Goal: Communication & Community: Answer question/provide support

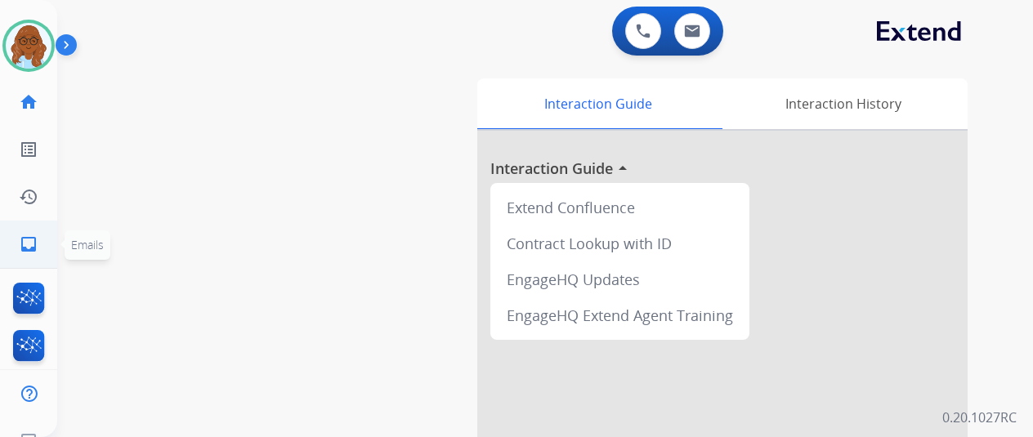
click at [20, 240] on mat-icon "inbox" at bounding box center [29, 245] width 20 height 20
select select "**********"
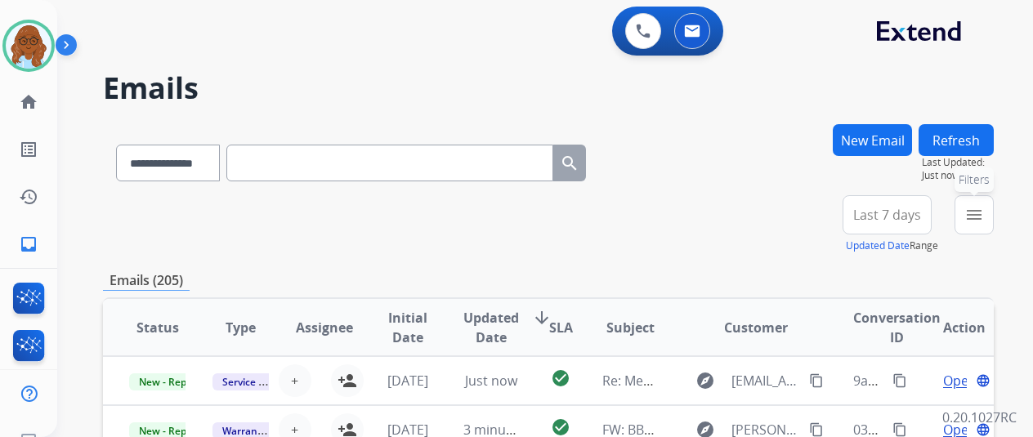
click at [984, 208] on mat-icon "menu" at bounding box center [975, 215] width 20 height 20
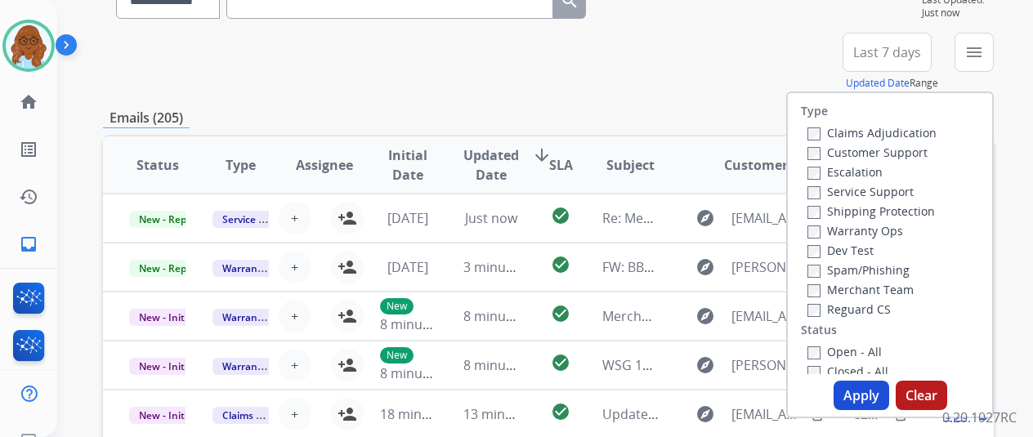
scroll to position [163, 0]
click at [844, 148] on label "Customer Support" at bounding box center [868, 152] width 120 height 16
click at [851, 208] on label "Shipping Protection" at bounding box center [872, 211] width 128 height 16
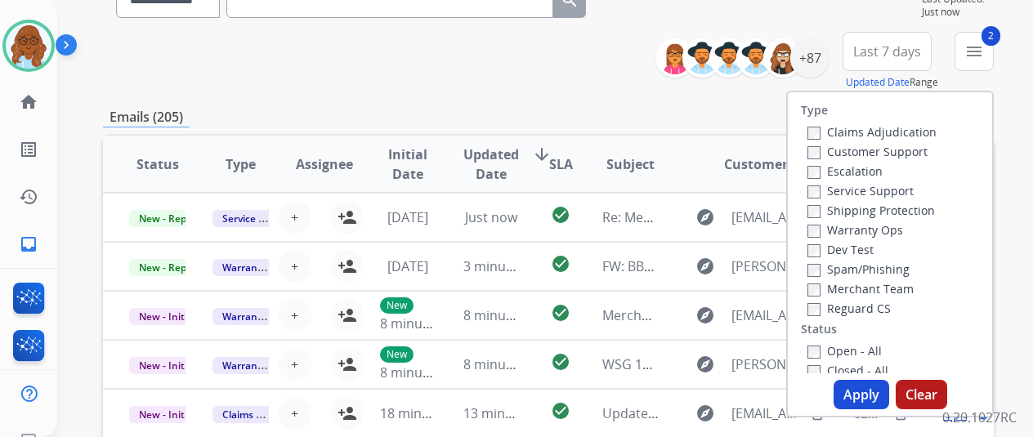
click at [837, 308] on label "Reguard CS" at bounding box center [849, 309] width 83 height 16
click at [839, 349] on label "Open - All" at bounding box center [845, 351] width 74 height 16
click at [863, 386] on button "Apply" at bounding box center [862, 394] width 56 height 29
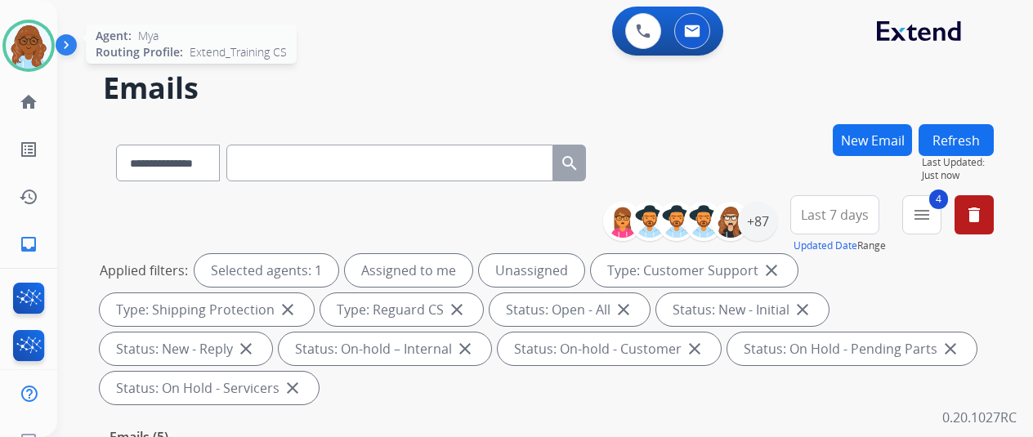
click at [33, 43] on img at bounding box center [29, 46] width 46 height 46
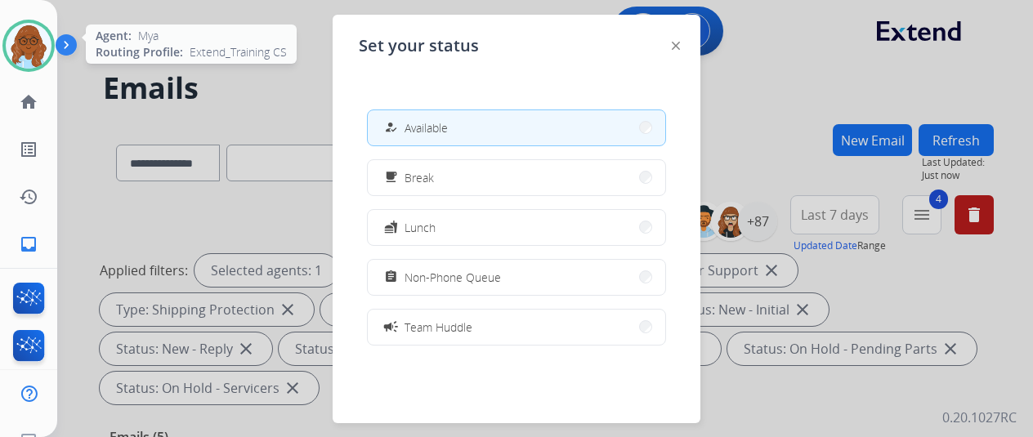
click at [34, 43] on img at bounding box center [29, 46] width 46 height 46
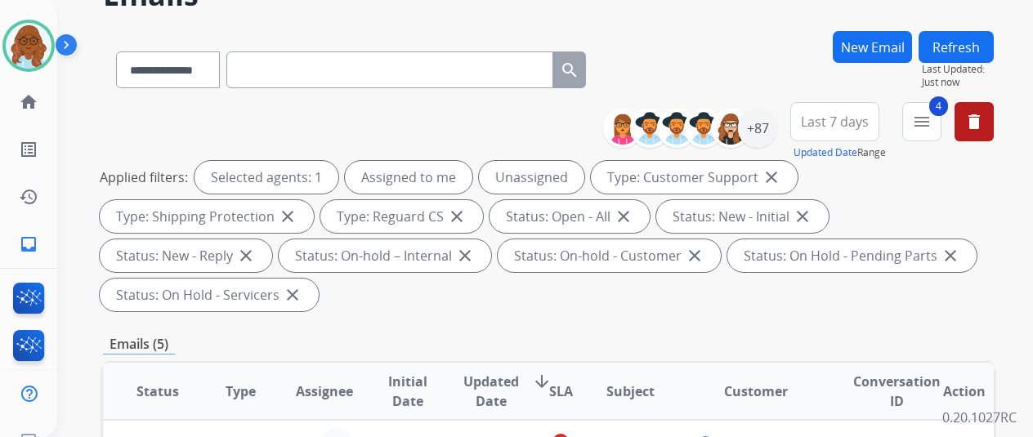
scroll to position [82, 0]
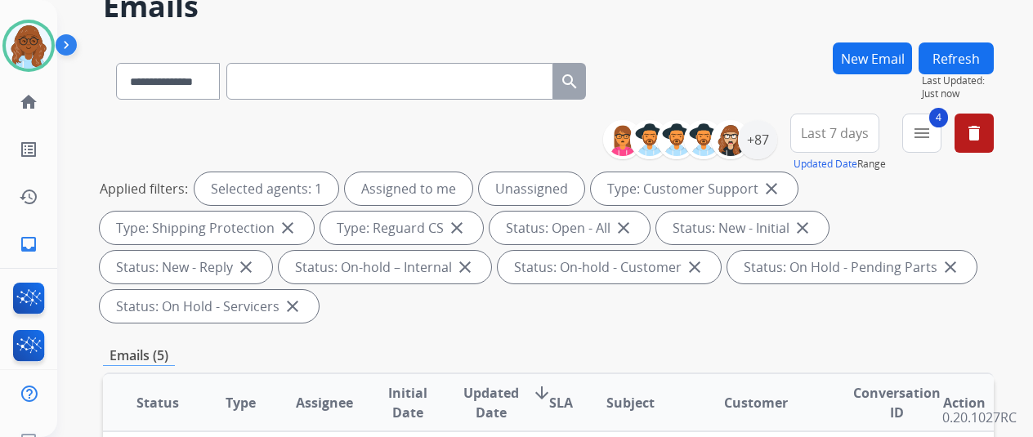
click at [861, 132] on span "Last 7 days" at bounding box center [835, 133] width 68 height 7
click at [834, 334] on div "Last 90 days" at bounding box center [830, 332] width 90 height 25
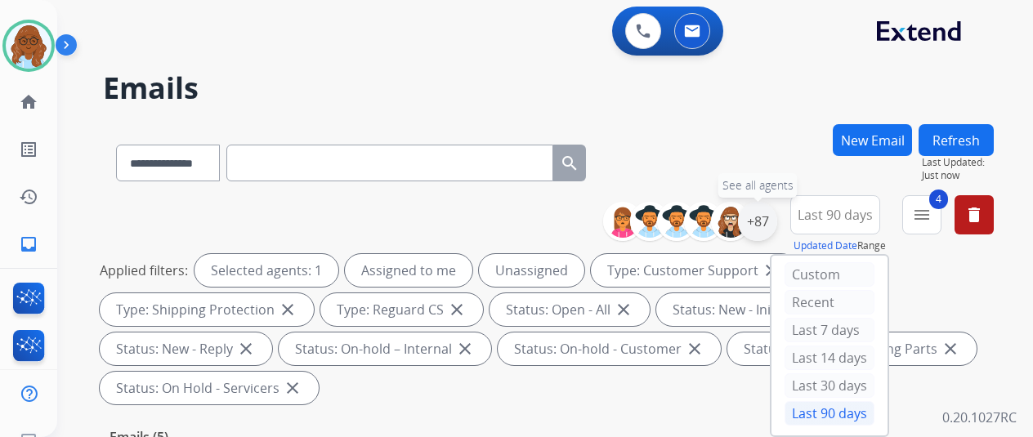
click at [770, 223] on div "+87" at bounding box center [757, 221] width 39 height 39
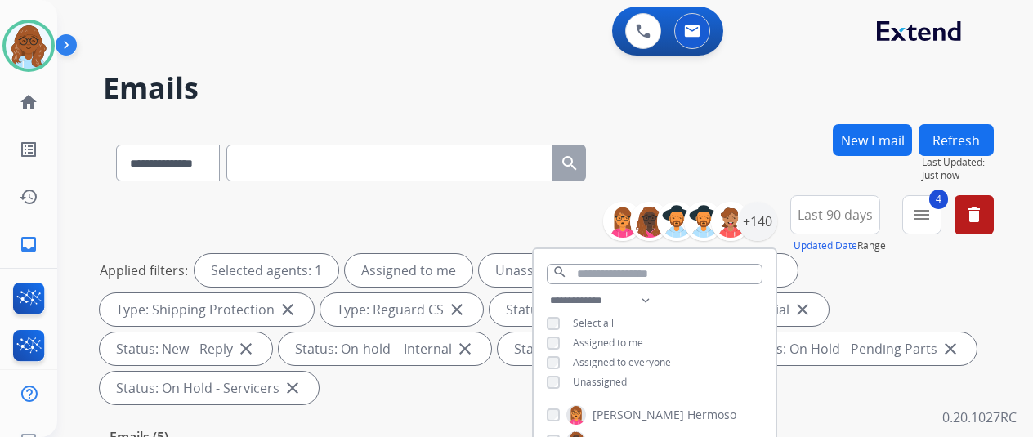
click at [589, 341] on span "Assigned to me" at bounding box center [608, 343] width 70 height 14
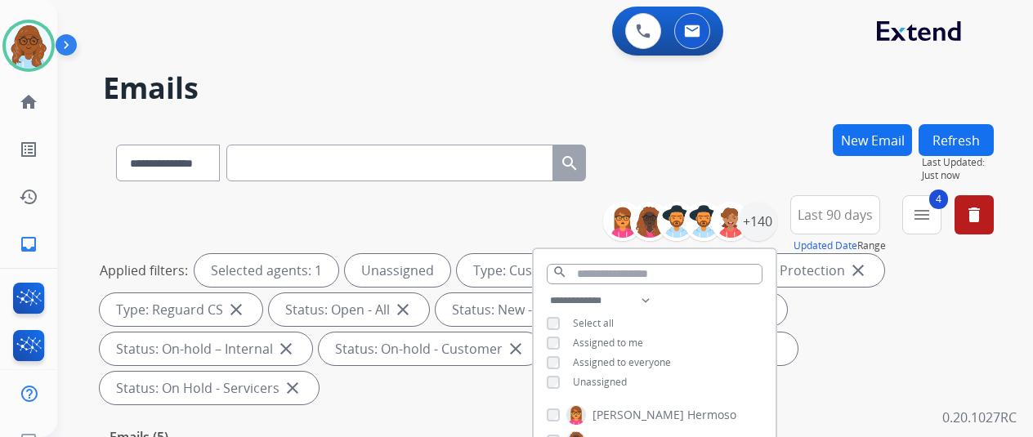
scroll to position [245, 0]
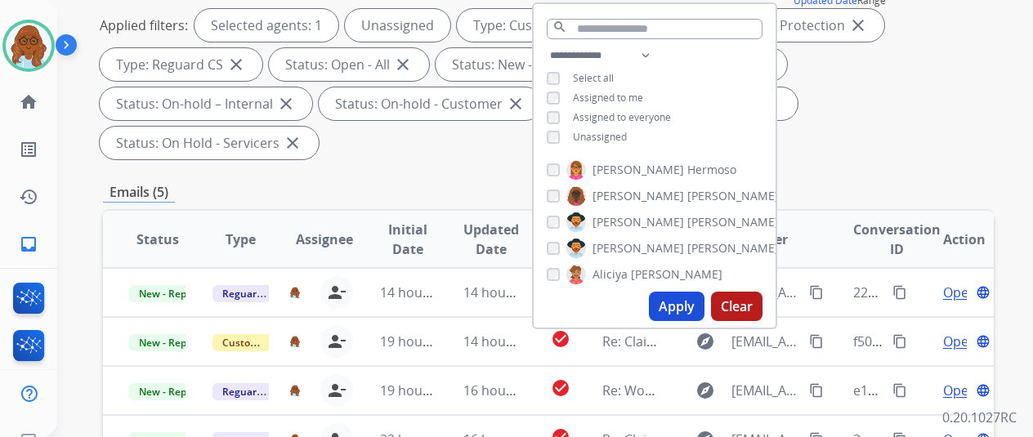
click at [682, 317] on button "Apply" at bounding box center [677, 306] width 56 height 29
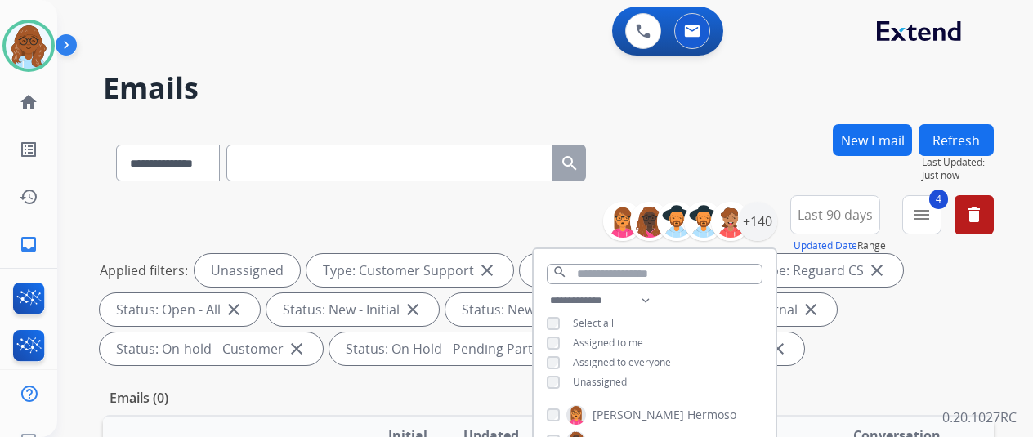
click at [605, 387] on span "Unassigned" at bounding box center [600, 382] width 54 height 14
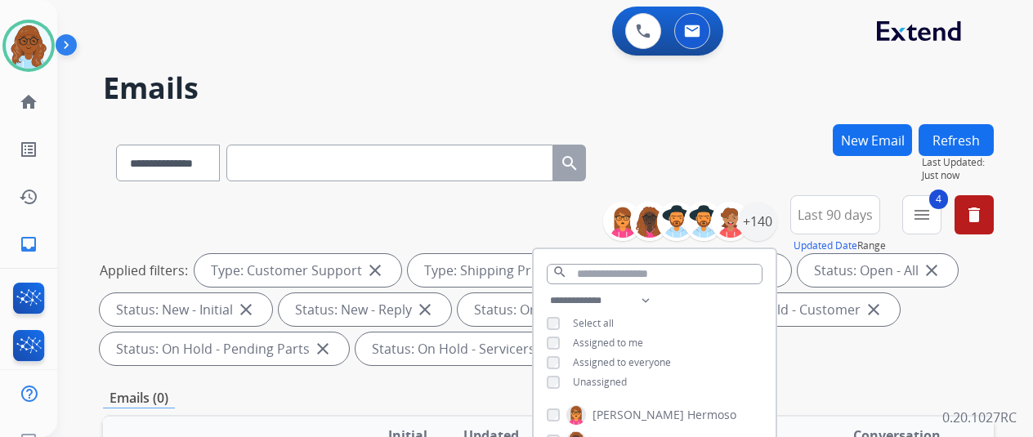
click at [611, 343] on span "Assigned to me" at bounding box center [608, 343] width 70 height 14
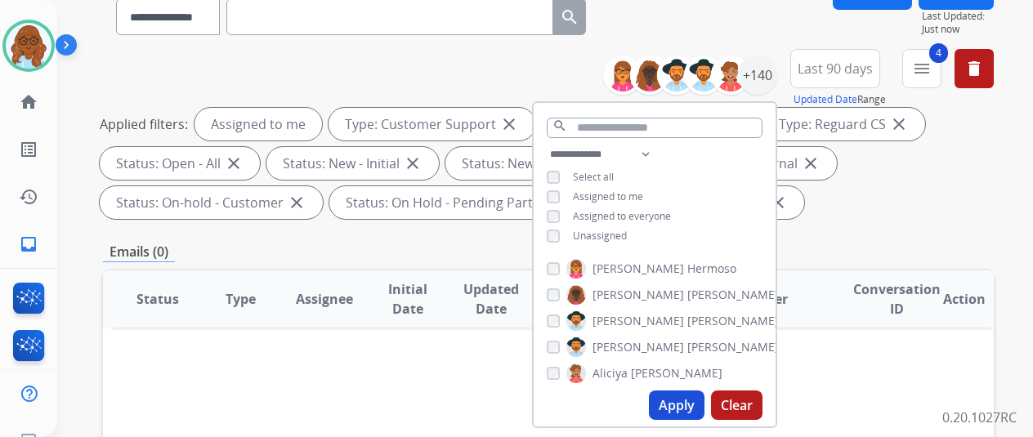
scroll to position [327, 0]
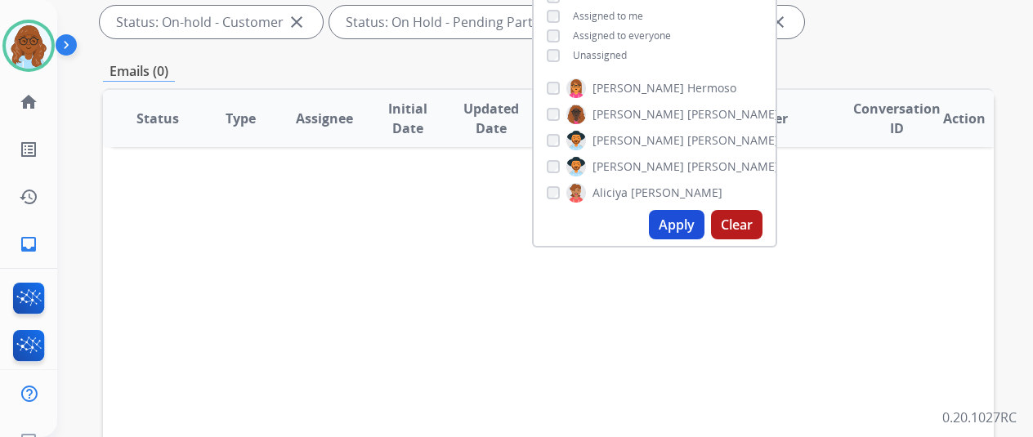
click at [668, 228] on button "Apply" at bounding box center [677, 224] width 56 height 29
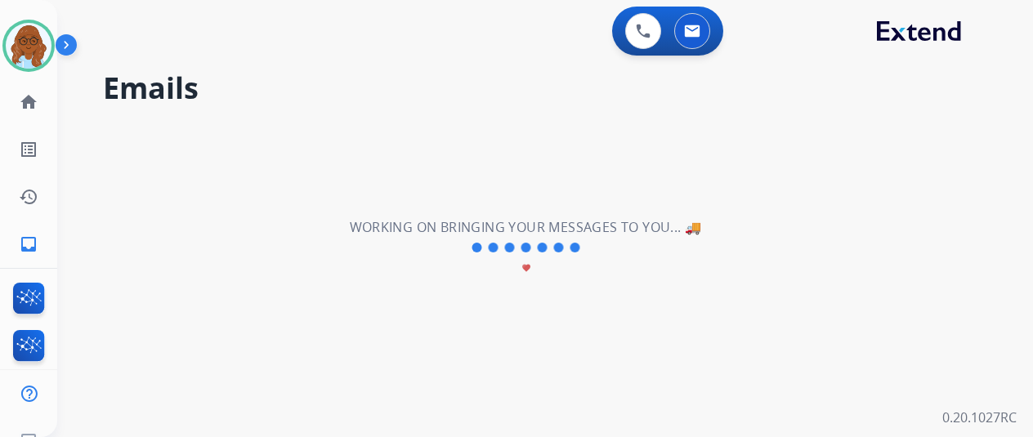
scroll to position [0, 0]
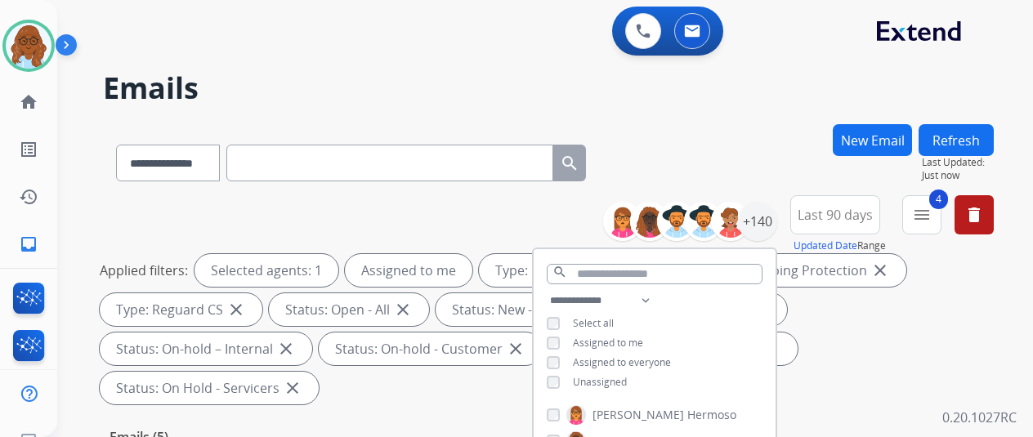
click at [746, 155] on div "**********" at bounding box center [548, 159] width 891 height 71
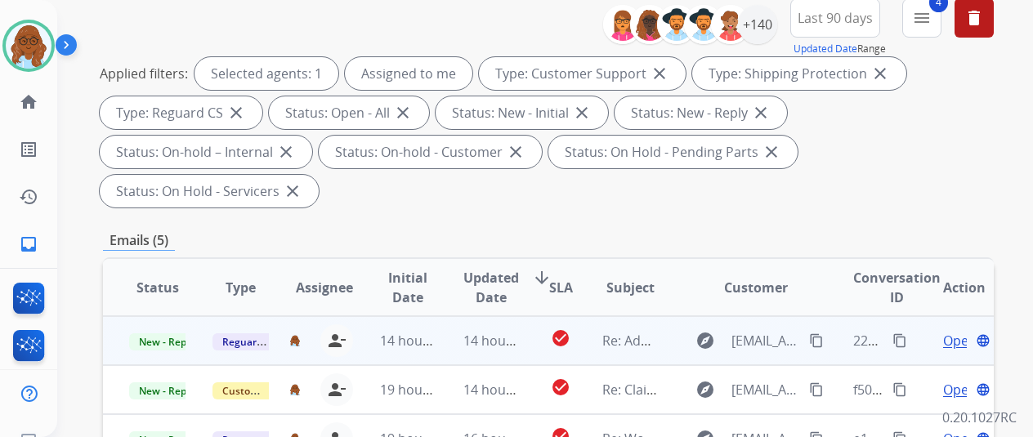
scroll to position [327, 0]
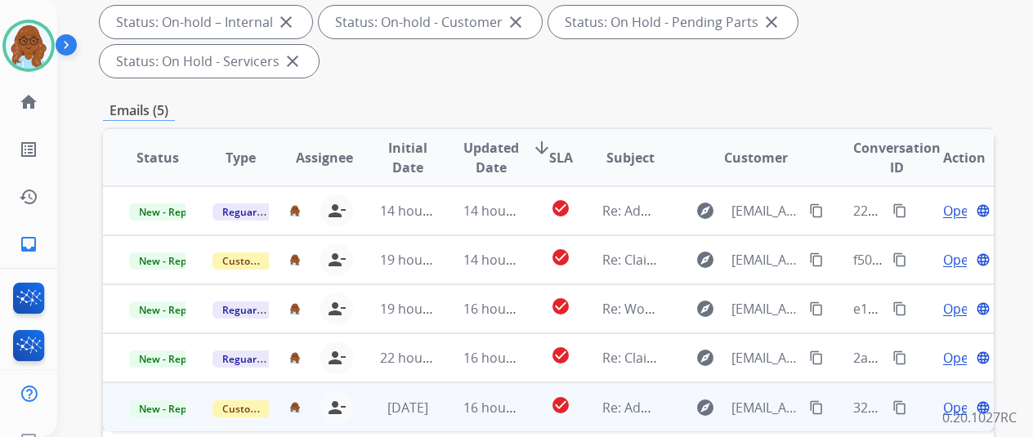
click at [949, 398] on span "Open" at bounding box center [960, 408] width 34 height 20
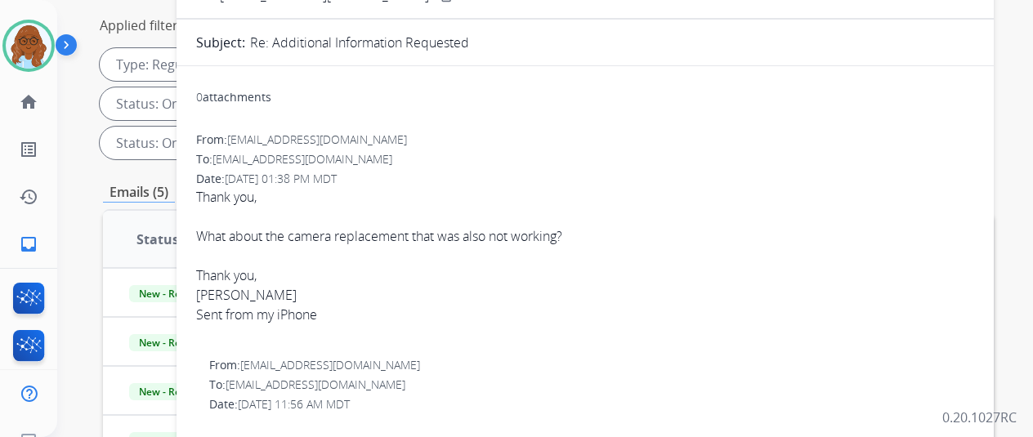
scroll to position [82, 0]
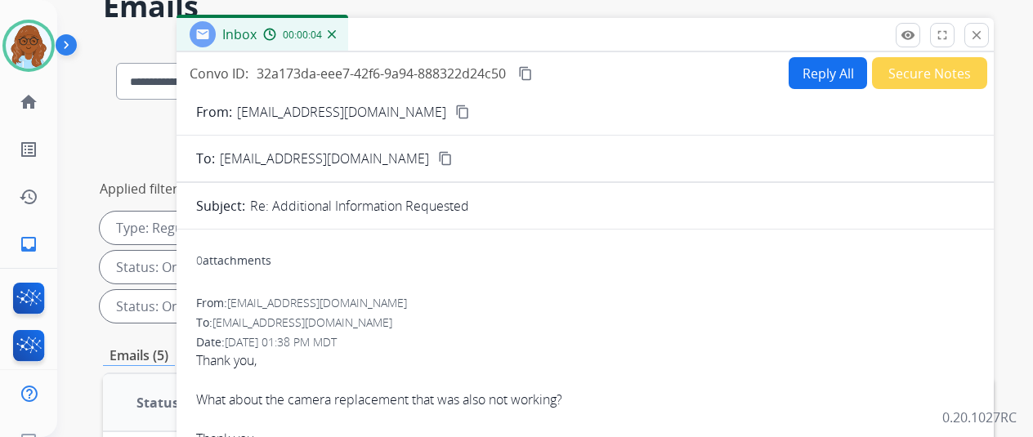
click at [455, 107] on mat-icon "content_copy" at bounding box center [462, 112] width 15 height 15
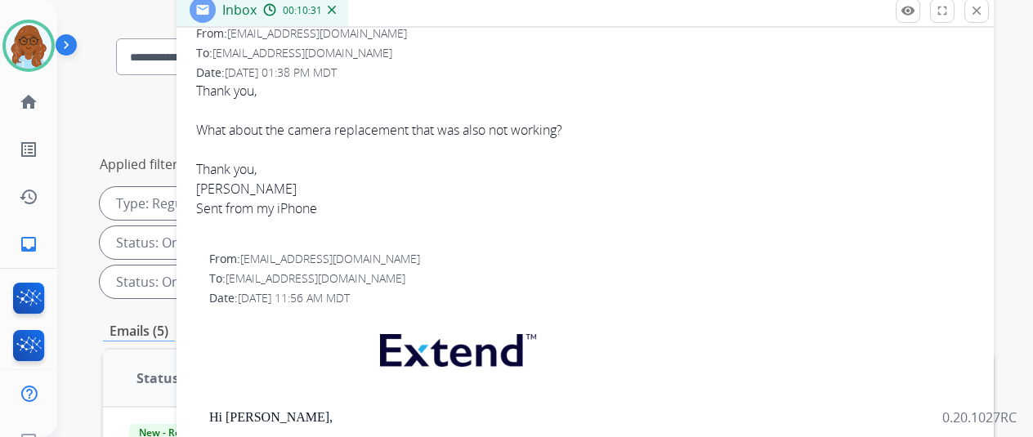
scroll to position [0, 0]
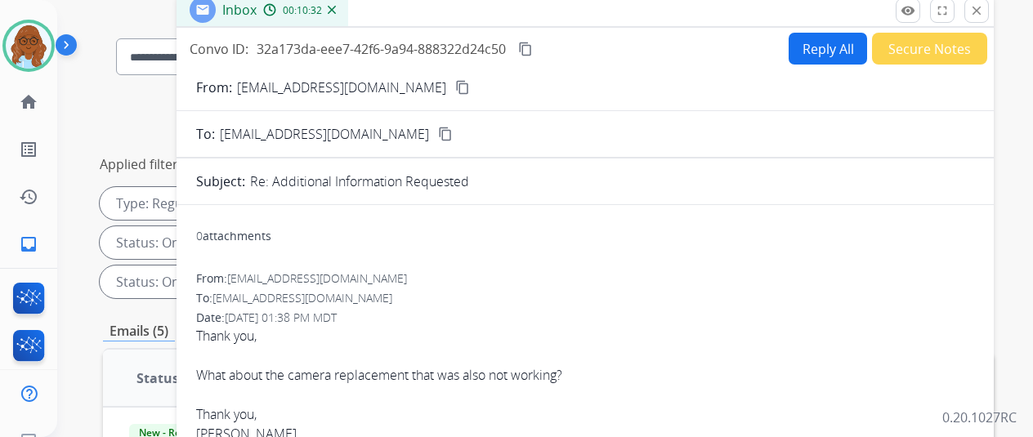
click at [827, 43] on button "Reply All" at bounding box center [828, 49] width 78 height 32
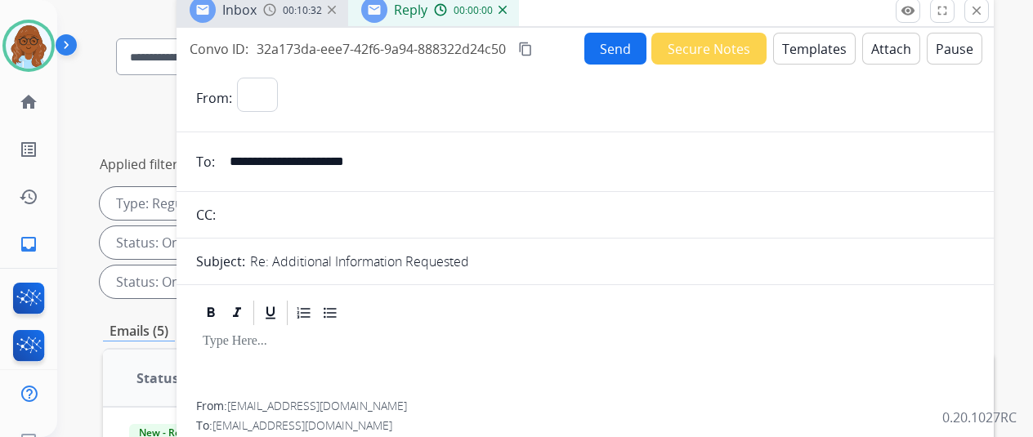
select select "**********"
click at [849, 52] on button "Templates" at bounding box center [814, 49] width 83 height 32
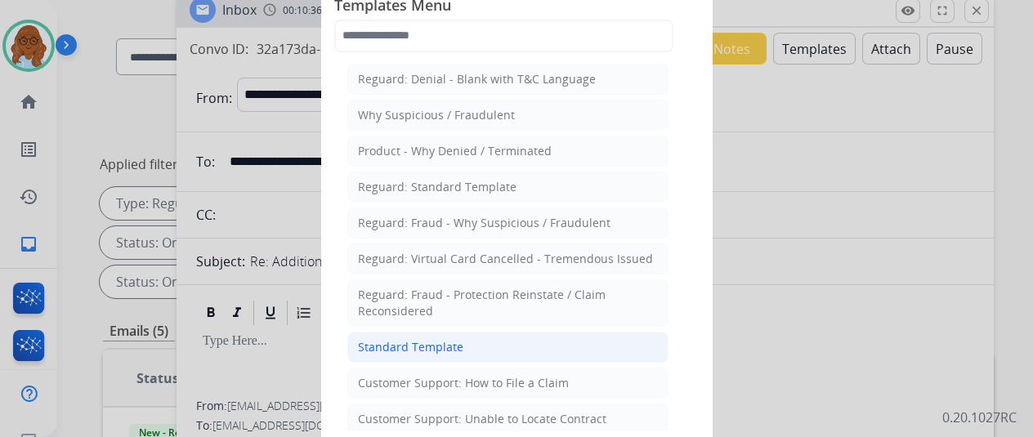
click at [365, 339] on div "Standard Template" at bounding box center [410, 347] width 105 height 16
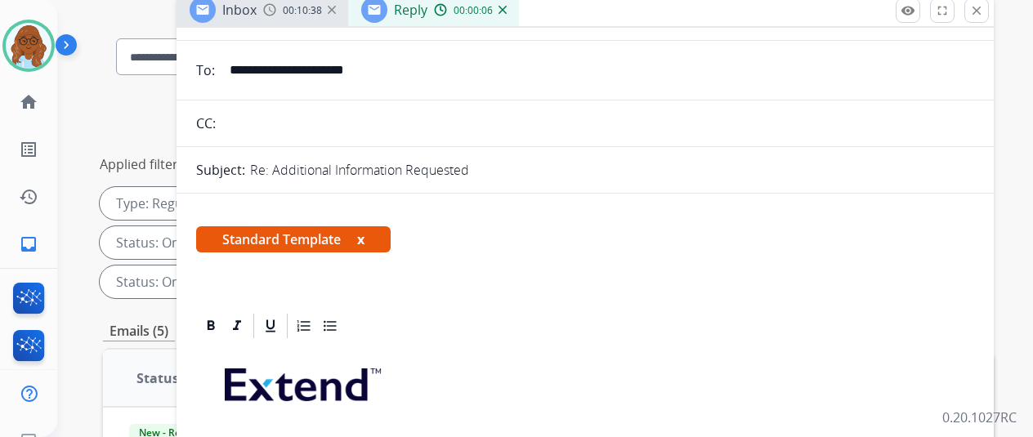
scroll to position [245, 0]
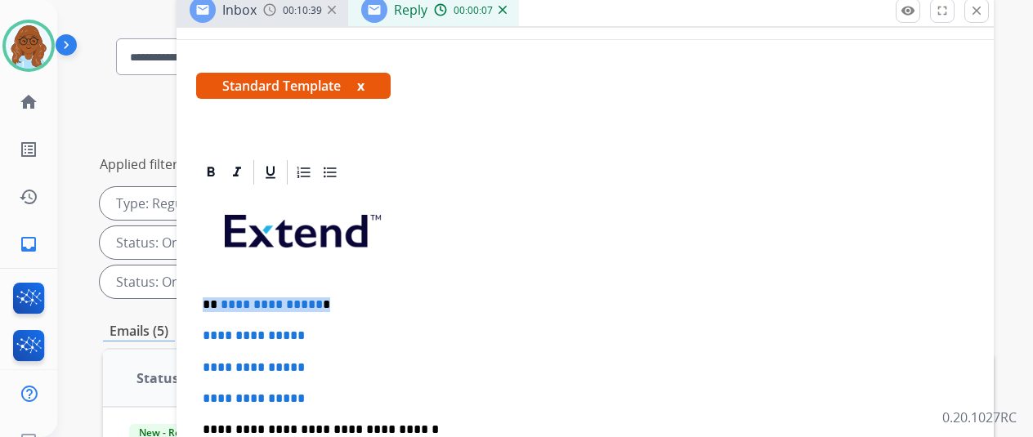
drag, startPoint x: 346, startPoint y: 305, endPoint x: 448, endPoint y: 233, distance: 125.0
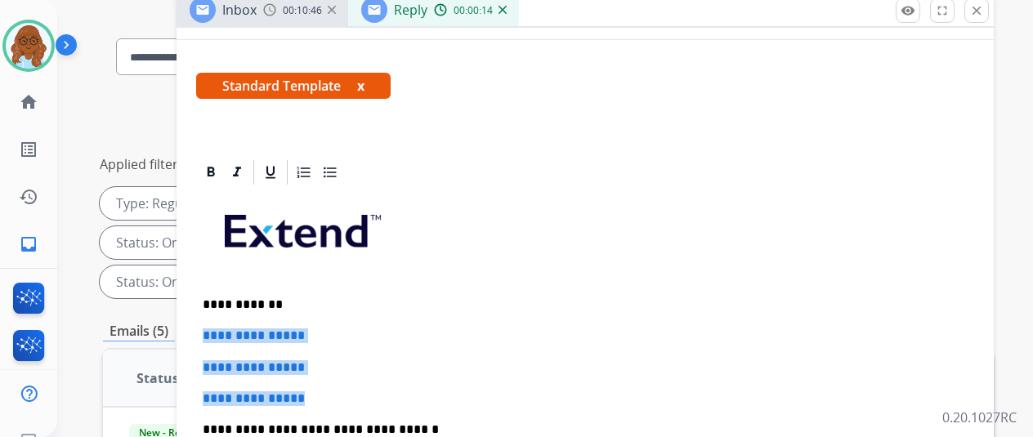
drag, startPoint x: 334, startPoint y: 398, endPoint x: 211, endPoint y: 331, distance: 140.5
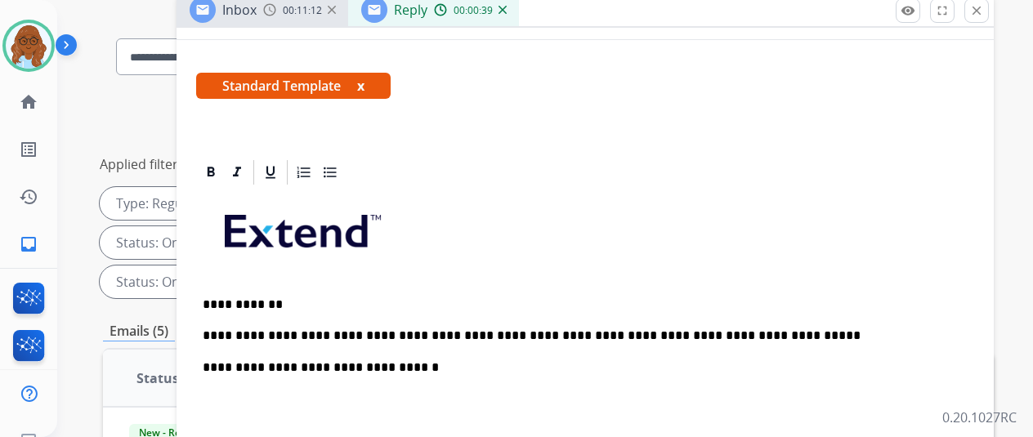
click at [819, 314] on div "**********" at bounding box center [585, 436] width 778 height 499
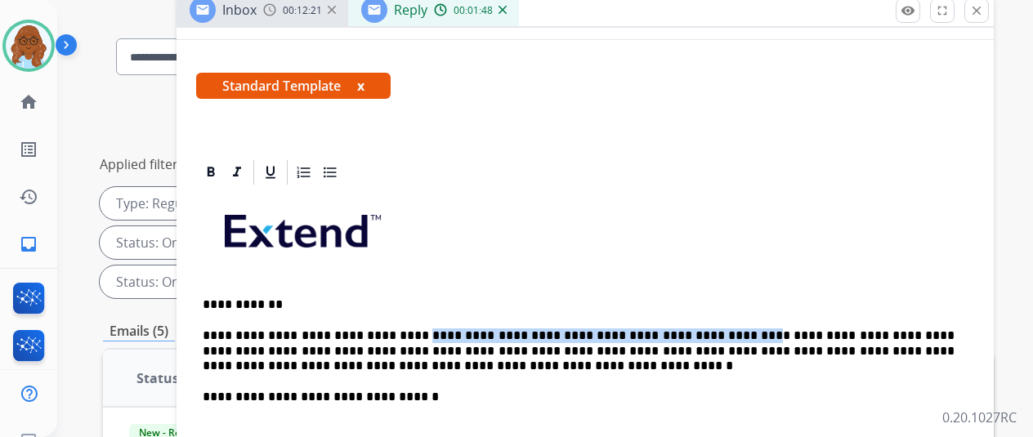
drag, startPoint x: 720, startPoint y: 331, endPoint x: 410, endPoint y: 330, distance: 309.8
click at [410, 330] on p "**********" at bounding box center [579, 351] width 752 height 45
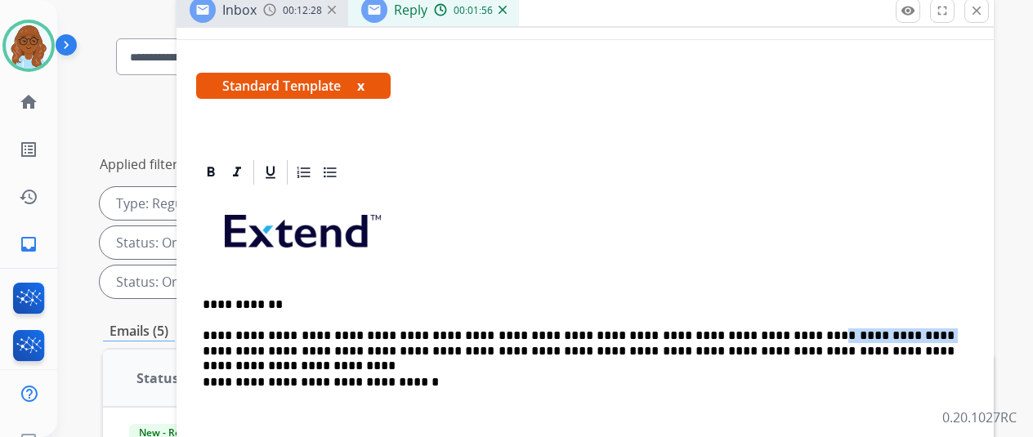
drag, startPoint x: 914, startPoint y: 329, endPoint x: 815, endPoint y: 322, distance: 99.1
click at [815, 322] on div "**********" at bounding box center [585, 444] width 778 height 515
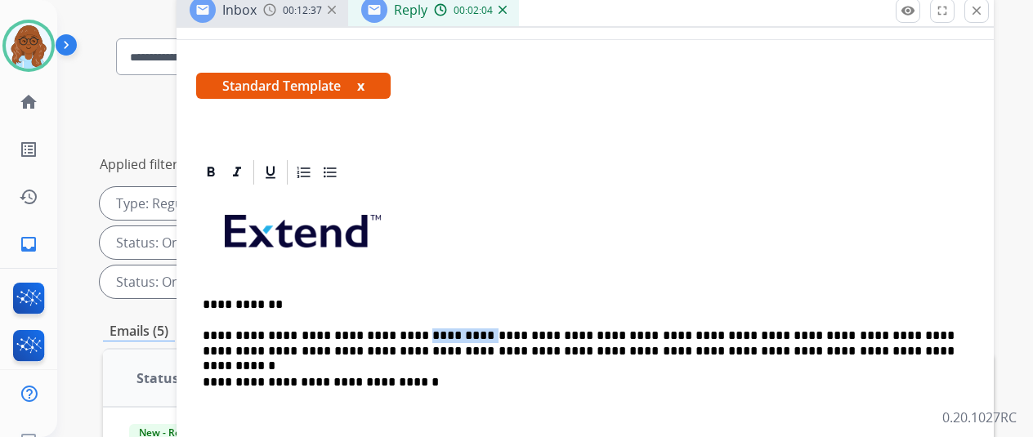
drag, startPoint x: 479, startPoint y: 330, endPoint x: 416, endPoint y: 330, distance: 62.9
click at [416, 330] on p "**********" at bounding box center [579, 344] width 752 height 30
click at [421, 330] on p "**********" at bounding box center [579, 344] width 752 height 30
click at [526, 333] on p "**********" at bounding box center [579, 344] width 752 height 30
click at [508, 345] on p "**********" at bounding box center [579, 344] width 752 height 30
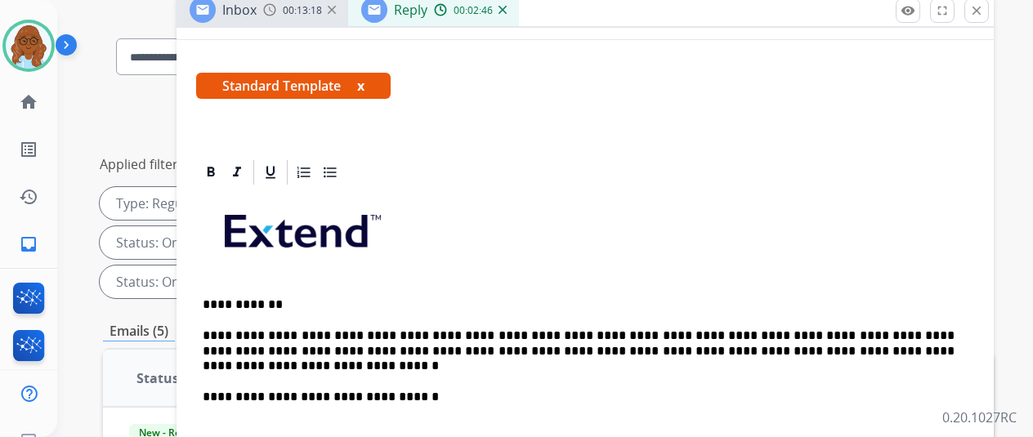
click at [850, 332] on p "**********" at bounding box center [579, 351] width 752 height 45
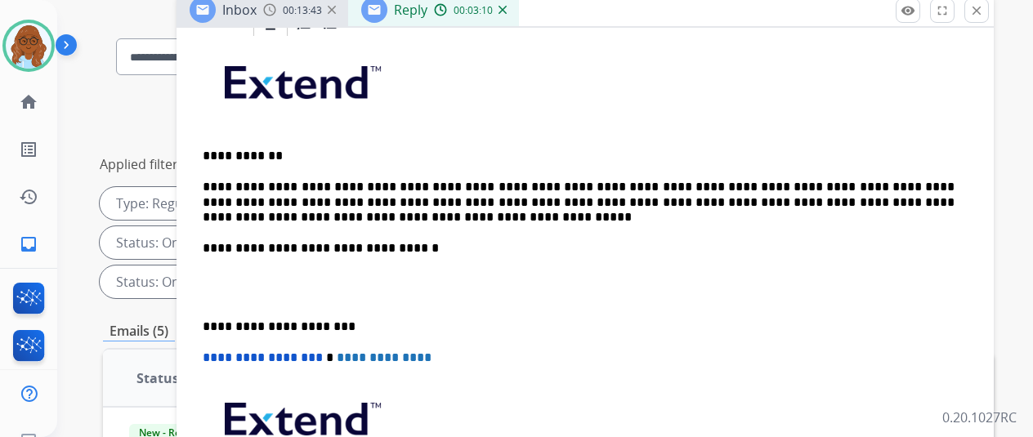
scroll to position [409, 0]
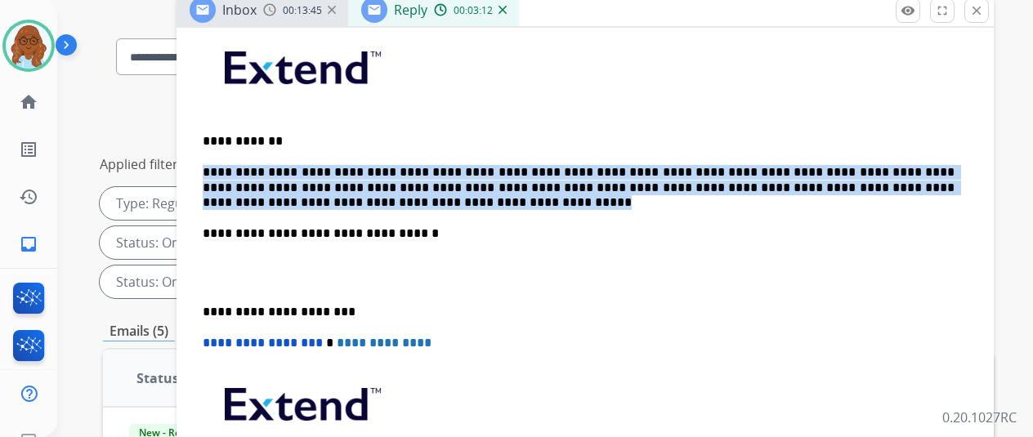
drag, startPoint x: 441, startPoint y: 202, endPoint x: 217, endPoint y: 168, distance: 227.4
click at [217, 168] on p "**********" at bounding box center [579, 187] width 752 height 45
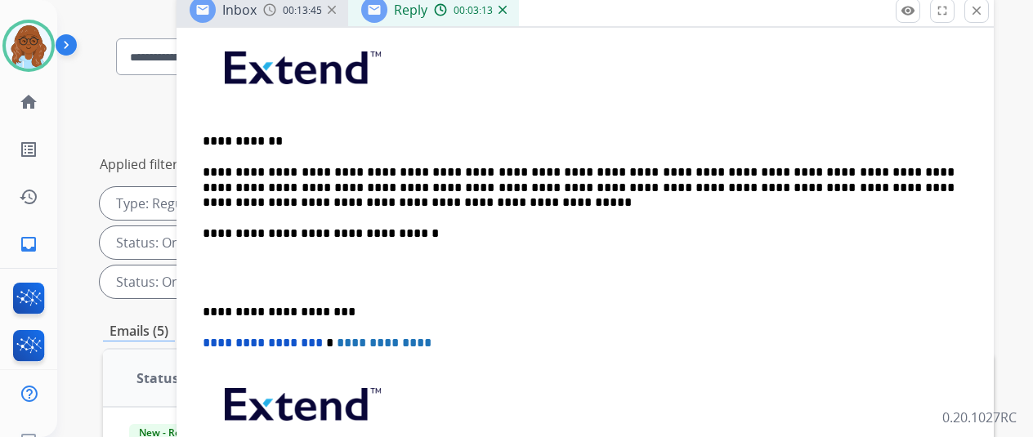
click at [569, 218] on div "**********" at bounding box center [585, 289] width 778 height 530
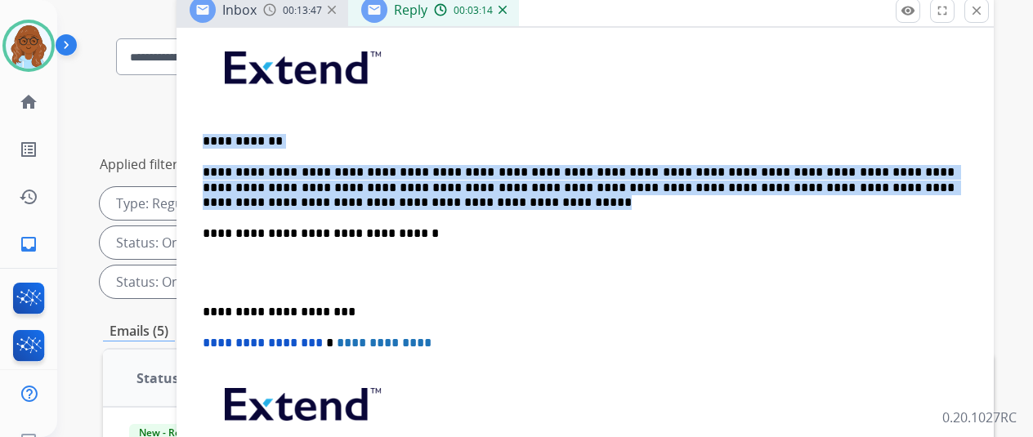
drag, startPoint x: 419, startPoint y: 189, endPoint x: 204, endPoint y: 141, distance: 219.5
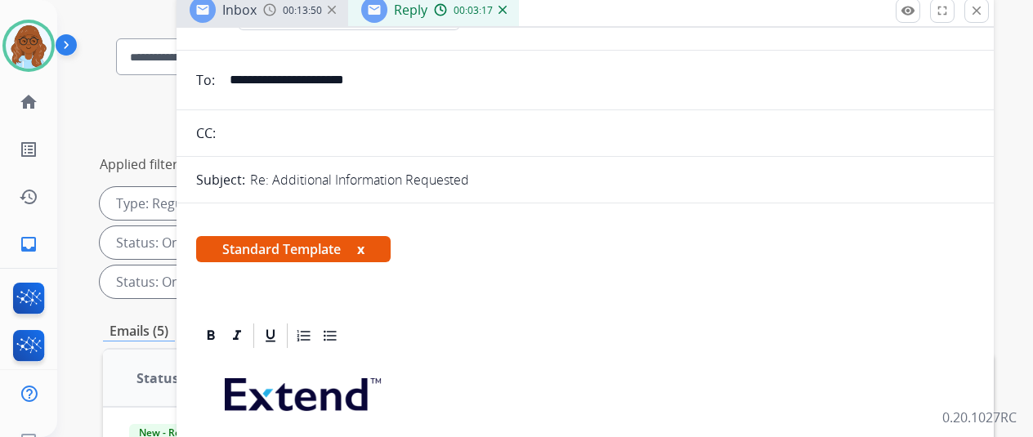
scroll to position [0, 0]
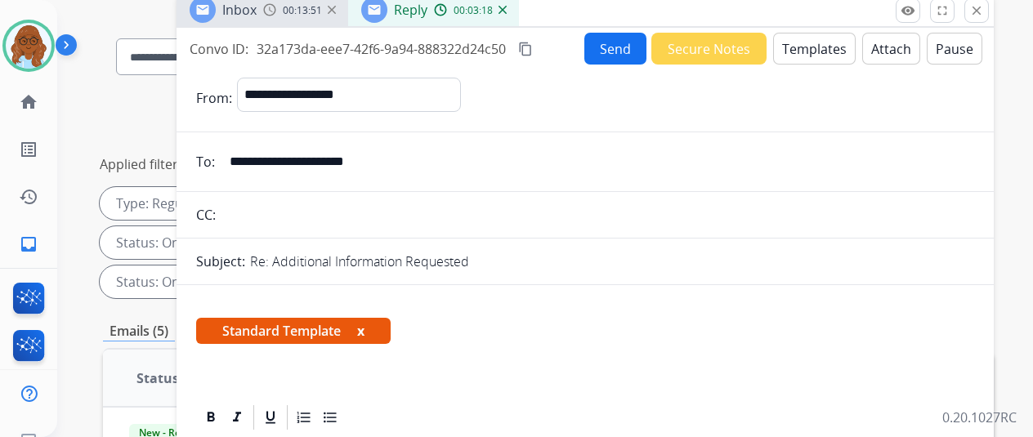
click at [799, 48] on button "Templates" at bounding box center [814, 49] width 83 height 32
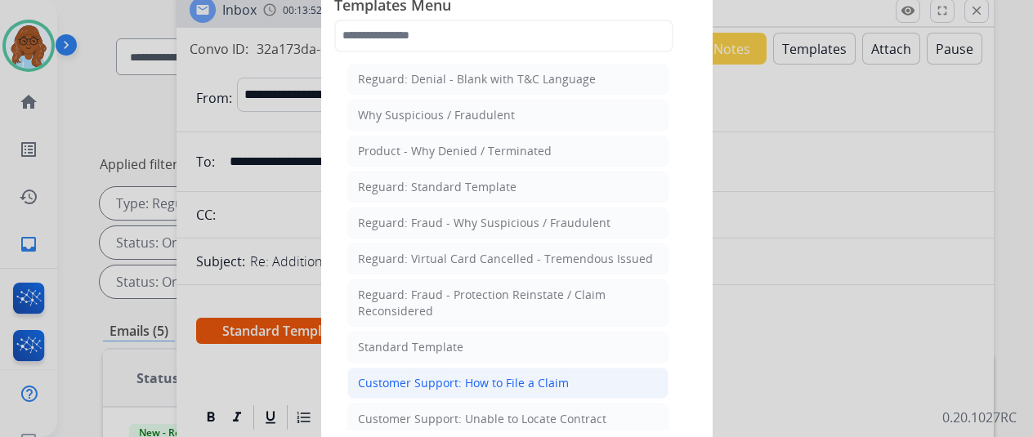
click at [514, 368] on li "Customer Support: How to File a Claim" at bounding box center [507, 383] width 321 height 31
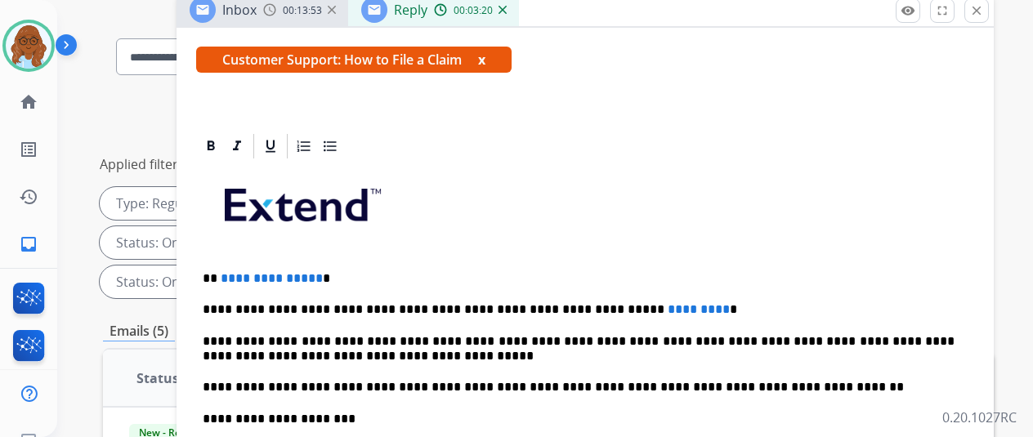
scroll to position [409, 0]
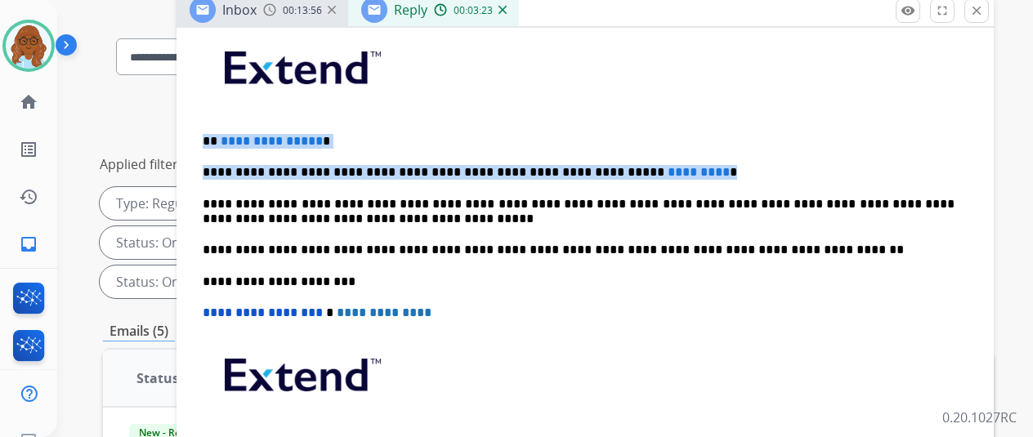
drag, startPoint x: 688, startPoint y: 169, endPoint x: 216, endPoint y: 140, distance: 473.4
click at [216, 140] on div "**********" at bounding box center [585, 273] width 778 height 498
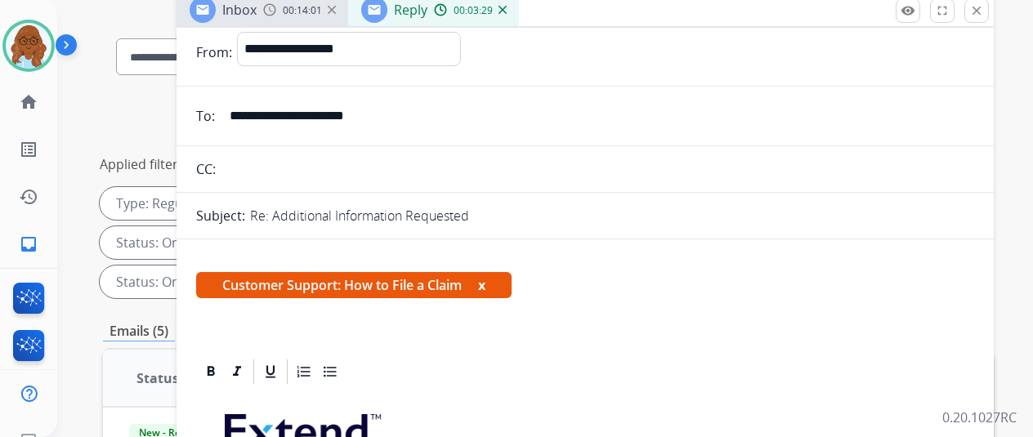
scroll to position [0, 0]
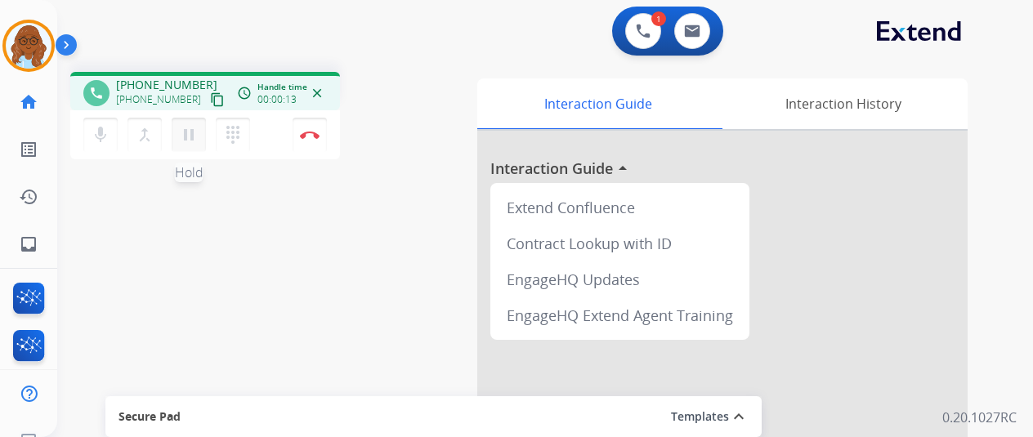
click at [186, 137] on mat-icon "pause" at bounding box center [189, 135] width 20 height 20
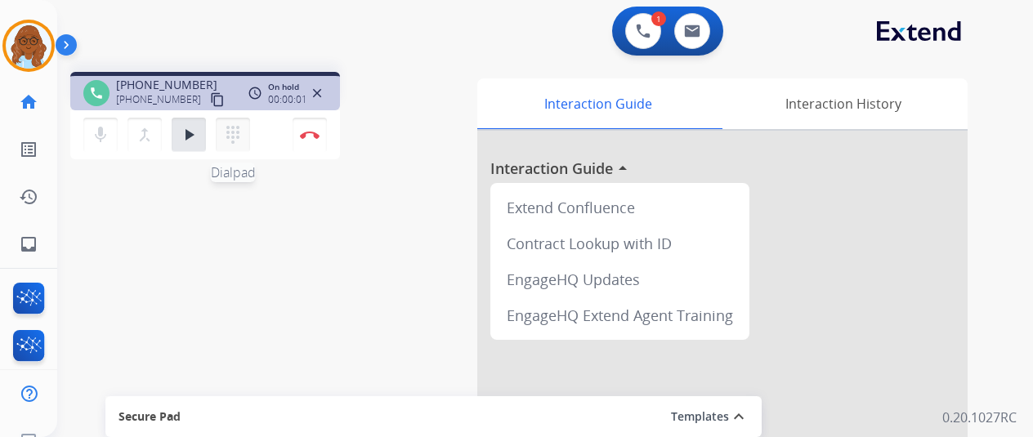
click at [229, 132] on mat-icon "dialpad" at bounding box center [233, 135] width 20 height 20
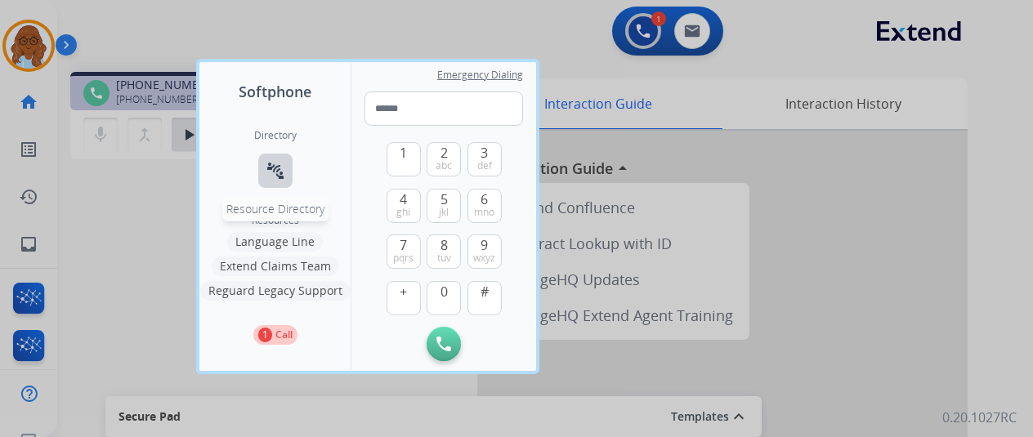
click at [266, 174] on mat-icon "connect_without_contact" at bounding box center [276, 171] width 20 height 20
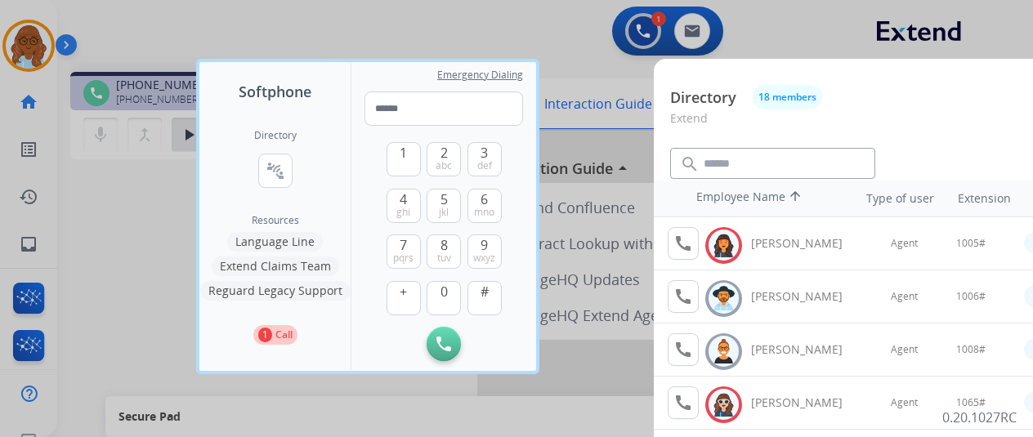
click at [258, 243] on button "Language Line" at bounding box center [275, 242] width 96 height 20
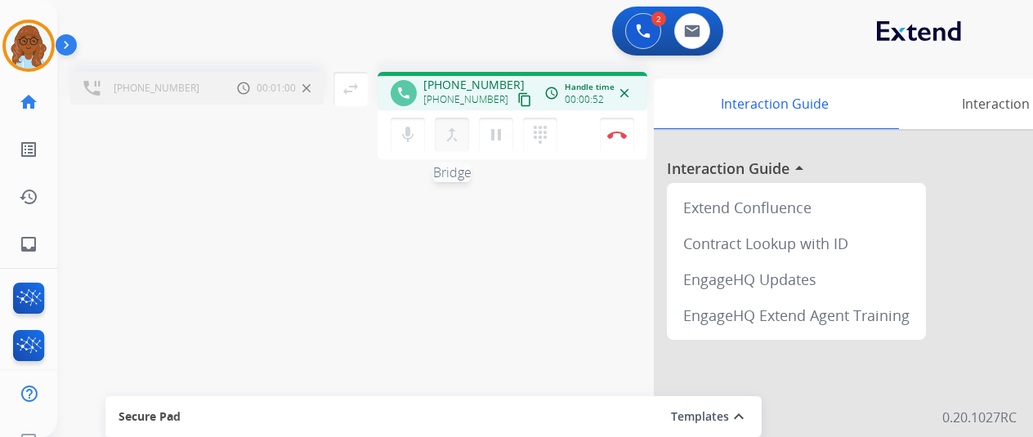
click at [458, 134] on mat-icon "merge_type" at bounding box center [452, 135] width 20 height 20
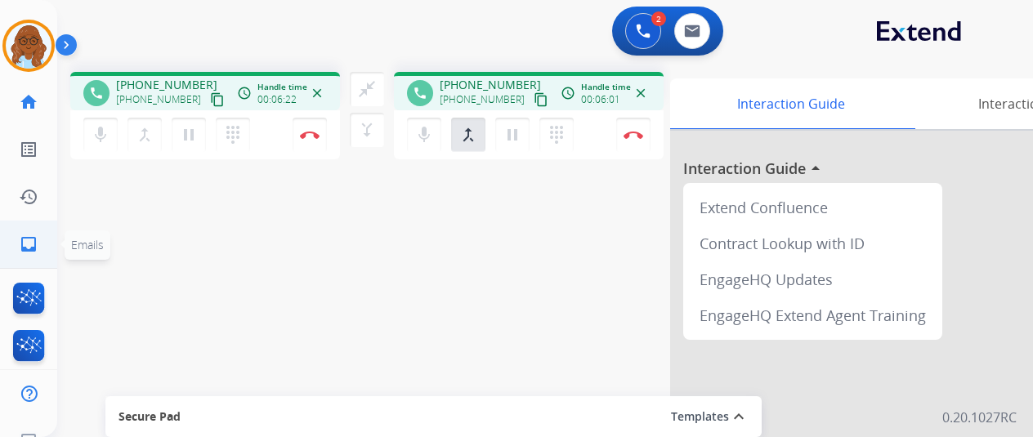
click at [28, 240] on mat-icon "inbox" at bounding box center [29, 245] width 20 height 20
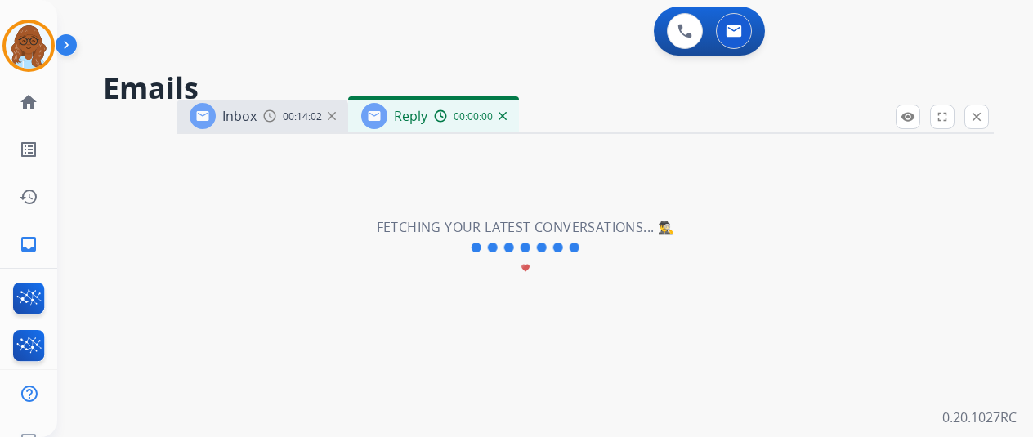
select select "**********"
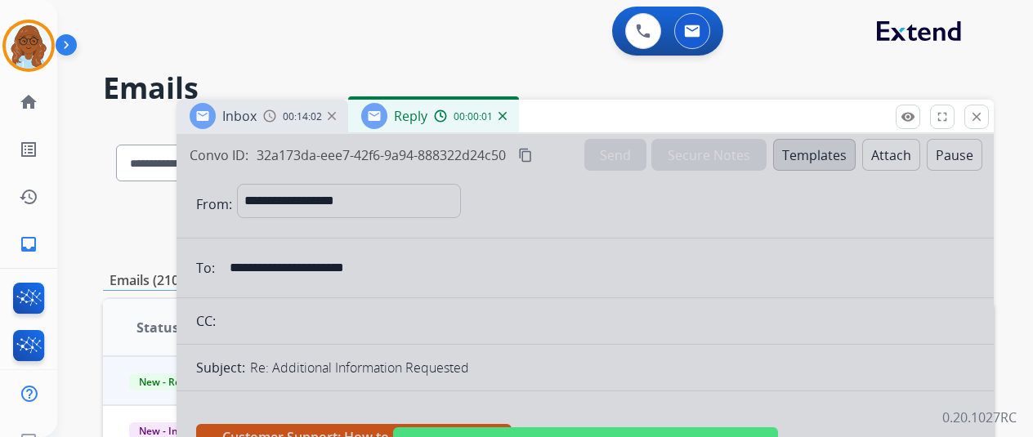
drag, startPoint x: 649, startPoint y: 126, endPoint x: 551, endPoint y: 29, distance: 138.2
click at [551, 100] on div "Inbox 00:14:02 Reply 00:00:01" at bounding box center [585, 117] width 817 height 34
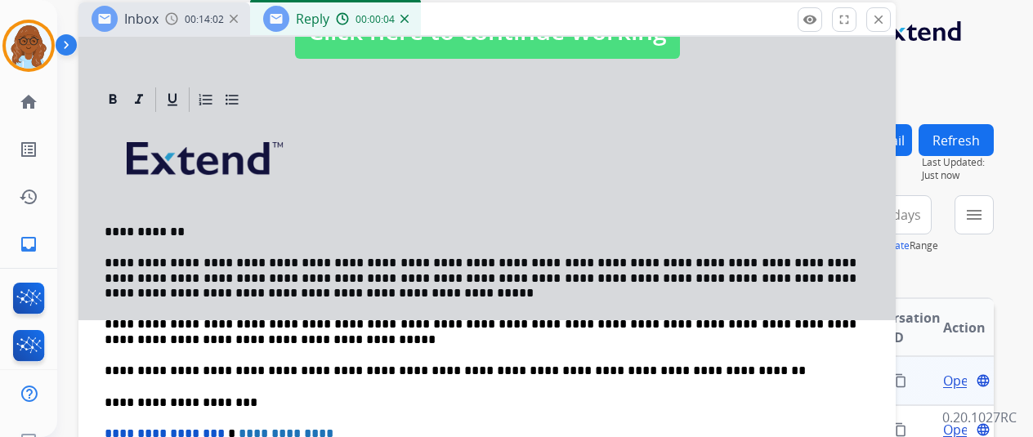
scroll to position [163, 0]
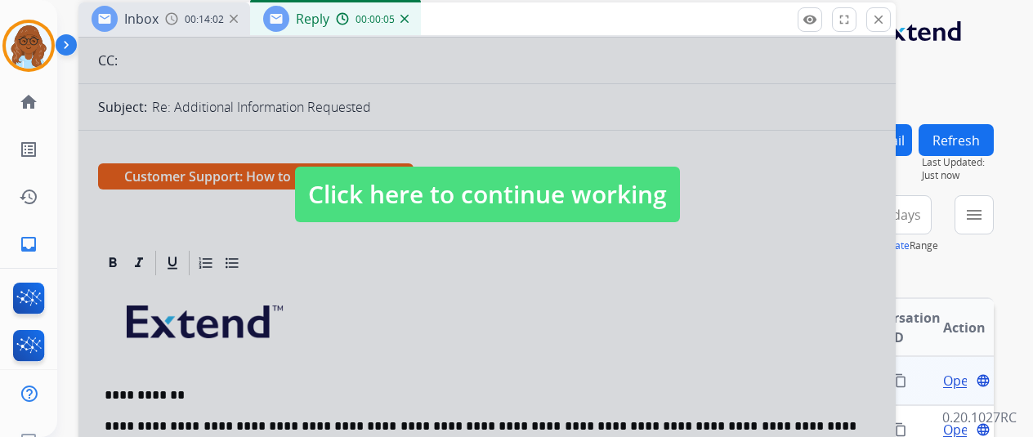
click at [486, 184] on span "Click here to continue working" at bounding box center [487, 195] width 385 height 56
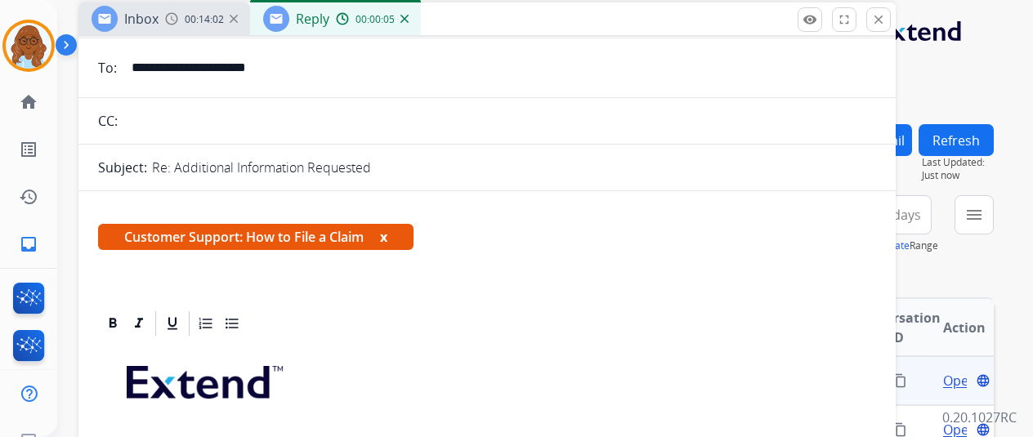
scroll to position [0, 0]
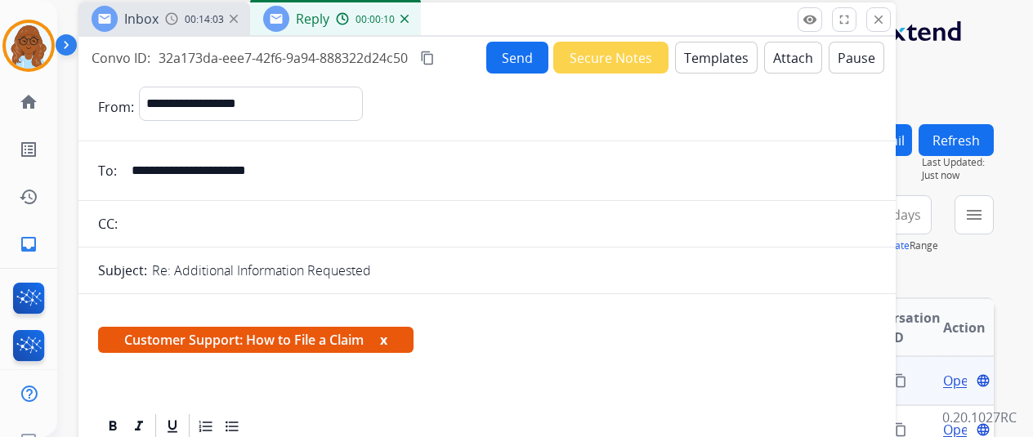
click at [435, 60] on mat-icon "content_copy" at bounding box center [427, 58] width 15 height 15
click at [25, 108] on mat-icon "home" at bounding box center [29, 102] width 20 height 20
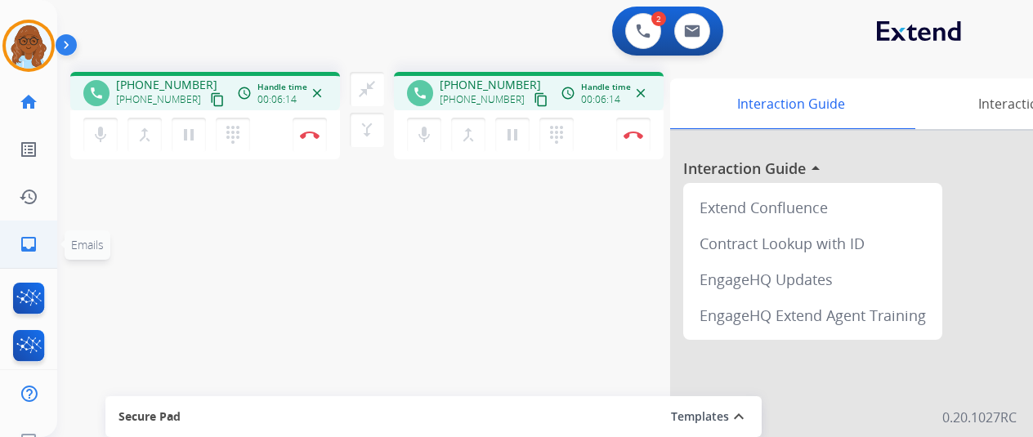
click at [26, 244] on mat-icon "inbox" at bounding box center [29, 245] width 20 height 20
select select "**********"
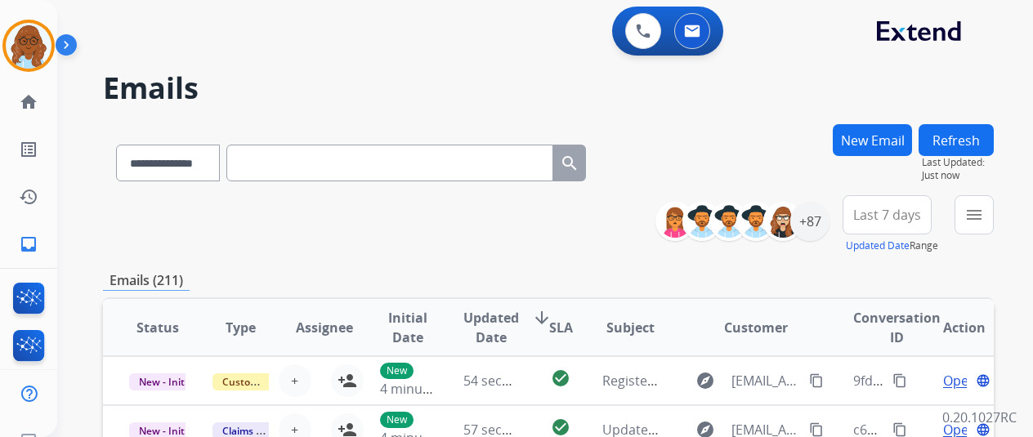
click at [880, 137] on button "New Email" at bounding box center [872, 140] width 79 height 32
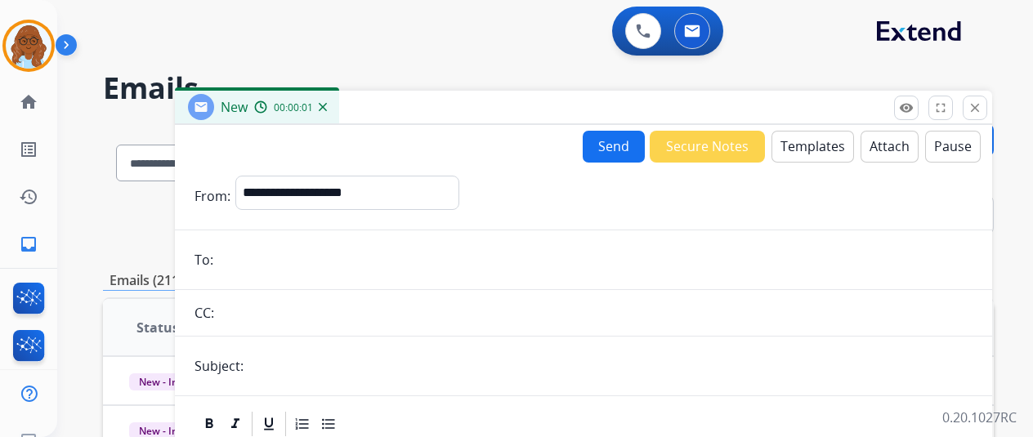
drag, startPoint x: 487, startPoint y: 120, endPoint x: 438, endPoint y: 29, distance: 103.1
click at [441, 91] on div "New 00:00:01" at bounding box center [583, 108] width 817 height 34
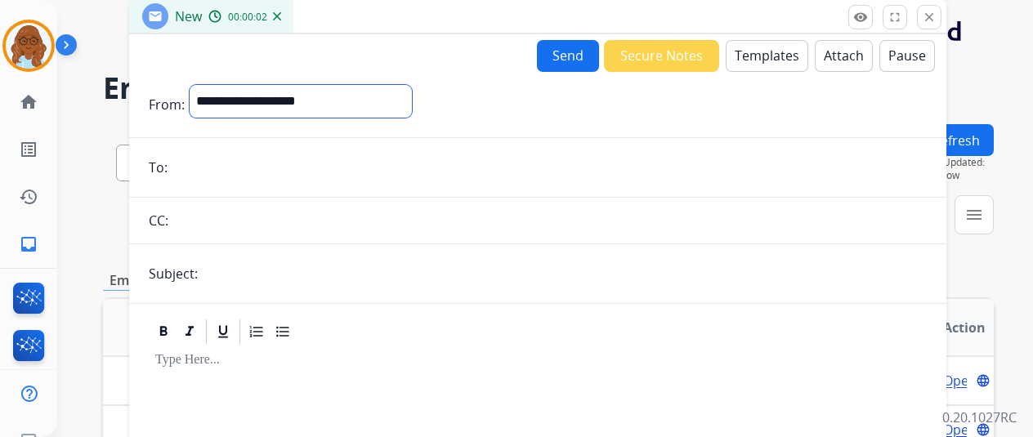
drag, startPoint x: 345, startPoint y: 91, endPoint x: 345, endPoint y: 105, distance: 14.7
click at [345, 91] on select "**********" at bounding box center [301, 101] width 222 height 33
select select "**********"
click at [202, 85] on select "**********" at bounding box center [301, 101] width 222 height 33
click at [231, 179] on input "email" at bounding box center [549, 169] width 755 height 33
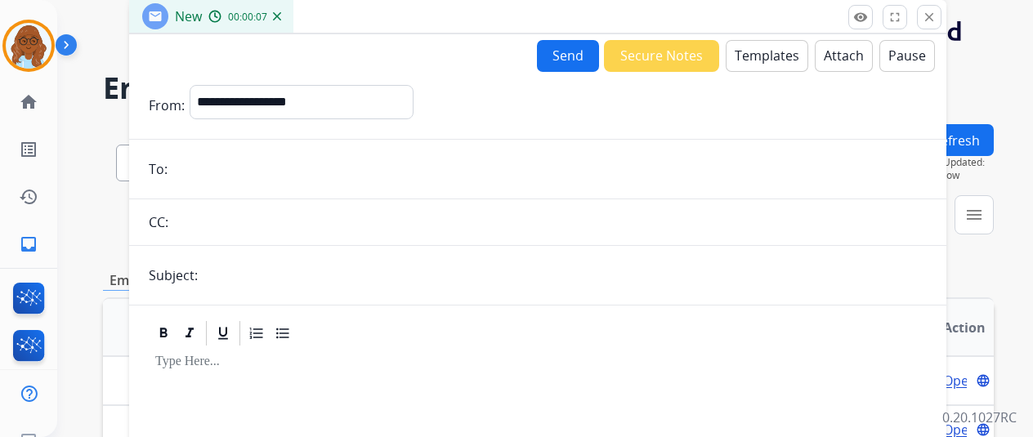
paste input "**********"
type input "**********"
drag, startPoint x: 280, startPoint y: 275, endPoint x: 334, endPoint y: 293, distance: 56.9
click at [280, 275] on input "text" at bounding box center [565, 275] width 724 height 33
type input "**********"
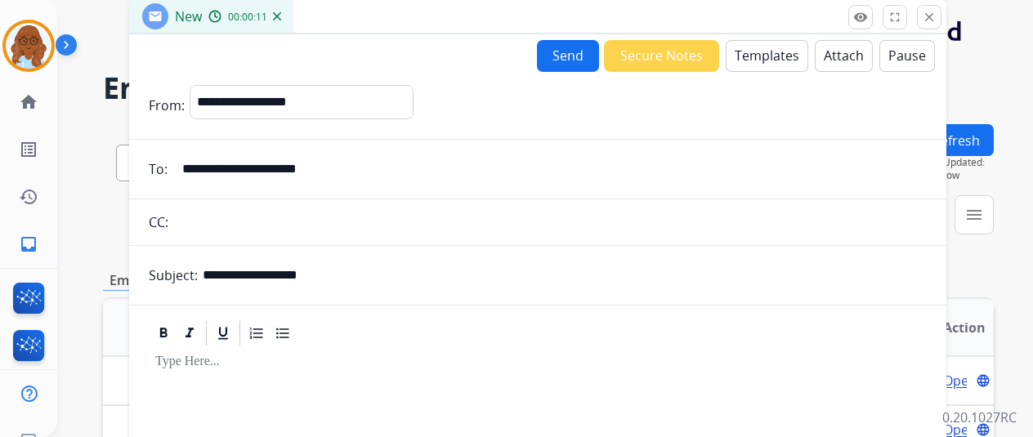
click at [772, 63] on button "Templates" at bounding box center [767, 56] width 83 height 32
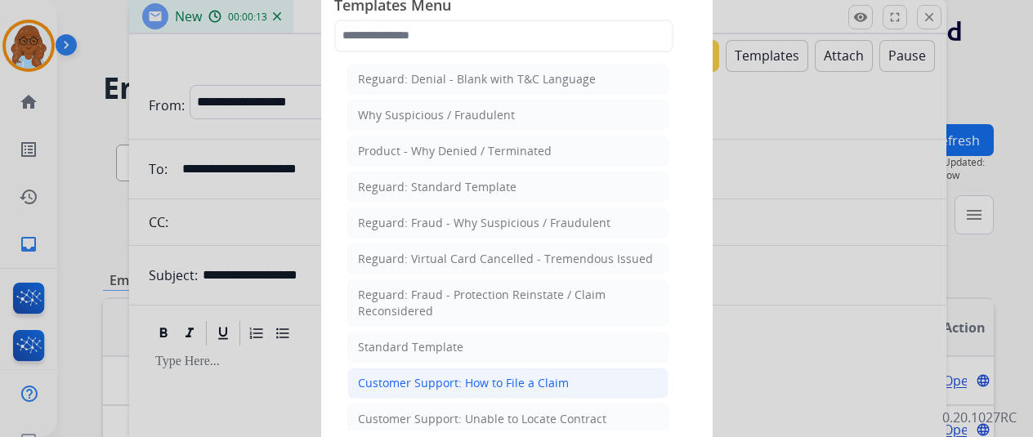
click at [456, 382] on div "Customer Support: How to File a Claim" at bounding box center [463, 383] width 211 height 16
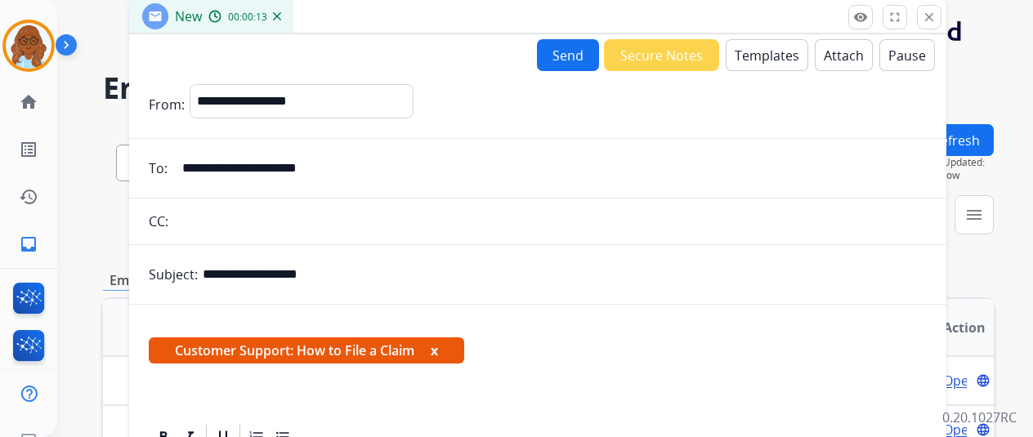
scroll to position [312, 0]
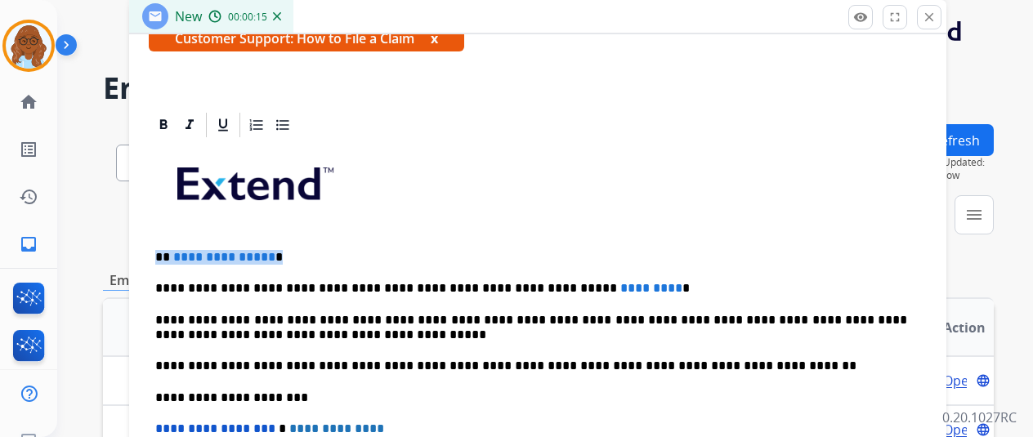
drag, startPoint x: 287, startPoint y: 255, endPoint x: 160, endPoint y: 255, distance: 126.7
click at [160, 255] on div "**********" at bounding box center [537, 373] width 817 height 526
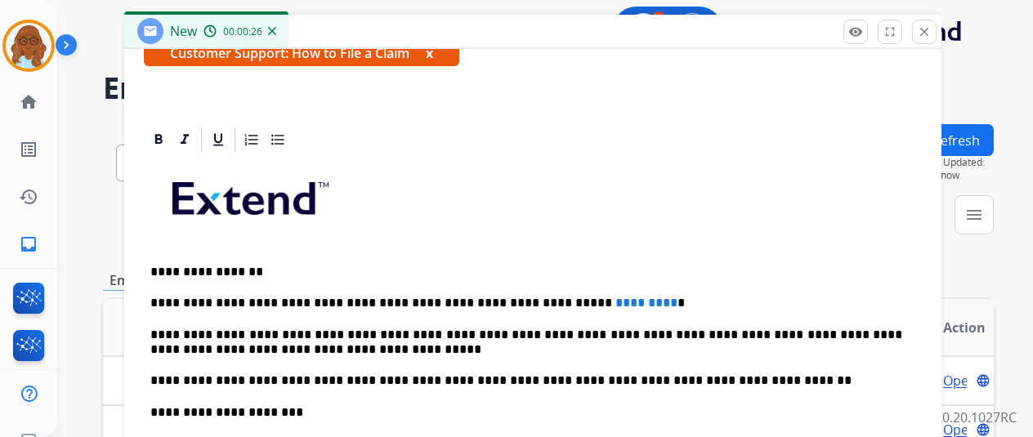
drag, startPoint x: 365, startPoint y: 17, endPoint x: 360, endPoint y: 32, distance: 15.5
click at [360, 32] on div "New 00:00:26" at bounding box center [532, 32] width 817 height 34
click at [433, 53] on button "x" at bounding box center [429, 53] width 7 height 20
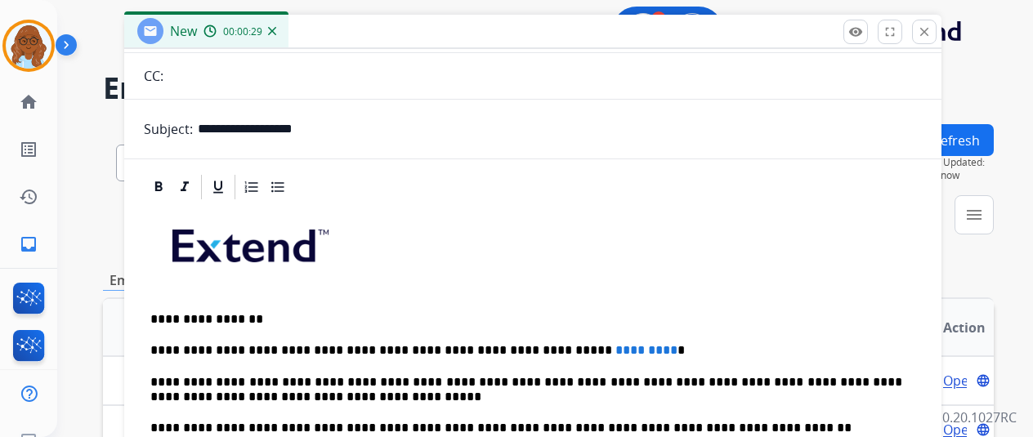
scroll to position [163, 0]
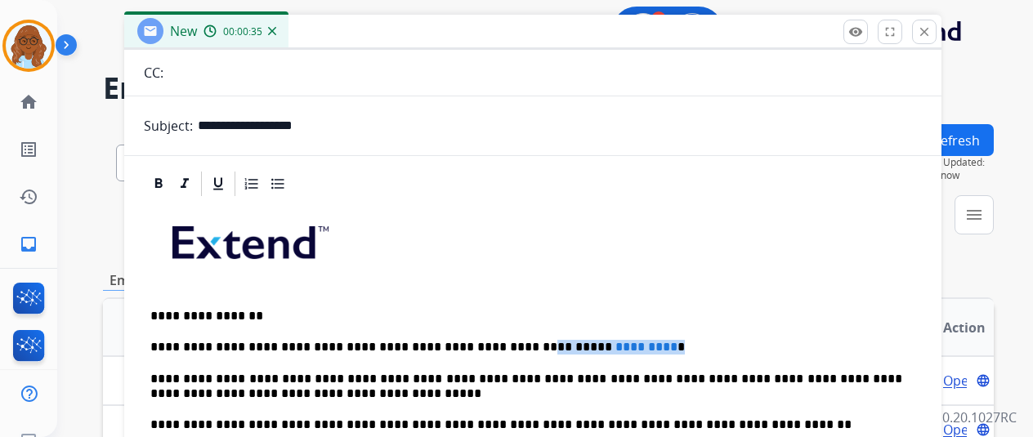
drag, startPoint x: 594, startPoint y: 341, endPoint x: 514, endPoint y: 343, distance: 80.1
click at [514, 343] on p "**********" at bounding box center [526, 347] width 752 height 15
click at [380, 343] on p "**********" at bounding box center [526, 347] width 752 height 15
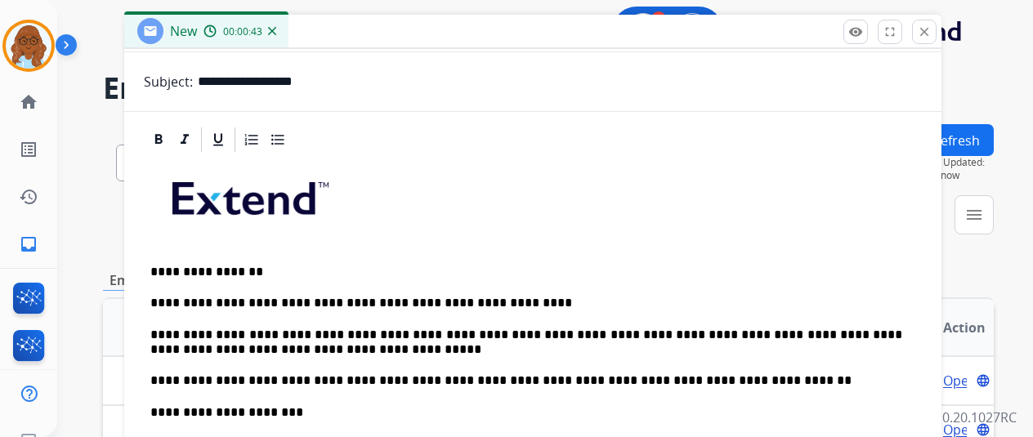
click at [806, 383] on p "**********" at bounding box center [526, 381] width 752 height 15
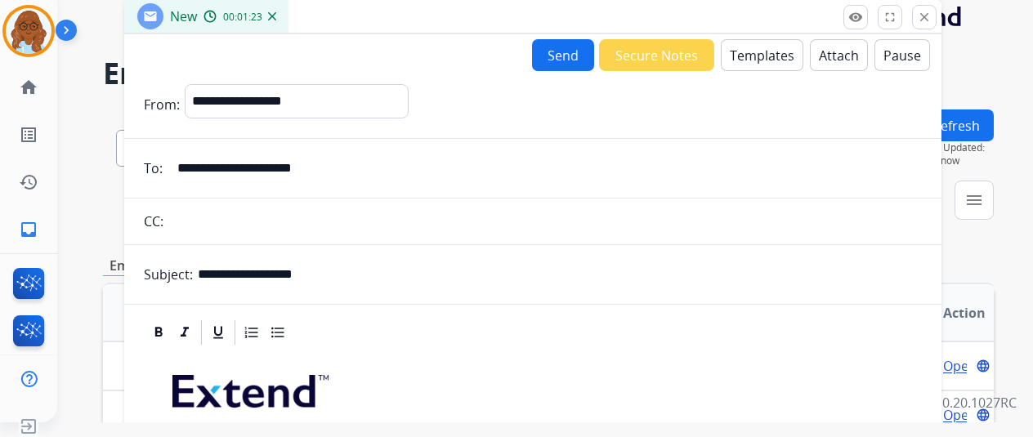
scroll to position [0, 0]
click at [852, 59] on button "Attach" at bounding box center [839, 55] width 58 height 32
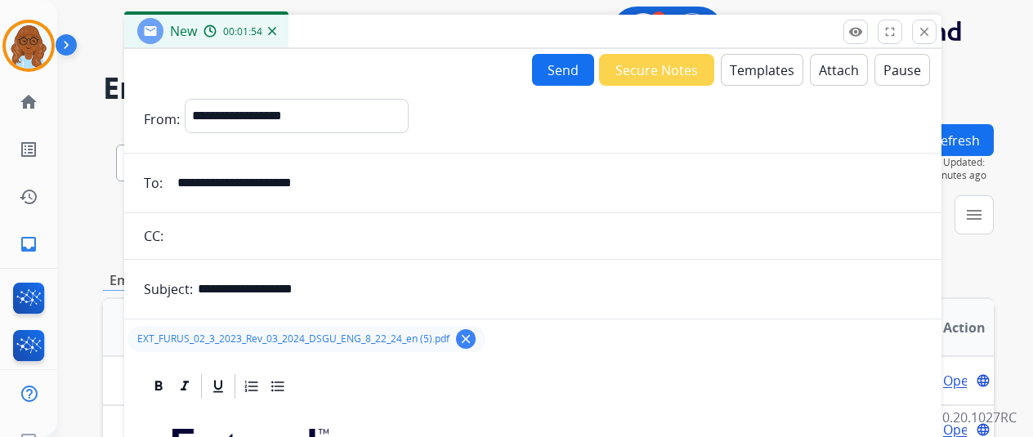
click at [572, 67] on button "Send" at bounding box center [563, 70] width 62 height 32
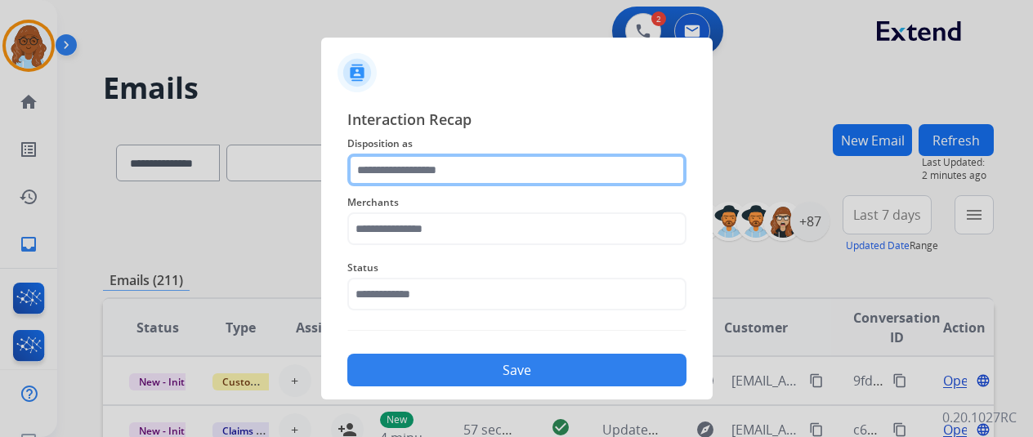
click at [379, 166] on input "text" at bounding box center [516, 170] width 339 height 33
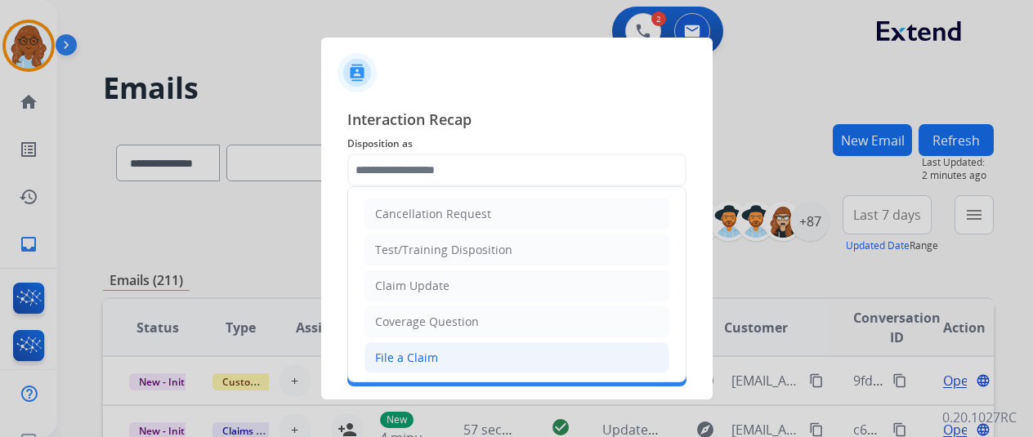
click at [433, 360] on div "File a Claim" at bounding box center [406, 358] width 63 height 16
type input "**********"
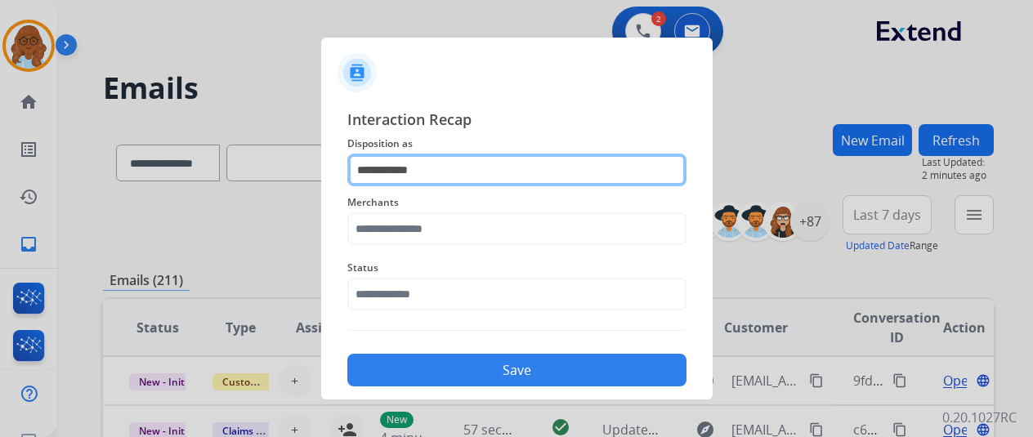
click at [415, 171] on input "**********" at bounding box center [516, 170] width 339 height 33
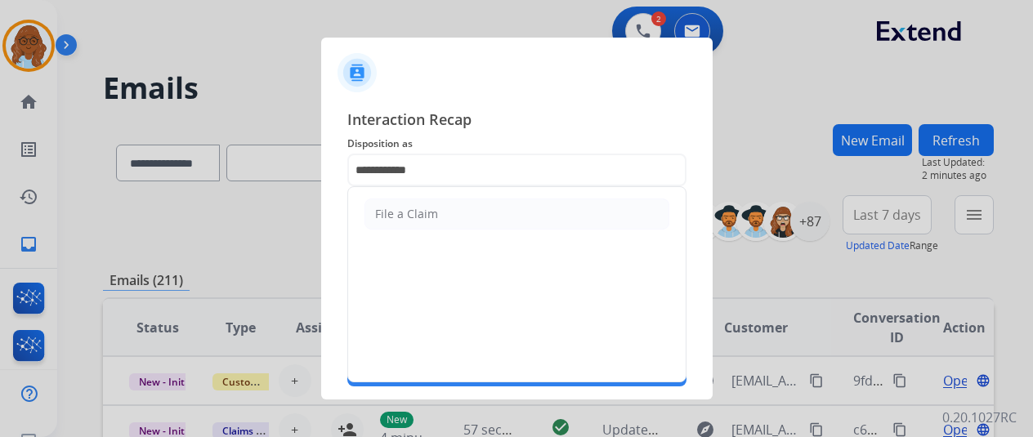
click at [494, 114] on span "Interaction Recap" at bounding box center [516, 121] width 339 height 26
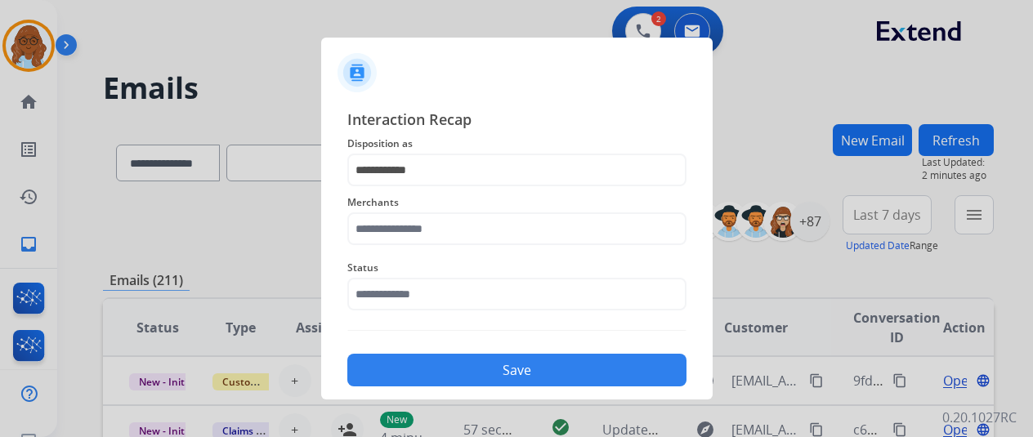
click at [453, 210] on span "Merchants" at bounding box center [516, 203] width 339 height 20
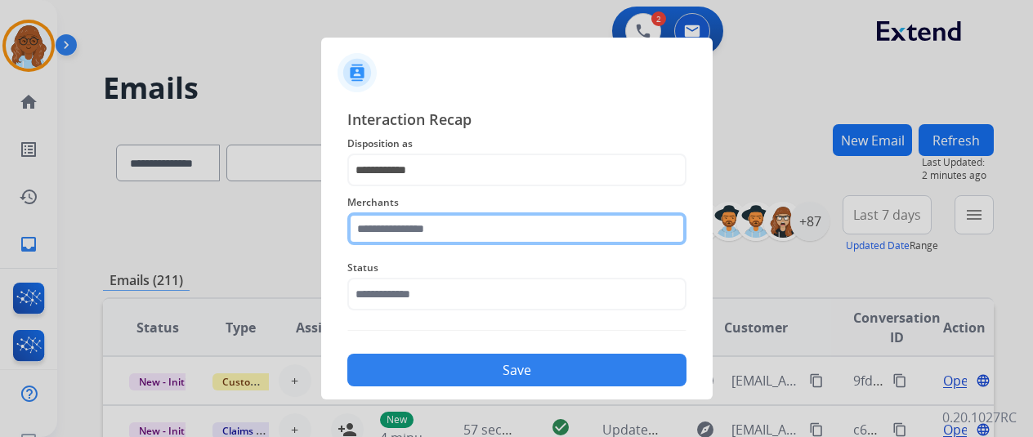
click at [441, 223] on input "text" at bounding box center [516, 229] width 339 height 33
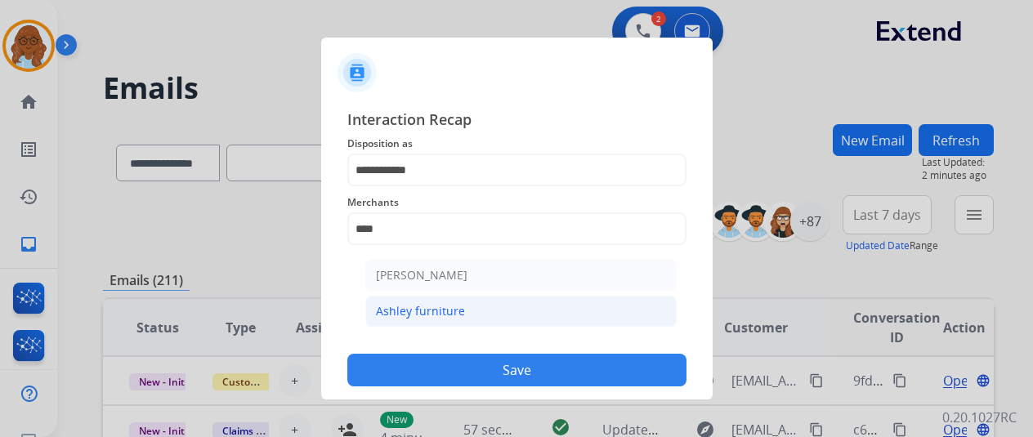
click at [440, 310] on div "Ashley furniture" at bounding box center [420, 311] width 89 height 16
type input "**********"
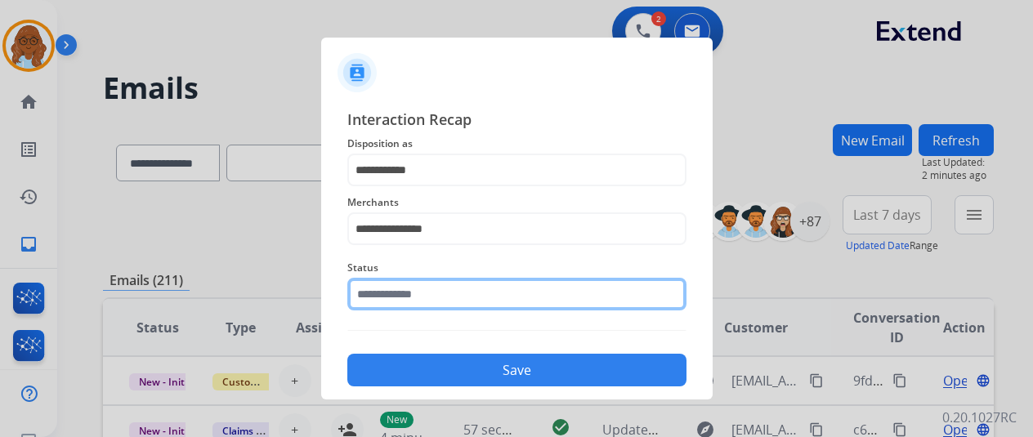
click at [431, 302] on input "text" at bounding box center [516, 294] width 339 height 33
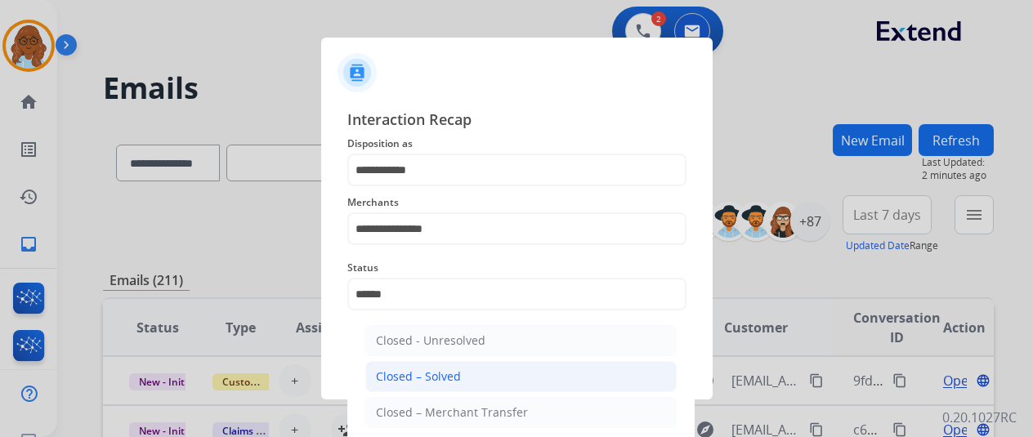
click at [430, 362] on li "Closed – Solved" at bounding box center [520, 376] width 311 height 31
type input "**********"
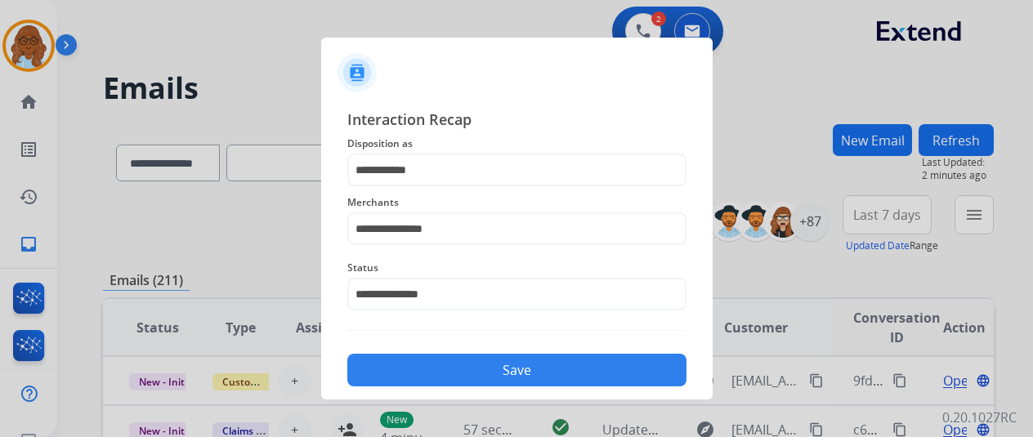
click at [438, 364] on button "Save" at bounding box center [516, 370] width 339 height 33
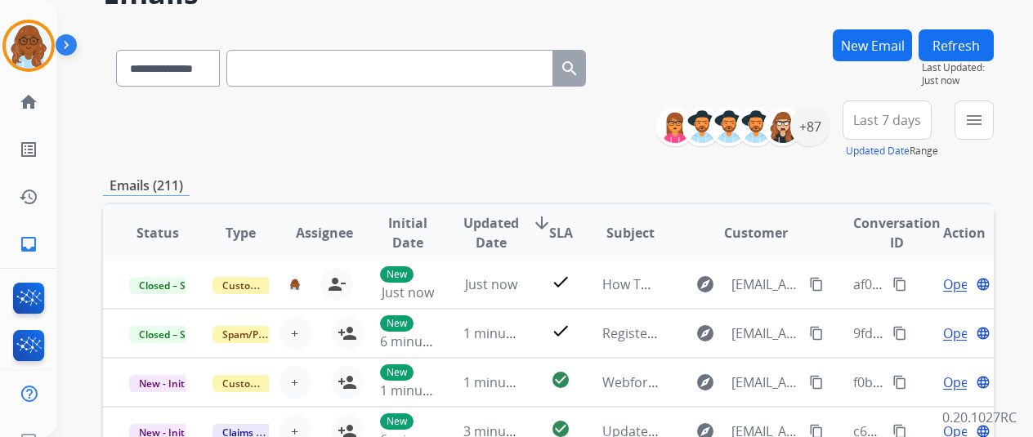
scroll to position [163, 0]
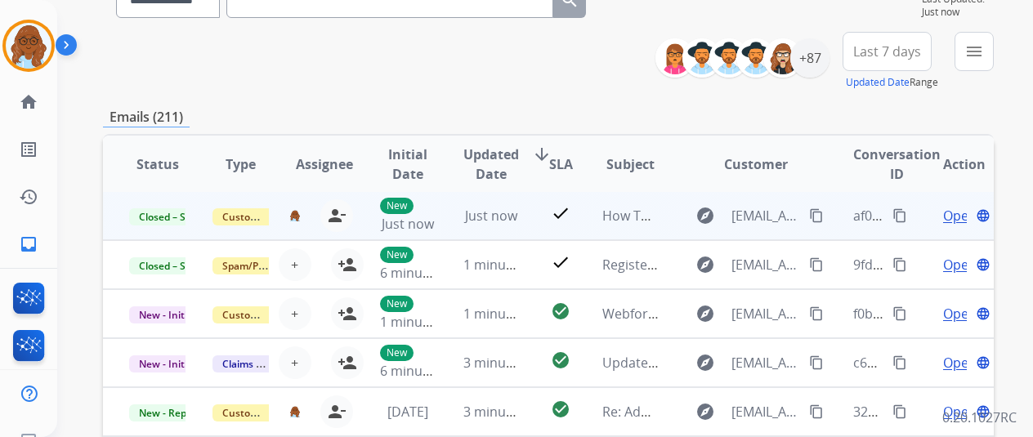
click at [898, 210] on mat-icon "content_copy" at bounding box center [900, 215] width 15 height 15
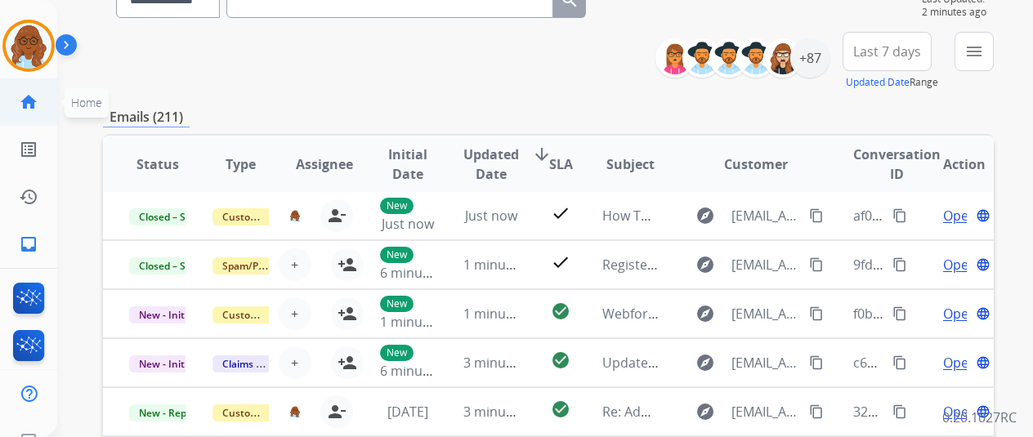
click at [6, 94] on li "home Home Home" at bounding box center [29, 102] width 46 height 46
click at [38, 107] on mat-icon "home" at bounding box center [29, 102] width 20 height 20
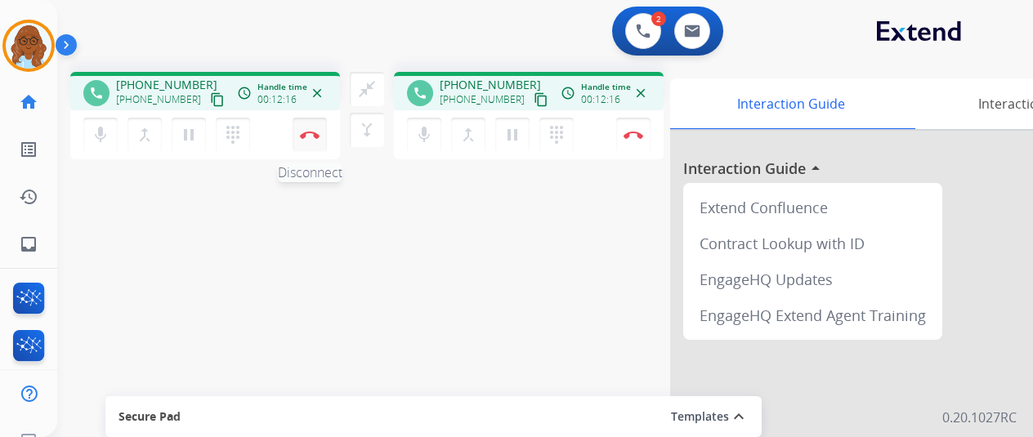
click at [320, 132] on button "Disconnect" at bounding box center [310, 135] width 34 height 34
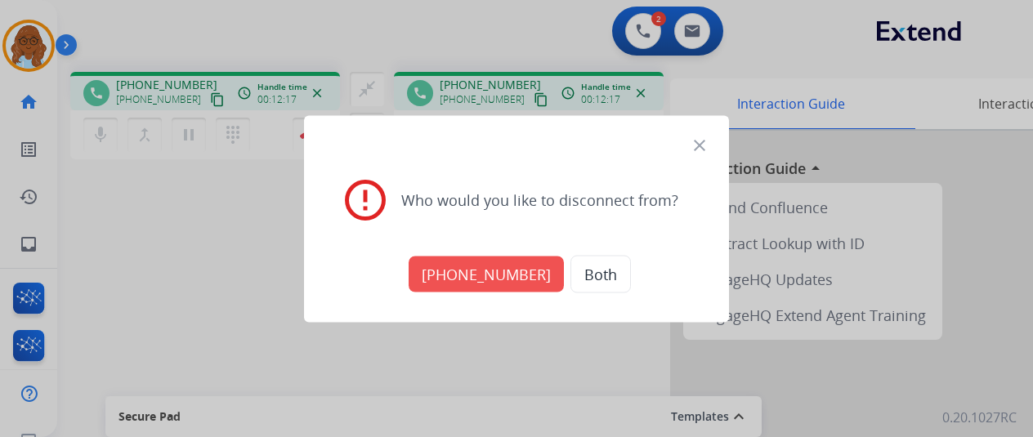
click at [455, 270] on button "[PHONE_NUMBER]" at bounding box center [486, 274] width 155 height 36
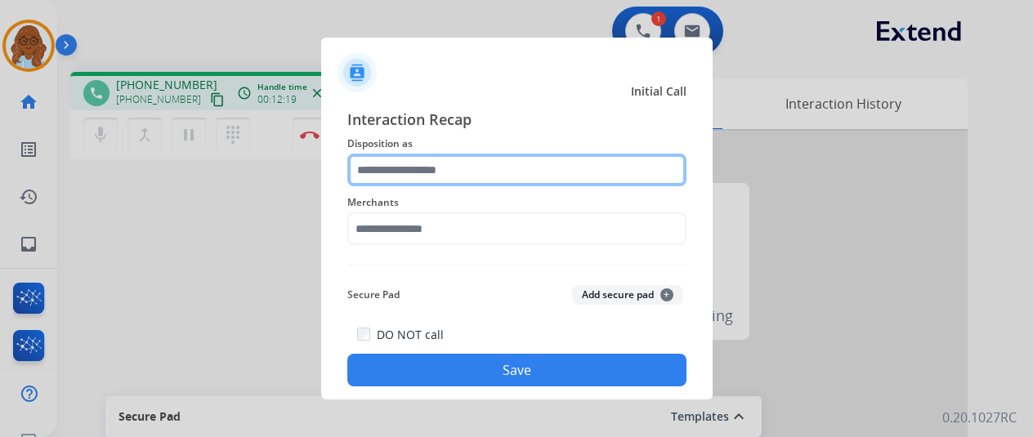
click at [430, 170] on input "text" at bounding box center [516, 170] width 339 height 33
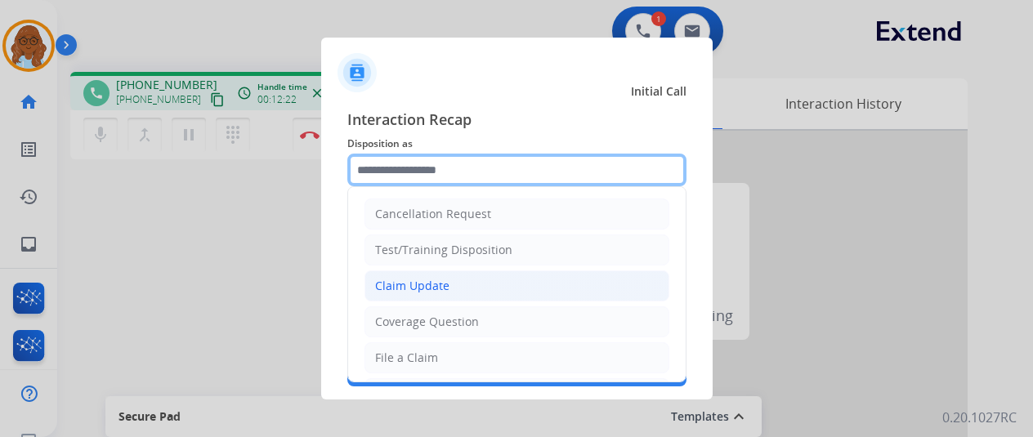
scroll to position [82, 0]
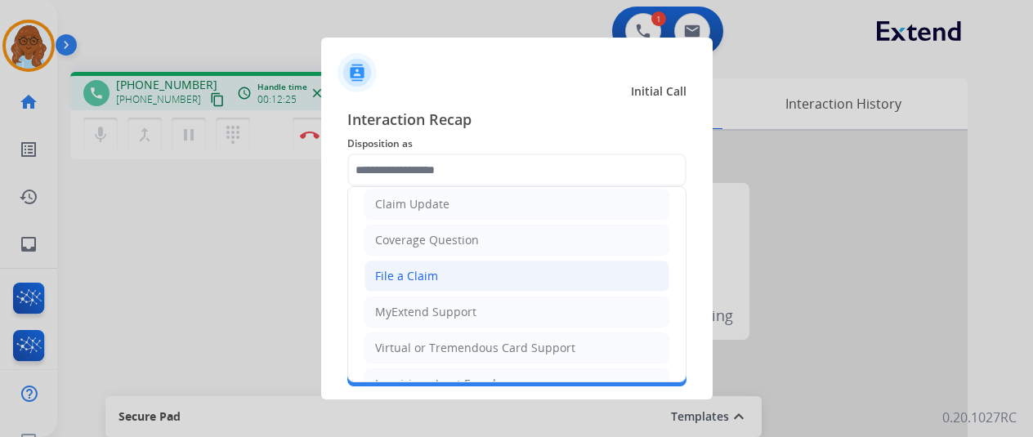
click at [432, 268] on div "File a Claim" at bounding box center [406, 276] width 63 height 16
type input "**********"
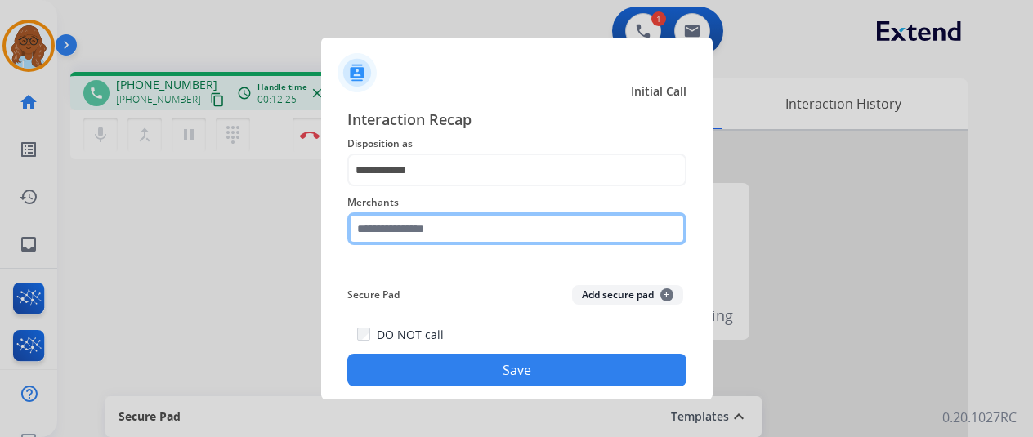
click at [440, 231] on input "text" at bounding box center [516, 229] width 339 height 33
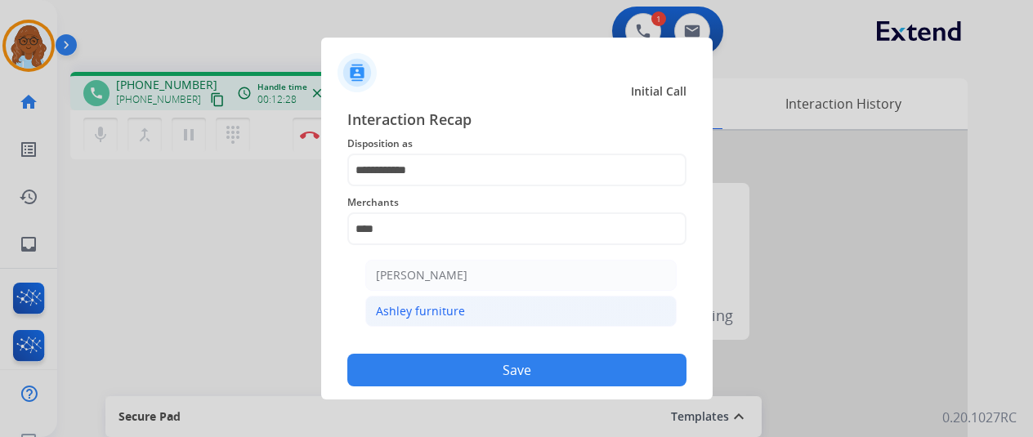
click at [439, 304] on div "Ashley furniture" at bounding box center [420, 311] width 89 height 16
type input "**********"
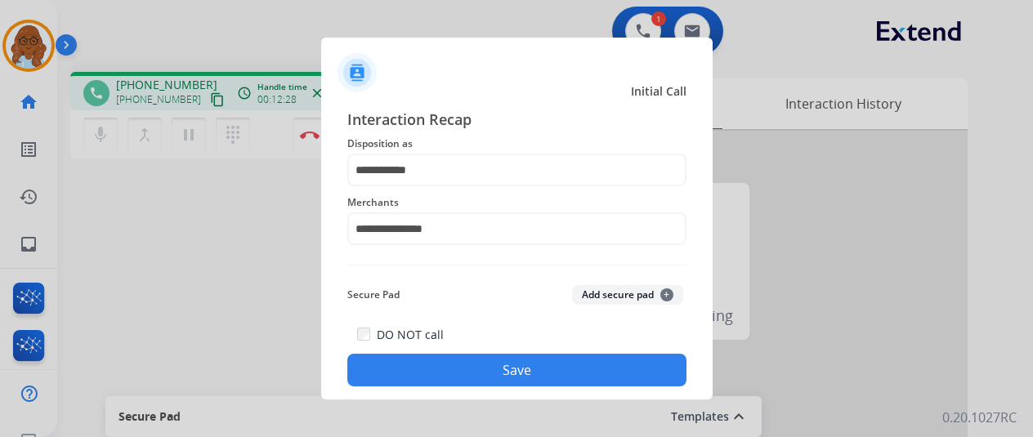
click at [464, 374] on button "Save" at bounding box center [516, 370] width 339 height 33
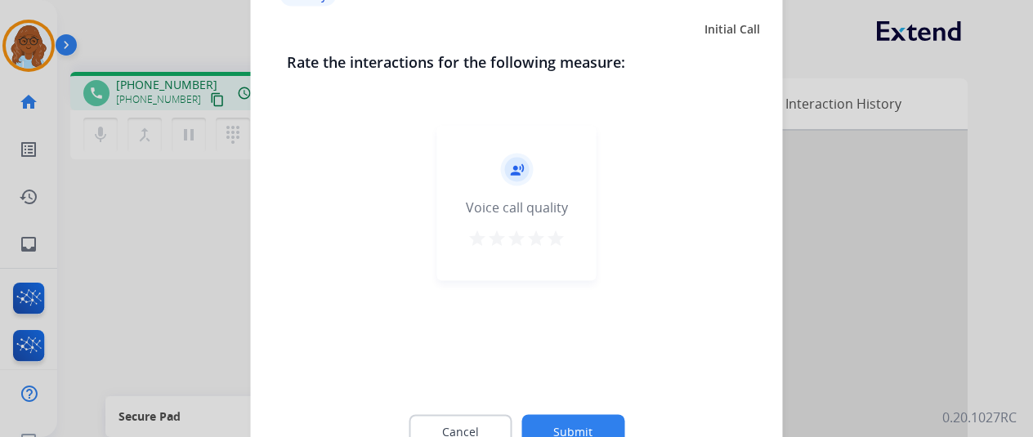
click at [543, 236] on mat-icon "star" at bounding box center [536, 238] width 20 height 20
click at [592, 410] on div "Cancel Submit" at bounding box center [517, 432] width 460 height 74
click at [596, 419] on button "Submit" at bounding box center [573, 431] width 103 height 34
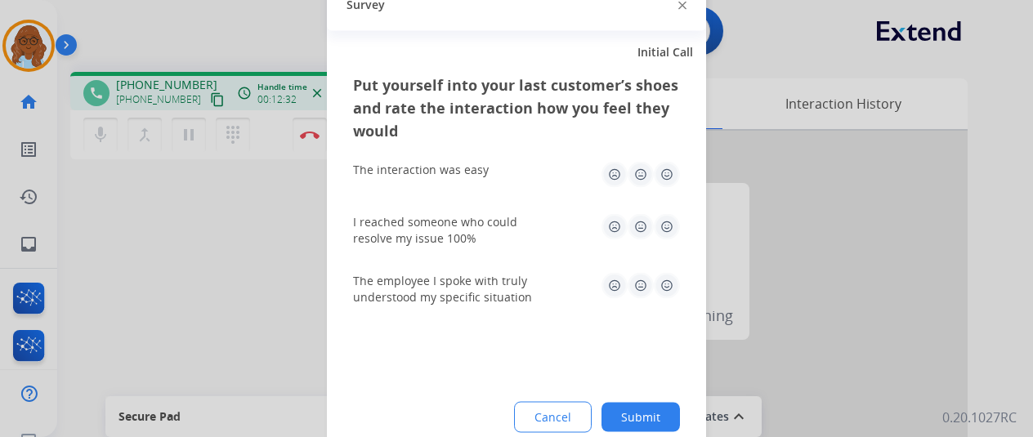
click at [670, 226] on img at bounding box center [667, 226] width 26 height 26
click at [670, 285] on img at bounding box center [667, 285] width 26 height 26
click at [668, 179] on img at bounding box center [667, 174] width 26 height 26
click at [659, 418] on button "Submit" at bounding box center [641, 416] width 78 height 29
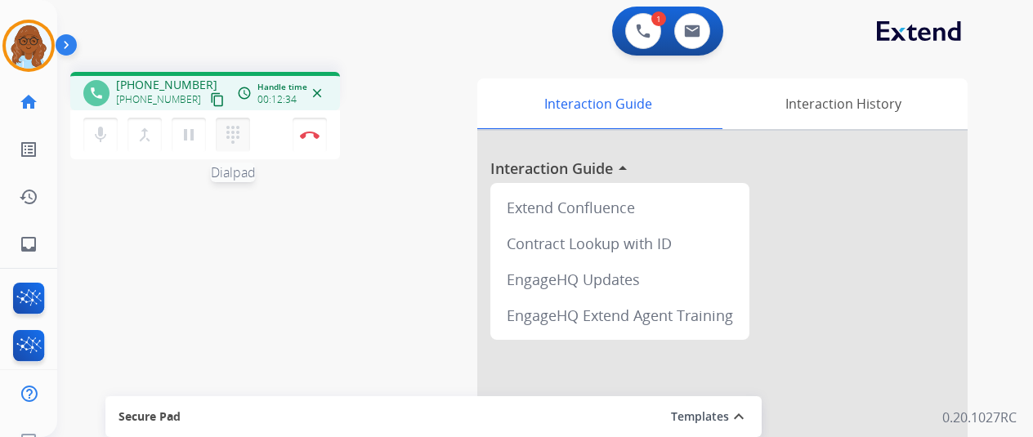
click at [229, 138] on mat-icon "dialpad" at bounding box center [233, 135] width 20 height 20
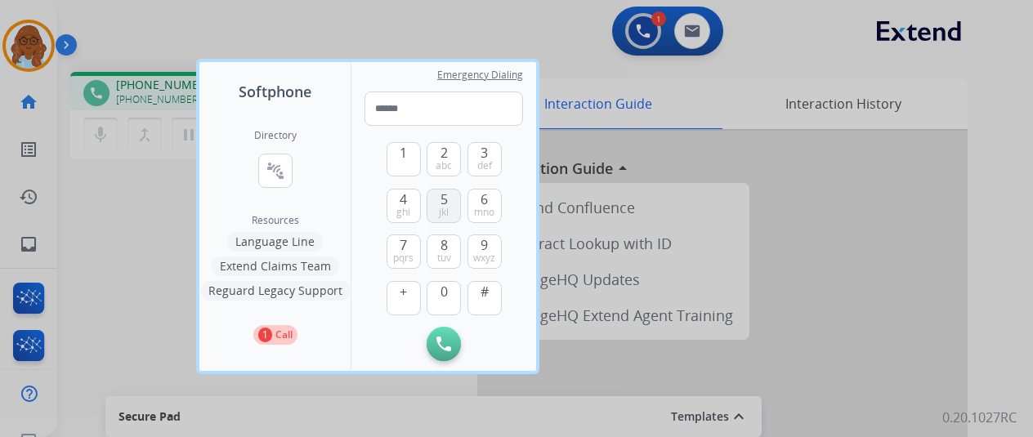
click at [441, 205] on span "5" at bounding box center [444, 200] width 7 height 20
type input "*"
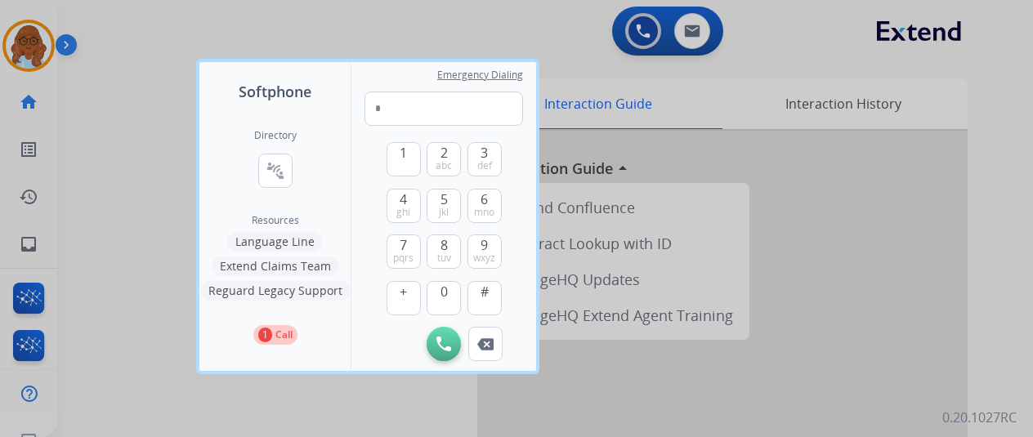
click at [159, 222] on div at bounding box center [516, 218] width 1033 height 437
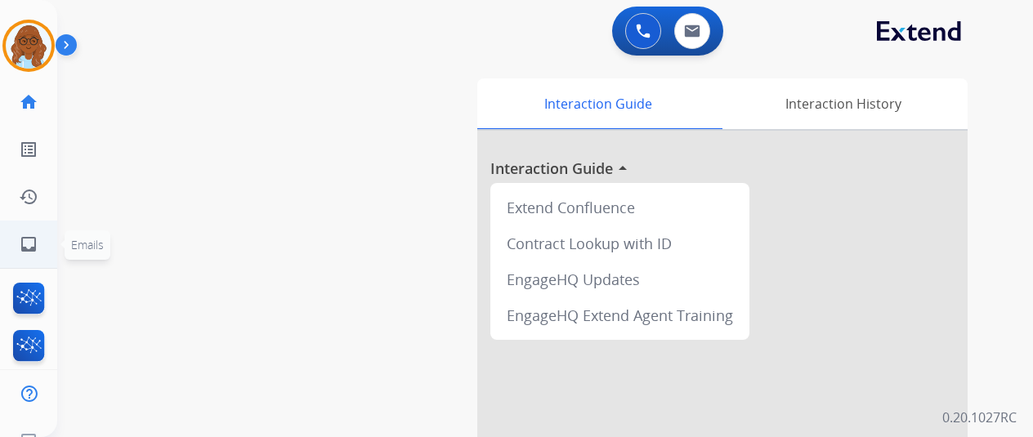
click at [29, 240] on mat-icon "inbox" at bounding box center [29, 245] width 20 height 20
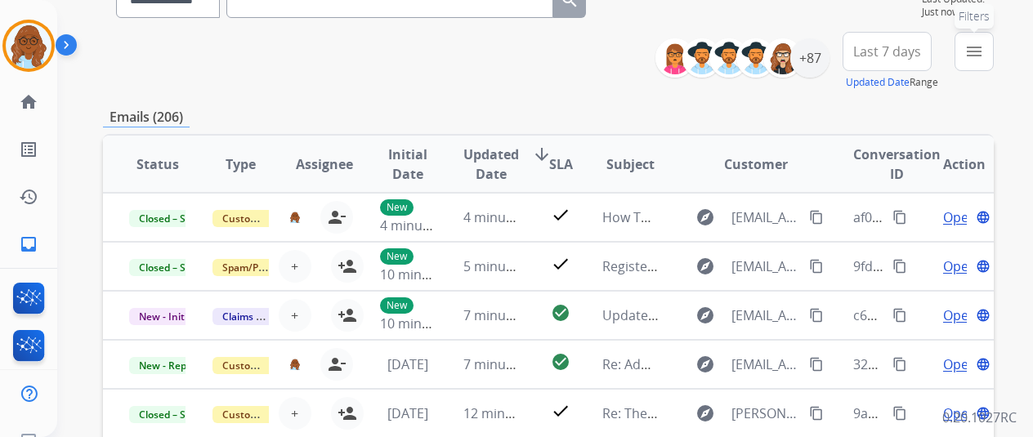
click at [984, 54] on mat-icon "menu" at bounding box center [975, 52] width 20 height 20
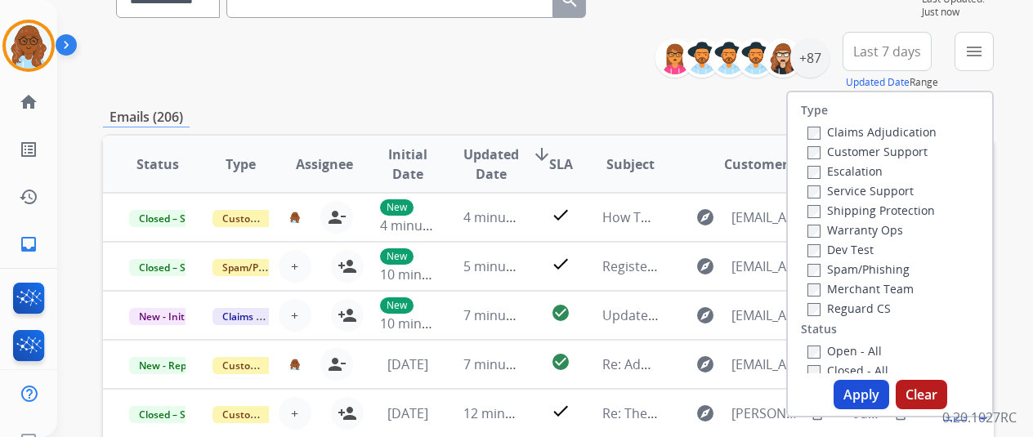
click at [858, 155] on label "Customer Support" at bounding box center [868, 152] width 120 height 16
click at [850, 205] on label "Shipping Protection" at bounding box center [872, 211] width 128 height 16
click at [853, 309] on label "Reguard CS" at bounding box center [849, 309] width 83 height 16
click at [846, 349] on label "Open - All" at bounding box center [845, 351] width 74 height 16
click at [867, 394] on button "Apply" at bounding box center [862, 394] width 56 height 29
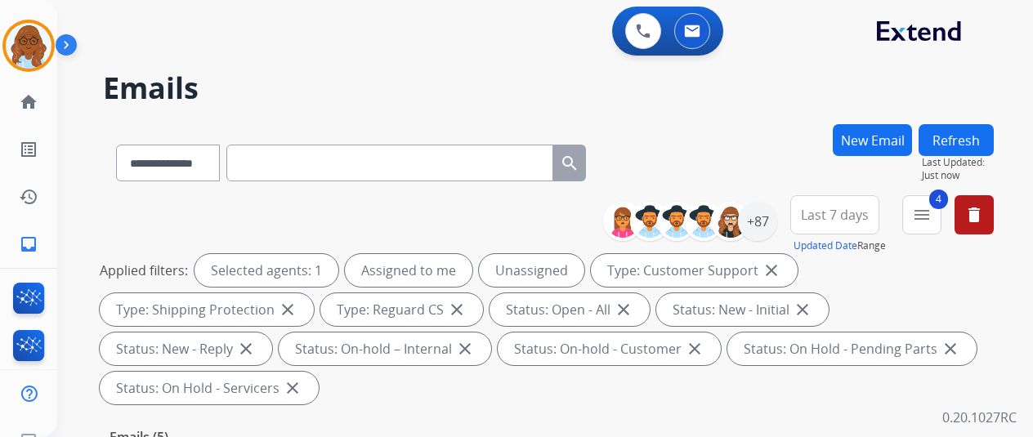
click at [880, 222] on button "Last 7 days" at bounding box center [835, 214] width 89 height 39
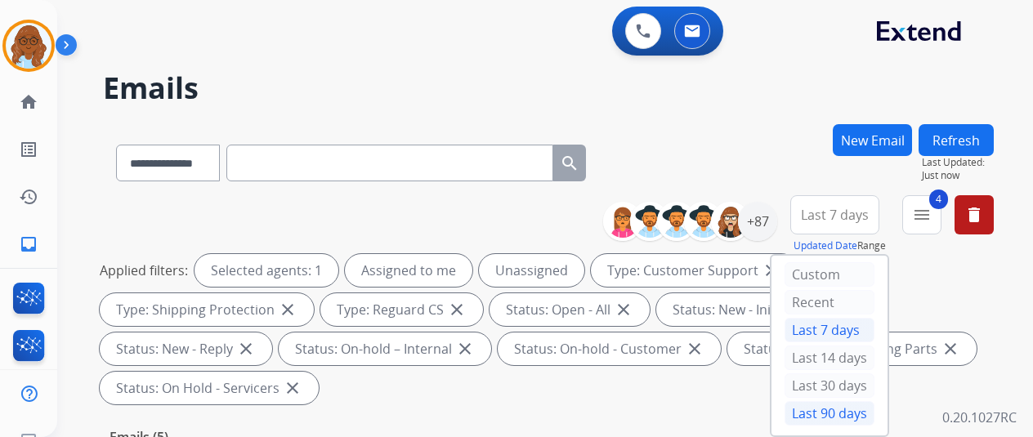
click at [831, 410] on div "Last 90 days" at bounding box center [830, 413] width 90 height 25
click at [768, 233] on div "+87" at bounding box center [757, 221] width 39 height 39
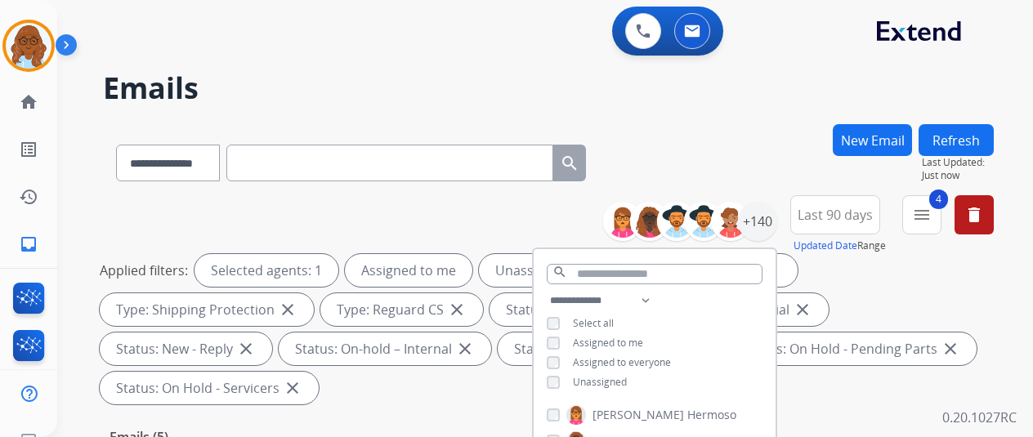
click at [592, 381] on span "Unassigned" at bounding box center [600, 382] width 54 height 14
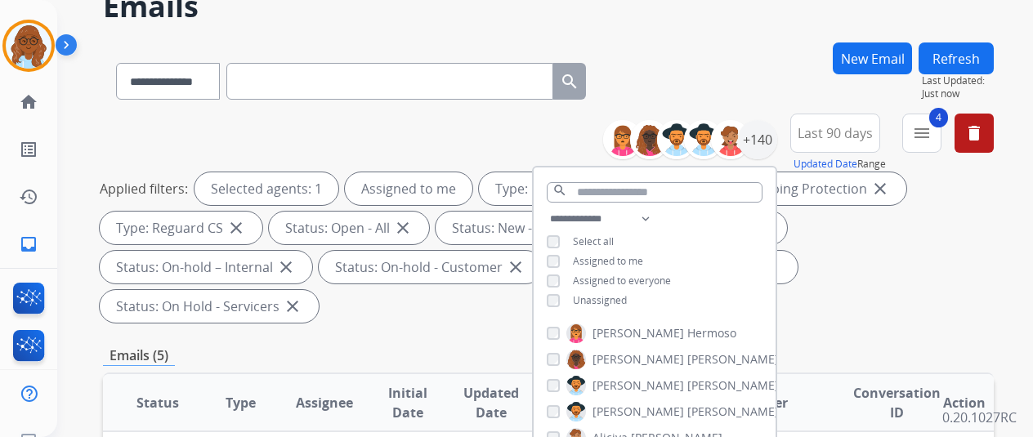
scroll to position [327, 0]
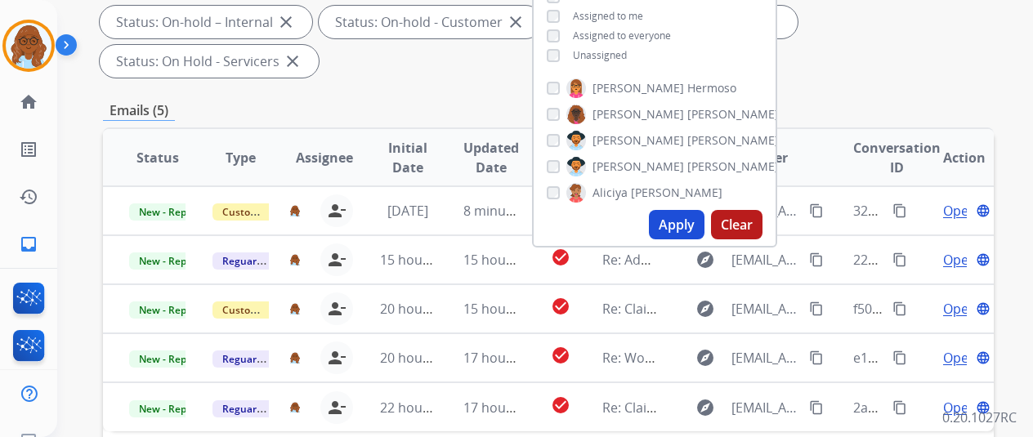
click at [683, 225] on button "Apply" at bounding box center [677, 224] width 56 height 29
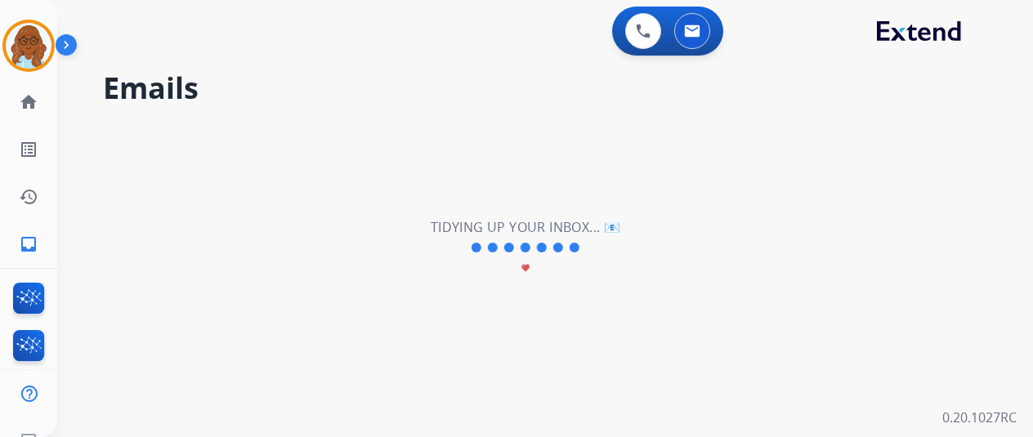
scroll to position [0, 0]
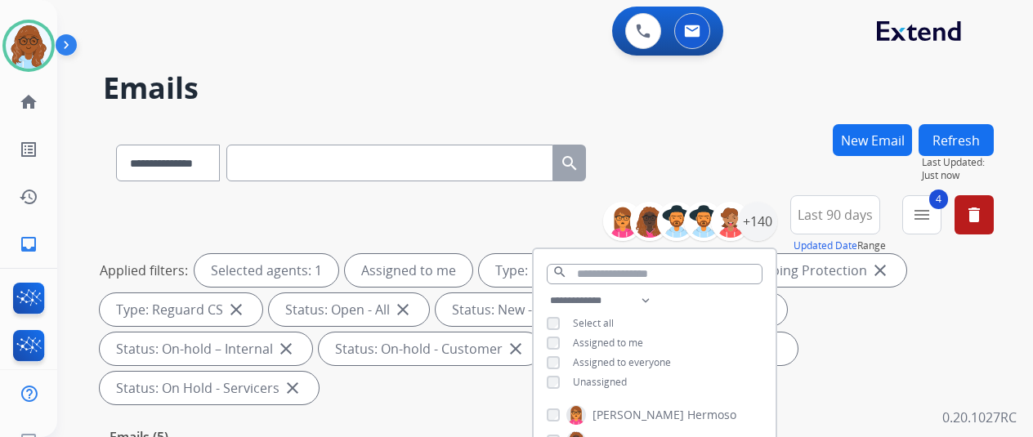
click at [724, 149] on div "**********" at bounding box center [548, 159] width 891 height 71
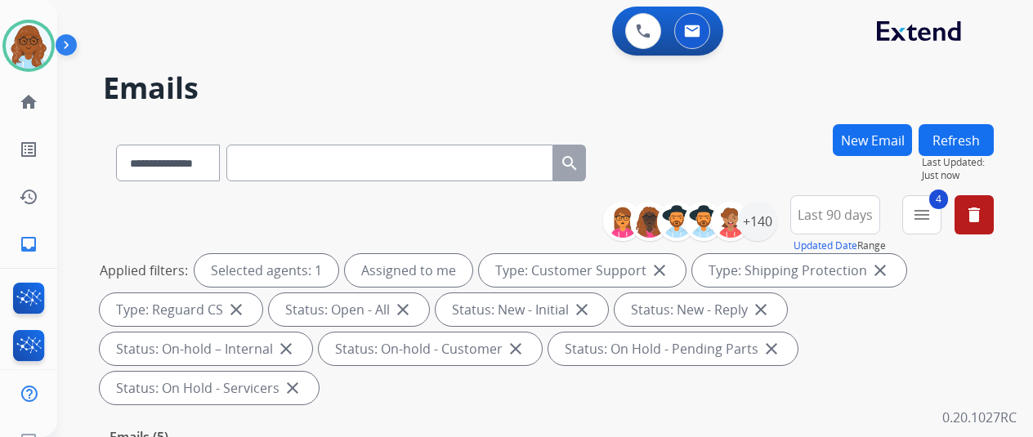
paste input "**********"
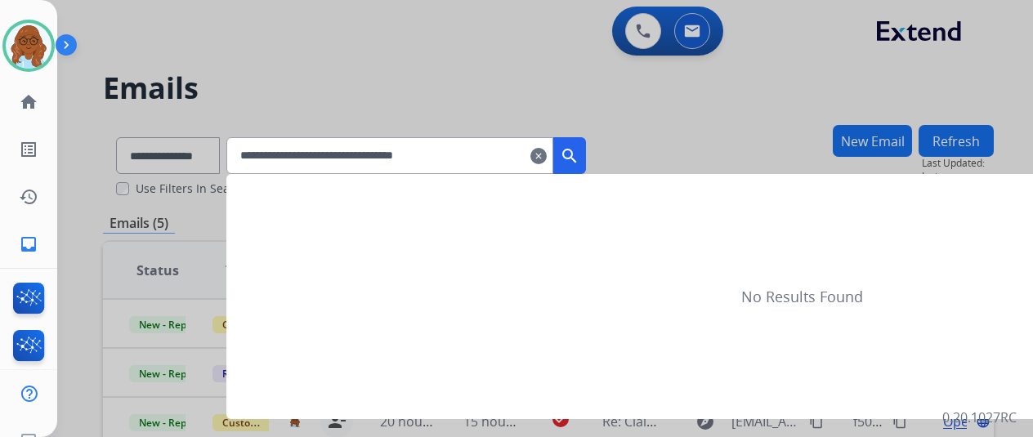
click at [580, 155] on mat-icon "search" at bounding box center [570, 156] width 20 height 20
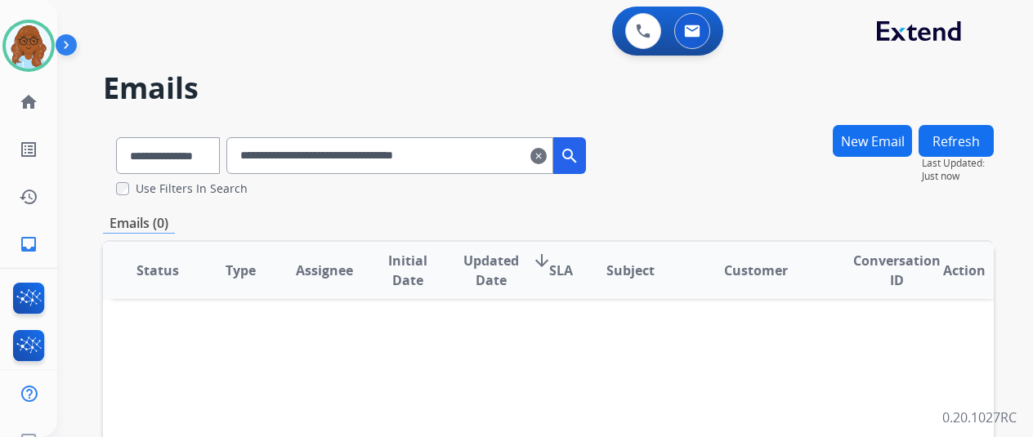
click at [501, 160] on input "**********" at bounding box center [389, 155] width 327 height 37
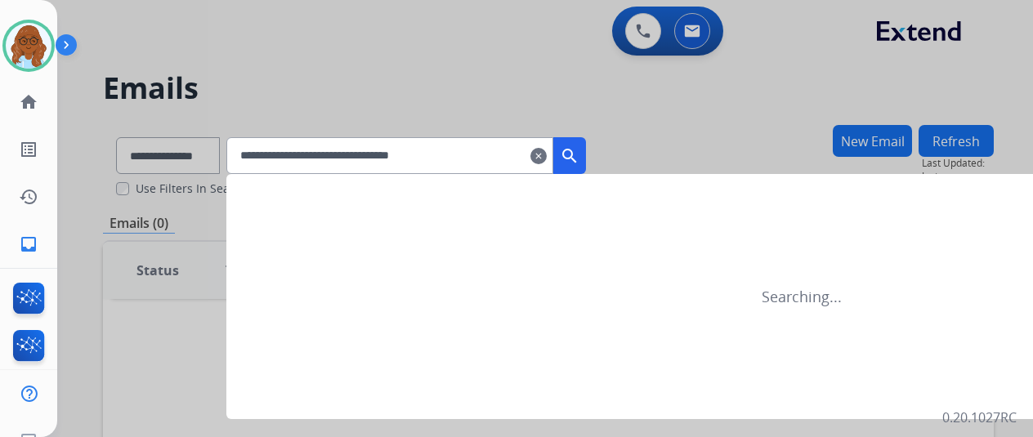
type input "**********"
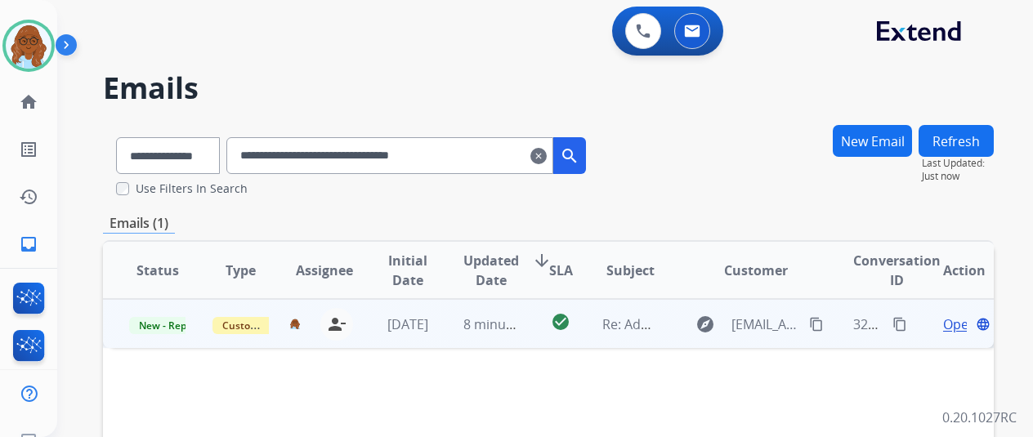
click at [943, 326] on span "Open" at bounding box center [960, 325] width 34 height 20
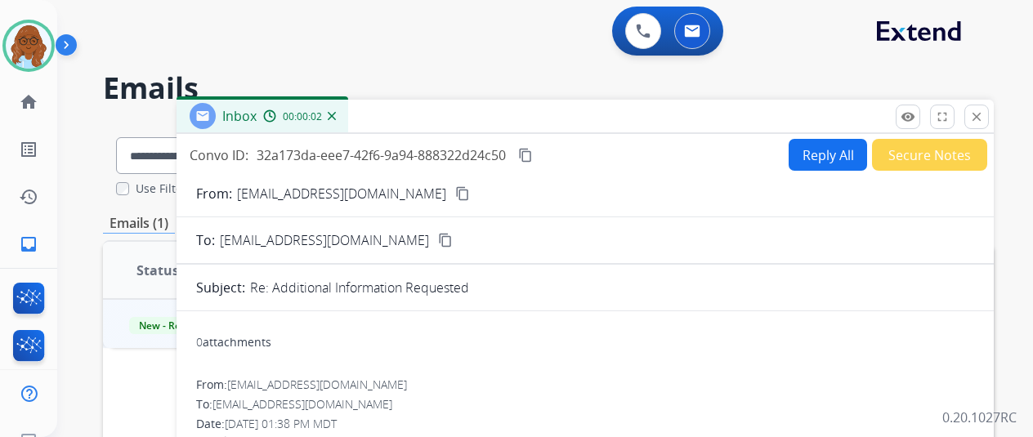
click at [809, 156] on button "Reply All" at bounding box center [828, 155] width 78 height 32
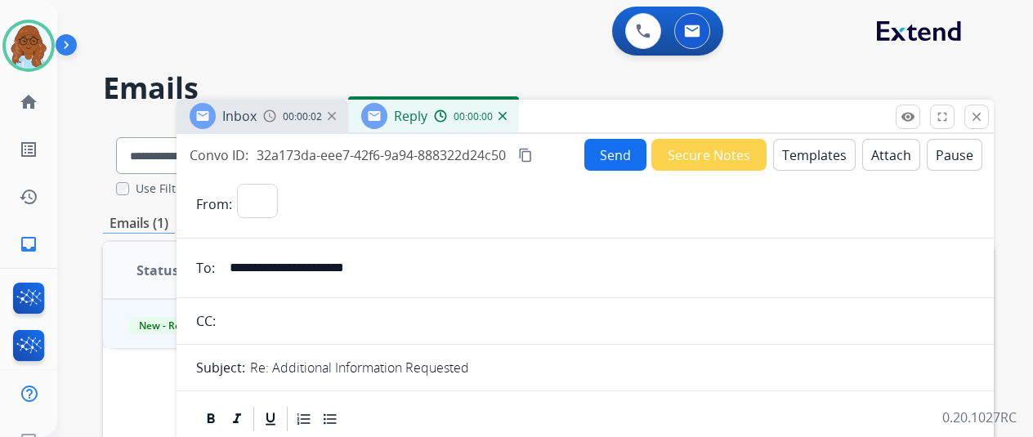
select select "**********"
drag, startPoint x: 540, startPoint y: 155, endPoint x: 637, endPoint y: 188, distance: 102.9
click at [533, 155] on mat-icon "content_copy" at bounding box center [525, 155] width 15 height 15
click at [811, 161] on button "Templates" at bounding box center [814, 155] width 83 height 32
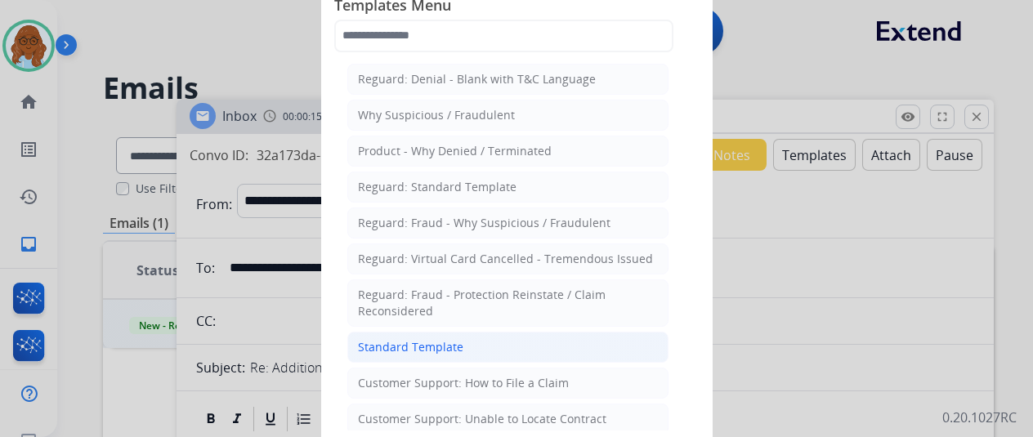
click at [455, 333] on li "Standard Template" at bounding box center [507, 347] width 321 height 31
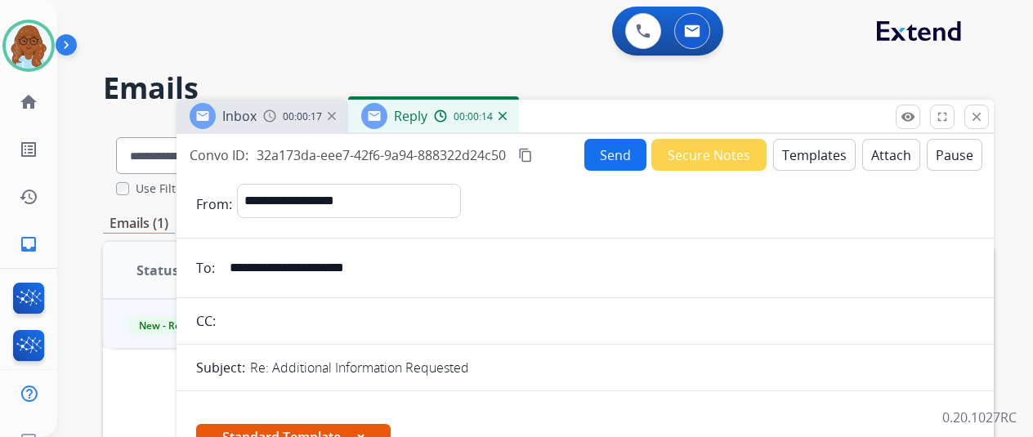
click at [834, 145] on button "Templates" at bounding box center [814, 155] width 83 height 32
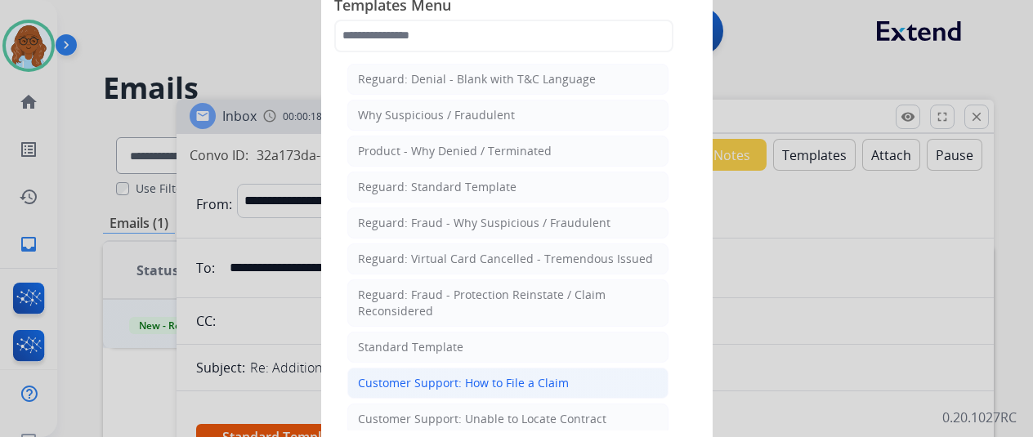
click at [540, 379] on div "Customer Support: How to File a Claim" at bounding box center [463, 383] width 211 height 16
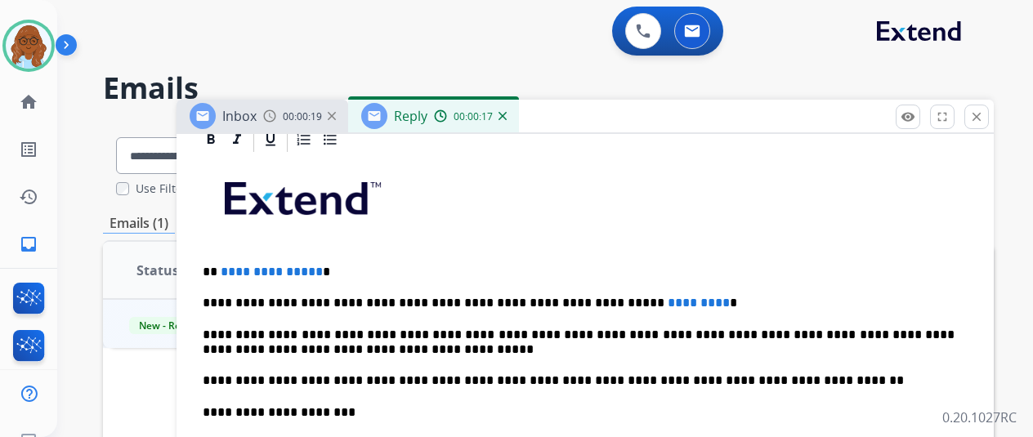
scroll to position [409, 0]
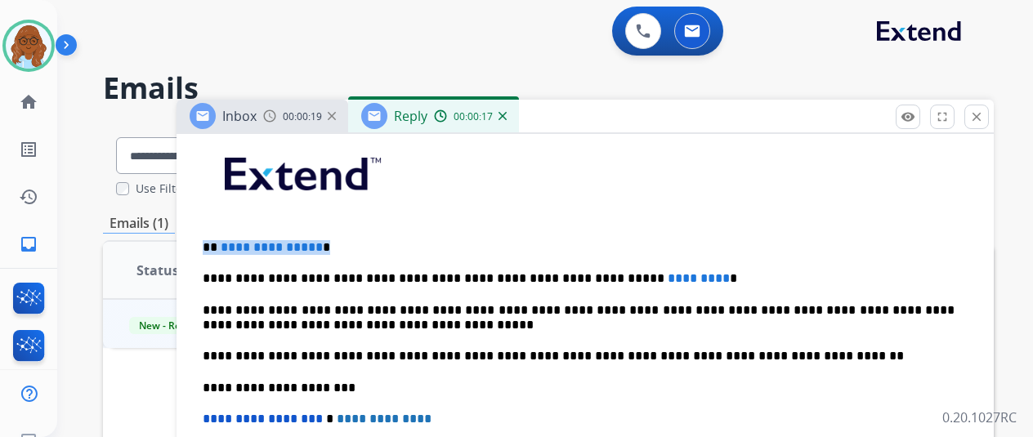
drag, startPoint x: 240, startPoint y: 243, endPoint x: 204, endPoint y: 244, distance: 36.0
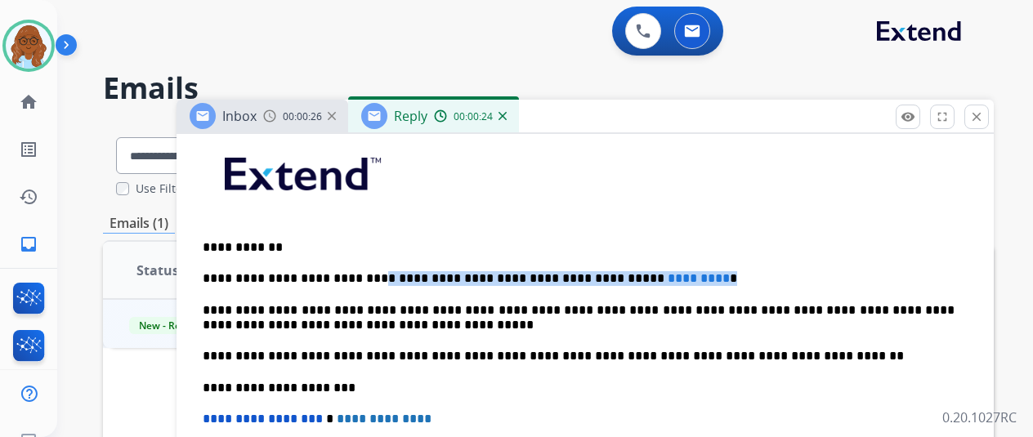
drag, startPoint x: 700, startPoint y: 266, endPoint x: 374, endPoint y: 264, distance: 325.4
click at [374, 264] on div "**********" at bounding box center [585, 379] width 778 height 499
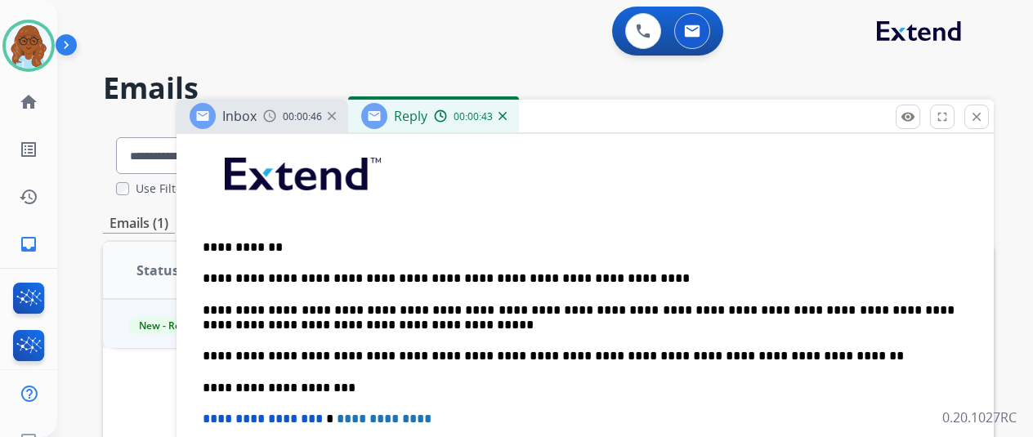
click at [660, 271] on p "**********" at bounding box center [579, 278] width 752 height 15
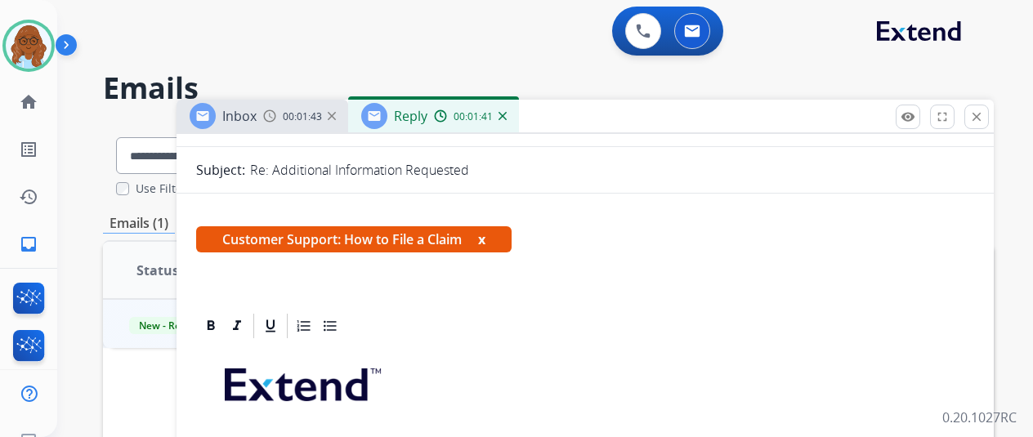
scroll to position [163, 0]
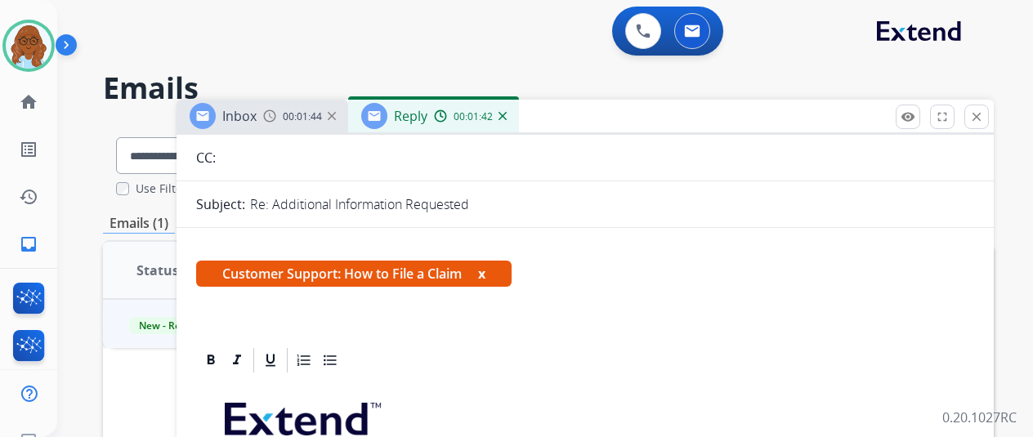
click at [486, 278] on button "x" at bounding box center [481, 274] width 7 height 20
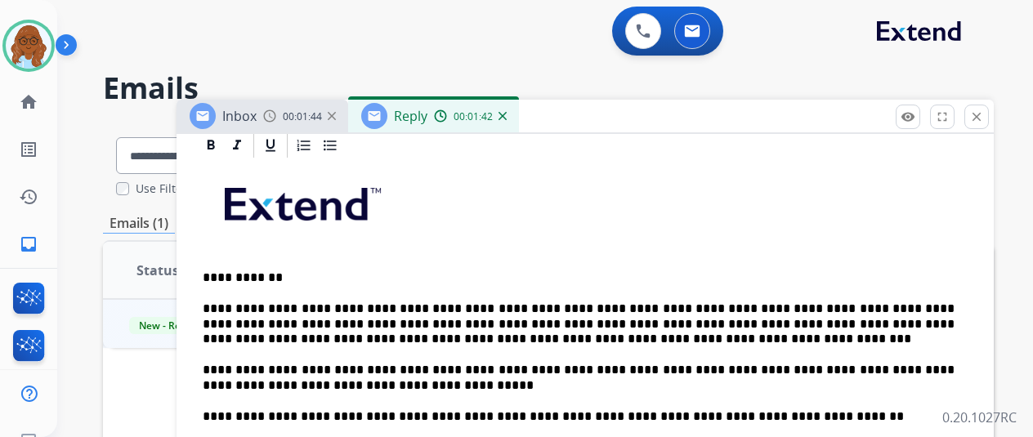
scroll to position [409, 0]
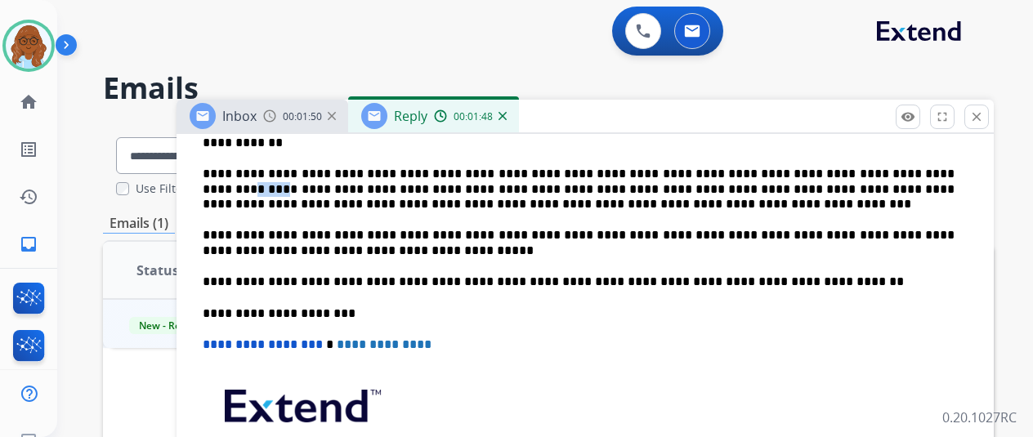
drag, startPoint x: 970, startPoint y: 169, endPoint x: 943, endPoint y: 173, distance: 27.3
click at [943, 173] on p "**********" at bounding box center [579, 189] width 752 height 45
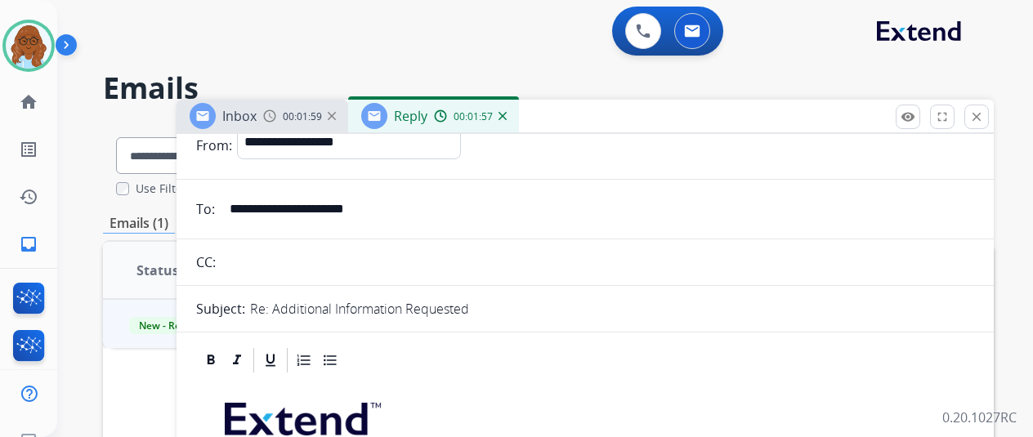
scroll to position [0, 0]
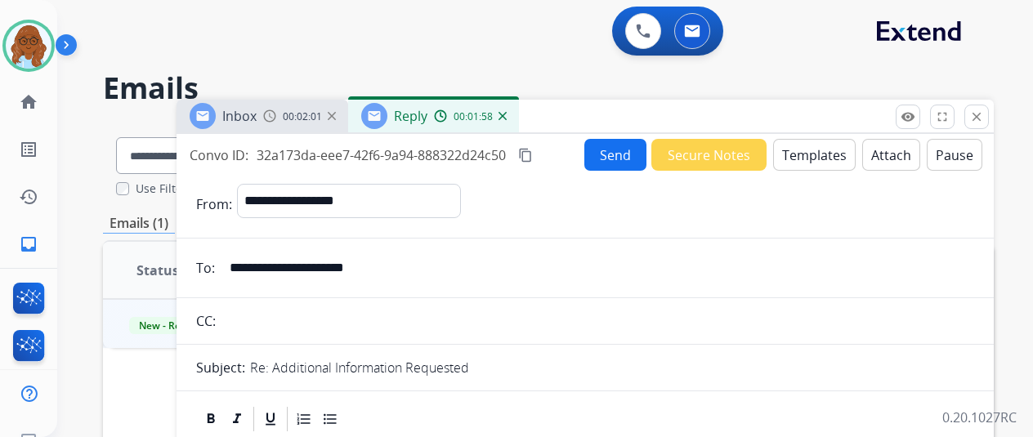
click at [607, 159] on button "Send" at bounding box center [616, 155] width 62 height 32
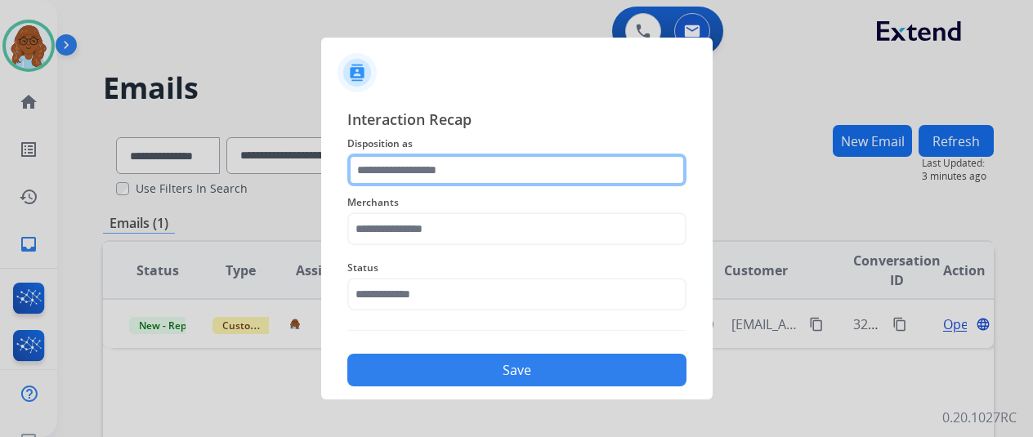
click at [423, 168] on input "text" at bounding box center [516, 170] width 339 height 33
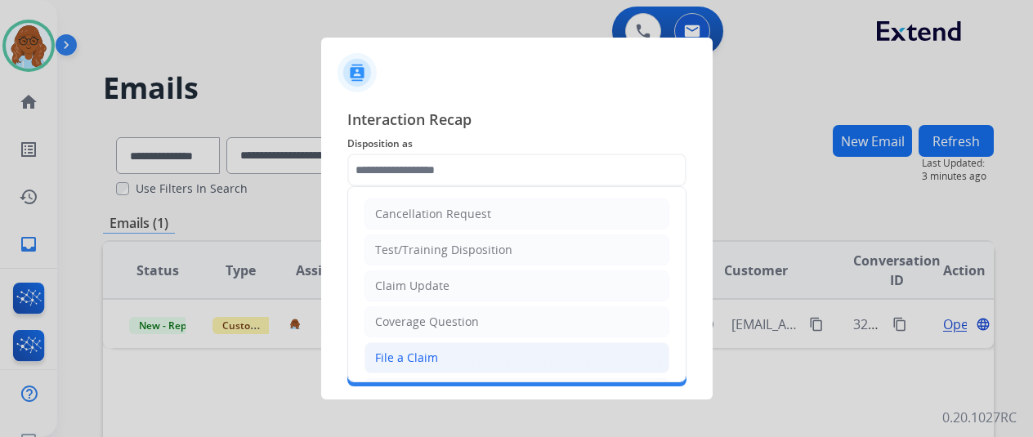
click at [412, 354] on div "File a Claim" at bounding box center [406, 358] width 63 height 16
type input "**********"
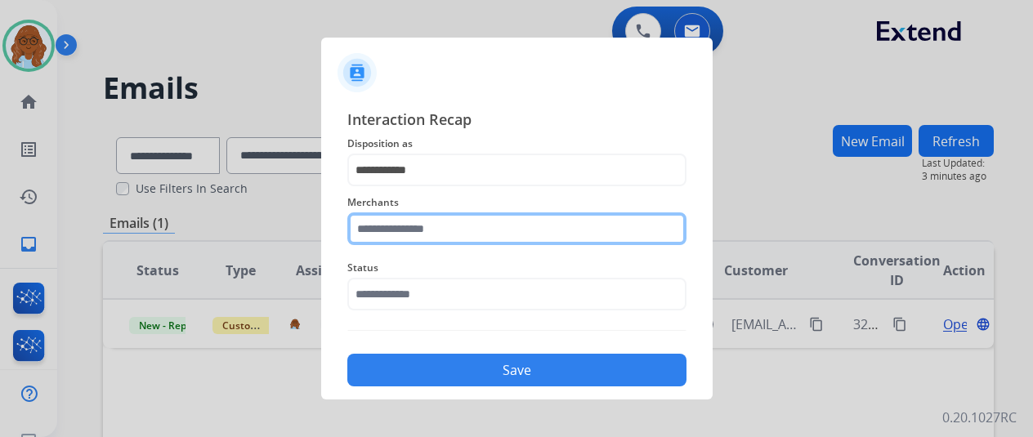
click at [398, 240] on input "text" at bounding box center [516, 229] width 339 height 33
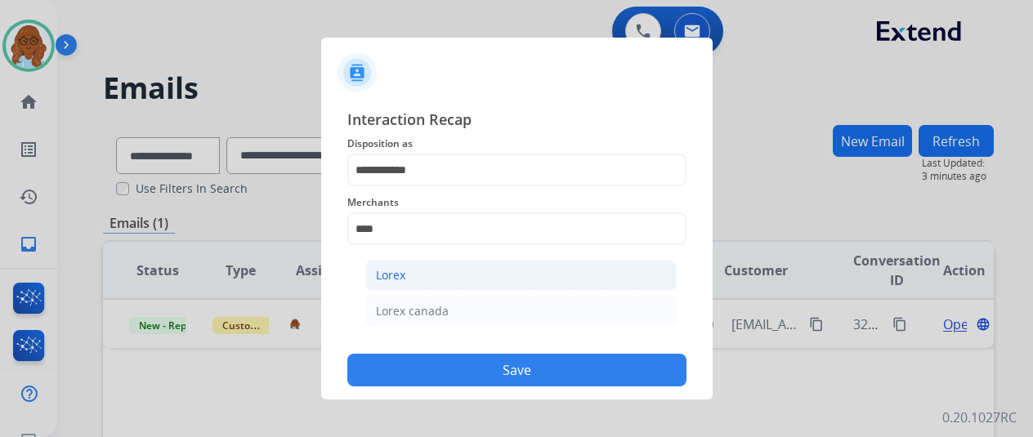
click at [410, 271] on li "Lorex" at bounding box center [520, 275] width 311 height 31
type input "*****"
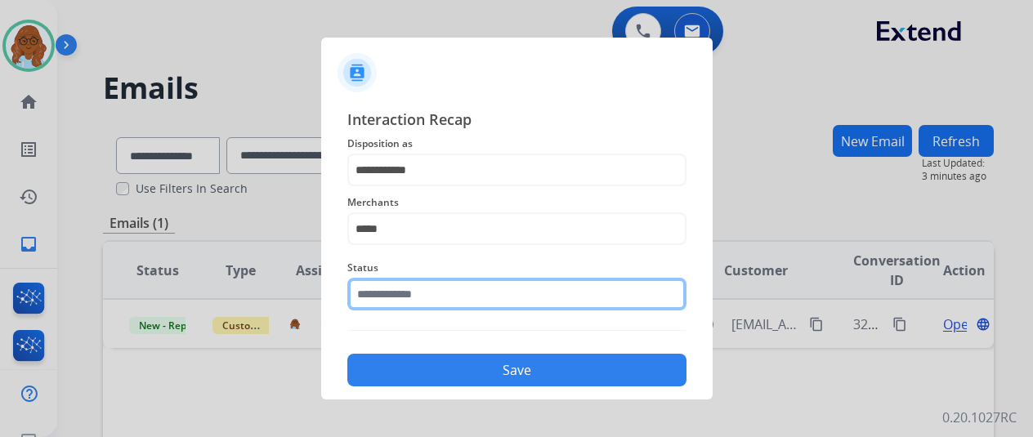
click at [411, 294] on input "text" at bounding box center [516, 294] width 339 height 33
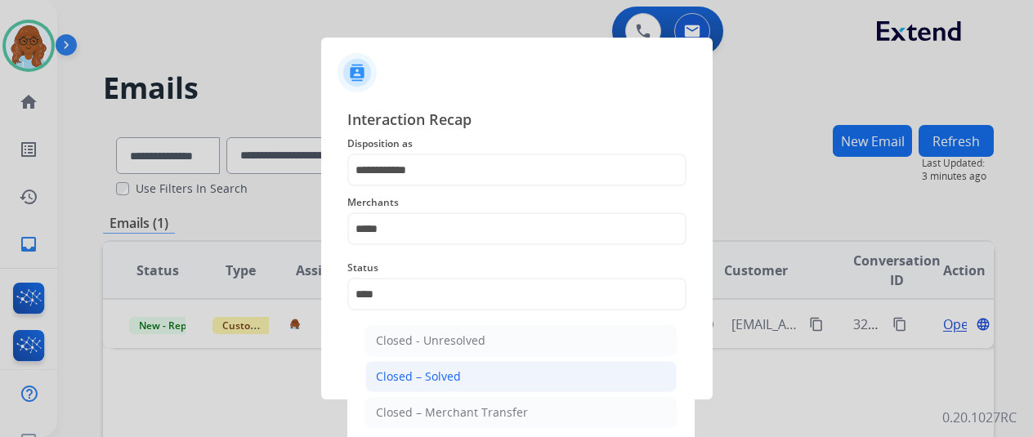
click at [420, 372] on div "Closed – Solved" at bounding box center [418, 377] width 85 height 16
type input "**********"
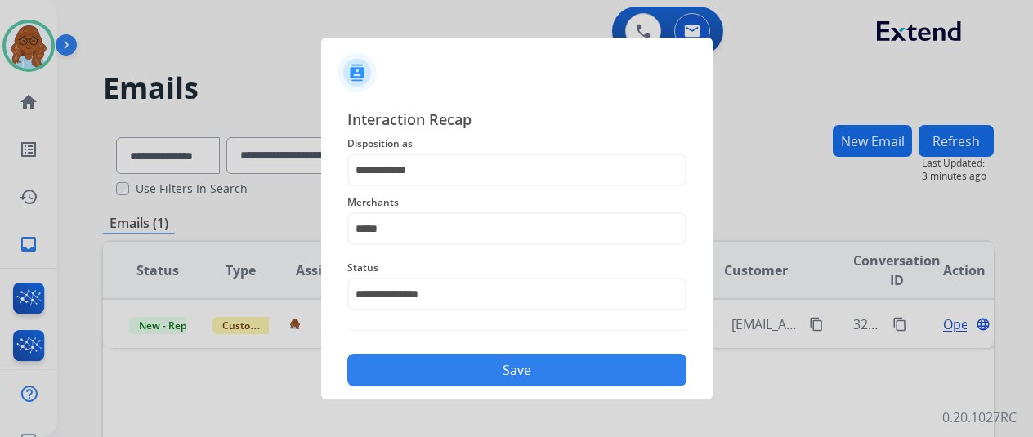
click at [441, 365] on button "Save" at bounding box center [516, 370] width 339 height 33
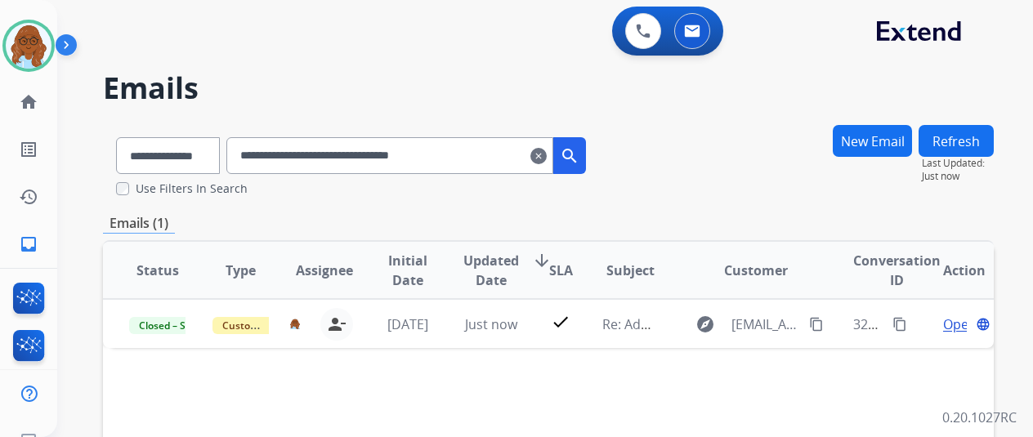
click at [547, 163] on mat-icon "clear" at bounding box center [539, 156] width 16 height 20
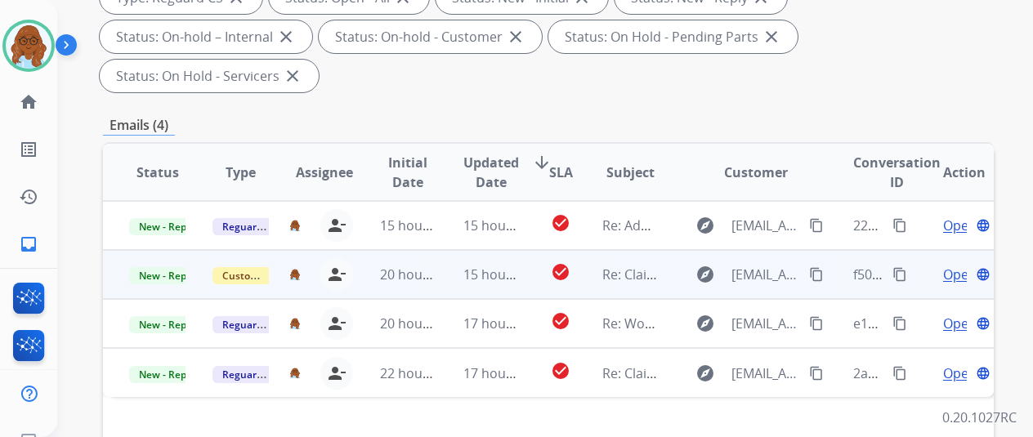
scroll to position [327, 0]
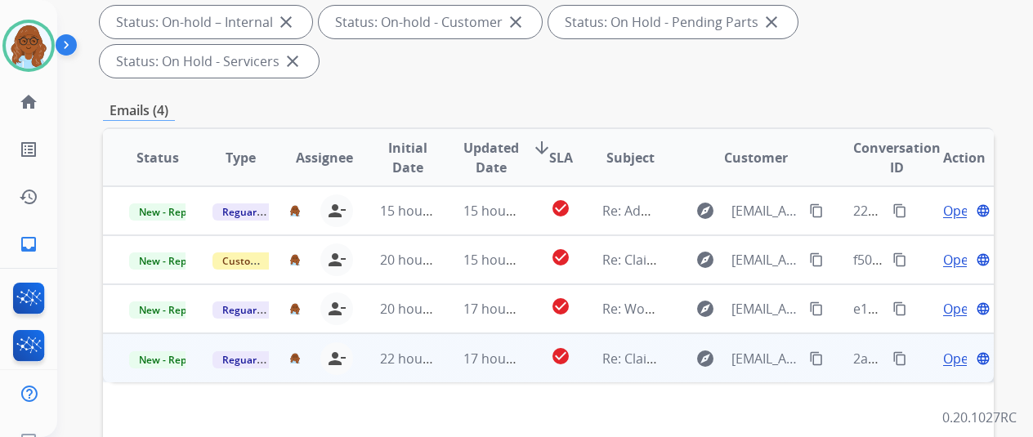
click at [947, 349] on span "Open" at bounding box center [960, 359] width 34 height 20
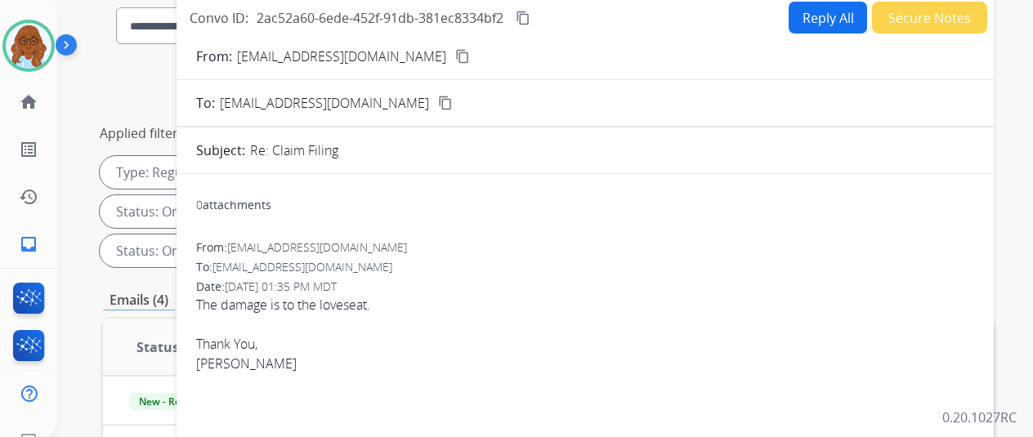
scroll to position [0, 0]
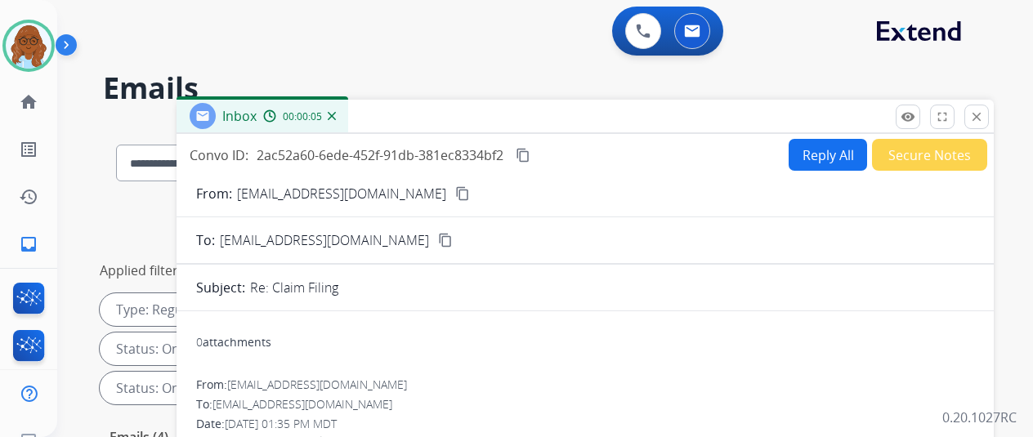
click at [453, 187] on button "content_copy" at bounding box center [463, 194] width 20 height 20
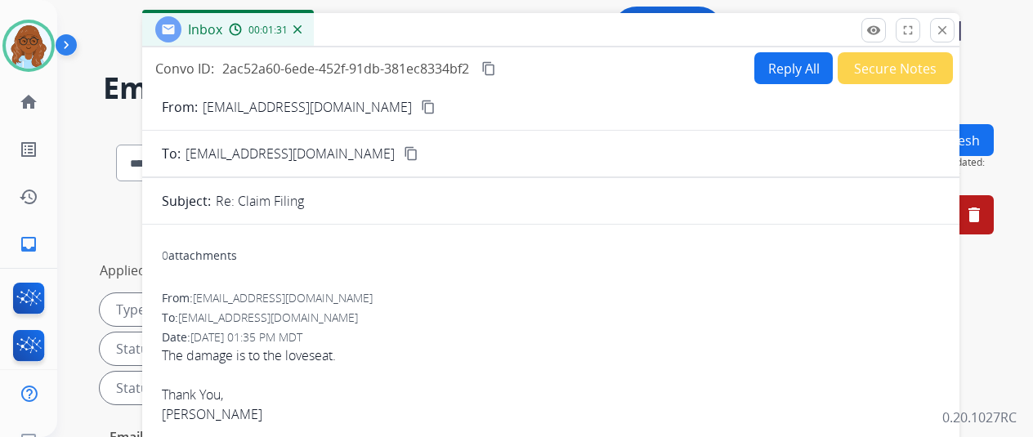
drag, startPoint x: 750, startPoint y: 122, endPoint x: 716, endPoint y: 35, distance: 93.2
click at [716, 35] on div "Inbox 00:01:31" at bounding box center [550, 30] width 817 height 34
click at [421, 110] on mat-icon "content_copy" at bounding box center [428, 107] width 15 height 15
click at [950, 27] on mat-icon "close" at bounding box center [942, 30] width 15 height 15
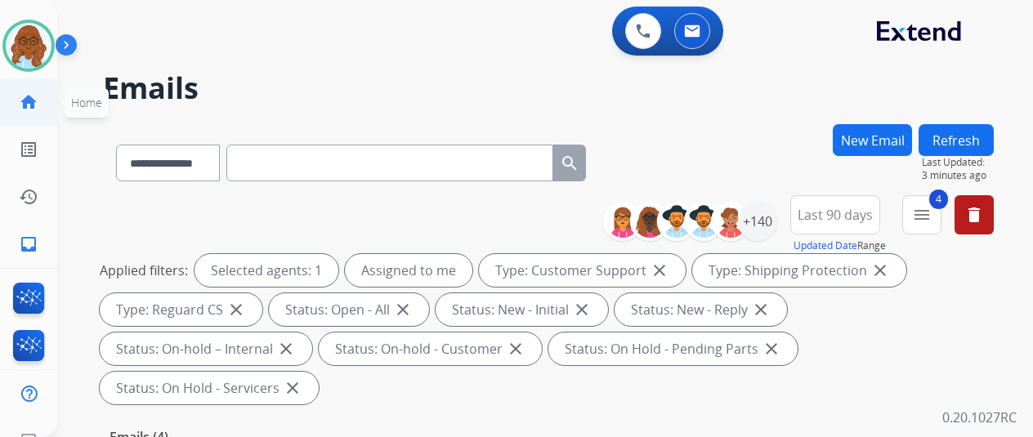
click at [38, 88] on link "home Home" at bounding box center [29, 102] width 46 height 46
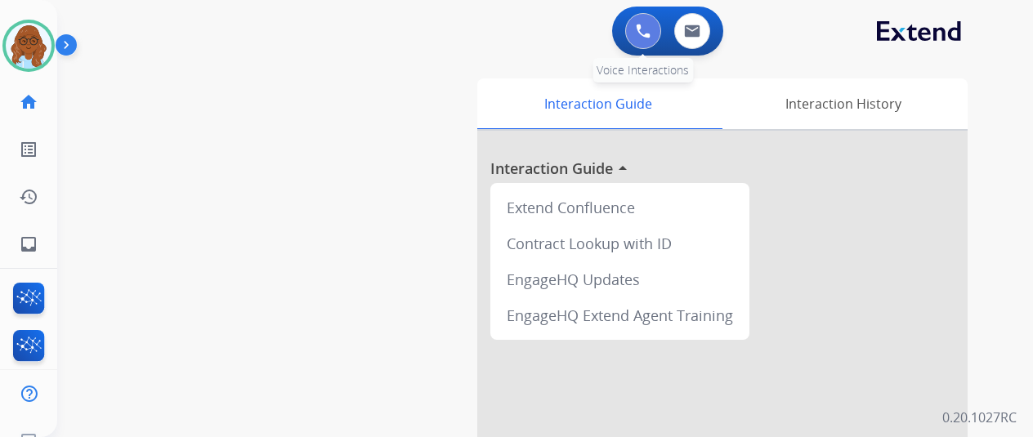
click at [645, 32] on img at bounding box center [643, 31] width 15 height 15
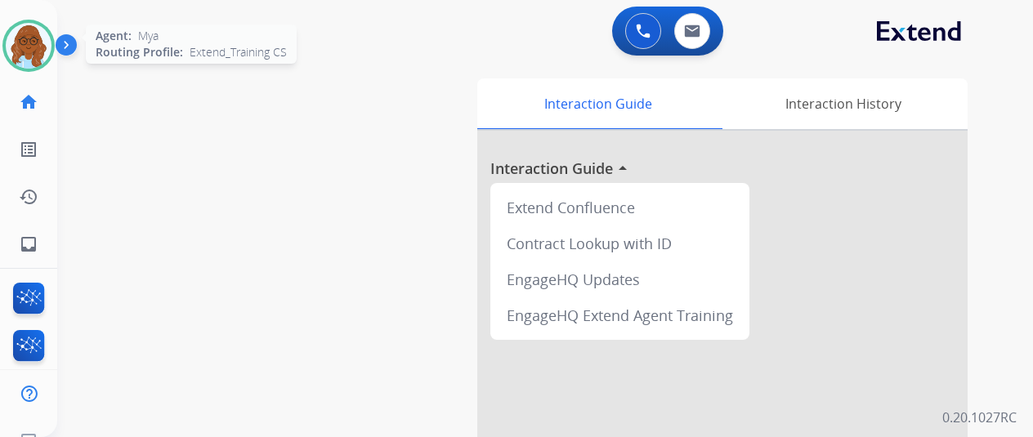
click at [43, 53] on img at bounding box center [29, 46] width 46 height 46
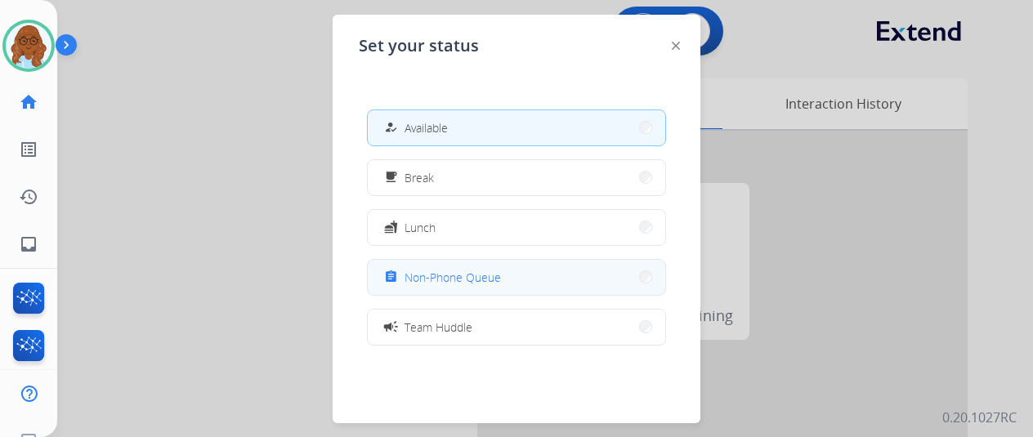
click at [446, 275] on span "Non-Phone Queue" at bounding box center [453, 277] width 96 height 17
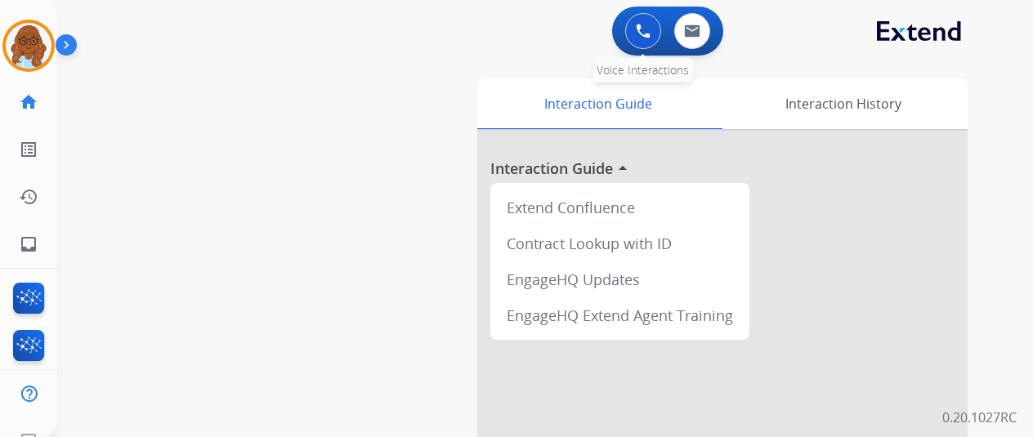
click at [644, 35] on img at bounding box center [643, 31] width 15 height 15
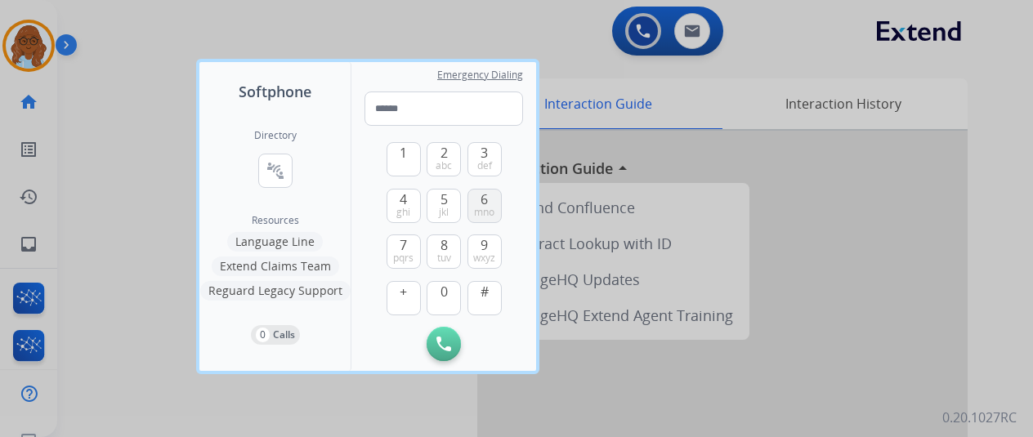
click at [492, 203] on button "6 mno" at bounding box center [485, 206] width 34 height 34
drag, startPoint x: 447, startPoint y: 285, endPoint x: 441, endPoint y: 244, distance: 41.4
click at [446, 285] on span "0" at bounding box center [444, 292] width 7 height 20
click at [444, 165] on span "abc" at bounding box center [444, 165] width 16 height 13
click at [446, 210] on span "jkl" at bounding box center [444, 212] width 10 height 13
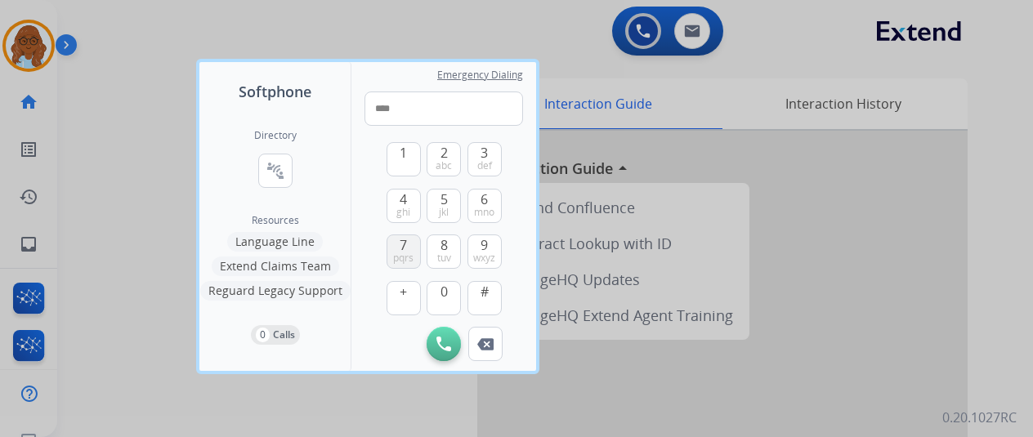
click at [405, 253] on span "pqrs" at bounding box center [403, 258] width 20 height 13
click at [405, 170] on button "1" at bounding box center [404, 159] width 34 height 34
click at [407, 171] on button "1" at bounding box center [404, 159] width 34 height 34
click at [437, 203] on button "5 jkl" at bounding box center [444, 206] width 34 height 34
click at [481, 166] on span "def" at bounding box center [484, 165] width 15 height 13
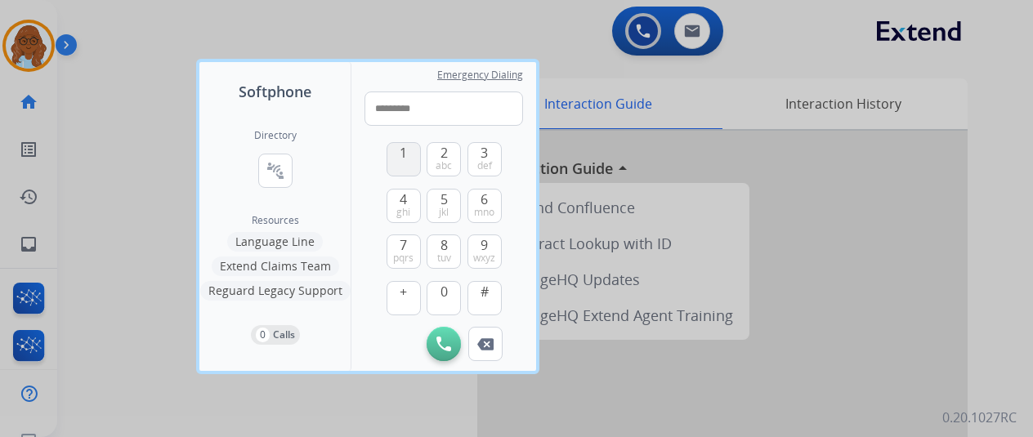
click at [392, 168] on button "1" at bounding box center [404, 159] width 34 height 34
type input "**********"
click at [453, 347] on button "Initiate Call" at bounding box center [444, 344] width 34 height 34
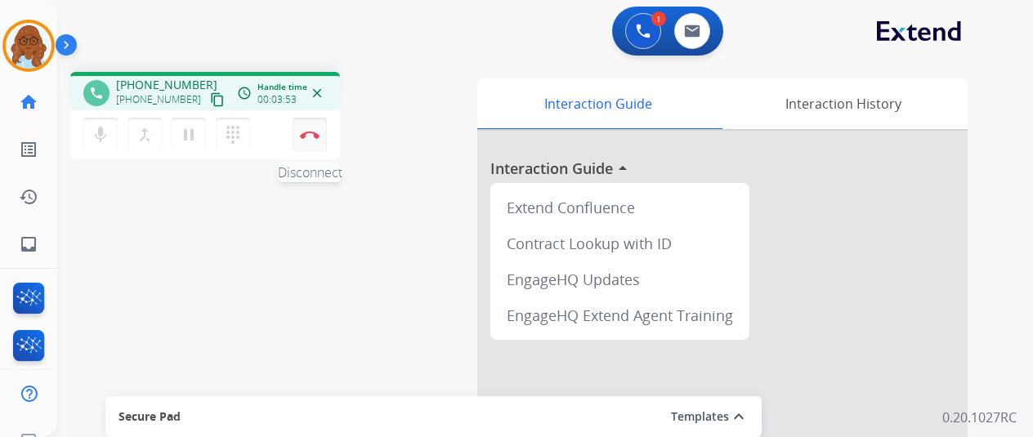
click at [303, 134] on img at bounding box center [310, 135] width 20 height 8
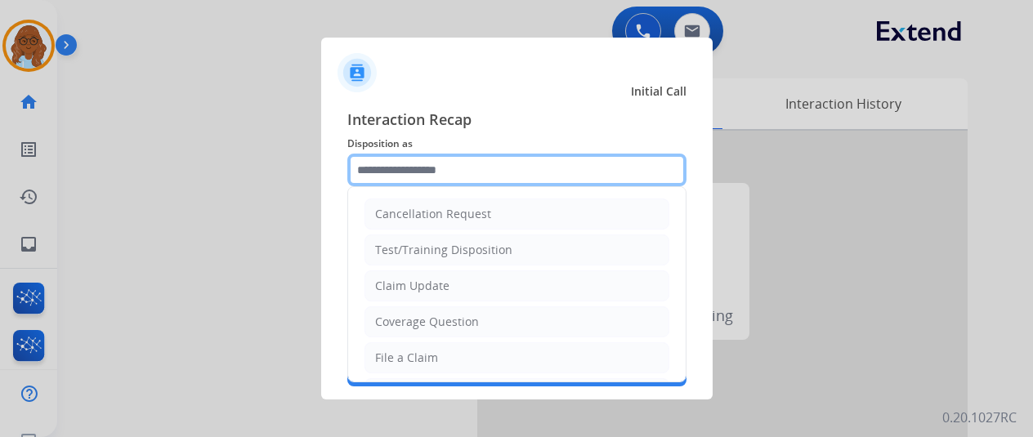
click at [456, 169] on input "text" at bounding box center [516, 170] width 339 height 33
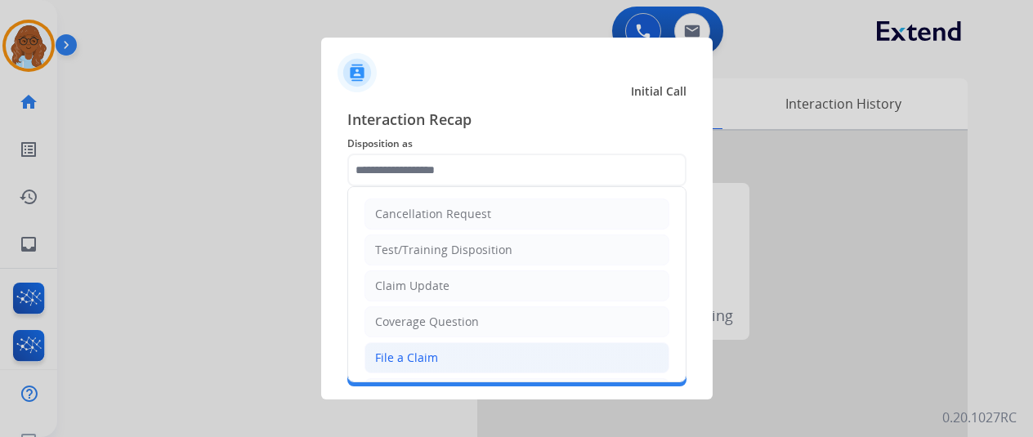
click at [448, 347] on li "File a Claim" at bounding box center [517, 358] width 305 height 31
type input "**********"
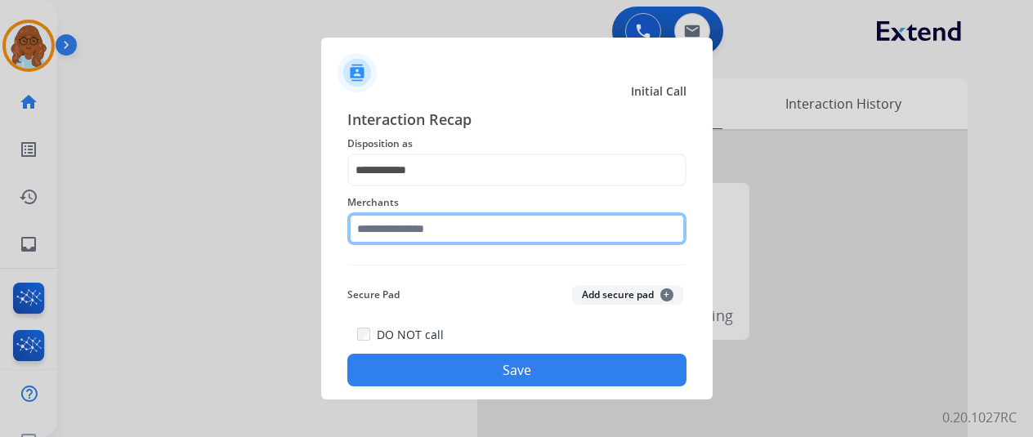
click at [441, 229] on input "text" at bounding box center [516, 229] width 339 height 33
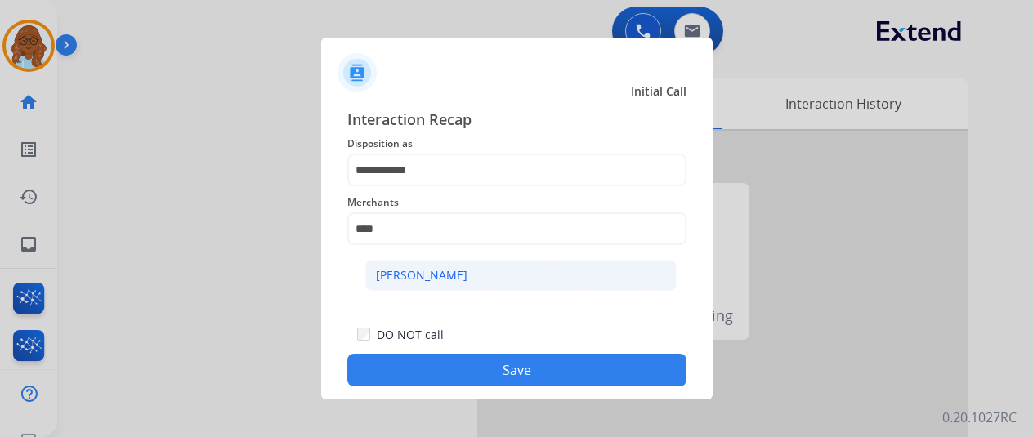
click at [447, 272] on div "[PERSON_NAME]" at bounding box center [422, 275] width 92 height 16
type input "**********"
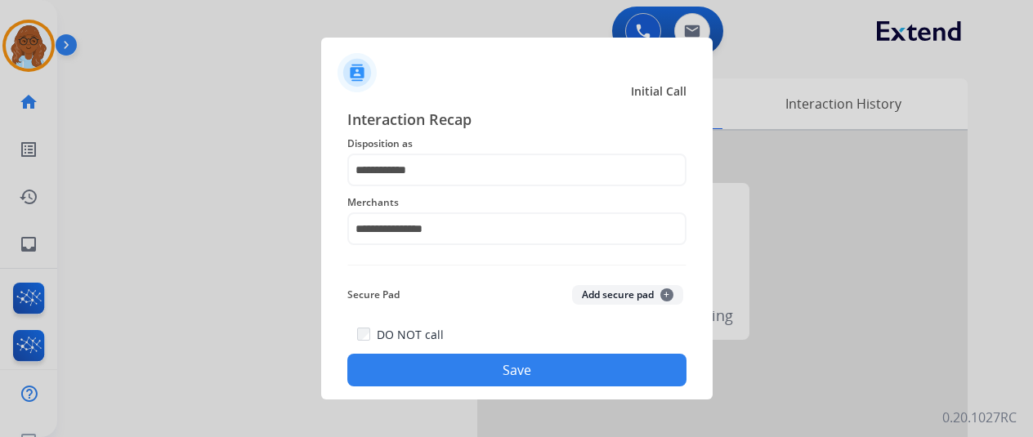
click at [519, 367] on button "Save" at bounding box center [516, 370] width 339 height 33
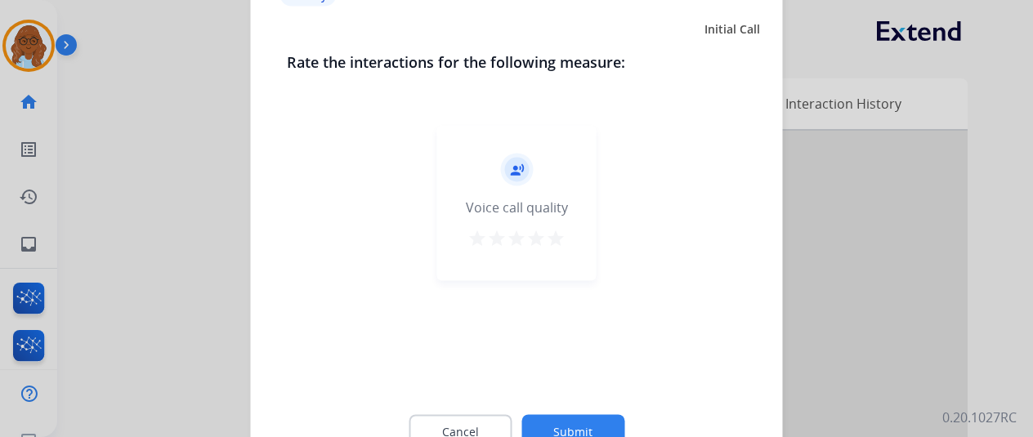
click at [556, 233] on mat-icon "star" at bounding box center [556, 238] width 20 height 20
click at [603, 424] on button "Submit" at bounding box center [573, 431] width 103 height 34
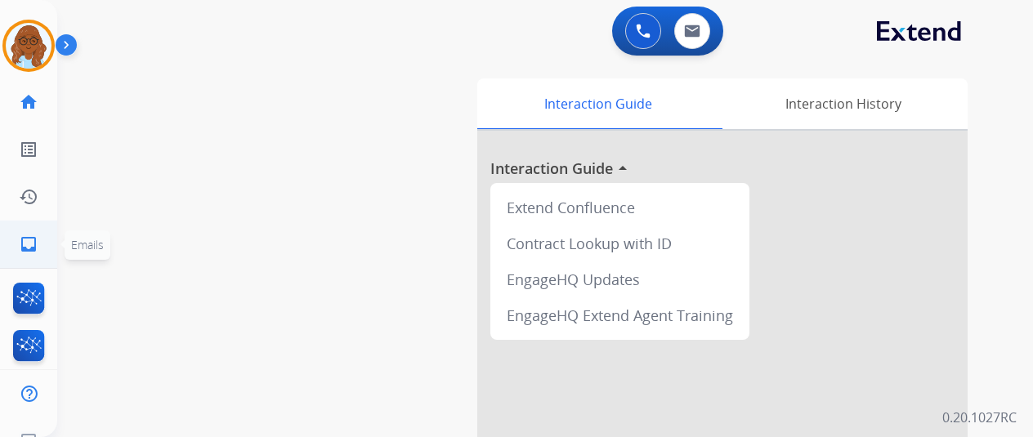
click at [31, 234] on link "inbox Emails" at bounding box center [29, 245] width 46 height 46
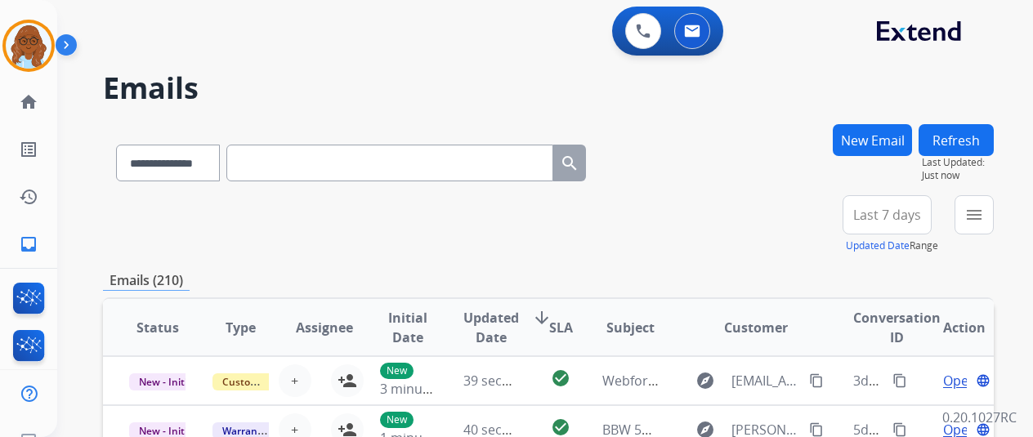
click at [298, 156] on input "text" at bounding box center [389, 163] width 327 height 37
paste input "**********"
type input "**********"
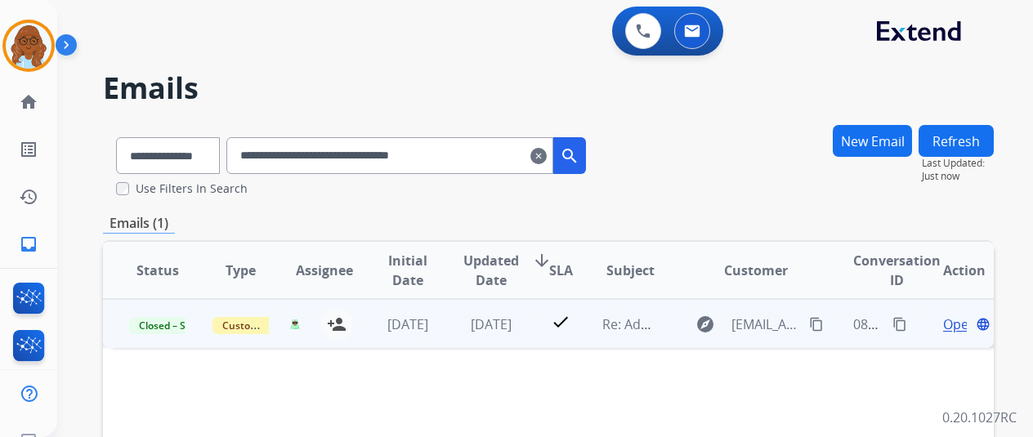
click at [942, 326] on div "Open language" at bounding box center [965, 325] width 56 height 20
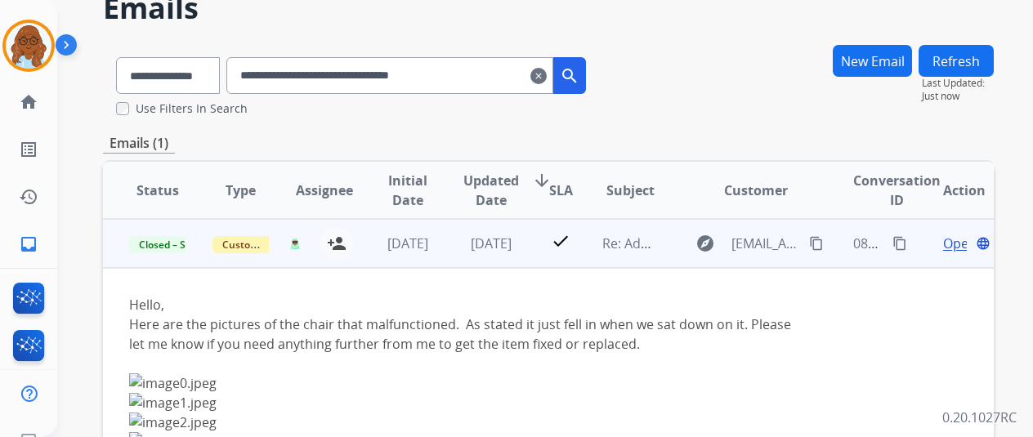
scroll to position [245, 0]
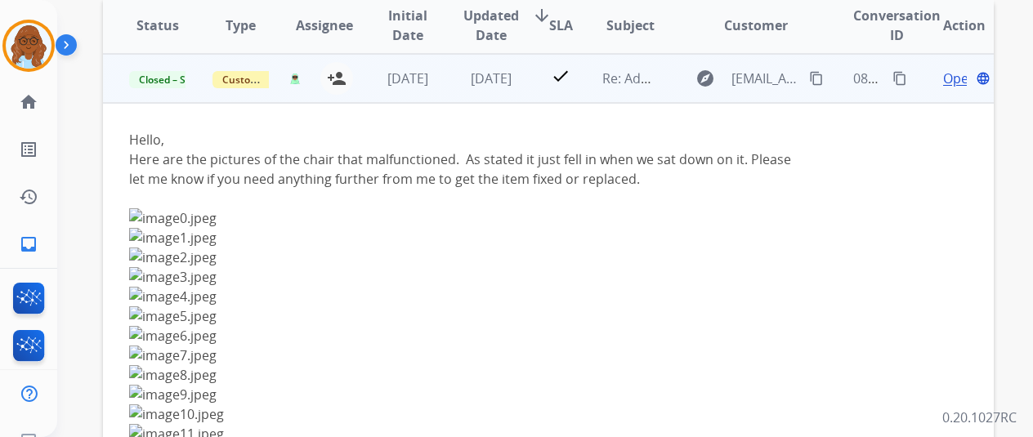
click at [953, 80] on span "Open" at bounding box center [960, 79] width 34 height 20
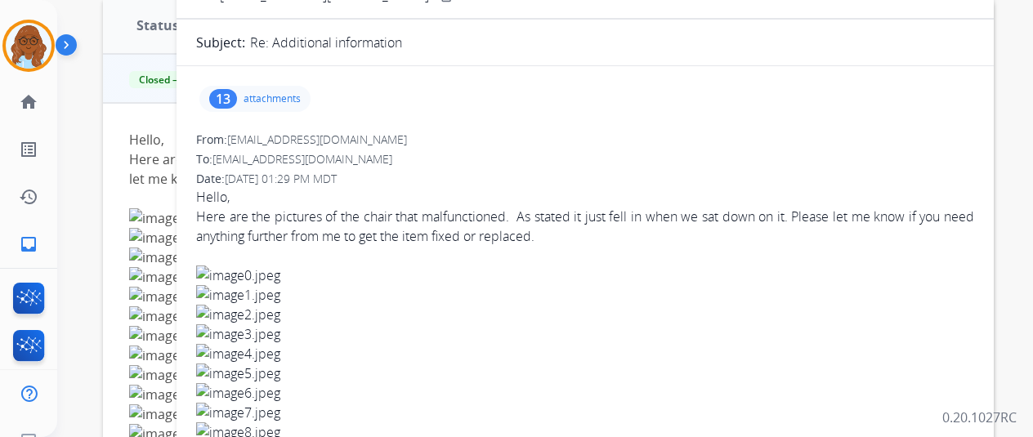
click at [283, 86] on div "13 attachments" at bounding box center [254, 99] width 111 height 26
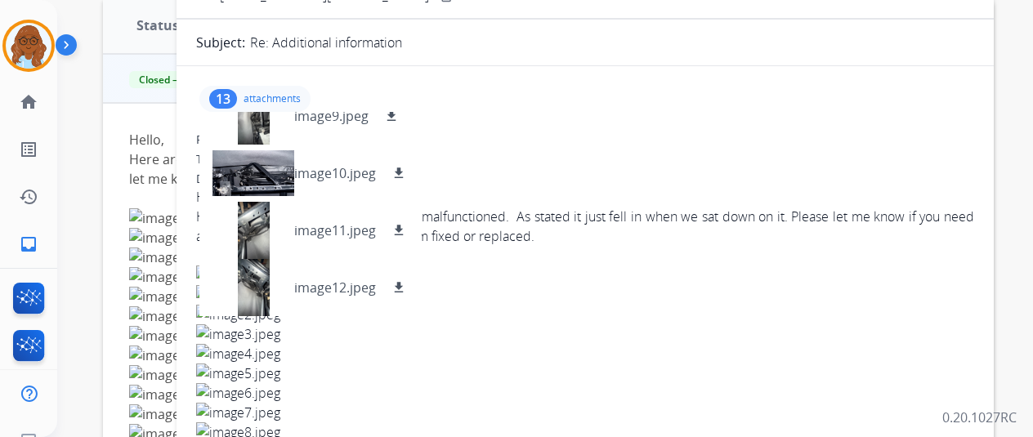
scroll to position [458, 0]
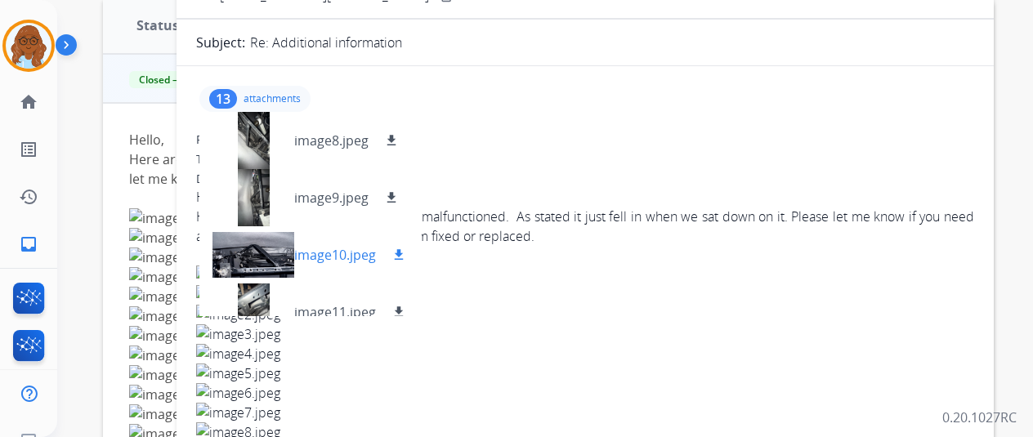
click at [273, 246] on div at bounding box center [254, 254] width 82 height 57
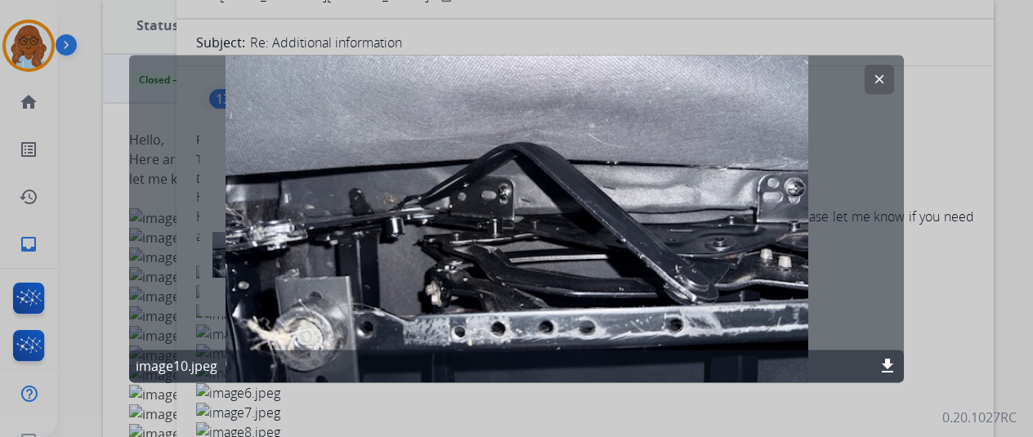
click at [988, 269] on div at bounding box center [516, 218] width 1033 height 437
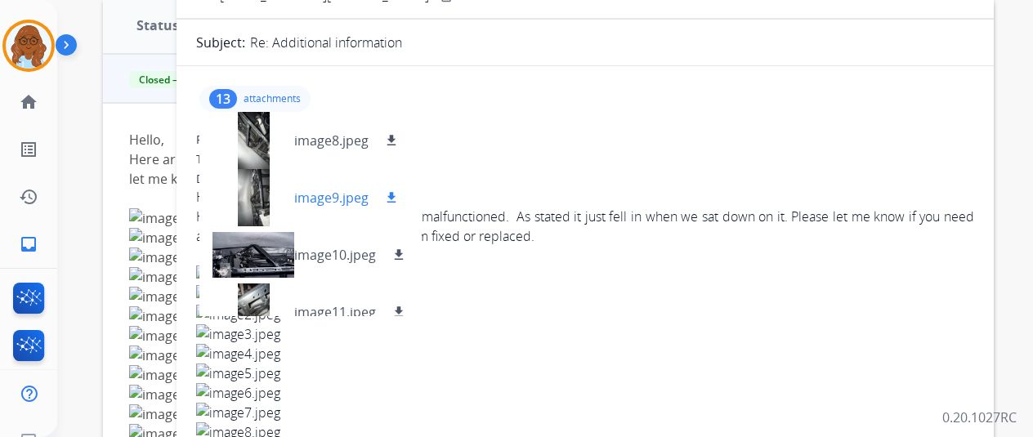
click at [259, 179] on div at bounding box center [254, 197] width 82 height 57
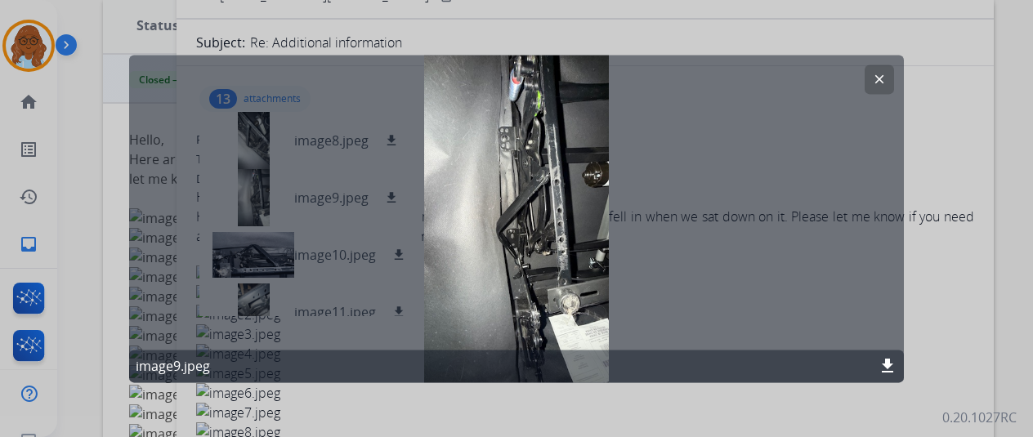
click at [967, 211] on div at bounding box center [516, 218] width 1033 height 437
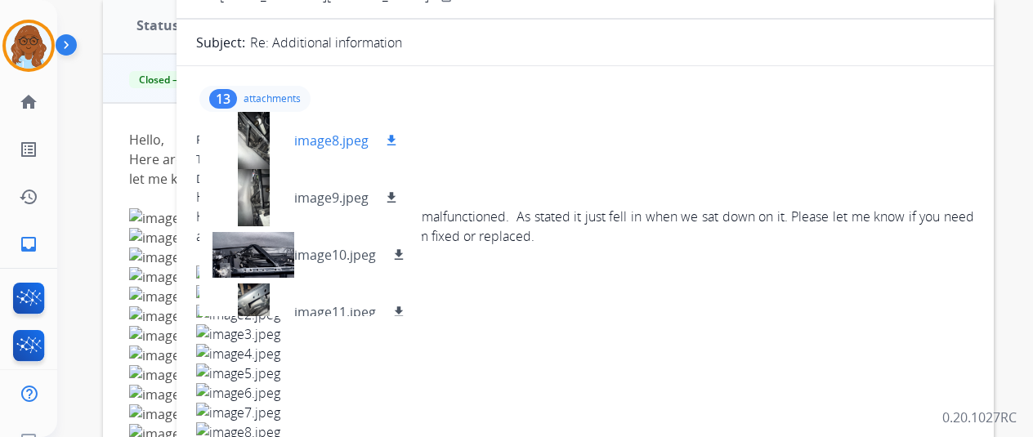
click at [266, 146] on div at bounding box center [254, 140] width 82 height 57
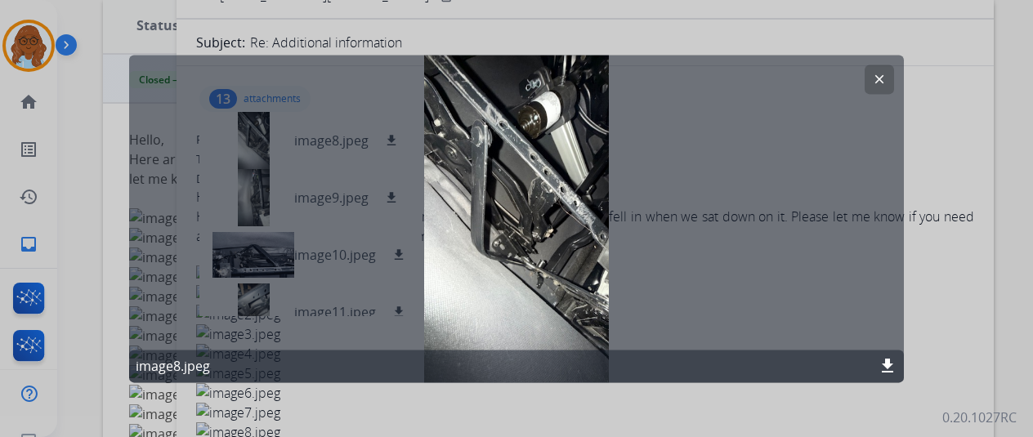
click at [955, 286] on div at bounding box center [516, 218] width 1033 height 437
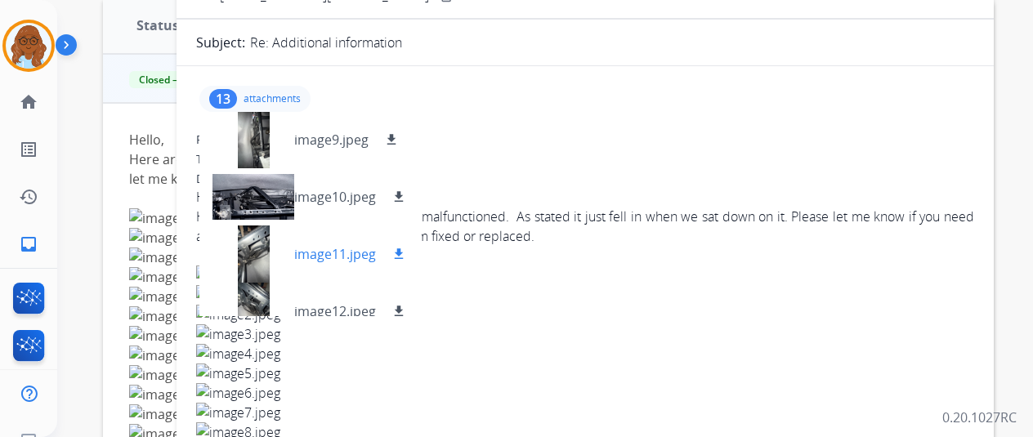
scroll to position [540, 0]
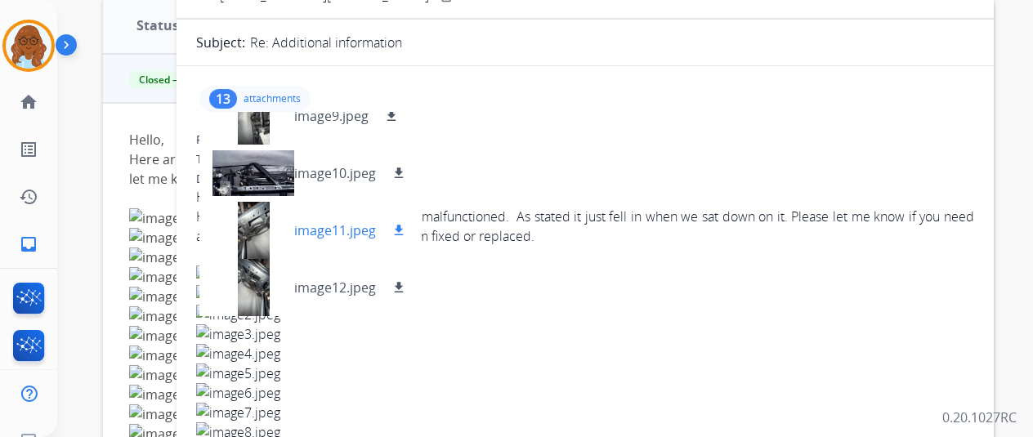
click at [265, 234] on div at bounding box center [254, 230] width 82 height 57
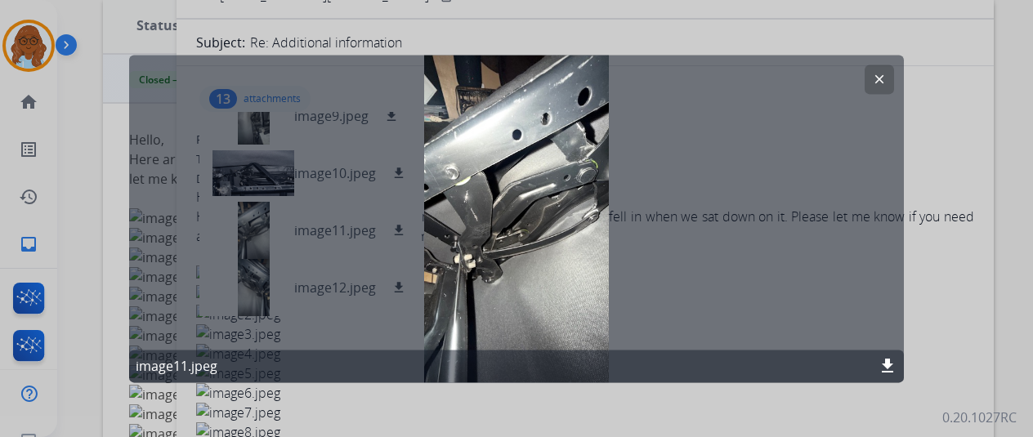
click at [940, 275] on div at bounding box center [516, 218] width 1033 height 437
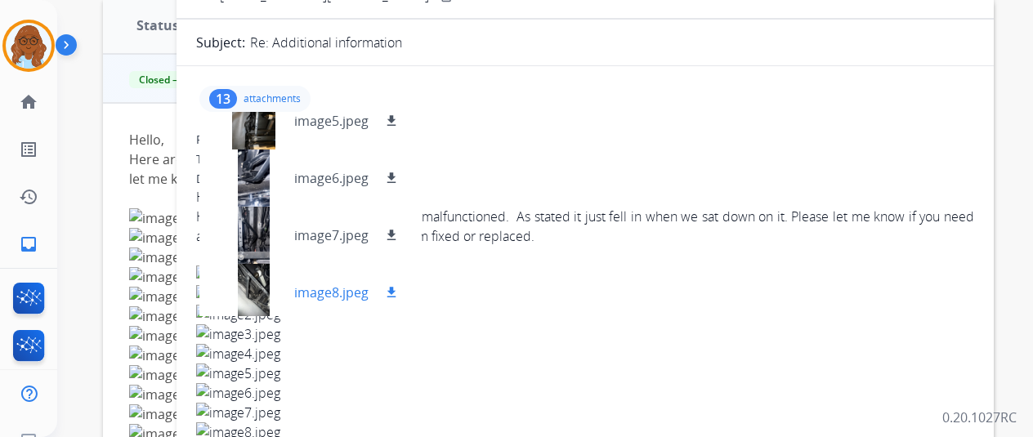
scroll to position [213, 0]
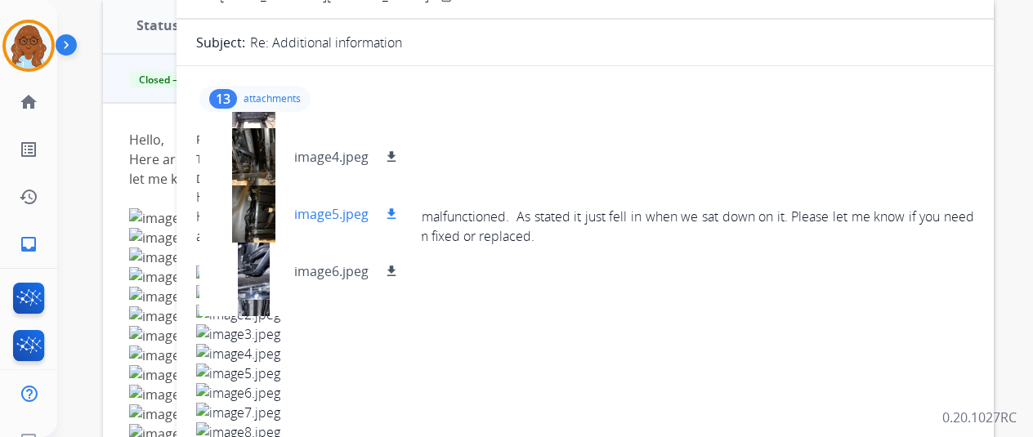
click at [262, 209] on div at bounding box center [254, 214] width 82 height 57
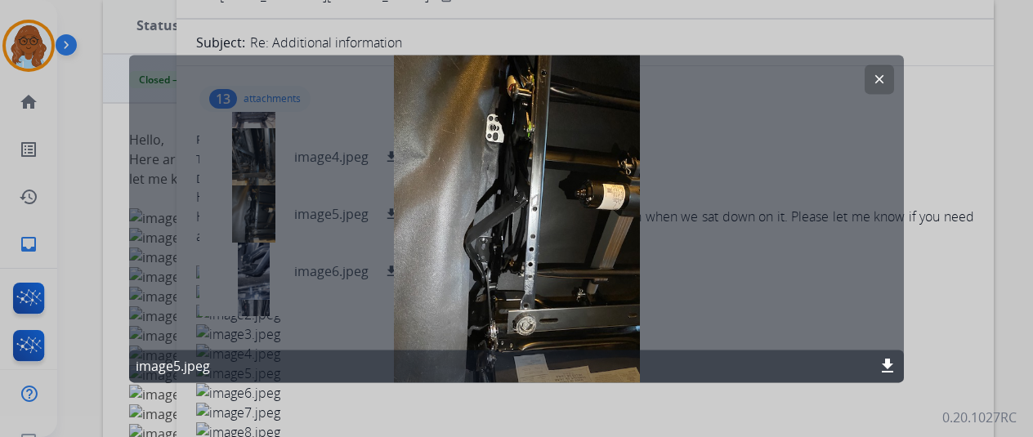
click at [948, 293] on div at bounding box center [516, 218] width 1033 height 437
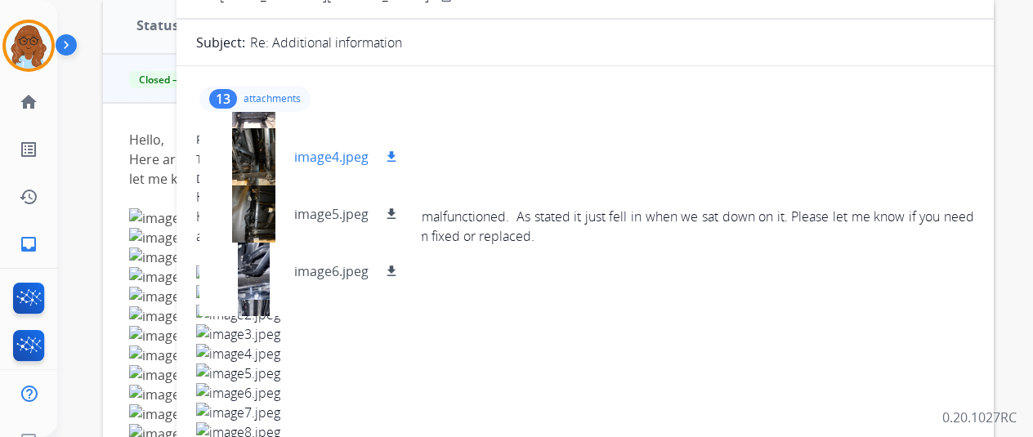
click at [268, 164] on div at bounding box center [254, 156] width 82 height 57
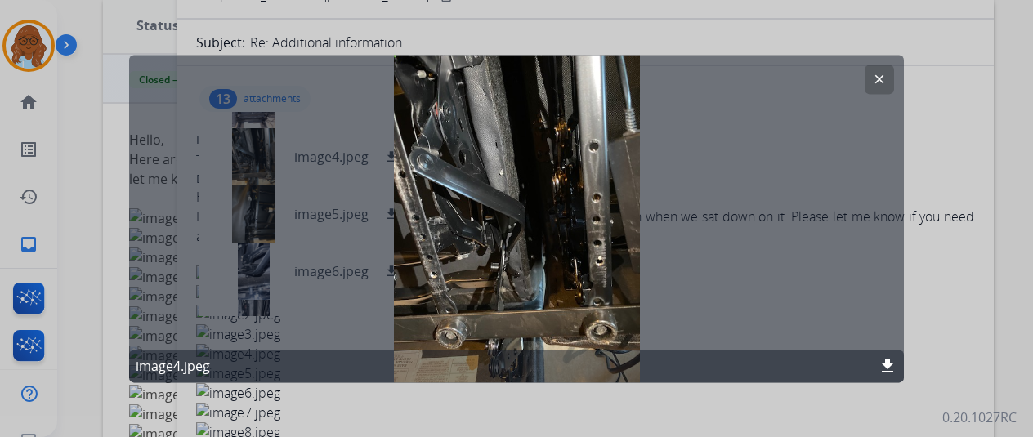
click at [958, 261] on div at bounding box center [516, 218] width 1033 height 437
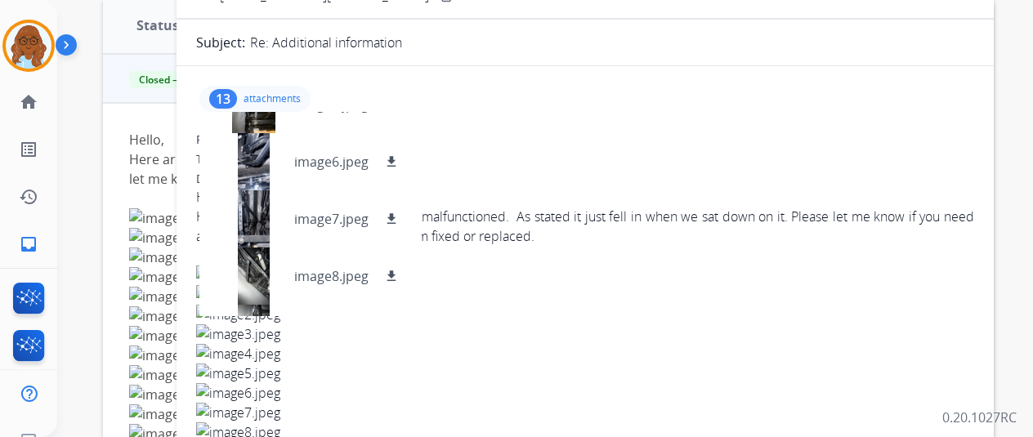
scroll to position [409, 0]
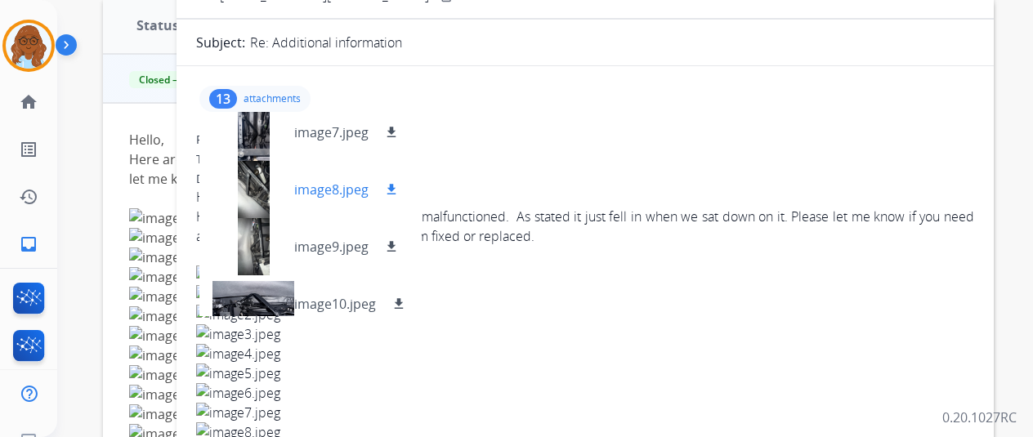
click at [261, 186] on div at bounding box center [254, 189] width 82 height 57
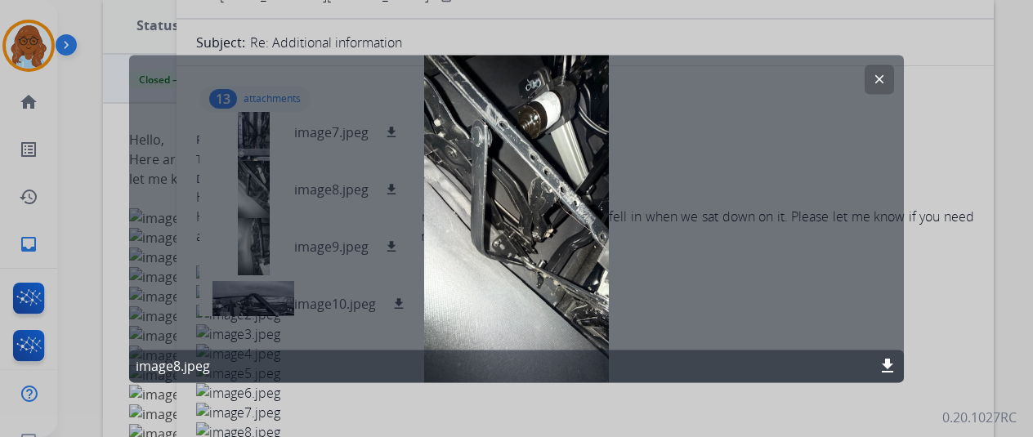
click at [891, 366] on mat-icon "download" at bounding box center [888, 366] width 20 height 20
click at [890, 78] on button "clear" at bounding box center [879, 79] width 29 height 29
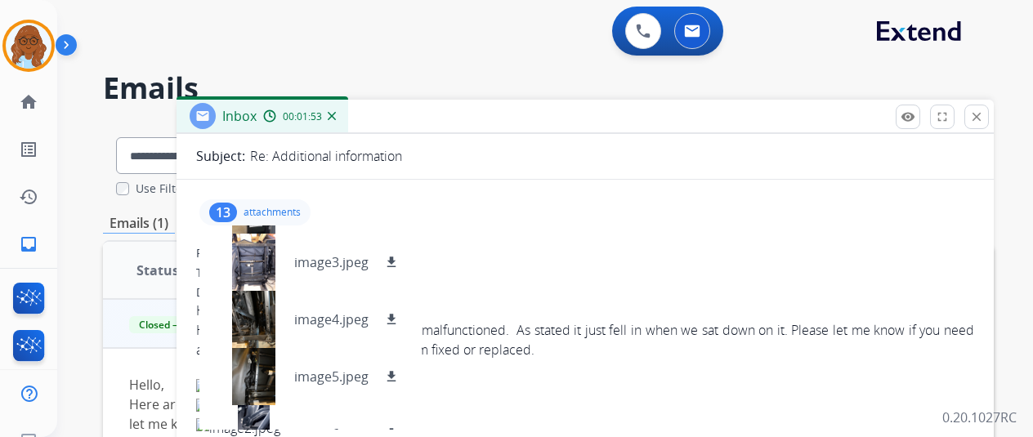
scroll to position [0, 0]
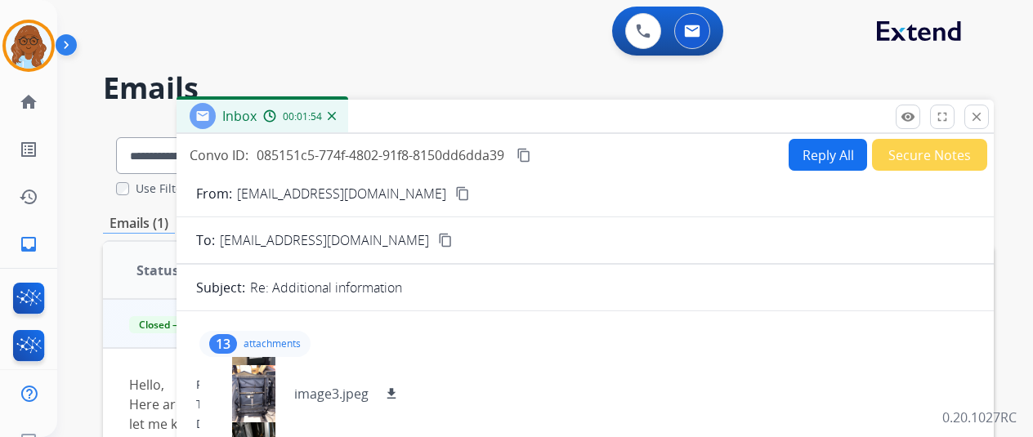
click at [297, 334] on div "13 attachments image0.jpeg download image1.jpeg download image2.jpeg download i…" at bounding box center [254, 344] width 111 height 26
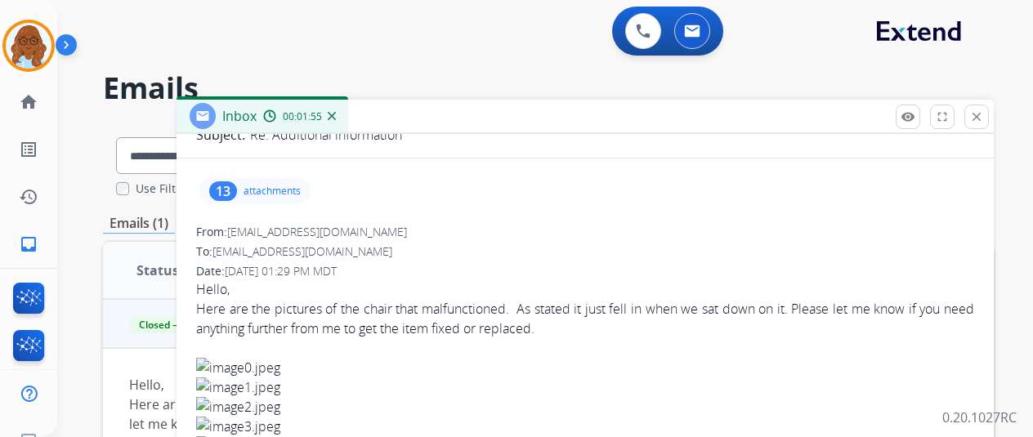
scroll to position [245, 0]
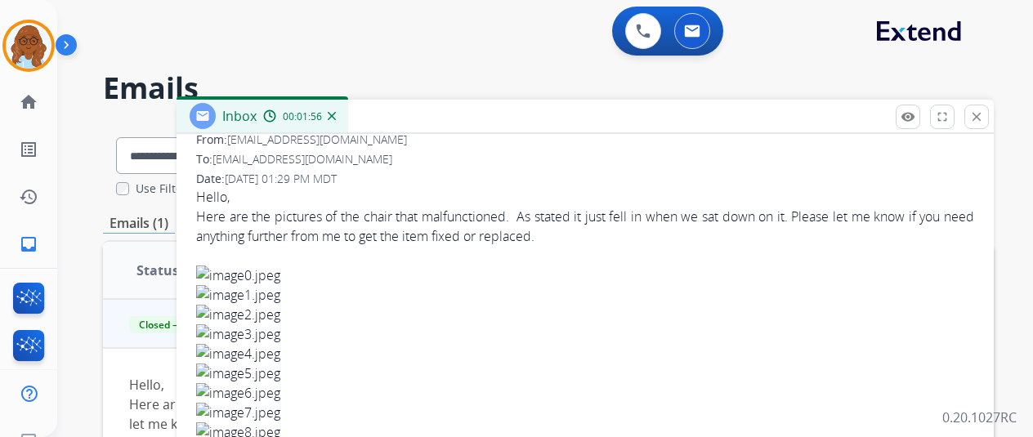
drag, startPoint x: 999, startPoint y: 117, endPoint x: 991, endPoint y: 123, distance: 10.5
click at [989, 118] on button "close Close" at bounding box center [977, 117] width 25 height 25
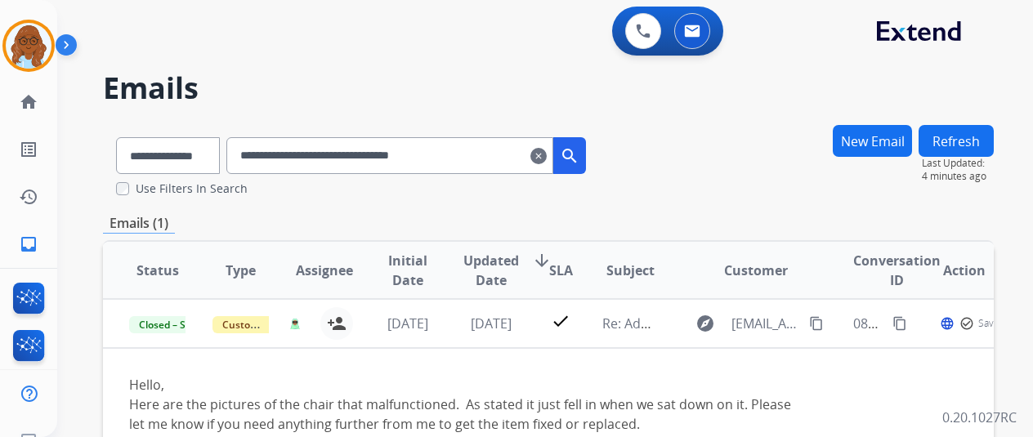
click at [547, 155] on mat-icon "clear" at bounding box center [539, 156] width 16 height 20
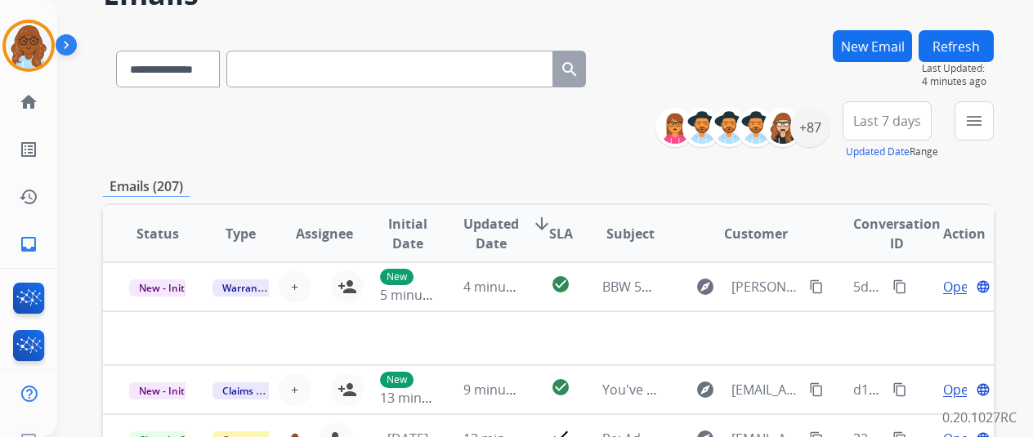
scroll to position [82, 0]
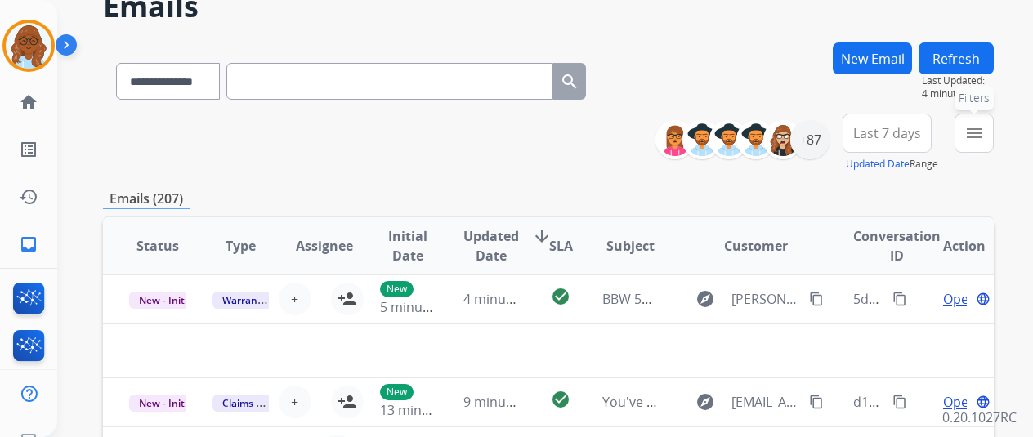
click at [970, 132] on button "menu Filters" at bounding box center [974, 133] width 39 height 39
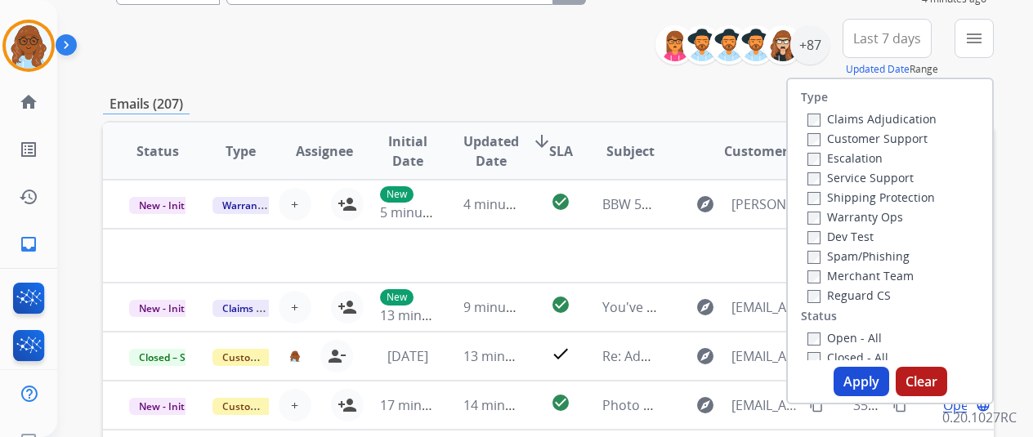
scroll to position [245, 0]
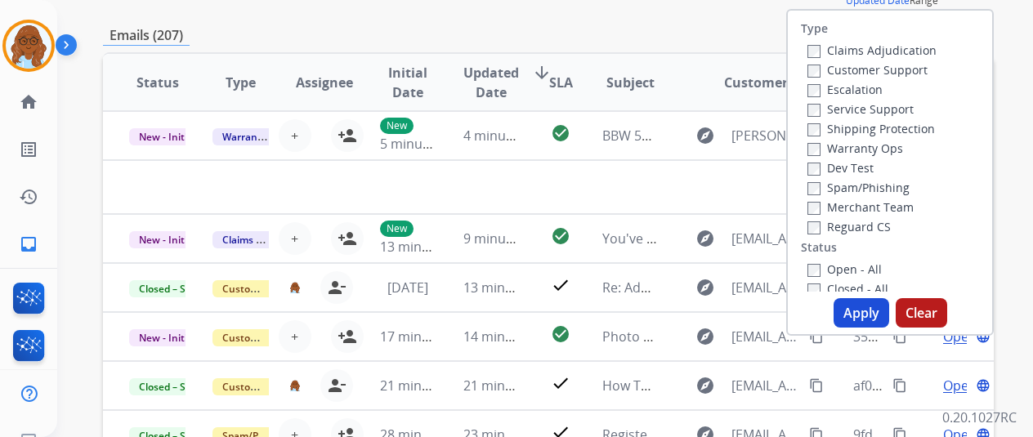
click at [858, 73] on label "Customer Support" at bounding box center [868, 70] width 120 height 16
click at [851, 125] on label "Shipping Protection" at bounding box center [872, 129] width 128 height 16
click at [848, 228] on label "Reguard CS" at bounding box center [849, 227] width 83 height 16
drag, startPoint x: 848, startPoint y: 271, endPoint x: 862, endPoint y: 299, distance: 31.4
click at [847, 272] on label "Open - All" at bounding box center [845, 270] width 74 height 16
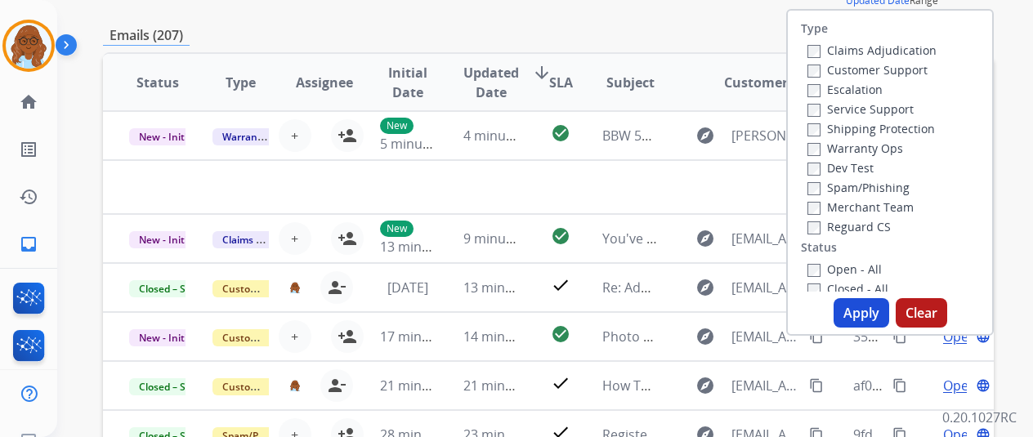
click at [863, 302] on button "Apply" at bounding box center [862, 312] width 56 height 29
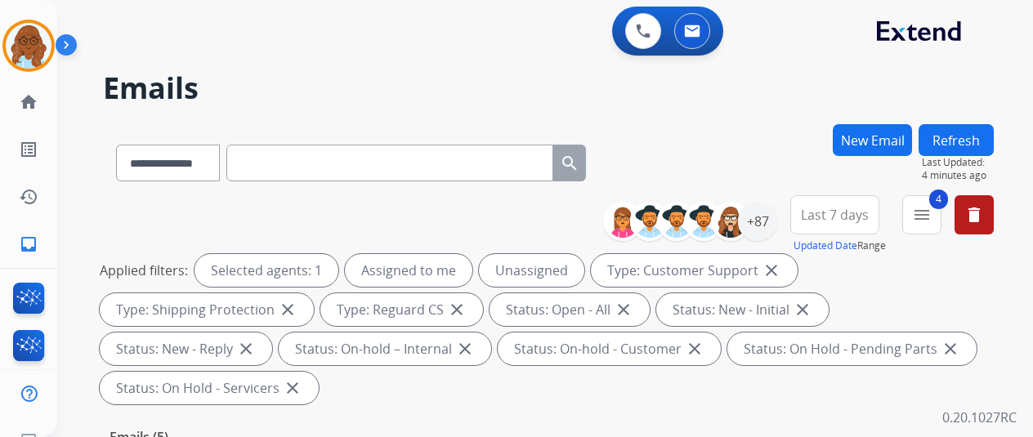
drag, startPoint x: 844, startPoint y: 201, endPoint x: 826, endPoint y: 303, distance: 103.8
click at [844, 202] on button "Last 7 days" at bounding box center [835, 214] width 89 height 39
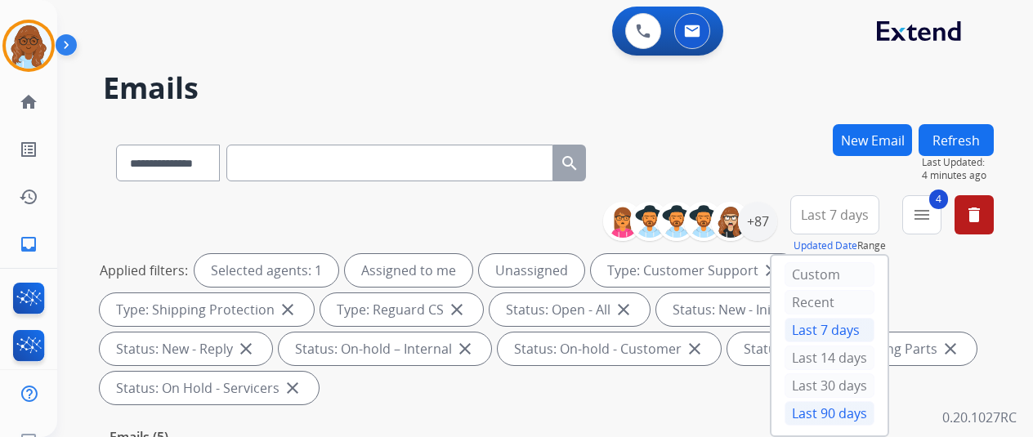
click at [805, 402] on div "Last 90 days" at bounding box center [830, 413] width 90 height 25
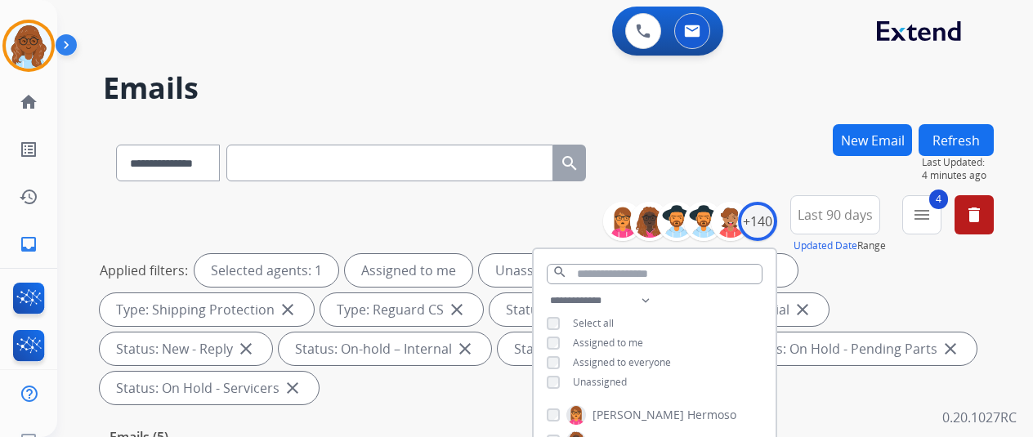
click at [591, 383] on span "Unassigned" at bounding box center [600, 382] width 54 height 14
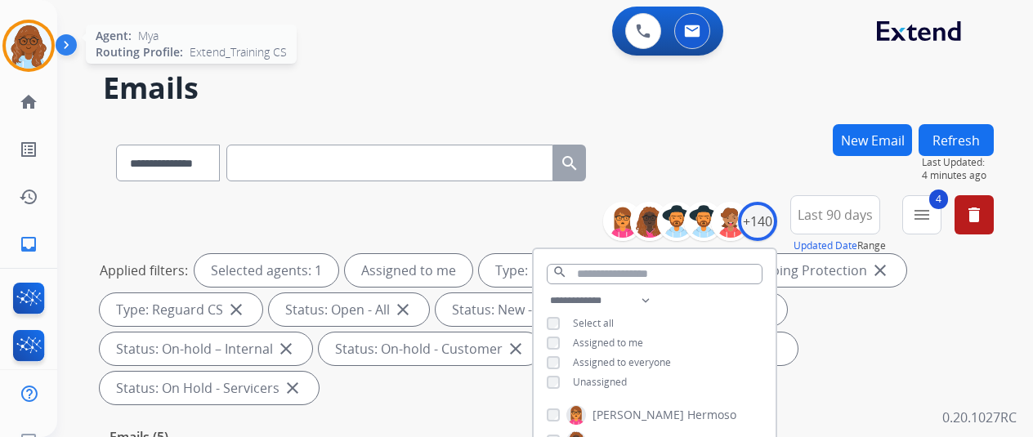
click at [33, 45] on img at bounding box center [29, 46] width 46 height 46
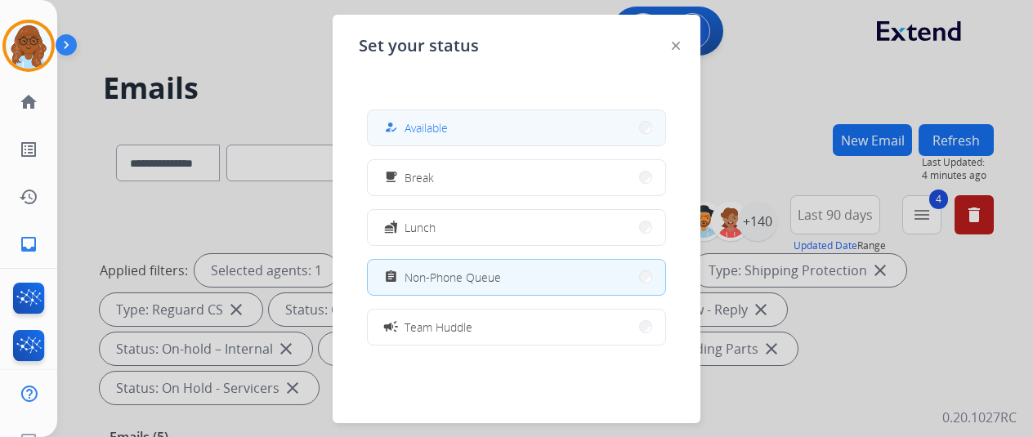
click at [422, 127] on span "Available" at bounding box center [426, 127] width 43 height 17
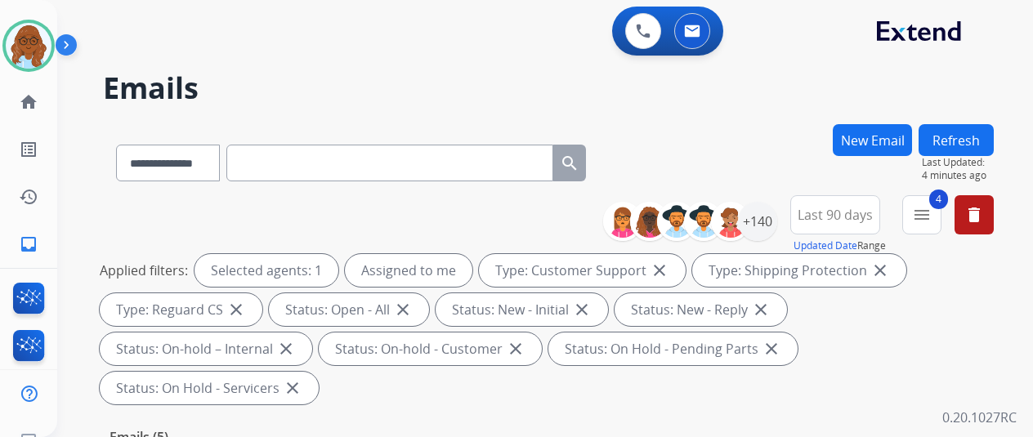
scroll to position [163, 0]
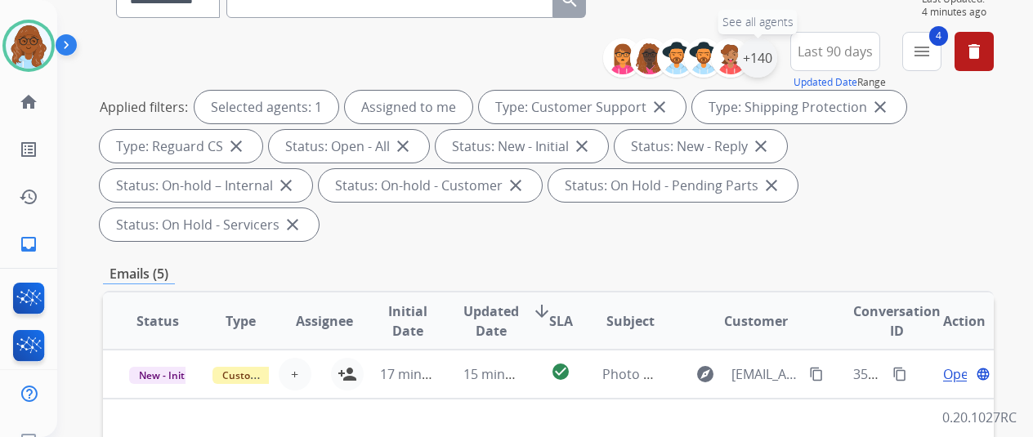
click at [777, 60] on div "+140" at bounding box center [757, 57] width 39 height 39
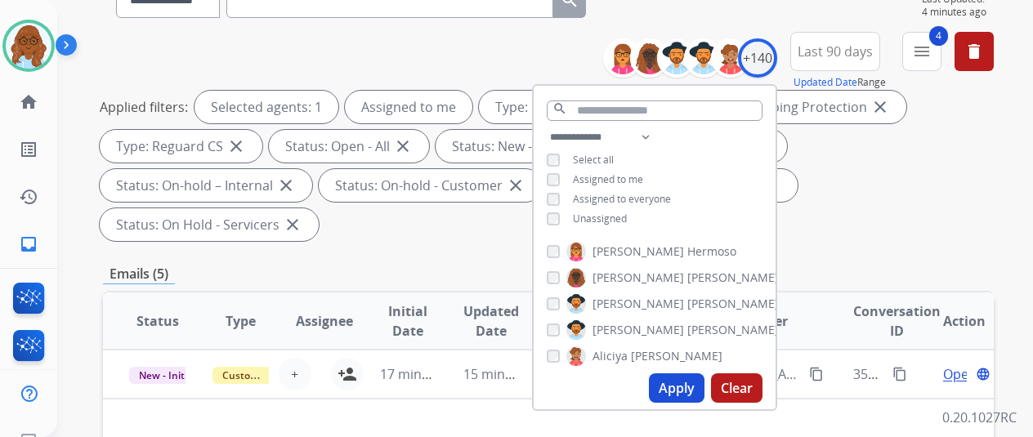
click at [694, 387] on button "Apply" at bounding box center [677, 388] width 56 height 29
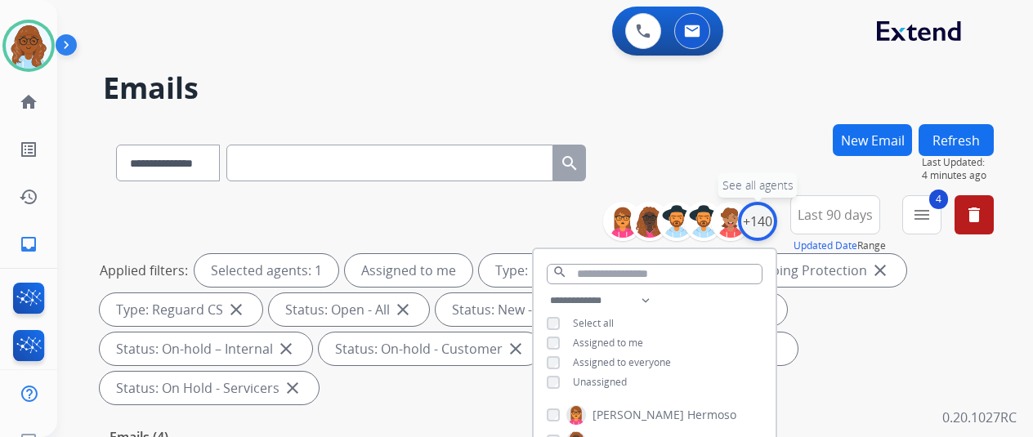
click at [762, 221] on div "+140" at bounding box center [757, 221] width 39 height 39
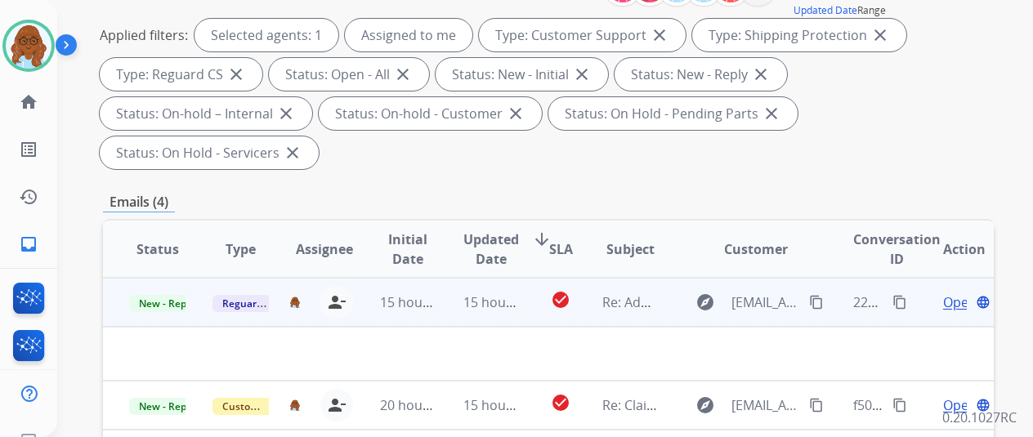
scroll to position [327, 0]
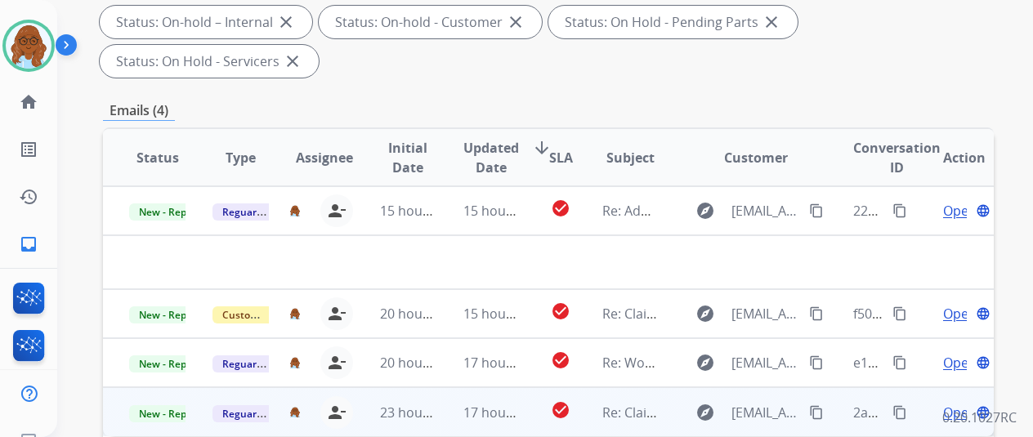
click at [896, 405] on mat-icon "content_copy" at bounding box center [900, 412] width 15 height 15
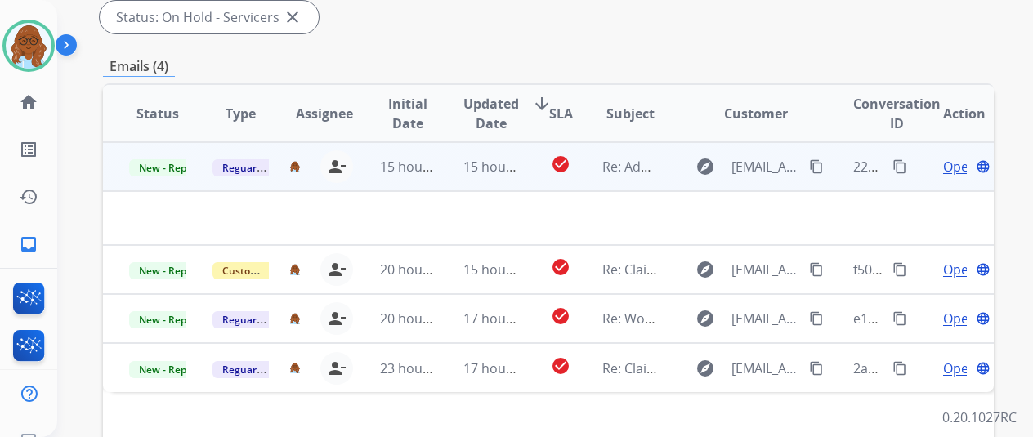
scroll to position [409, 0]
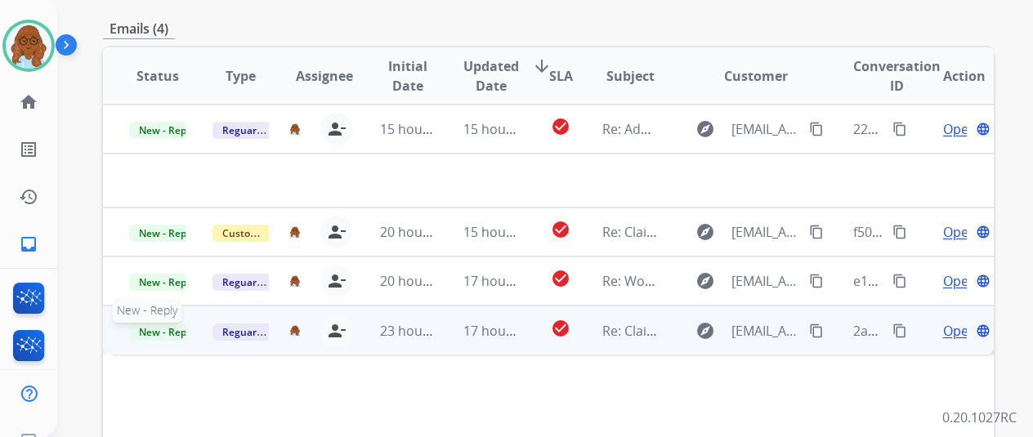
drag, startPoint x: 146, startPoint y: 291, endPoint x: 162, endPoint y: 293, distance: 15.7
click at [146, 324] on span "New - Reply" at bounding box center [166, 332] width 74 height 17
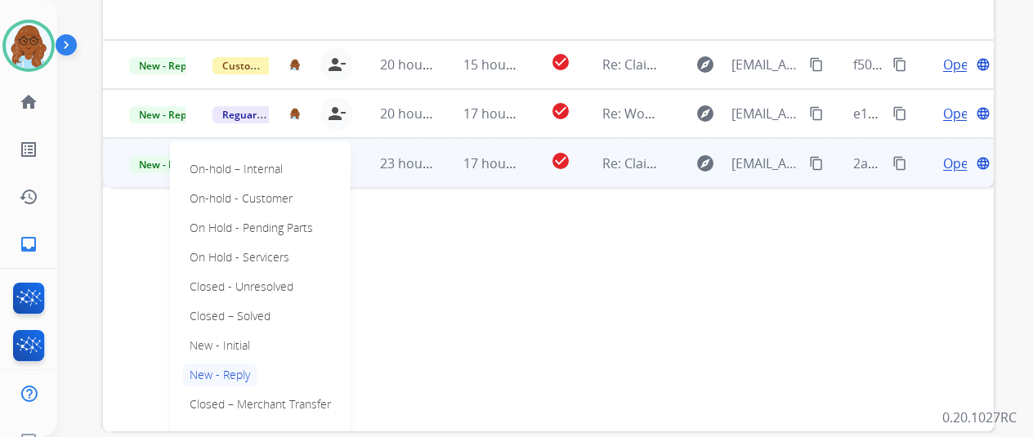
scroll to position [572, 0]
click at [255, 303] on p "Closed – Solved" at bounding box center [230, 314] width 94 height 23
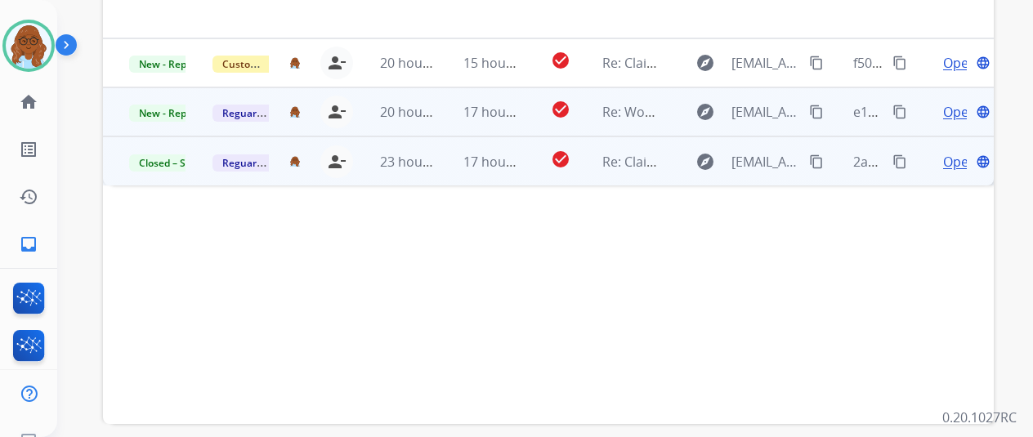
scroll to position [414, 0]
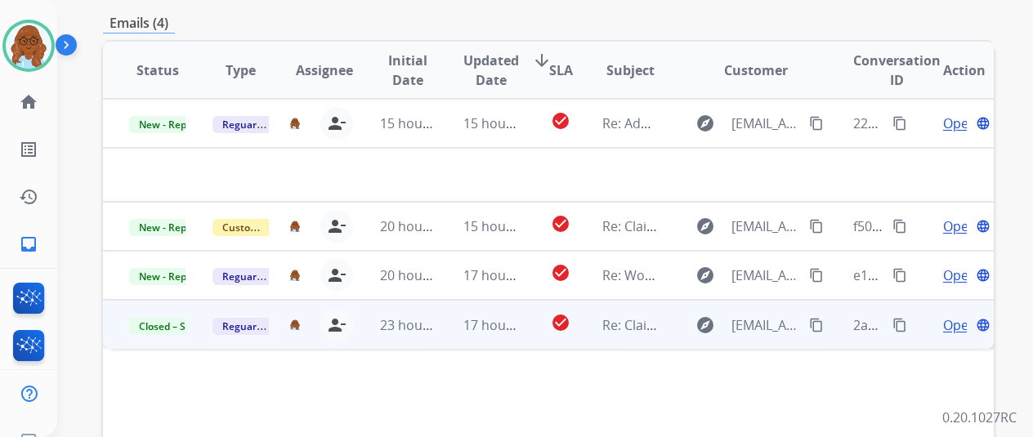
click at [953, 316] on span "Open" at bounding box center [960, 326] width 34 height 20
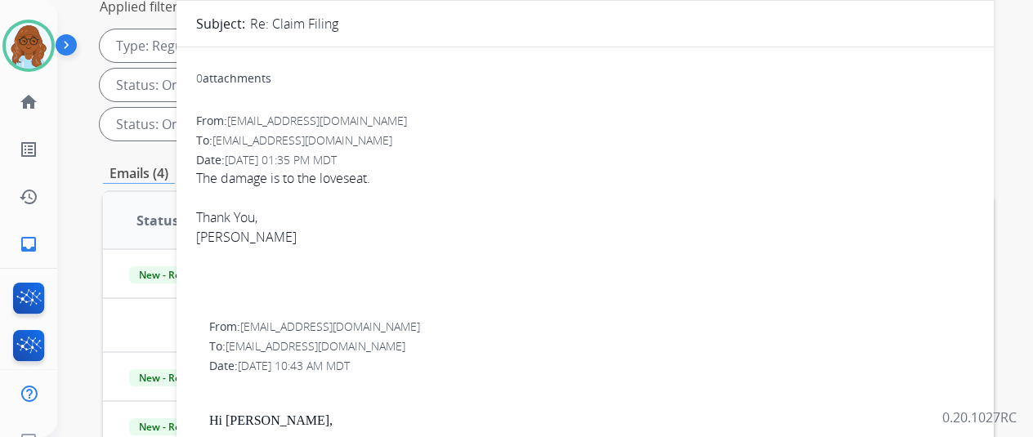
scroll to position [87, 0]
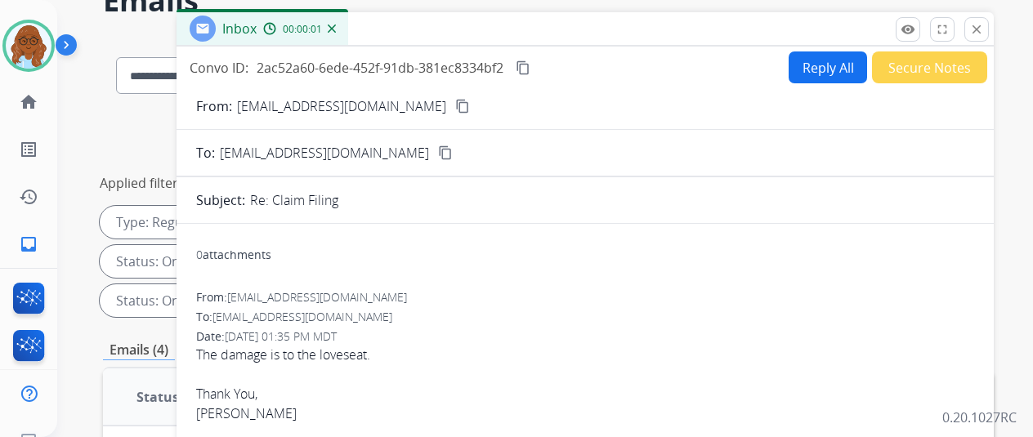
click at [912, 79] on button "Secure Notes" at bounding box center [929, 68] width 115 height 32
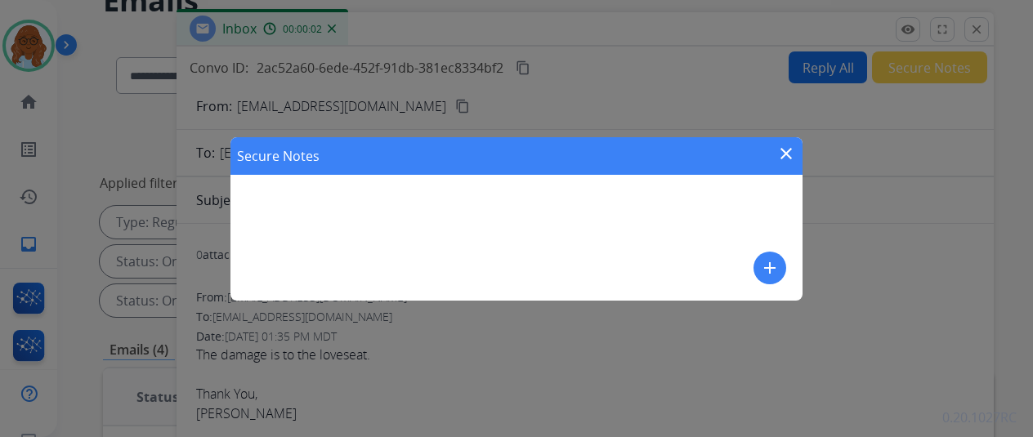
click at [759, 271] on button "add" at bounding box center [770, 268] width 33 height 33
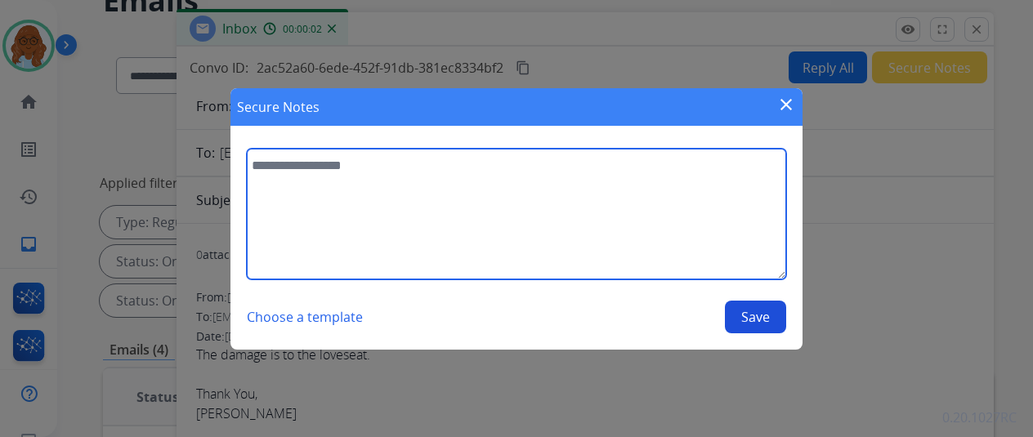
click at [507, 204] on textarea at bounding box center [517, 214] width 540 height 131
type textarea "**********"
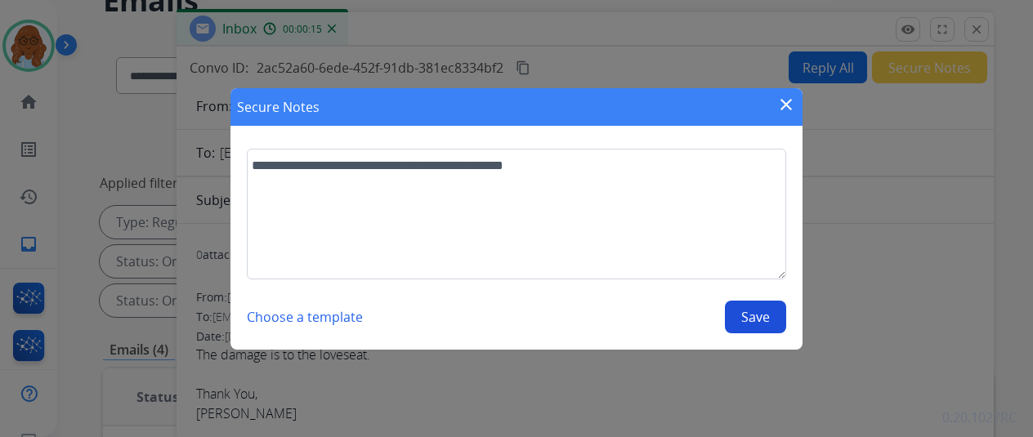
click at [746, 313] on button "Save" at bounding box center [755, 317] width 61 height 33
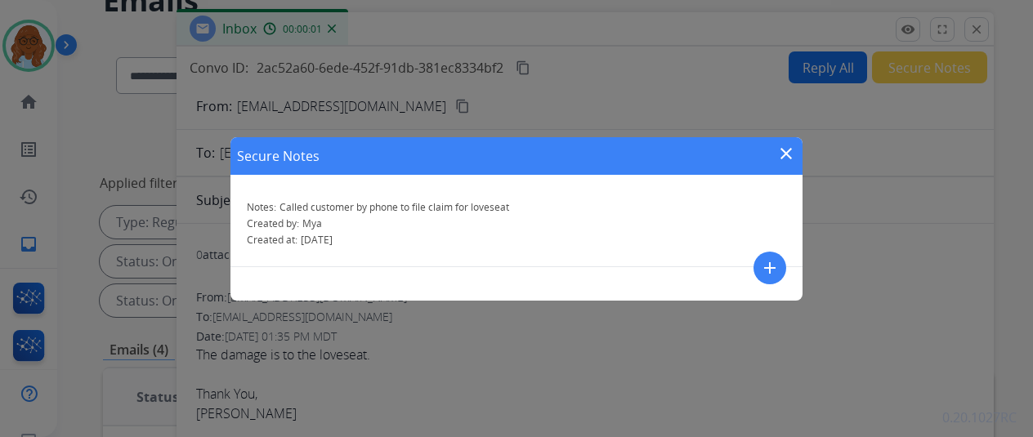
click at [787, 155] on mat-icon "close" at bounding box center [787, 154] width 20 height 20
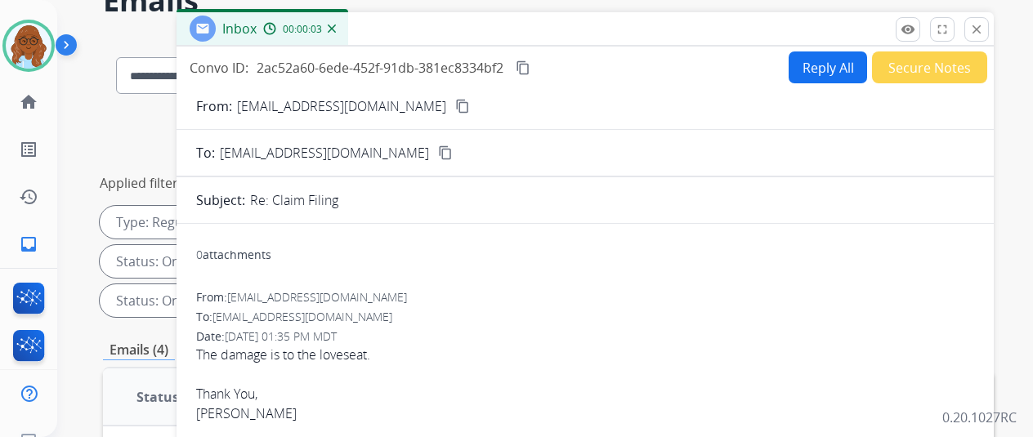
click at [531, 61] on mat-icon "content_copy" at bounding box center [523, 67] width 15 height 15
drag, startPoint x: 983, startPoint y: 28, endPoint x: 935, endPoint y: 56, distance: 55.4
click at [983, 28] on mat-icon "close" at bounding box center [977, 29] width 15 height 15
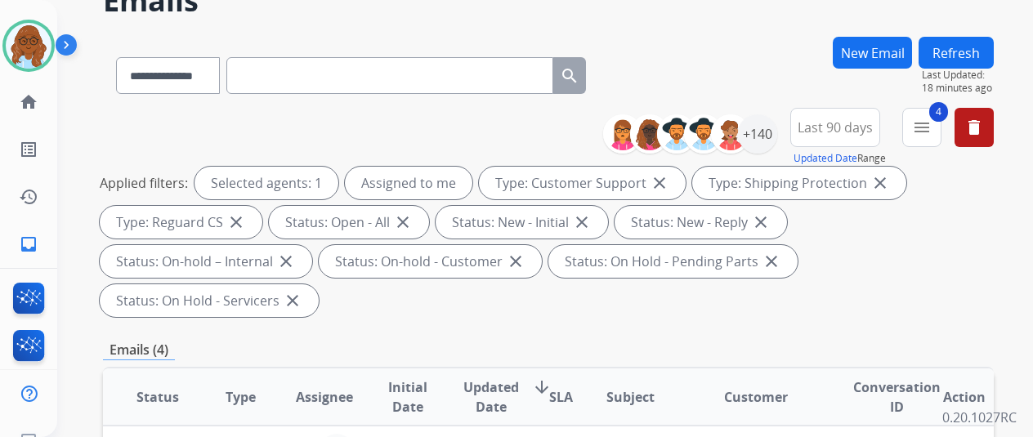
scroll to position [414, 0]
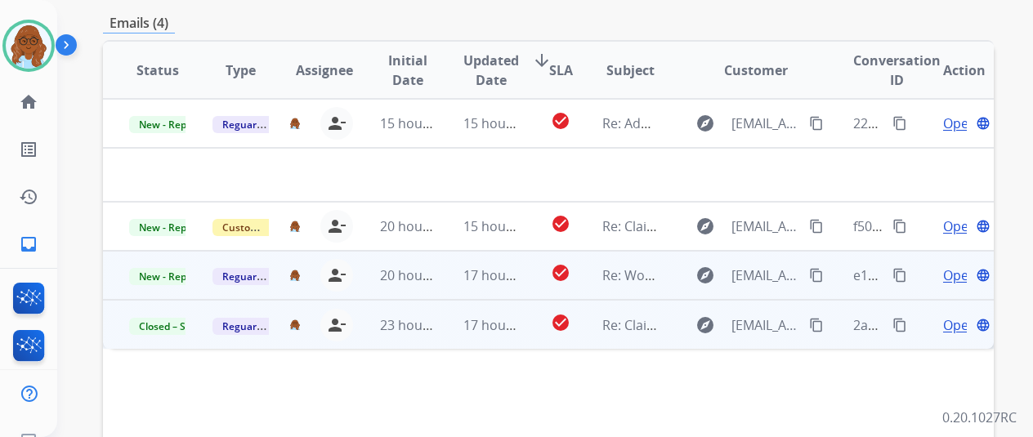
click at [952, 266] on span "Open" at bounding box center [960, 276] width 34 height 20
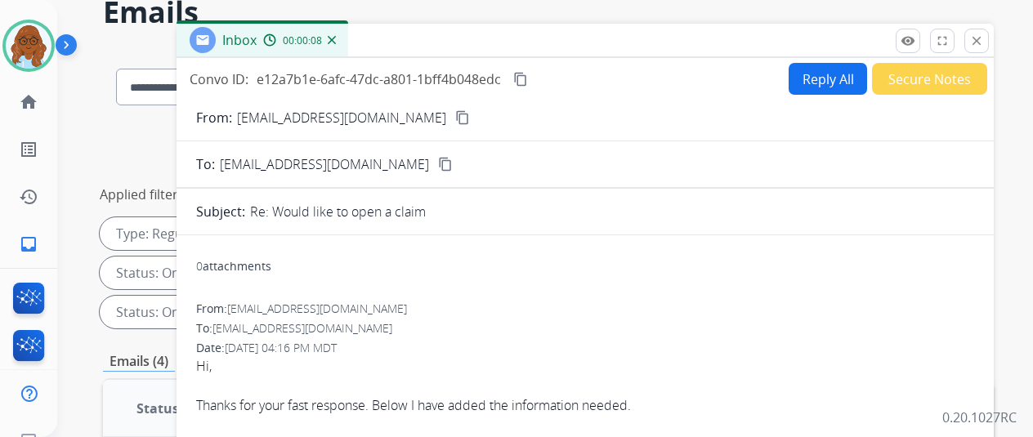
scroll to position [0, 0]
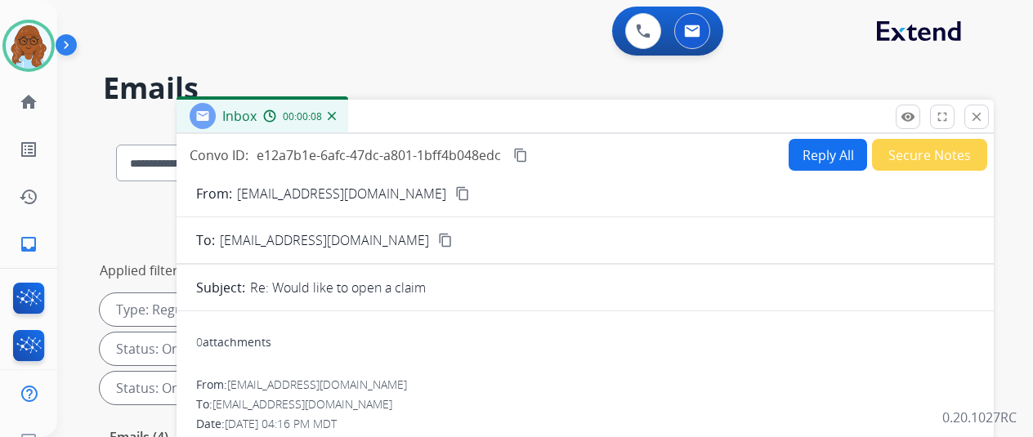
click at [808, 151] on button "Reply All" at bounding box center [828, 155] width 78 height 32
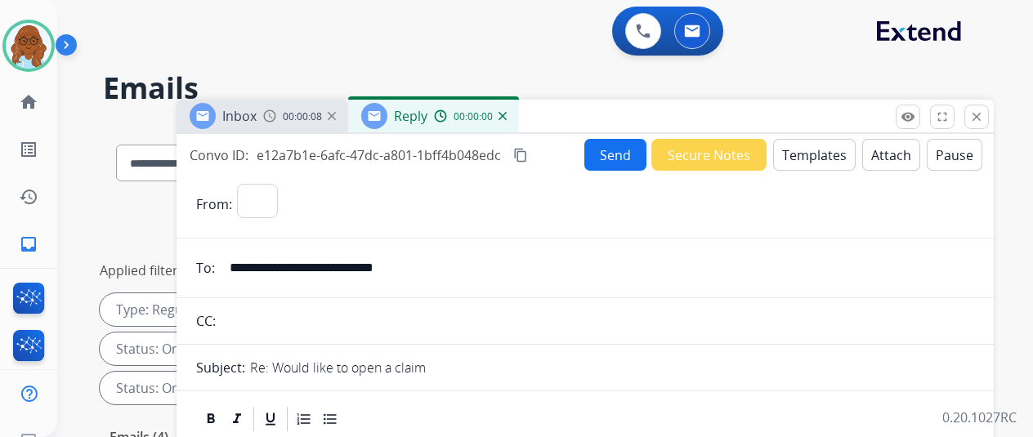
select select "**********"
click at [809, 159] on button "Templates" at bounding box center [814, 155] width 83 height 32
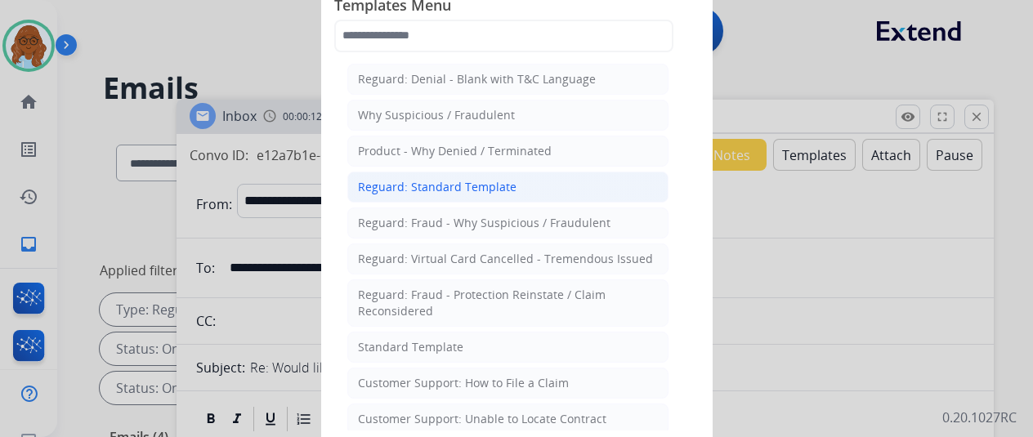
click at [444, 190] on div "Reguard: Standard Template" at bounding box center [437, 187] width 159 height 16
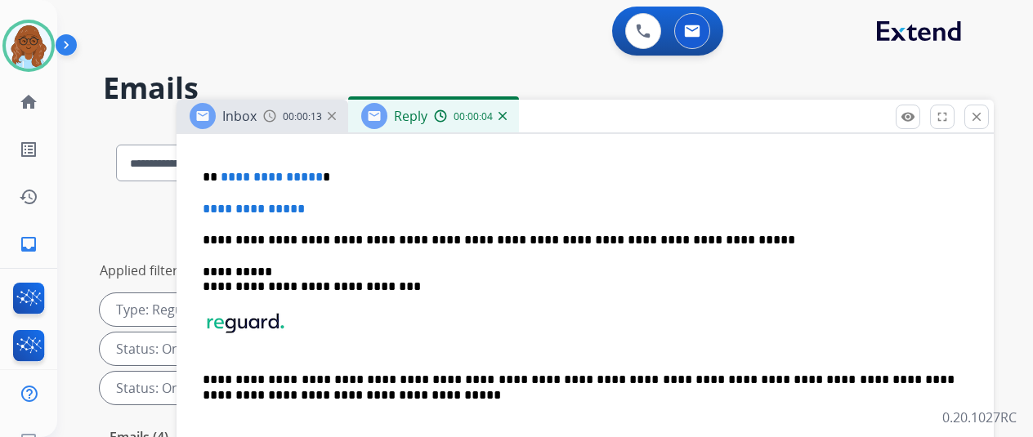
scroll to position [409, 0]
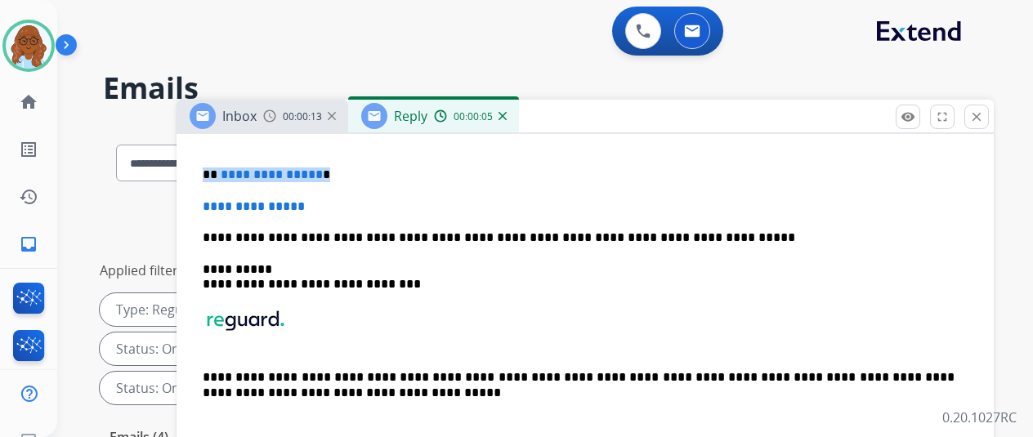
drag, startPoint x: 240, startPoint y: 172, endPoint x: 215, endPoint y: 176, distance: 24.9
click at [215, 176] on div "**********" at bounding box center [585, 291] width 778 height 323
click at [276, 110] on img at bounding box center [269, 116] width 13 height 13
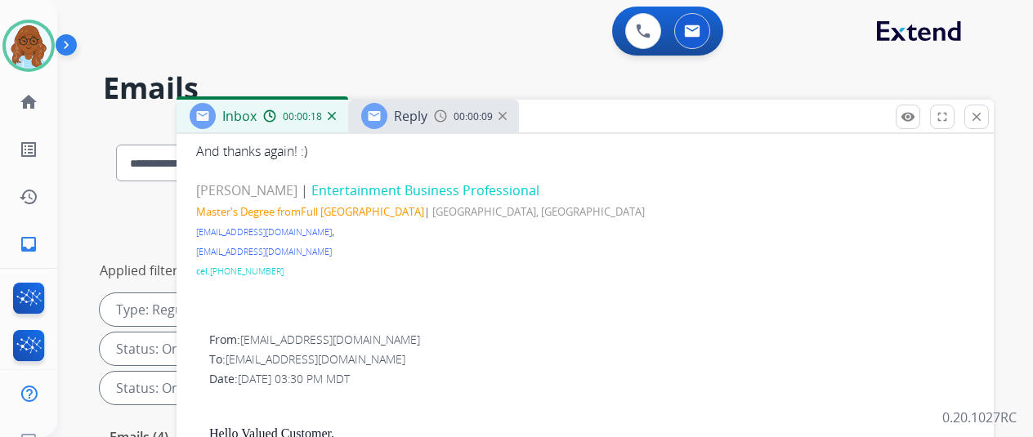
click at [428, 125] on div "Reply" at bounding box center [411, 116] width 34 height 20
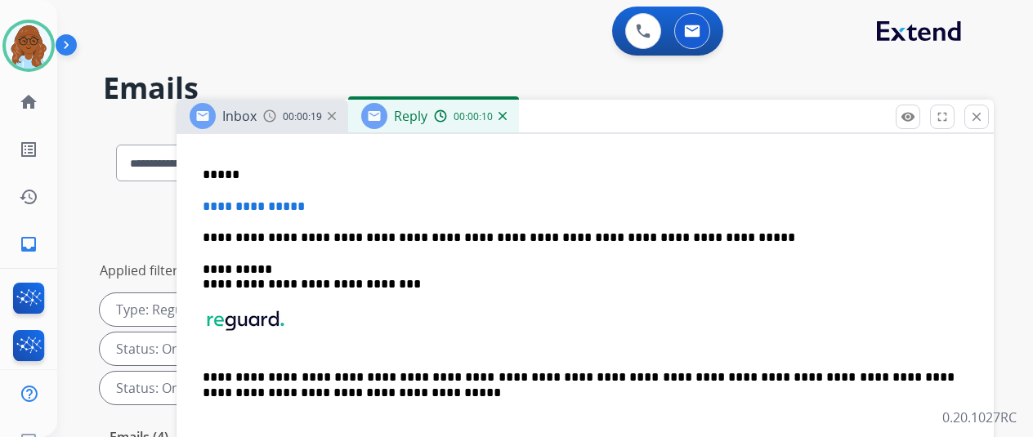
click at [269, 181] on p "*****" at bounding box center [579, 175] width 752 height 15
drag, startPoint x: 318, startPoint y: 208, endPoint x: 212, endPoint y: 202, distance: 106.5
click at [213, 202] on div "**********" at bounding box center [585, 291] width 778 height 323
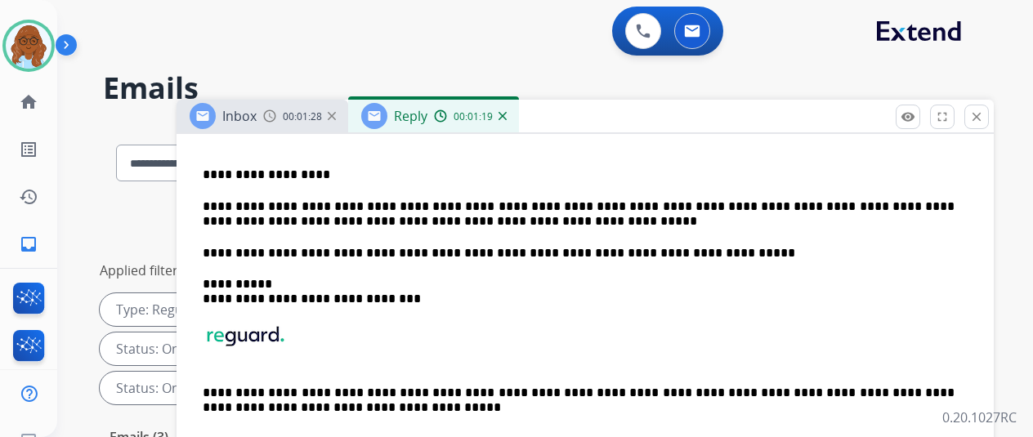
click at [477, 212] on p "**********" at bounding box center [579, 214] width 752 height 30
click at [477, 223] on p "**********" at bounding box center [579, 214] width 752 height 30
click at [562, 217] on p "**********" at bounding box center [579, 214] width 752 height 30
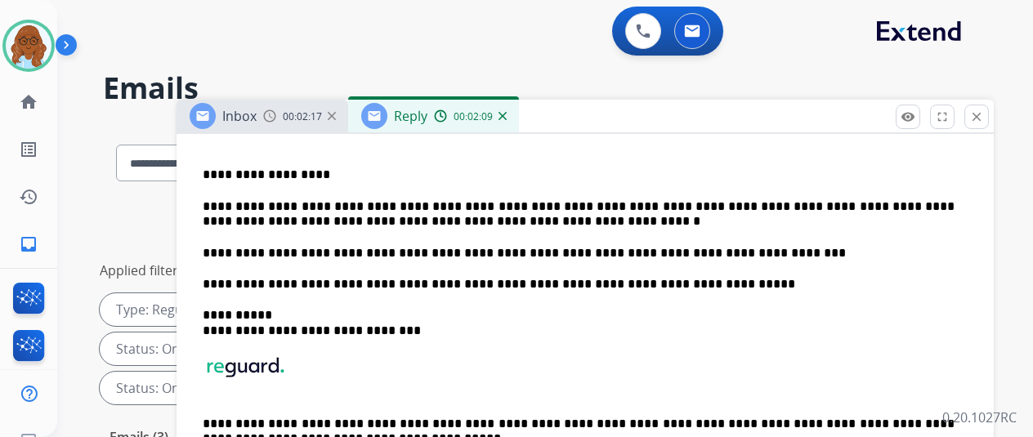
click at [798, 252] on p "**********" at bounding box center [579, 253] width 752 height 15
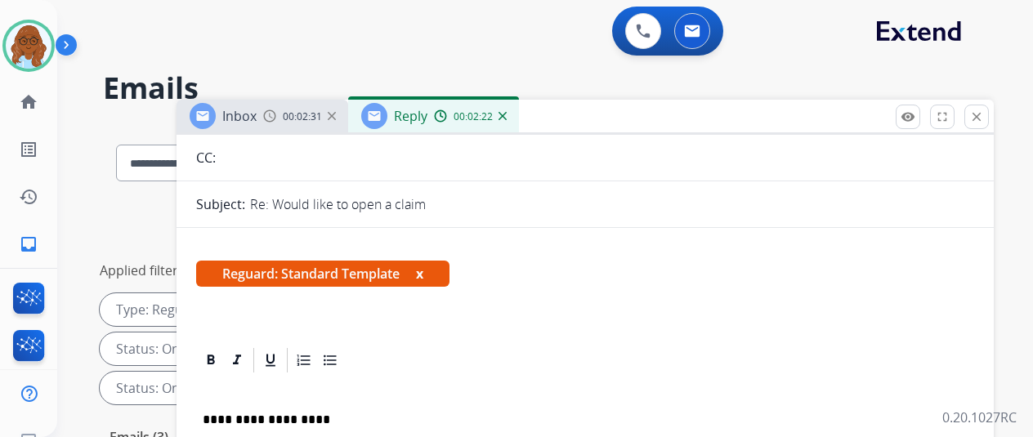
scroll to position [0, 0]
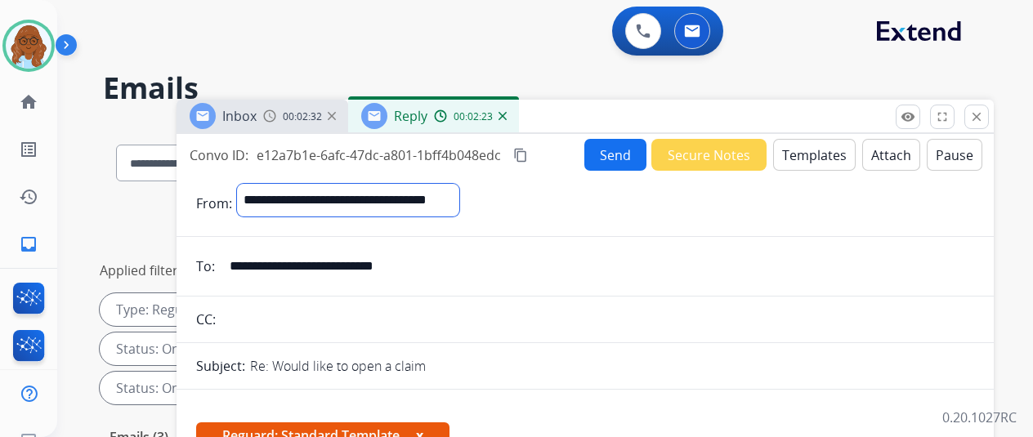
click at [401, 197] on select "**********" at bounding box center [348, 200] width 222 height 33
click at [249, 184] on select "**********" at bounding box center [348, 200] width 222 height 33
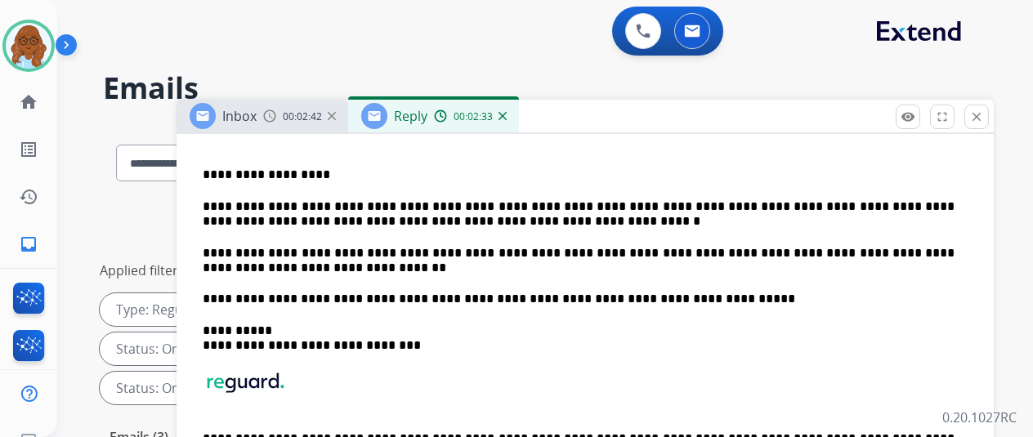
scroll to position [410, 0]
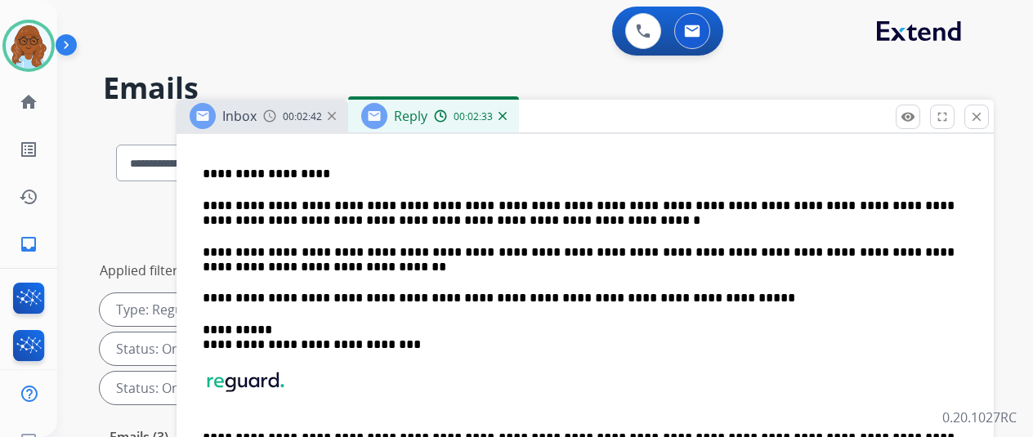
click at [334, 269] on p "**********" at bounding box center [579, 260] width 752 height 30
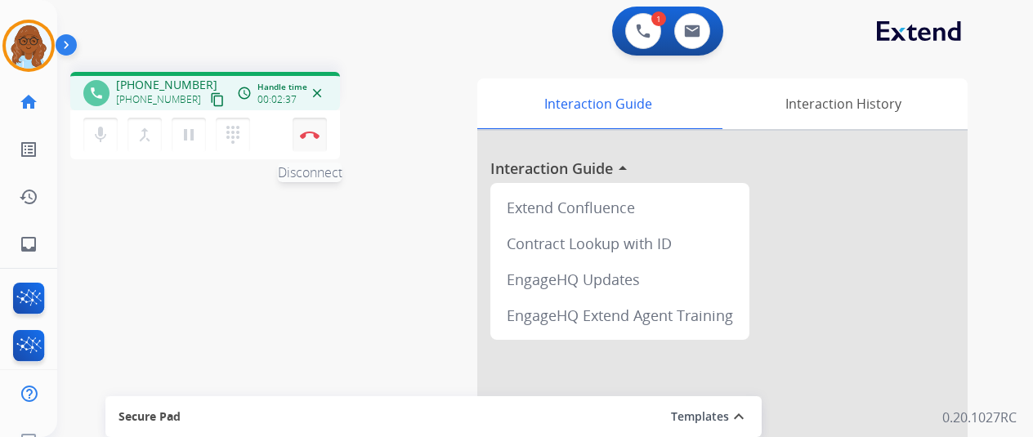
click at [313, 135] on img at bounding box center [310, 135] width 20 height 8
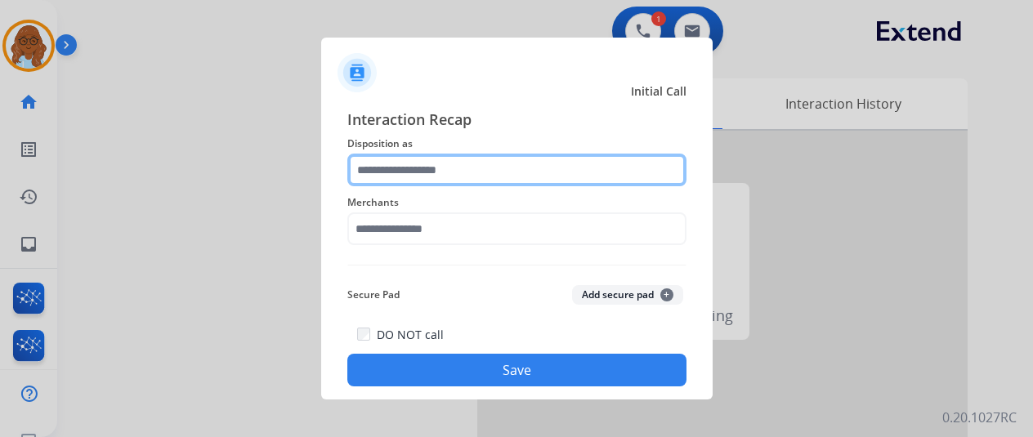
click at [481, 172] on input "text" at bounding box center [516, 170] width 339 height 33
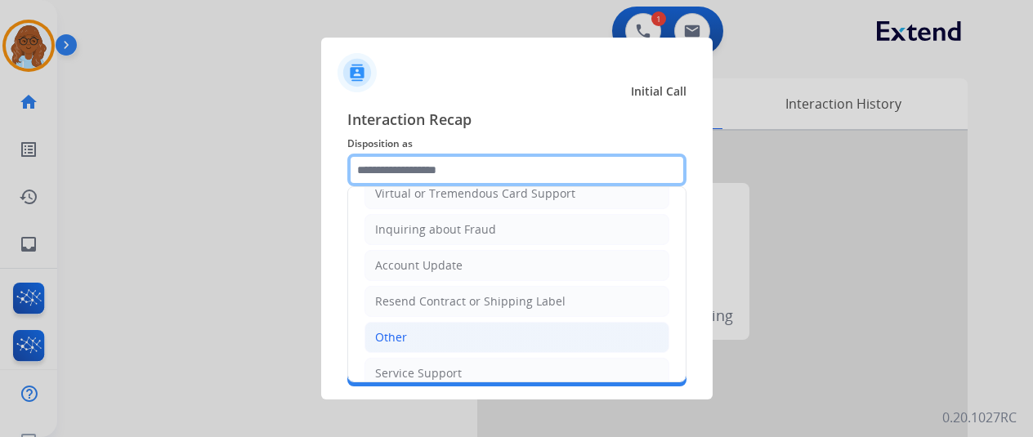
scroll to position [248, 0]
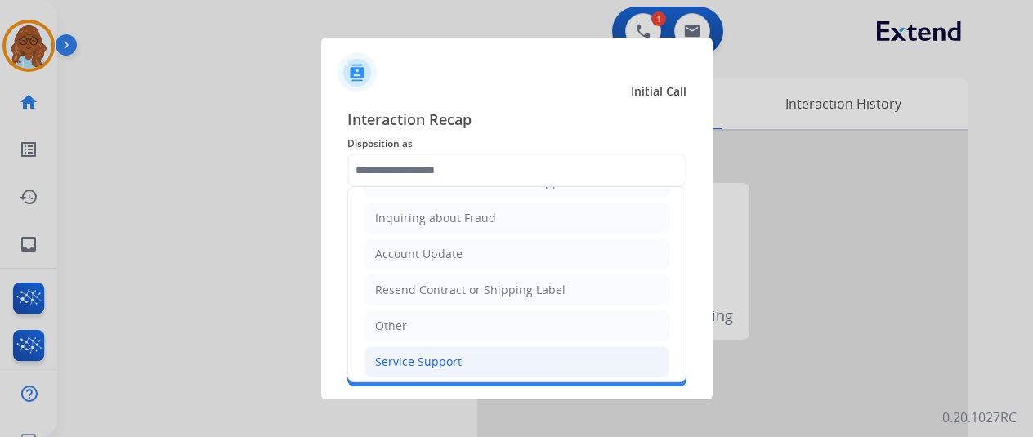
click at [404, 354] on div "Service Support" at bounding box center [418, 362] width 87 height 16
type input "**********"
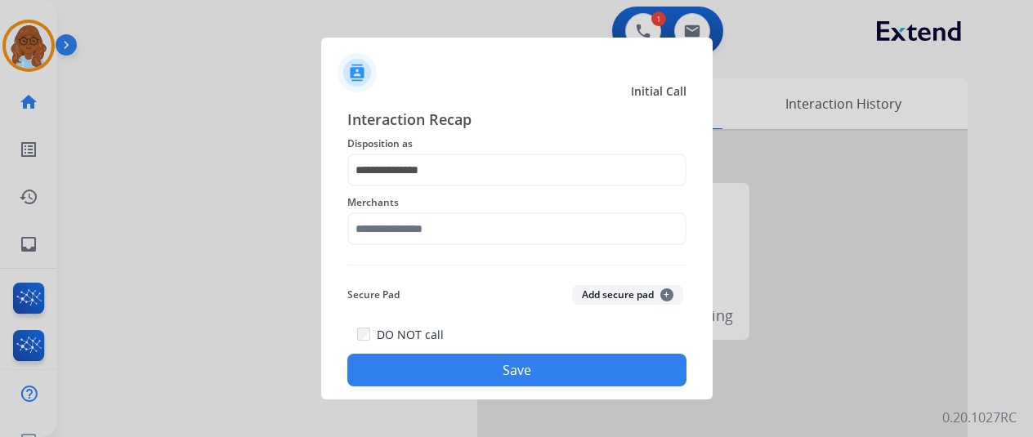
click at [437, 198] on span "Merchants" at bounding box center [516, 203] width 339 height 20
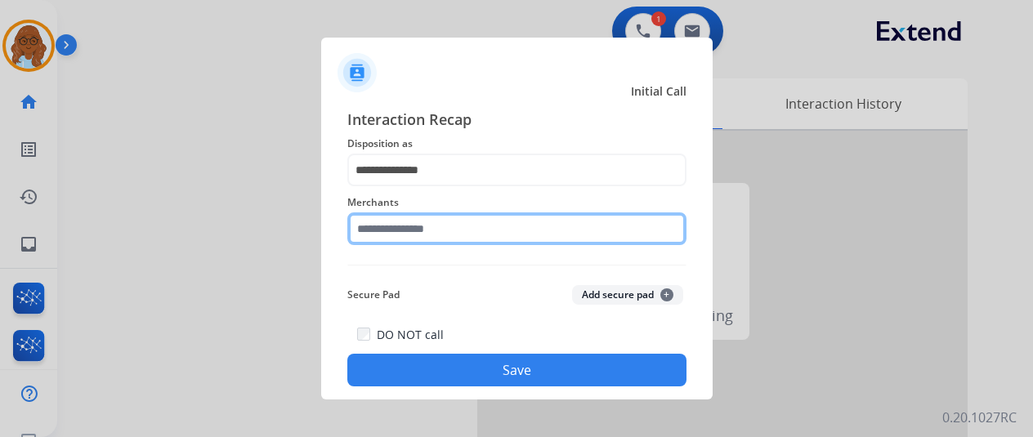
click at [438, 243] on input "text" at bounding box center [516, 229] width 339 height 33
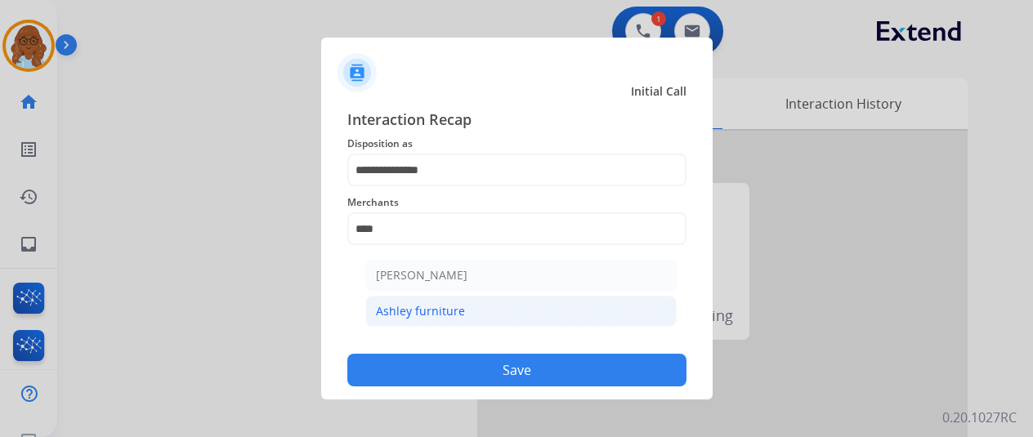
click at [429, 311] on div "Ashley furniture" at bounding box center [420, 311] width 89 height 16
type input "**********"
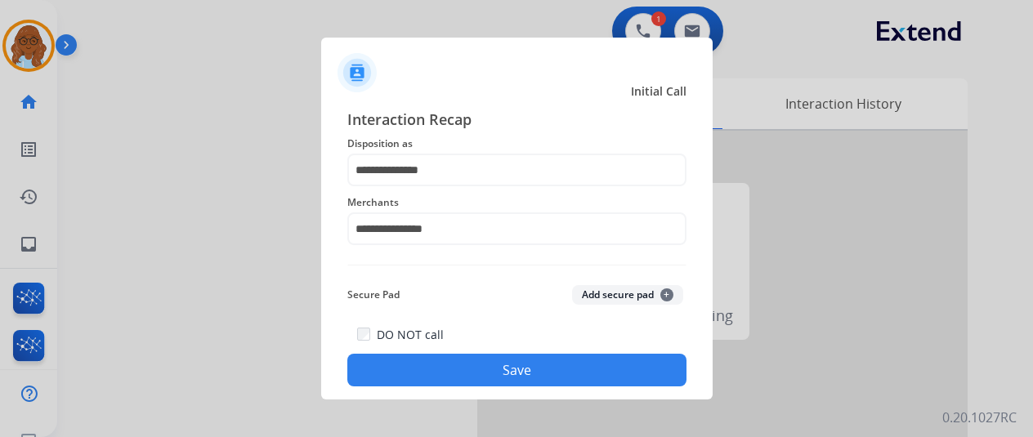
click at [486, 374] on button "Save" at bounding box center [516, 370] width 339 height 33
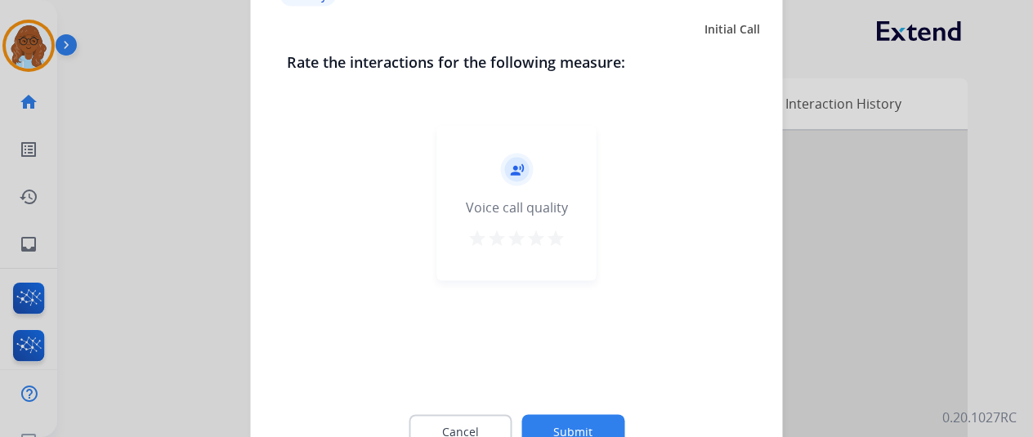
click at [553, 236] on mat-icon "star" at bounding box center [556, 238] width 20 height 20
click at [592, 424] on button "Submit" at bounding box center [573, 431] width 103 height 34
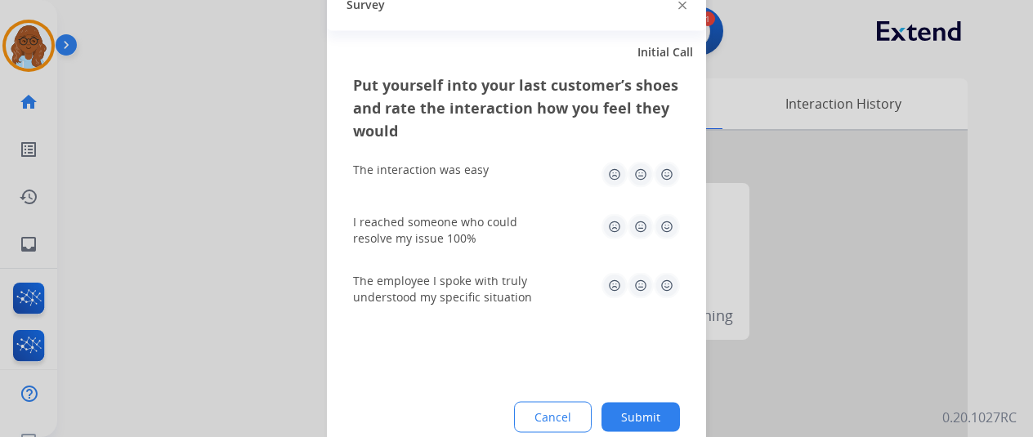
click at [658, 177] on img at bounding box center [667, 174] width 26 height 26
drag, startPoint x: 665, startPoint y: 226, endPoint x: 665, endPoint y: 240, distance: 13.1
click at [665, 228] on img at bounding box center [667, 226] width 26 height 26
click at [667, 280] on img at bounding box center [667, 285] width 26 height 26
click at [656, 424] on button "Submit" at bounding box center [641, 416] width 78 height 29
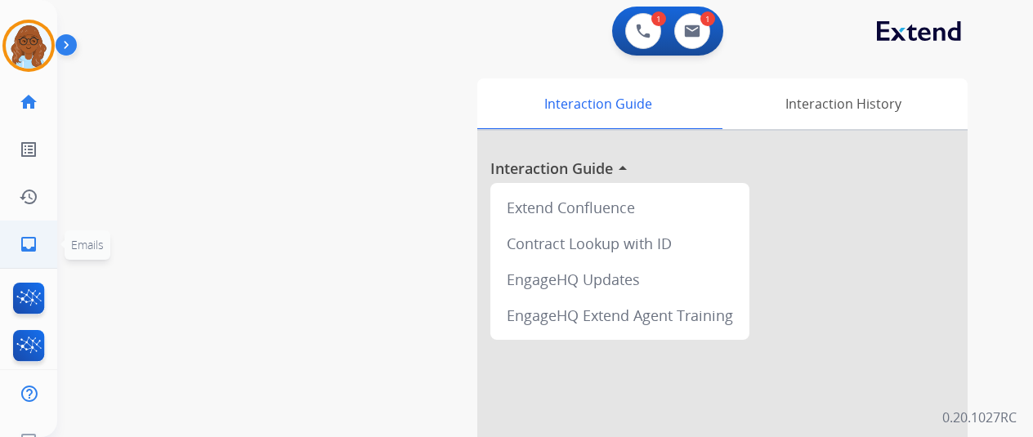
click at [26, 240] on mat-icon "inbox" at bounding box center [29, 245] width 20 height 20
select select "**********"
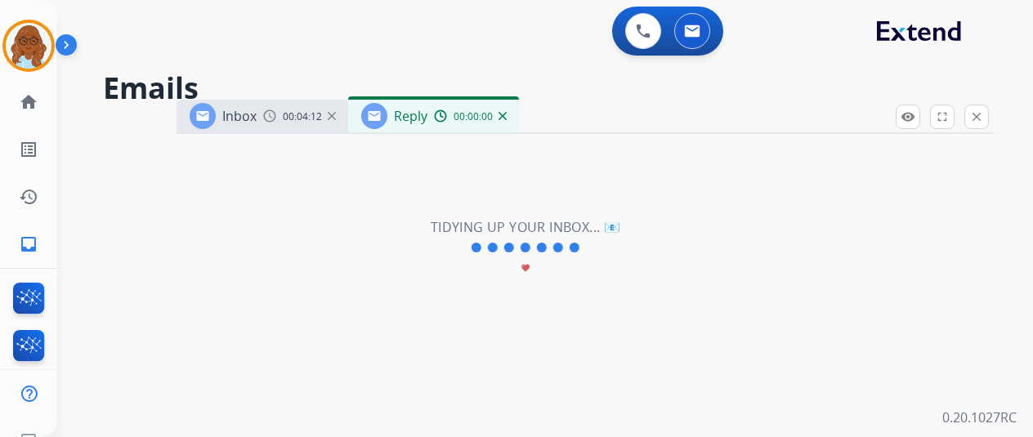
select select "**********"
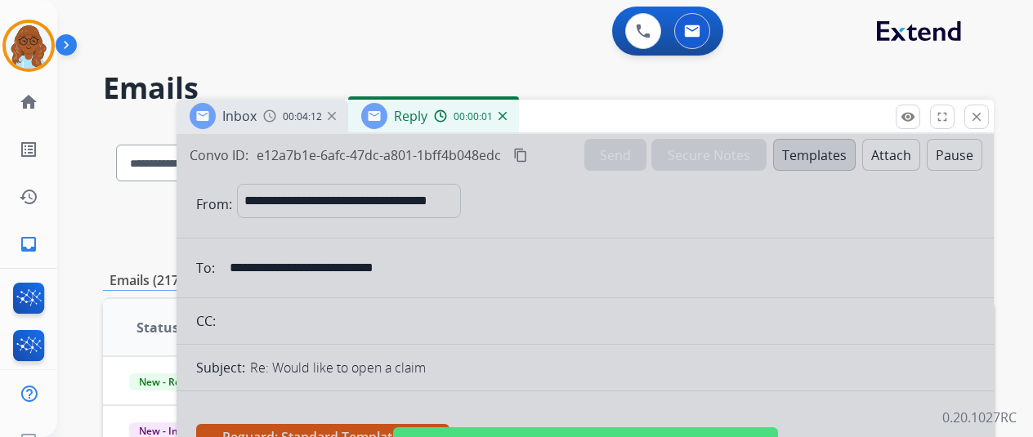
drag, startPoint x: 559, startPoint y: 123, endPoint x: 501, endPoint y: 47, distance: 95.0
click at [501, 100] on div "Inbox 00:04:12 Reply 00:00:01" at bounding box center [585, 117] width 817 height 34
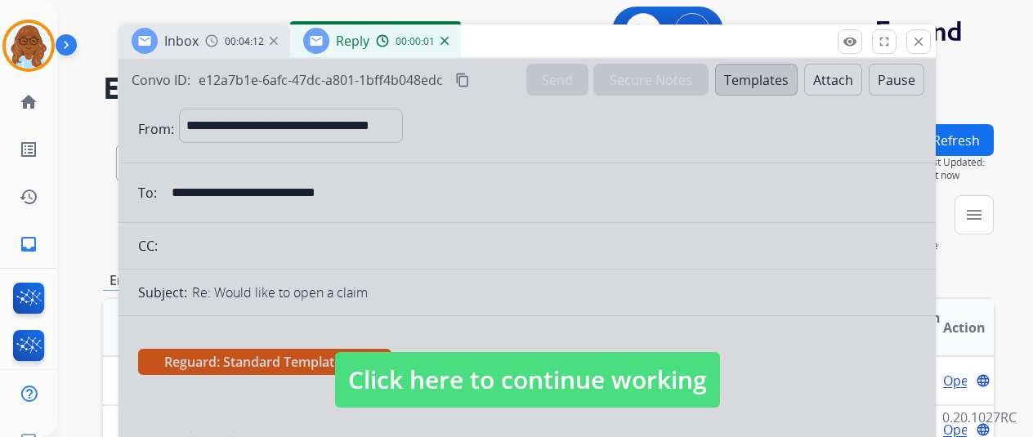
click at [506, 263] on div at bounding box center [527, 364] width 817 height 611
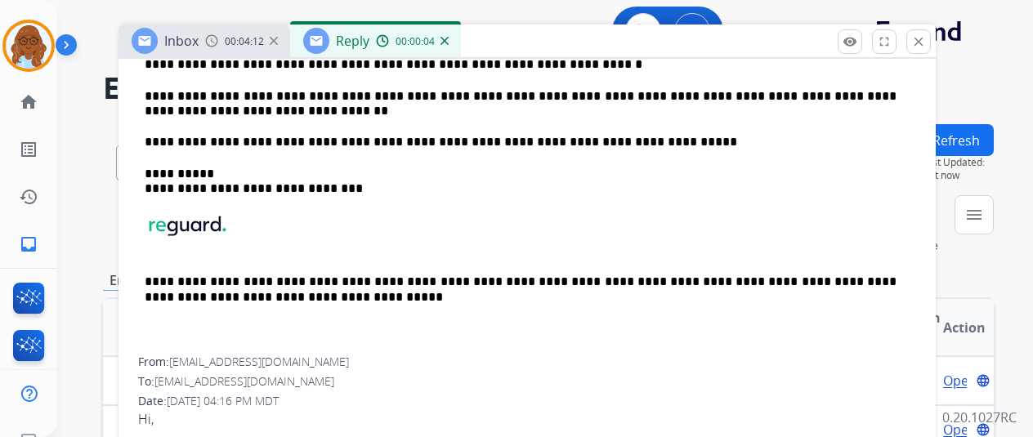
scroll to position [409, 0]
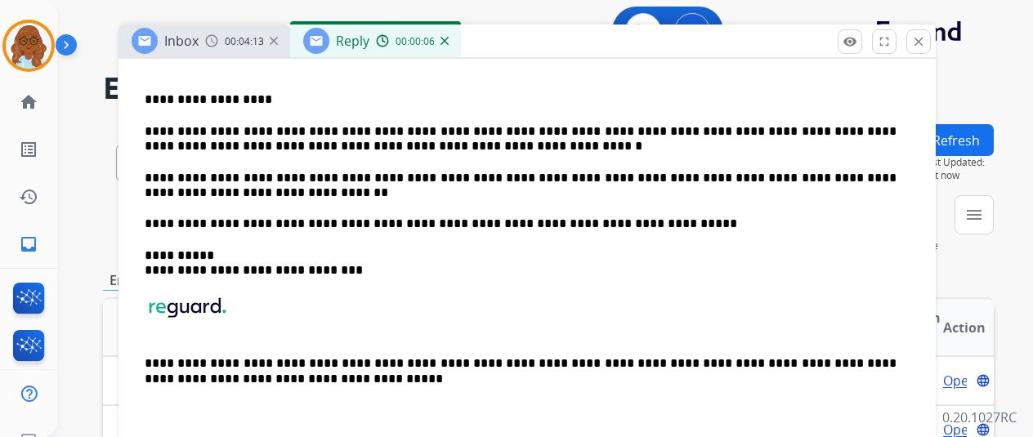
click at [303, 192] on p "**********" at bounding box center [521, 186] width 752 height 30
drag, startPoint x: 795, startPoint y: 174, endPoint x: 784, endPoint y: 174, distance: 10.6
click at [783, 174] on p "**********" at bounding box center [521, 186] width 752 height 30
drag, startPoint x: 244, startPoint y: 192, endPoint x: 203, endPoint y: 192, distance: 40.9
click at [203, 192] on p "**********" at bounding box center [521, 186] width 752 height 30
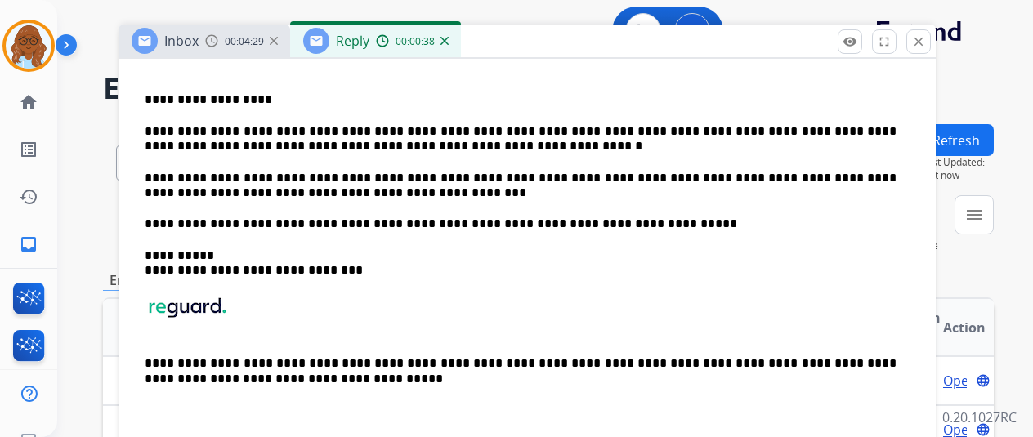
click at [392, 205] on div "**********" at bounding box center [527, 247] width 778 height 384
click at [400, 186] on p "**********" at bounding box center [521, 186] width 752 height 30
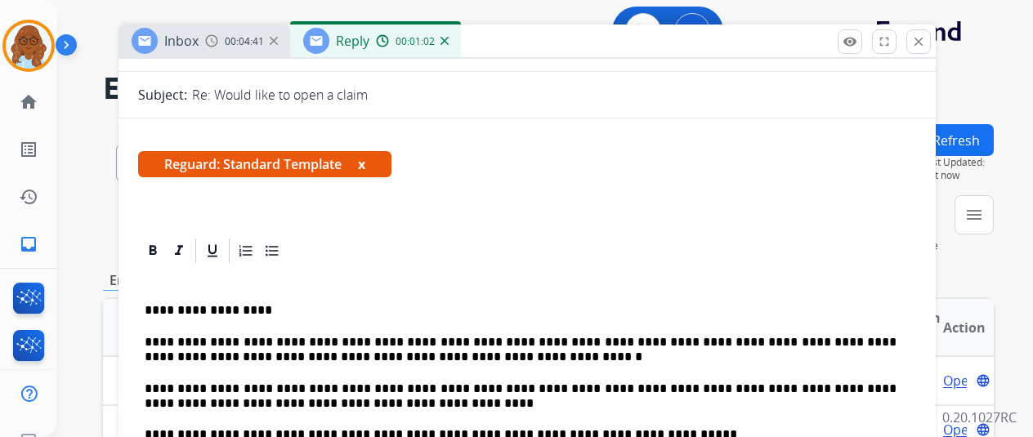
scroll to position [82, 0]
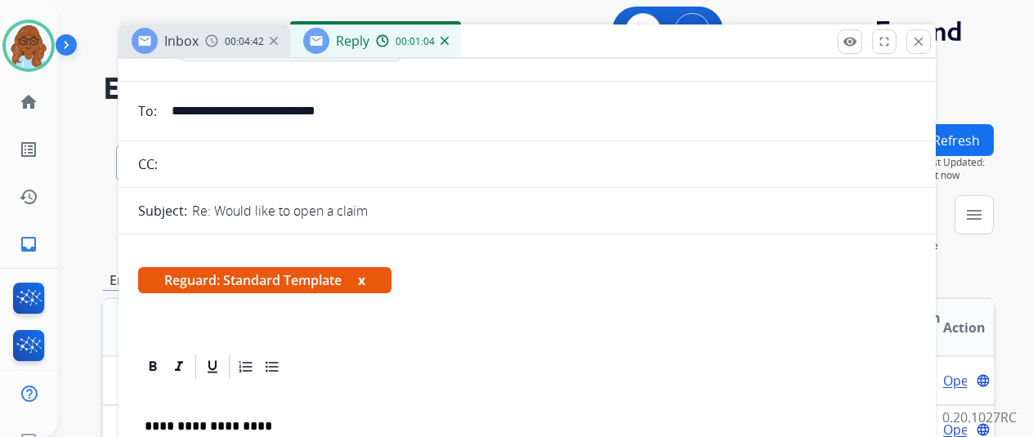
click at [365, 280] on button "x" at bounding box center [361, 281] width 7 height 20
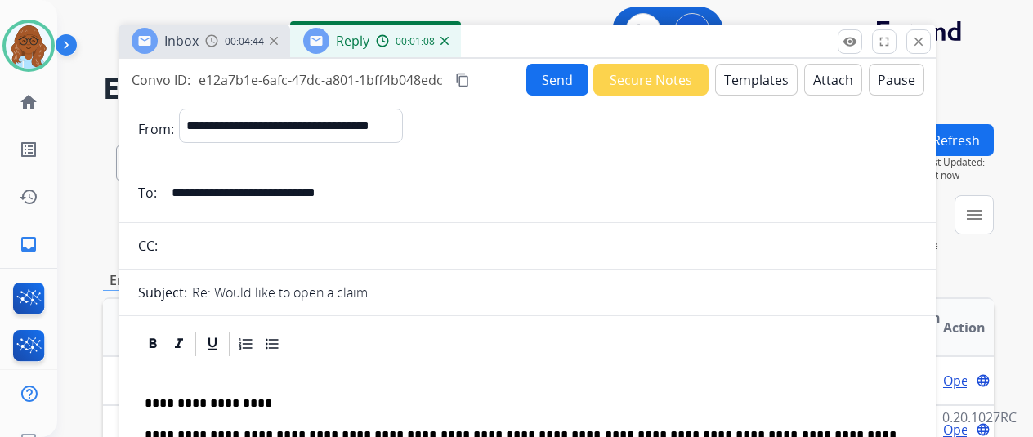
scroll to position [163, 0]
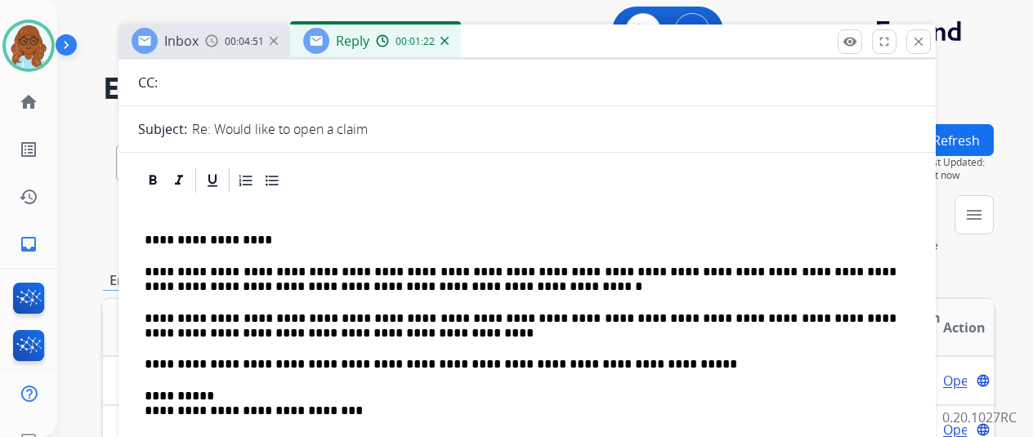
click at [334, 315] on p "**********" at bounding box center [521, 326] width 752 height 30
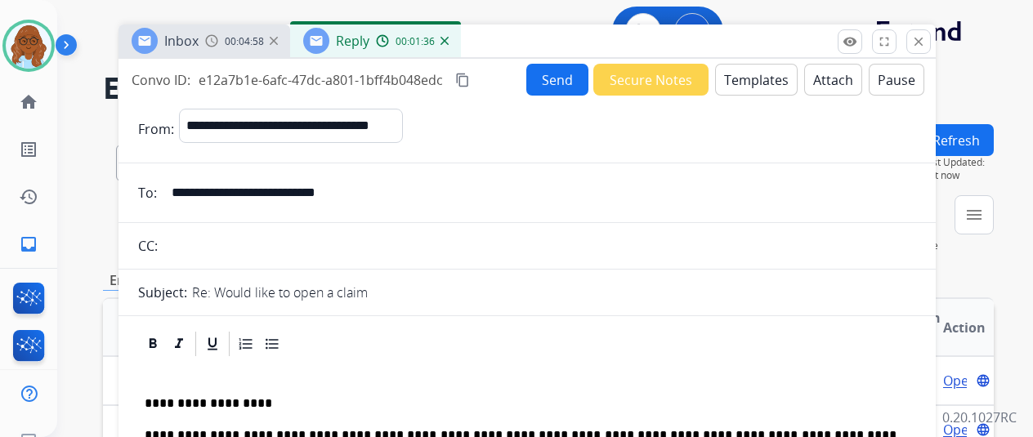
click at [533, 86] on div "Send Secure Notes Templates Attach Pause" at bounding box center [725, 80] width 398 height 32
click at [561, 90] on button "Send" at bounding box center [557, 80] width 62 height 32
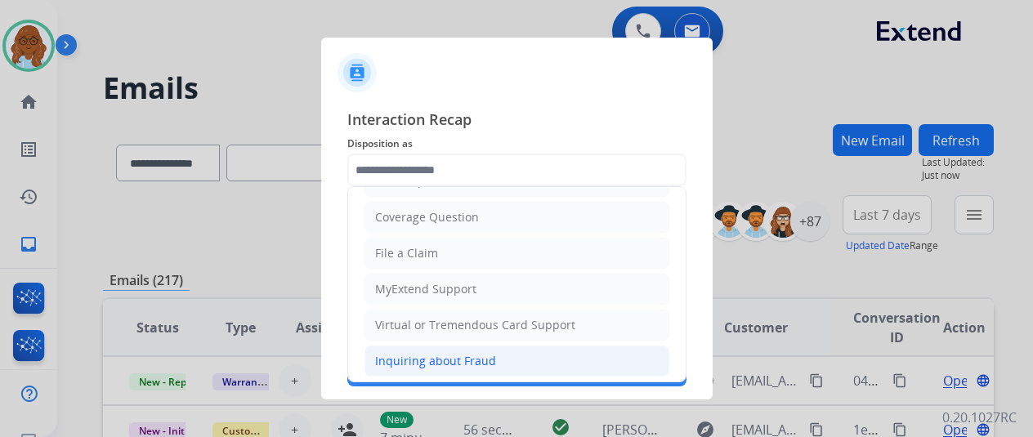
scroll to position [163, 0]
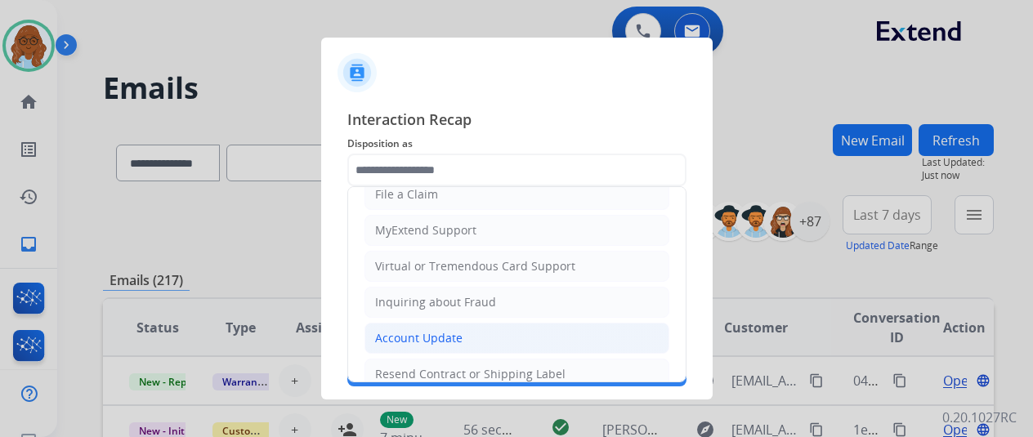
click at [417, 330] on div "Account Update" at bounding box center [418, 338] width 87 height 16
type input "**********"
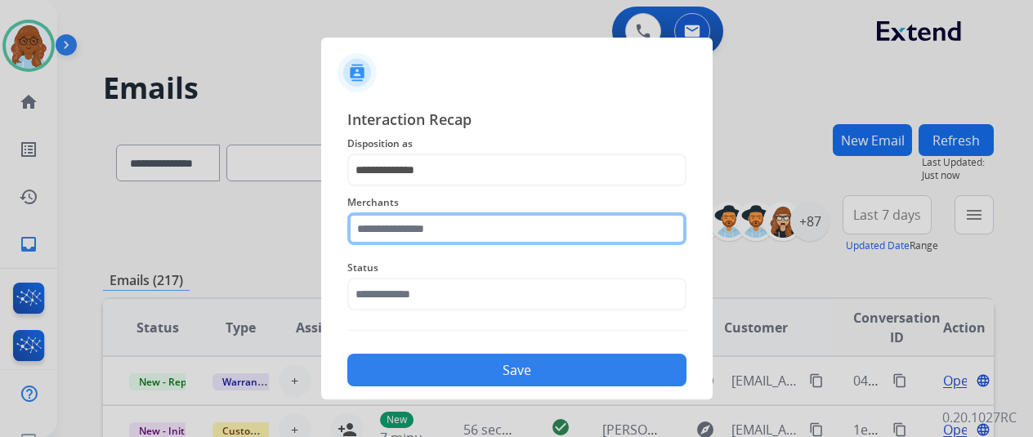
click at [409, 231] on input "text" at bounding box center [516, 229] width 339 height 33
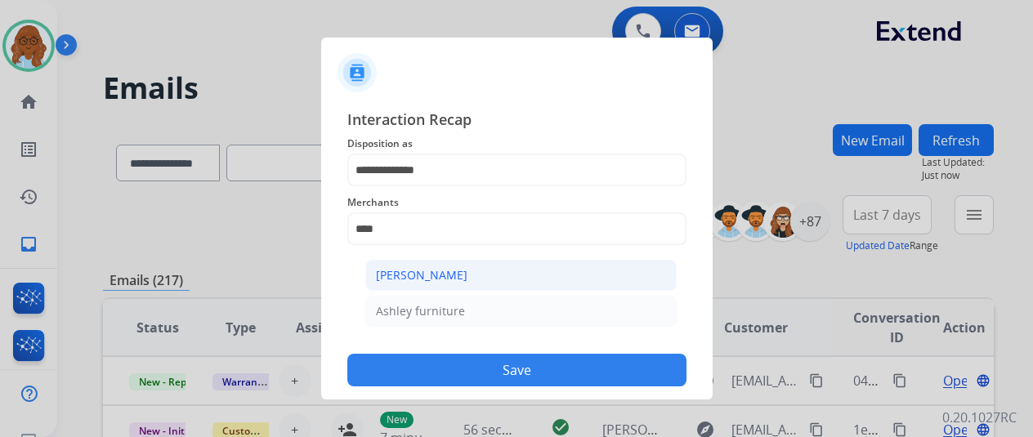
click at [421, 272] on div "[PERSON_NAME]" at bounding box center [422, 275] width 92 height 16
type input "**********"
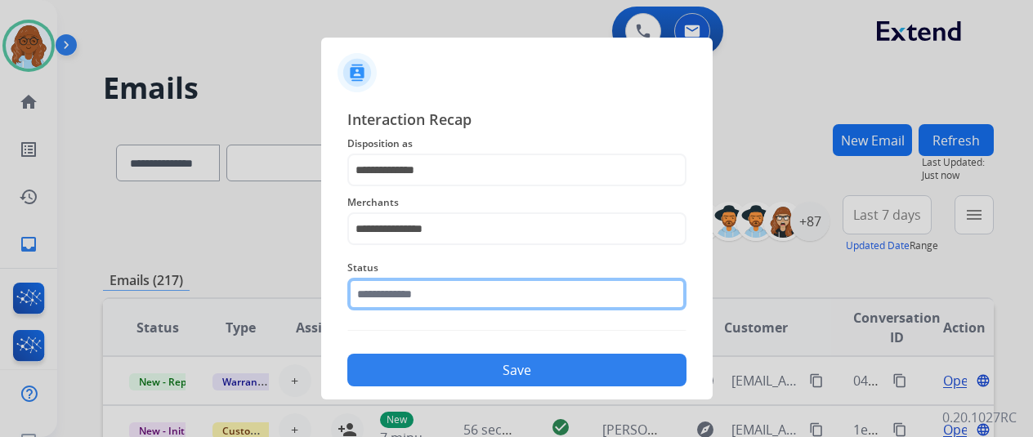
click at [407, 282] on input "text" at bounding box center [516, 294] width 339 height 33
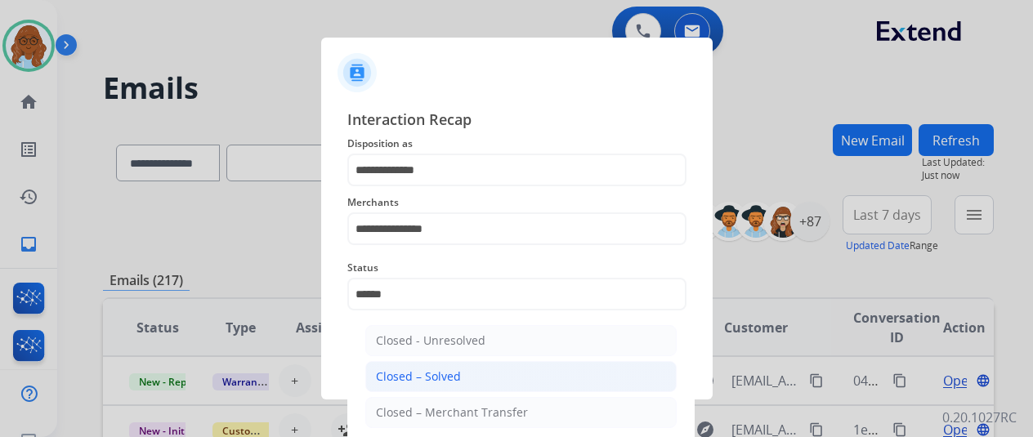
click at [423, 374] on div "Closed – Solved" at bounding box center [418, 377] width 85 height 16
type input "**********"
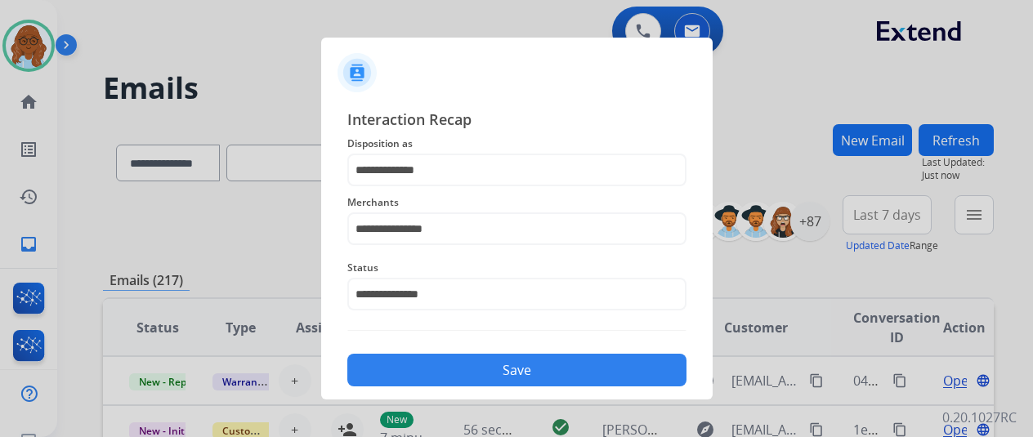
click at [450, 370] on button "Save" at bounding box center [516, 370] width 339 height 33
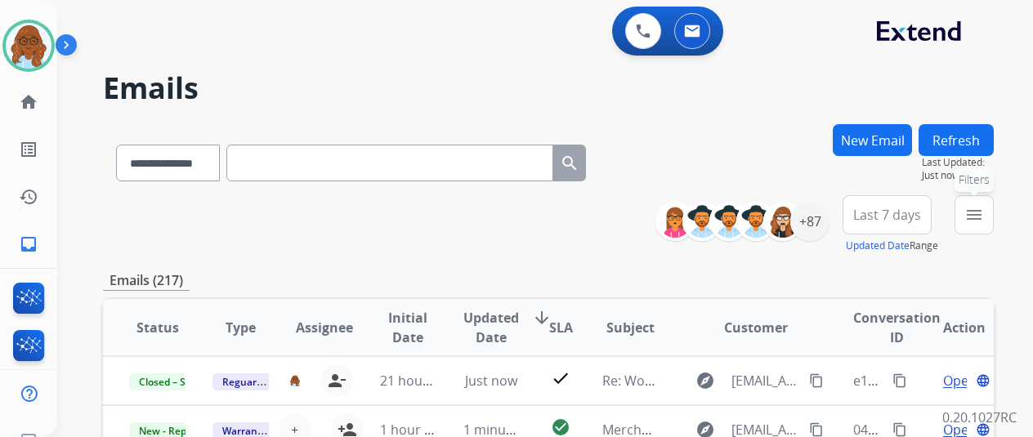
click at [978, 219] on mat-icon "menu" at bounding box center [975, 215] width 20 height 20
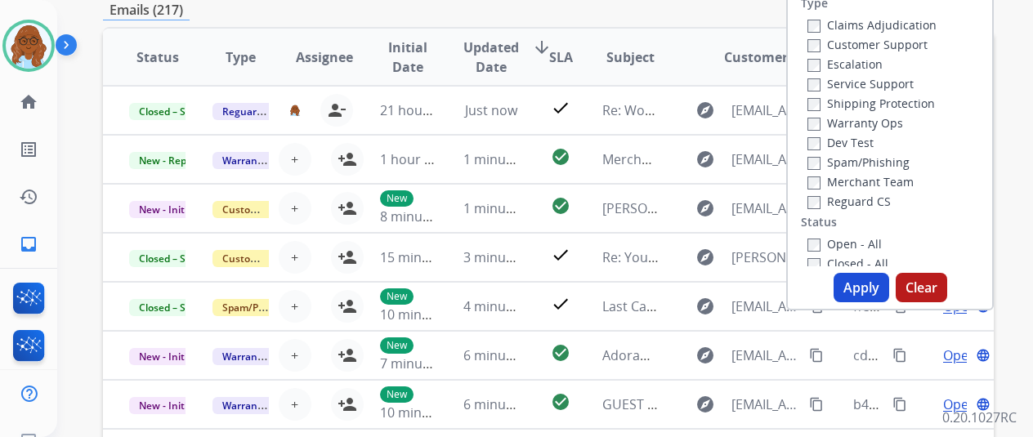
scroll to position [245, 0]
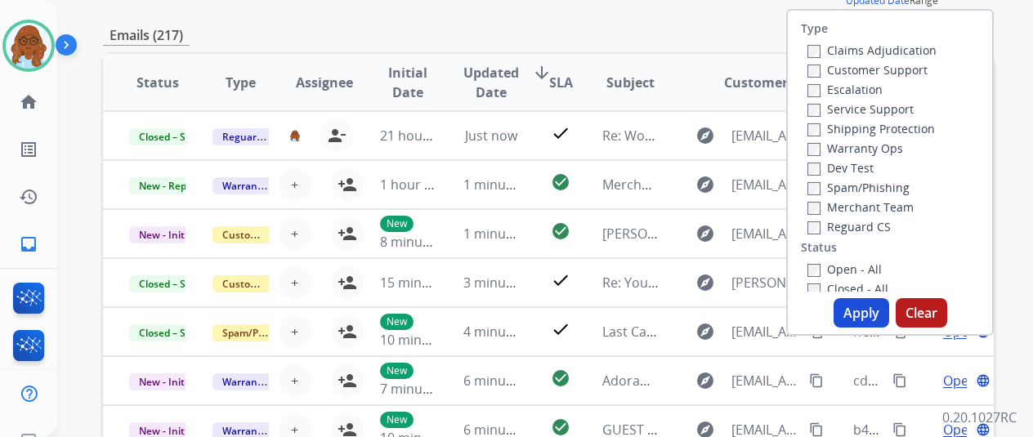
click at [845, 76] on label "Customer Support" at bounding box center [868, 70] width 120 height 16
click at [844, 130] on label "Shipping Protection" at bounding box center [872, 129] width 128 height 16
drag, startPoint x: 844, startPoint y: 228, endPoint x: 844, endPoint y: 256, distance: 27.8
click at [844, 231] on label "Reguard CS" at bounding box center [849, 227] width 83 height 16
click at [844, 270] on label "Open - All" at bounding box center [845, 270] width 74 height 16
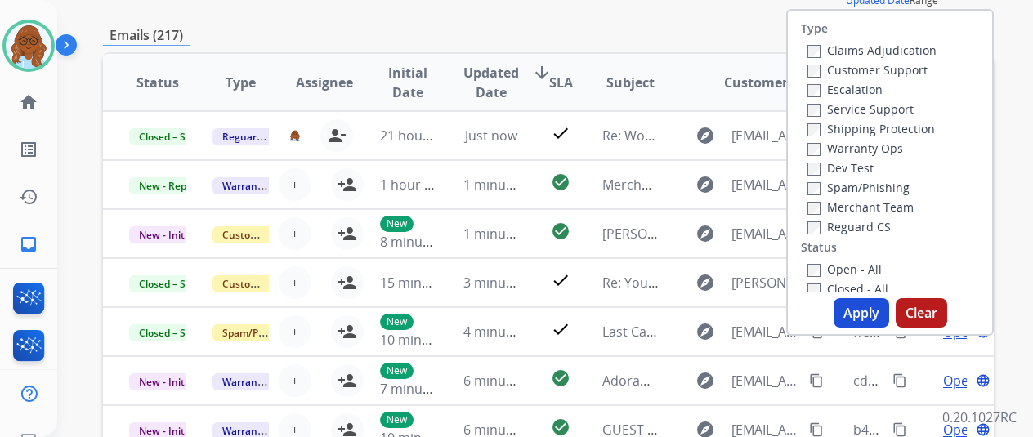
click at [852, 310] on button "Apply" at bounding box center [862, 312] width 56 height 29
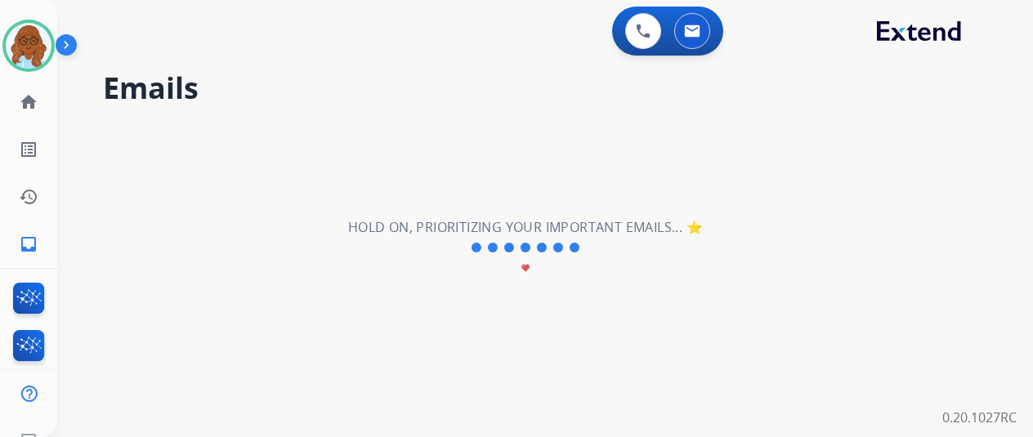
scroll to position [0, 0]
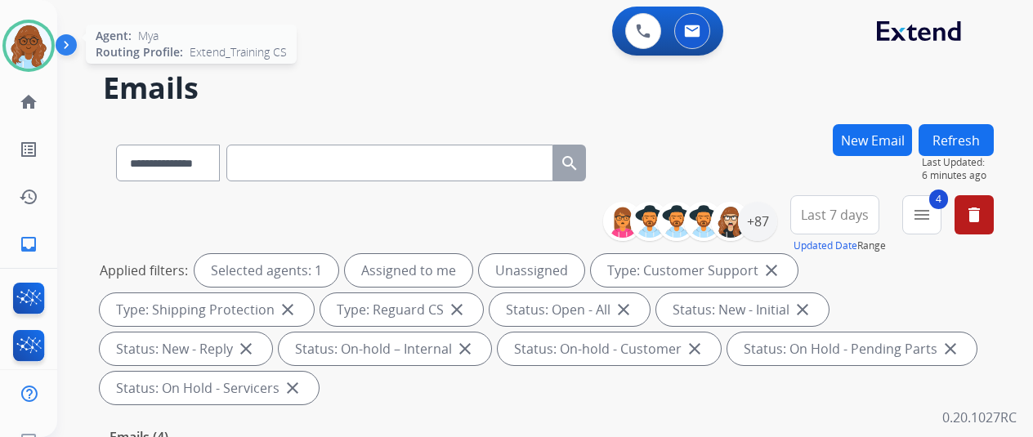
click at [30, 51] on img at bounding box center [29, 46] width 46 height 46
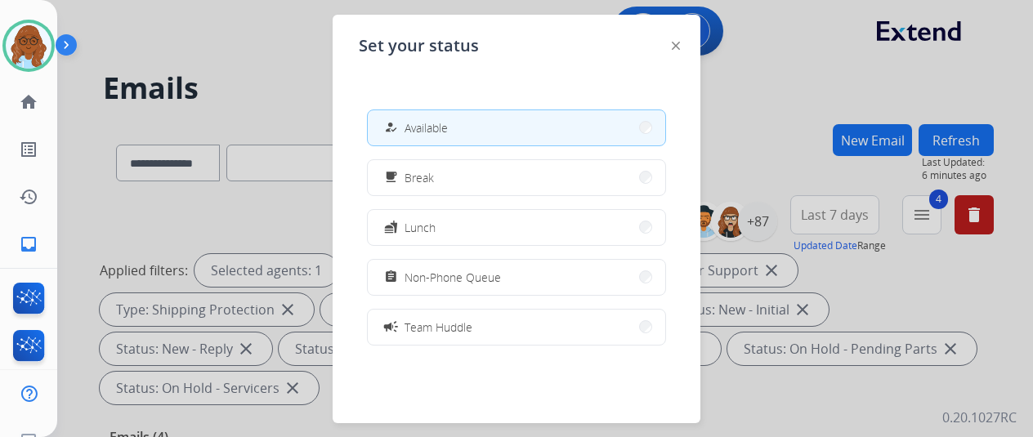
click at [669, 49] on div "Set your status how_to_reg Available free_breakfast Break fastfood Lunch assign…" at bounding box center [517, 219] width 368 height 409
click at [676, 49] on img at bounding box center [676, 46] width 8 height 8
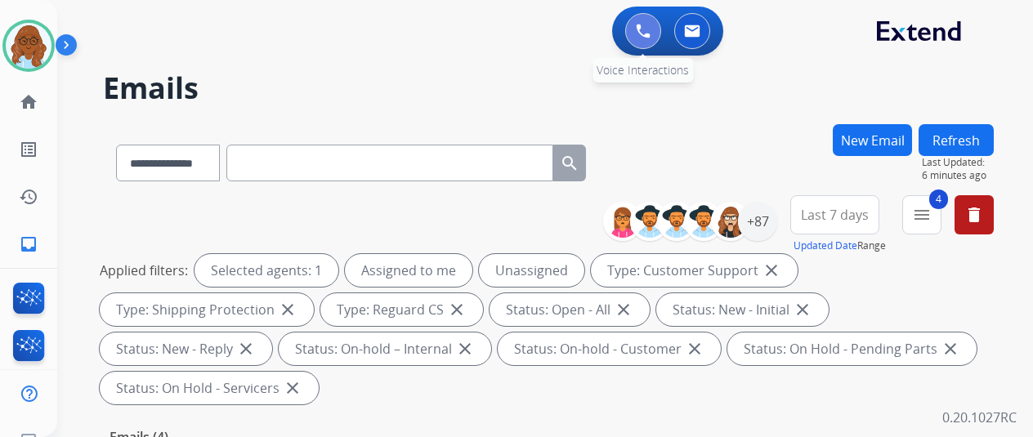
click at [661, 30] on button at bounding box center [643, 31] width 36 height 36
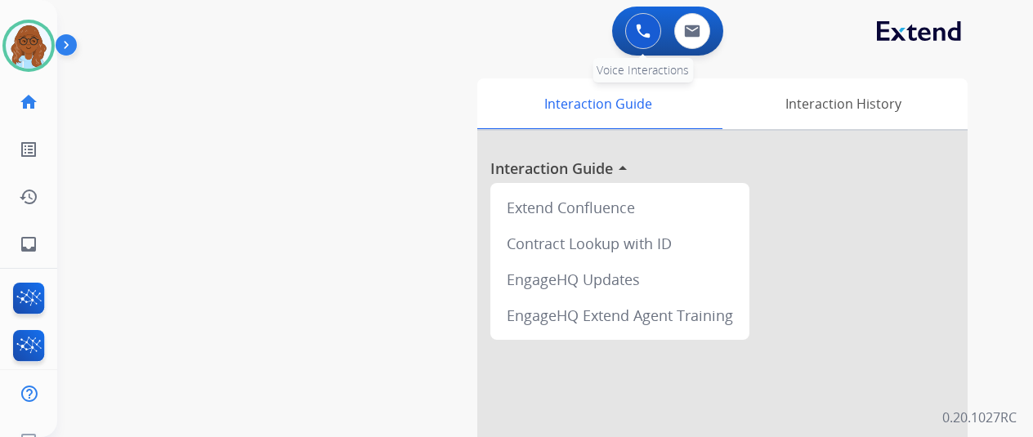
click at [649, 30] on img at bounding box center [643, 31] width 15 height 15
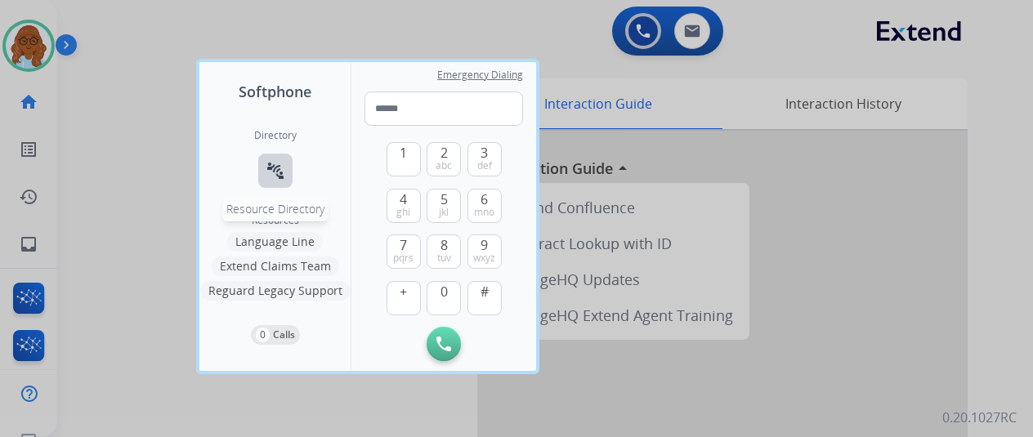
click at [285, 163] on button "connect_without_contact Resource Directory" at bounding box center [275, 171] width 34 height 34
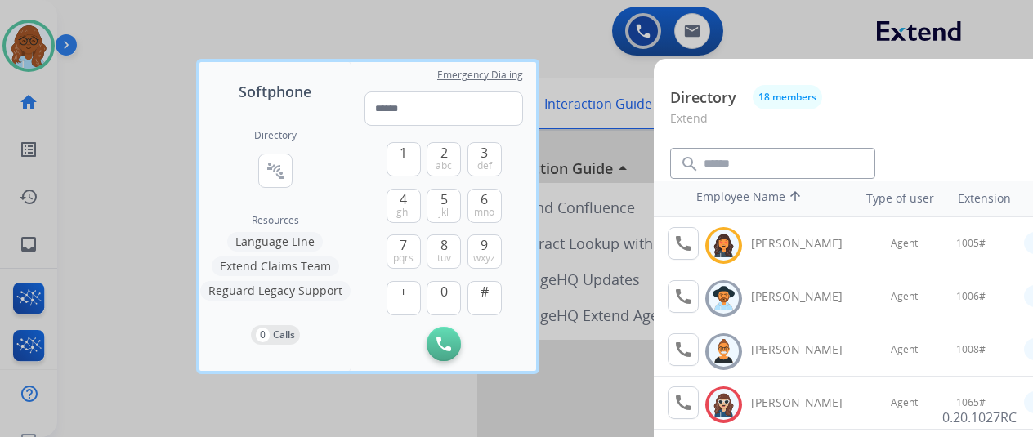
click at [176, 86] on div at bounding box center [516, 218] width 1033 height 437
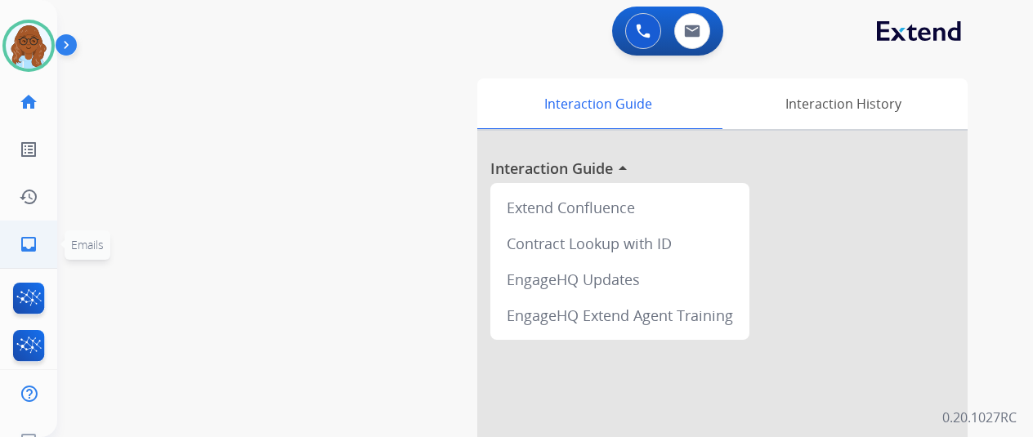
click at [52, 232] on ul "inbox Emails Emails" at bounding box center [28, 244] width 57 height 47
click at [37, 241] on mat-icon "inbox" at bounding box center [29, 245] width 20 height 20
select select "**********"
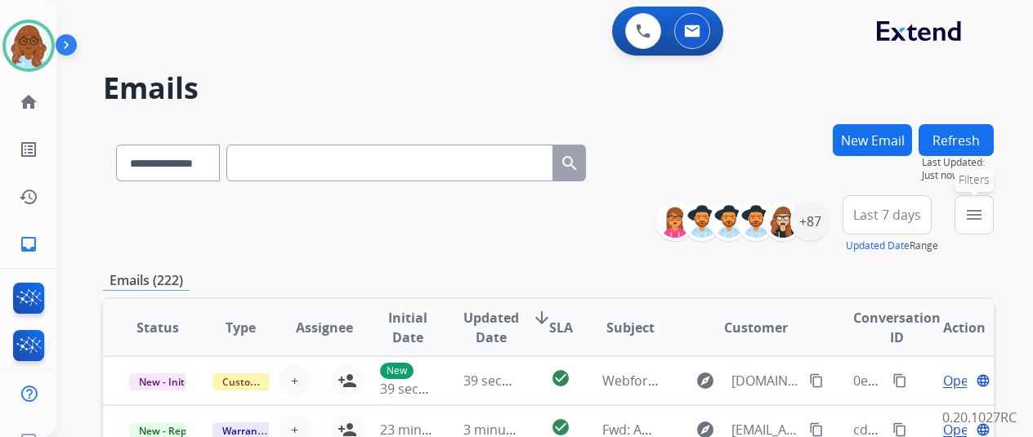
click at [981, 213] on mat-icon "menu" at bounding box center [975, 215] width 20 height 20
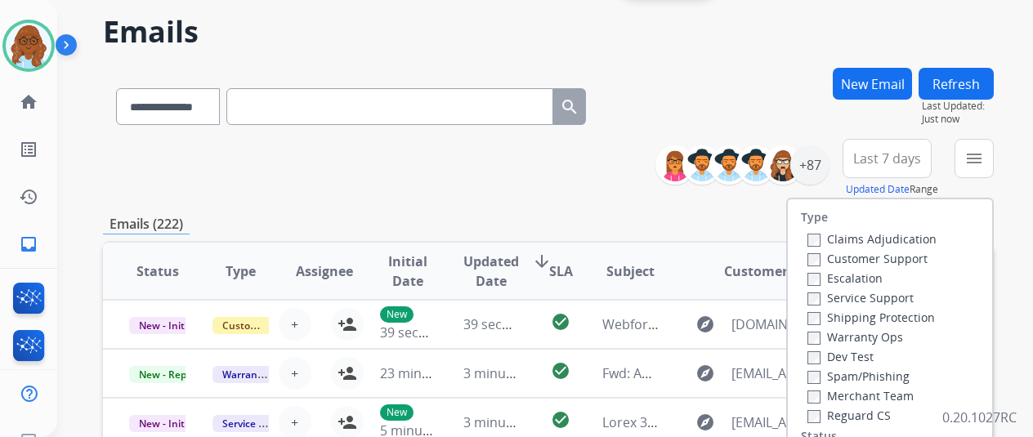
scroll to position [82, 0]
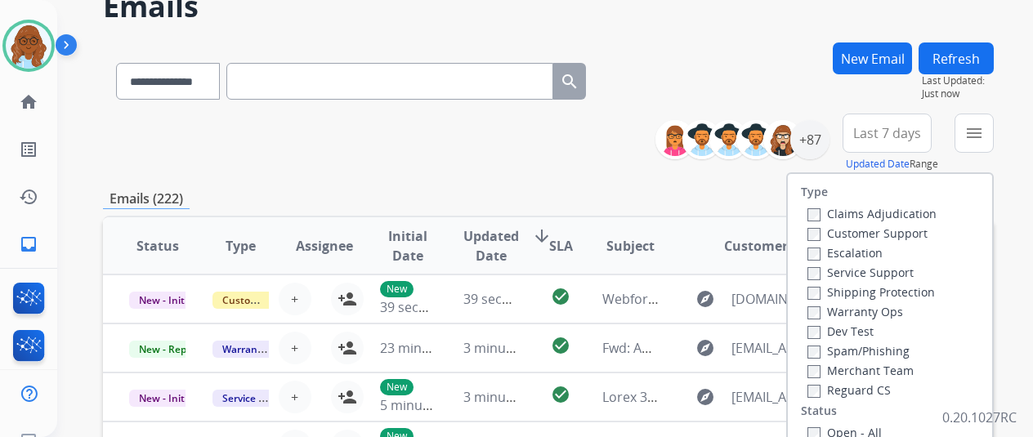
click at [834, 235] on label "Customer Support" at bounding box center [868, 234] width 120 height 16
click at [850, 289] on label "Shipping Protection" at bounding box center [872, 292] width 128 height 16
click at [844, 394] on label "Reguard CS" at bounding box center [849, 391] width 83 height 16
click at [843, 432] on label "Open - All" at bounding box center [845, 433] width 74 height 16
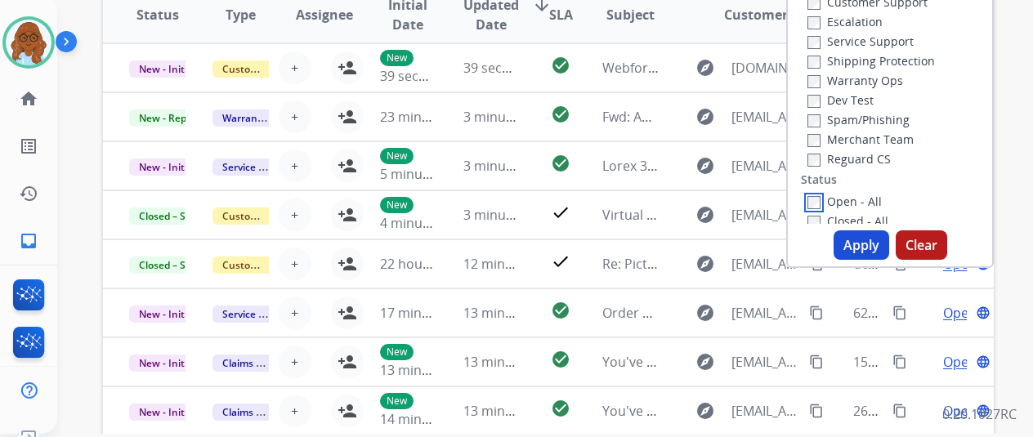
scroll to position [327, 0]
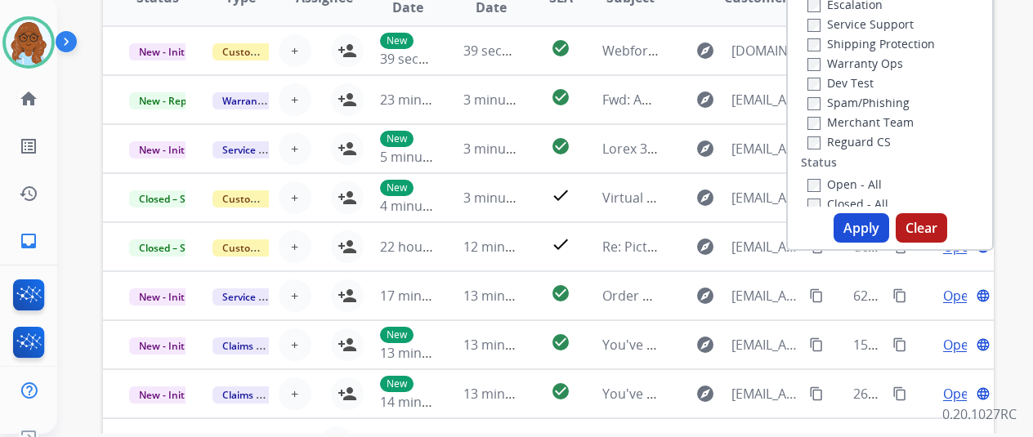
click at [880, 226] on button "Apply" at bounding box center [862, 227] width 56 height 29
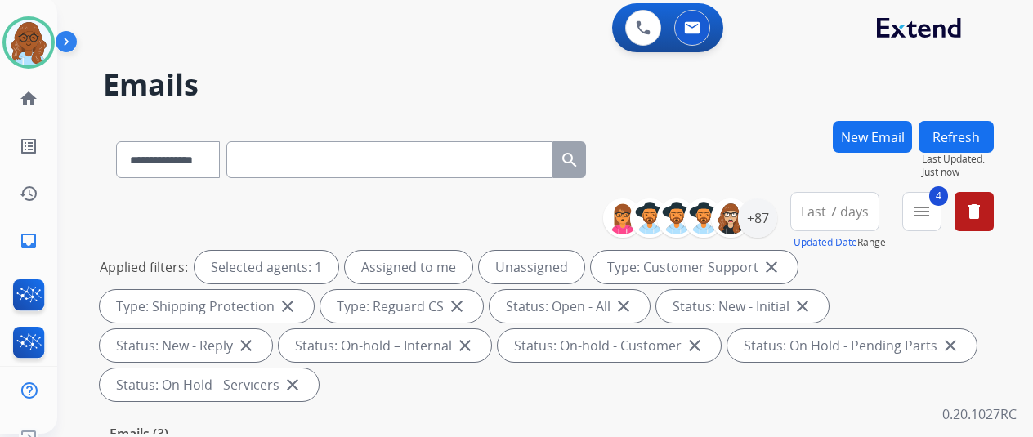
click at [844, 215] on span "Last 7 days" at bounding box center [835, 211] width 68 height 7
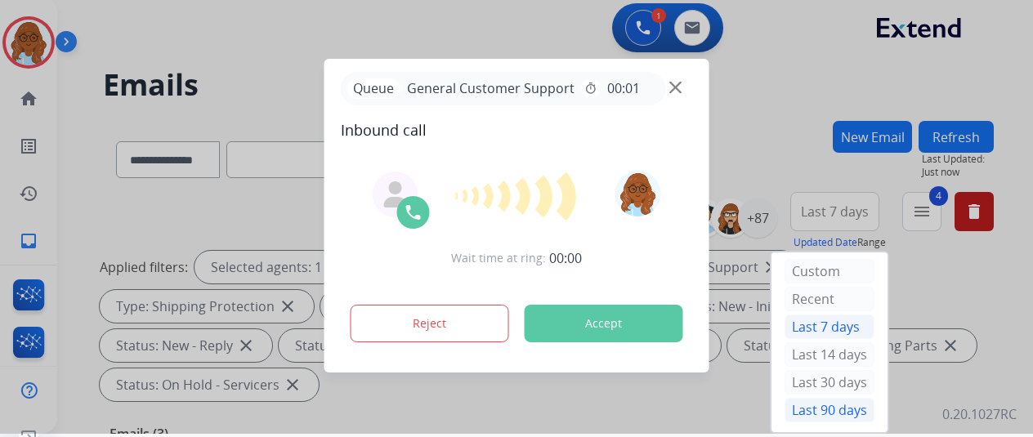
click at [817, 406] on div "Last 90 days" at bounding box center [830, 410] width 90 height 25
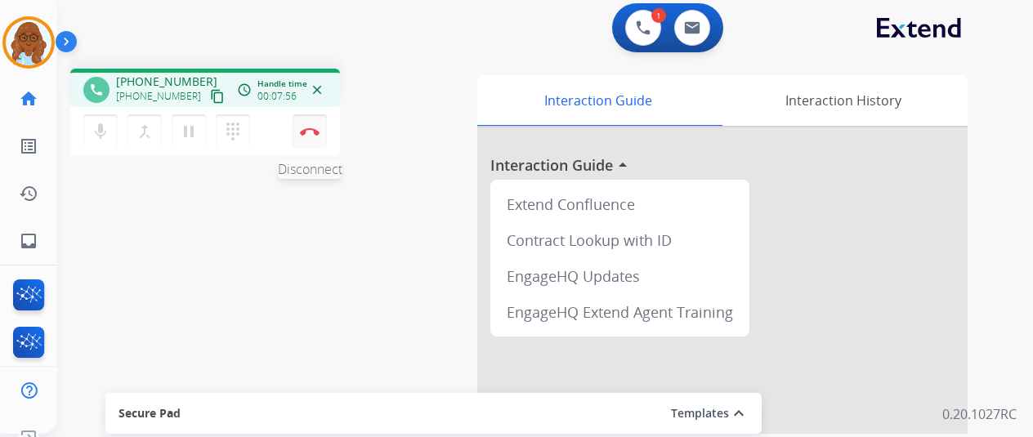
click at [311, 127] on button "Disconnect" at bounding box center [310, 131] width 34 height 34
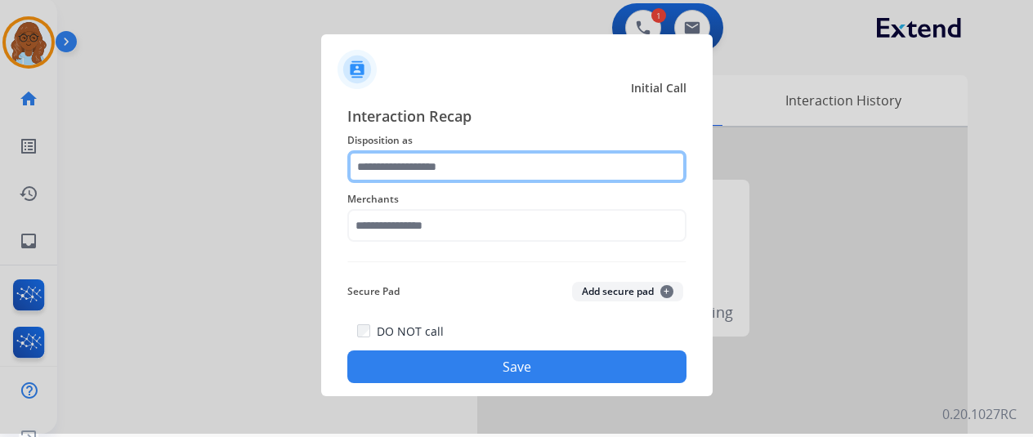
click at [424, 164] on input "text" at bounding box center [516, 166] width 339 height 33
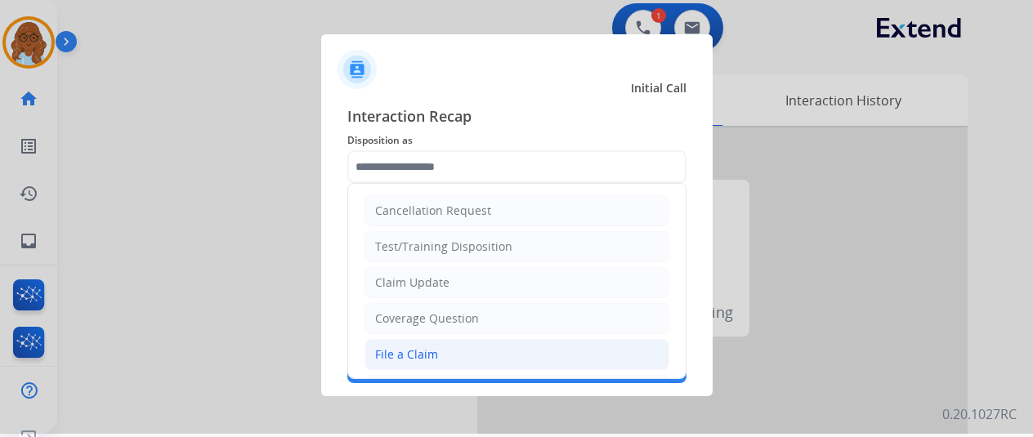
click at [437, 340] on li "File a Claim" at bounding box center [517, 354] width 305 height 31
type input "**********"
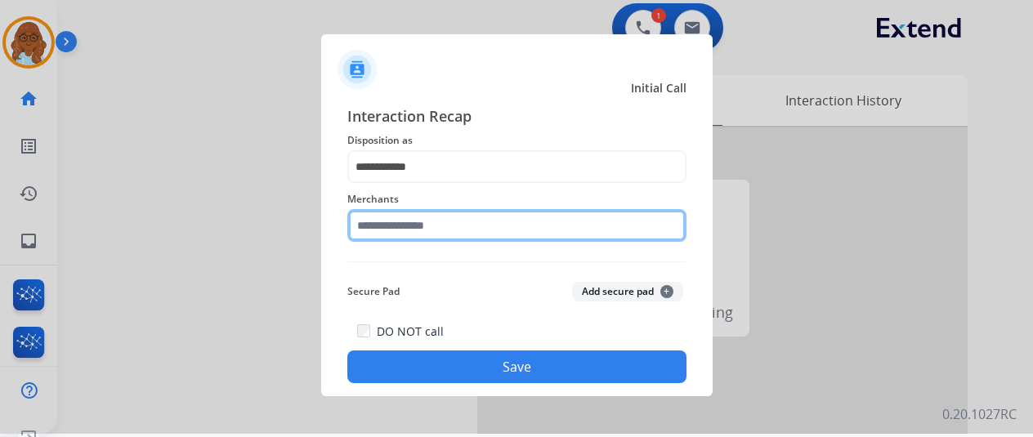
click at [414, 228] on input "text" at bounding box center [516, 225] width 339 height 33
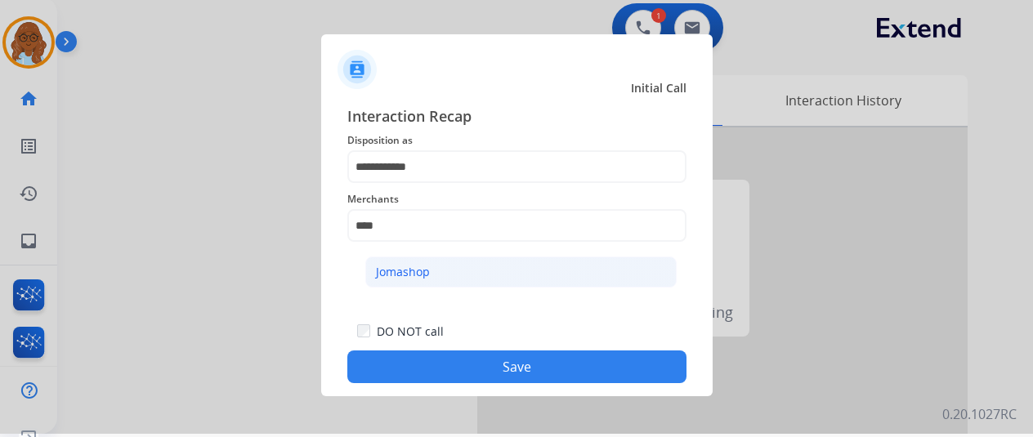
click at [414, 269] on div "Jomashop" at bounding box center [403, 272] width 54 height 16
type input "********"
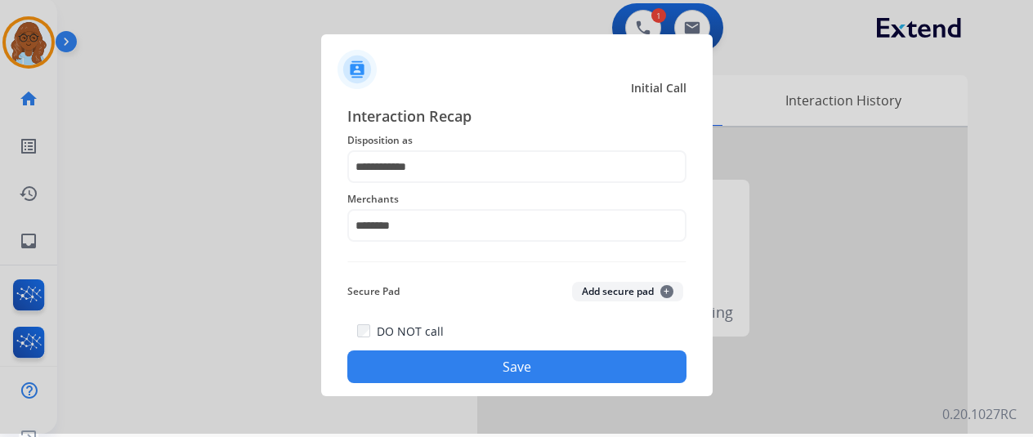
click at [499, 347] on div "DO NOT call Save" at bounding box center [516, 352] width 339 height 62
click at [506, 357] on button "Save" at bounding box center [516, 367] width 339 height 33
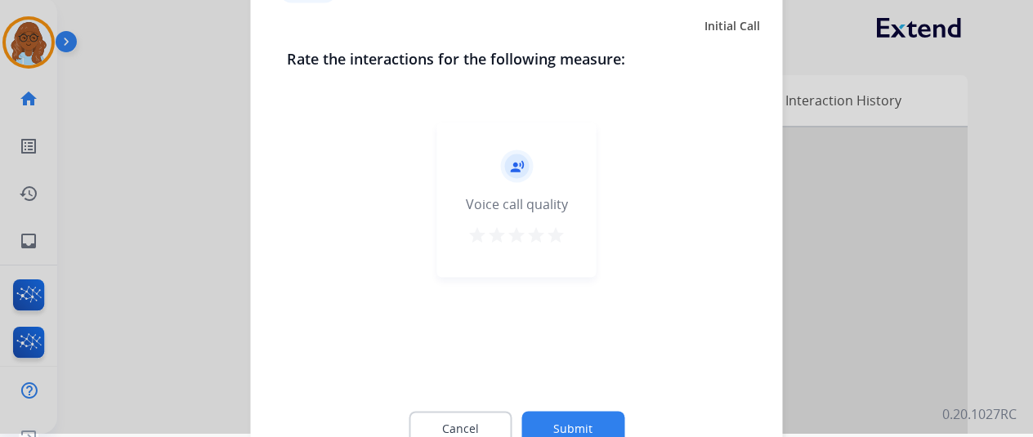
click at [562, 231] on mat-icon "star" at bounding box center [556, 235] width 20 height 20
click at [616, 413] on button "Submit" at bounding box center [573, 428] width 103 height 34
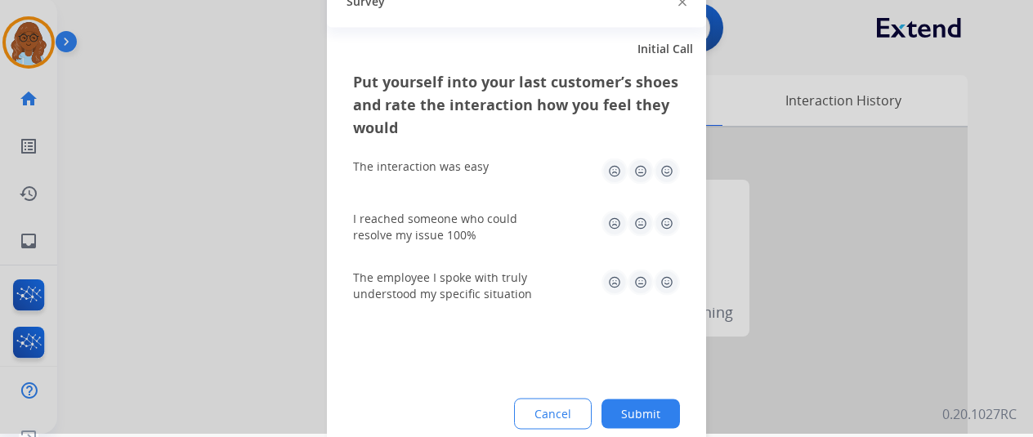
click at [676, 166] on img at bounding box center [667, 171] width 26 height 26
click at [675, 225] on img at bounding box center [667, 223] width 26 height 26
click at [674, 276] on img at bounding box center [667, 282] width 26 height 26
click at [675, 399] on div "Cancel Submit" at bounding box center [516, 413] width 327 height 31
click at [670, 415] on button "Submit" at bounding box center [641, 413] width 78 height 29
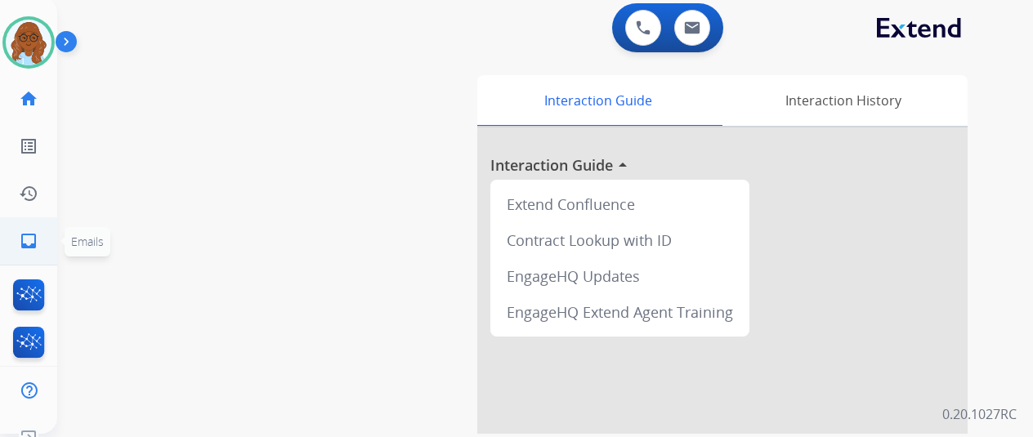
click at [15, 240] on link "inbox Emails" at bounding box center [29, 241] width 46 height 46
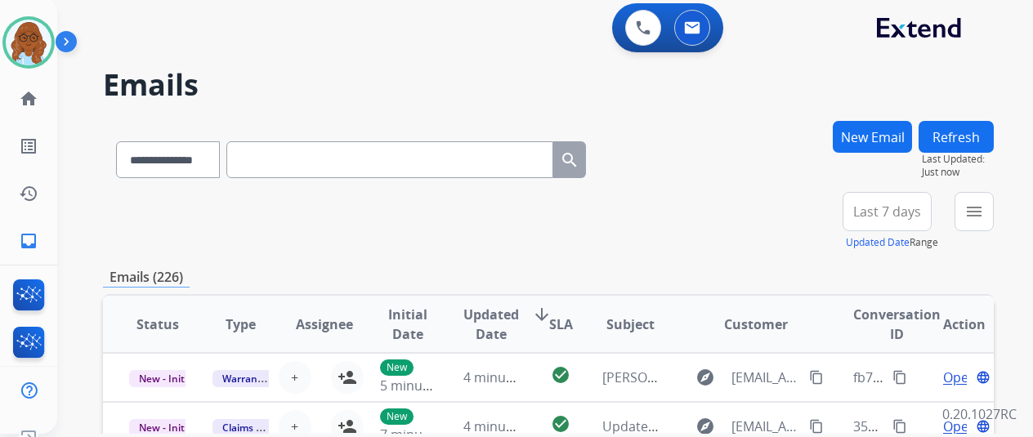
click at [984, 217] on mat-icon "menu" at bounding box center [975, 212] width 20 height 20
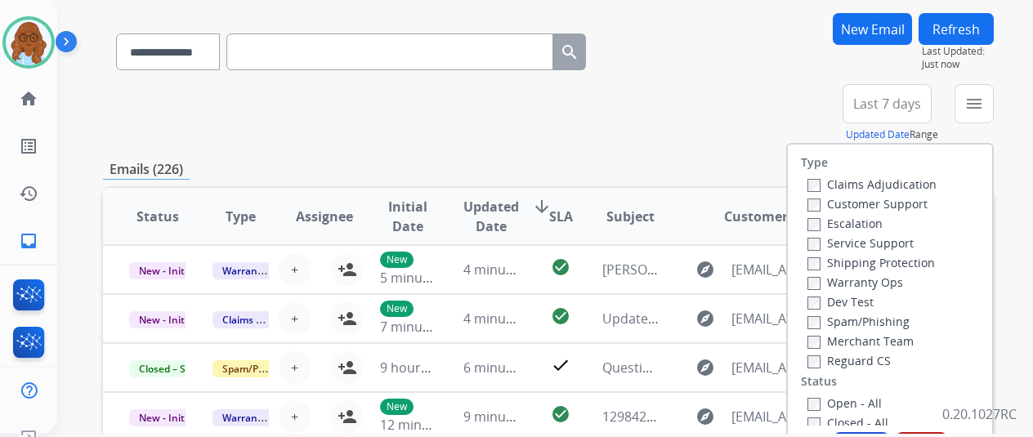
scroll to position [163, 0]
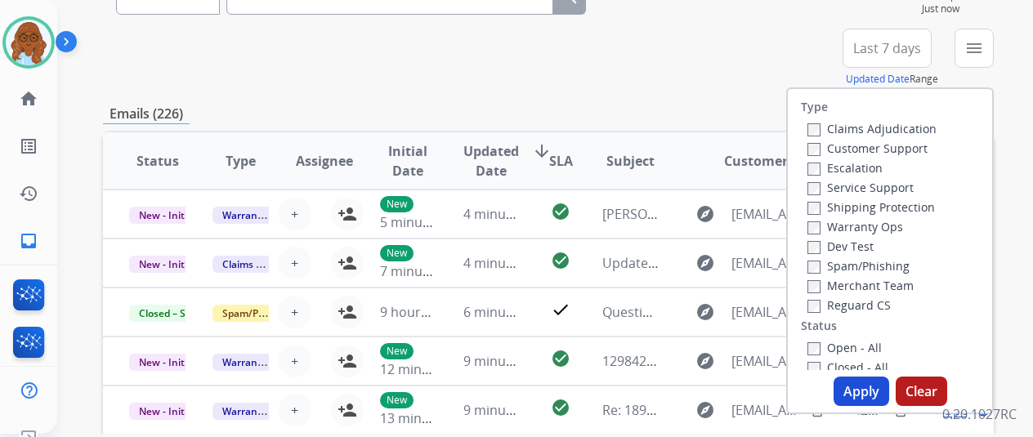
click at [859, 150] on label "Customer Support" at bounding box center [868, 149] width 120 height 16
click at [867, 208] on label "Shipping Protection" at bounding box center [872, 207] width 128 height 16
click at [856, 302] on label "Reguard CS" at bounding box center [849, 306] width 83 height 16
click at [844, 344] on label "Open - All" at bounding box center [845, 348] width 74 height 16
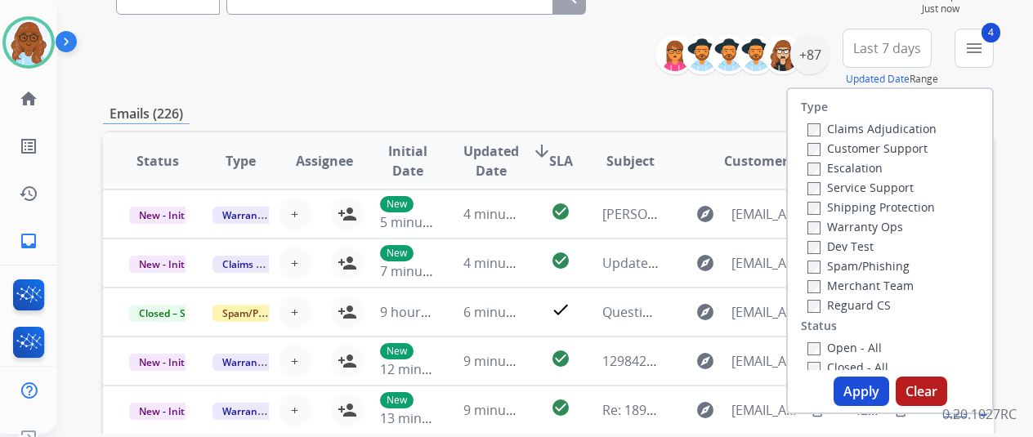
click at [855, 394] on button "Apply" at bounding box center [862, 391] width 56 height 29
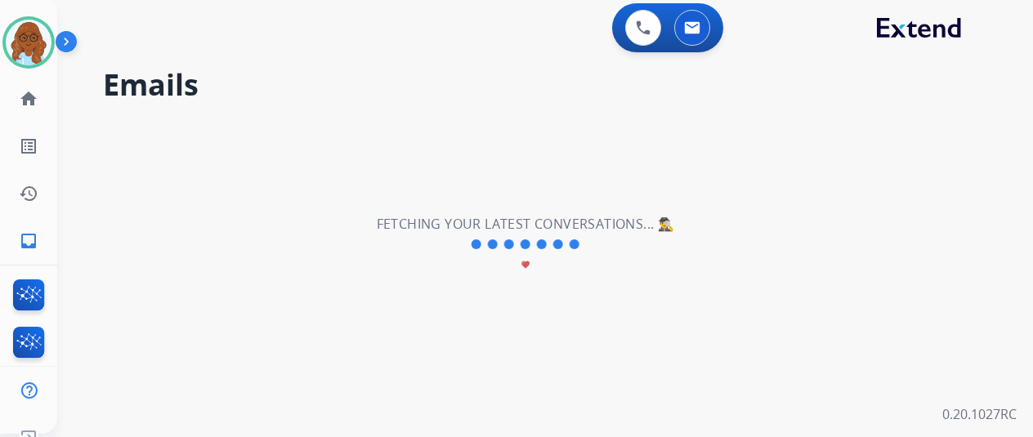
scroll to position [0, 0]
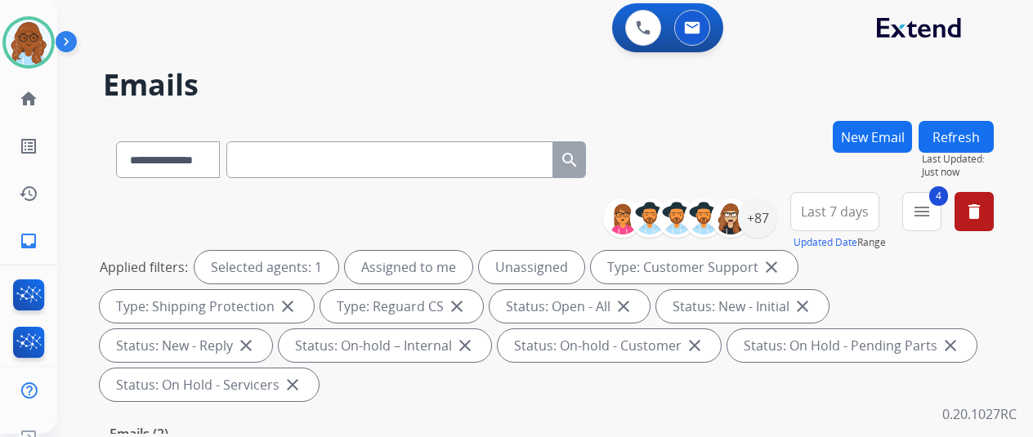
click at [865, 201] on button "Last 7 days" at bounding box center [835, 211] width 89 height 39
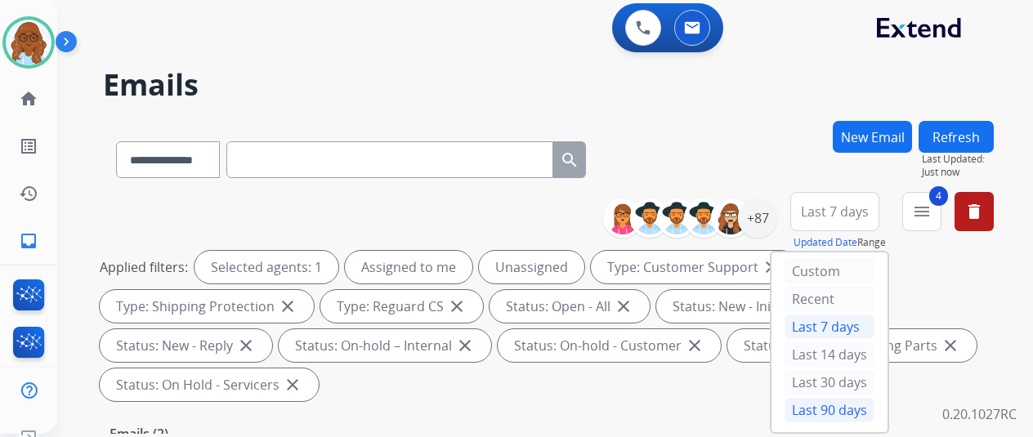
click at [844, 405] on div "Last 90 days" at bounding box center [830, 410] width 90 height 25
click at [777, 215] on div "+87" at bounding box center [757, 218] width 39 height 39
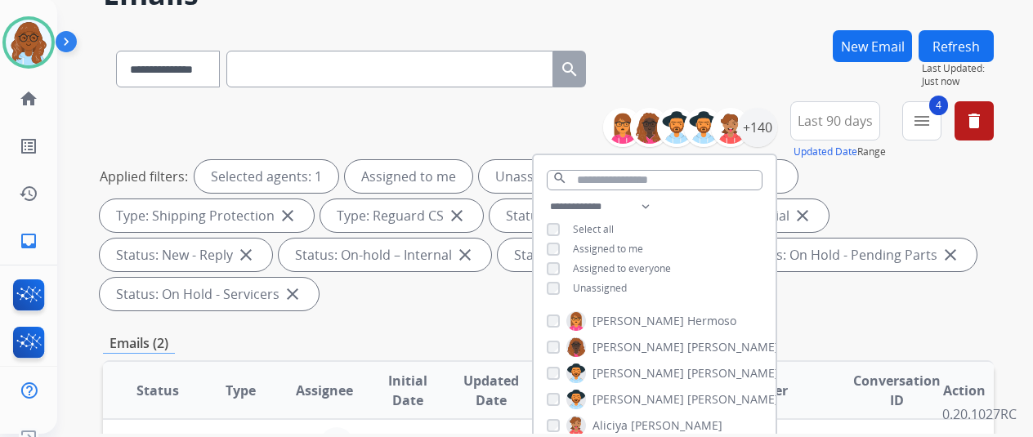
scroll to position [163, 0]
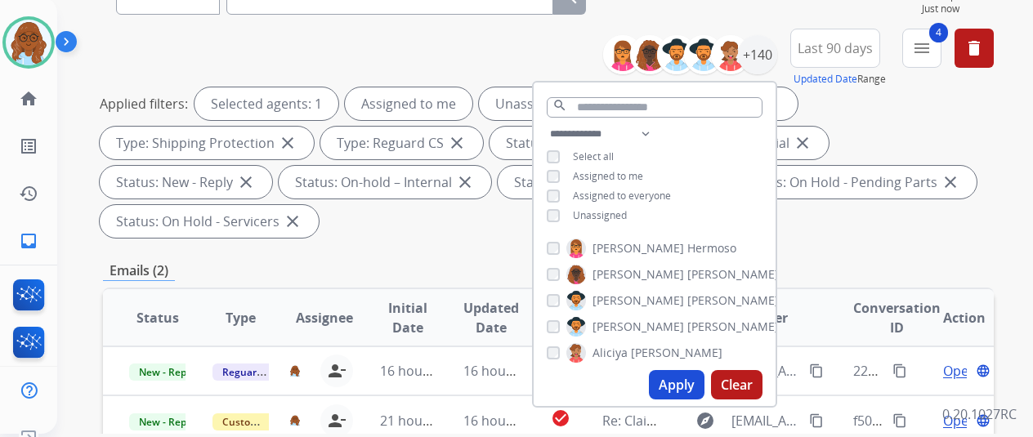
click at [627, 217] on span "Unassigned" at bounding box center [600, 215] width 54 height 14
click at [687, 385] on button "Apply" at bounding box center [677, 384] width 56 height 29
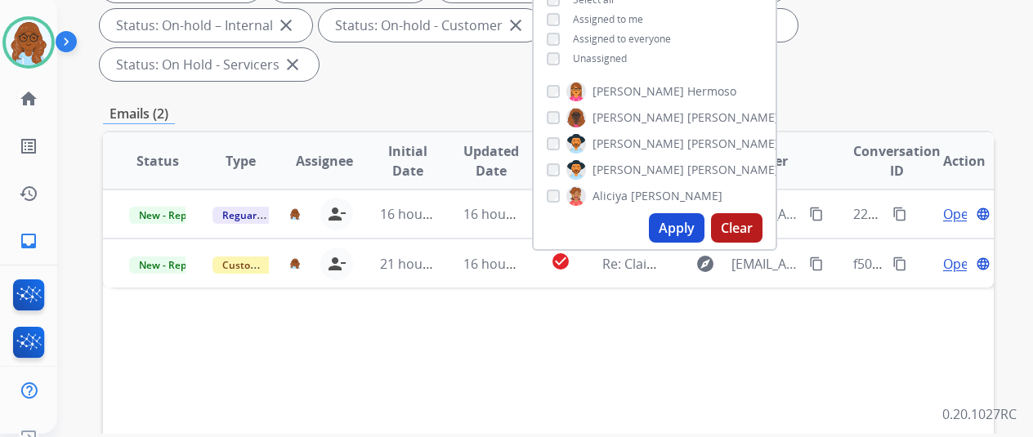
scroll to position [327, 0]
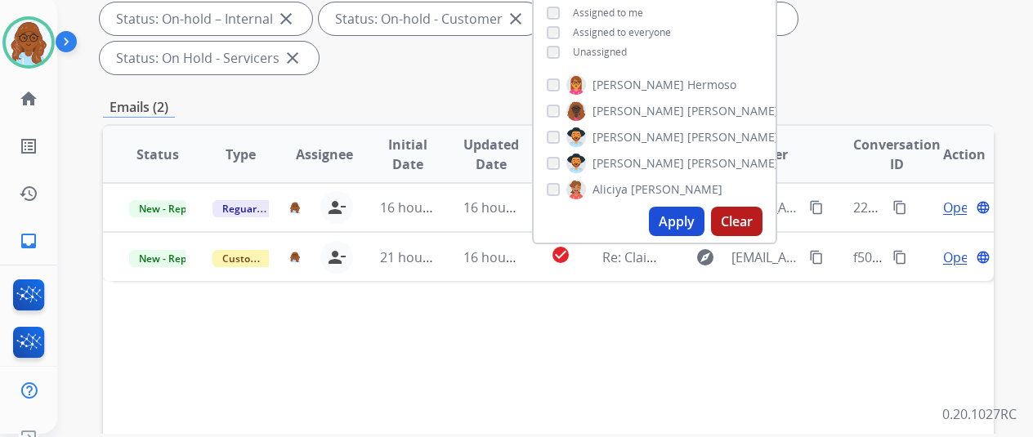
click at [850, 97] on div "Emails (2)" at bounding box center [548, 107] width 891 height 20
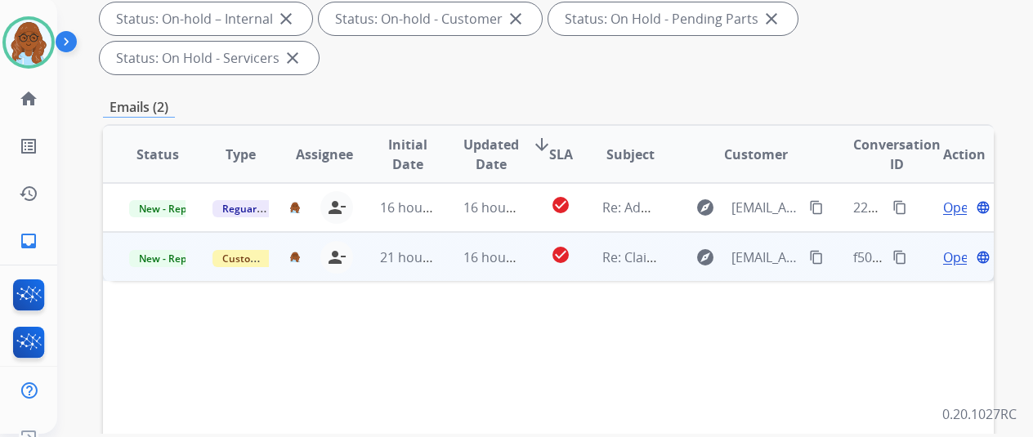
click at [949, 248] on span "Open" at bounding box center [960, 258] width 34 height 20
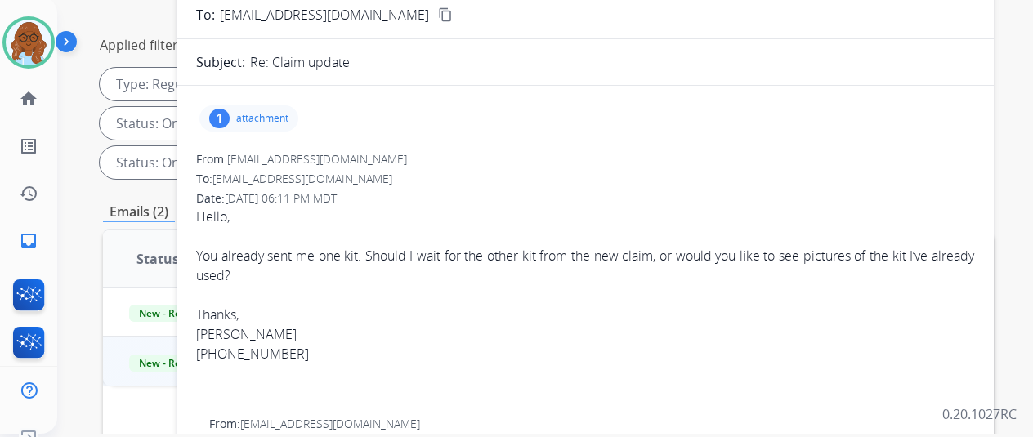
scroll to position [163, 0]
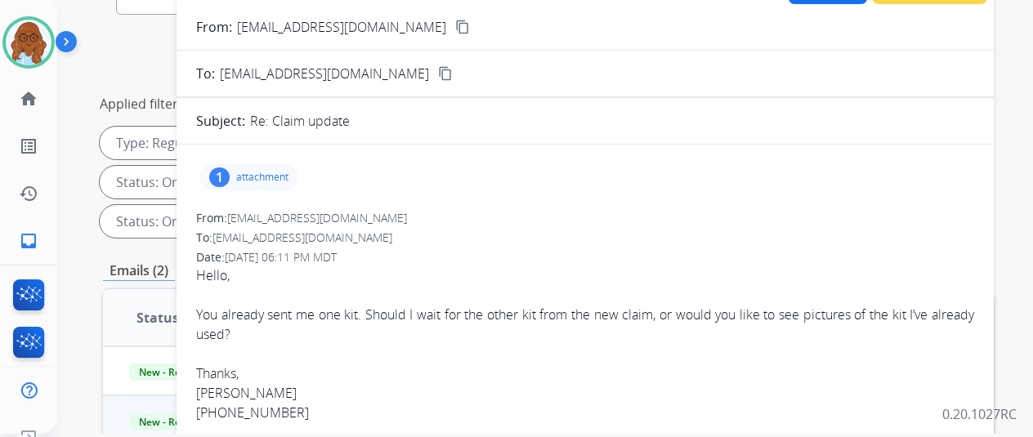
click at [276, 195] on div "1 attachment" at bounding box center [585, 177] width 778 height 39
click at [285, 187] on div "1 attachment" at bounding box center [248, 177] width 99 height 26
click at [260, 220] on div at bounding box center [254, 218] width 82 height 57
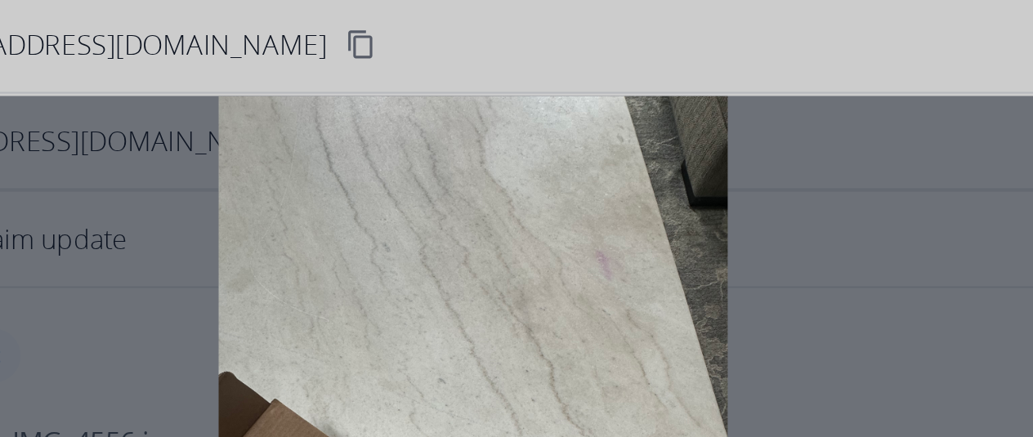
scroll to position [3, 0]
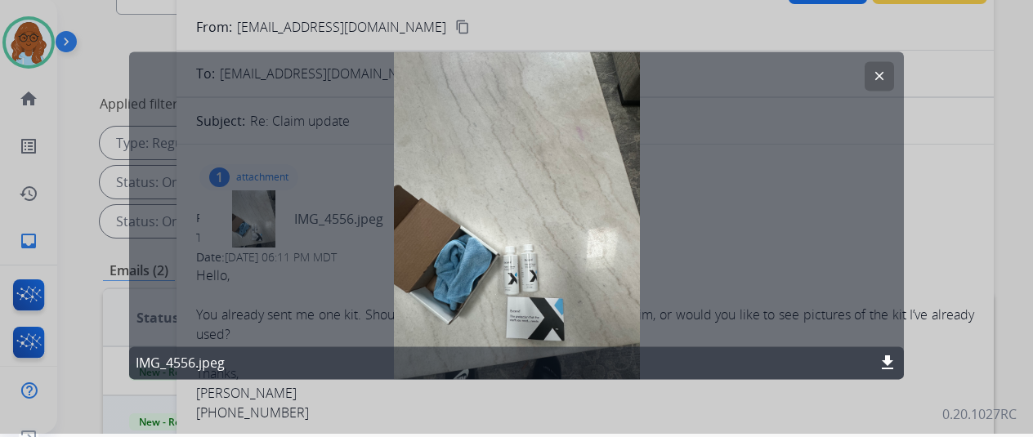
click at [943, 280] on div at bounding box center [516, 215] width 1033 height 437
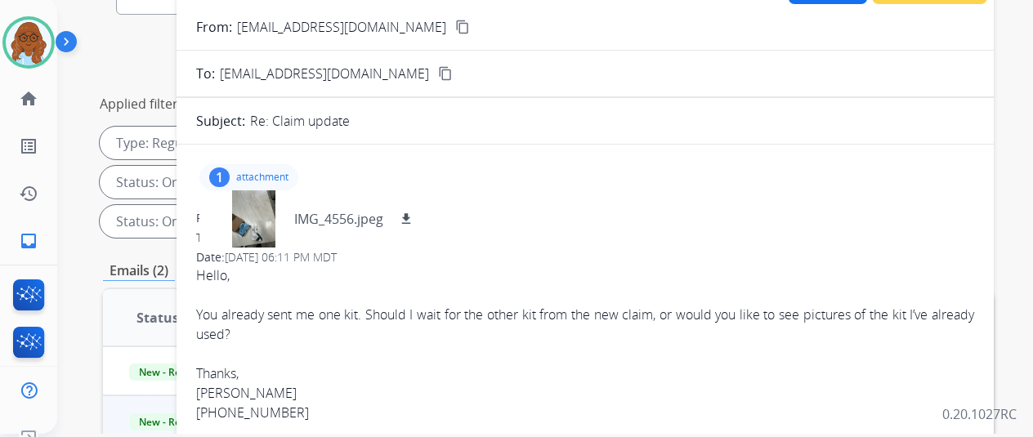
click at [270, 180] on p "attachment" at bounding box center [262, 177] width 52 height 13
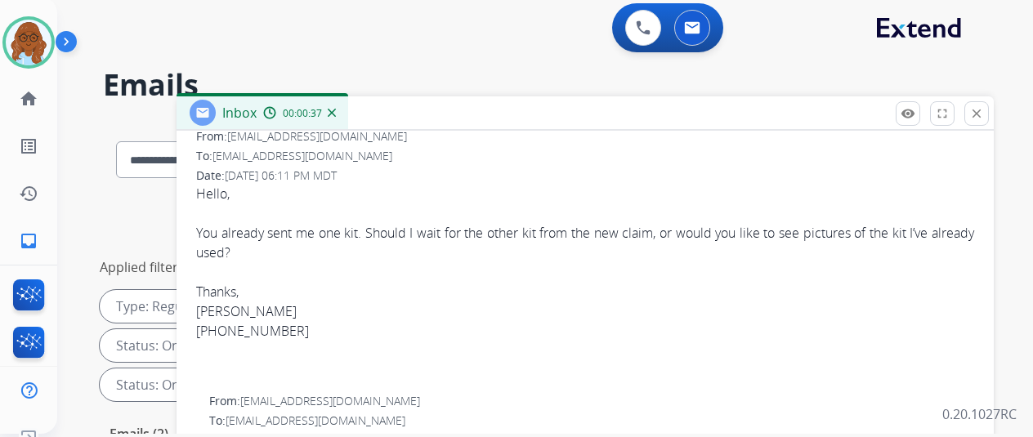
scroll to position [0, 0]
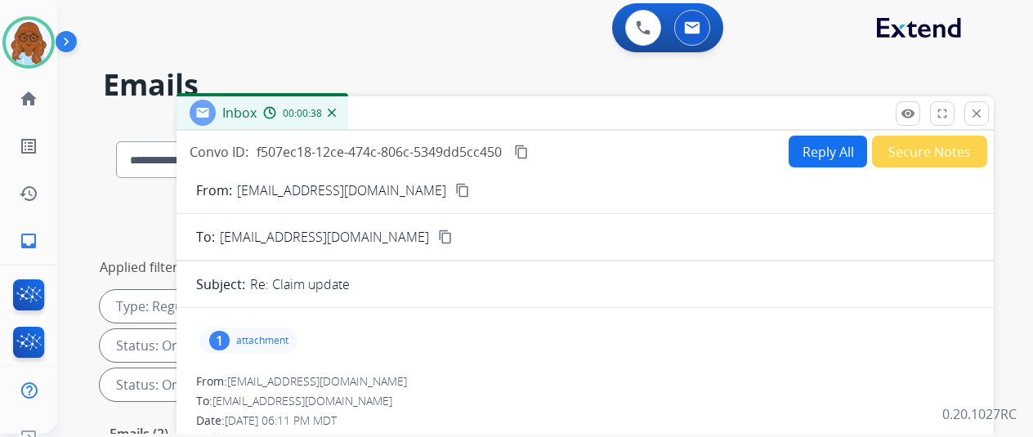
click at [847, 154] on button "Reply All" at bounding box center [828, 152] width 78 height 32
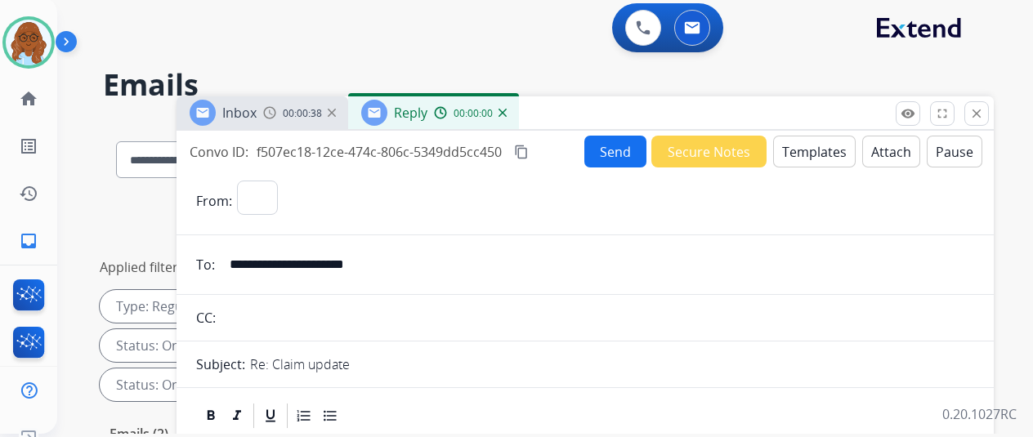
select select "**********"
click at [817, 161] on button "Templates" at bounding box center [814, 152] width 83 height 32
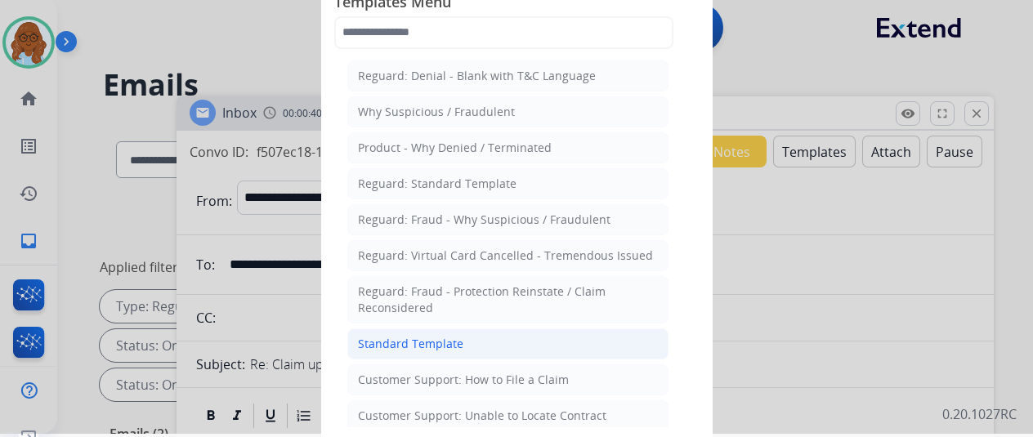
click at [506, 333] on li "Standard Template" at bounding box center [507, 344] width 321 height 31
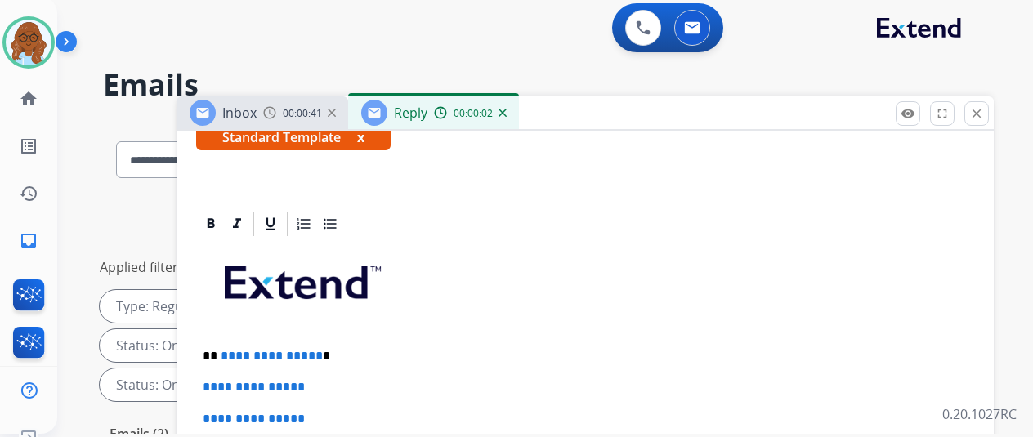
scroll to position [327, 0]
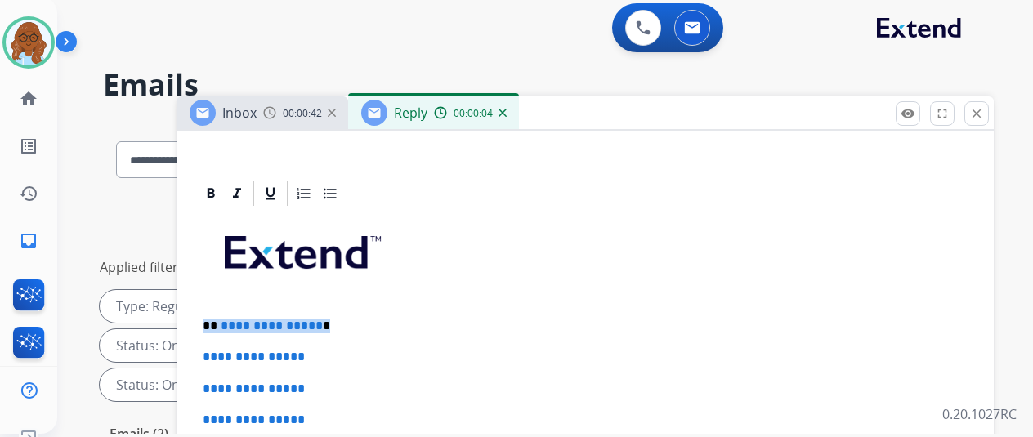
drag, startPoint x: 343, startPoint y: 319, endPoint x: 299, endPoint y: 325, distance: 44.5
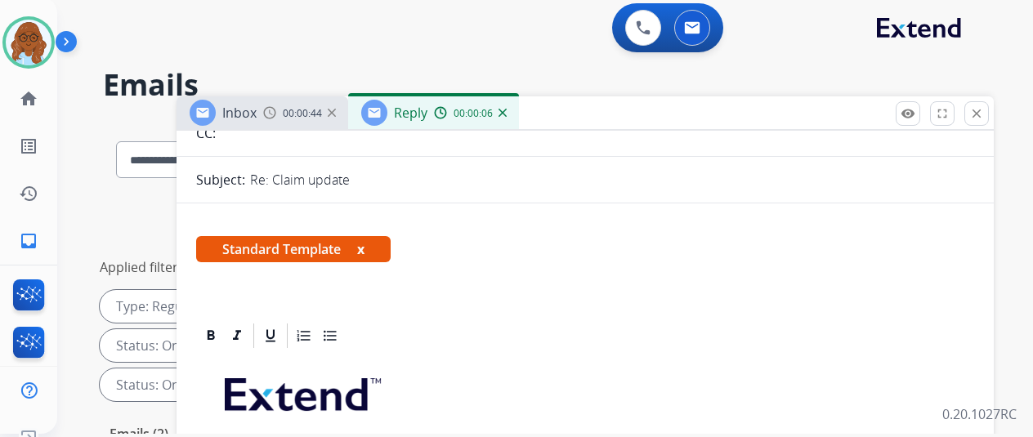
scroll to position [0, 0]
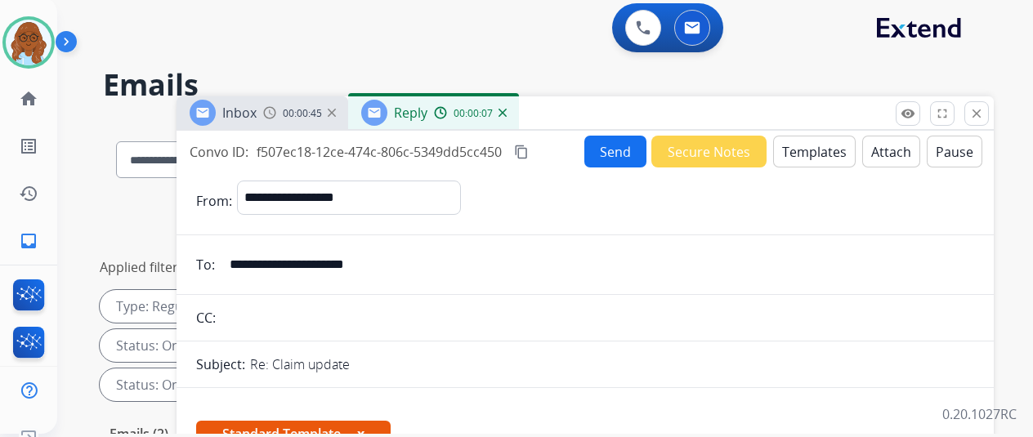
click at [306, 107] on span "00:00:45" at bounding box center [302, 113] width 39 height 13
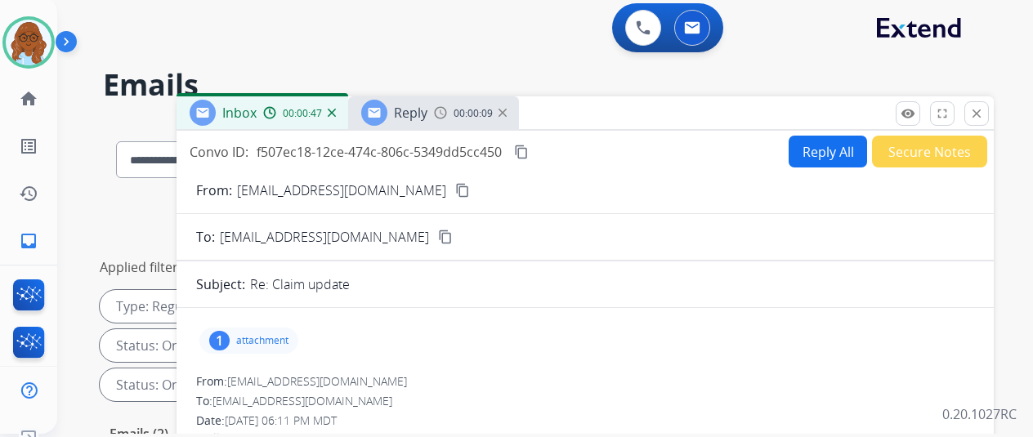
click at [455, 186] on mat-icon "content_copy" at bounding box center [462, 190] width 15 height 15
click at [454, 122] on div "Reply 00:00:30" at bounding box center [433, 112] width 171 height 33
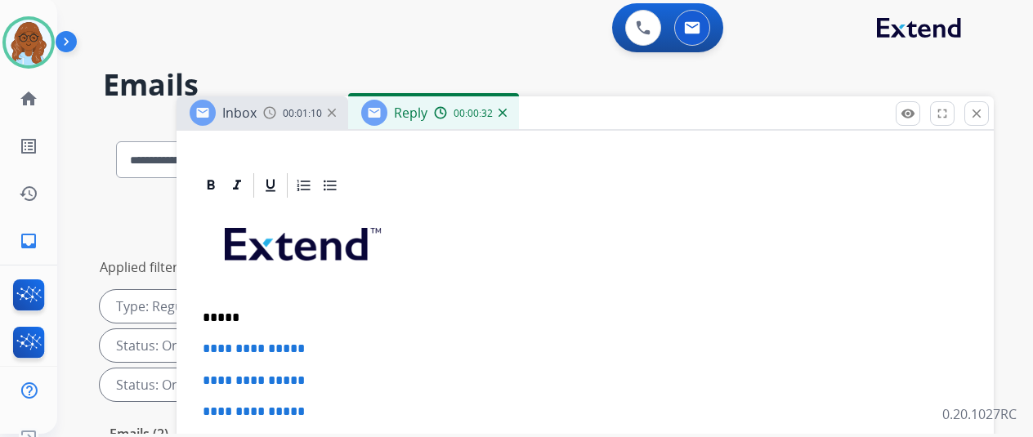
scroll to position [409, 0]
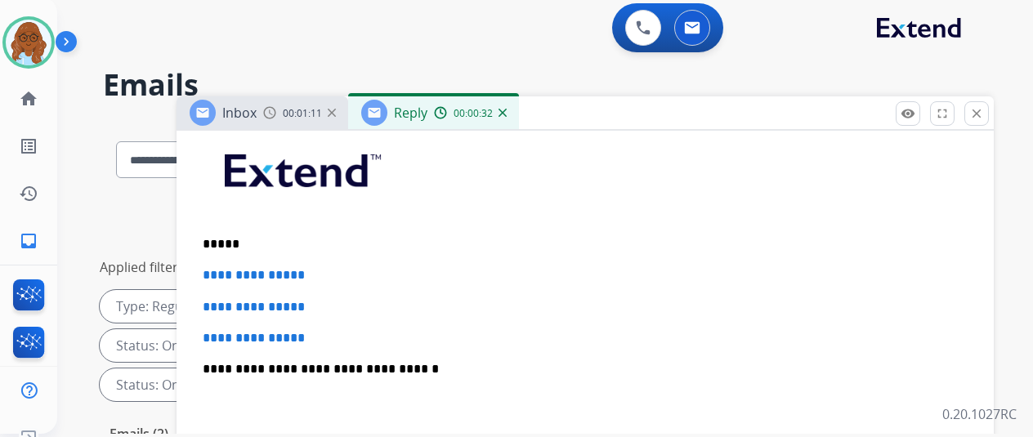
click at [245, 239] on p "*****" at bounding box center [579, 244] width 752 height 15
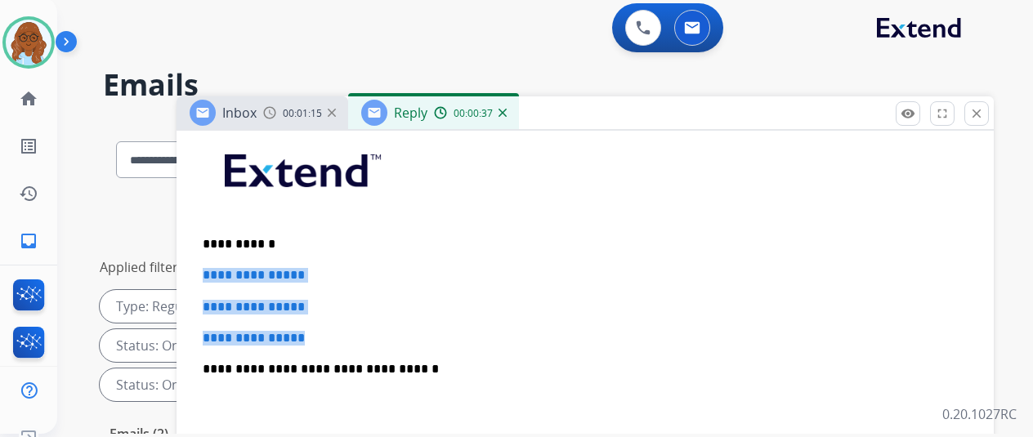
drag, startPoint x: 333, startPoint y: 343, endPoint x: 213, endPoint y: 280, distance: 134.6
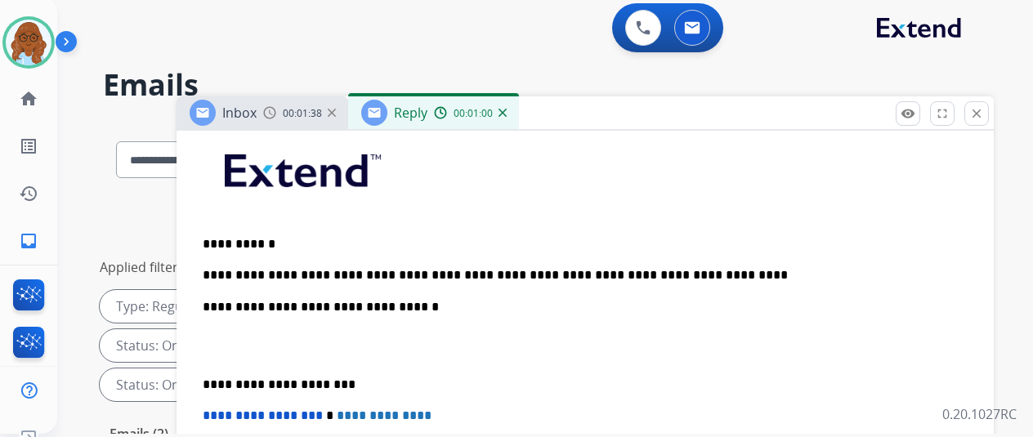
click at [414, 271] on p "**********" at bounding box center [579, 275] width 752 height 15
click at [739, 271] on p "**********" at bounding box center [579, 275] width 752 height 15
click at [298, 111] on span "00:02:13" at bounding box center [302, 113] width 39 height 13
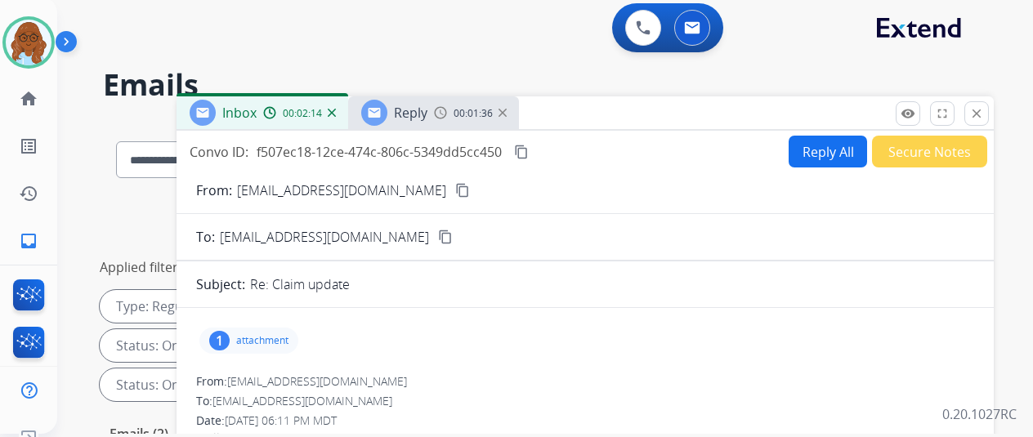
click at [278, 325] on div "1 attachment" at bounding box center [585, 340] width 778 height 39
click at [287, 341] on p "attachment" at bounding box center [262, 340] width 52 height 13
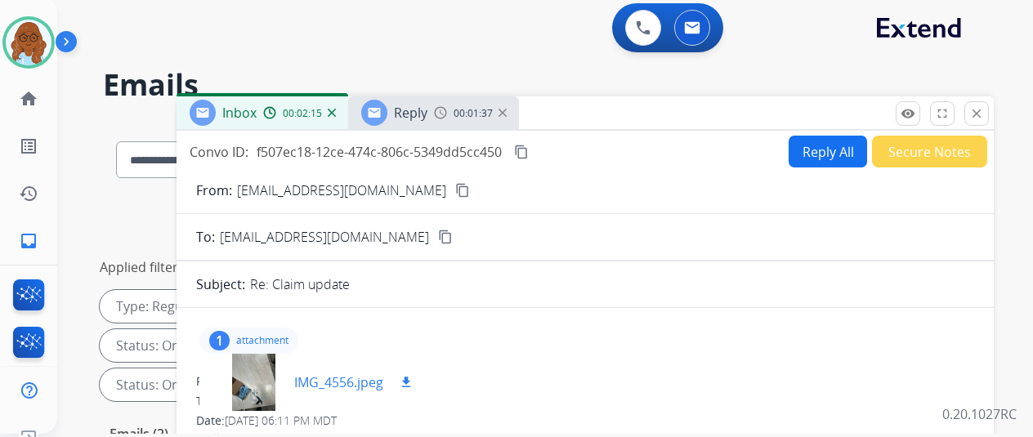
click at [271, 382] on div at bounding box center [254, 382] width 82 height 57
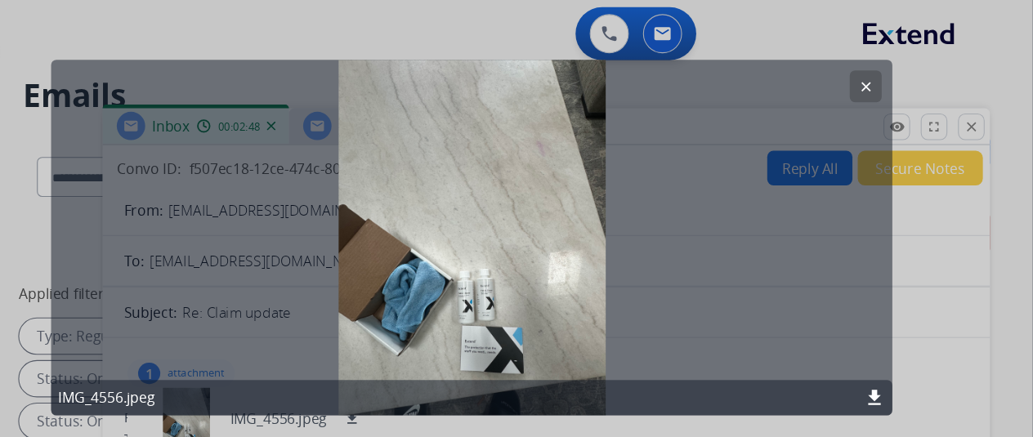
scroll to position [0, 2]
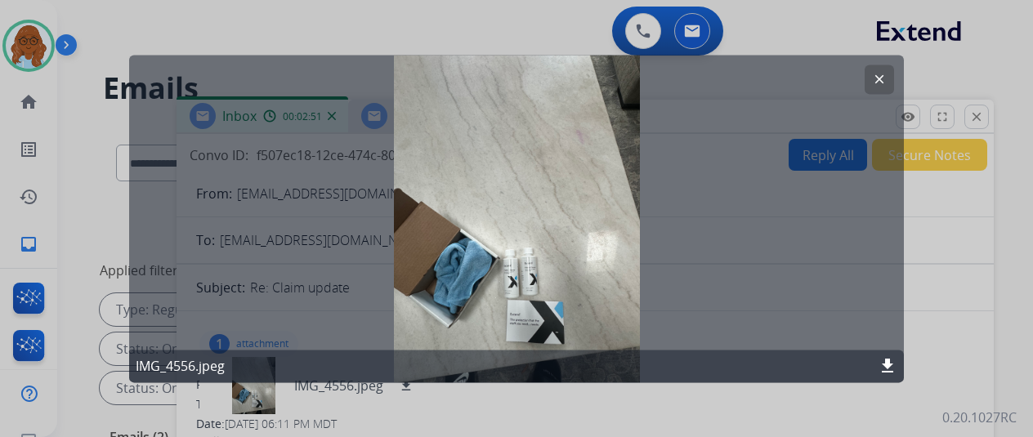
click at [870, 90] on button "clear" at bounding box center [879, 79] width 29 height 29
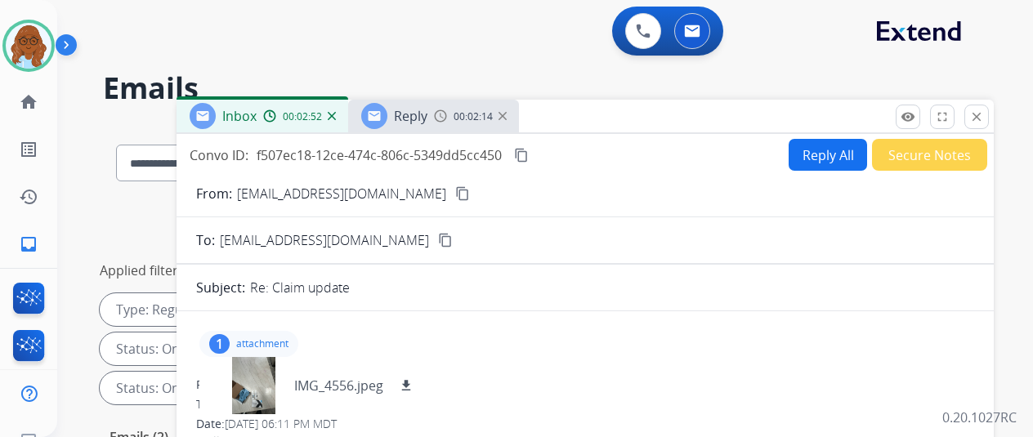
click at [428, 128] on div "Reply" at bounding box center [394, 116] width 66 height 26
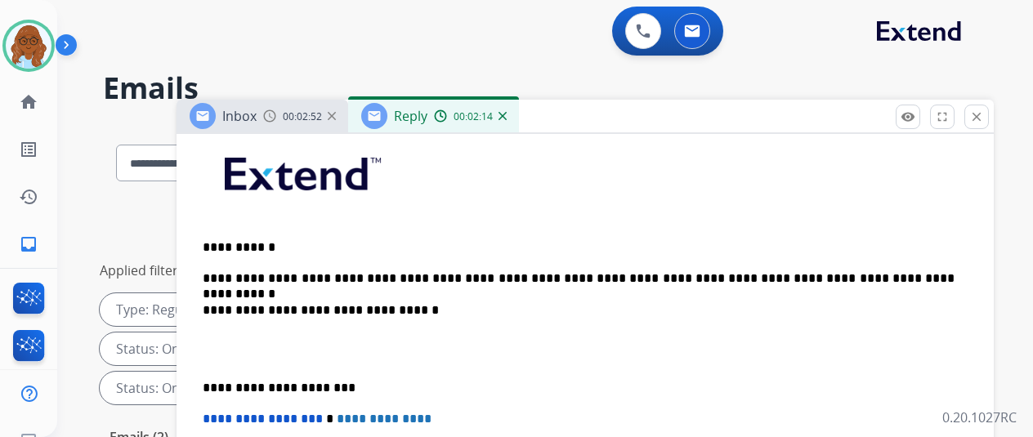
click at [428, 128] on div "Reply" at bounding box center [394, 116] width 66 height 26
drag, startPoint x: 942, startPoint y: 276, endPoint x: 824, endPoint y: 272, distance: 117.8
click at [824, 272] on p "**********" at bounding box center [579, 278] width 752 height 15
drag, startPoint x: 852, startPoint y: 277, endPoint x: 889, endPoint y: 277, distance: 36.8
click at [852, 277] on p "**********" at bounding box center [579, 278] width 752 height 15
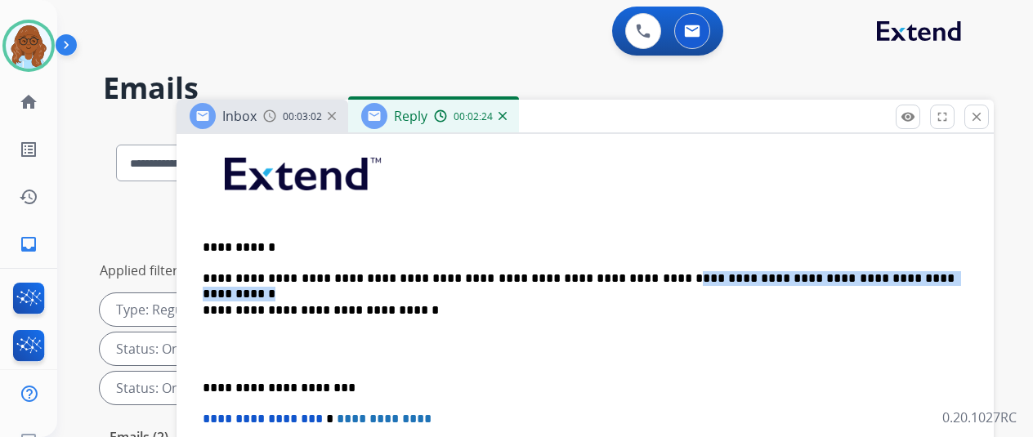
drag, startPoint x: 940, startPoint y: 274, endPoint x: 639, endPoint y: 276, distance: 300.8
click at [639, 276] on p "**********" at bounding box center [579, 278] width 752 height 15
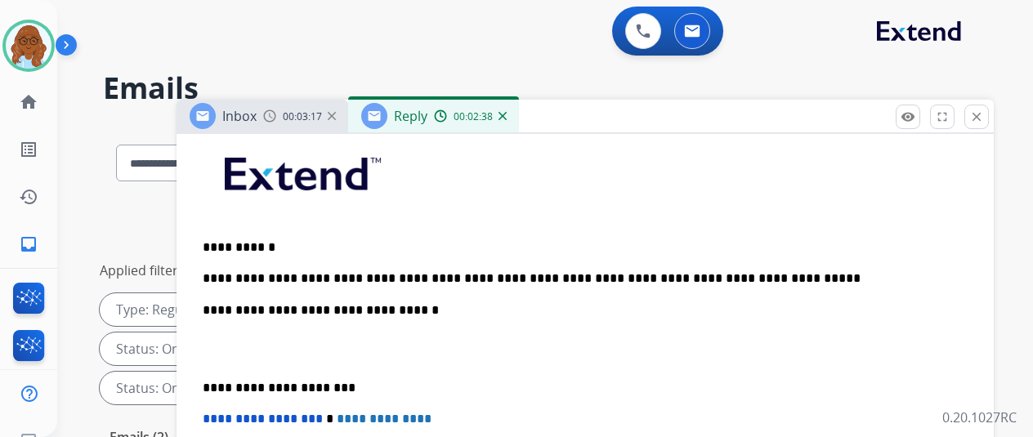
click at [520, 272] on p "**********" at bounding box center [579, 278] width 752 height 15
click at [849, 274] on p "**********" at bounding box center [579, 278] width 752 height 15
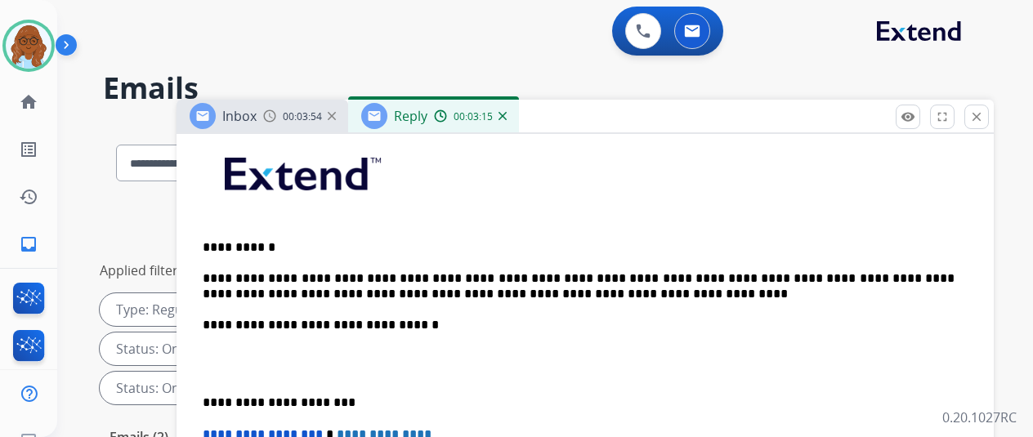
click at [687, 291] on p "**********" at bounding box center [579, 286] width 752 height 30
click at [218, 400] on p "**********" at bounding box center [579, 403] width 752 height 15
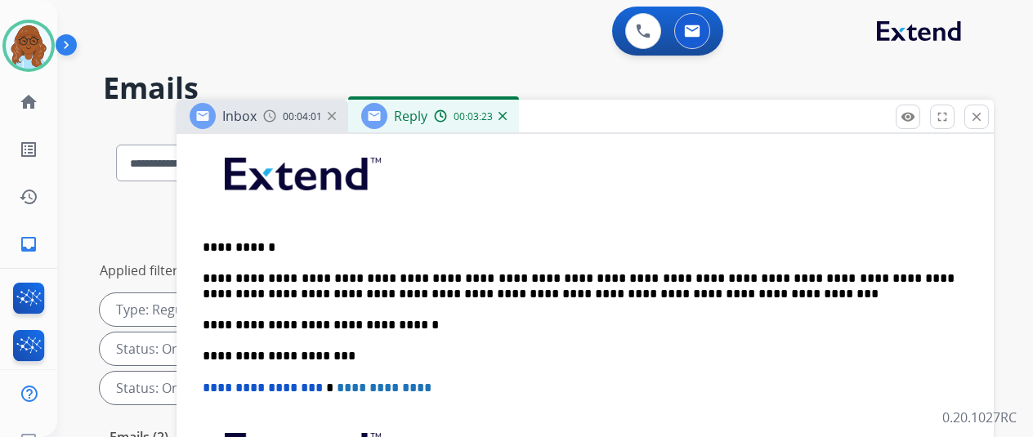
scroll to position [0, 0]
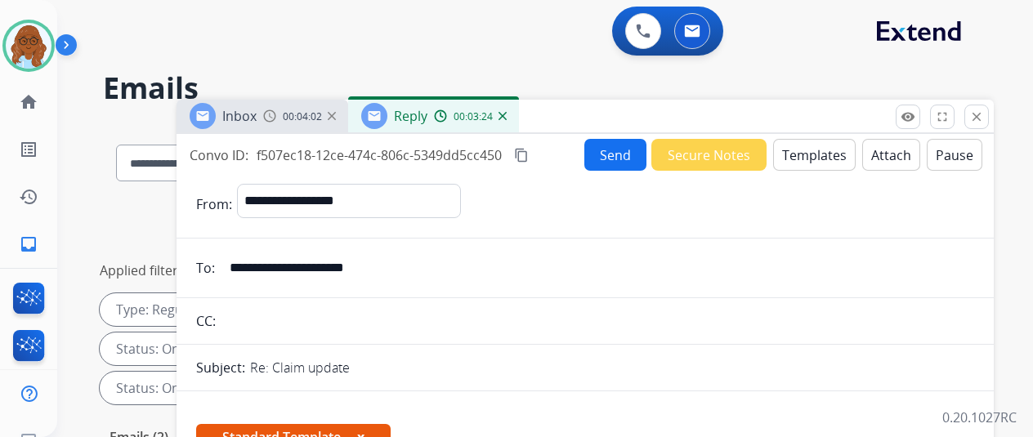
click at [616, 163] on button "Send" at bounding box center [616, 155] width 62 height 32
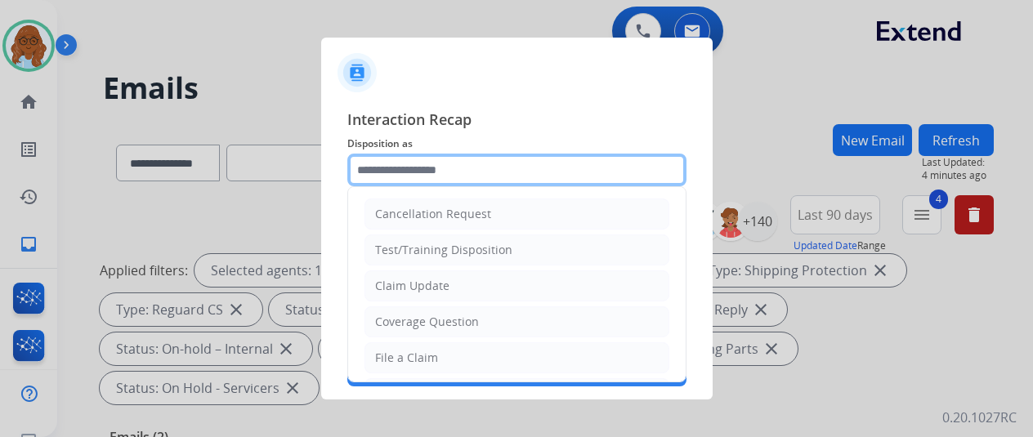
click at [461, 165] on input "text" at bounding box center [516, 170] width 339 height 33
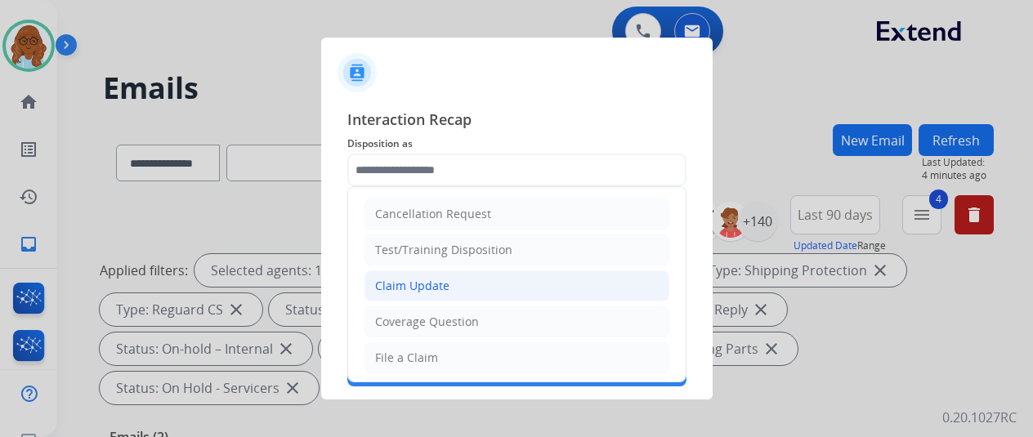
click at [452, 276] on li "Claim Update" at bounding box center [517, 286] width 305 height 31
type input "**********"
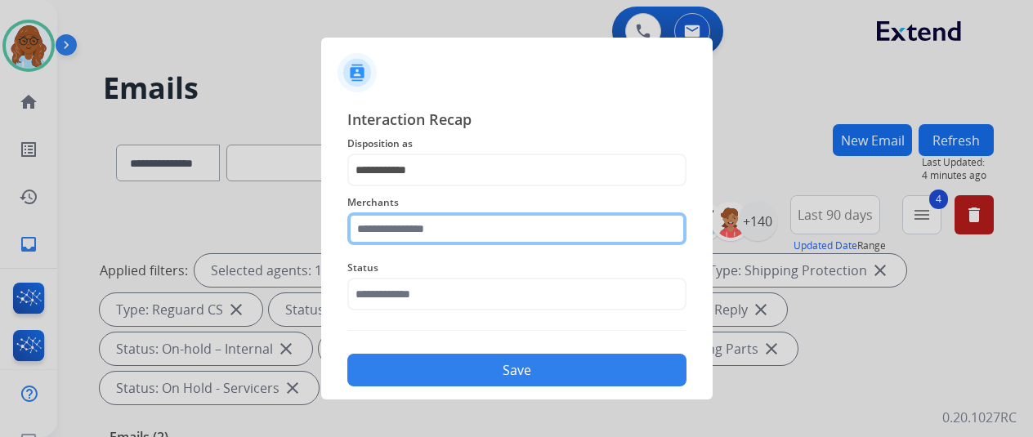
click at [418, 233] on input "text" at bounding box center [516, 229] width 339 height 33
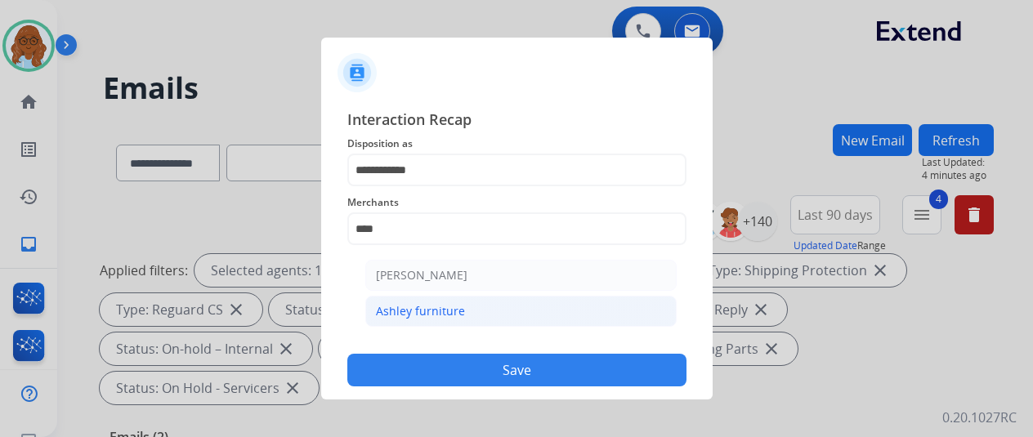
click at [494, 309] on li "Ashley furniture" at bounding box center [520, 311] width 311 height 31
type input "**********"
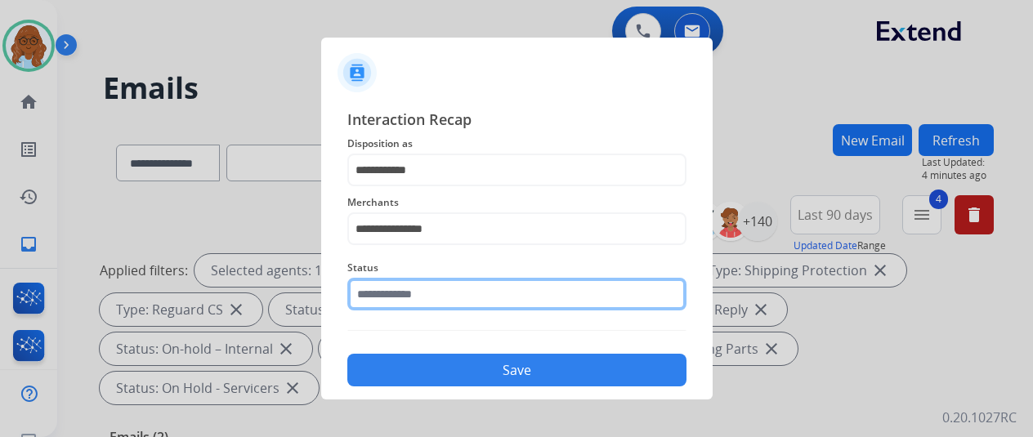
click at [445, 308] on input "text" at bounding box center [516, 294] width 339 height 33
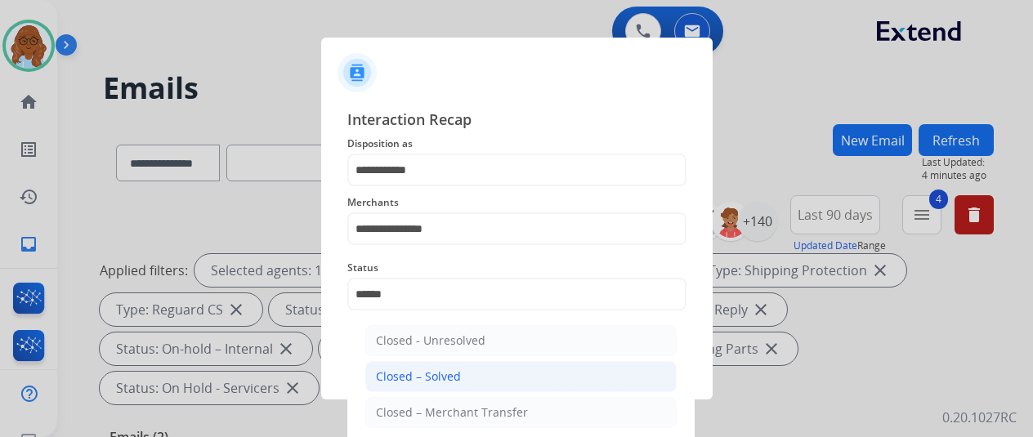
click at [525, 367] on li "Closed – Solved" at bounding box center [520, 376] width 311 height 31
type input "**********"
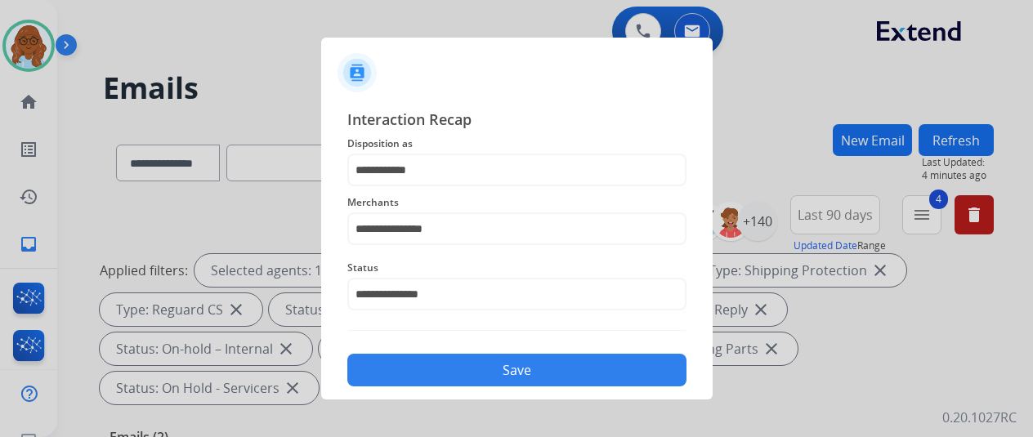
click at [509, 380] on button "Save" at bounding box center [516, 370] width 339 height 33
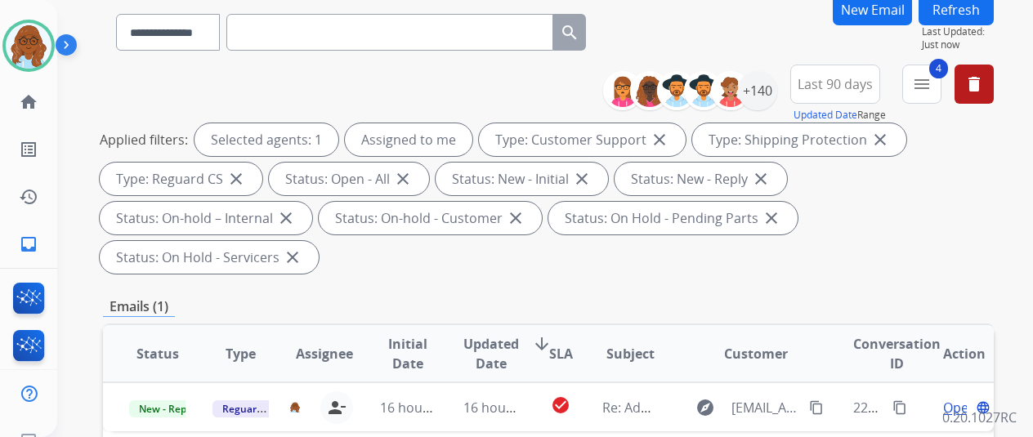
scroll to position [245, 0]
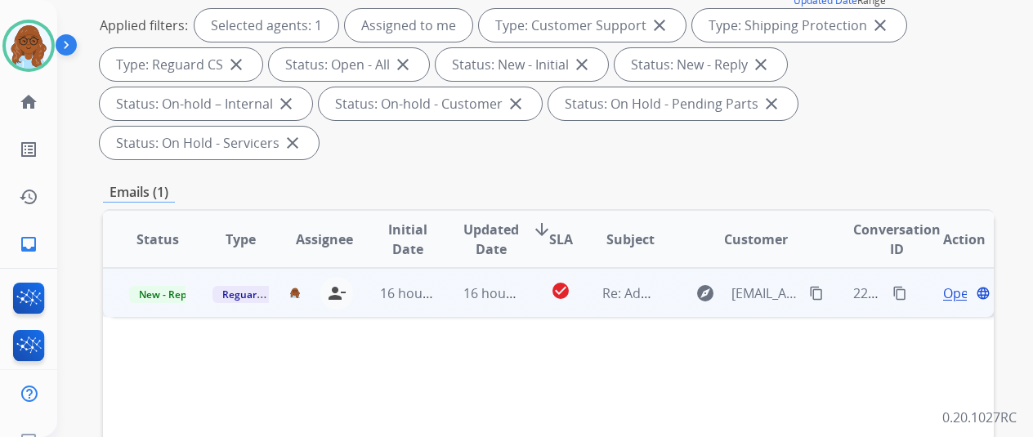
click at [947, 284] on span "Open" at bounding box center [960, 294] width 34 height 20
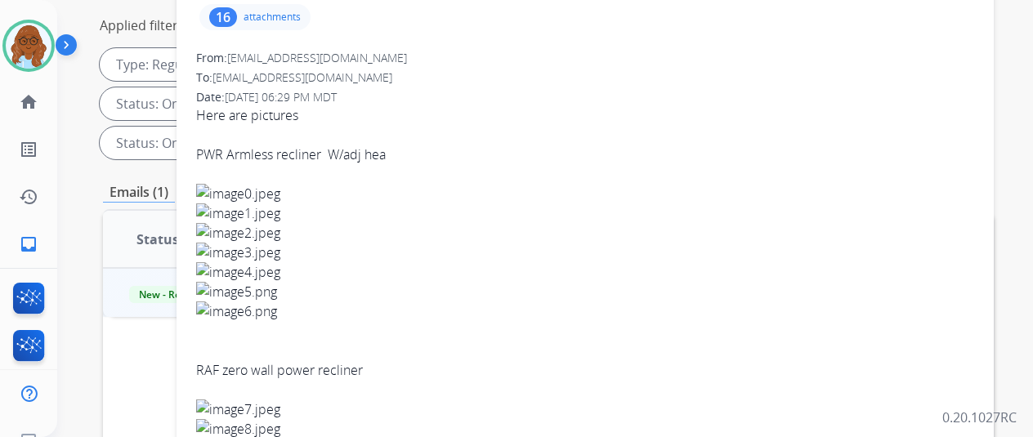
scroll to position [0, 0]
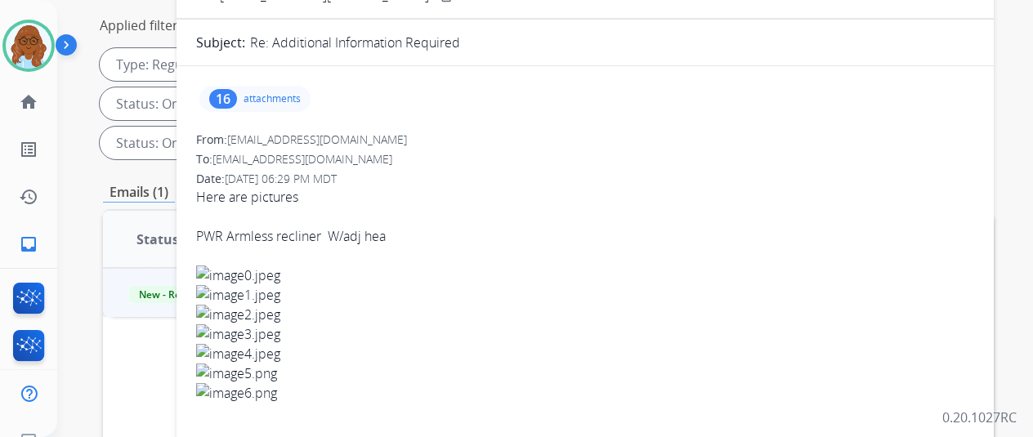
click at [273, 97] on p "attachments" at bounding box center [272, 98] width 57 height 13
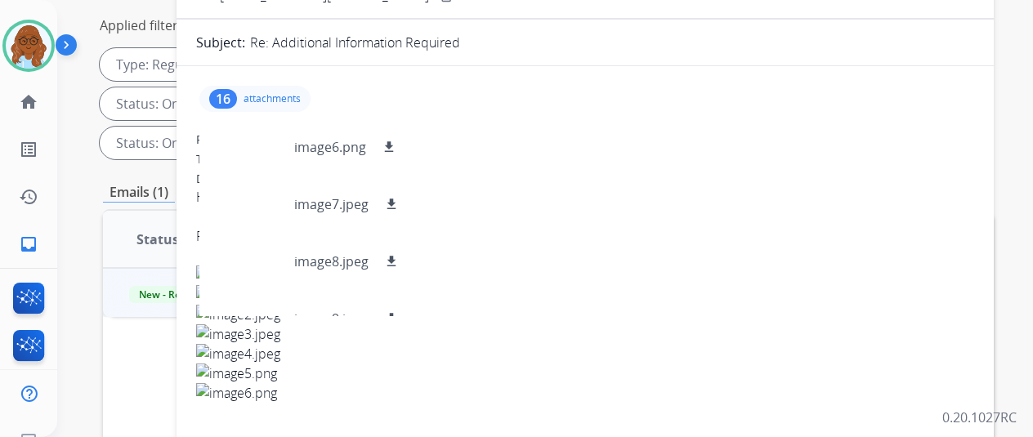
scroll to position [302, 0]
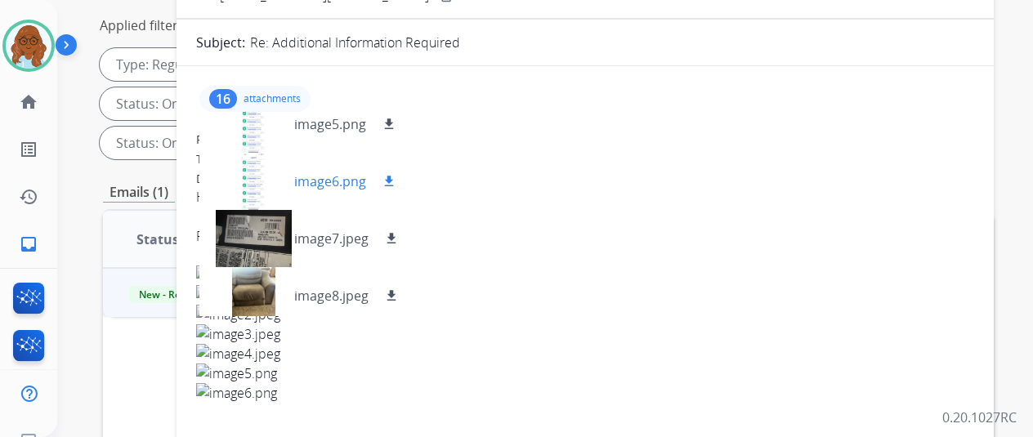
click at [268, 181] on div at bounding box center [254, 181] width 82 height 57
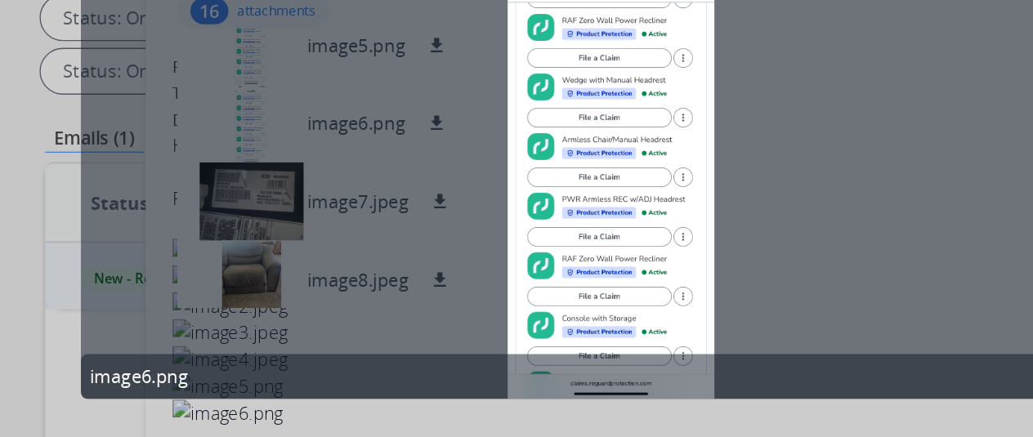
scroll to position [0, 2]
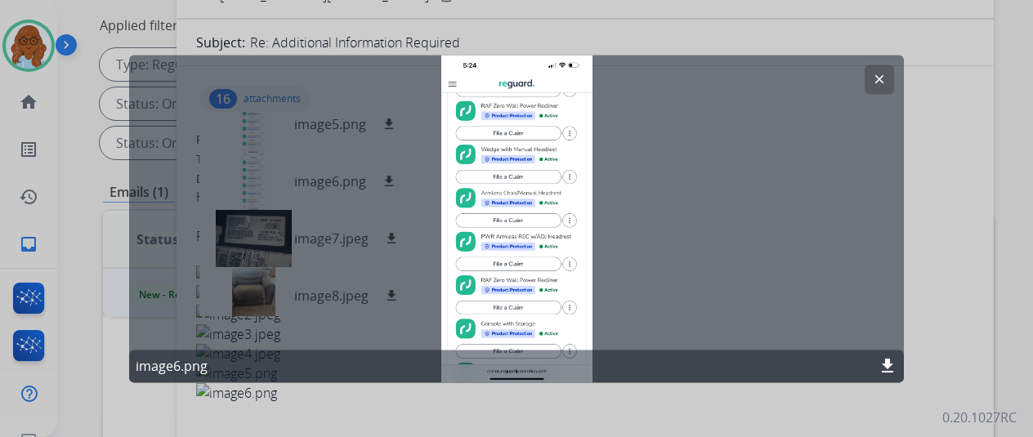
click at [924, 186] on div at bounding box center [516, 218] width 1033 height 437
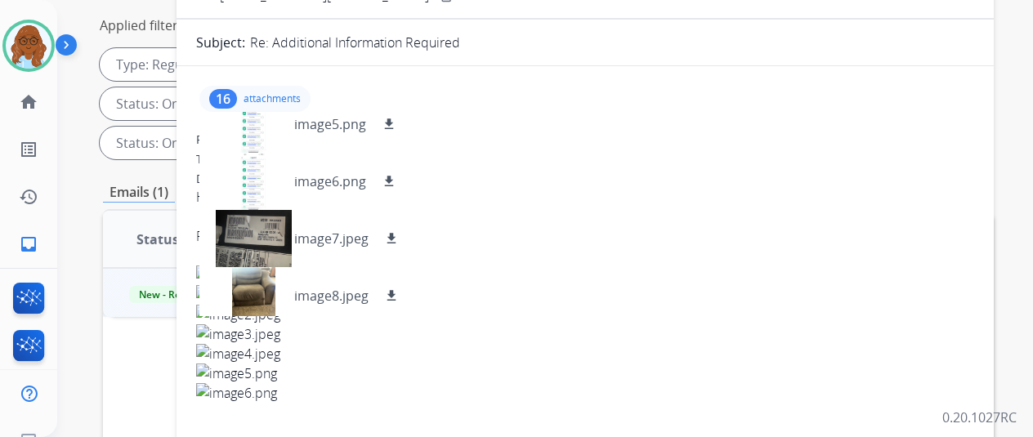
click at [268, 92] on p "attachments" at bounding box center [272, 98] width 57 height 13
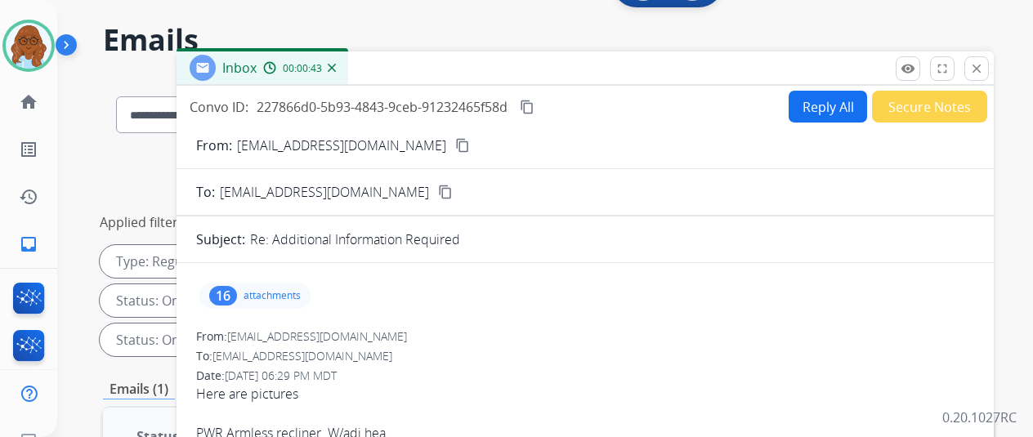
scroll to position [0, 0]
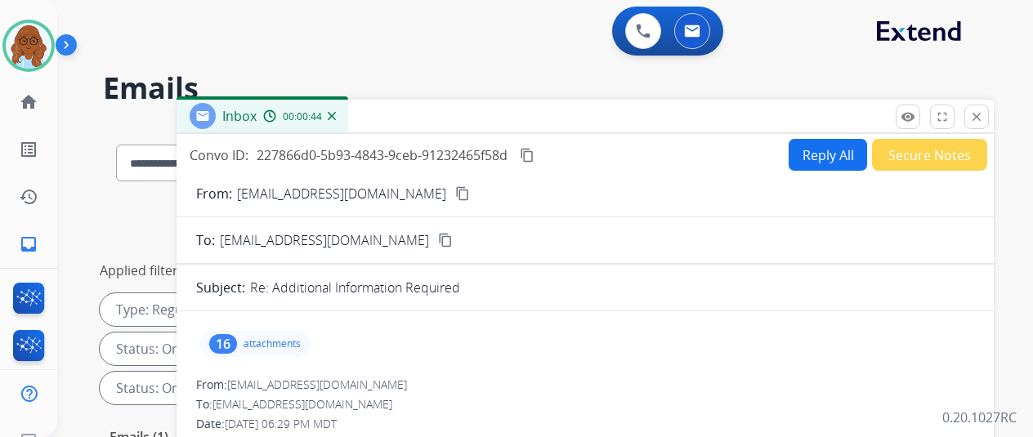
click at [455, 190] on mat-icon "content_copy" at bounding box center [462, 193] width 15 height 15
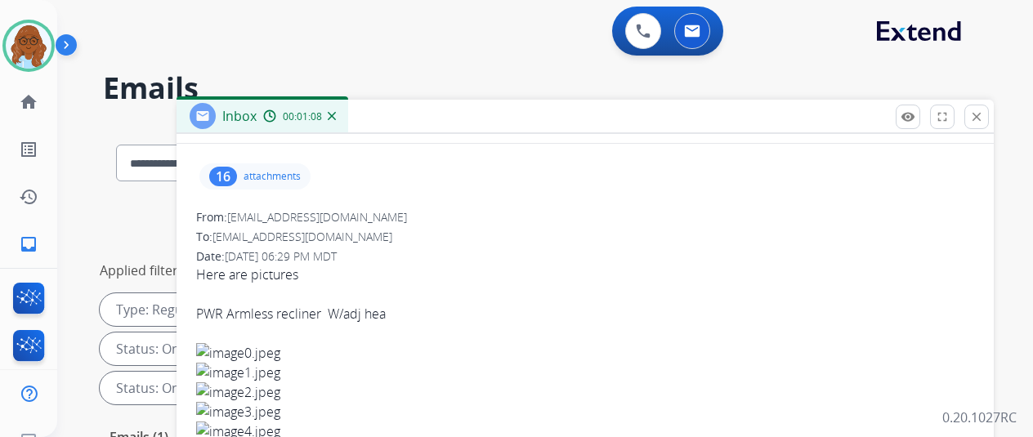
scroll to position [163, 0]
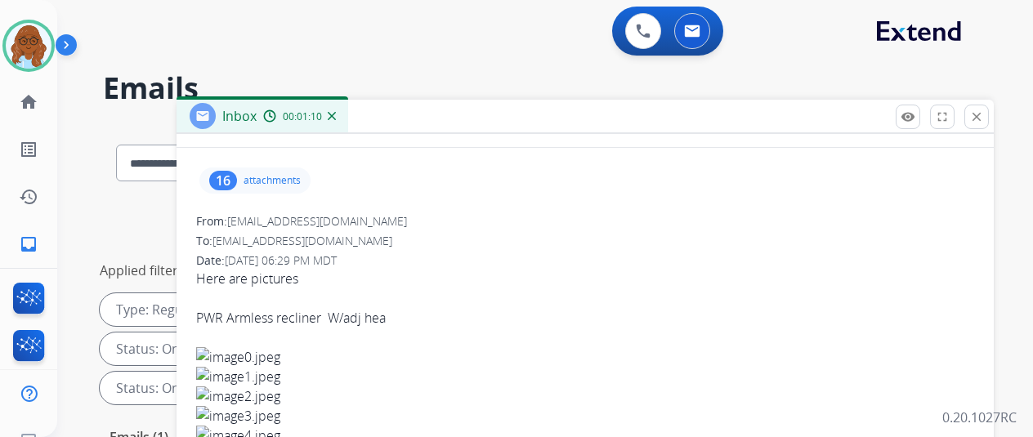
click at [276, 185] on p "attachments" at bounding box center [272, 180] width 57 height 13
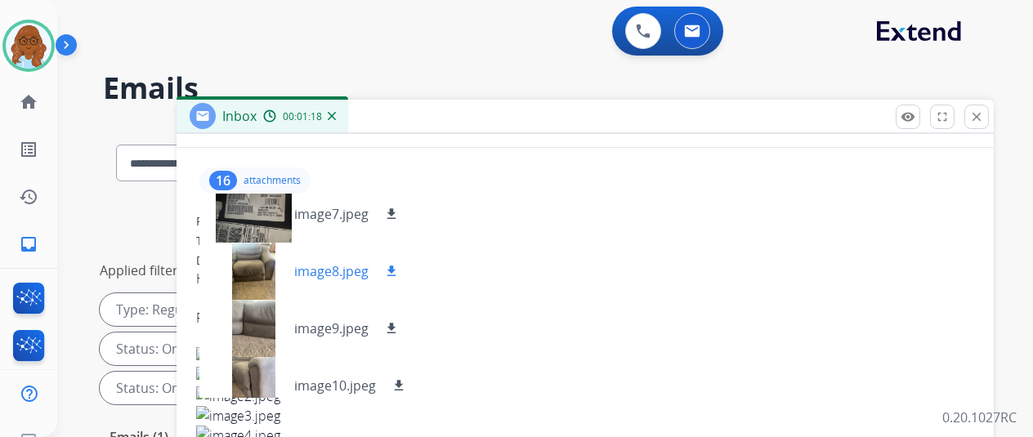
scroll to position [654, 0]
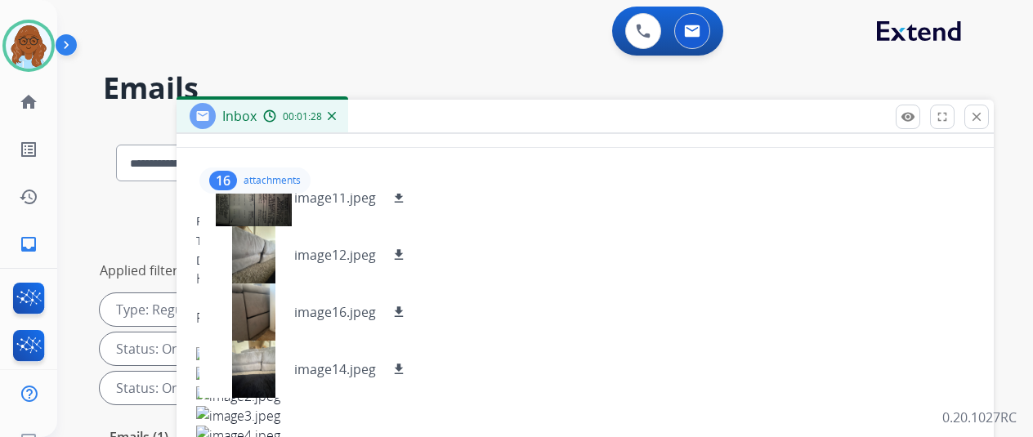
click at [260, 184] on p "attachments" at bounding box center [272, 180] width 57 height 13
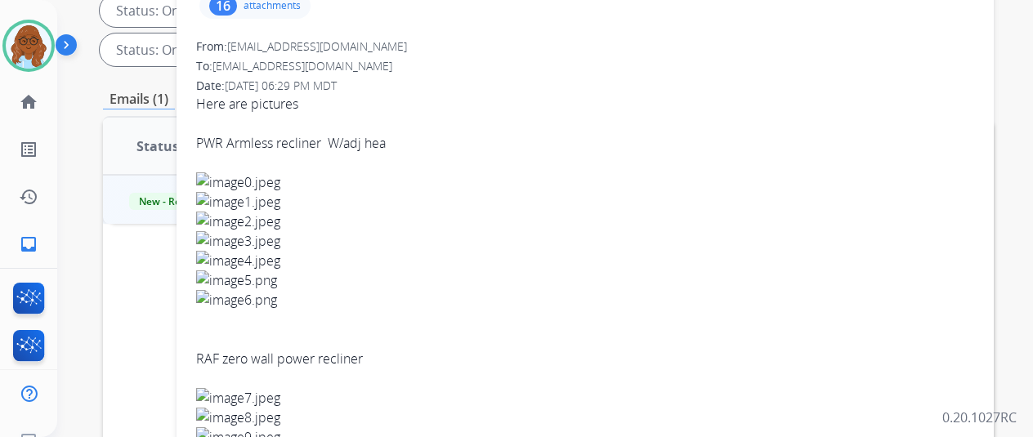
scroll to position [163, 0]
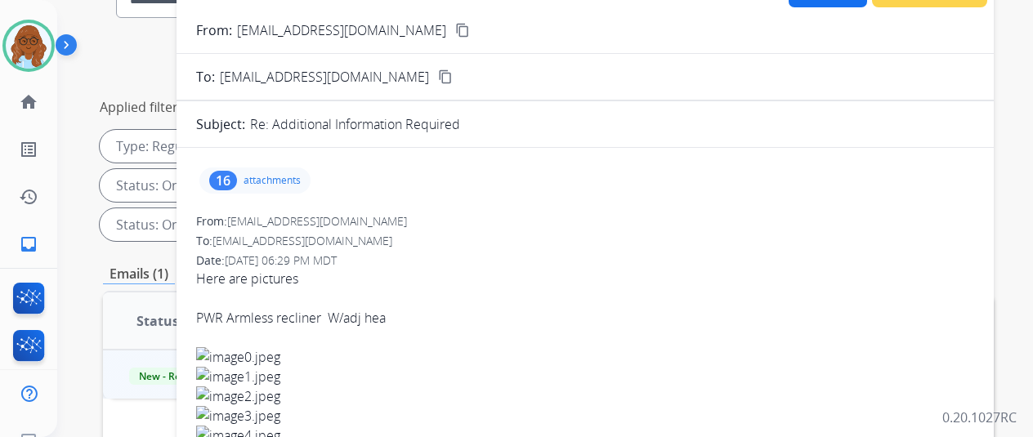
click at [275, 178] on p "attachments" at bounding box center [272, 180] width 57 height 13
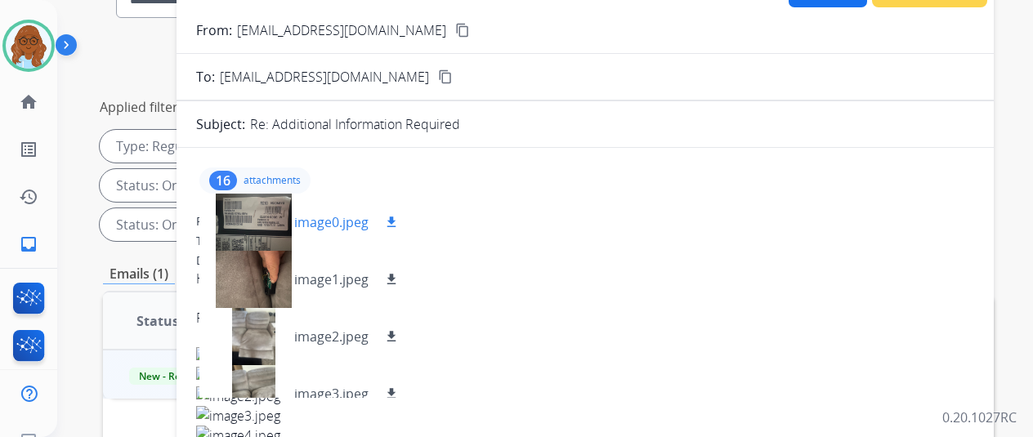
click at [253, 230] on div at bounding box center [254, 222] width 82 height 57
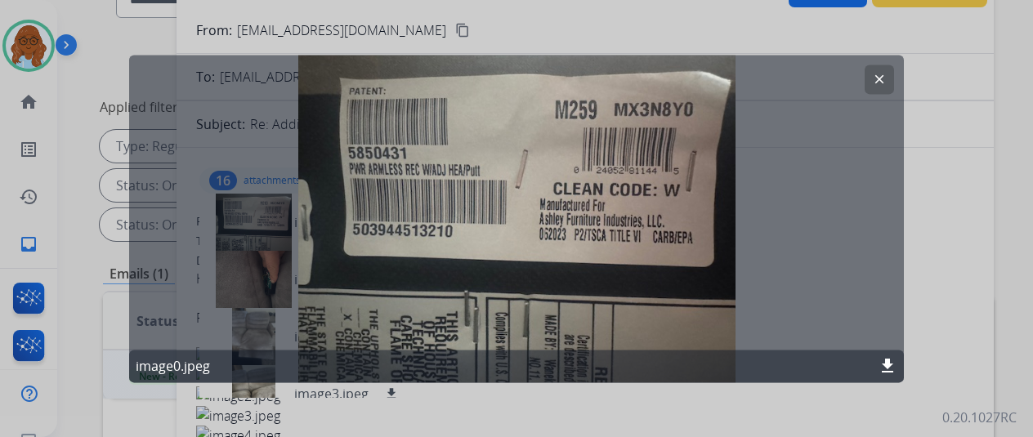
click at [969, 267] on div at bounding box center [516, 218] width 1033 height 437
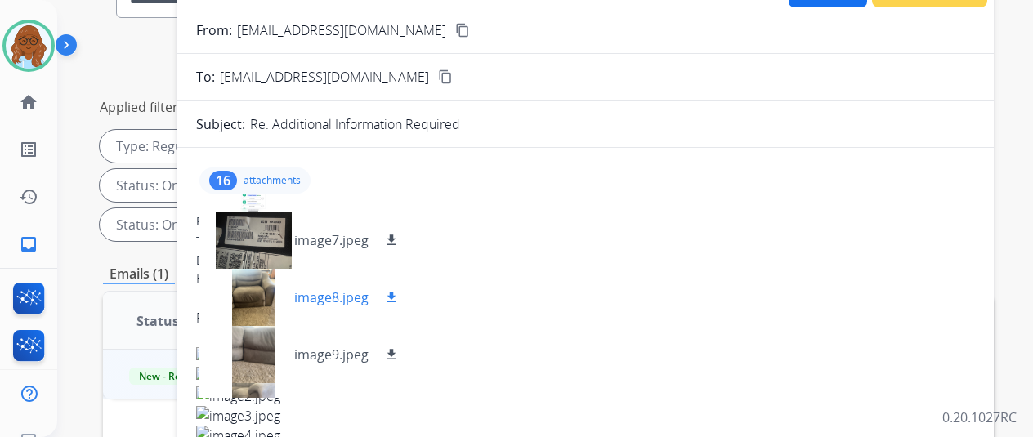
scroll to position [409, 0]
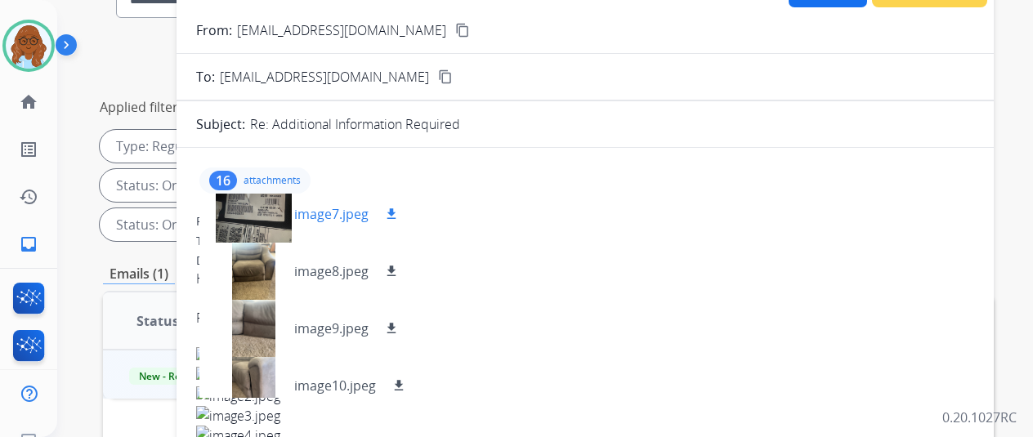
click at [274, 218] on div at bounding box center [254, 214] width 82 height 57
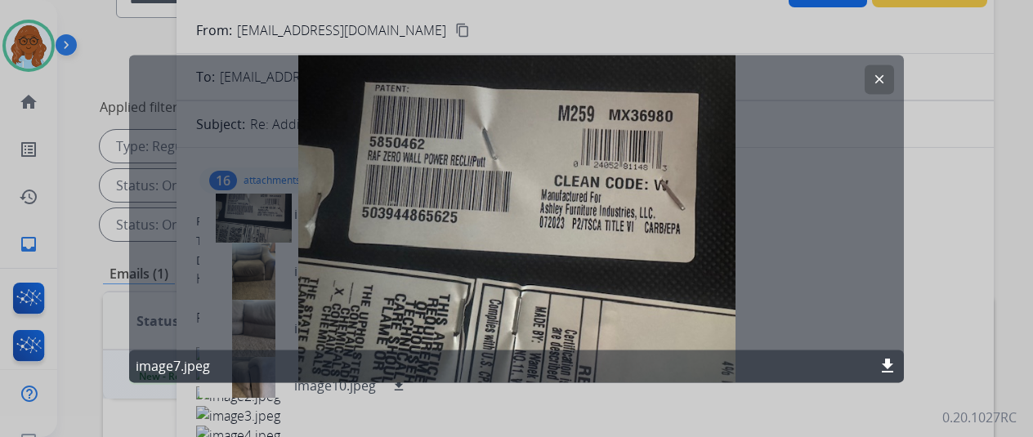
click at [916, 279] on div at bounding box center [516, 218] width 1033 height 437
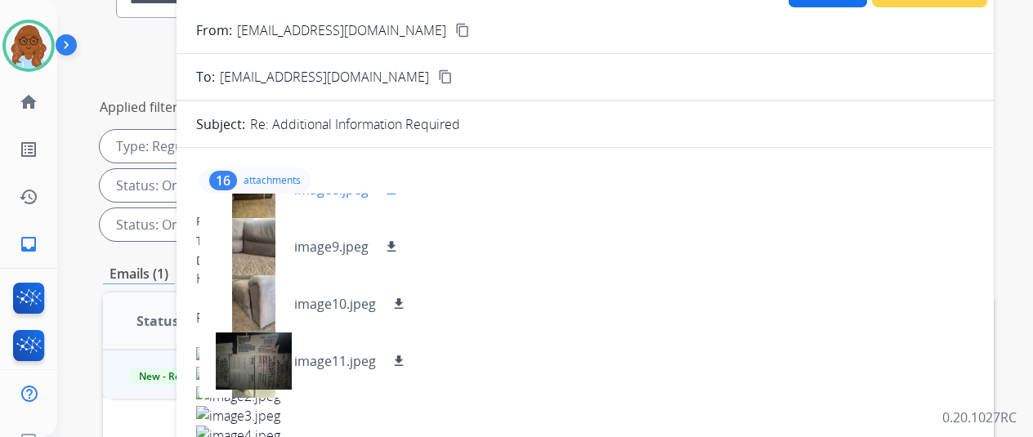
scroll to position [654, 0]
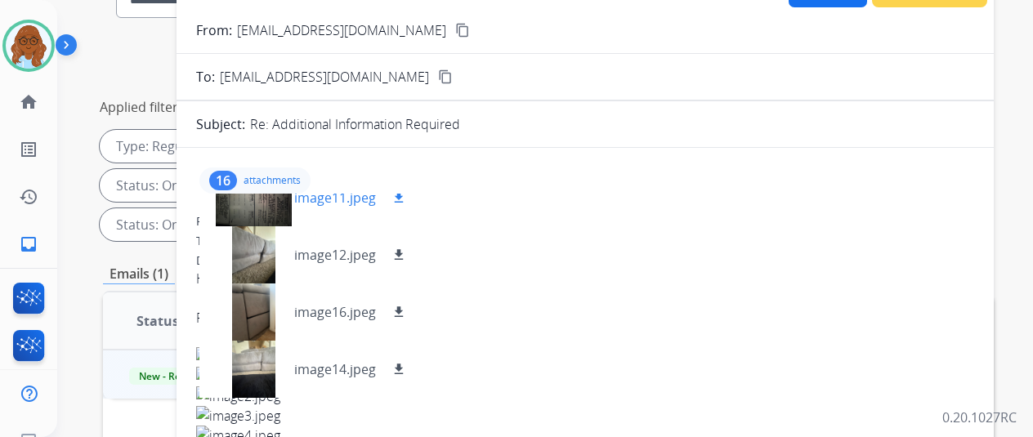
click at [264, 208] on div at bounding box center [254, 197] width 82 height 57
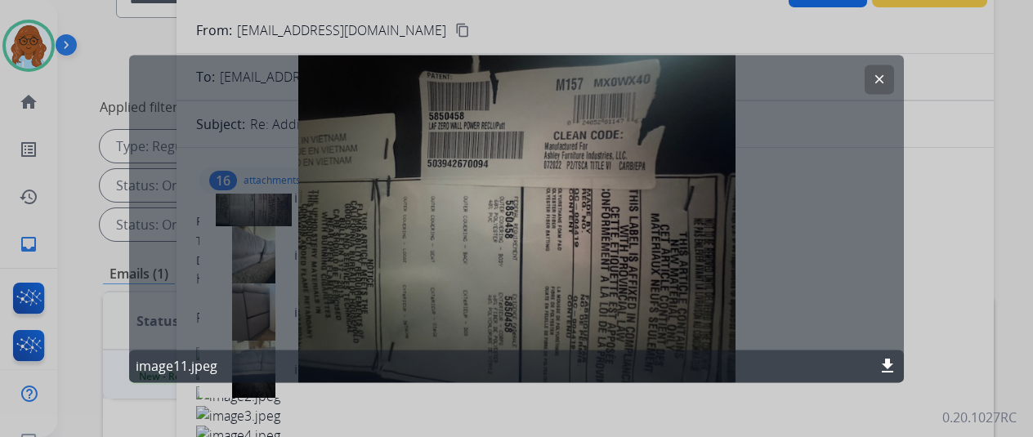
click at [908, 271] on div at bounding box center [516, 218] width 1033 height 437
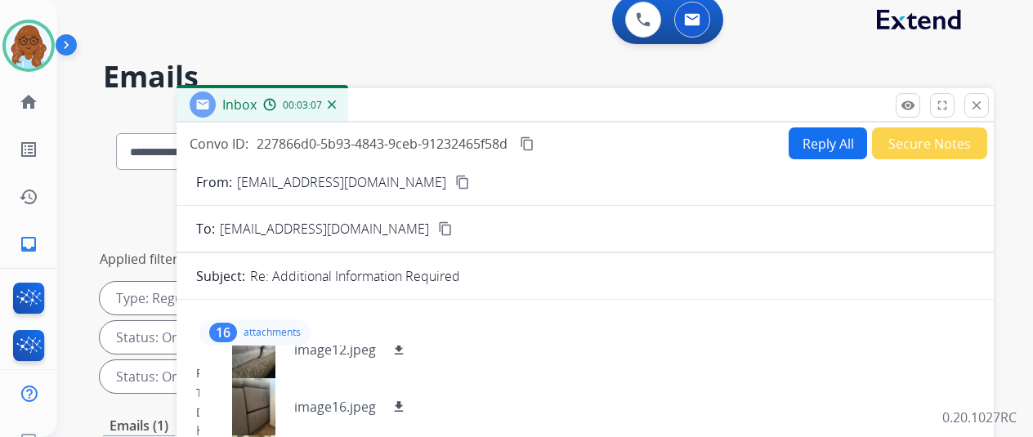
scroll to position [0, 0]
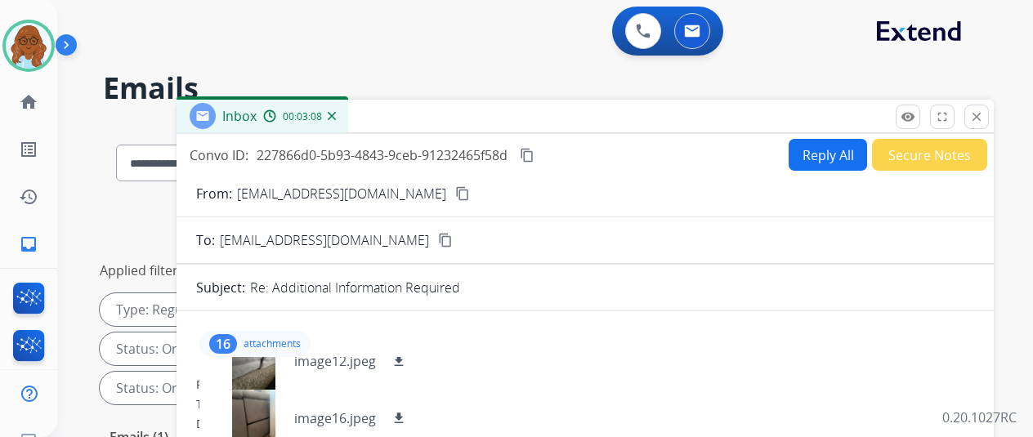
drag, startPoint x: 796, startPoint y: 155, endPoint x: 714, endPoint y: 111, distance: 92.9
click at [796, 155] on button "Reply All" at bounding box center [828, 155] width 78 height 32
select select "**********"
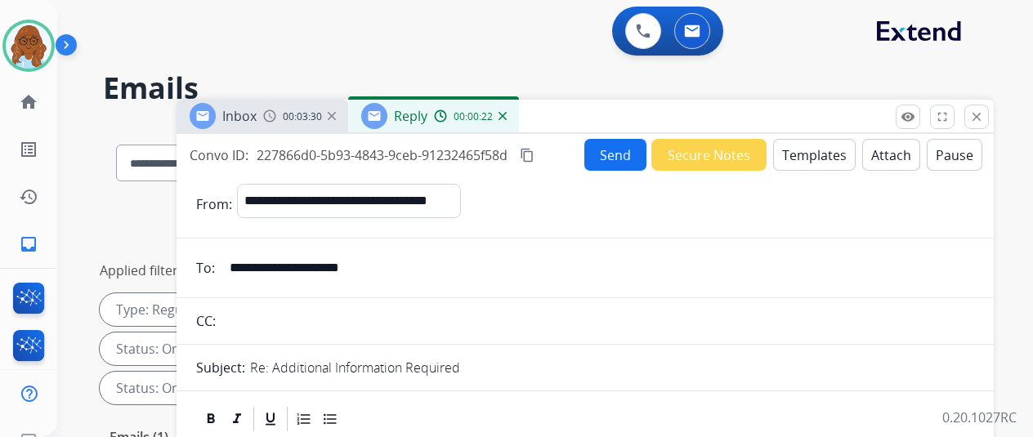
click at [835, 153] on button "Templates" at bounding box center [814, 155] width 83 height 32
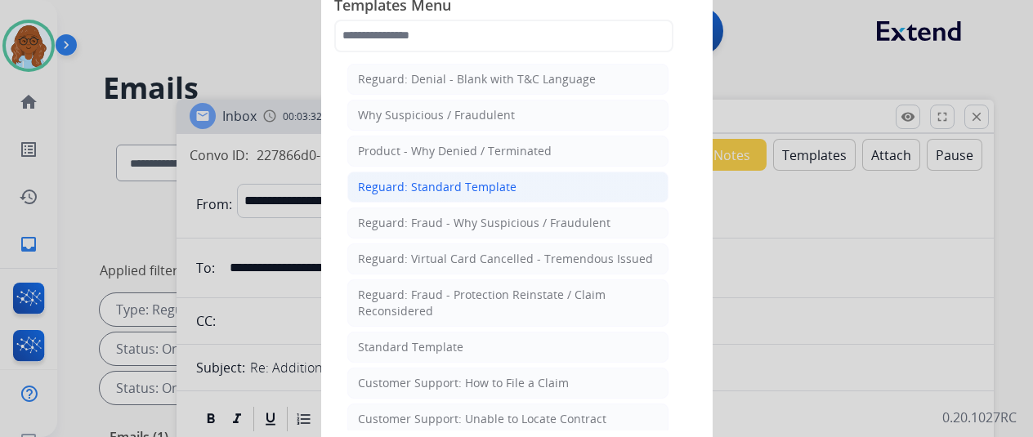
click at [451, 190] on div "Reguard: Standard Template" at bounding box center [437, 187] width 159 height 16
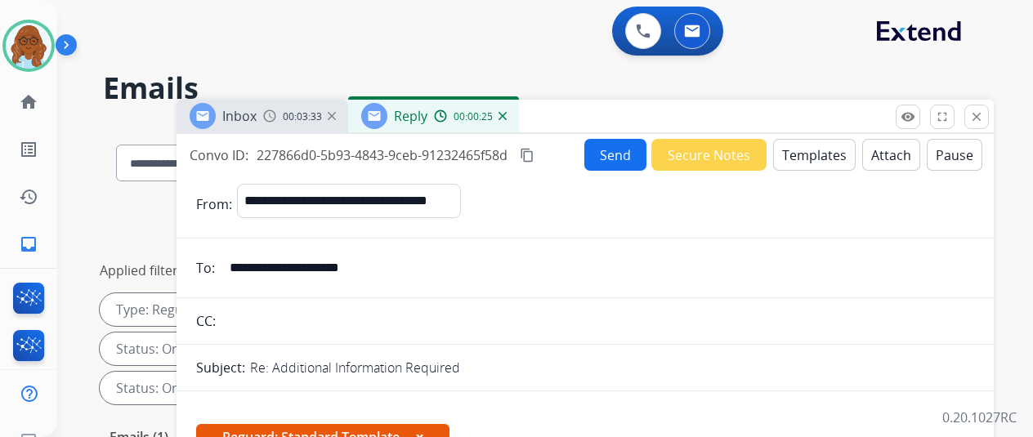
scroll to position [327, 0]
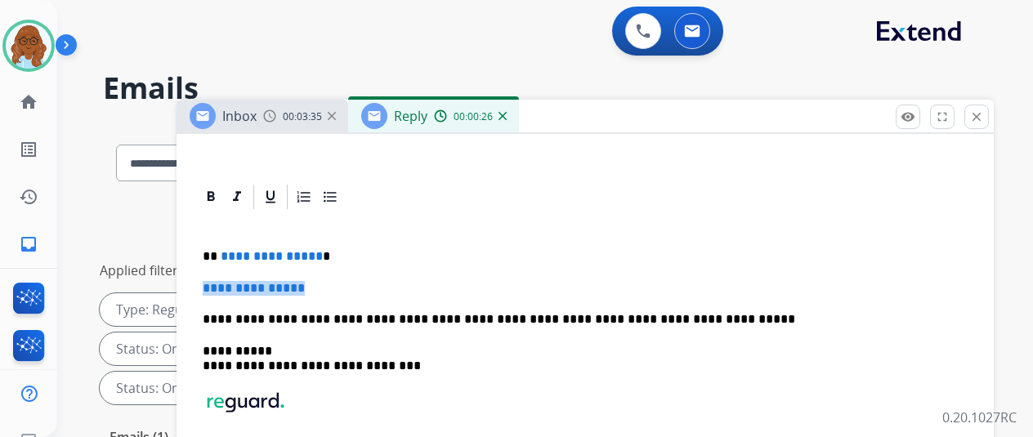
drag, startPoint x: 315, startPoint y: 283, endPoint x: 197, endPoint y: 288, distance: 117.8
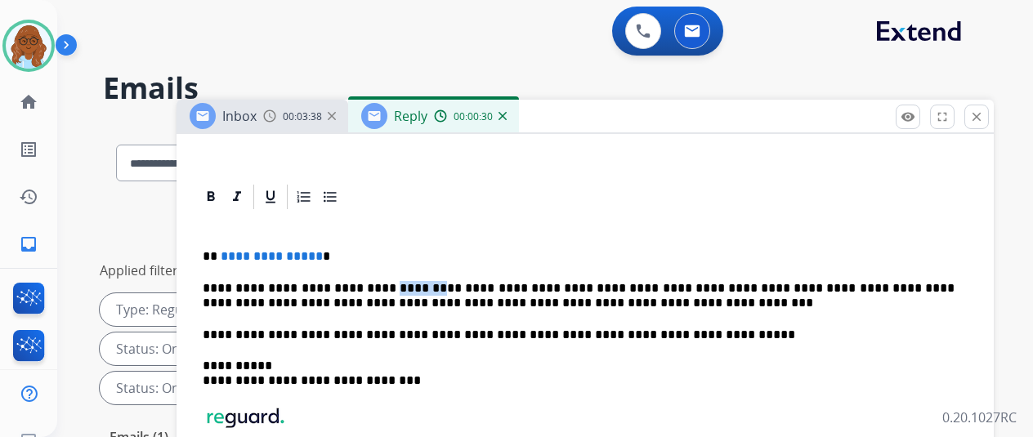
drag, startPoint x: 423, startPoint y: 288, endPoint x: 383, endPoint y: 285, distance: 40.1
click at [383, 285] on p "**********" at bounding box center [579, 296] width 752 height 30
drag, startPoint x: 334, startPoint y: 257, endPoint x: 215, endPoint y: 261, distance: 118.6
click at [215, 261] on p "**********" at bounding box center [579, 256] width 752 height 15
drag, startPoint x: 476, startPoint y: 300, endPoint x: 499, endPoint y: 321, distance: 31.2
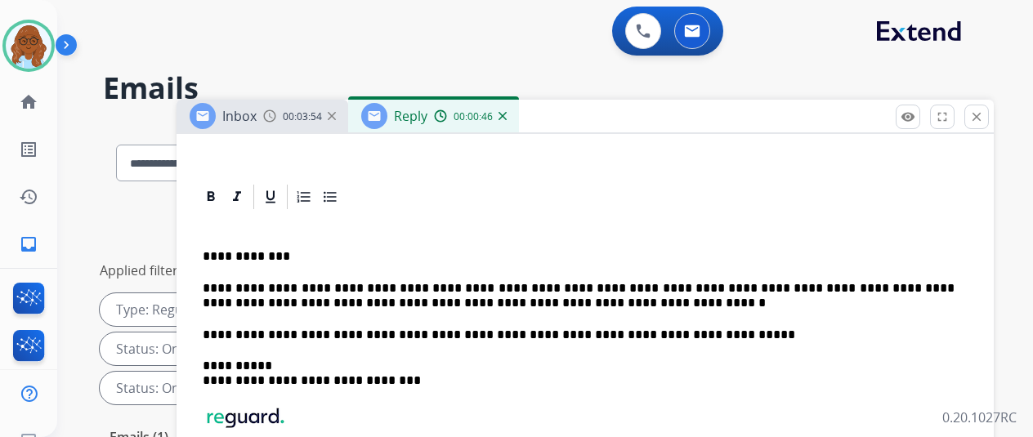
click at [476, 300] on p "**********" at bounding box center [579, 296] width 752 height 30
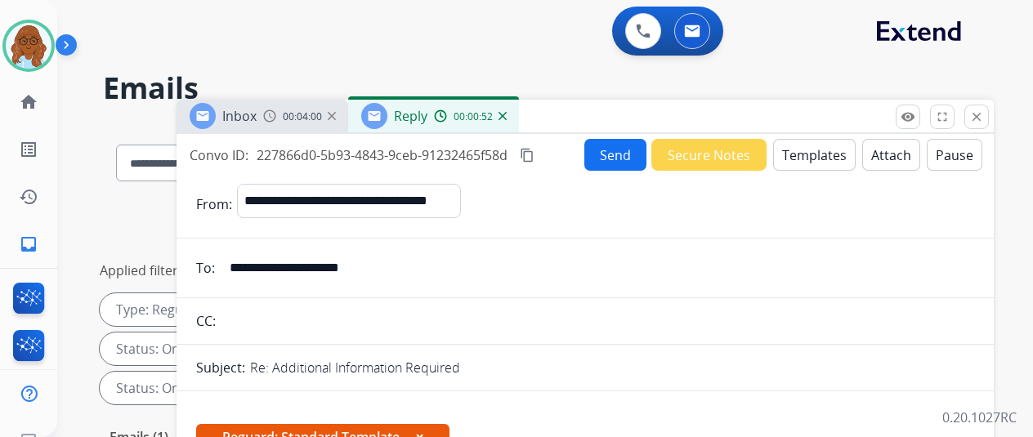
click at [597, 159] on button "Send" at bounding box center [616, 155] width 62 height 32
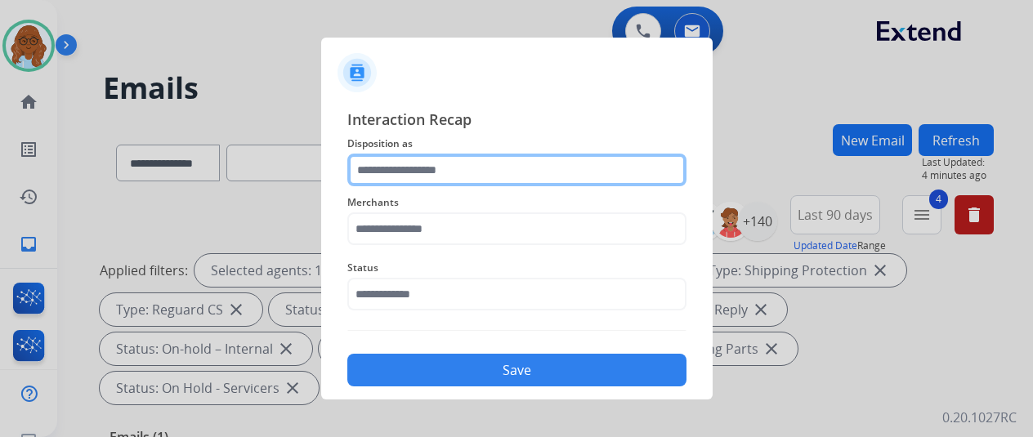
click at [392, 174] on input "text" at bounding box center [516, 170] width 339 height 33
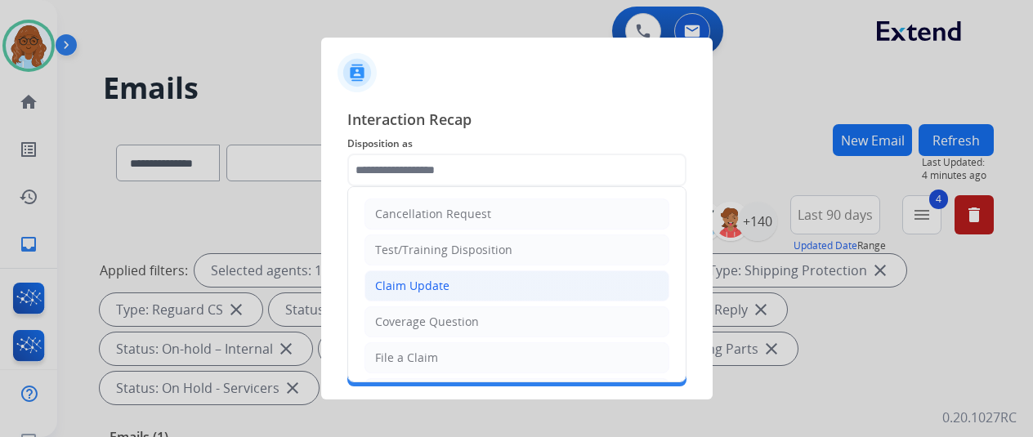
click at [433, 295] on li "Claim Update" at bounding box center [517, 286] width 305 height 31
type input "**********"
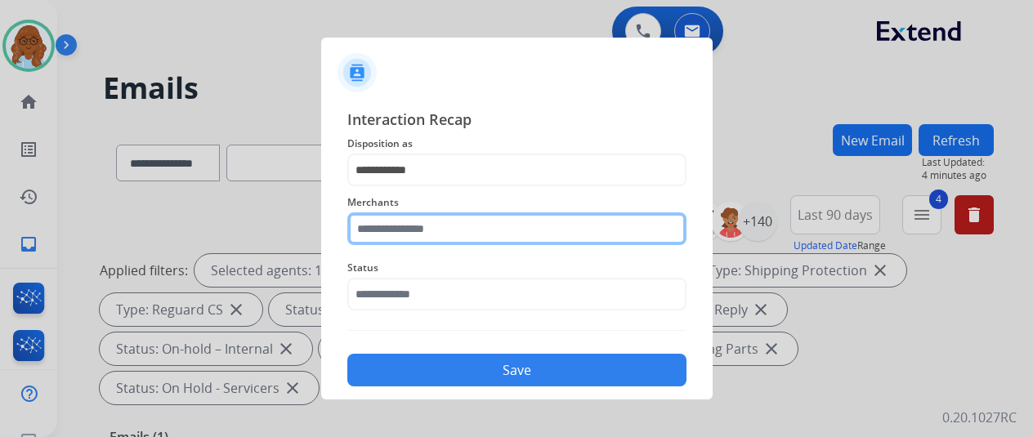
click at [407, 228] on input "text" at bounding box center [516, 229] width 339 height 33
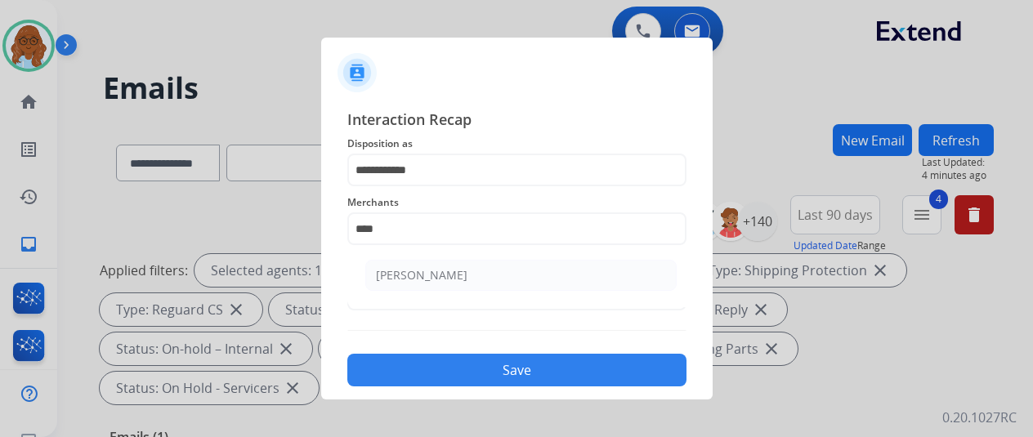
click at [415, 281] on div "[PERSON_NAME]" at bounding box center [422, 275] width 92 height 16
type input "**********"
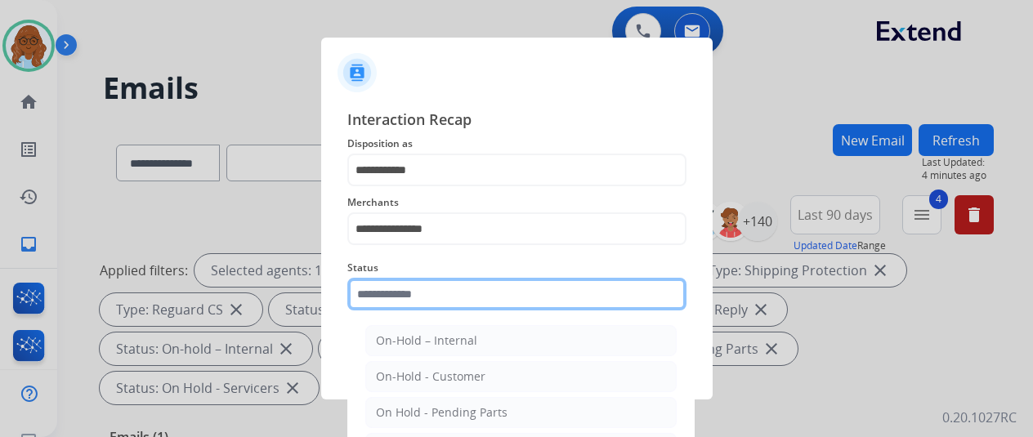
click at [429, 289] on input "text" at bounding box center [516, 294] width 339 height 33
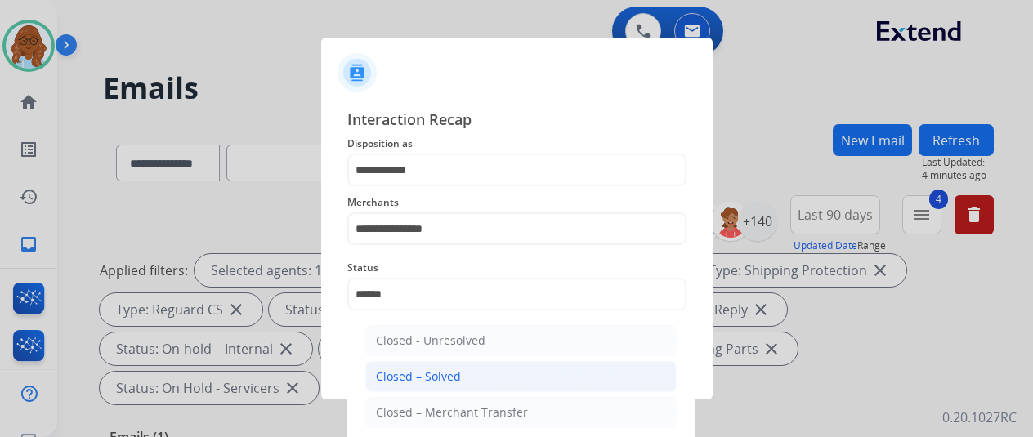
click at [427, 375] on div "Closed – Solved" at bounding box center [418, 377] width 85 height 16
type input "**********"
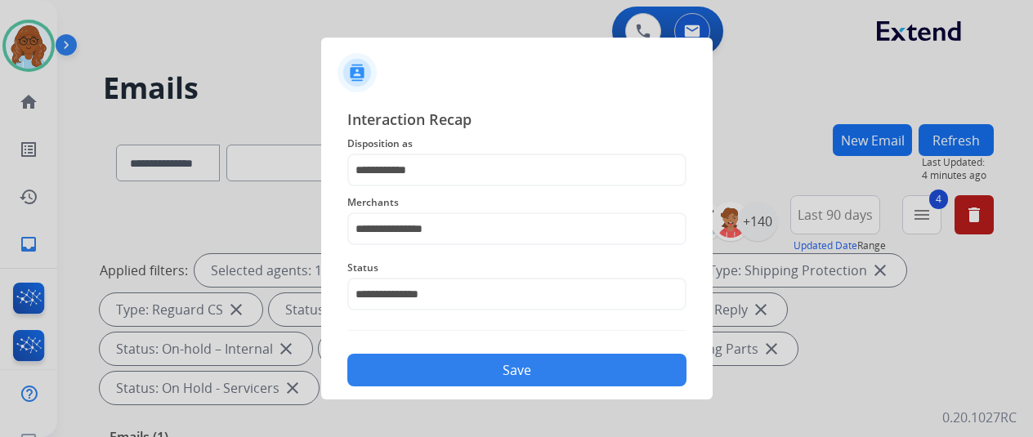
click at [432, 375] on button "Save" at bounding box center [516, 370] width 339 height 33
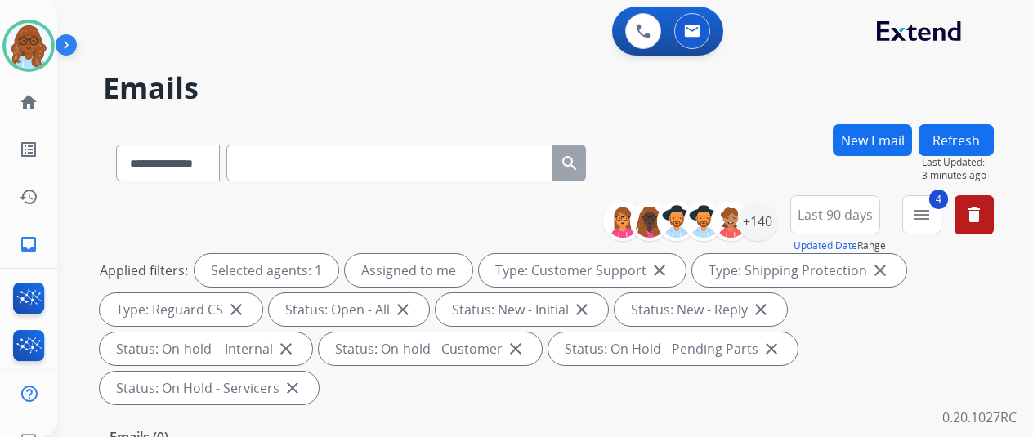
paste input "**********"
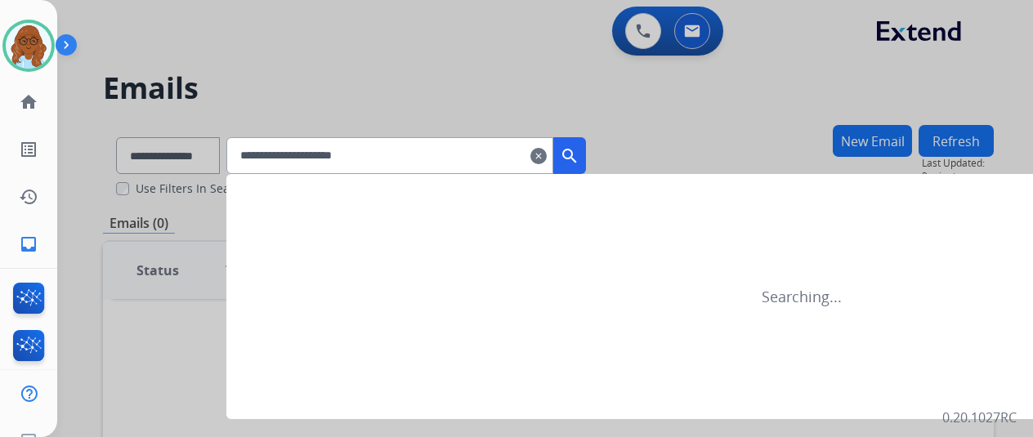
type input "**********"
click at [215, 159] on div at bounding box center [516, 218] width 1033 height 437
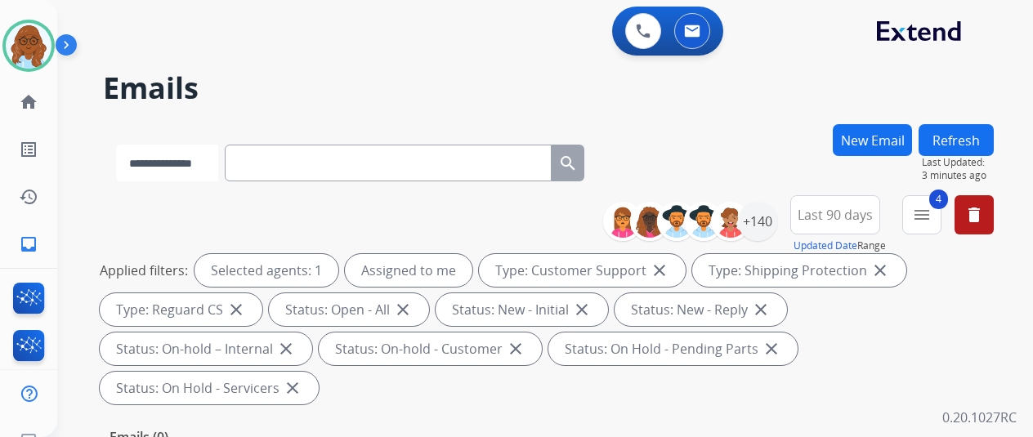
click at [215, 159] on select "**********" at bounding box center [167, 163] width 102 height 37
select select "**********"
click at [116, 145] on select "**********" at bounding box center [167, 163] width 102 height 37
paste input "**********"
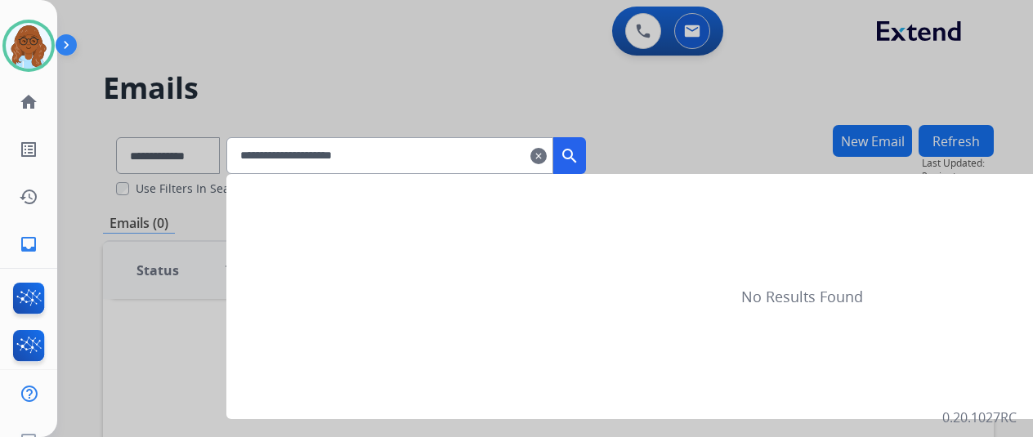
type input "**********"
click at [580, 164] on mat-icon "search" at bounding box center [570, 156] width 20 height 20
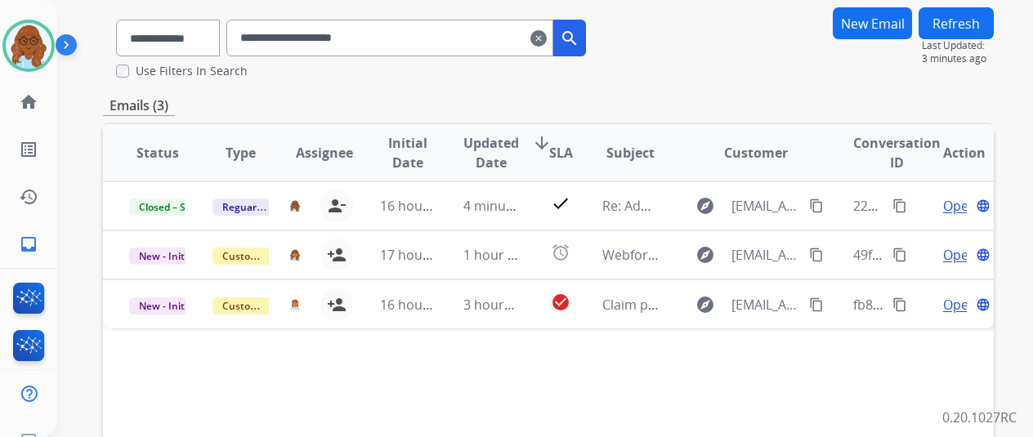
scroll to position [245, 0]
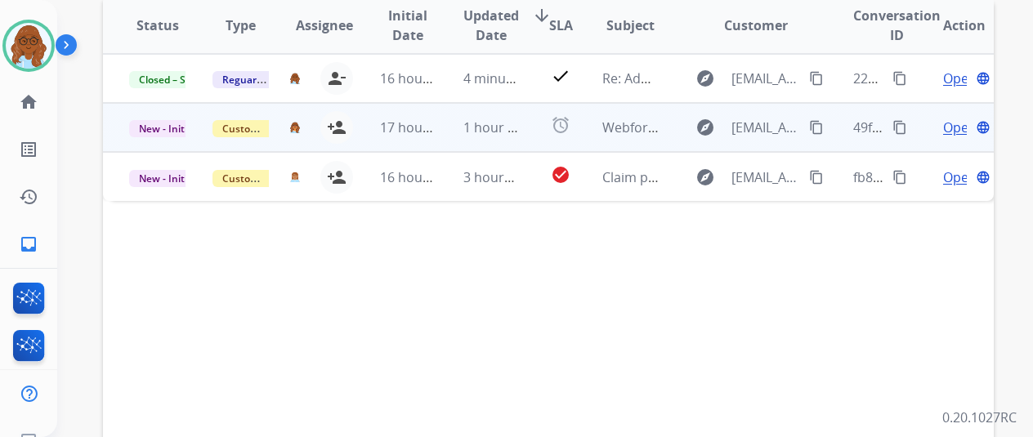
click at [956, 134] on span "Open" at bounding box center [960, 128] width 34 height 20
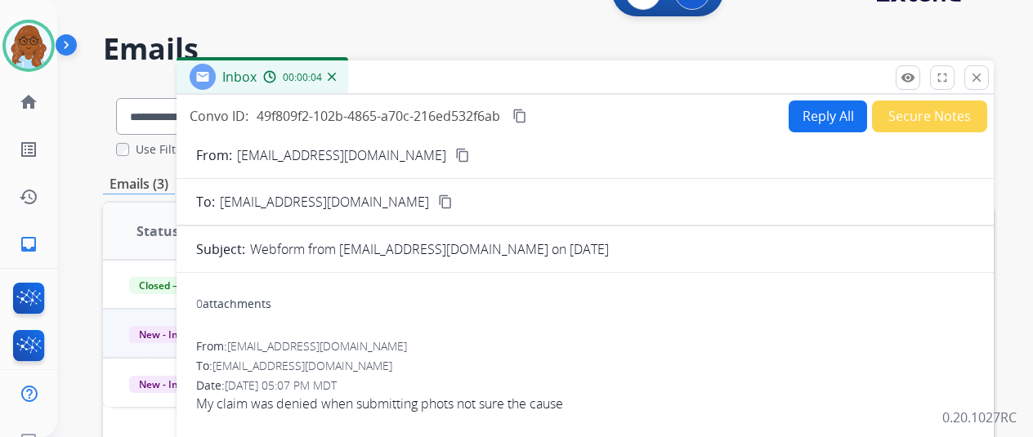
scroll to position [0, 0]
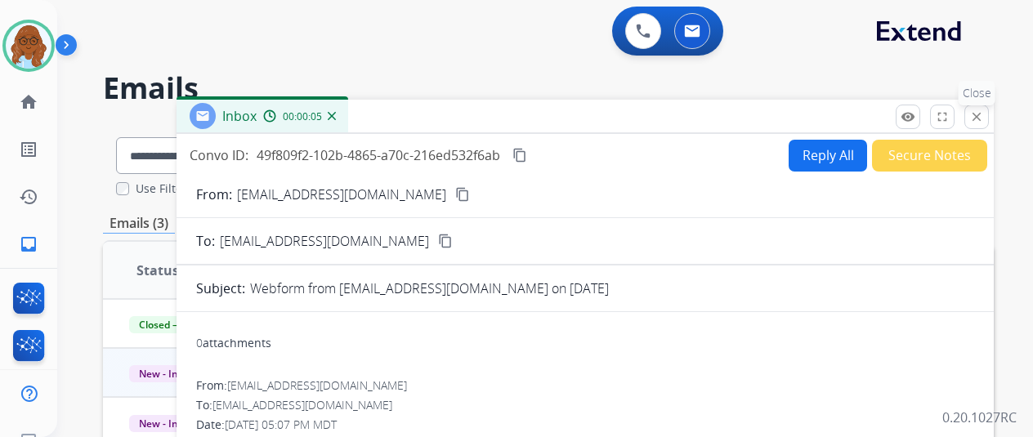
click at [984, 112] on mat-icon "close" at bounding box center [977, 117] width 15 height 15
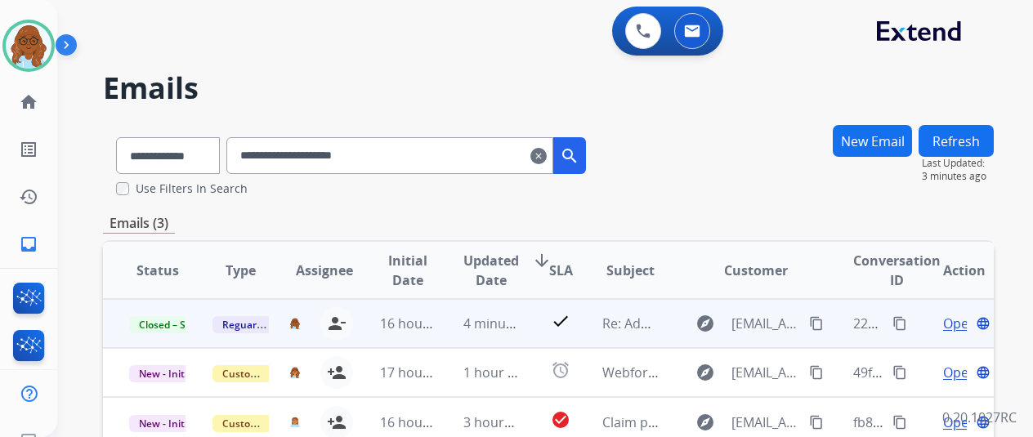
click at [948, 323] on span "Open" at bounding box center [960, 324] width 34 height 20
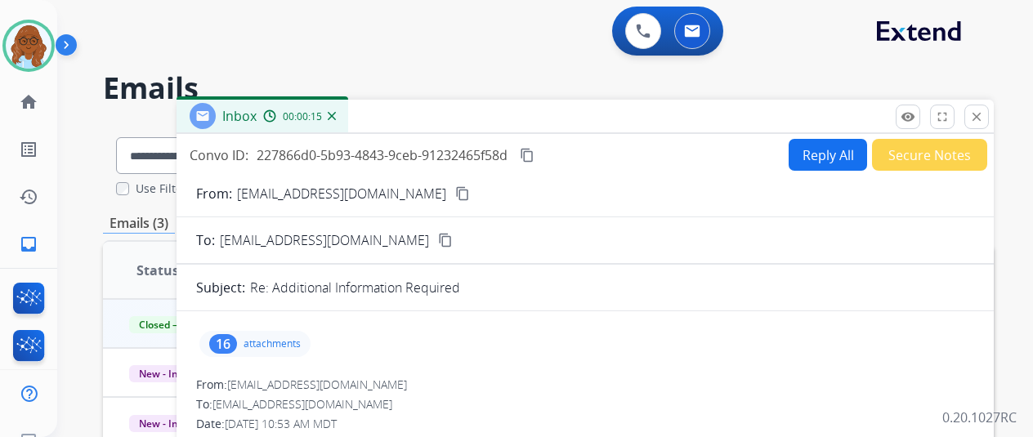
click at [266, 352] on div "16 attachments" at bounding box center [254, 344] width 111 height 26
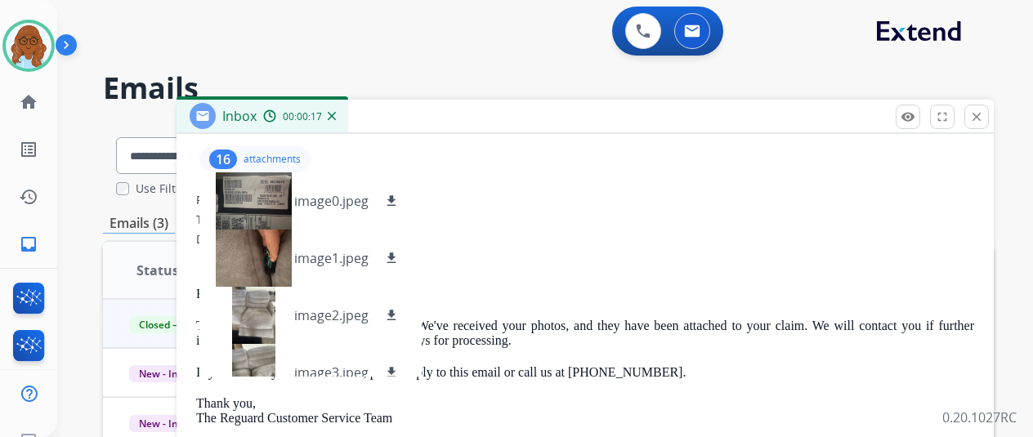
scroll to position [163, 0]
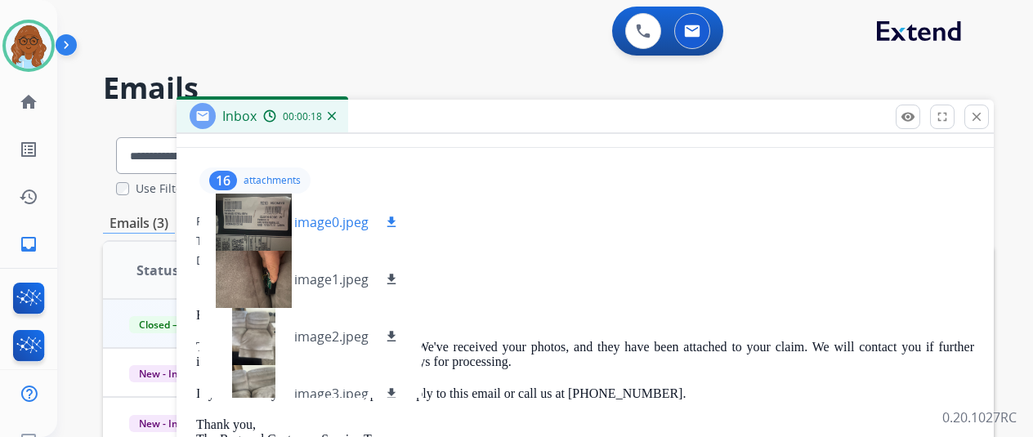
click at [399, 220] on mat-icon "download" at bounding box center [391, 222] width 15 height 15
click at [984, 114] on mat-icon "close" at bounding box center [977, 117] width 15 height 15
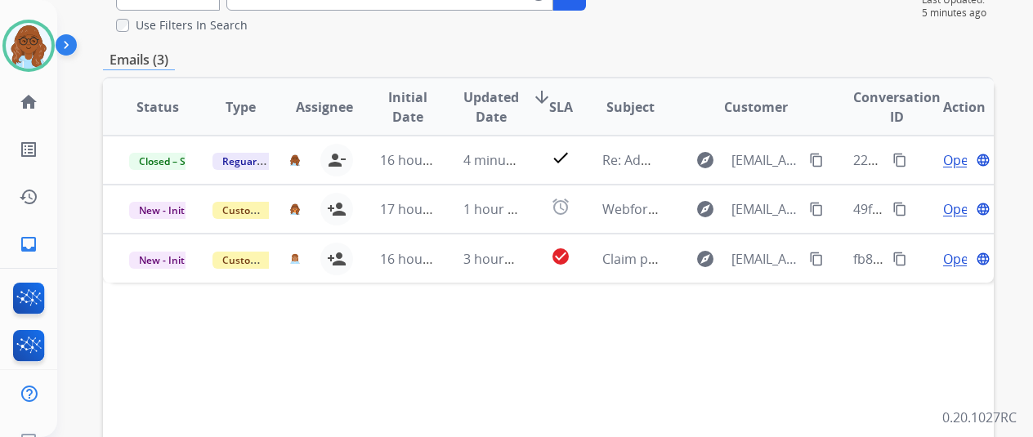
scroll to position [0, 0]
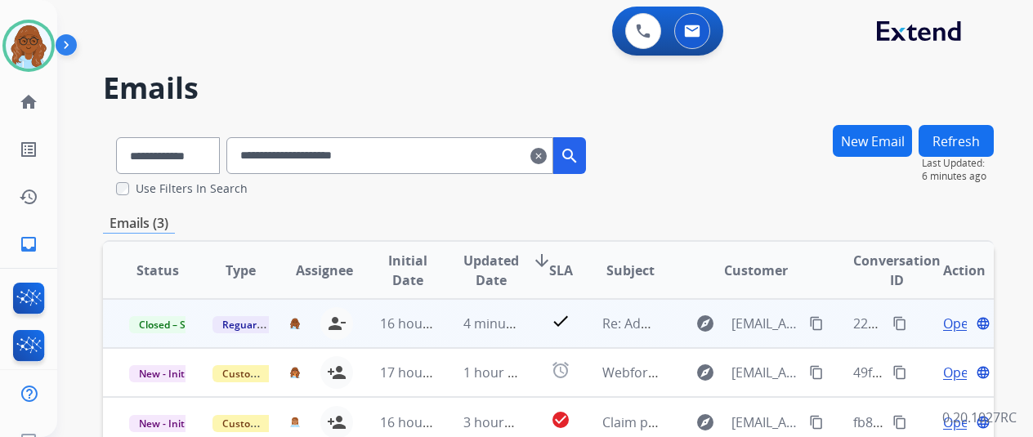
click at [901, 323] on mat-icon "content_copy" at bounding box center [900, 323] width 15 height 15
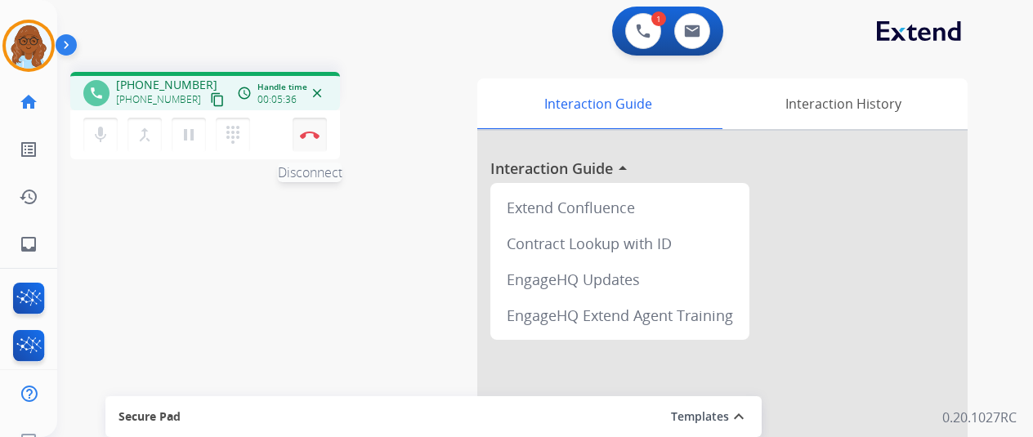
click at [307, 137] on img at bounding box center [310, 135] width 20 height 8
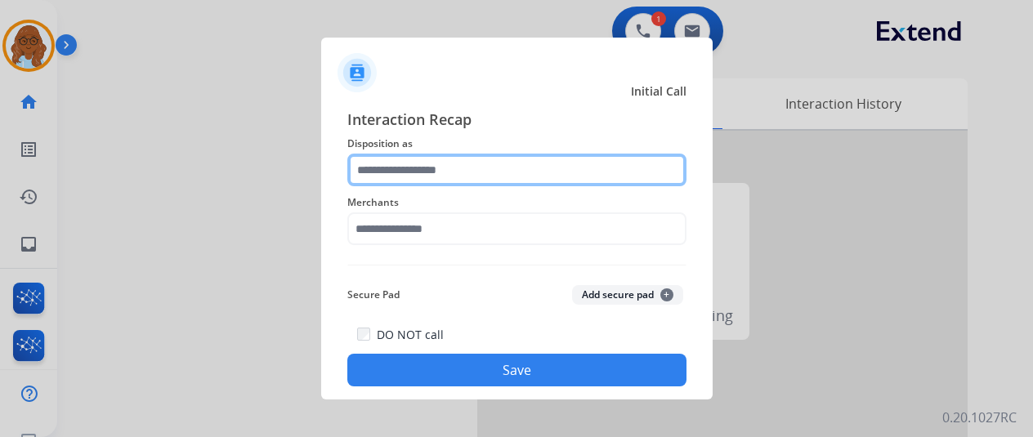
click at [430, 161] on input "text" at bounding box center [516, 170] width 339 height 33
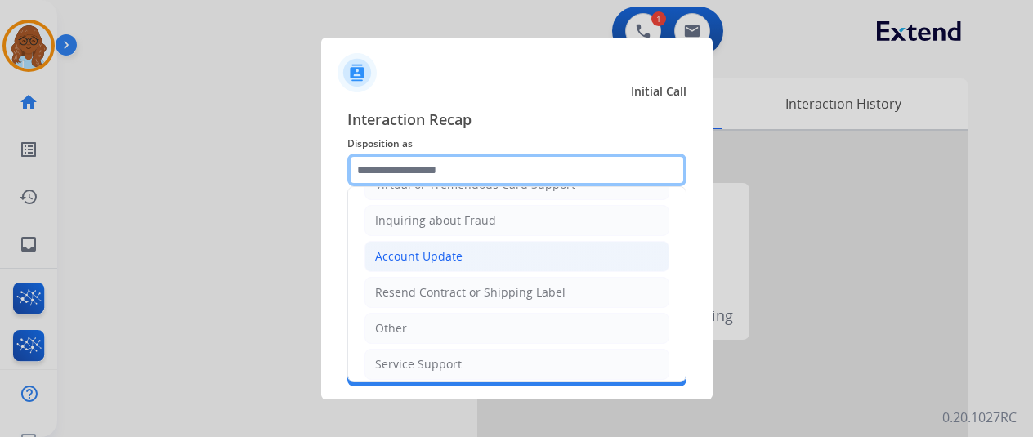
scroll to position [163, 0]
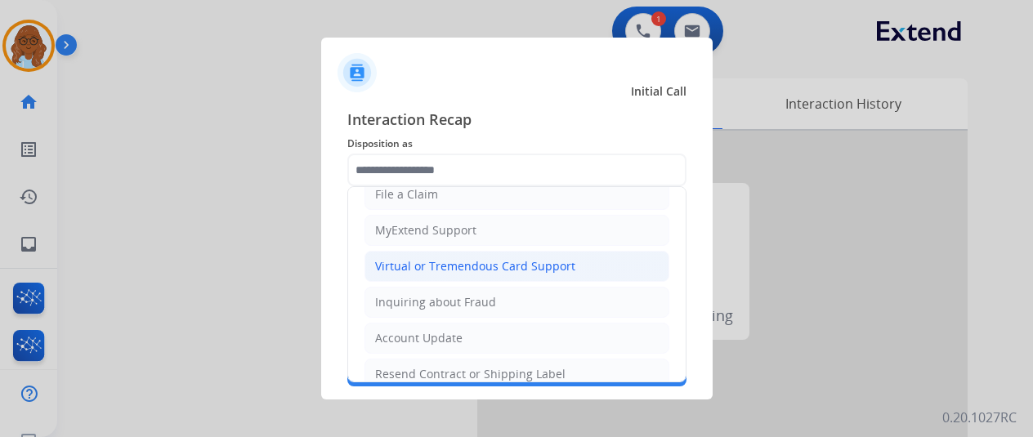
click at [474, 269] on div "Virtual or Tremendous Card Support" at bounding box center [475, 266] width 200 height 16
type input "**********"
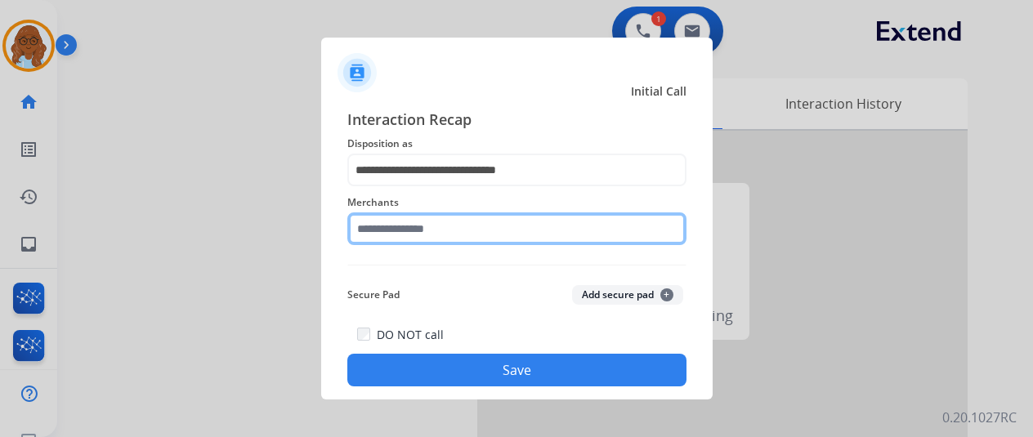
click at [440, 241] on input "text" at bounding box center [516, 229] width 339 height 33
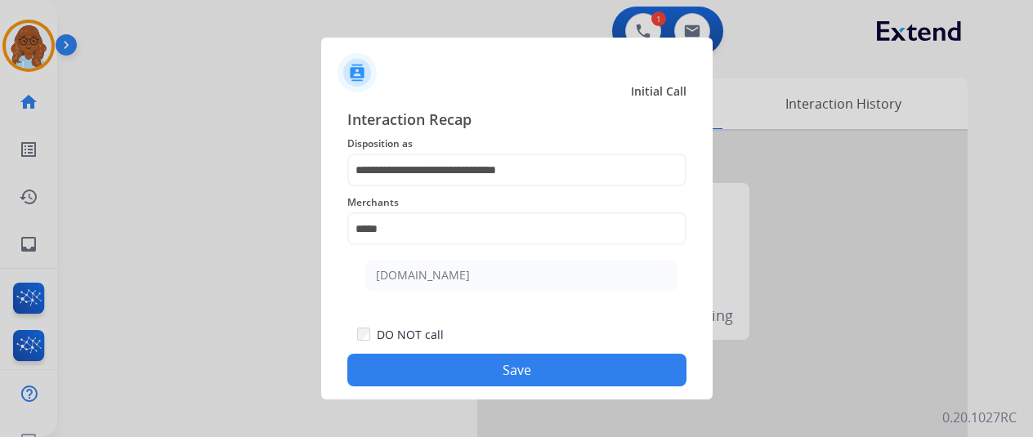
click at [423, 267] on li "[DOMAIN_NAME]" at bounding box center [520, 275] width 311 height 31
type input "**********"
click at [607, 365] on button "Save" at bounding box center [516, 370] width 339 height 33
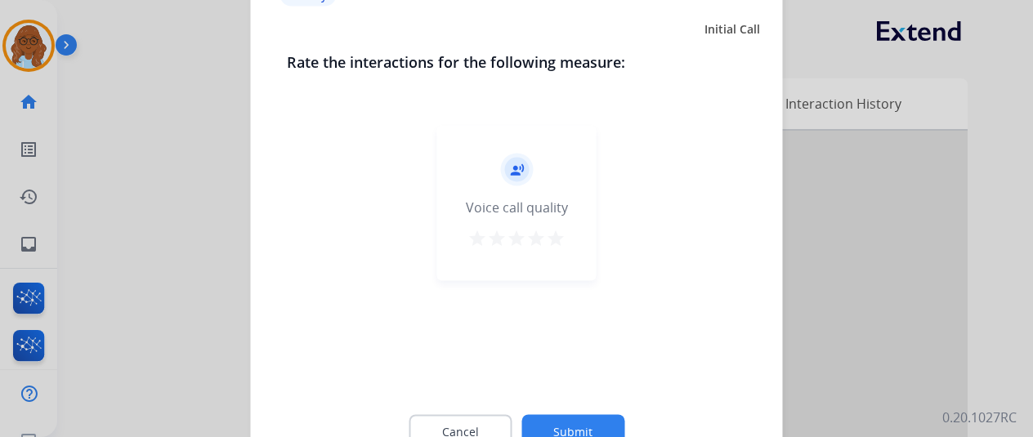
click at [559, 236] on mat-icon "star" at bounding box center [556, 238] width 20 height 20
click at [589, 421] on button "Submit" at bounding box center [573, 431] width 103 height 34
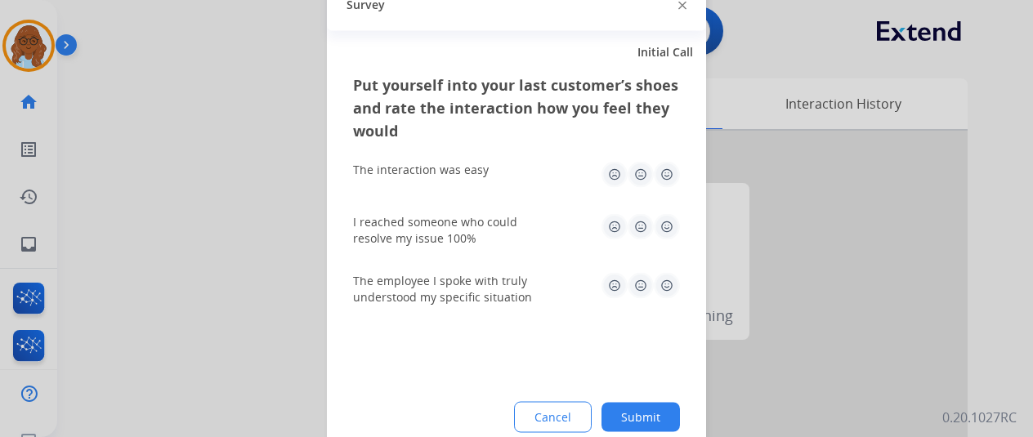
click at [659, 177] on img at bounding box center [667, 174] width 26 height 26
click at [673, 231] on img at bounding box center [667, 226] width 26 height 26
click at [660, 295] on img at bounding box center [667, 285] width 26 height 26
drag, startPoint x: 644, startPoint y: 405, endPoint x: 652, endPoint y: 406, distance: 8.2
click at [645, 406] on button "Submit" at bounding box center [641, 416] width 78 height 29
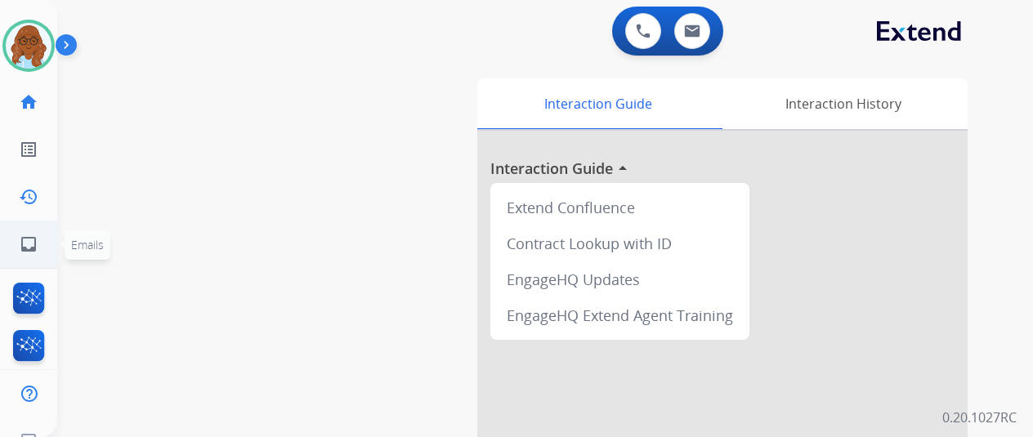
click at [34, 225] on link "inbox Emails" at bounding box center [29, 245] width 46 height 46
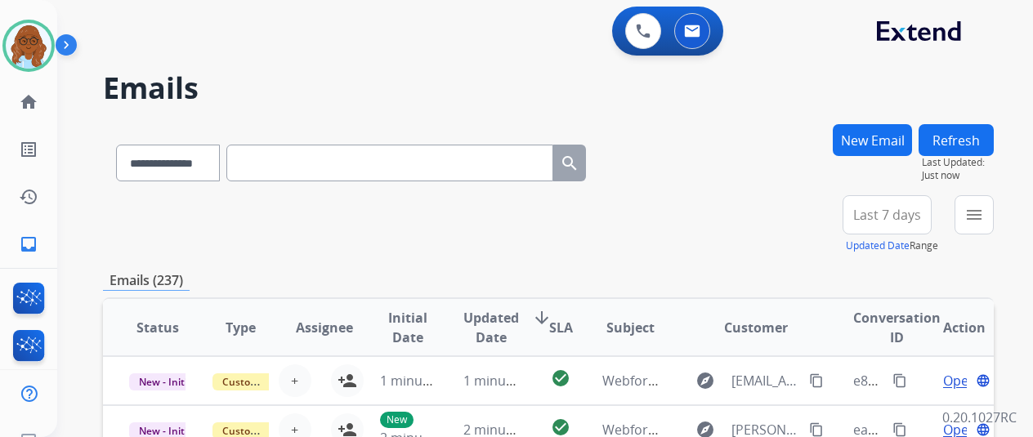
click at [327, 164] on input "text" at bounding box center [389, 163] width 327 height 37
paste input "**********"
type input "**********"
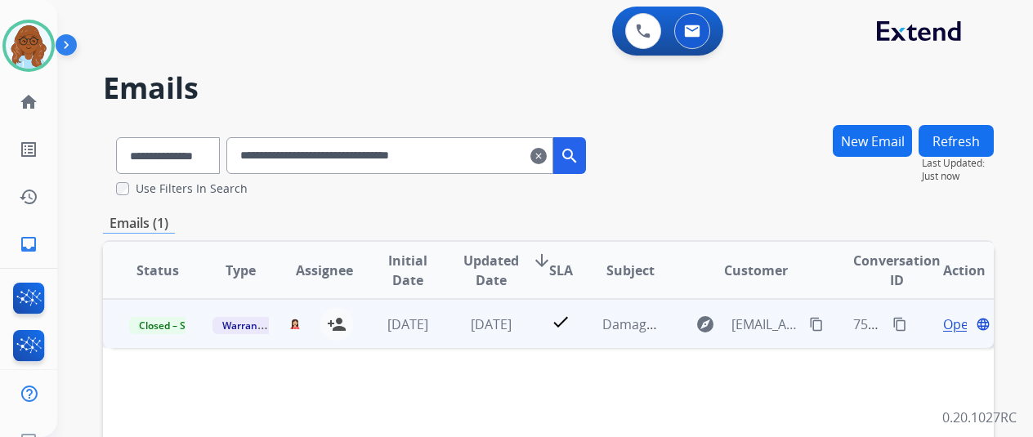
click at [943, 321] on span "Open" at bounding box center [960, 325] width 34 height 20
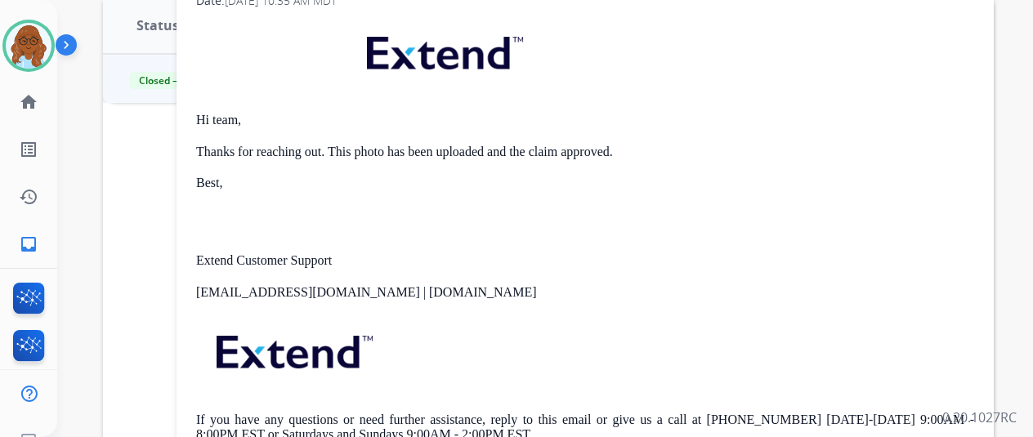
scroll to position [63, 0]
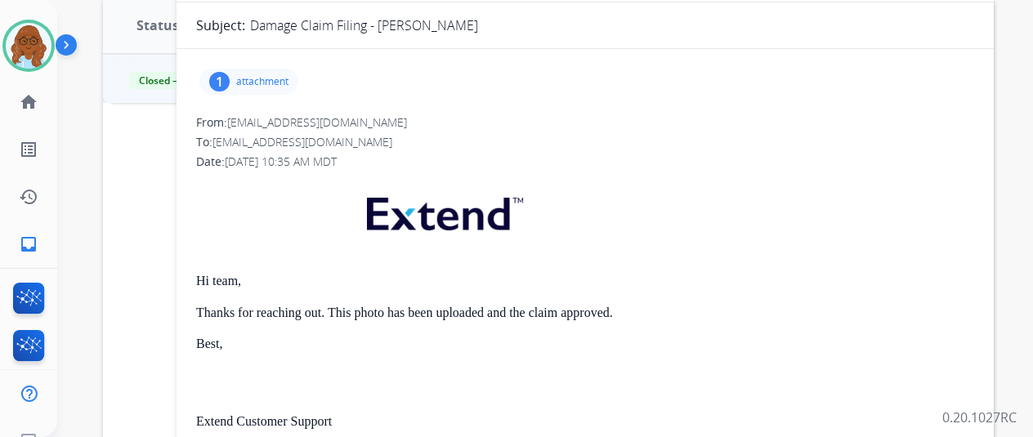
click at [230, 88] on div "1" at bounding box center [219, 82] width 20 height 20
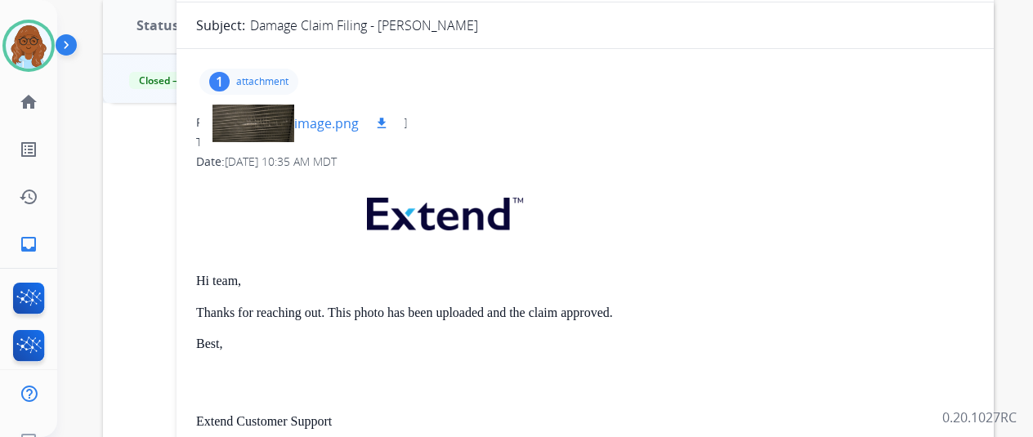
click at [252, 128] on div at bounding box center [254, 123] width 82 height 57
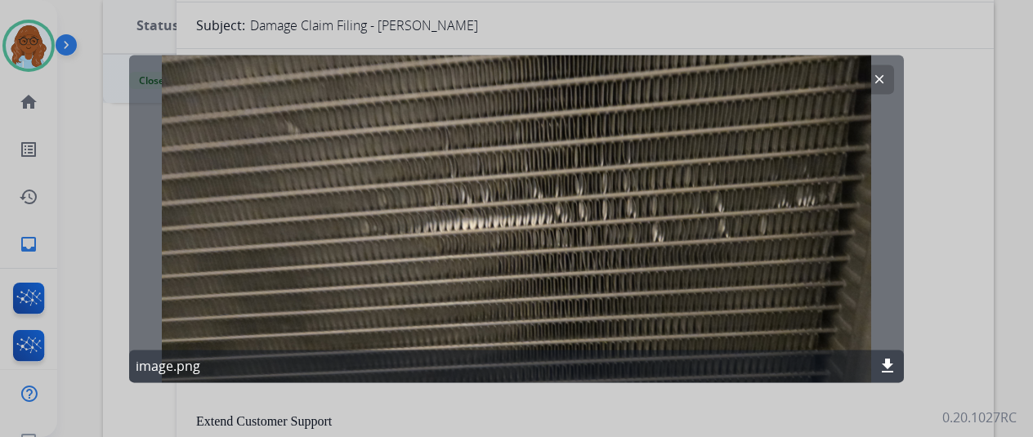
click at [879, 83] on mat-icon "clear" at bounding box center [879, 79] width 15 height 15
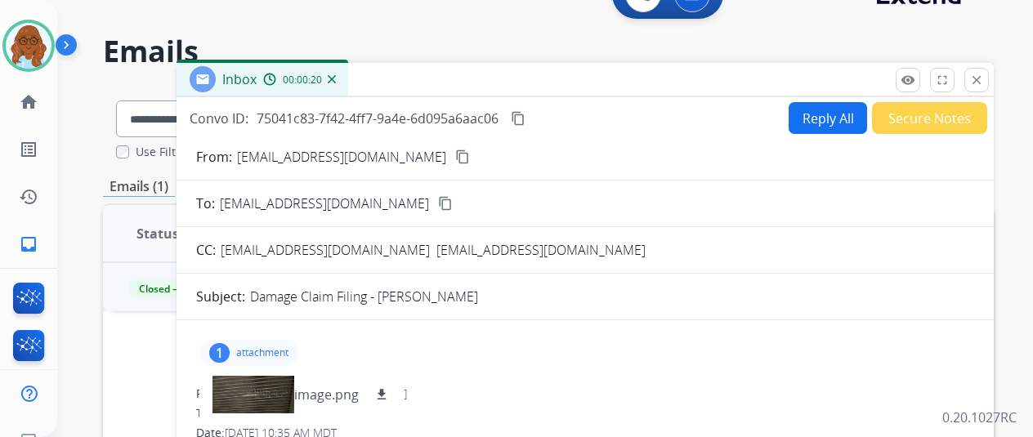
scroll to position [0, 0]
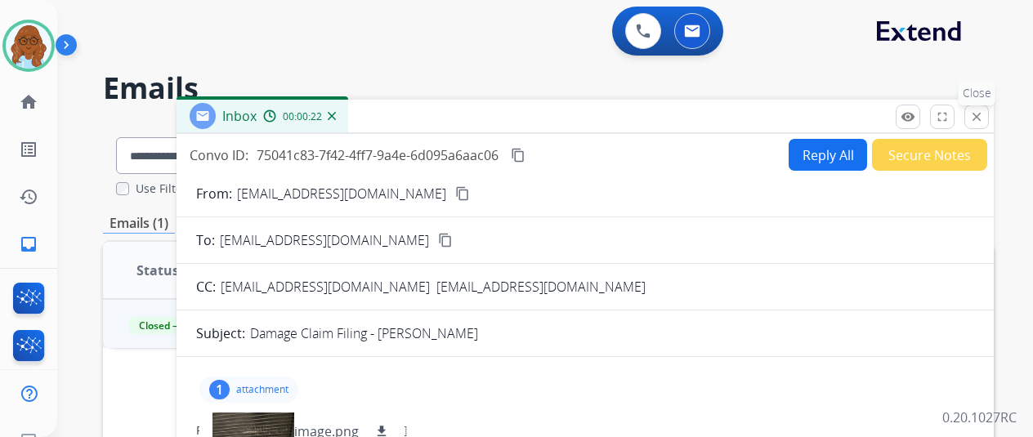
click at [984, 116] on mat-icon "close" at bounding box center [977, 117] width 15 height 15
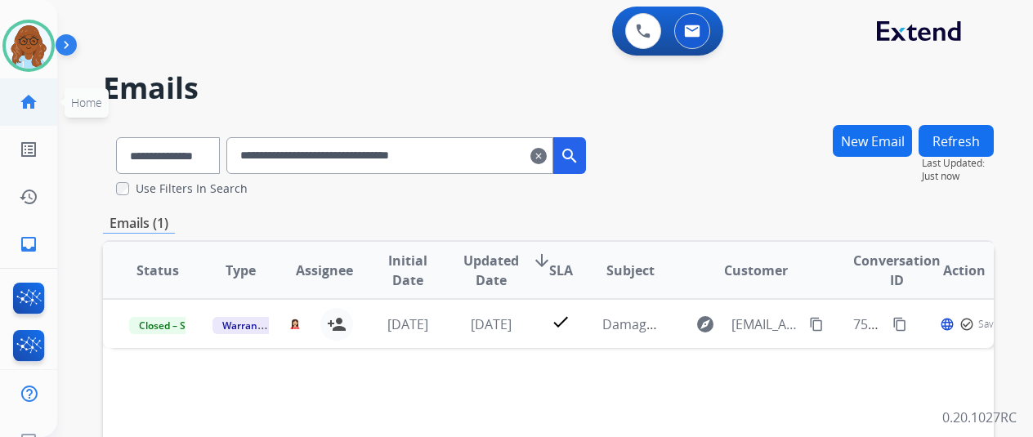
click at [17, 88] on link "home Home" at bounding box center [29, 102] width 46 height 46
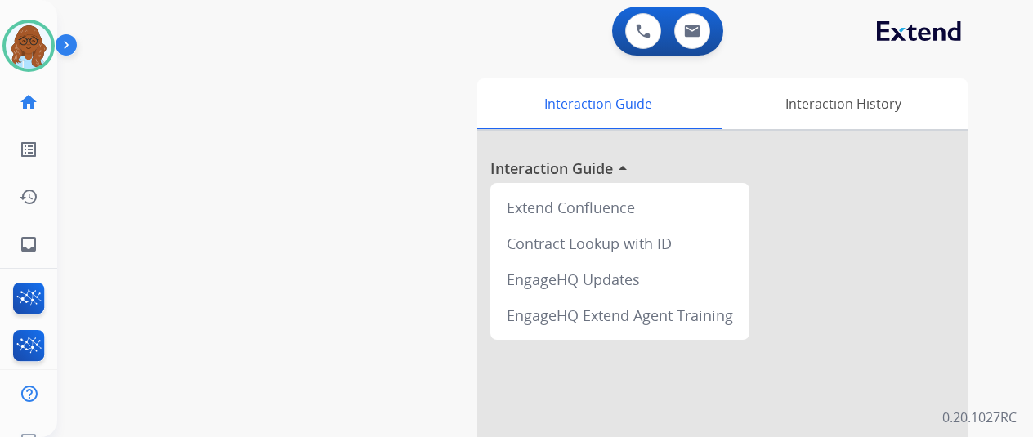
drag, startPoint x: 29, startPoint y: 43, endPoint x: 53, endPoint y: 61, distance: 29.8
click at [29, 43] on img at bounding box center [29, 46] width 46 height 46
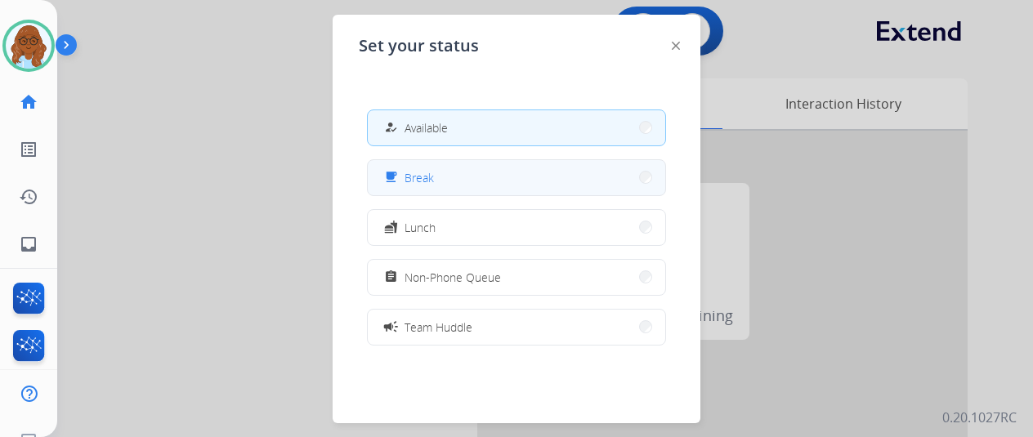
click at [448, 180] on button "free_breakfast Break" at bounding box center [517, 177] width 298 height 35
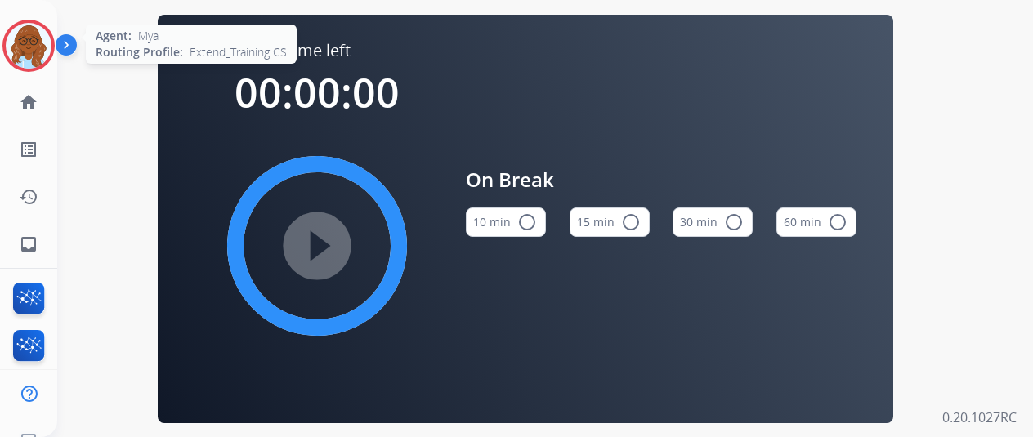
click at [38, 57] on img at bounding box center [29, 46] width 46 height 46
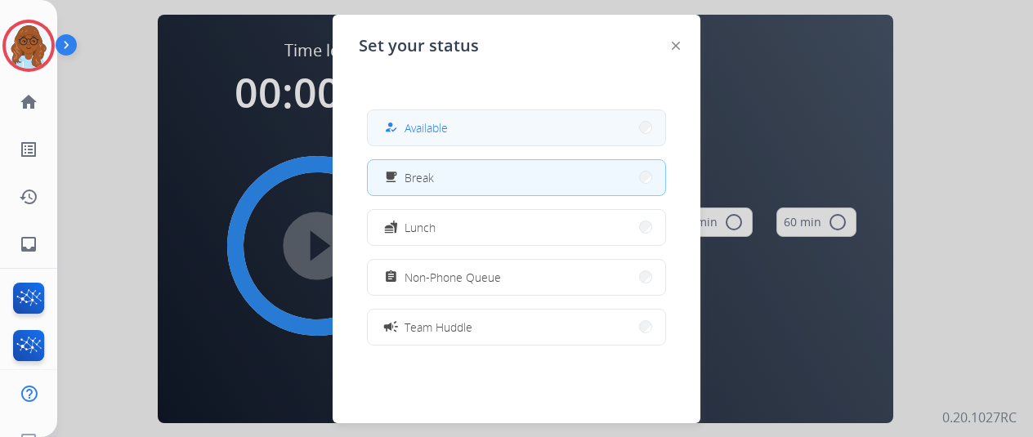
click at [443, 135] on span "Available" at bounding box center [426, 127] width 43 height 17
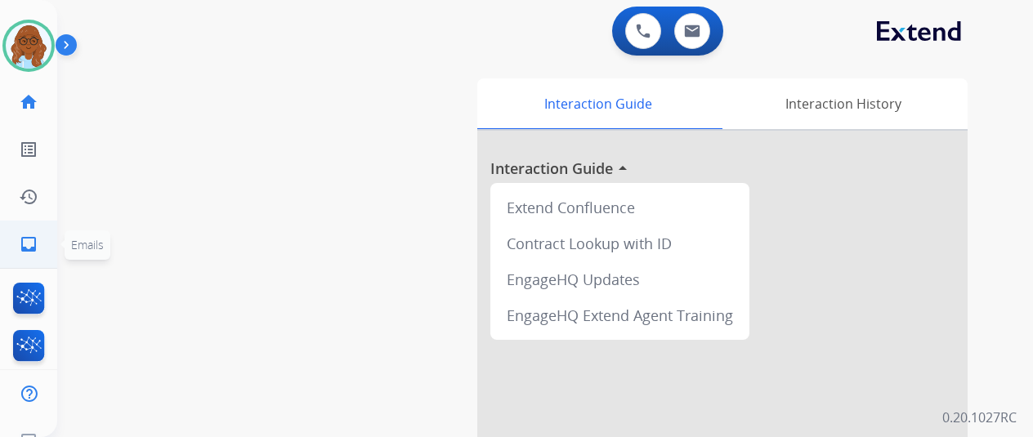
click at [24, 240] on mat-icon "inbox" at bounding box center [29, 245] width 20 height 20
select select "**********"
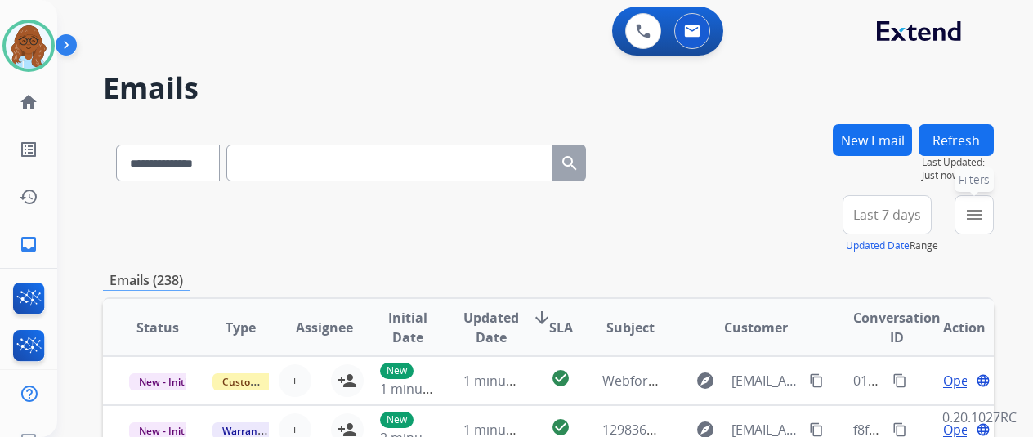
click at [994, 218] on button "menu Filters" at bounding box center [974, 214] width 39 height 39
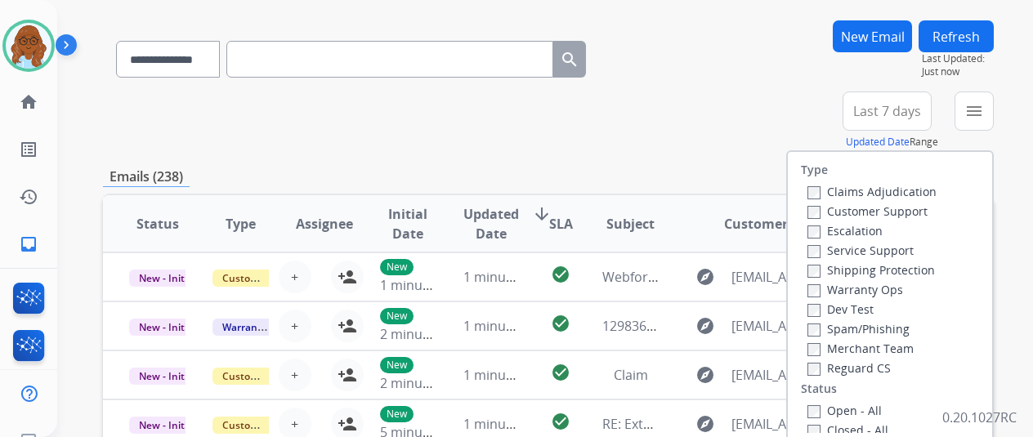
scroll to position [163, 0]
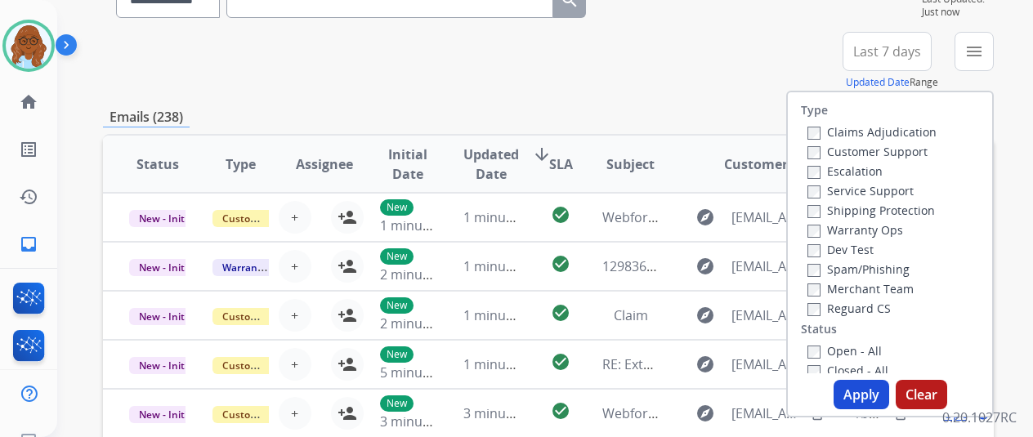
click at [856, 146] on label "Customer Support" at bounding box center [868, 152] width 120 height 16
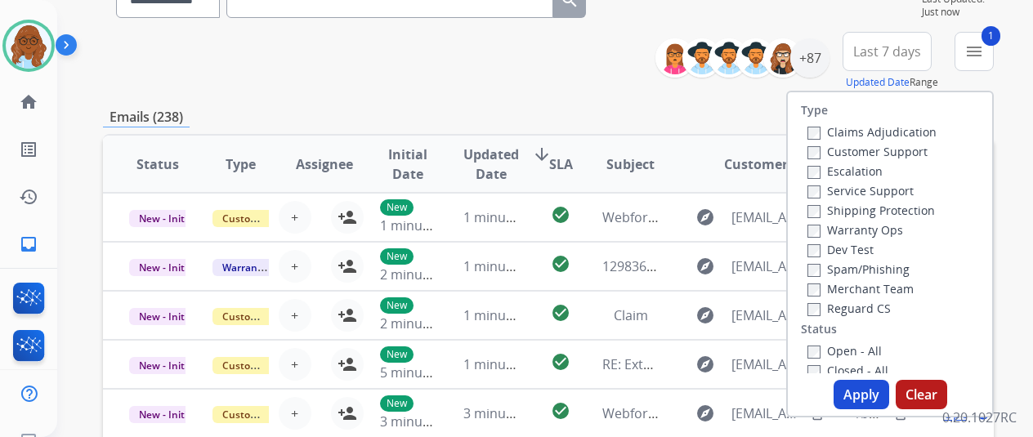
click at [863, 213] on label "Shipping Protection" at bounding box center [872, 211] width 128 height 16
click at [857, 301] on label "Reguard CS" at bounding box center [849, 309] width 83 height 16
click at [859, 338] on div "Type Claims Adjudication Customer Support Escalation Service Support Shipping P…" at bounding box center [890, 232] width 204 height 281
click at [867, 356] on label "Open - All" at bounding box center [845, 351] width 74 height 16
click at [867, 380] on div "Apply Clear" at bounding box center [890, 394] width 204 height 29
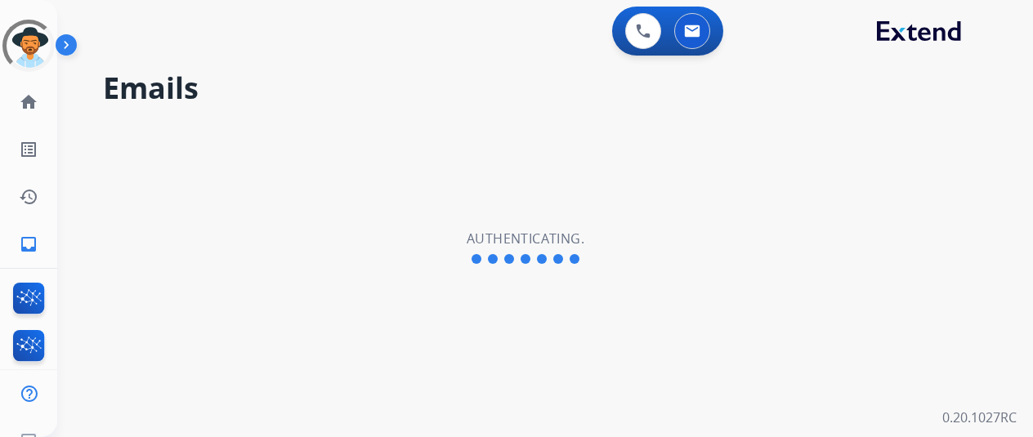
select select "**********"
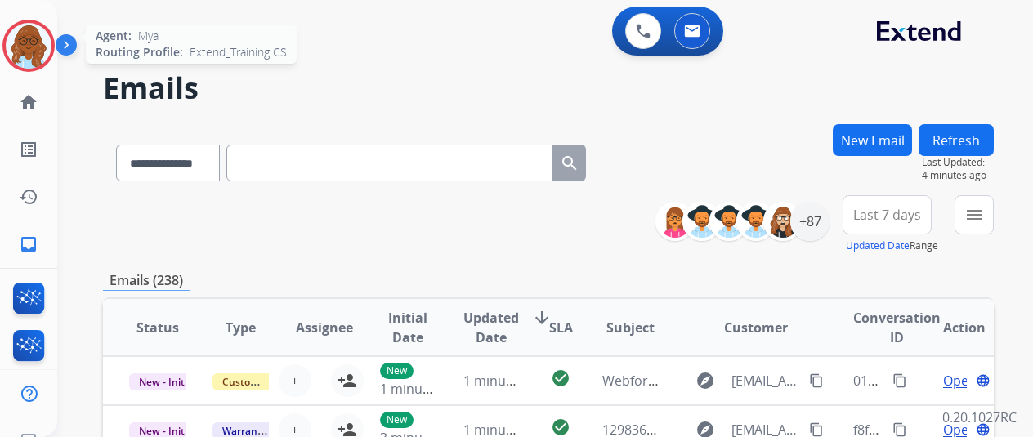
click at [11, 43] on img at bounding box center [29, 46] width 46 height 46
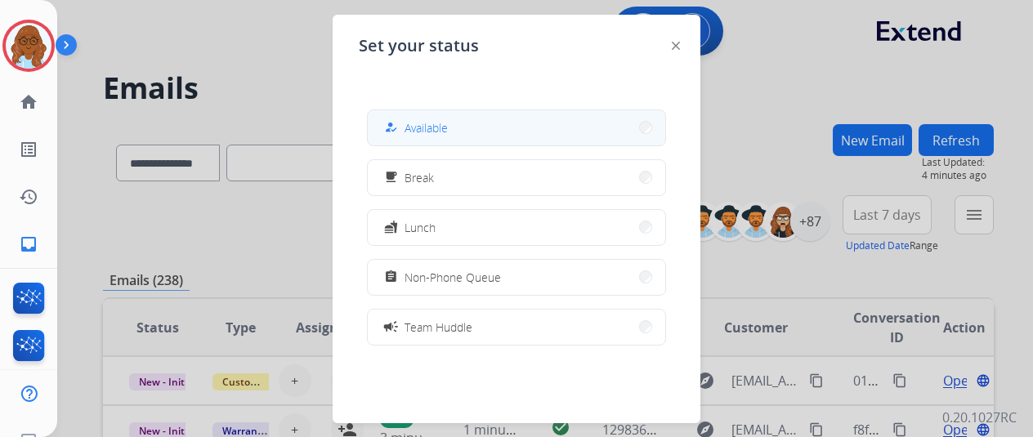
click at [464, 132] on button "how_to_reg Available" at bounding box center [517, 127] width 298 height 35
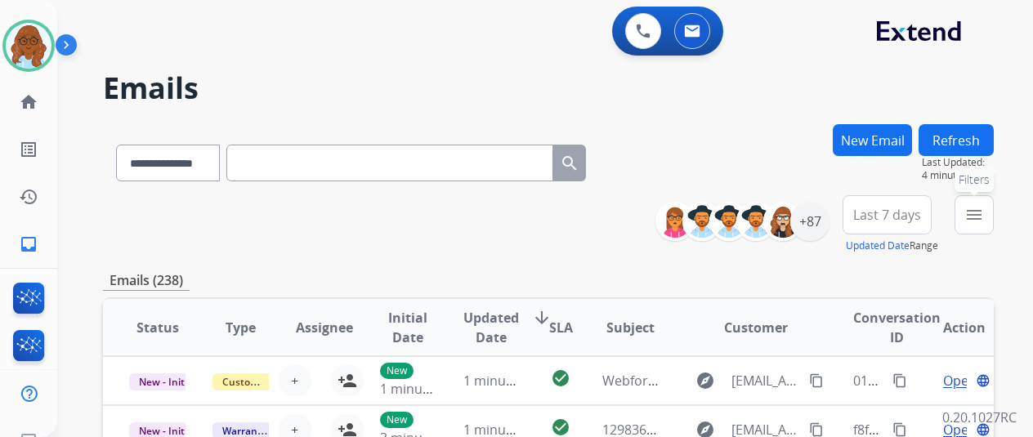
click at [994, 226] on button "menu Filters" at bounding box center [974, 214] width 39 height 39
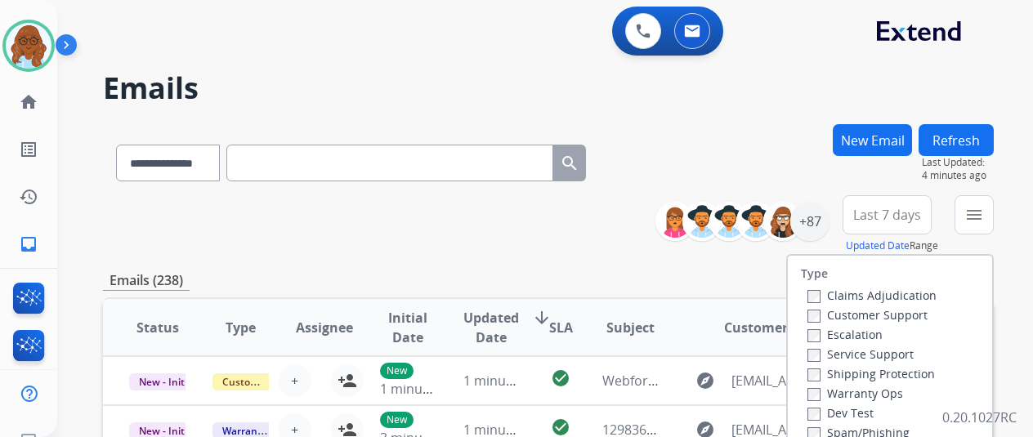
click at [863, 313] on label "Customer Support" at bounding box center [868, 315] width 120 height 16
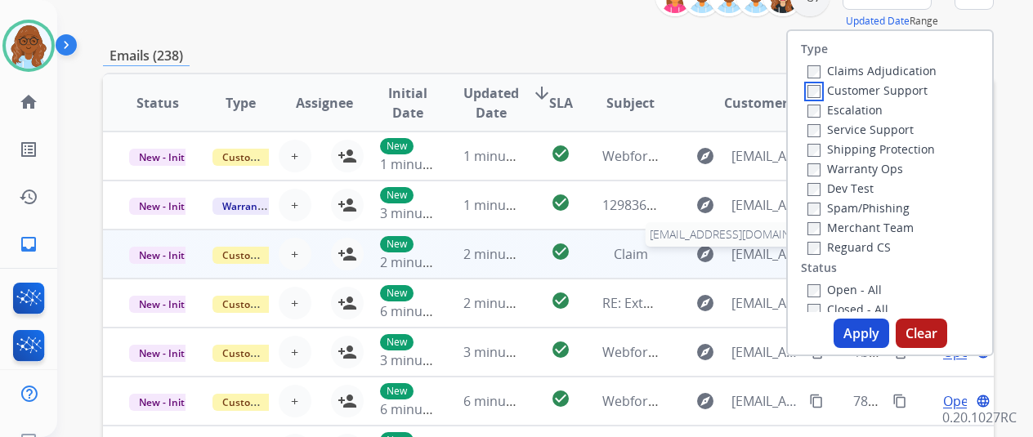
scroll to position [245, 0]
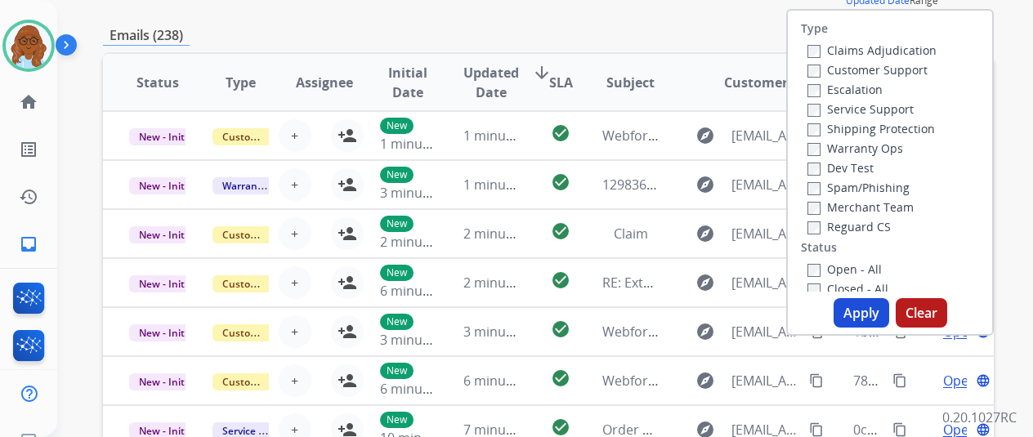
click at [853, 124] on label "Shipping Protection" at bounding box center [872, 129] width 128 height 16
drag, startPoint x: 842, startPoint y: 220, endPoint x: 847, endPoint y: 261, distance: 41.2
click at [842, 221] on label "Reguard CS" at bounding box center [849, 227] width 83 height 16
click at [849, 264] on label "Open - All" at bounding box center [845, 270] width 74 height 16
click at [855, 307] on button "Apply" at bounding box center [862, 312] width 56 height 29
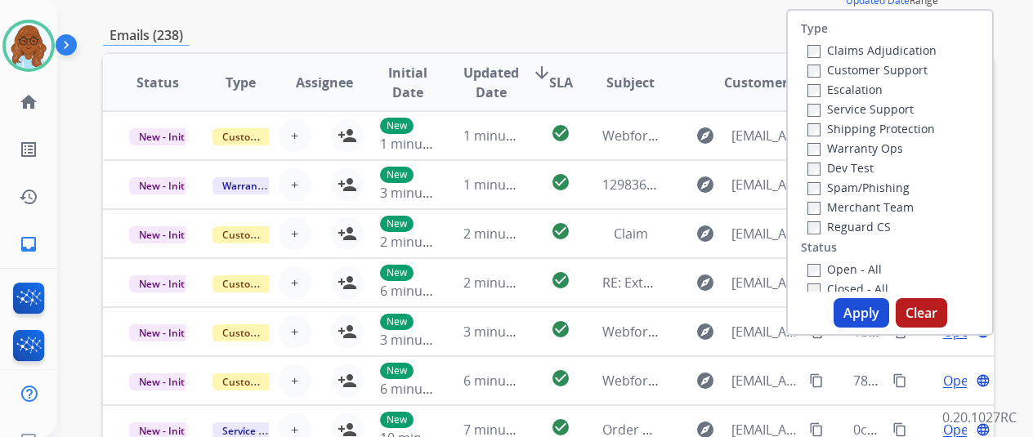
scroll to position [0, 0]
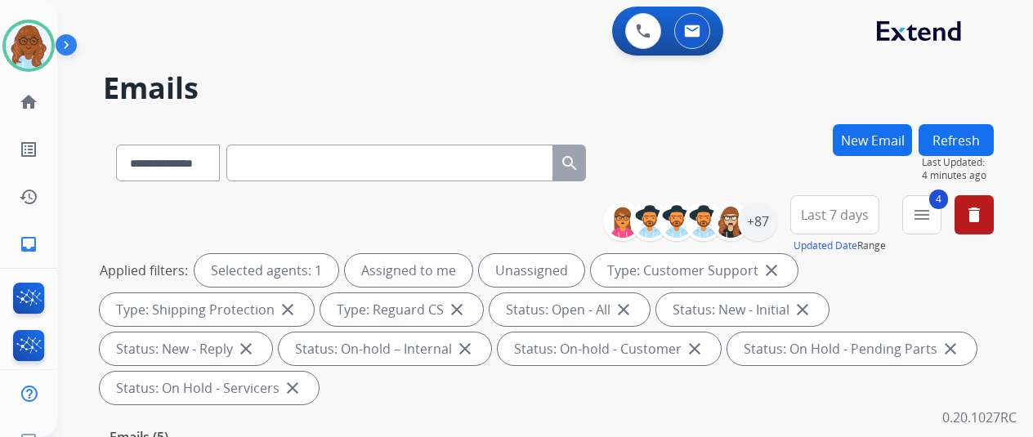
click at [832, 201] on button "Last 7 days" at bounding box center [835, 214] width 89 height 39
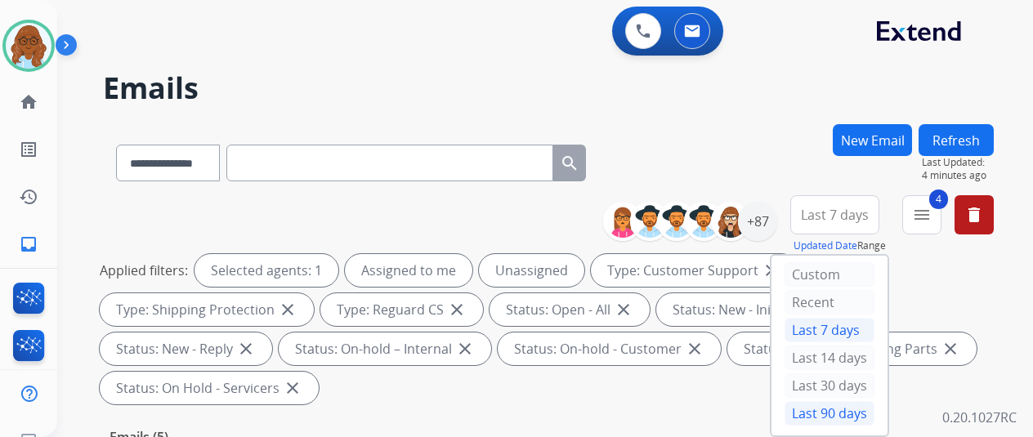
click at [841, 406] on div "Last 90 days" at bounding box center [830, 413] width 90 height 25
click at [773, 219] on div "+87" at bounding box center [757, 221] width 39 height 39
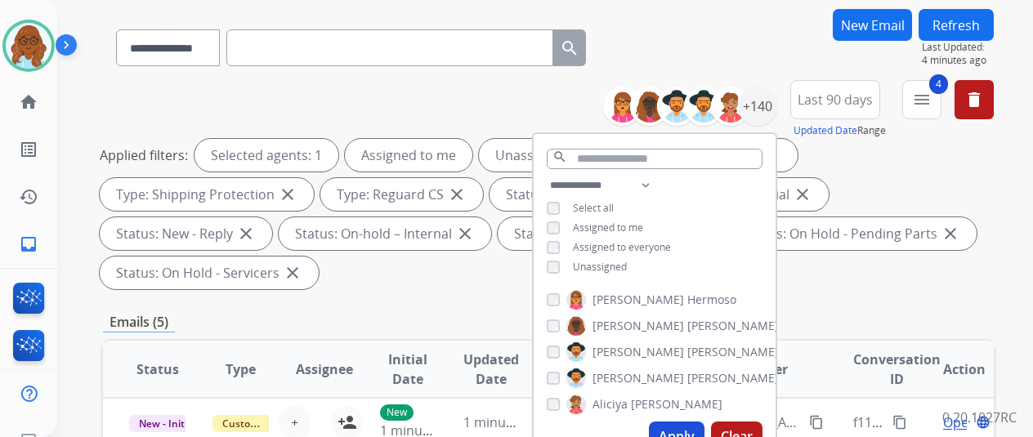
scroll to position [163, 0]
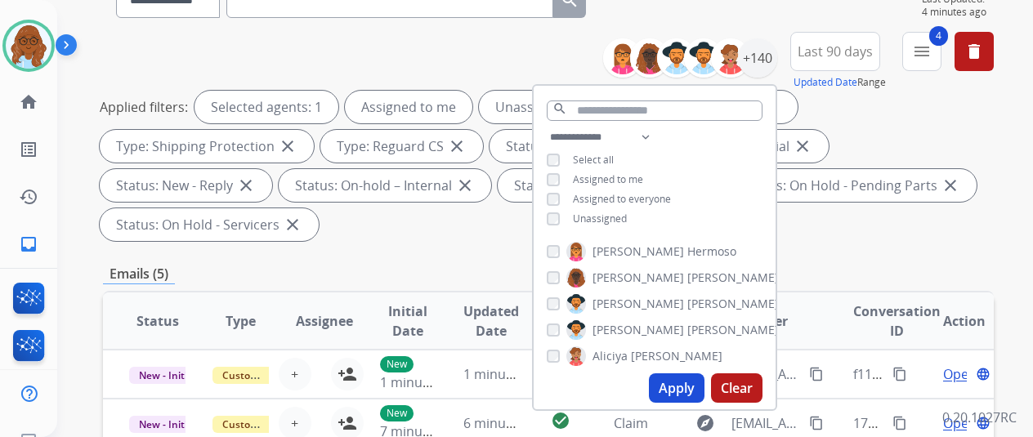
click at [611, 217] on span "Unassigned" at bounding box center [600, 219] width 54 height 14
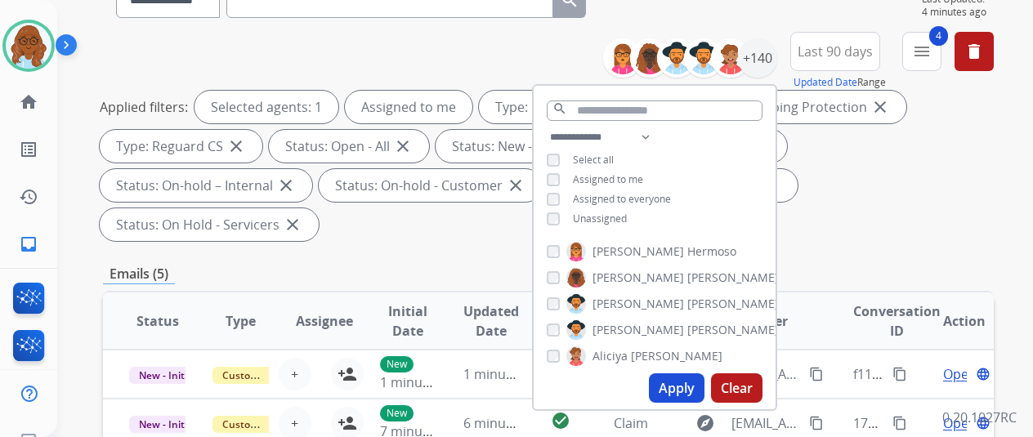
click at [603, 177] on span "Assigned to me" at bounding box center [608, 179] width 70 height 14
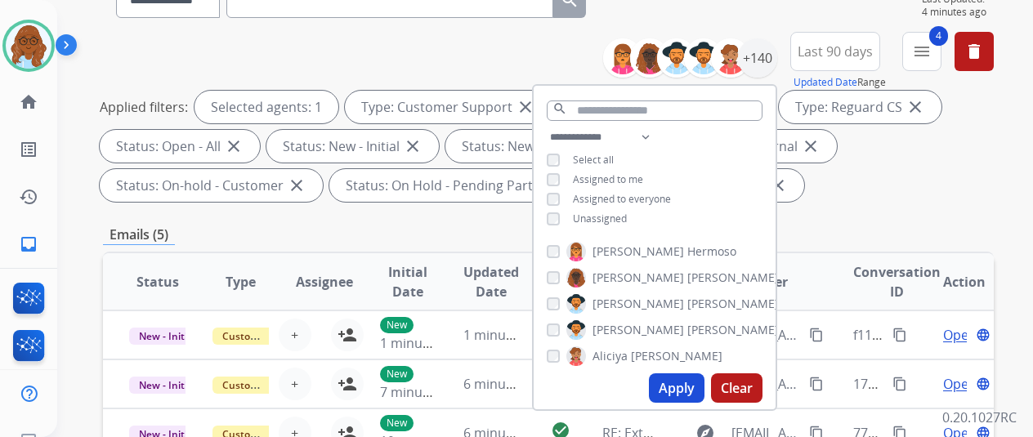
click at [608, 213] on span "Unassigned" at bounding box center [600, 219] width 54 height 14
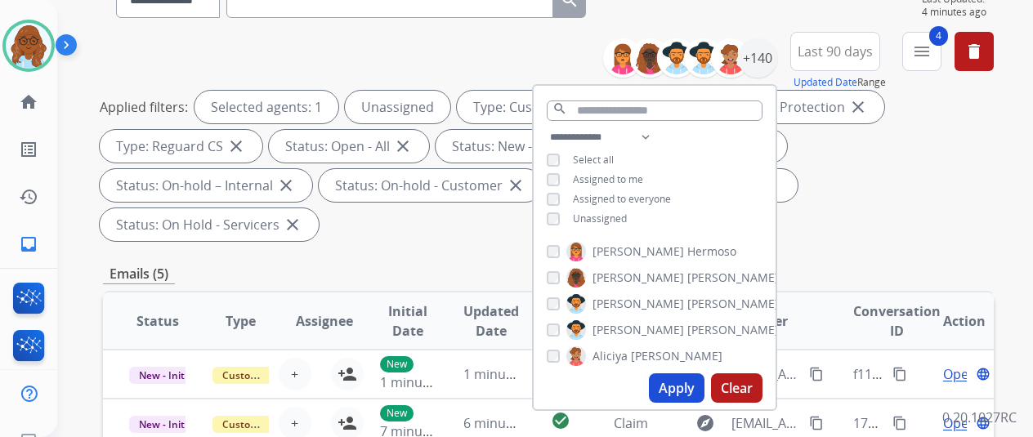
click at [679, 378] on button "Apply" at bounding box center [677, 388] width 56 height 29
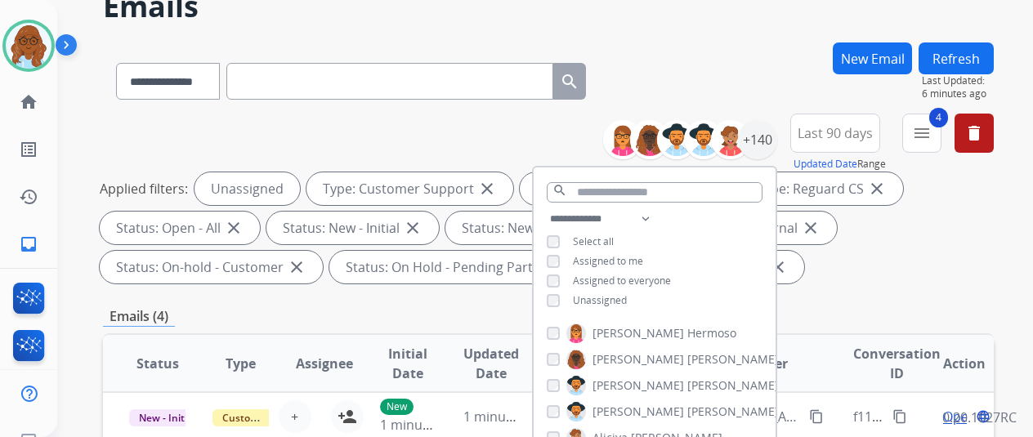
click at [920, 254] on div "Applied filters: Unassigned Type: Customer Support close Type: Shipping Protect…" at bounding box center [545, 227] width 891 height 111
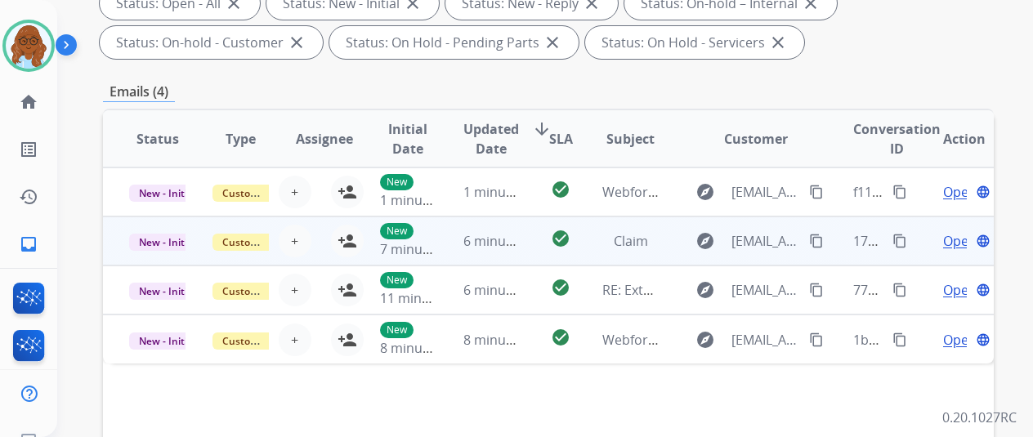
scroll to position [327, 0]
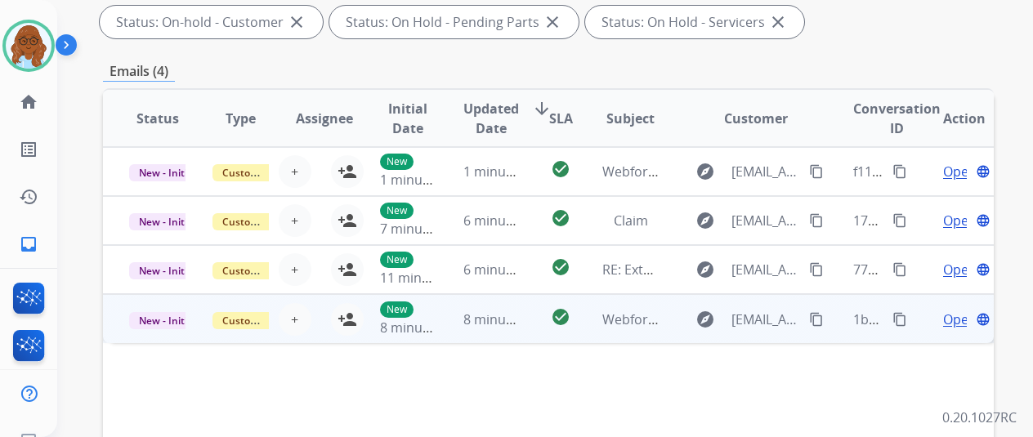
click at [948, 325] on span "Open" at bounding box center [960, 320] width 34 height 20
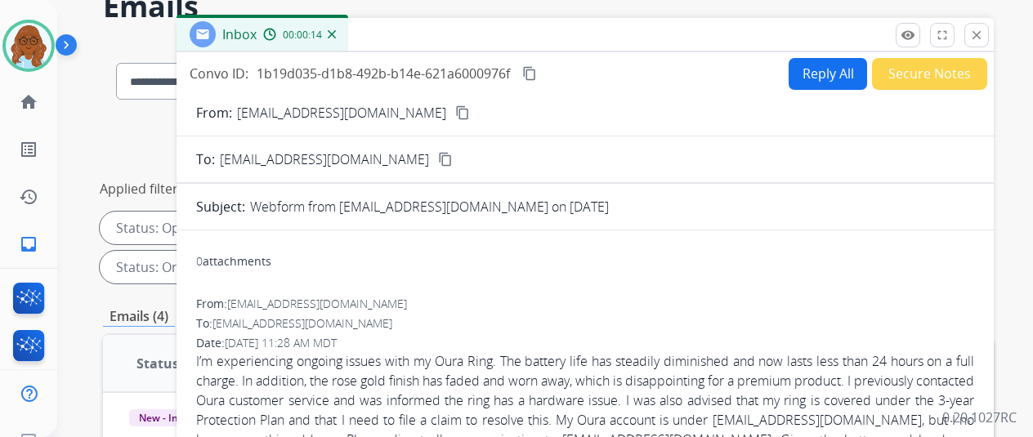
scroll to position [245, 0]
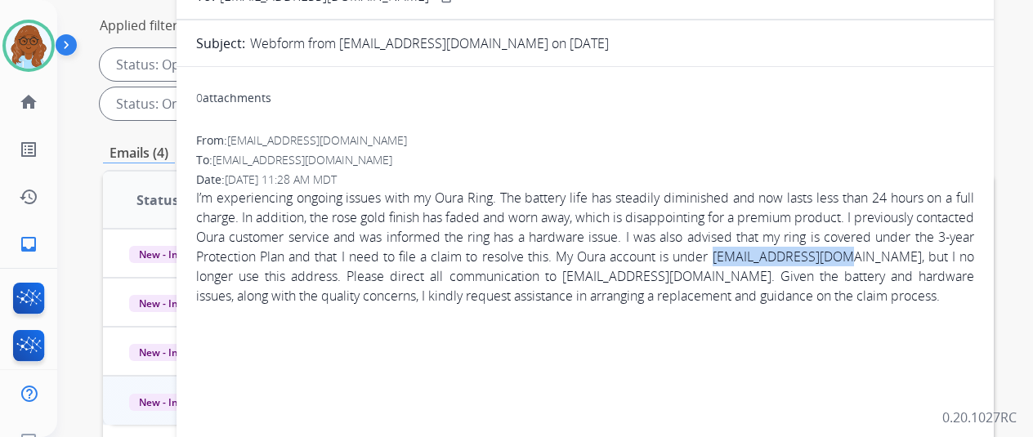
drag, startPoint x: 834, startPoint y: 256, endPoint x: 969, endPoint y: 253, distance: 134.9
click at [969, 253] on span "I’m experiencing ongoing issues with my Oura Ring. The battery life has steadil…" at bounding box center [585, 247] width 778 height 118
copy span "enigma460@gmail.com"
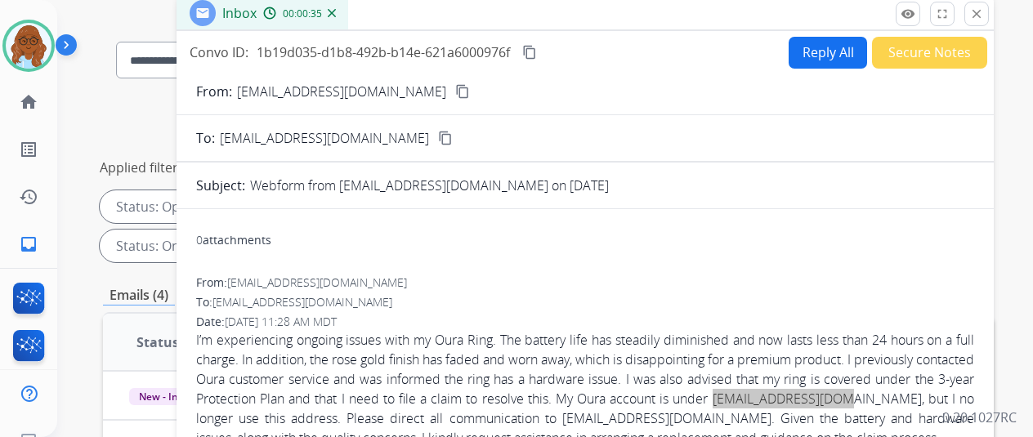
scroll to position [0, 0]
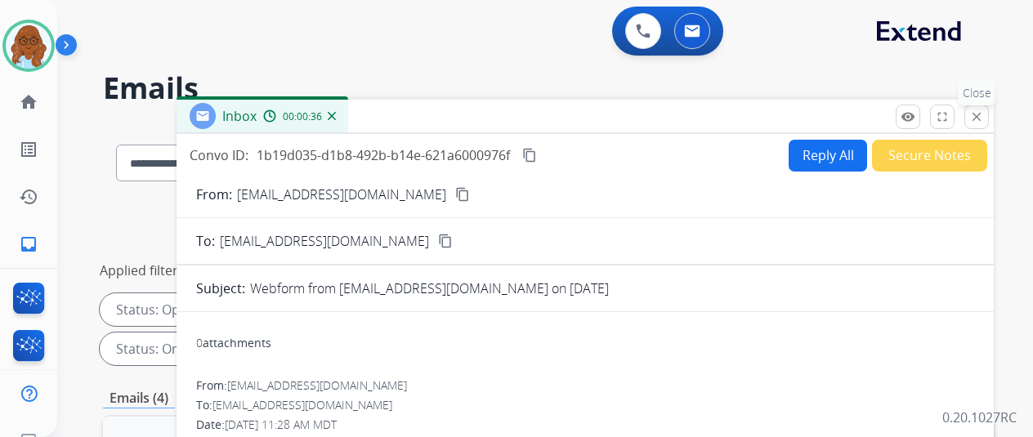
click at [989, 122] on button "close Close" at bounding box center [977, 117] width 25 height 25
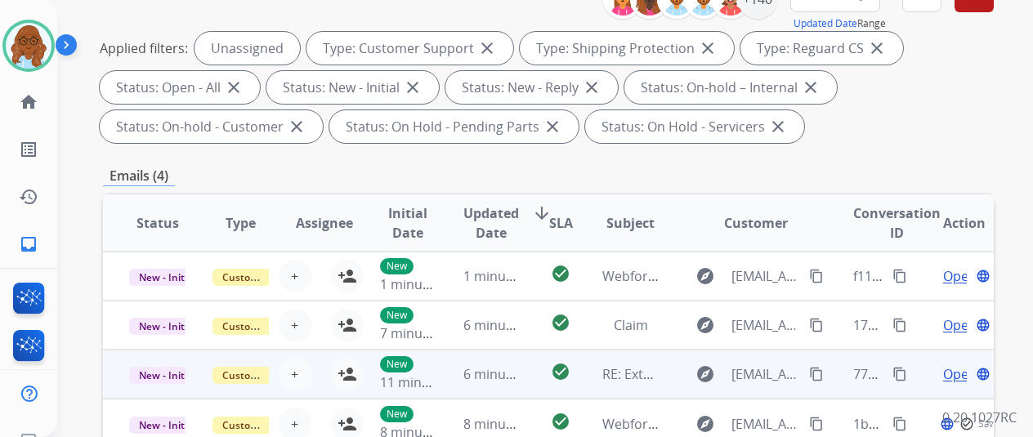
scroll to position [409, 0]
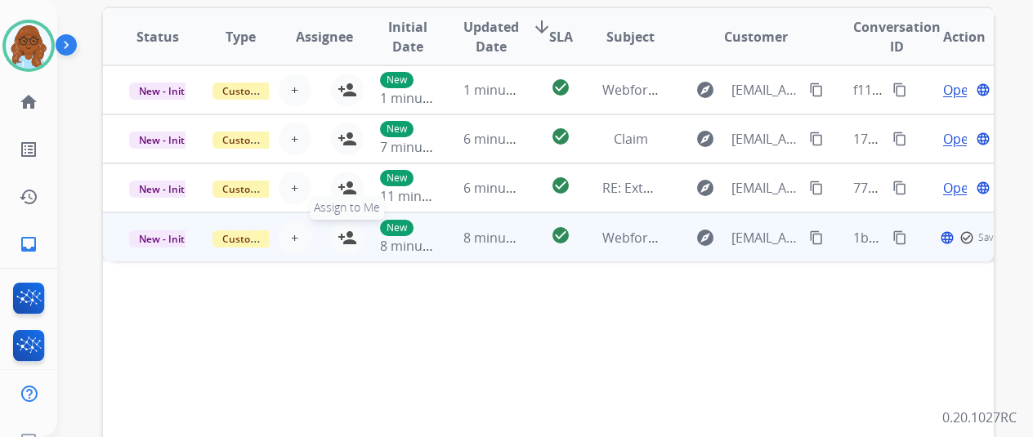
click at [350, 237] on mat-icon "person_add" at bounding box center [348, 238] width 20 height 20
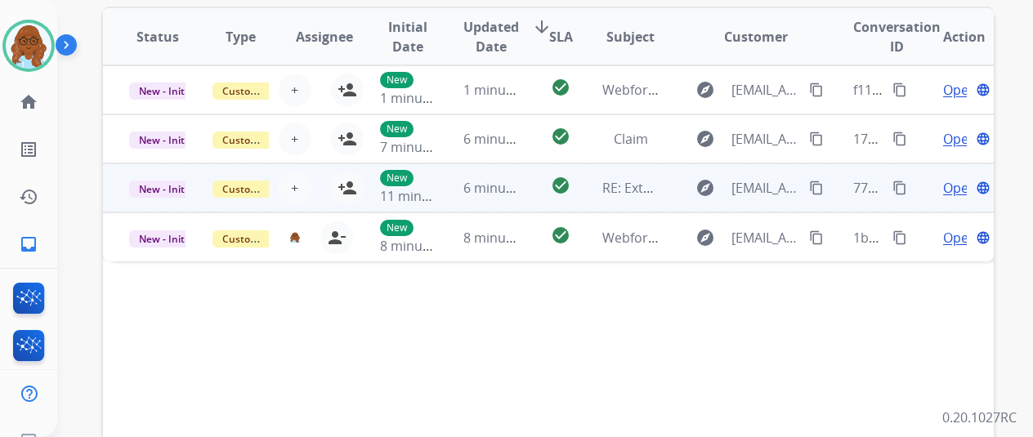
click at [918, 190] on td "Open language" at bounding box center [952, 187] width 83 height 49
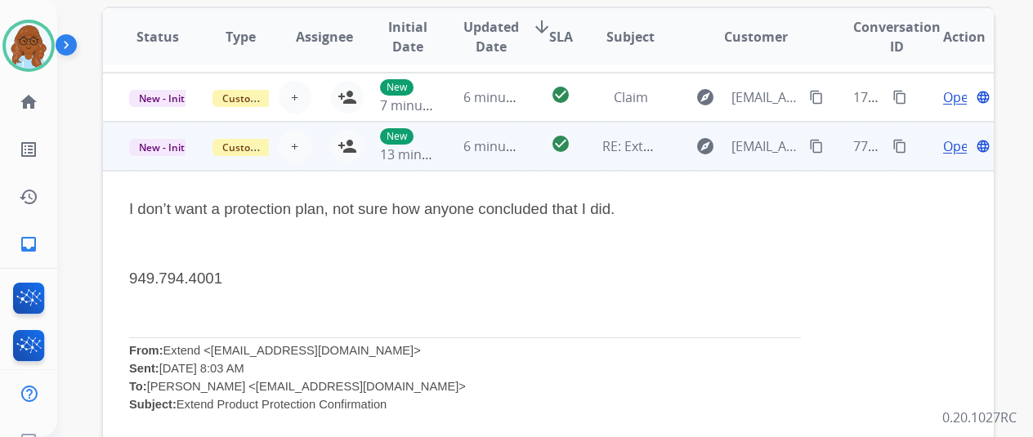
scroll to position [16, 0]
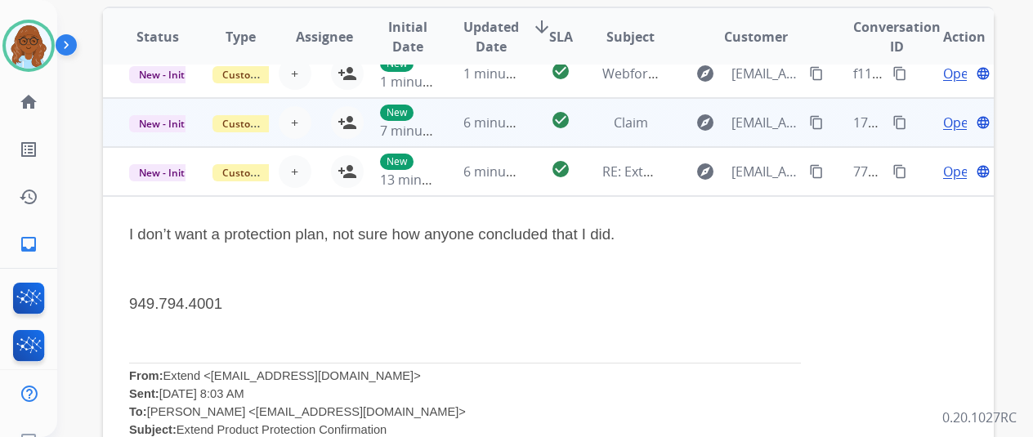
click at [919, 124] on td "Open language" at bounding box center [952, 122] width 83 height 49
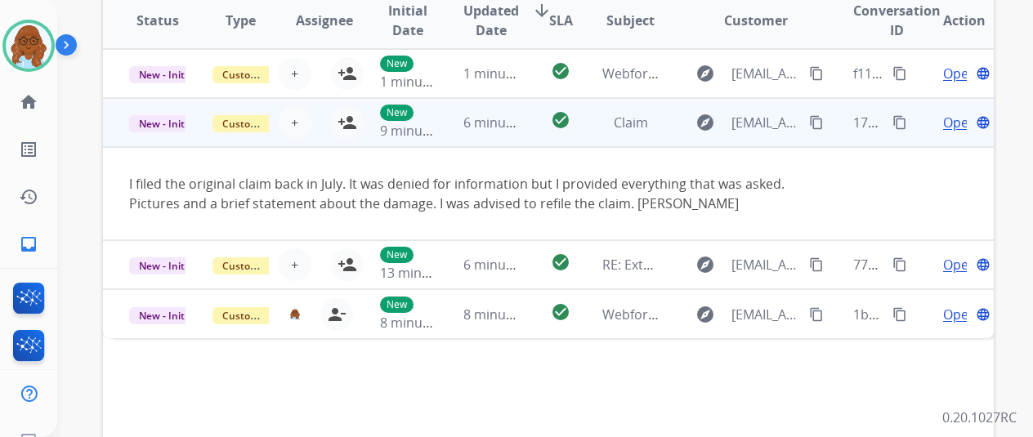
click at [822, 119] on mat-icon "content_copy" at bounding box center [816, 122] width 15 height 15
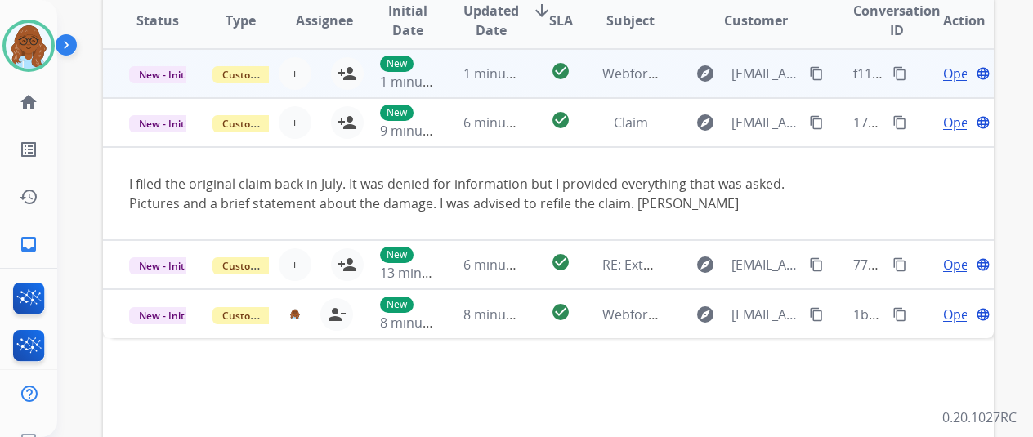
click at [920, 72] on td "Open language" at bounding box center [952, 73] width 83 height 49
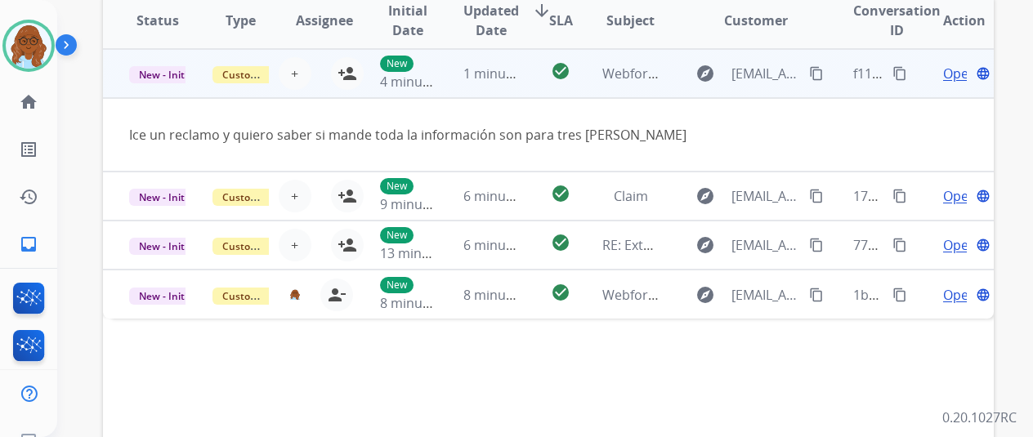
scroll to position [262, 0]
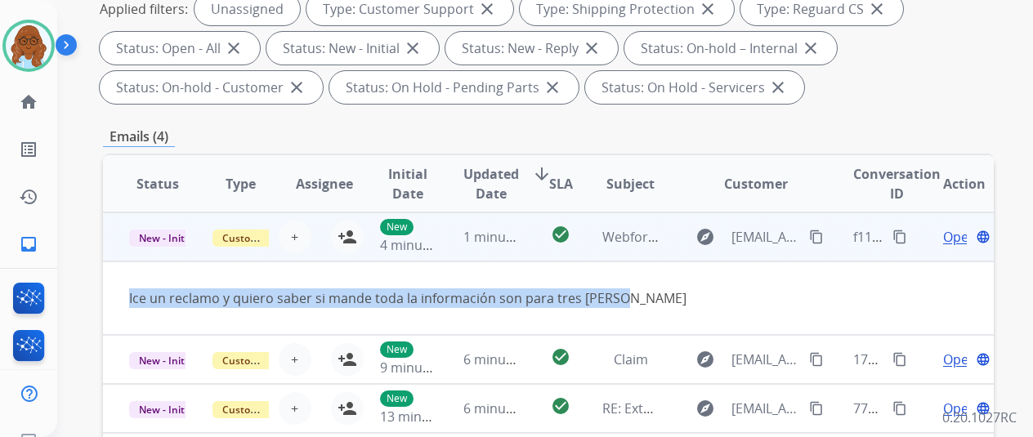
drag, startPoint x: 610, startPoint y: 302, endPoint x: 149, endPoint y: 299, distance: 461.1
click at [119, 307] on td "Ice un reclamo y quiero saber si mande toda la información son para tres sillas" at bounding box center [465, 299] width 724 height 74
copy div "Ice un reclamo y quiero saber si mande toda la información son para tres sillas"
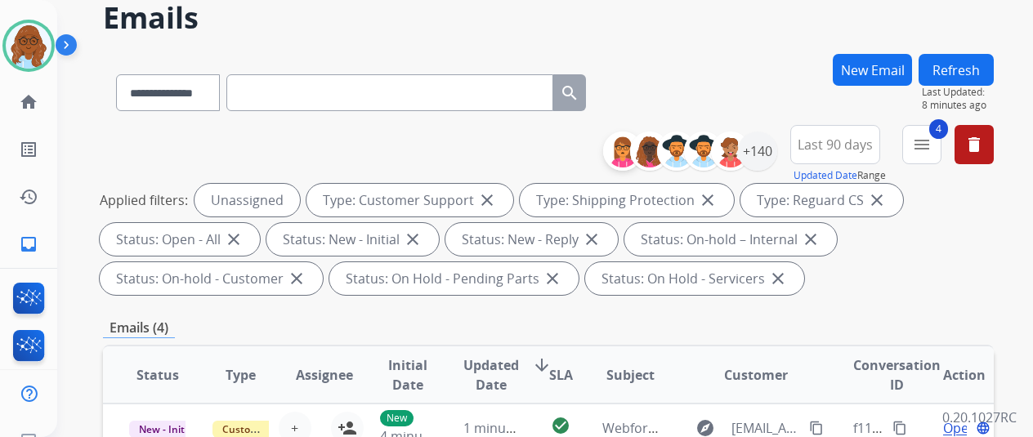
scroll to position [0, 0]
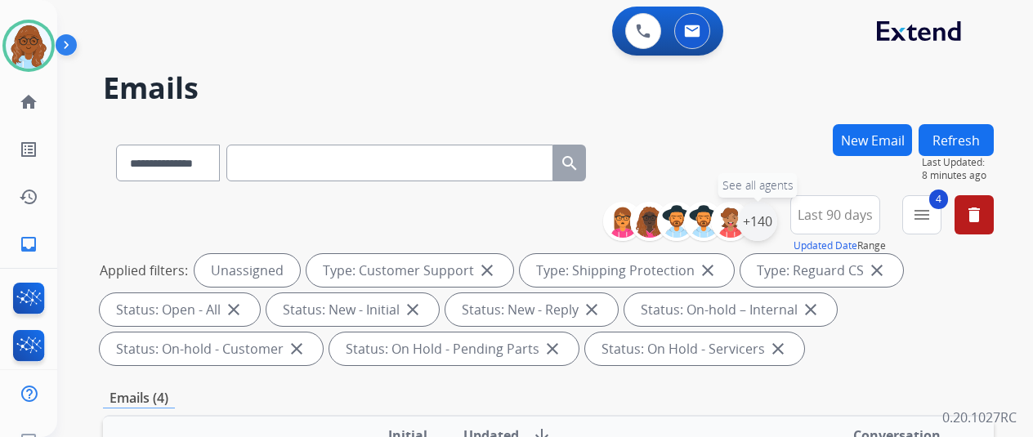
click at [767, 235] on div "+140" at bounding box center [757, 221] width 39 height 39
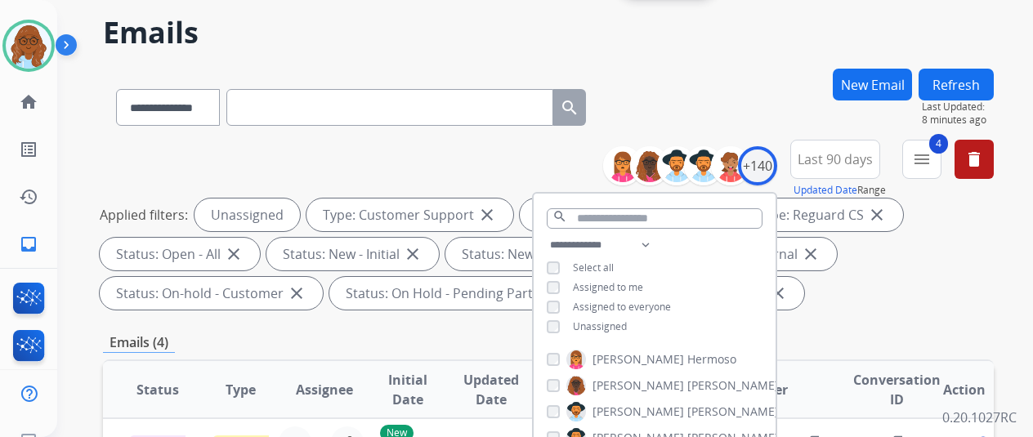
scroll to position [82, 0]
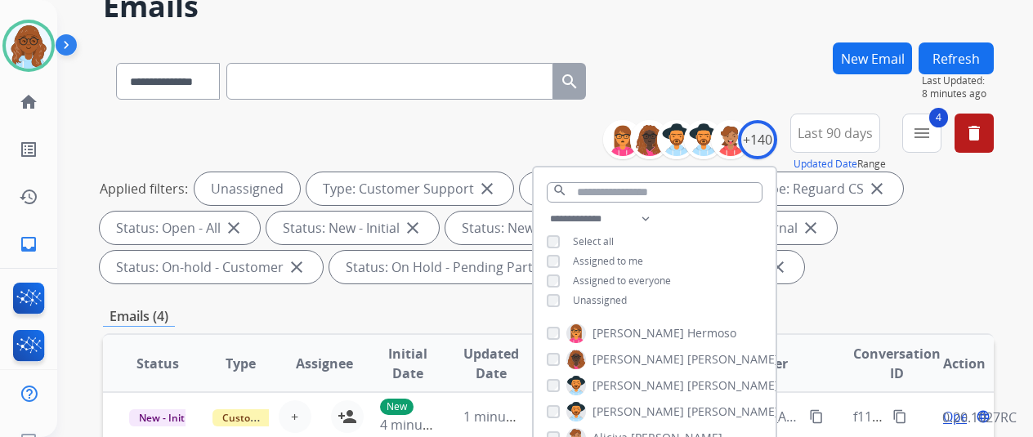
click at [602, 262] on span "Assigned to me" at bounding box center [608, 261] width 70 height 14
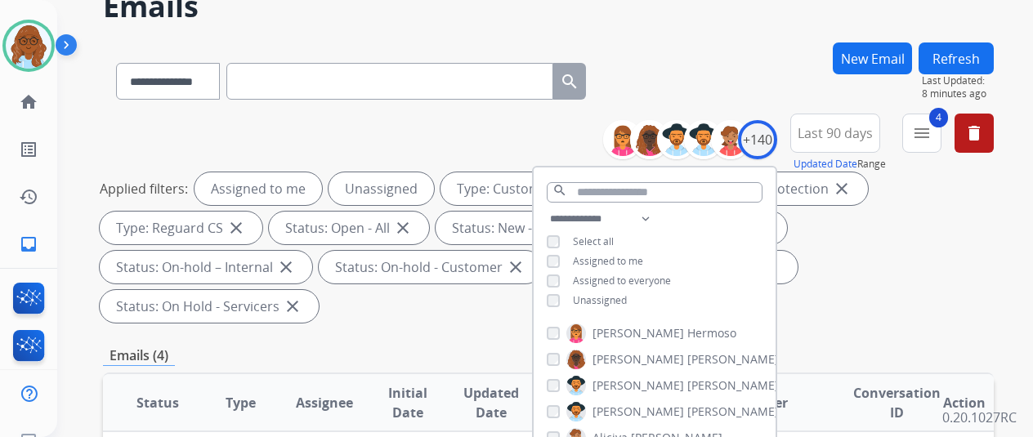
drag, startPoint x: 607, startPoint y: 300, endPoint x: 578, endPoint y: 271, distance: 41.0
click at [607, 301] on span "Unassigned" at bounding box center [600, 300] width 54 height 14
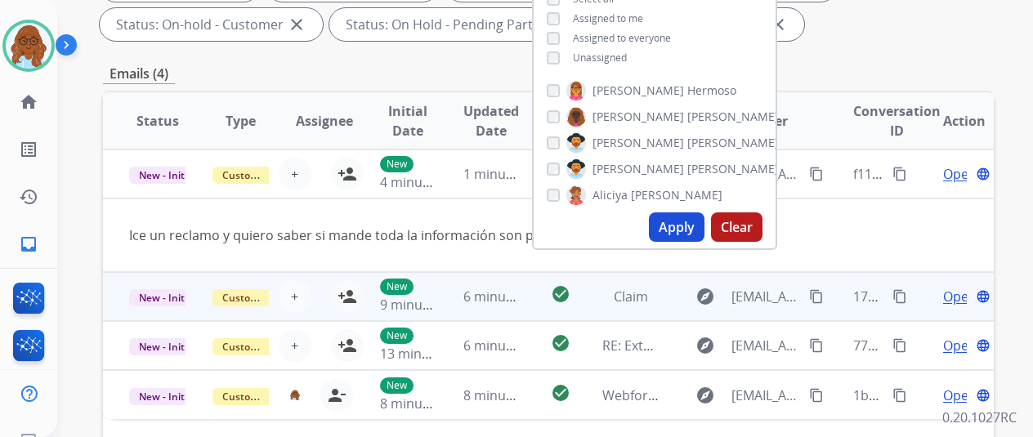
scroll to position [327, 0]
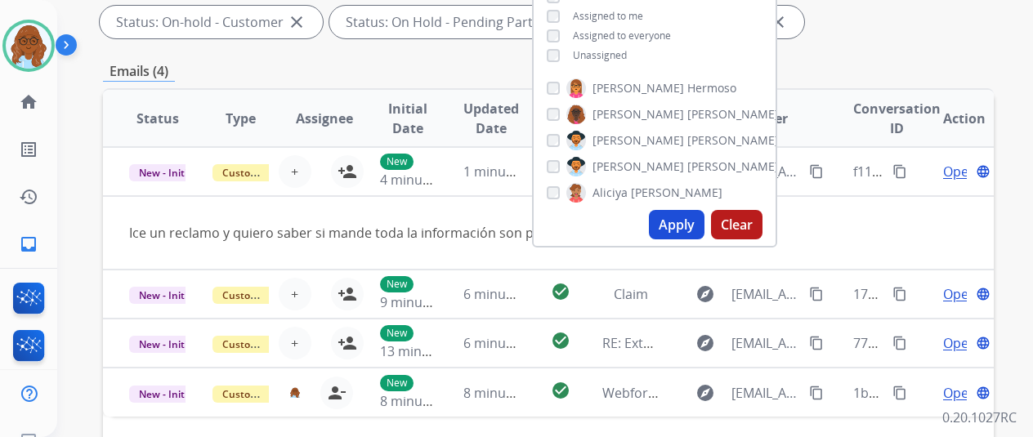
click at [679, 226] on button "Apply" at bounding box center [677, 224] width 56 height 29
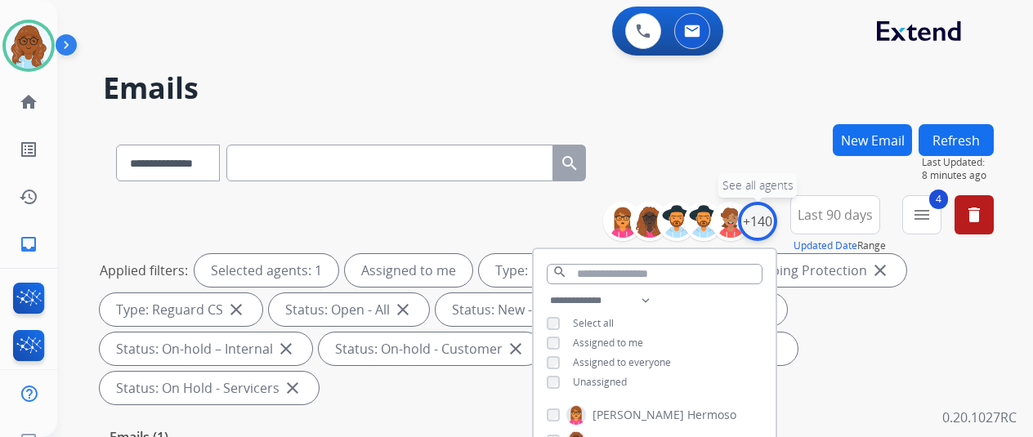
click at [777, 222] on div "+140" at bounding box center [757, 221] width 39 height 39
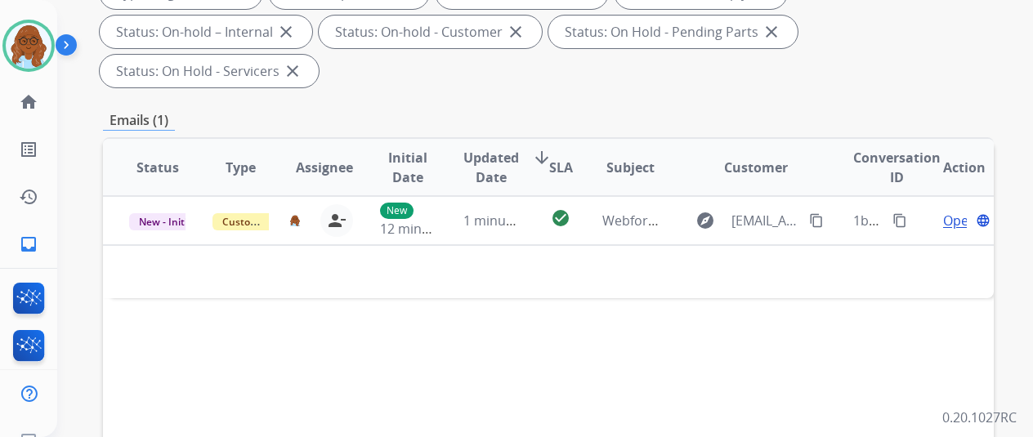
scroll to position [409, 0]
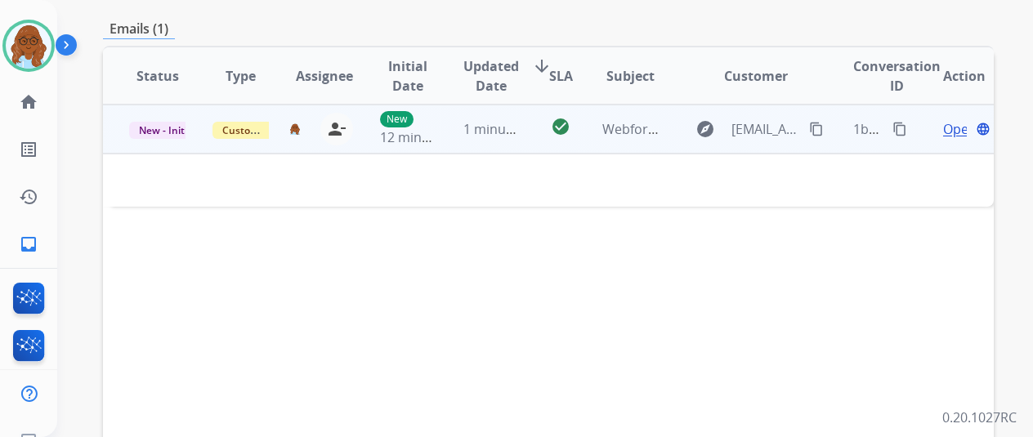
click at [947, 119] on span "Open" at bounding box center [960, 129] width 34 height 20
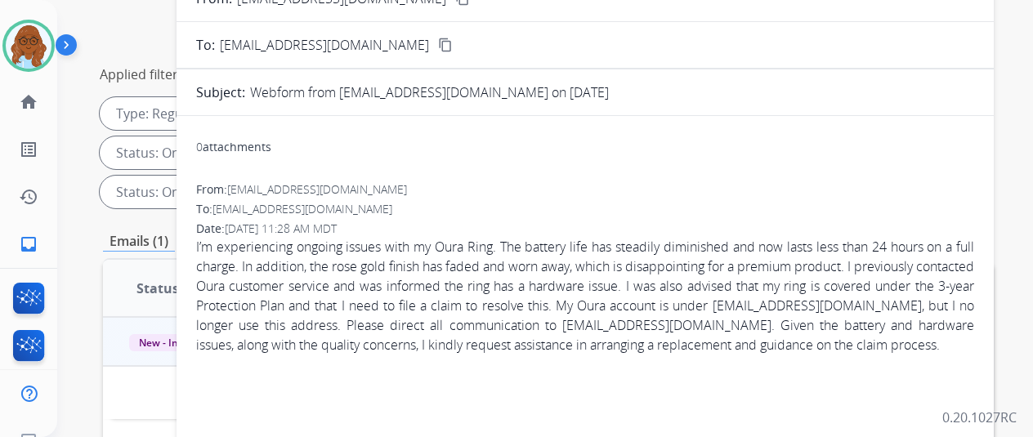
scroll to position [163, 0]
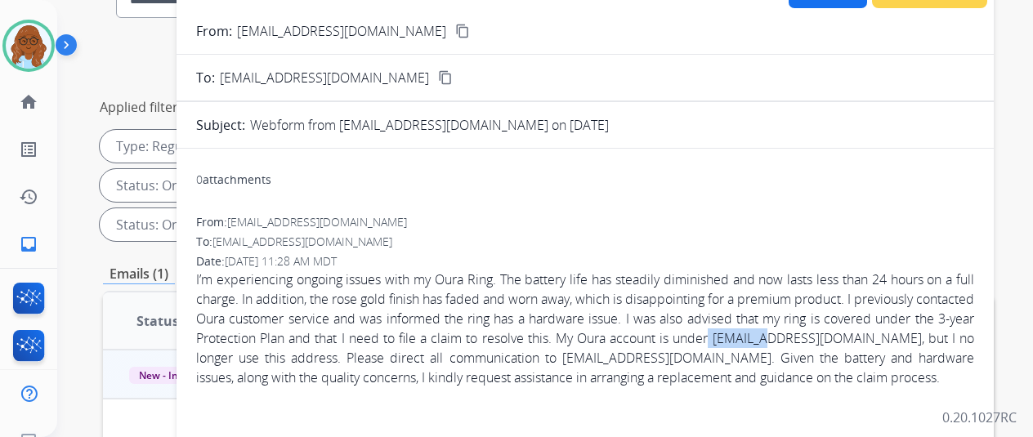
drag, startPoint x: 832, startPoint y: 341, endPoint x: 889, endPoint y: 339, distance: 57.2
click at [889, 339] on span "I’m experiencing ongoing issues with my Oura Ring. The battery life has steadil…" at bounding box center [585, 329] width 778 height 118
drag, startPoint x: 837, startPoint y: 338, endPoint x: 968, endPoint y: 334, distance: 130.8
click at [968, 334] on span "I’m experiencing ongoing issues with my Oura Ring. The battery life has steadil…" at bounding box center [585, 329] width 778 height 118
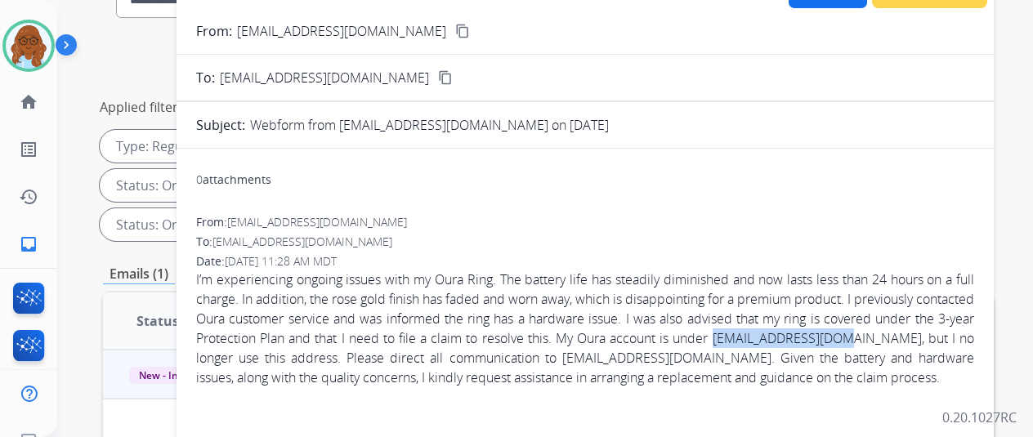
copy span "enigma460@gmail.com"
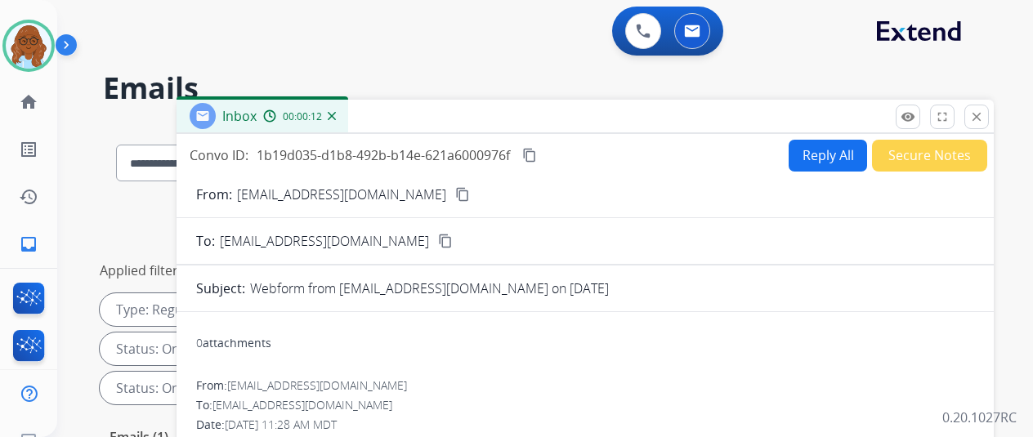
click at [835, 148] on button "Reply All" at bounding box center [828, 156] width 78 height 32
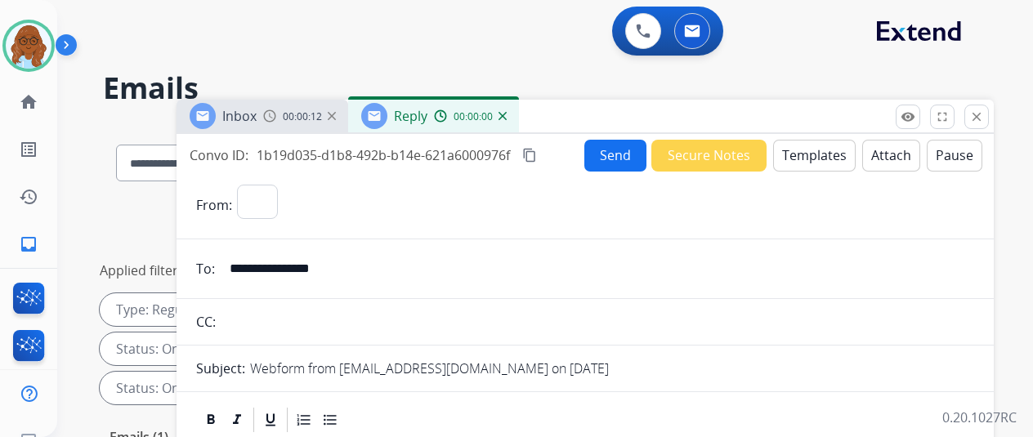
select select "**********"
click at [803, 155] on button "Templates" at bounding box center [814, 156] width 83 height 32
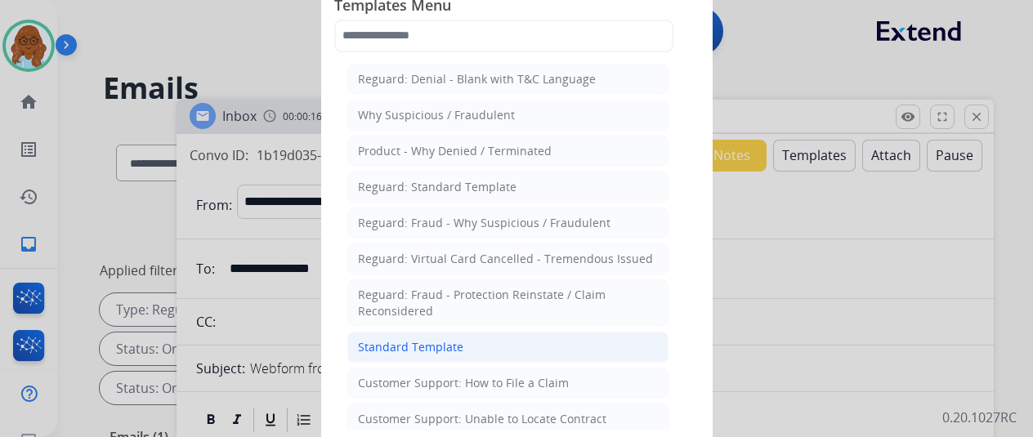
click at [446, 346] on div "Standard Template" at bounding box center [410, 347] width 105 height 16
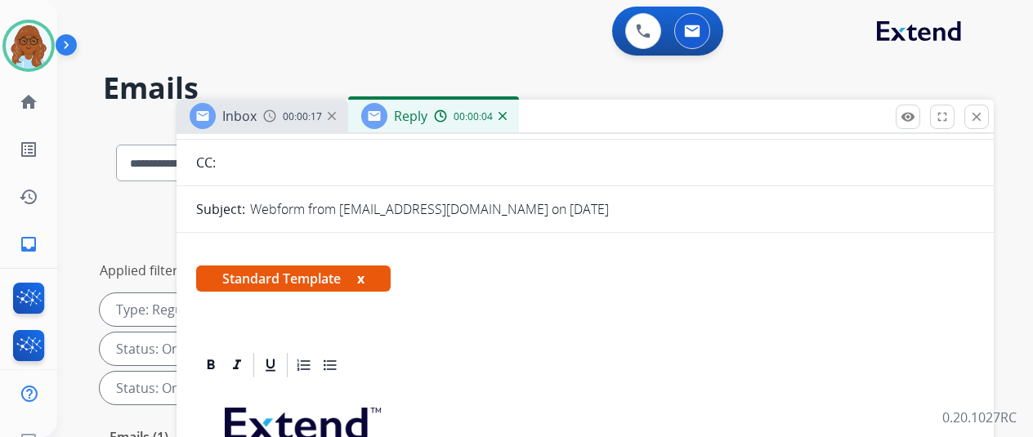
scroll to position [409, 0]
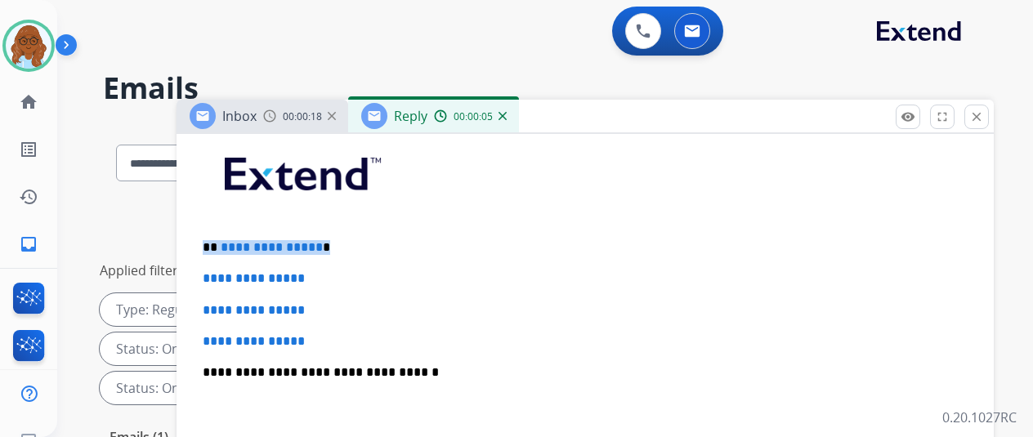
drag, startPoint x: 334, startPoint y: 251, endPoint x: 208, endPoint y: 248, distance: 125.9
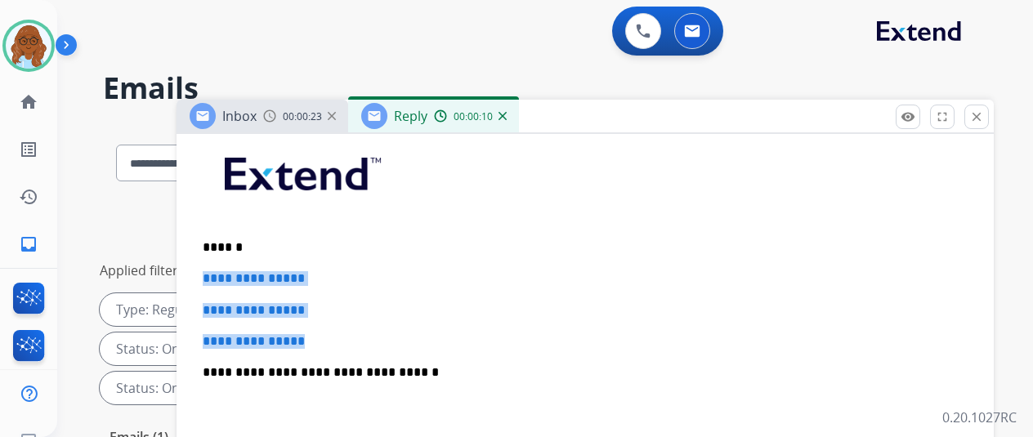
drag, startPoint x: 317, startPoint y: 343, endPoint x: 215, endPoint y: 273, distance: 123.6
click at [216, 280] on div "**********" at bounding box center [585, 411] width 778 height 562
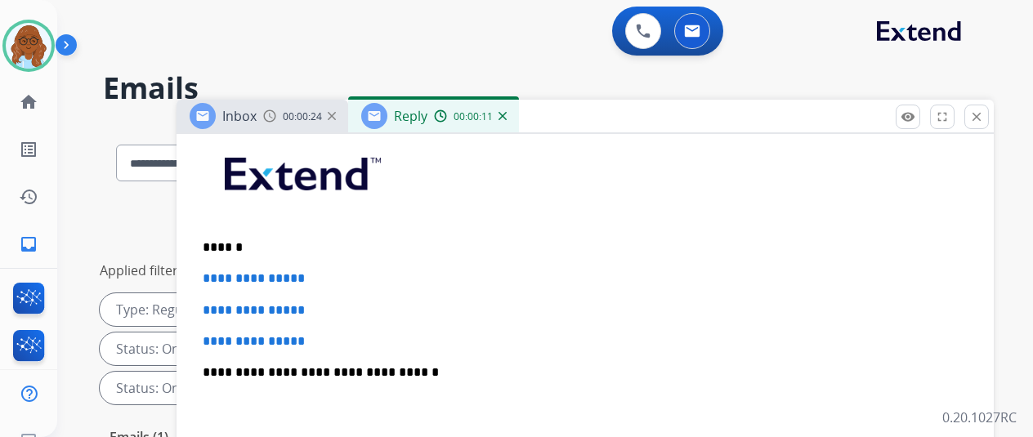
scroll to position [391, 0]
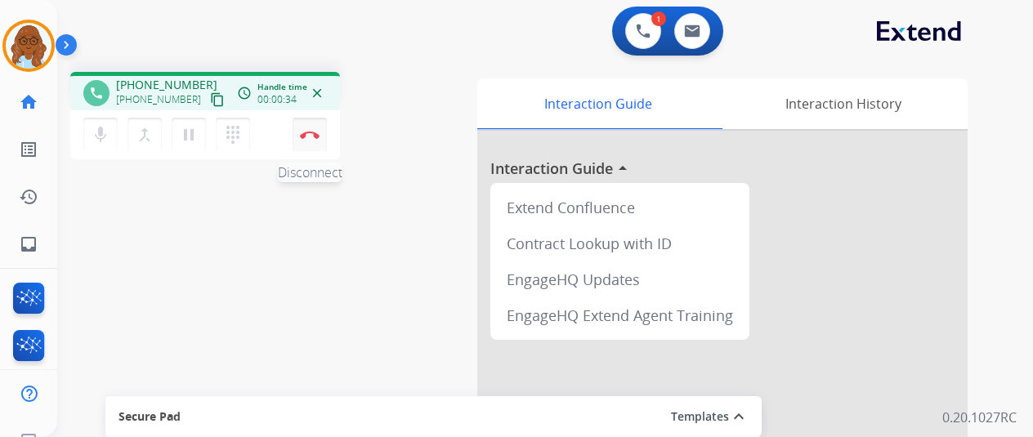
click at [316, 137] on img at bounding box center [310, 135] width 20 height 8
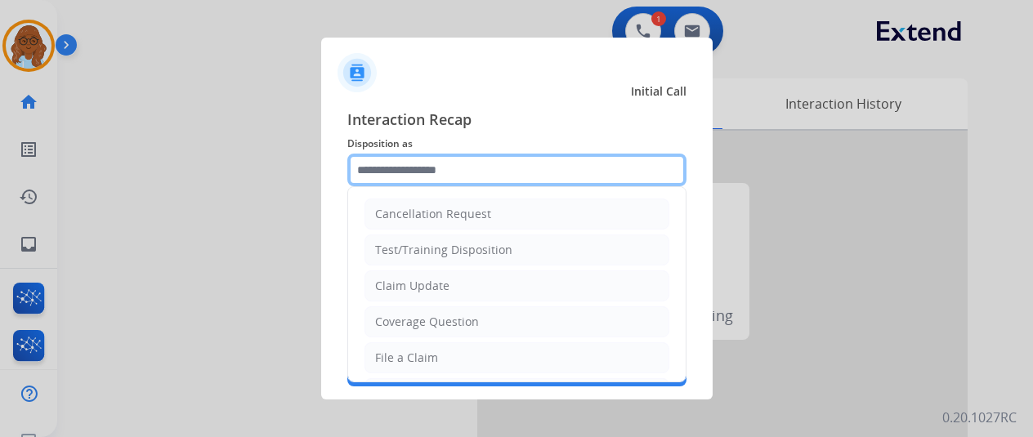
click at [423, 182] on input "text" at bounding box center [516, 170] width 339 height 33
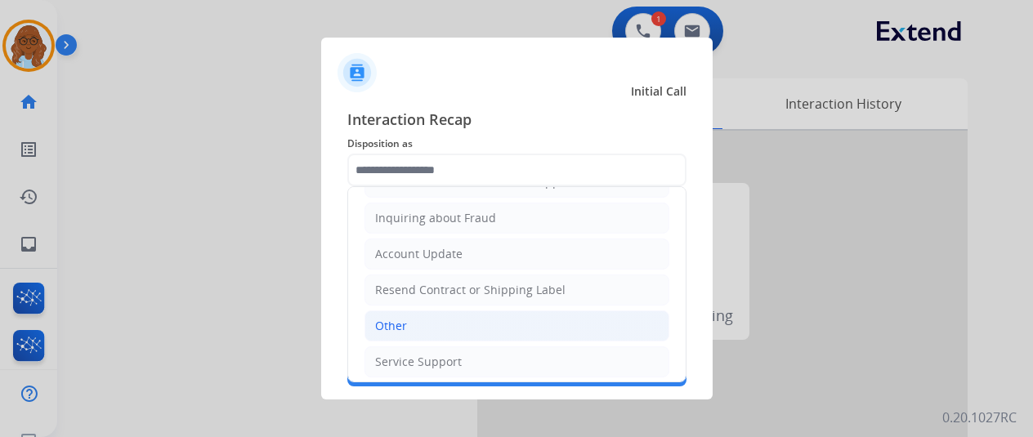
click at [401, 318] on div "Other" at bounding box center [391, 326] width 32 height 16
type input "*****"
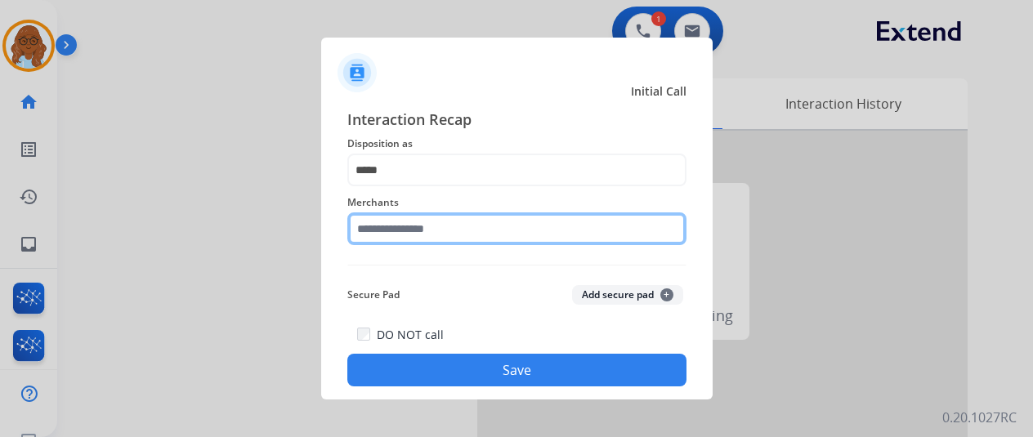
click at [422, 229] on input "text" at bounding box center [516, 229] width 339 height 33
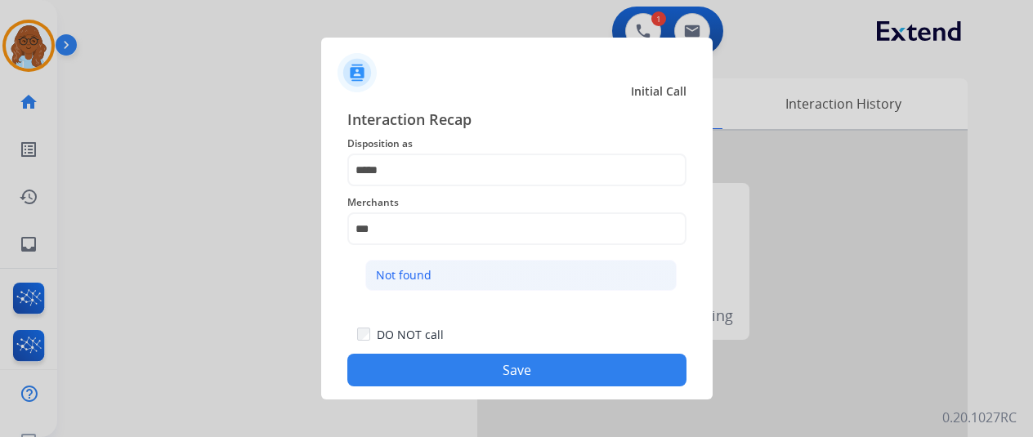
click at [433, 274] on li "Not found" at bounding box center [520, 275] width 311 height 31
type input "*********"
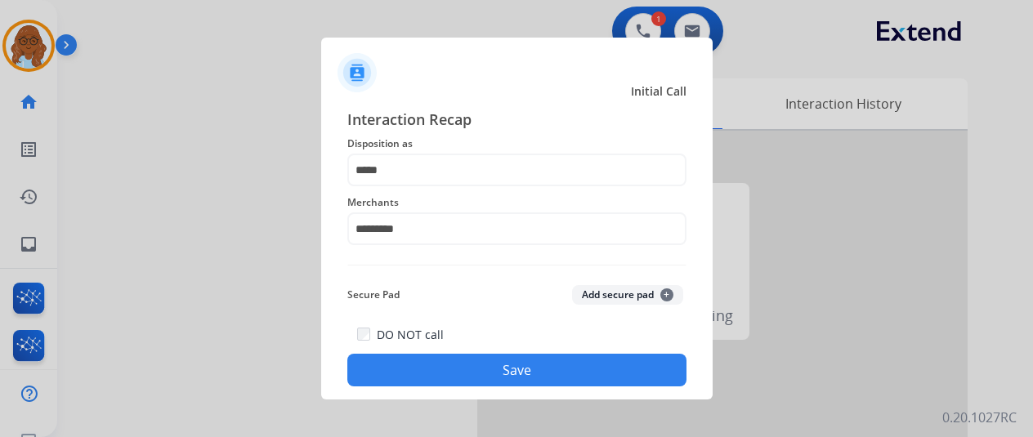
click at [536, 362] on button "Save" at bounding box center [516, 370] width 339 height 33
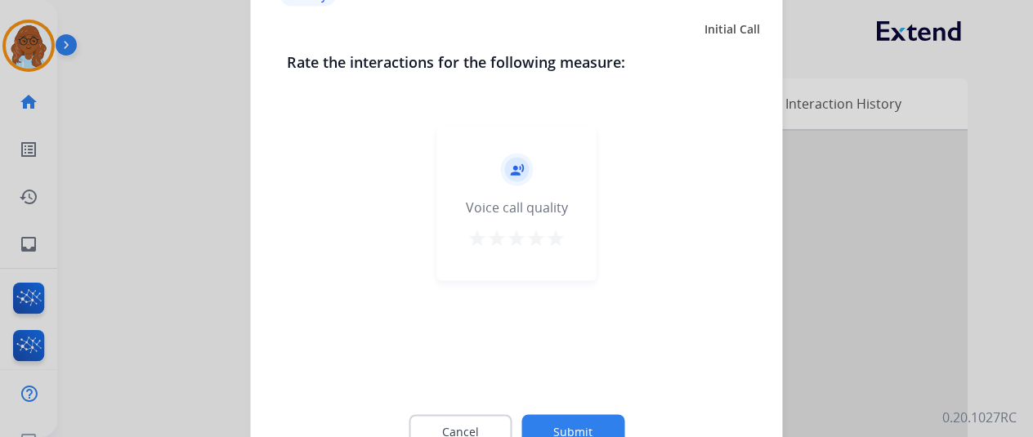
click at [564, 240] on mat-icon "star" at bounding box center [556, 238] width 20 height 20
click at [608, 425] on button "Submit" at bounding box center [573, 431] width 103 height 34
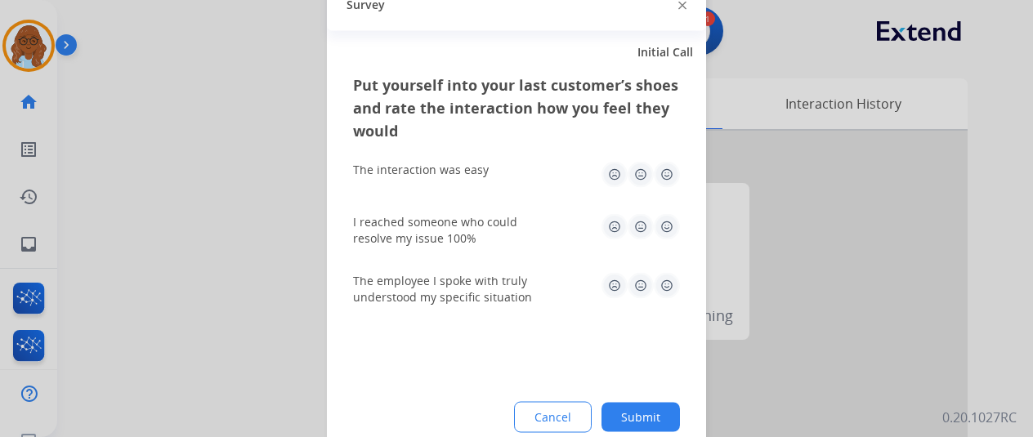
click at [657, 181] on img at bounding box center [667, 174] width 26 height 26
click at [665, 231] on img at bounding box center [667, 226] width 26 height 26
drag, startPoint x: 665, startPoint y: 283, endPoint x: 665, endPoint y: 306, distance: 22.9
click at [665, 284] on img at bounding box center [667, 285] width 26 height 26
click at [655, 414] on button "Submit" at bounding box center [641, 416] width 78 height 29
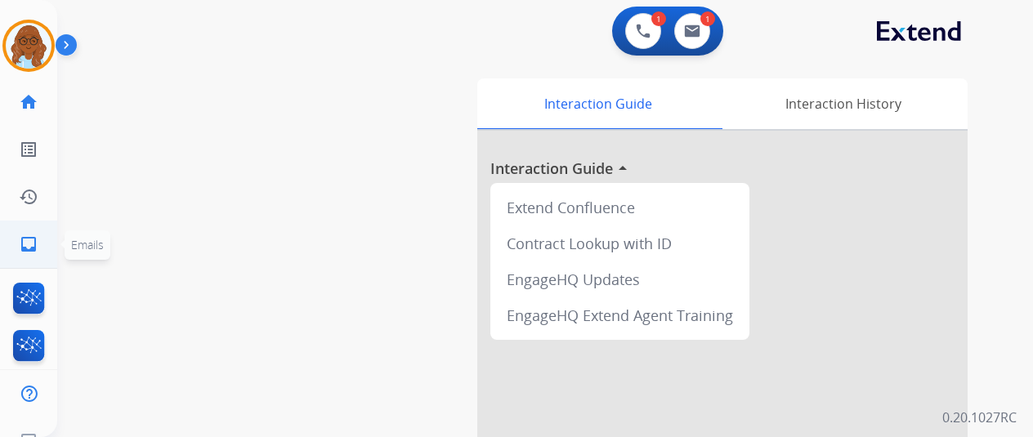
click at [38, 243] on mat-icon "inbox" at bounding box center [29, 245] width 20 height 20
select select "**********"
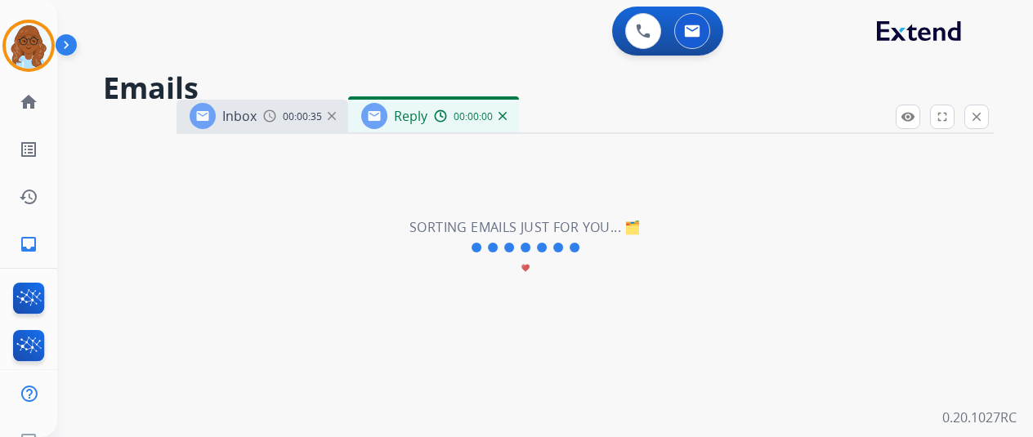
select select "**********"
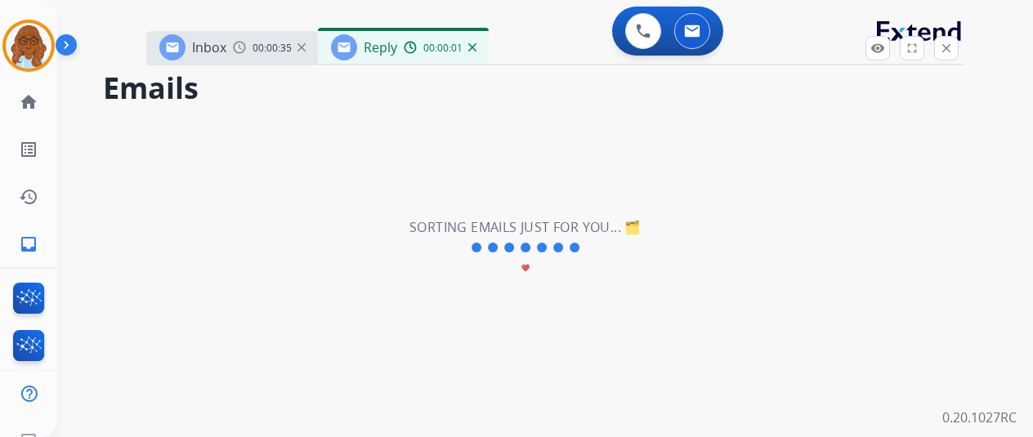
drag, startPoint x: 579, startPoint y: 119, endPoint x: 518, endPoint y: 34, distance: 104.3
click at [522, 31] on div "Inbox 00:00:35 Reply 00:00:01" at bounding box center [554, 48] width 817 height 34
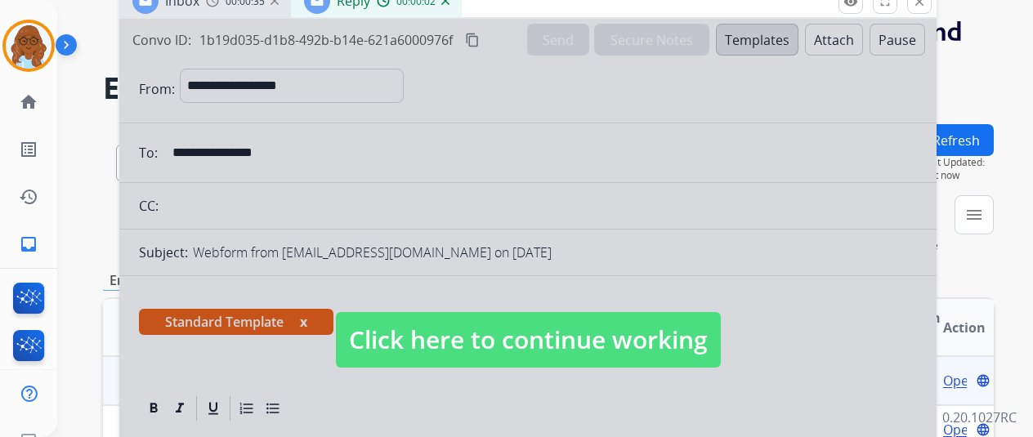
click at [473, 320] on span "Click here to continue working" at bounding box center [528, 340] width 385 height 56
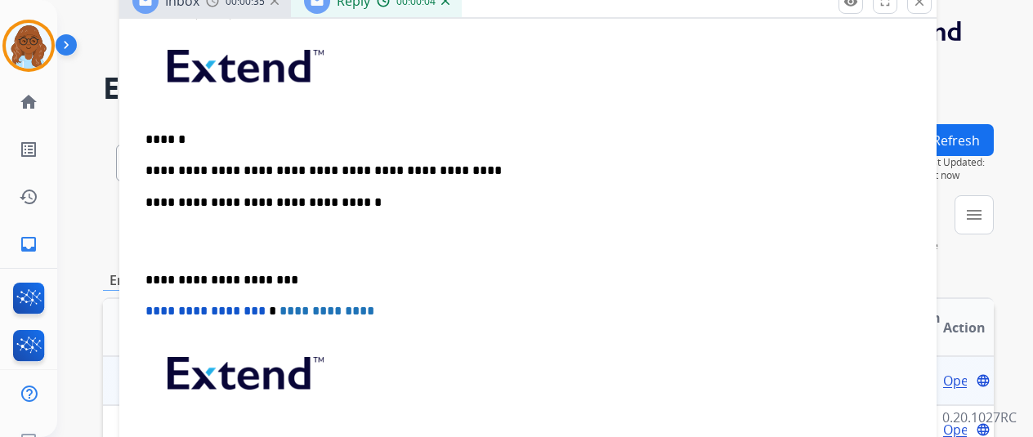
scroll to position [409, 0]
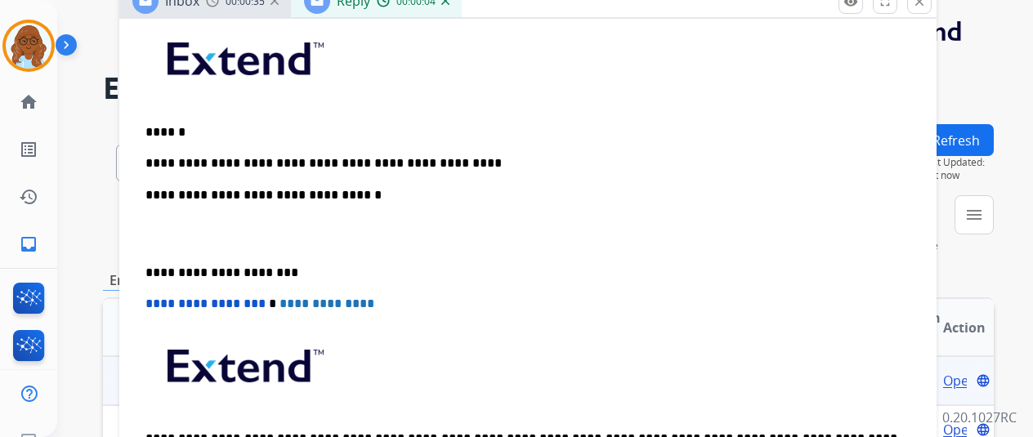
drag, startPoint x: 487, startPoint y: 154, endPoint x: 506, endPoint y: 159, distance: 19.4
click at [489, 156] on p "**********" at bounding box center [522, 163] width 752 height 15
click at [708, 177] on div "**********" at bounding box center [528, 264] width 778 height 499
click at [697, 158] on p "**********" at bounding box center [522, 163] width 752 height 15
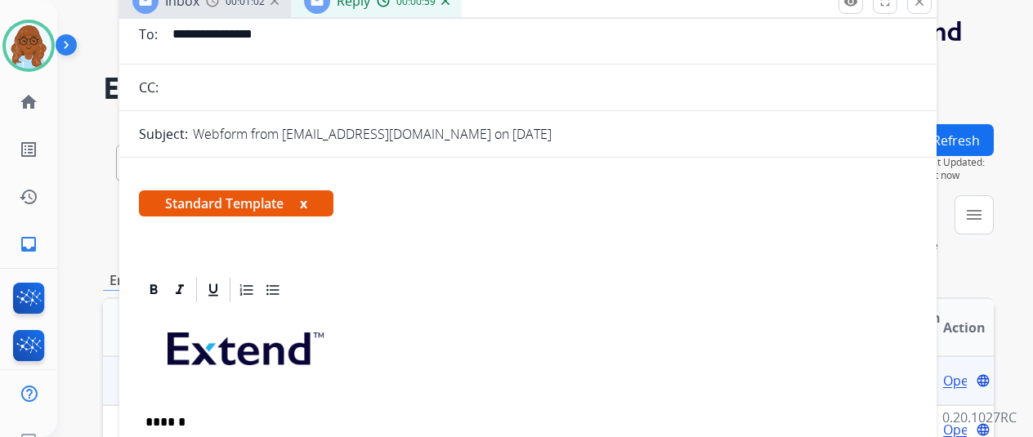
scroll to position [82, 0]
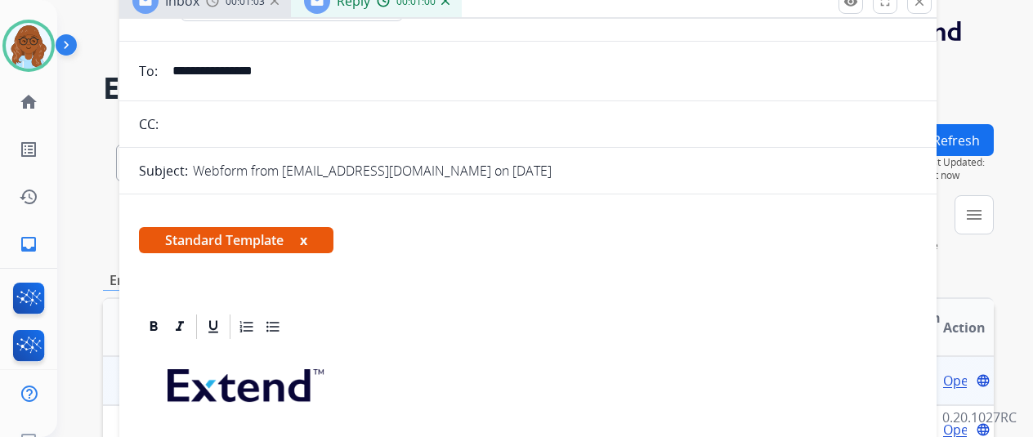
click at [228, 12] on div "Inbox 00:01:03" at bounding box center [205, 0] width 172 height 33
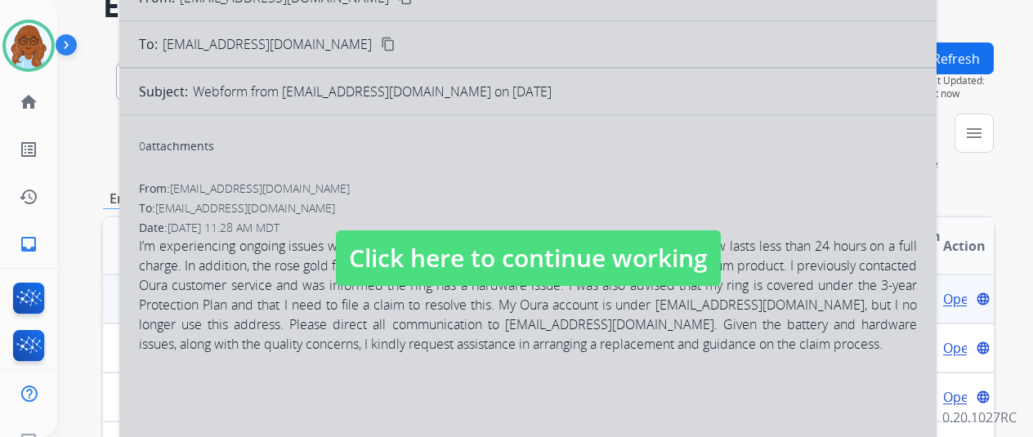
click at [430, 251] on span "Click here to continue working" at bounding box center [528, 259] width 385 height 56
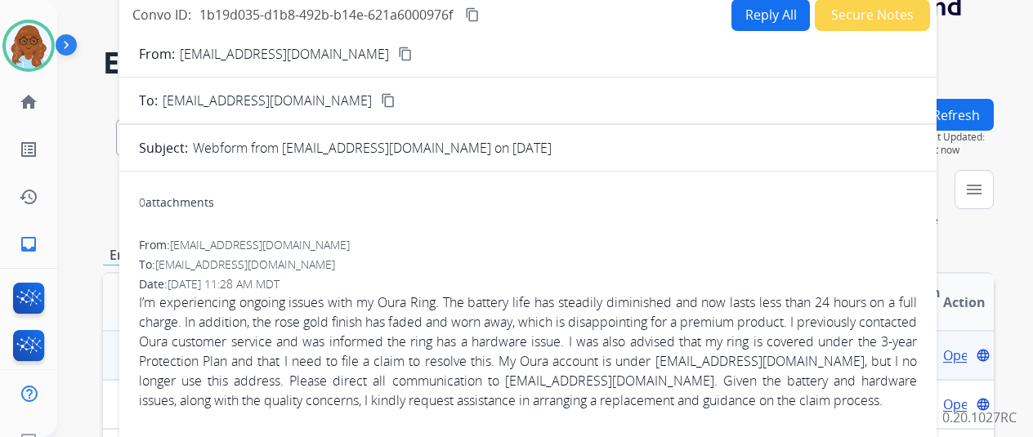
scroll to position [0, 0]
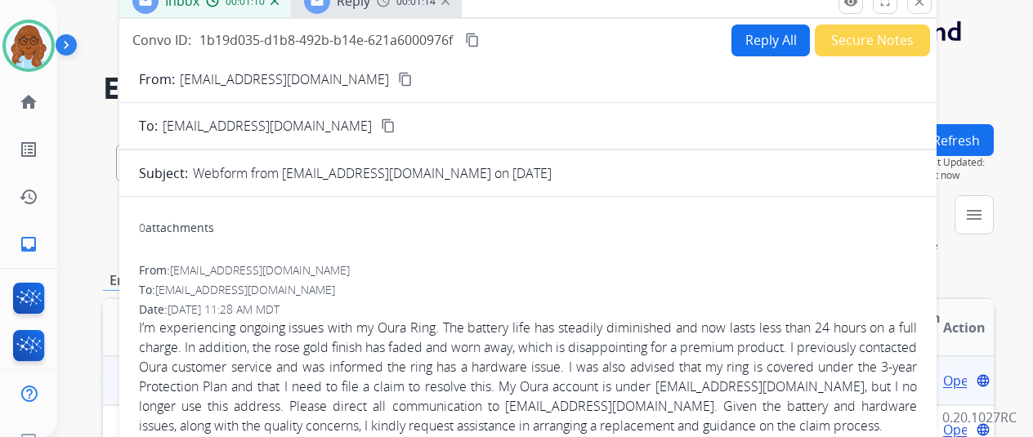
click at [383, 14] on div "Reply 00:01:14" at bounding box center [376, 0] width 171 height 33
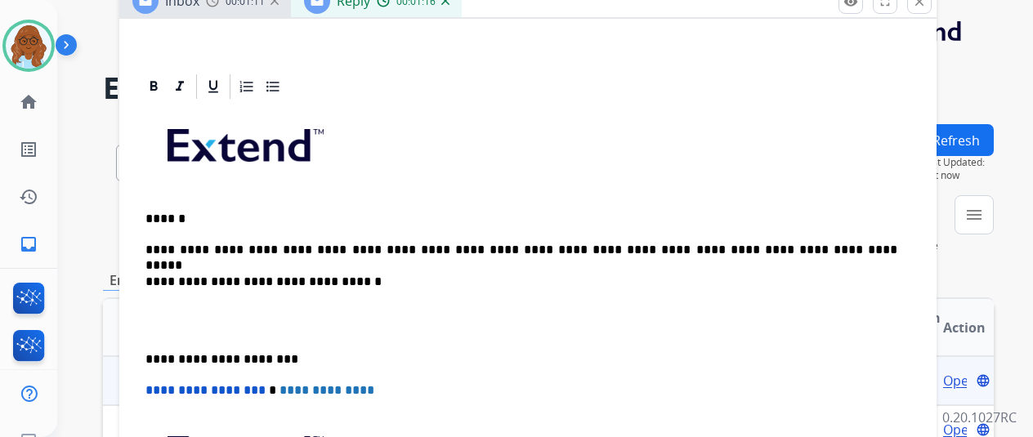
scroll to position [409, 0]
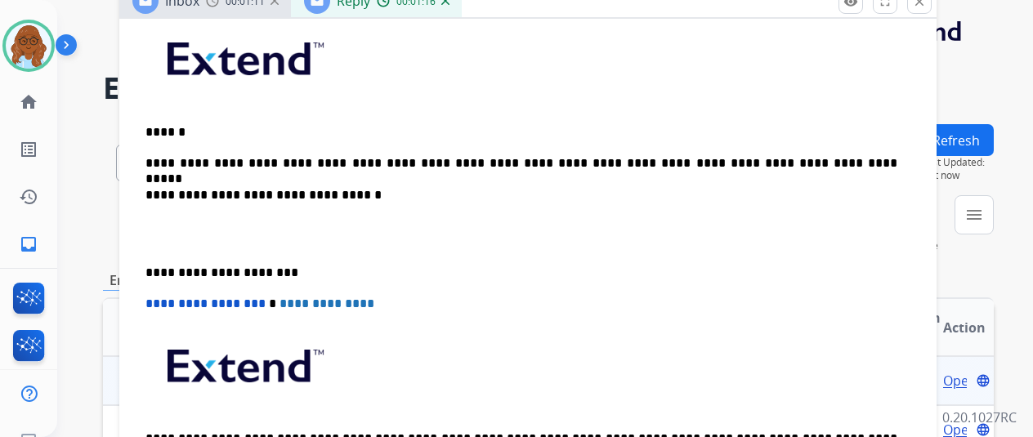
click at [865, 142] on div "**********" at bounding box center [528, 264] width 778 height 499
click at [692, 159] on p "**********" at bounding box center [522, 163] width 752 height 15
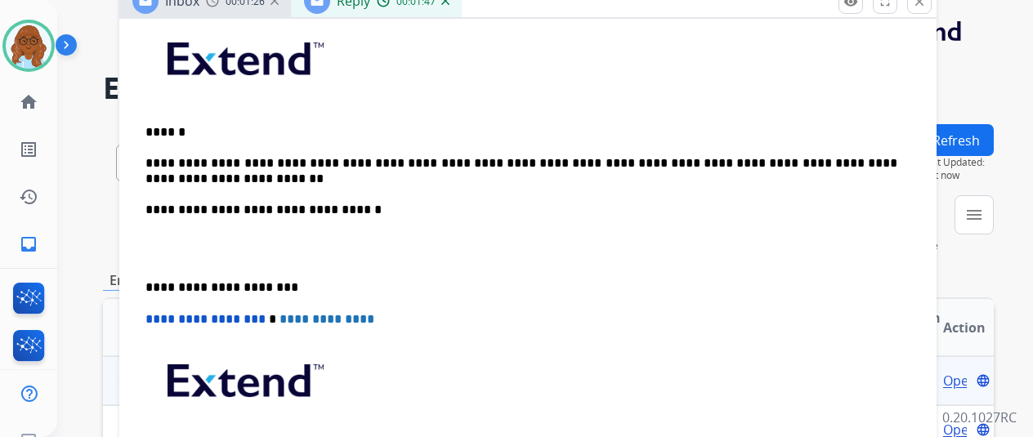
click at [211, 172] on p "**********" at bounding box center [522, 171] width 752 height 30
click at [841, 165] on p "**********" at bounding box center [522, 171] width 752 height 30
drag, startPoint x: 315, startPoint y: 177, endPoint x: 279, endPoint y: 177, distance: 36.0
click at [253, 176] on p "**********" at bounding box center [522, 171] width 752 height 30
click at [151, 289] on div "**********" at bounding box center [527, 349] width 817 height 728
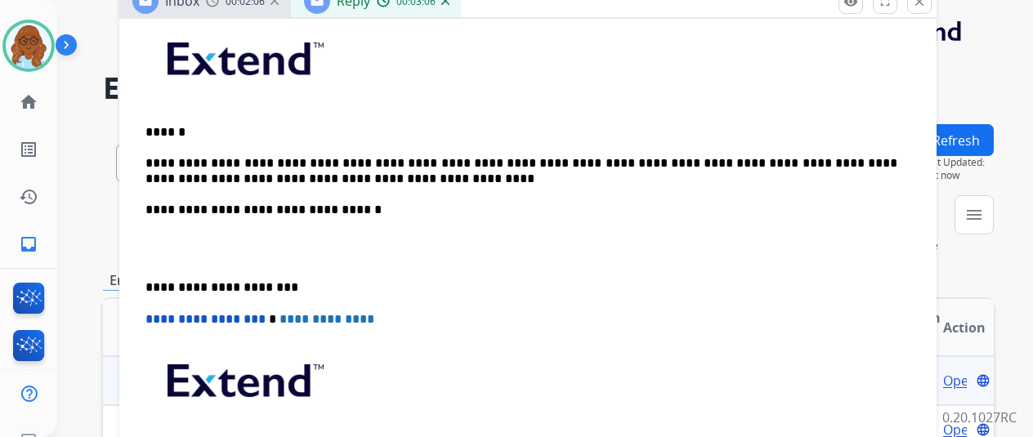
click at [154, 287] on div "**********" at bounding box center [528, 272] width 778 height 515
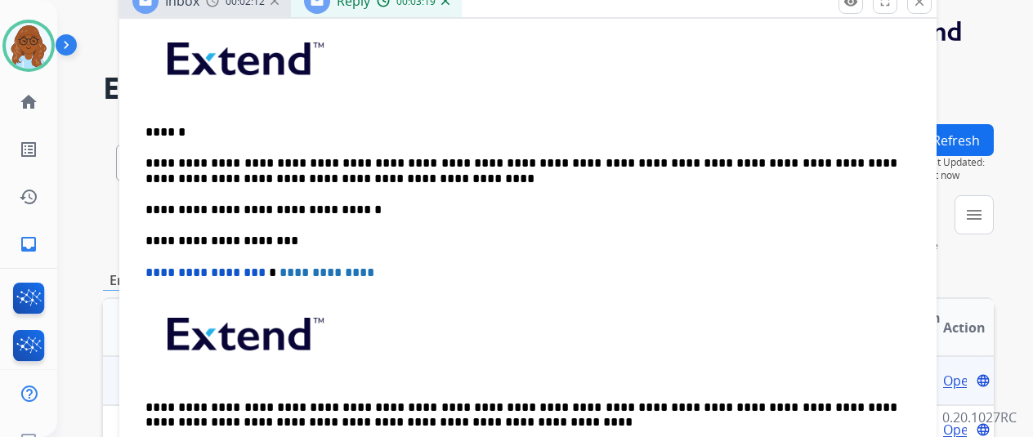
click at [443, 162] on p "**********" at bounding box center [522, 171] width 752 height 30
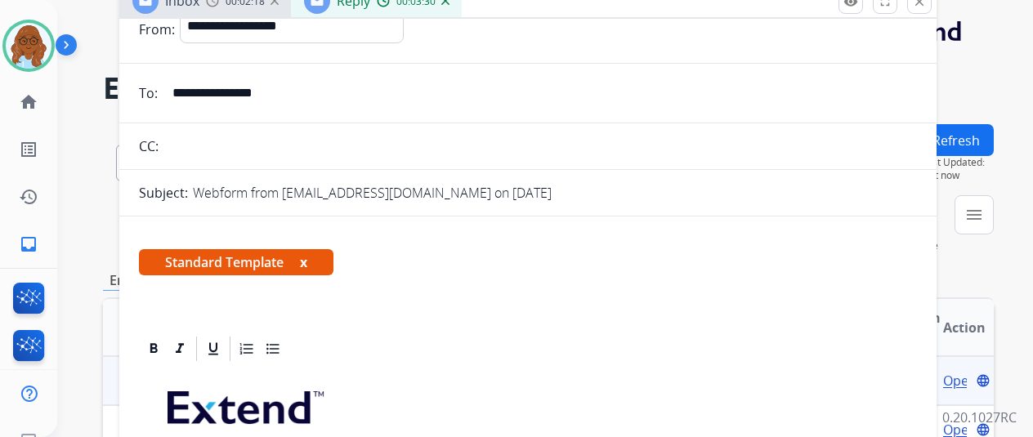
scroll to position [0, 0]
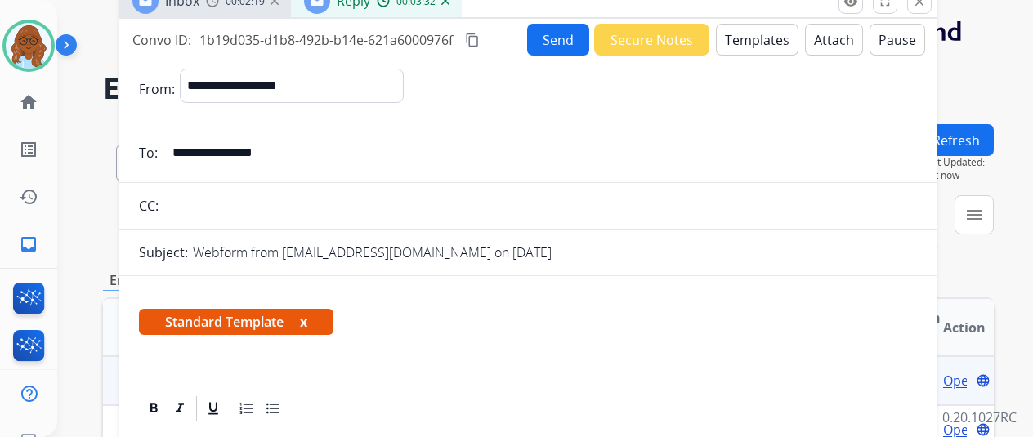
click at [480, 38] on mat-icon "content_copy" at bounding box center [472, 40] width 15 height 15
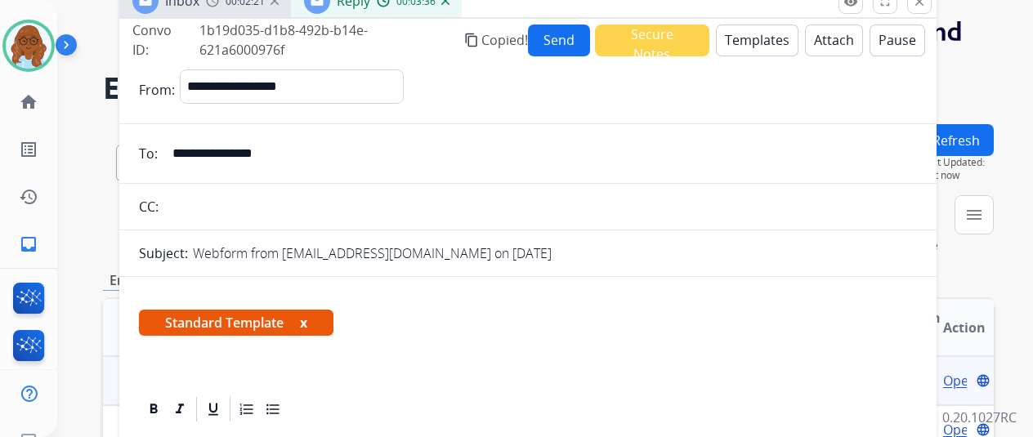
click at [563, 38] on button "Send" at bounding box center [559, 41] width 62 height 32
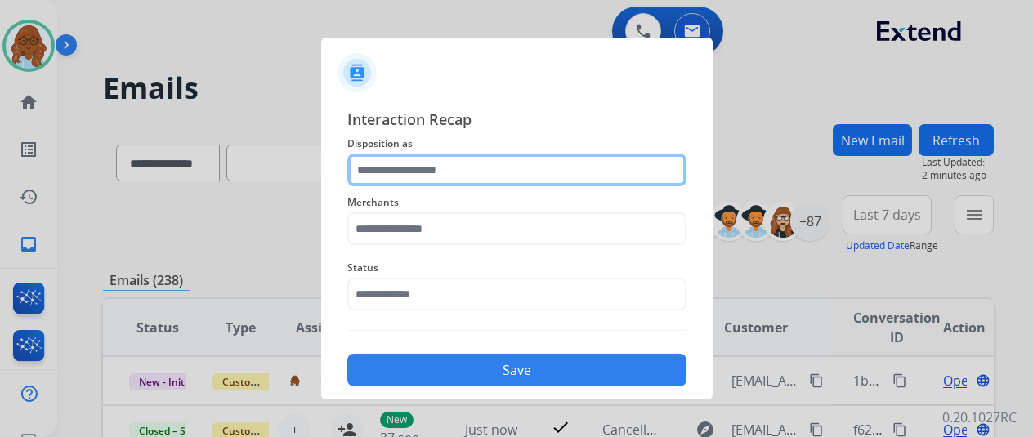
click at [356, 177] on input "text" at bounding box center [516, 170] width 339 height 33
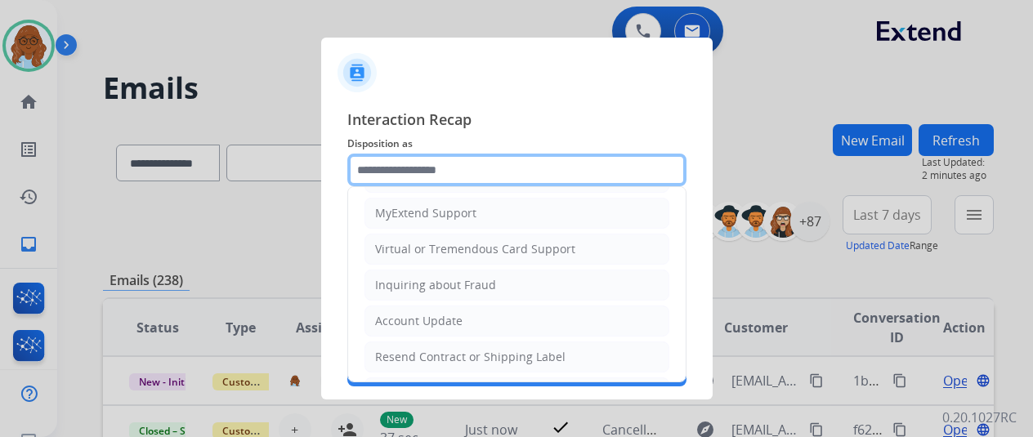
scroll to position [185, 0]
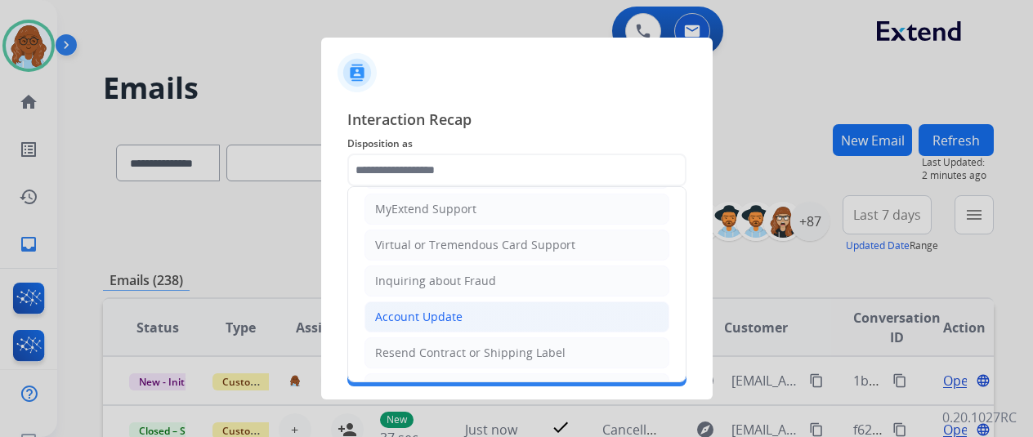
click at [428, 310] on div "Account Update" at bounding box center [418, 317] width 87 height 16
type input "**********"
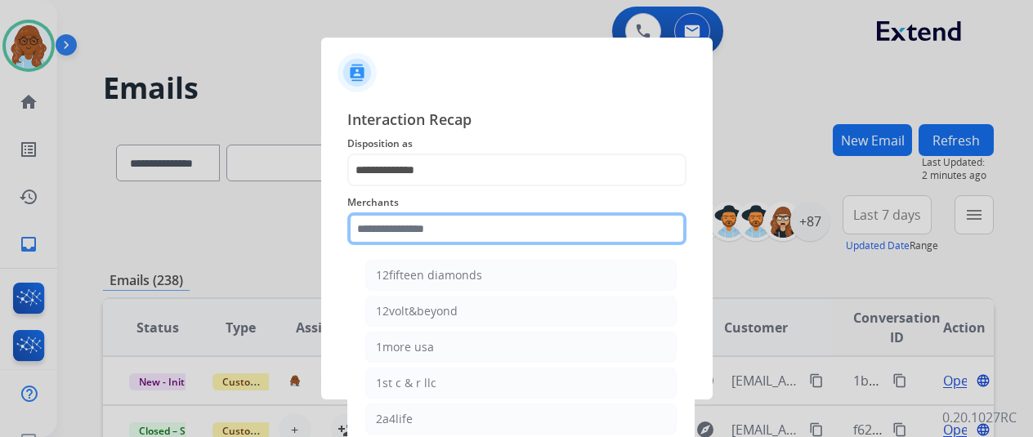
click at [423, 226] on input "text" at bounding box center [516, 229] width 339 height 33
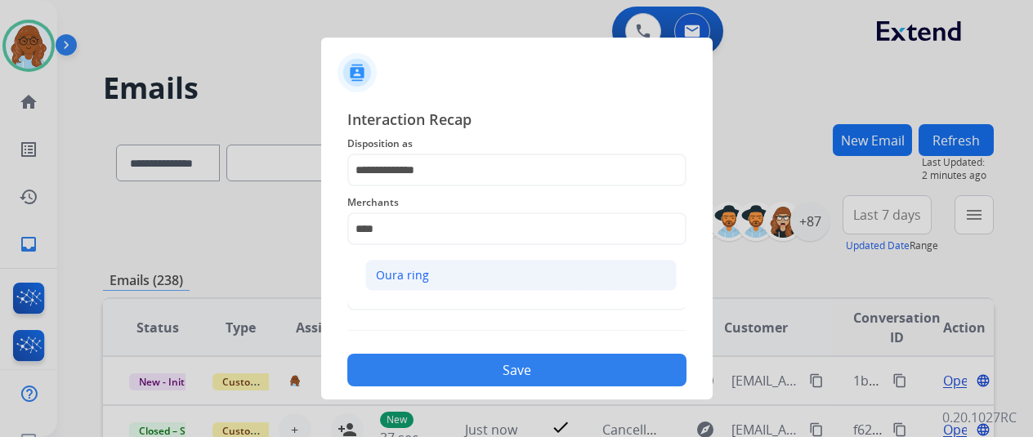
click at [407, 269] on div "Oura ring" at bounding box center [402, 275] width 53 height 16
type input "*********"
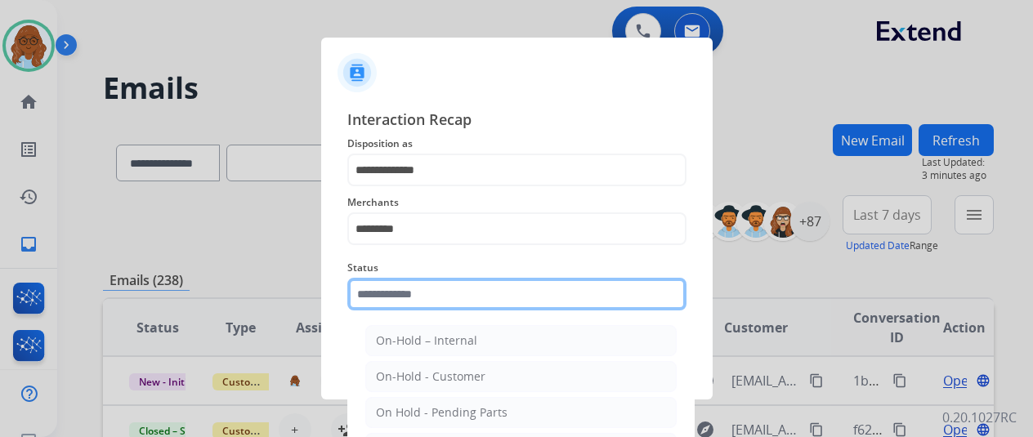
click at [380, 285] on input "text" at bounding box center [516, 294] width 339 height 33
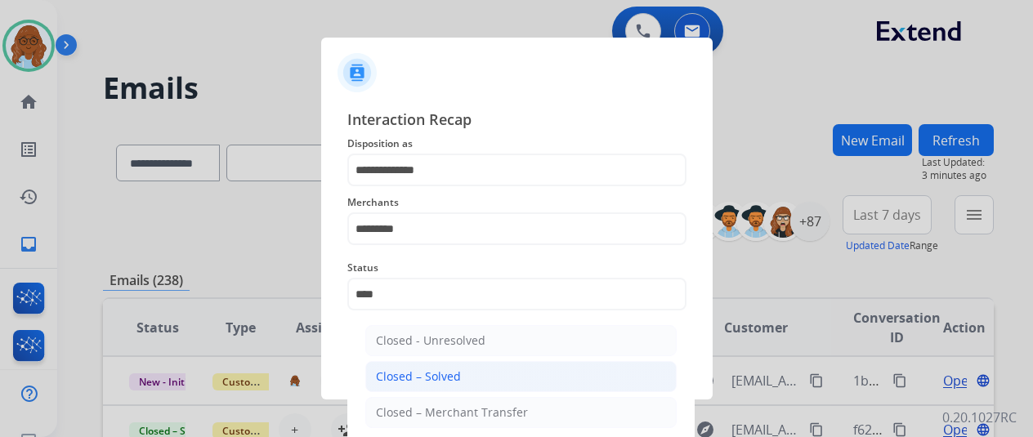
click at [418, 365] on li "Closed – Solved" at bounding box center [520, 376] width 311 height 31
type input "**********"
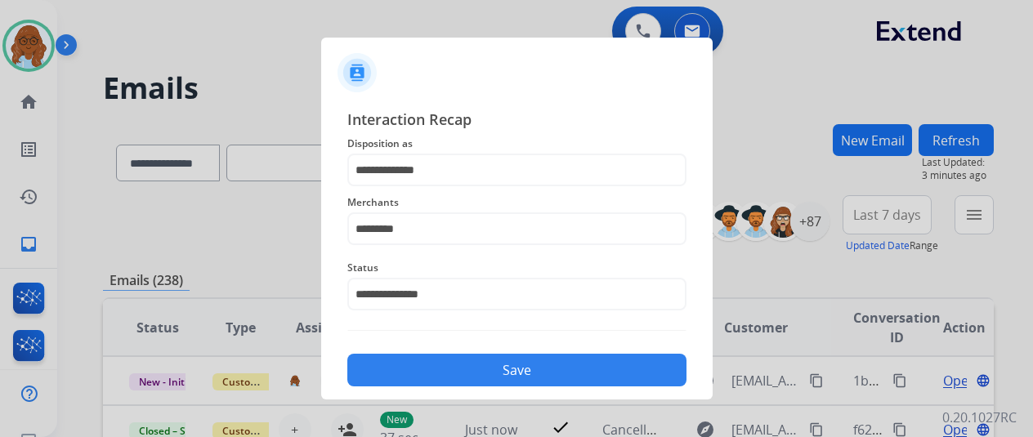
click at [418, 365] on button "Save" at bounding box center [516, 370] width 339 height 33
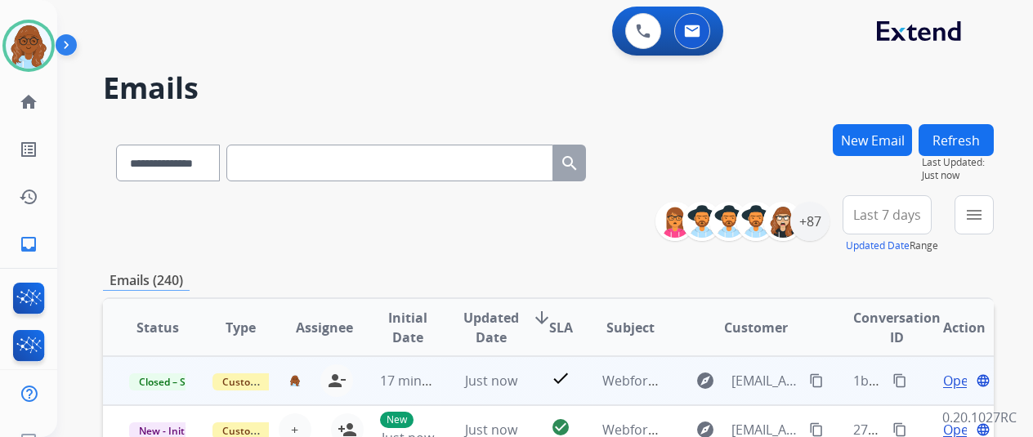
click at [898, 383] on mat-icon "content_copy" at bounding box center [900, 381] width 15 height 15
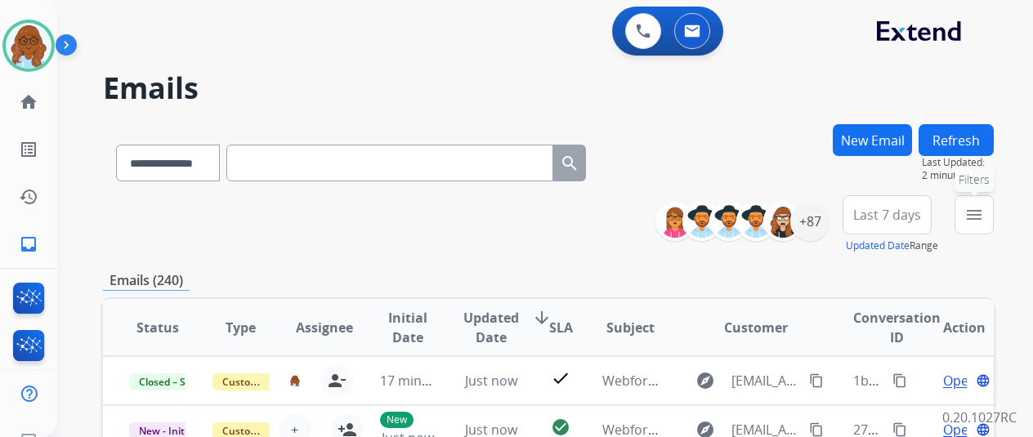
click at [973, 225] on button "menu Filters" at bounding box center [974, 214] width 39 height 39
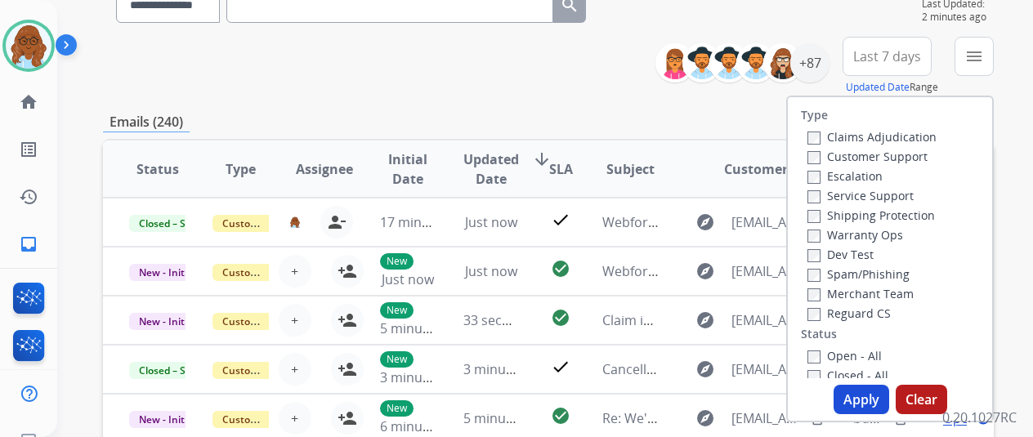
scroll to position [163, 0]
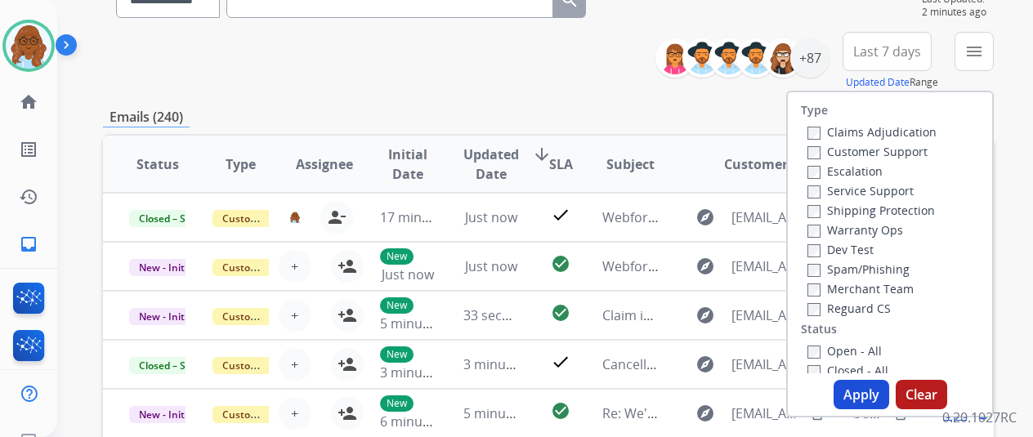
click at [855, 156] on label "Customer Support" at bounding box center [868, 152] width 120 height 16
click at [849, 210] on label "Shipping Protection" at bounding box center [872, 211] width 128 height 16
click at [849, 309] on label "Reguard CS" at bounding box center [849, 309] width 83 height 16
click at [849, 347] on label "Open - All" at bounding box center [845, 351] width 74 height 16
click at [863, 398] on button "Apply" at bounding box center [862, 394] width 56 height 29
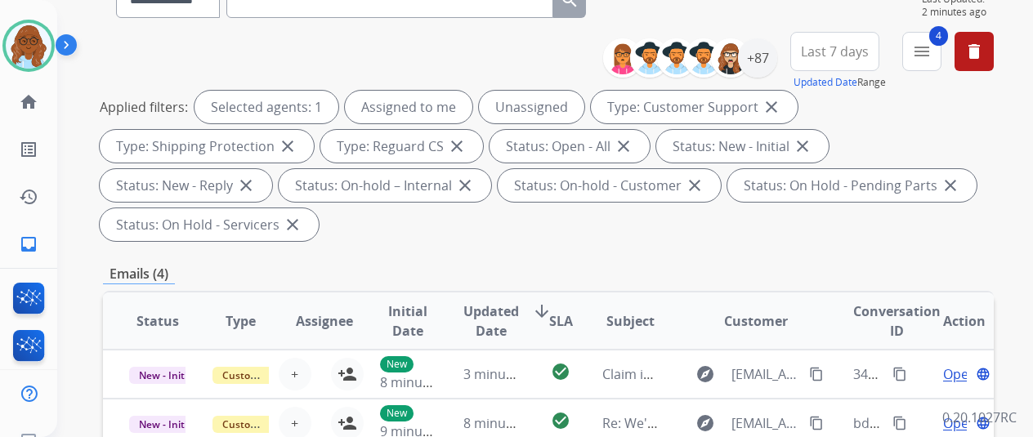
scroll to position [409, 0]
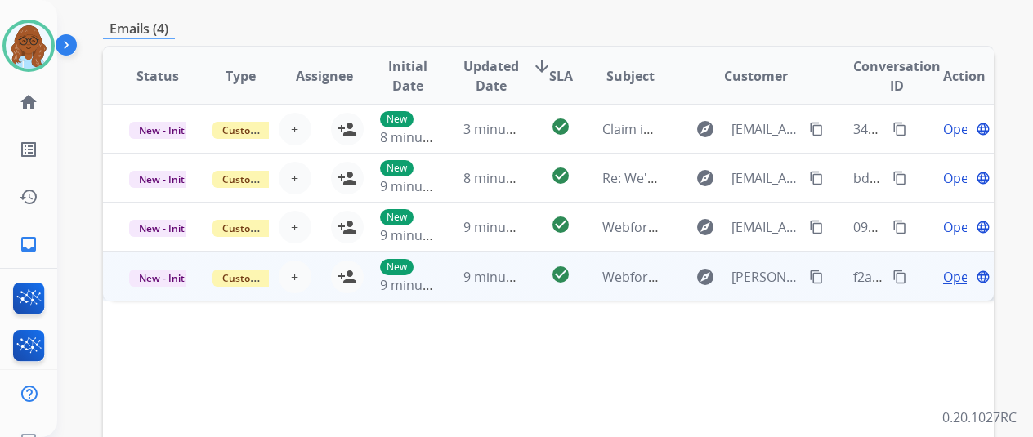
click at [925, 278] on td "Open language" at bounding box center [952, 276] width 83 height 49
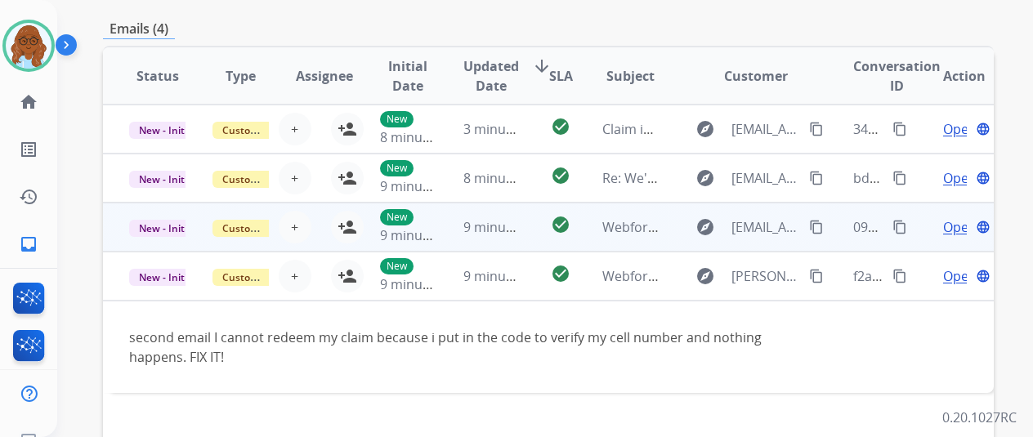
click at [920, 236] on td "Open language" at bounding box center [952, 227] width 83 height 49
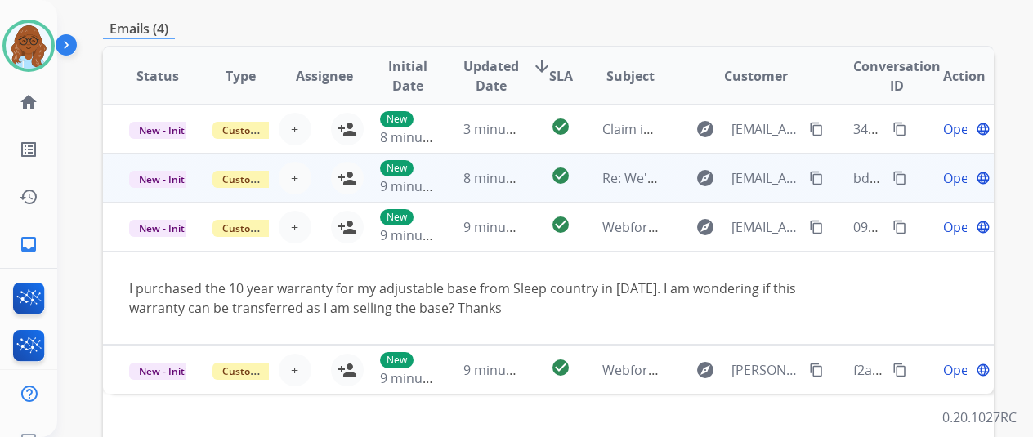
click at [926, 176] on td "Open language" at bounding box center [952, 178] width 83 height 49
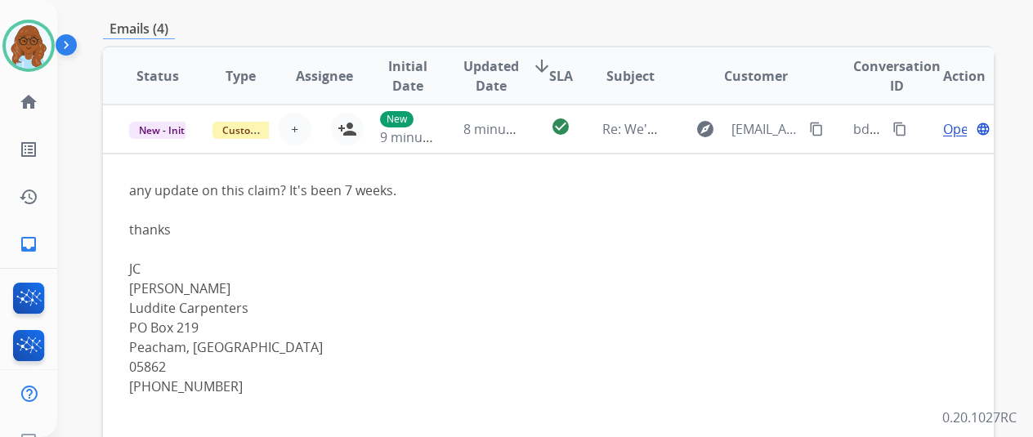
scroll to position [0, 0]
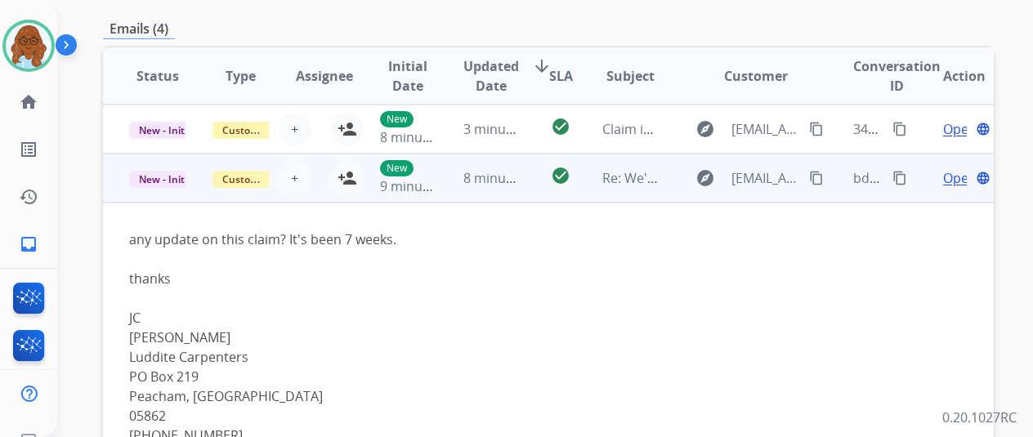
click at [811, 178] on mat-icon "content_copy" at bounding box center [816, 178] width 15 height 15
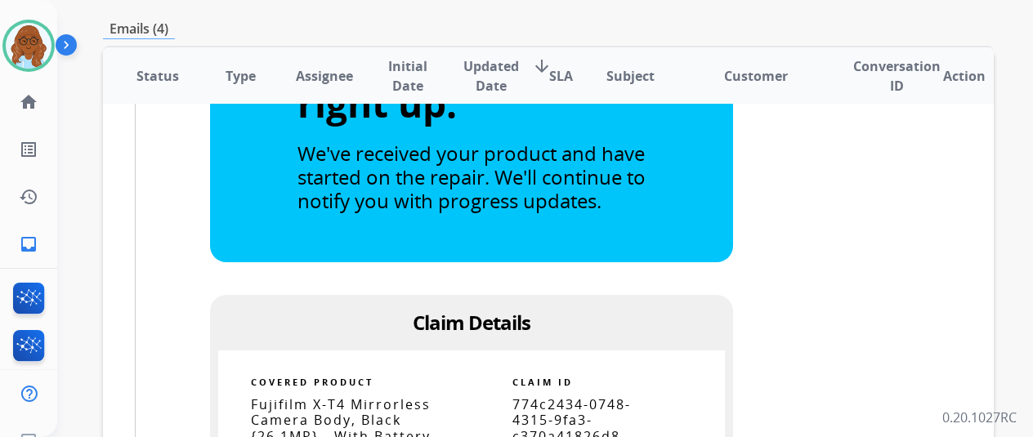
scroll to position [899, 0]
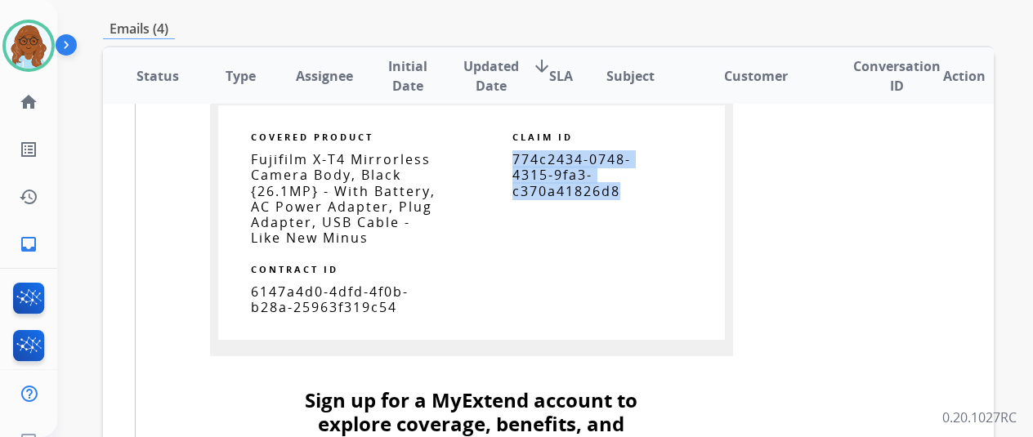
drag, startPoint x: 623, startPoint y: 218, endPoint x: 512, endPoint y: 186, distance: 115.7
click at [512, 186] on td "774c2434-0748-4315-9fa3-c370a41826d8" at bounding box center [598, 175] width 188 height 47
copy span "774c2434-0748-4315-9fa3-c370a41826d8"
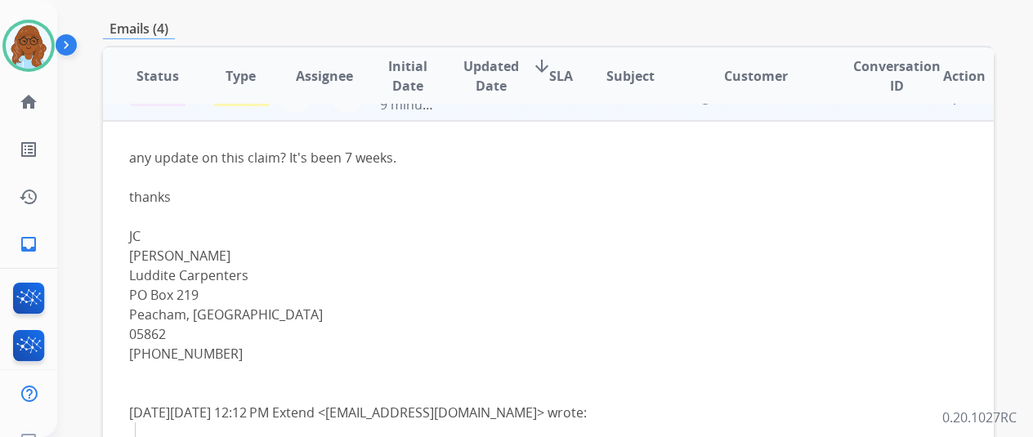
scroll to position [0, 0]
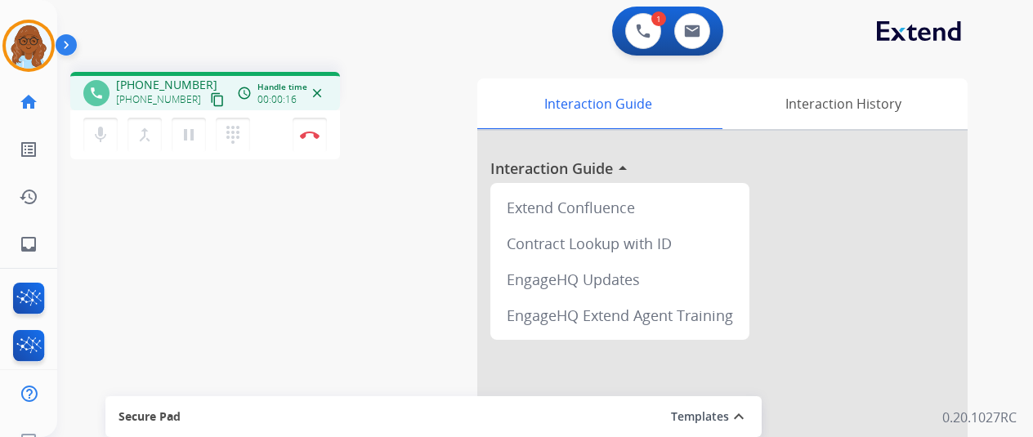
click at [83, 146] on div "mic Mute merge_type Bridge pause Hold dialpad Dialpad" at bounding box center [171, 135] width 177 height 34
click at [95, 143] on mat-icon "mic" at bounding box center [101, 135] width 20 height 20
click at [95, 143] on mat-icon "mic_off" at bounding box center [101, 135] width 20 height 20
click at [386, 300] on div "phone +15094309028 +15094309028 content_copy access_time Call metrics Queue 00:…" at bounding box center [525, 400] width 937 height 682
click at [320, 132] on button "Disconnect" at bounding box center [310, 135] width 34 height 34
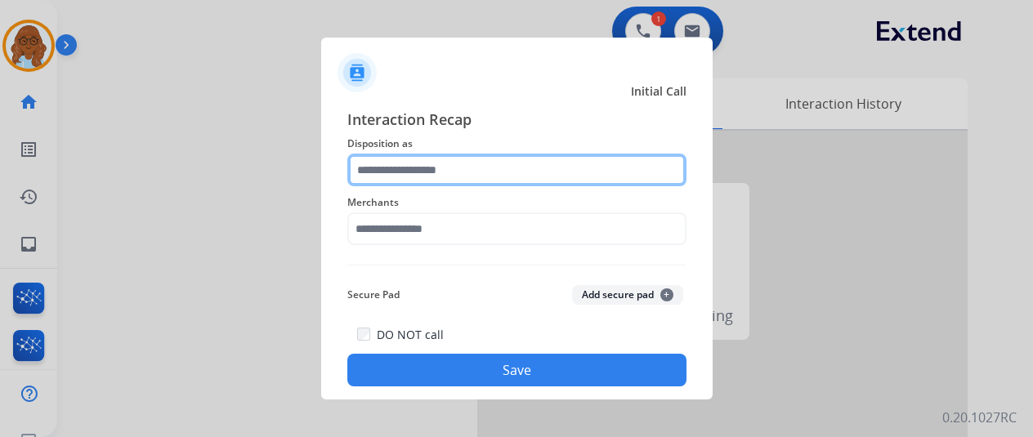
click at [544, 181] on input "text" at bounding box center [516, 170] width 339 height 33
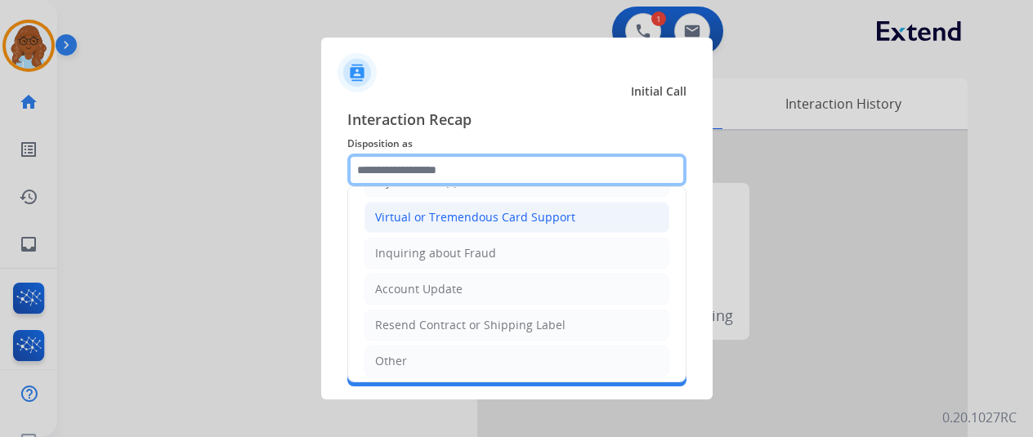
scroll to position [248, 0]
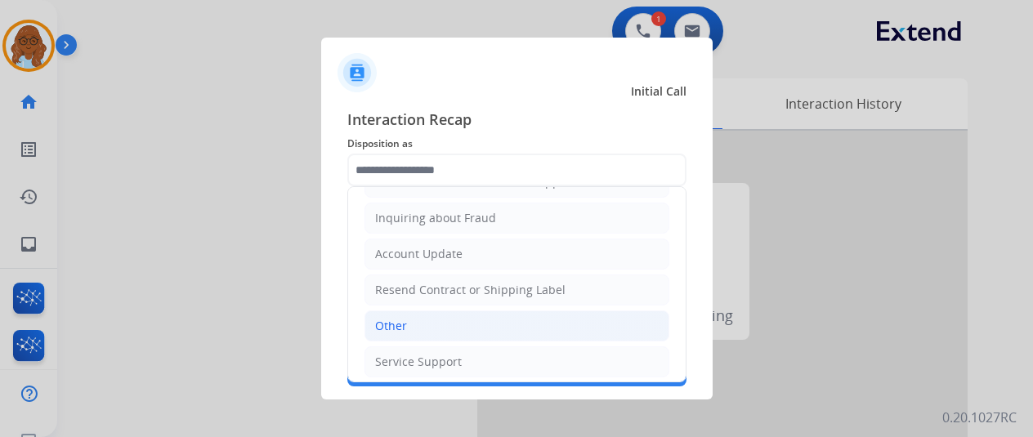
click at [407, 326] on li "Other" at bounding box center [517, 326] width 305 height 31
type input "*****"
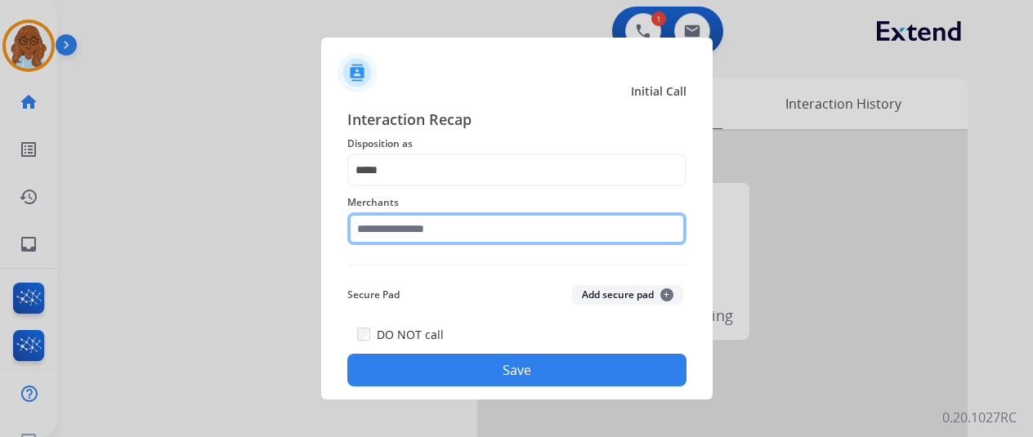
click at [414, 242] on input "text" at bounding box center [516, 229] width 339 height 33
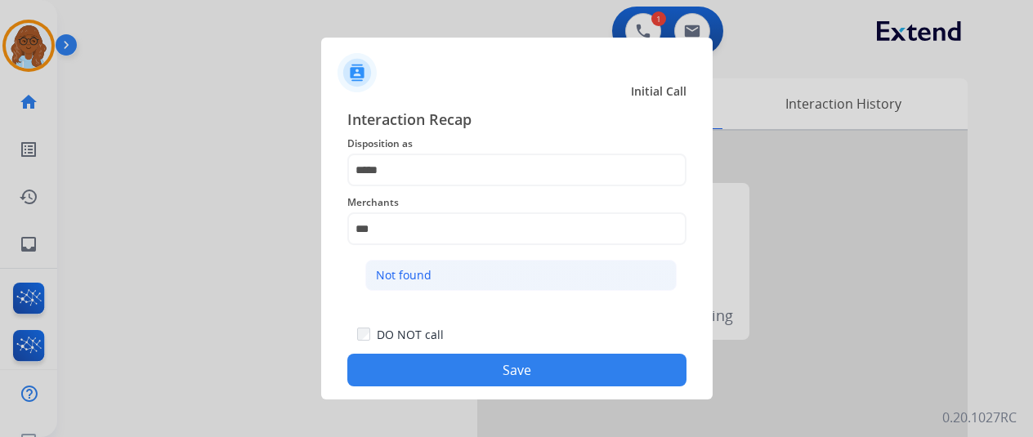
click at [414, 260] on li "Not found" at bounding box center [520, 275] width 311 height 31
type input "*********"
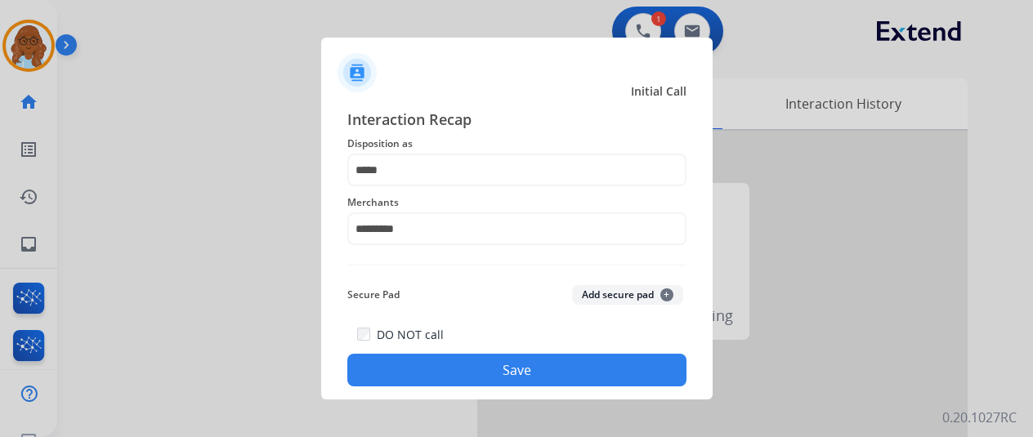
click at [463, 362] on button "Save" at bounding box center [516, 370] width 339 height 33
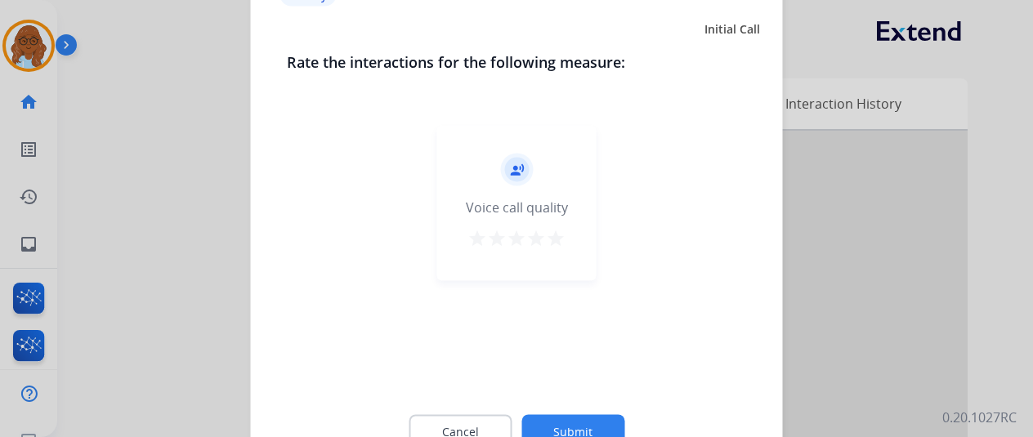
click at [562, 235] on mat-icon "star" at bounding box center [556, 238] width 20 height 20
drag, startPoint x: 495, startPoint y: 412, endPoint x: 491, endPoint y: 422, distance: 10.3
click at [492, 416] on div "Cancel Submit" at bounding box center [517, 432] width 460 height 74
click at [491, 423] on button "Cancel" at bounding box center [460, 431] width 103 height 34
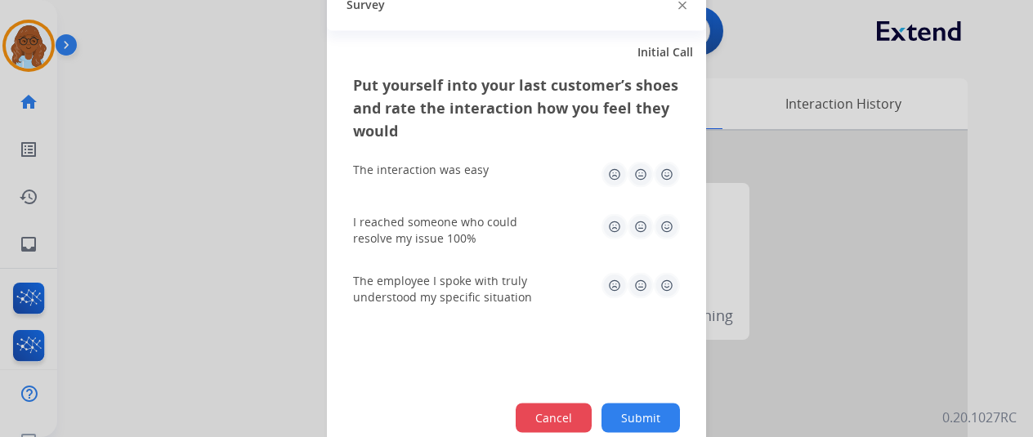
click at [553, 403] on div "Put yourself into your last customer’s shoes and rate the interaction how you f…" at bounding box center [516, 266] width 379 height 386
click at [562, 404] on div "Put yourself into your last customer’s shoes and rate the interaction how you f…" at bounding box center [516, 266] width 379 height 386
click at [562, 417] on button "Cancel" at bounding box center [554, 417] width 76 height 29
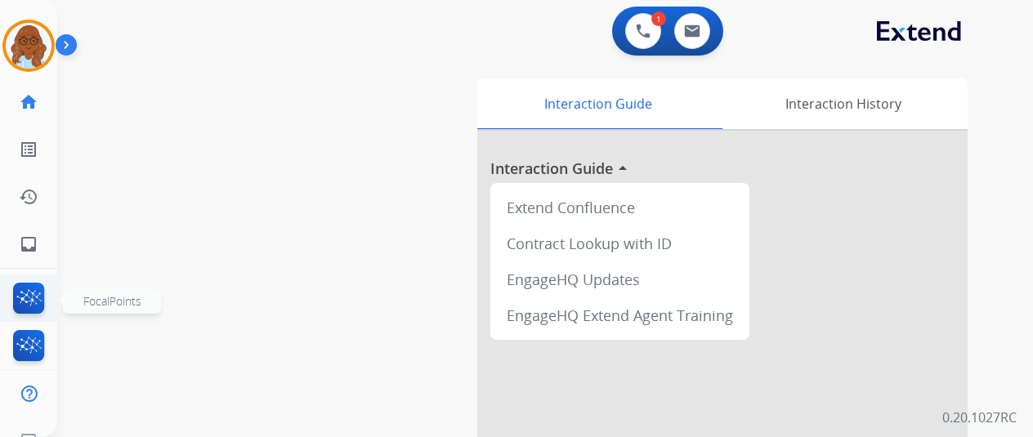
click at [30, 292] on img at bounding box center [29, 302] width 38 height 38
click at [408, 170] on div "swap_horiz Break voice bridge close_fullscreen Connect 3-Way Call merge_type Se…" at bounding box center [525, 400] width 937 height 682
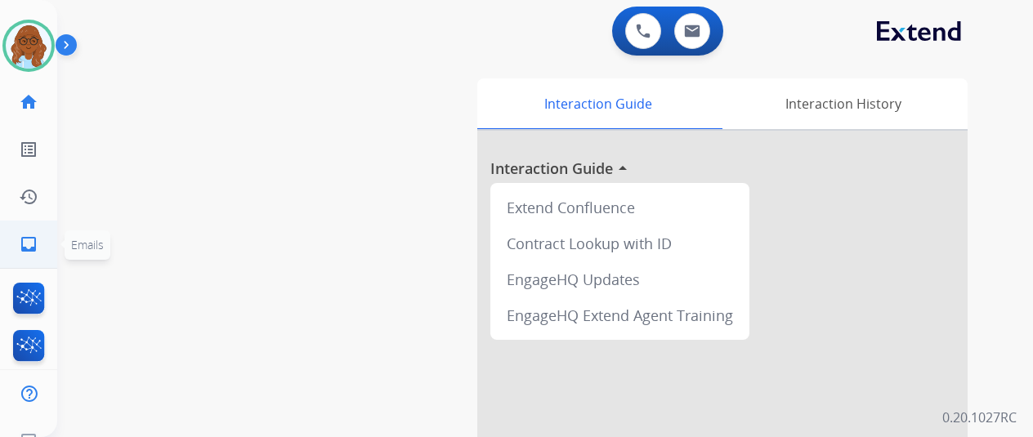
click at [16, 231] on link "inbox Emails" at bounding box center [29, 245] width 46 height 46
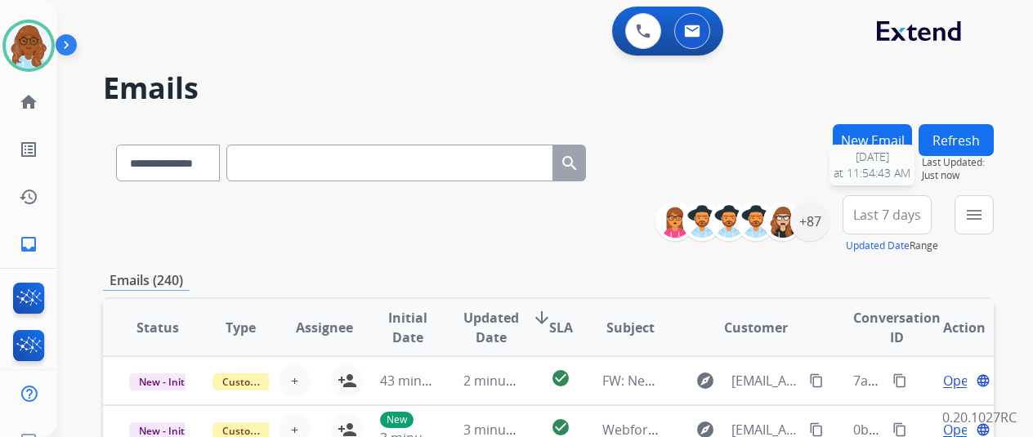
scroll to position [82, 0]
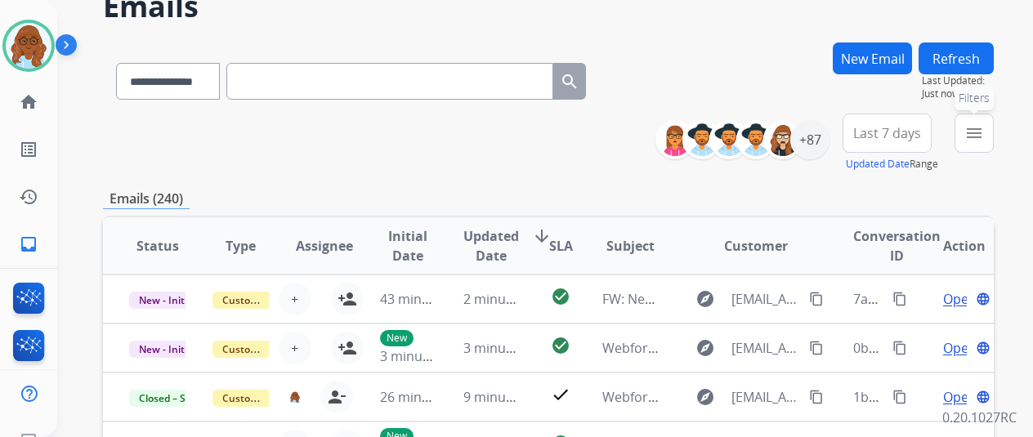
click at [974, 130] on button "menu Filters" at bounding box center [974, 133] width 39 height 39
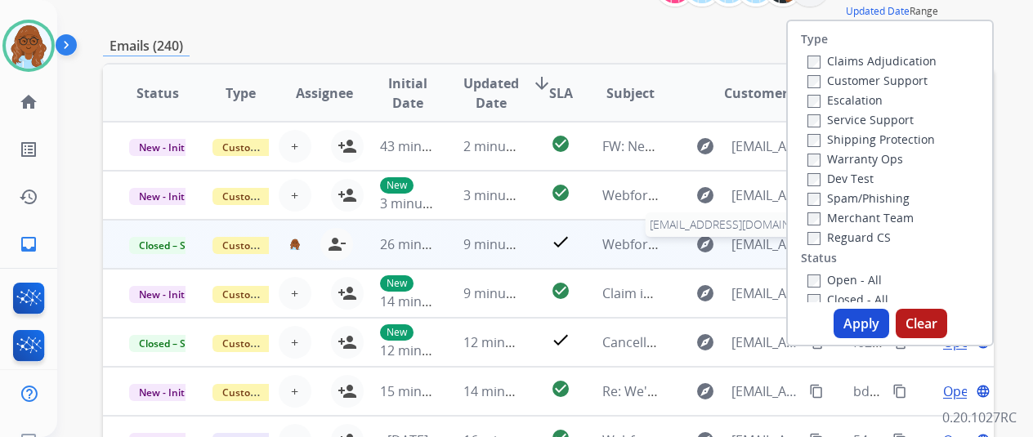
scroll to position [163, 0]
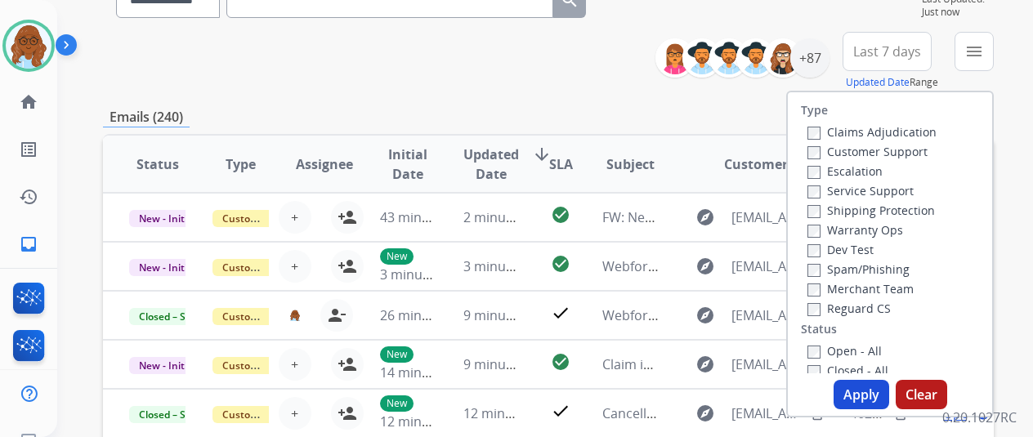
click at [834, 157] on label "Customer Support" at bounding box center [868, 152] width 120 height 16
click at [835, 212] on label "Shipping Protection" at bounding box center [872, 211] width 128 height 16
click at [845, 307] on label "Reguard CS" at bounding box center [849, 309] width 83 height 16
click at [860, 351] on label "Open - All" at bounding box center [845, 351] width 74 height 16
click at [861, 396] on button "Apply" at bounding box center [862, 394] width 56 height 29
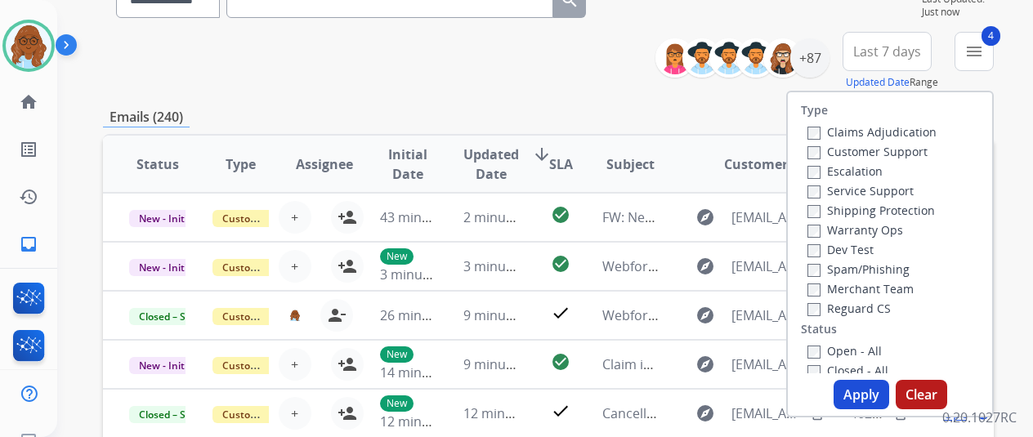
scroll to position [0, 0]
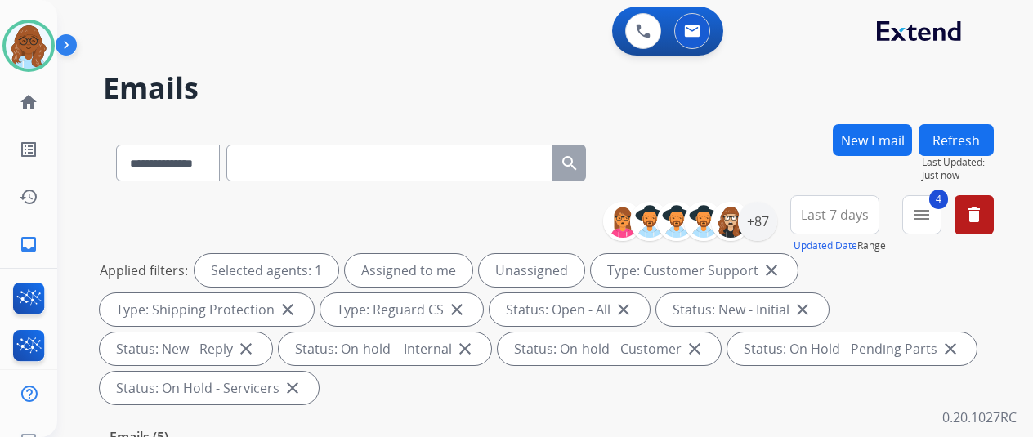
click at [834, 201] on button "Last 7 days" at bounding box center [835, 214] width 89 height 39
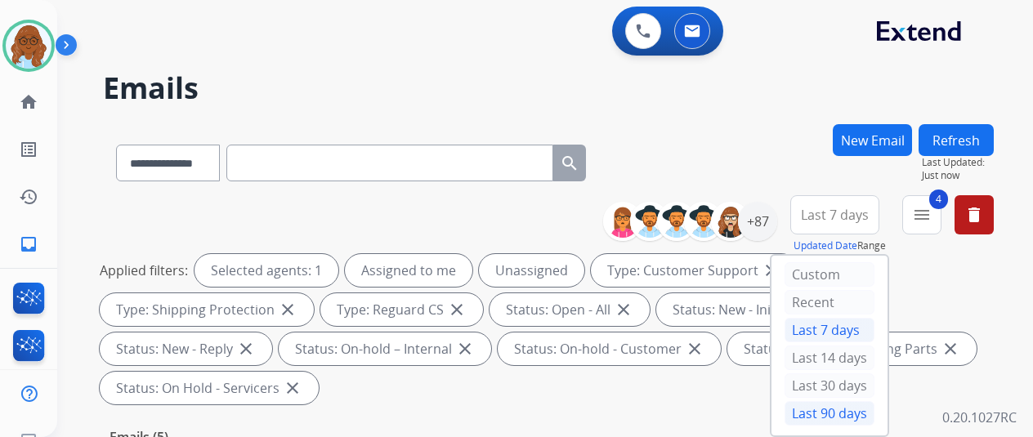
click at [825, 410] on div "Last 90 days" at bounding box center [830, 413] width 90 height 25
click at [931, 278] on div "Applied filters: Selected agents: 1 Assigned to me Unassigned Type: Customer Su…" at bounding box center [545, 329] width 891 height 150
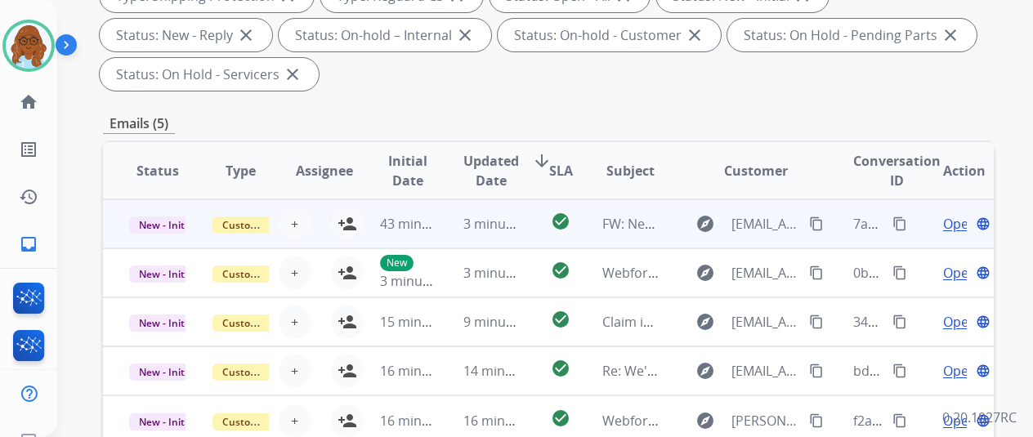
scroll to position [409, 0]
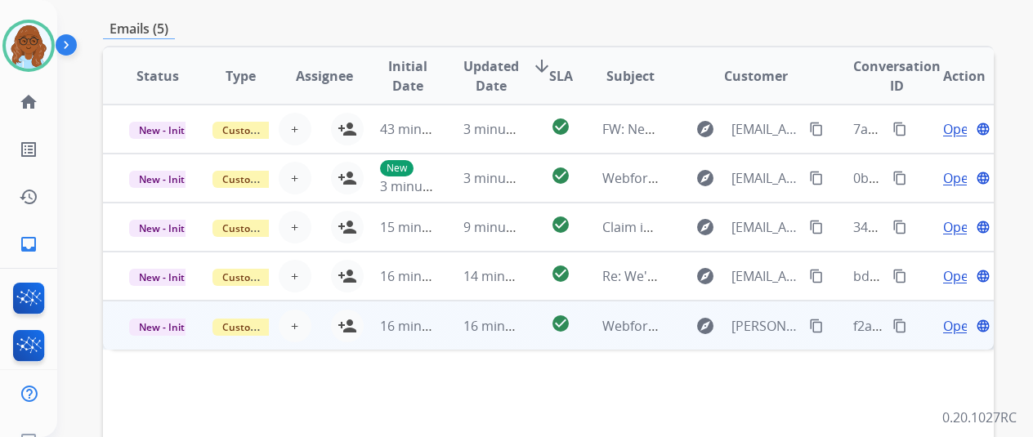
click at [919, 334] on td "Open language" at bounding box center [952, 325] width 83 height 49
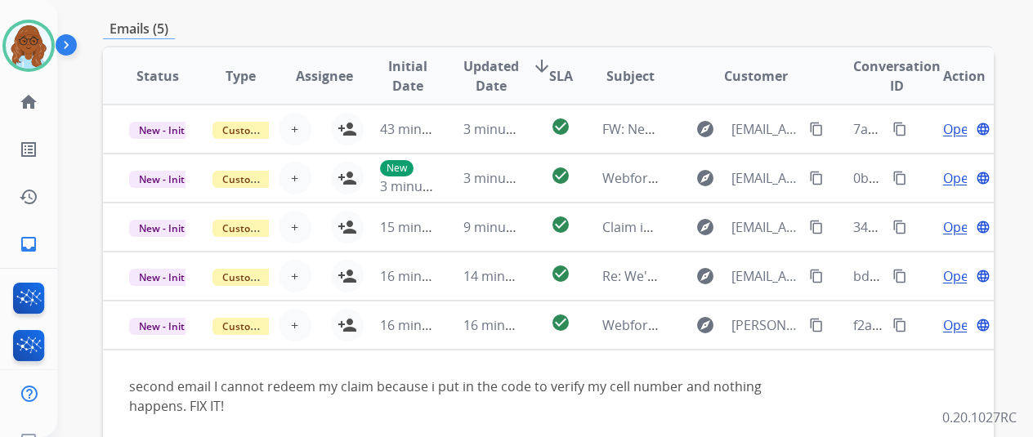
scroll to position [490, 0]
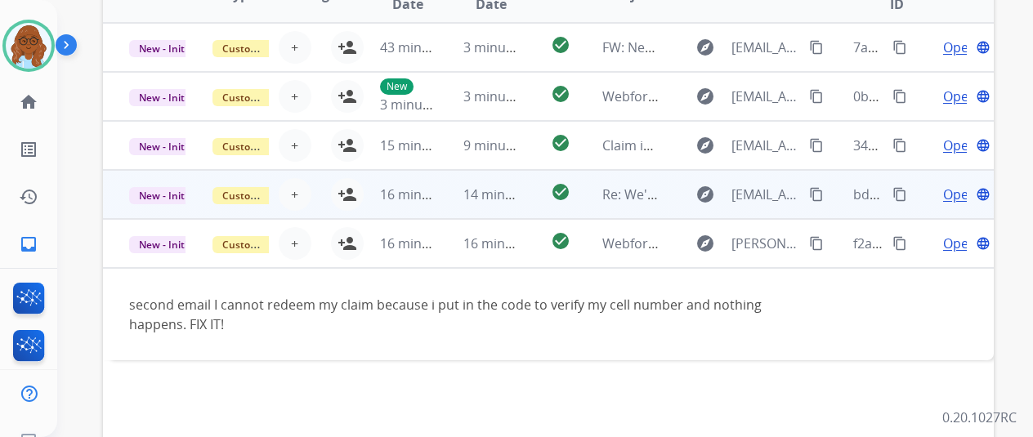
click at [919, 211] on td "Open language" at bounding box center [952, 194] width 83 height 49
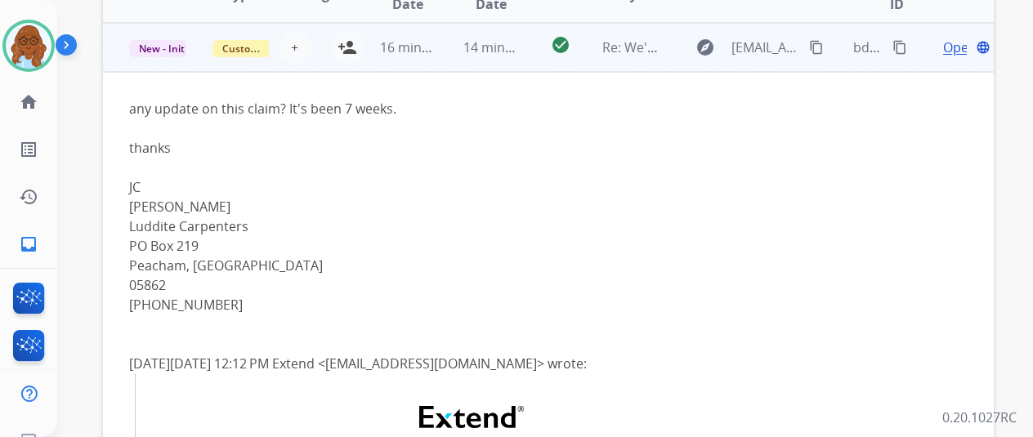
scroll to position [0, 0]
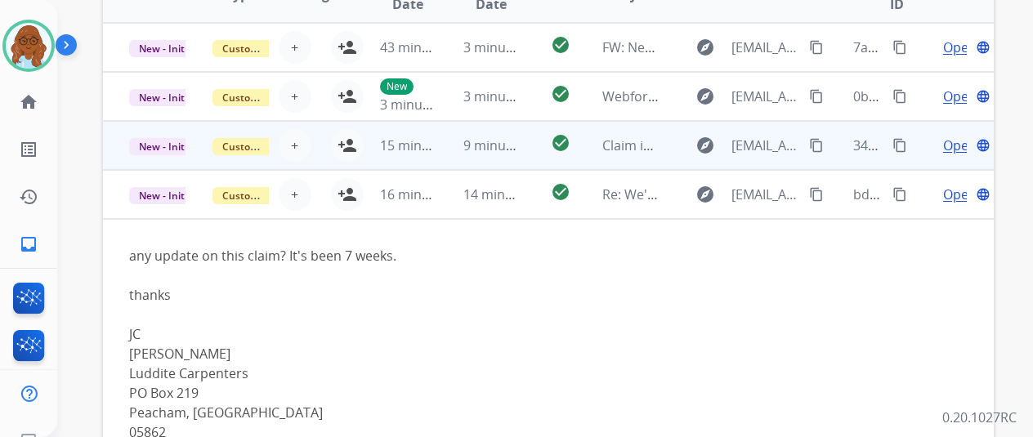
click at [911, 155] on td "Open language" at bounding box center [952, 145] width 83 height 49
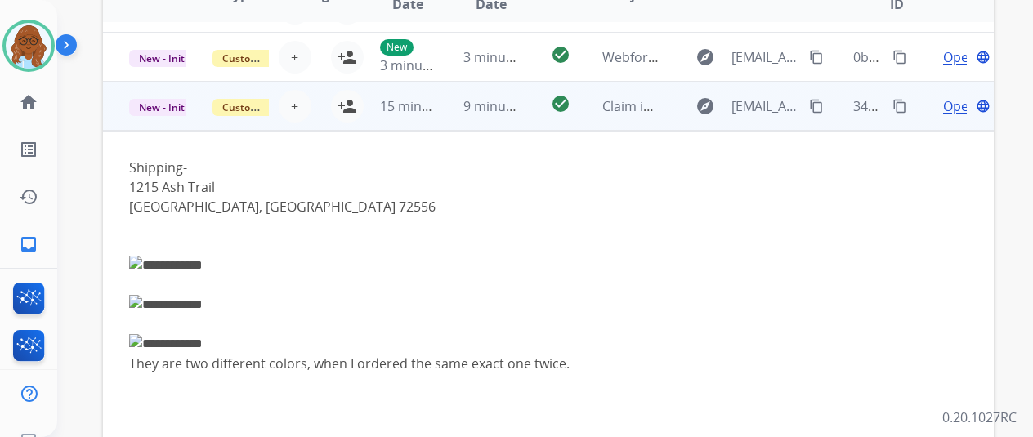
scroll to position [16, 0]
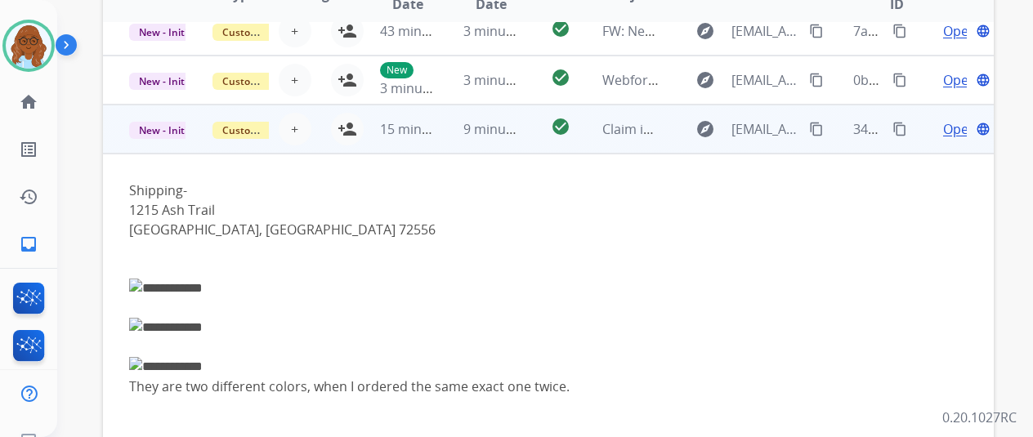
click at [955, 132] on span "Open" at bounding box center [960, 129] width 34 height 20
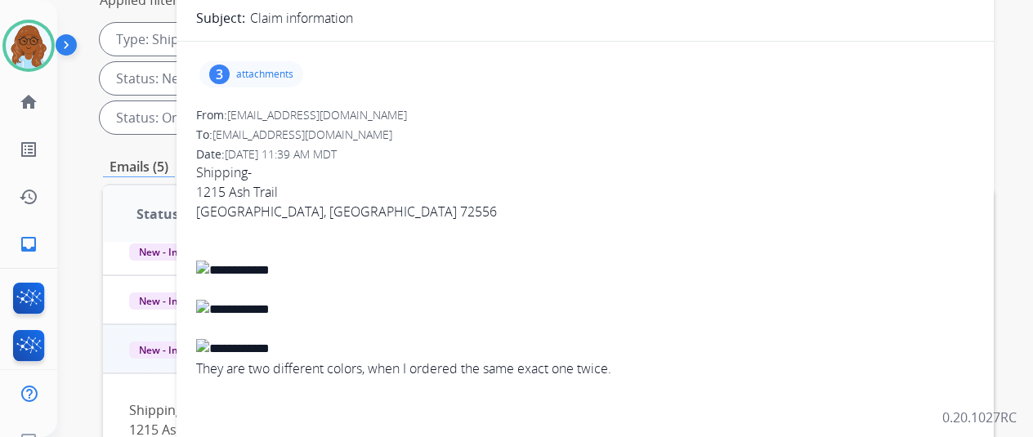
scroll to position [245, 0]
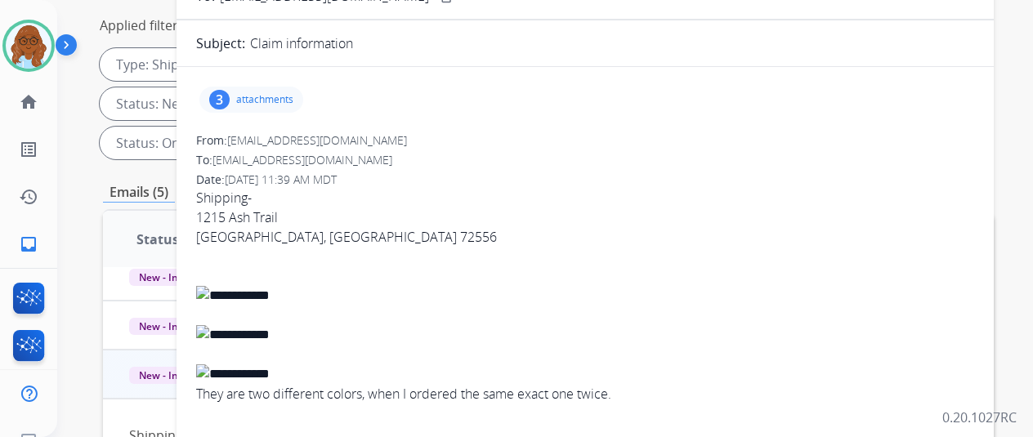
click at [283, 104] on p "attachments" at bounding box center [264, 99] width 57 height 13
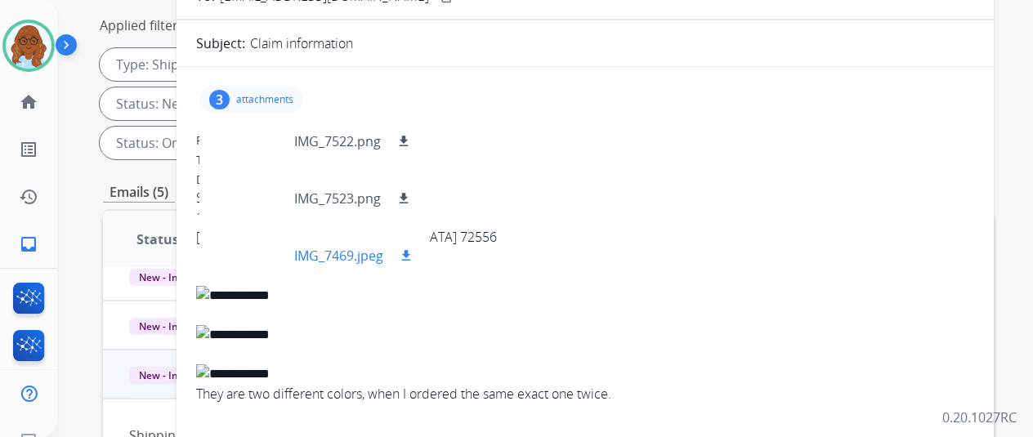
click at [262, 258] on div at bounding box center [254, 255] width 82 height 57
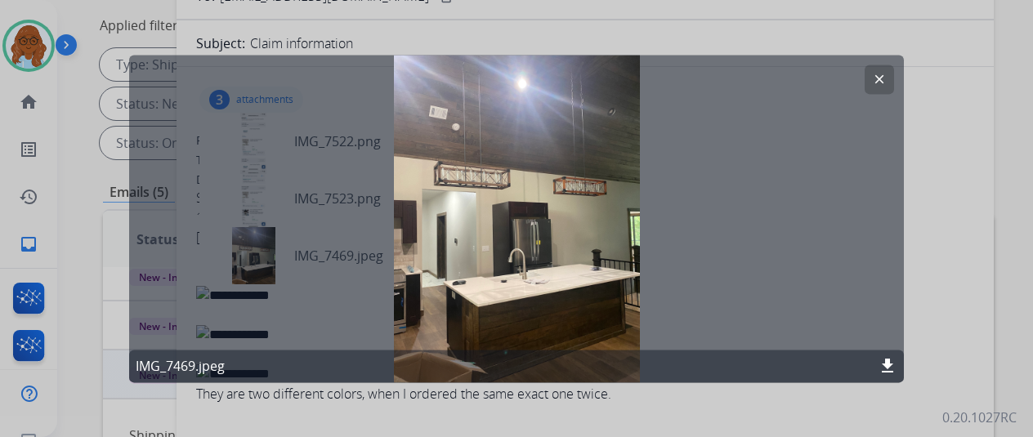
click at [929, 247] on div at bounding box center [516, 218] width 1033 height 437
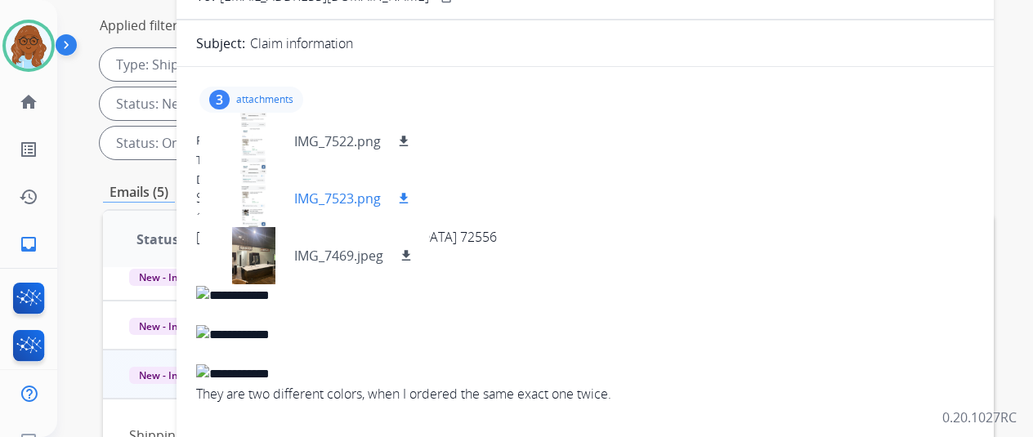
click at [263, 197] on div at bounding box center [254, 198] width 82 height 57
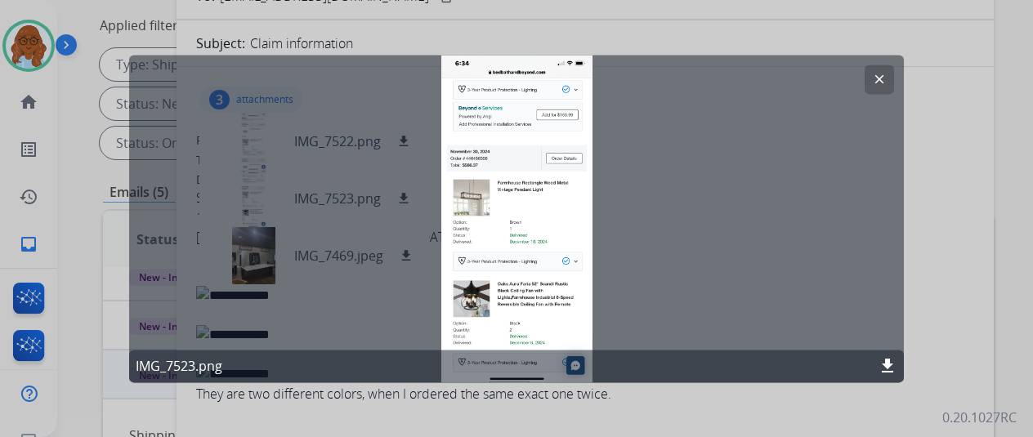
click at [940, 241] on div at bounding box center [516, 218] width 1033 height 437
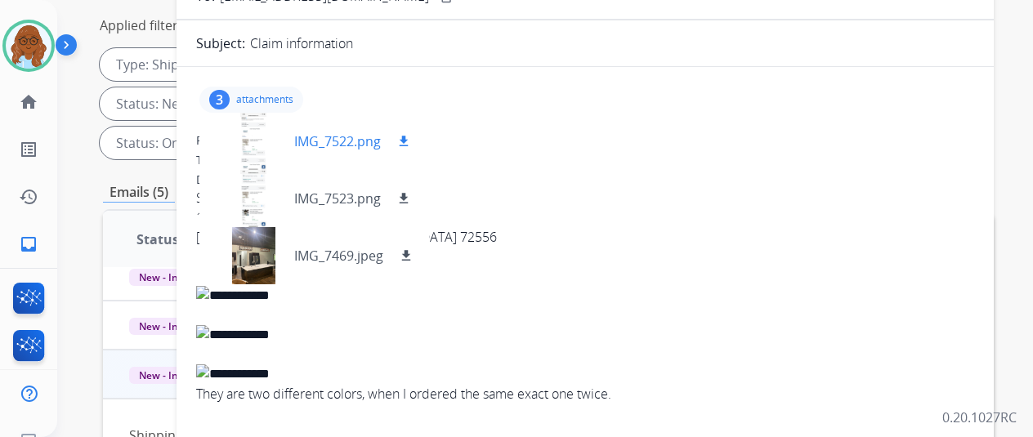
click at [260, 155] on div at bounding box center [254, 141] width 82 height 57
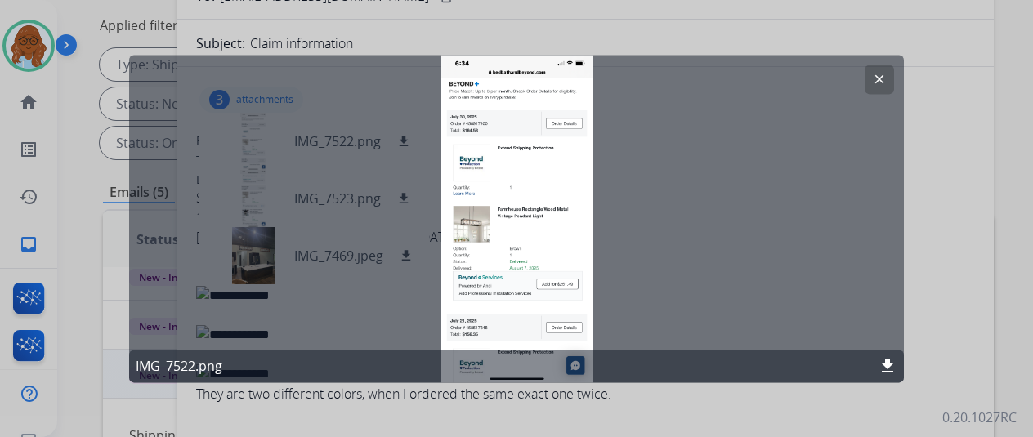
click at [988, 241] on div at bounding box center [516, 218] width 1033 height 437
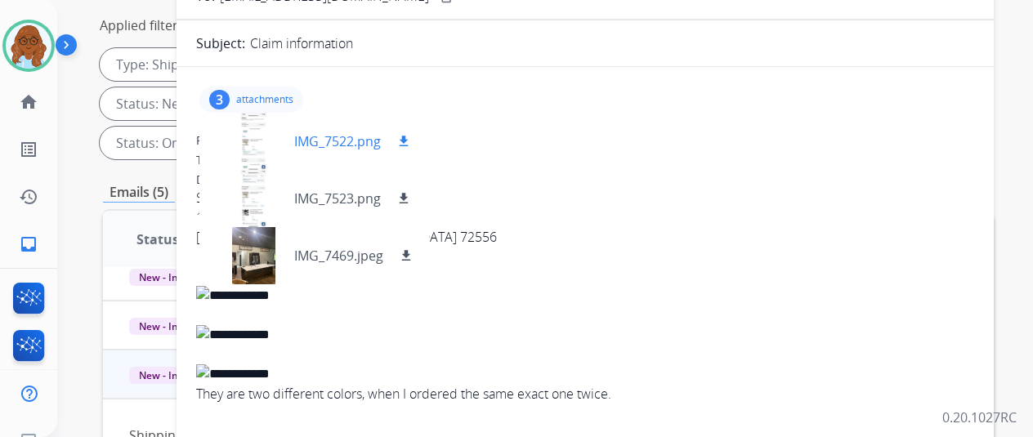
click at [270, 114] on div at bounding box center [254, 141] width 82 height 57
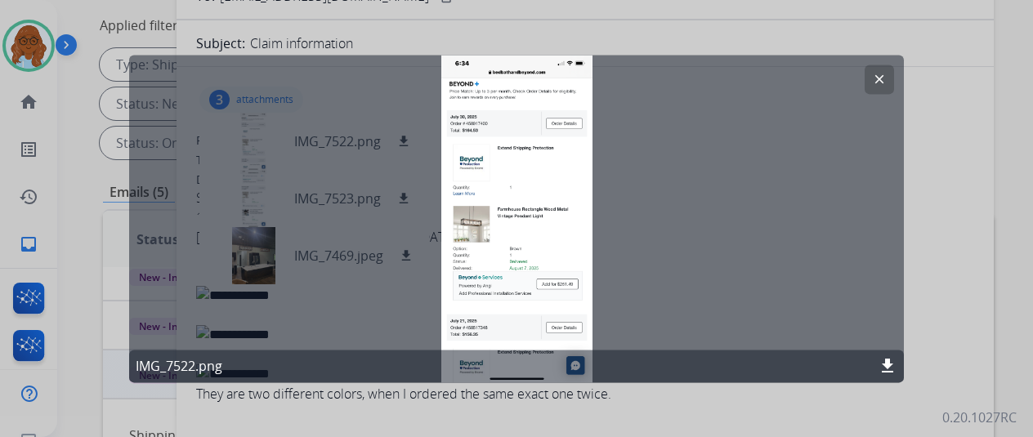
click at [1007, 181] on div at bounding box center [516, 218] width 1033 height 437
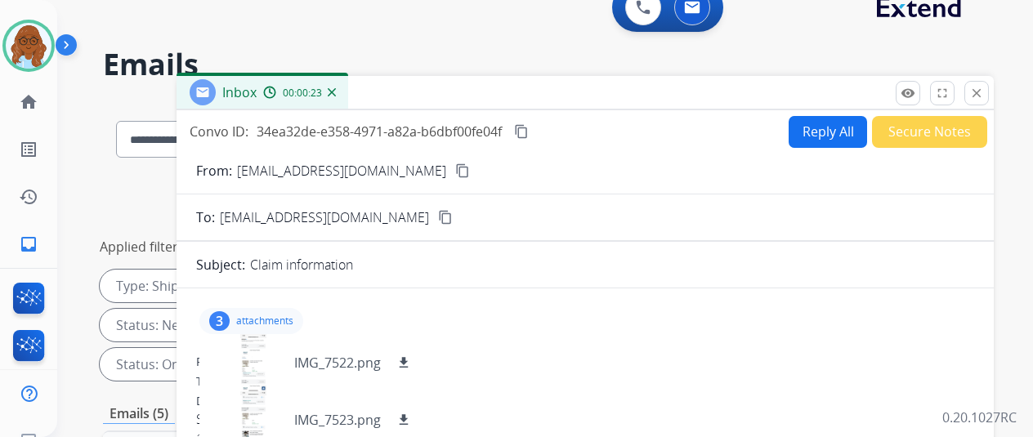
scroll to position [0, 0]
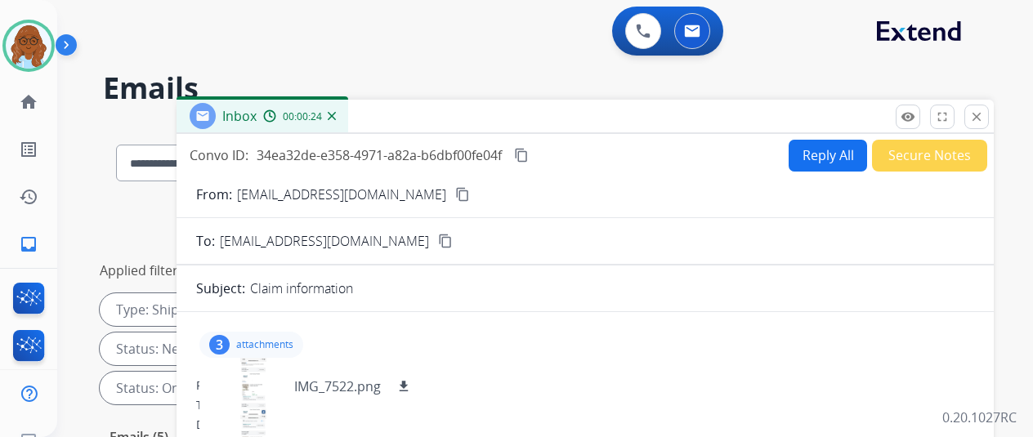
click at [994, 131] on div "Inbox 00:00:24" at bounding box center [585, 117] width 817 height 34
click at [984, 122] on mat-icon "close" at bounding box center [977, 117] width 15 height 15
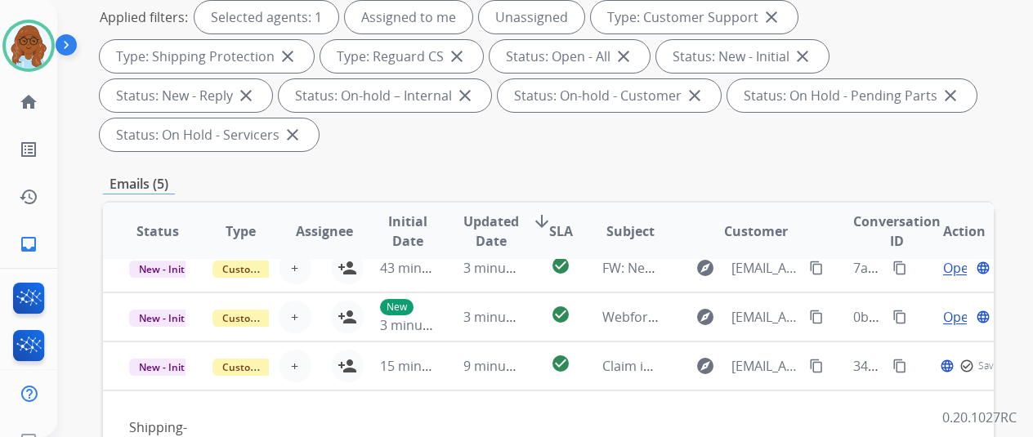
scroll to position [409, 0]
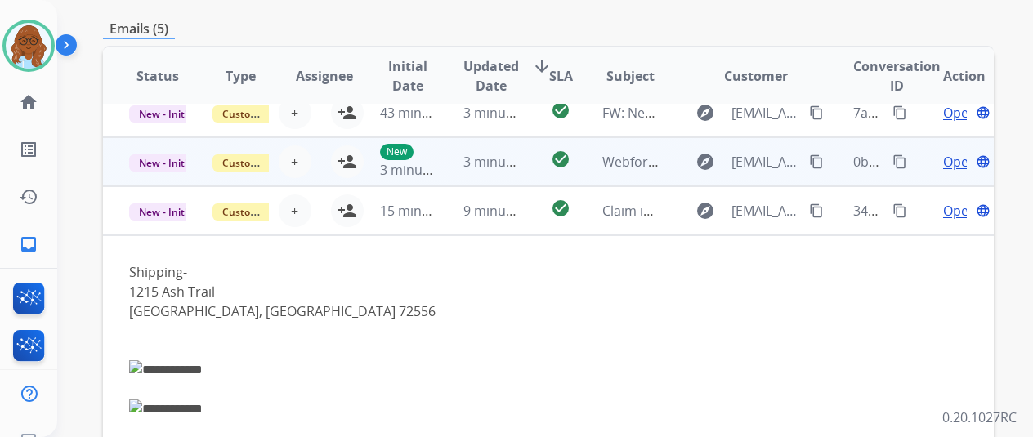
click at [923, 166] on td "Open language" at bounding box center [952, 161] width 83 height 49
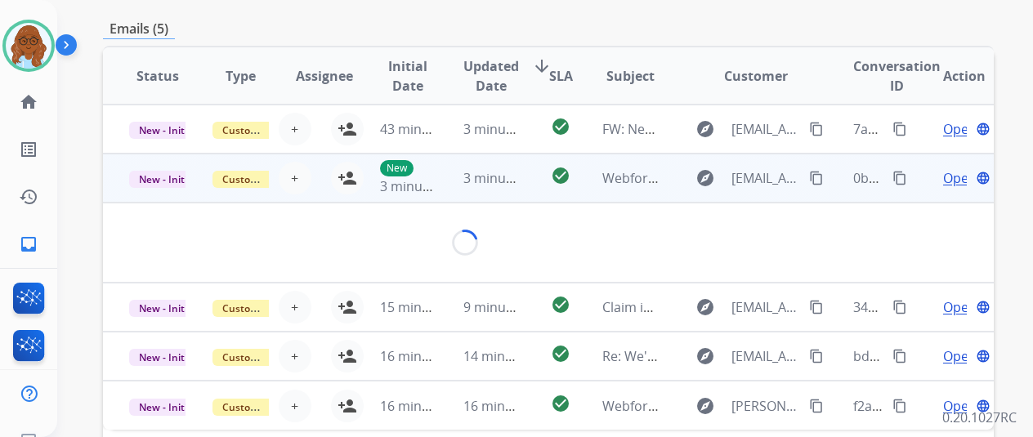
scroll to position [0, 0]
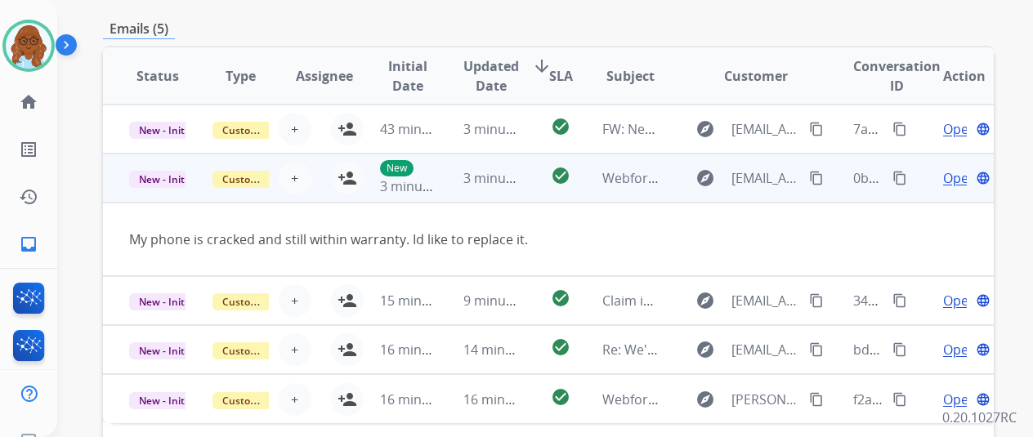
click at [811, 172] on mat-icon "content_copy" at bounding box center [816, 178] width 15 height 15
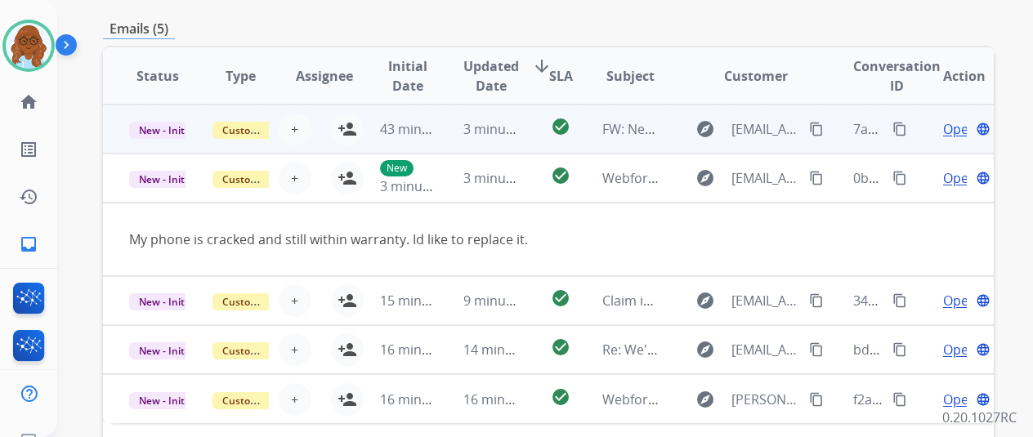
click at [925, 137] on td "Open language" at bounding box center [952, 129] width 83 height 49
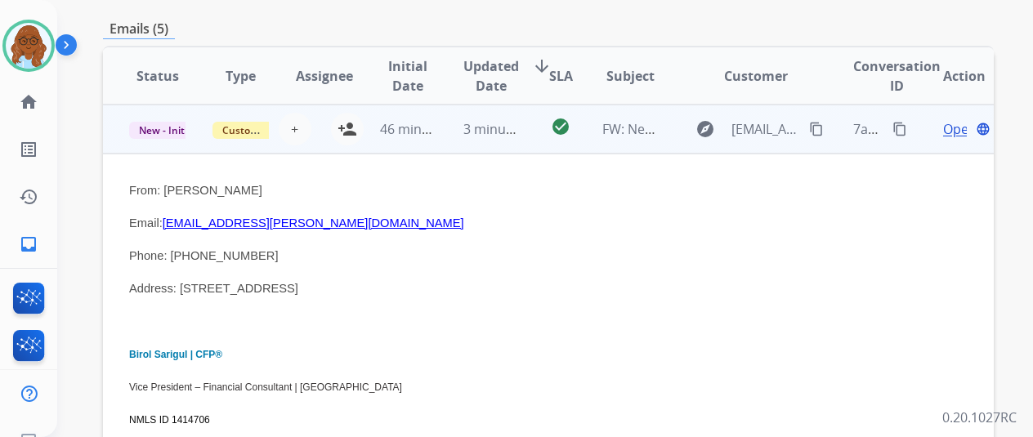
click at [960, 130] on span "Open" at bounding box center [960, 129] width 34 height 20
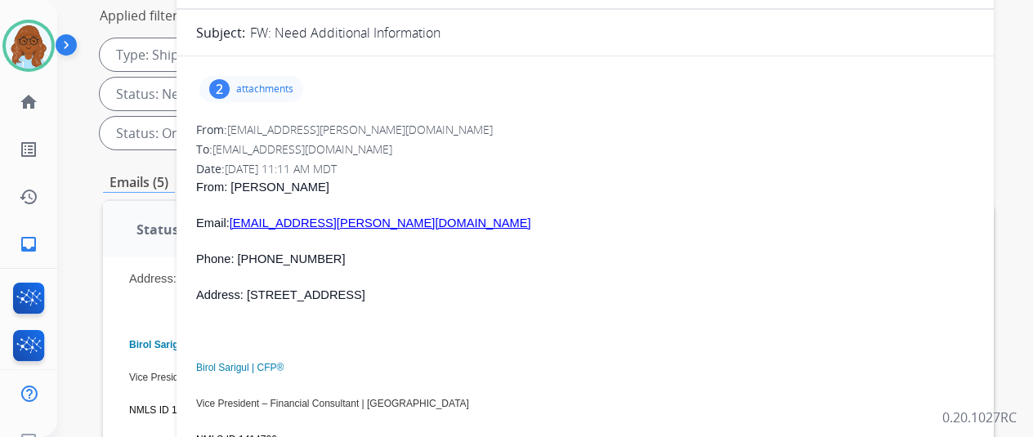
scroll to position [82, 0]
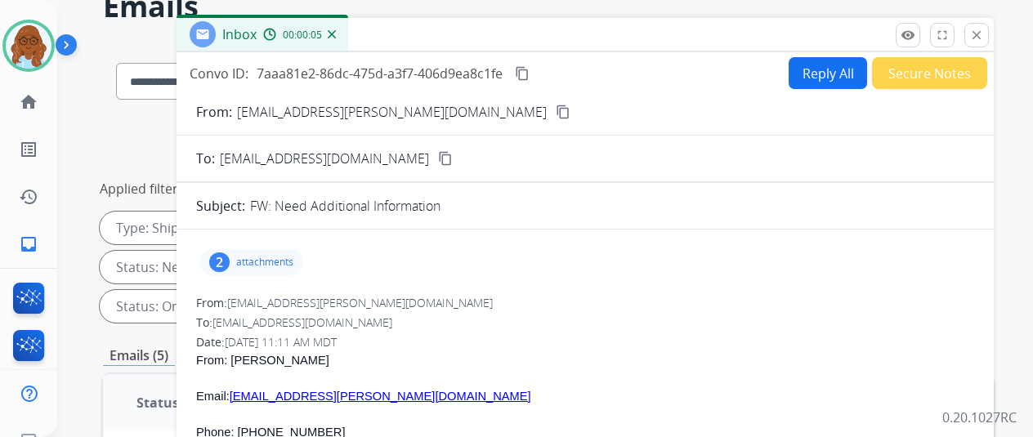
click at [263, 251] on div "2 attachments" at bounding box center [251, 262] width 104 height 26
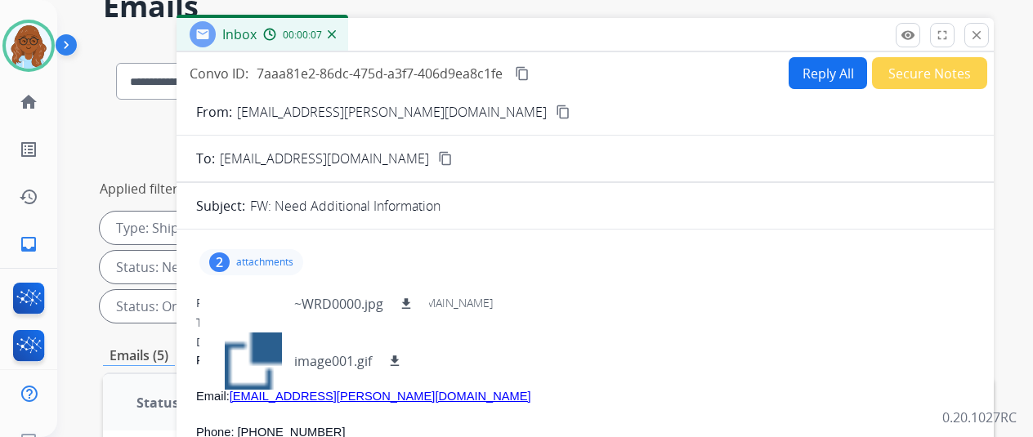
click at [275, 256] on p "attachments" at bounding box center [264, 262] width 57 height 13
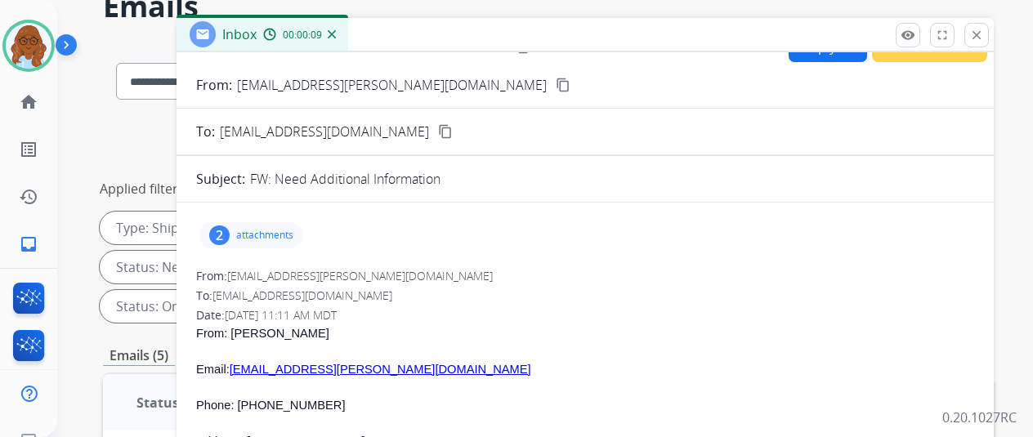
scroll to position [0, 0]
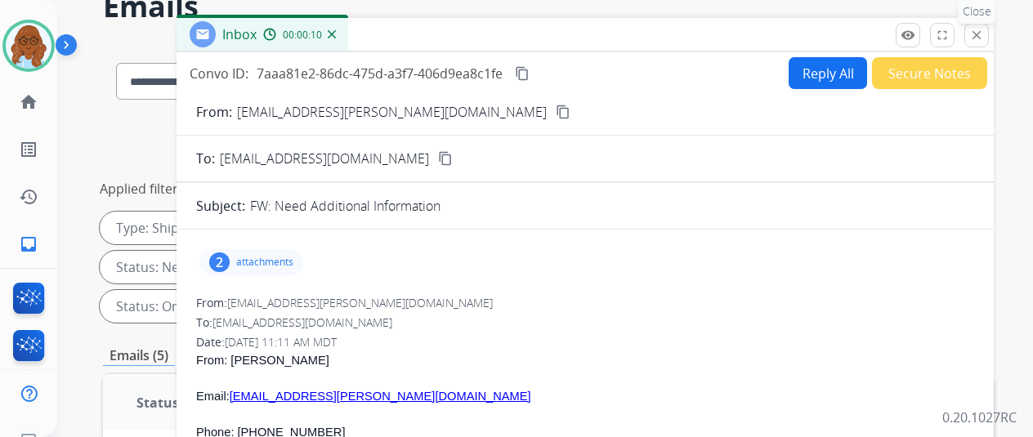
click at [984, 40] on mat-icon "close" at bounding box center [977, 35] width 15 height 15
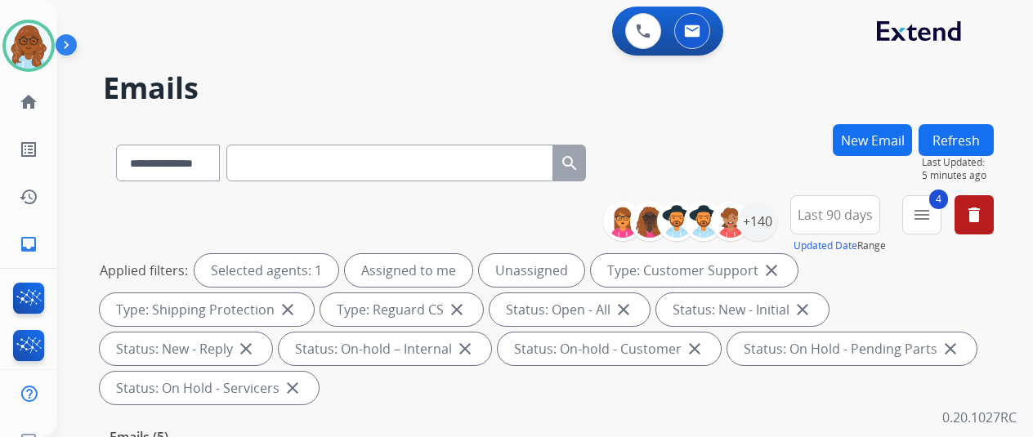
click at [956, 133] on button "Refresh" at bounding box center [956, 140] width 75 height 32
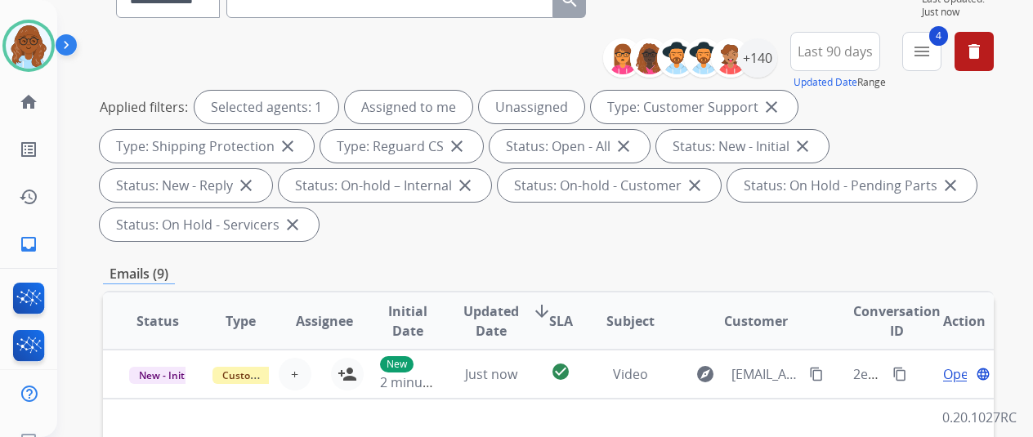
scroll to position [409, 0]
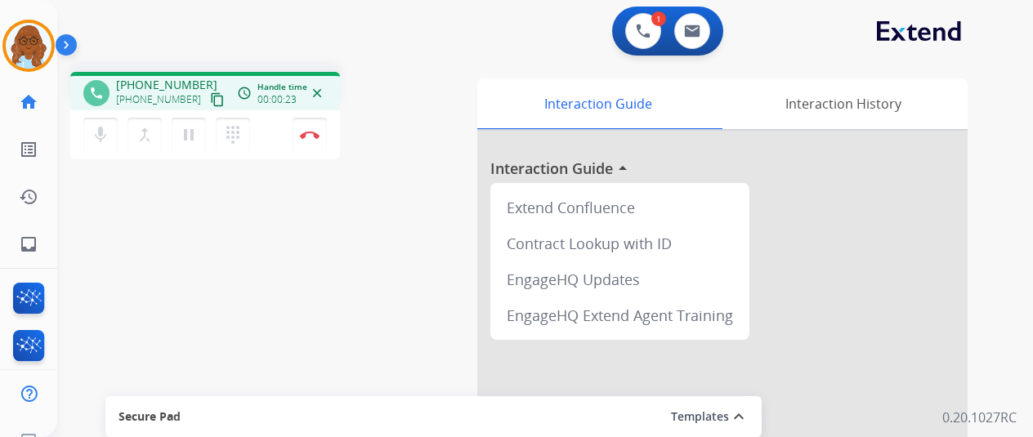
click at [137, 204] on div "phone +18182690227 +18182690227 content_copy access_time Call metrics Queue 00:…" at bounding box center [525, 400] width 937 height 682
click at [92, 122] on button "mic Mute" at bounding box center [100, 135] width 34 height 34
click at [98, 137] on mat-icon "mic_off" at bounding box center [101, 135] width 20 height 20
click at [314, 143] on button "Disconnect" at bounding box center [310, 135] width 34 height 34
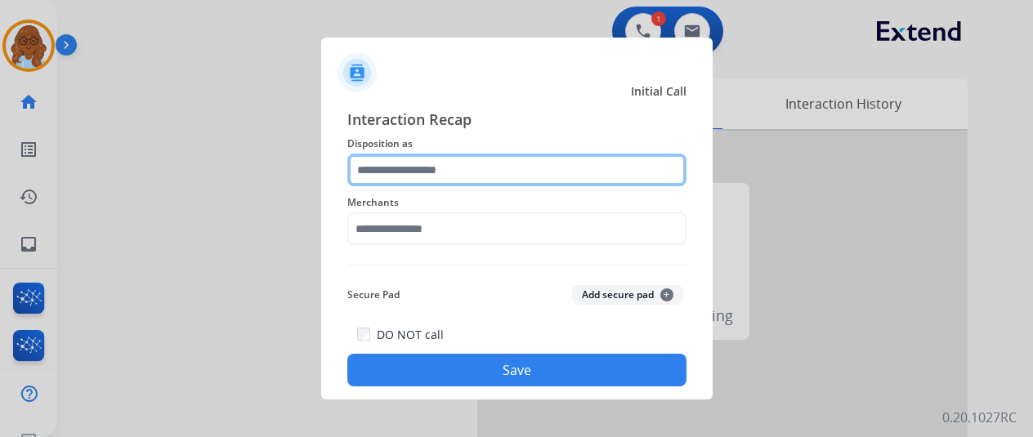
click at [443, 171] on input "text" at bounding box center [516, 170] width 339 height 33
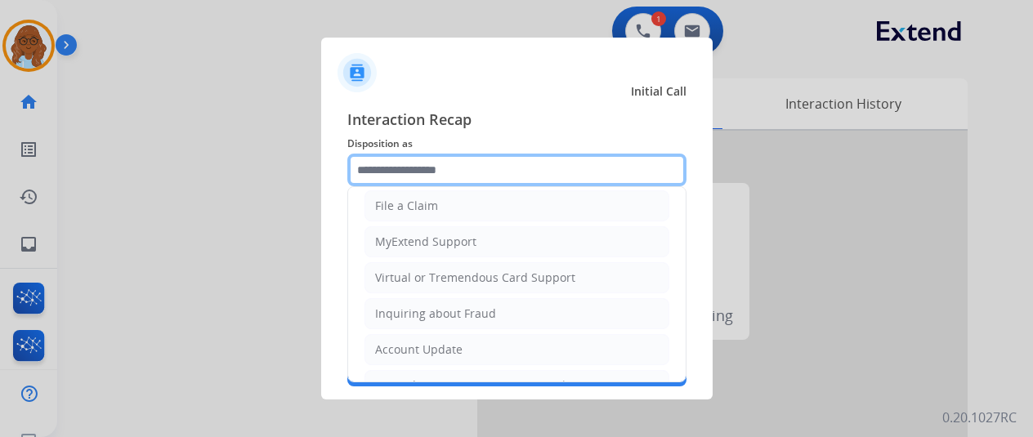
scroll to position [245, 0]
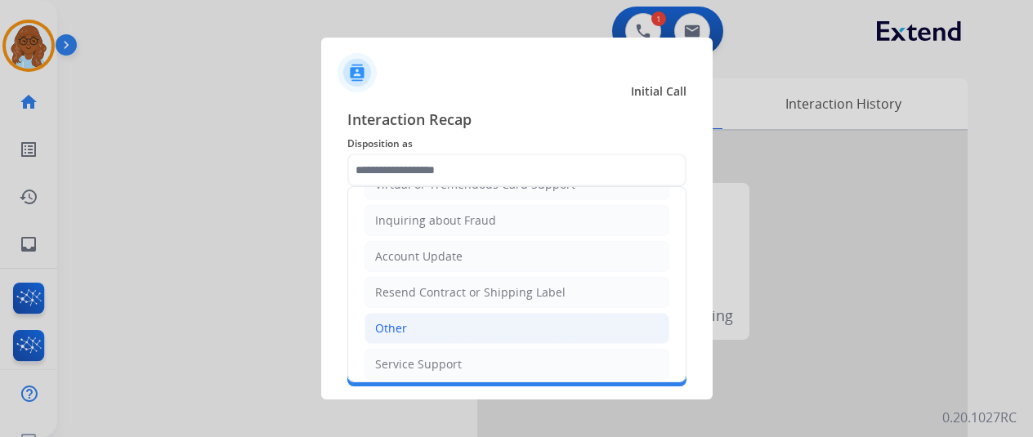
click at [390, 324] on div "Other" at bounding box center [391, 328] width 32 height 16
type input "*****"
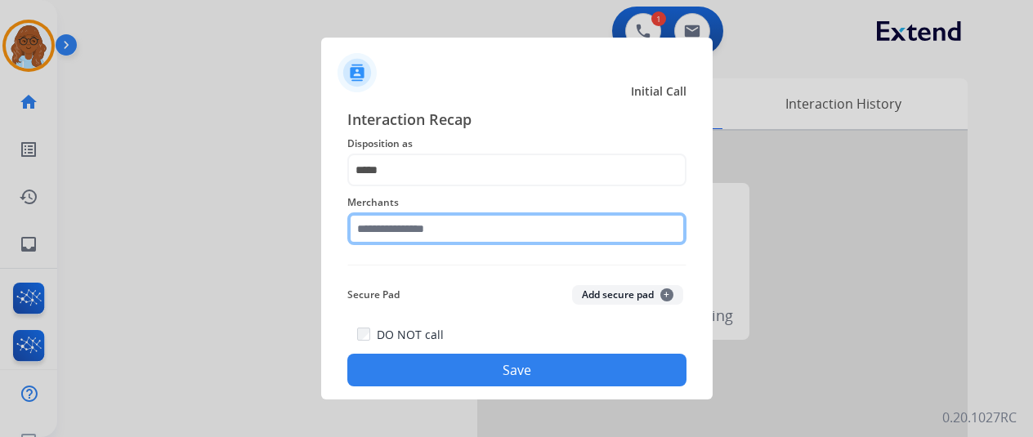
click at [418, 230] on input "text" at bounding box center [516, 229] width 339 height 33
type input "*"
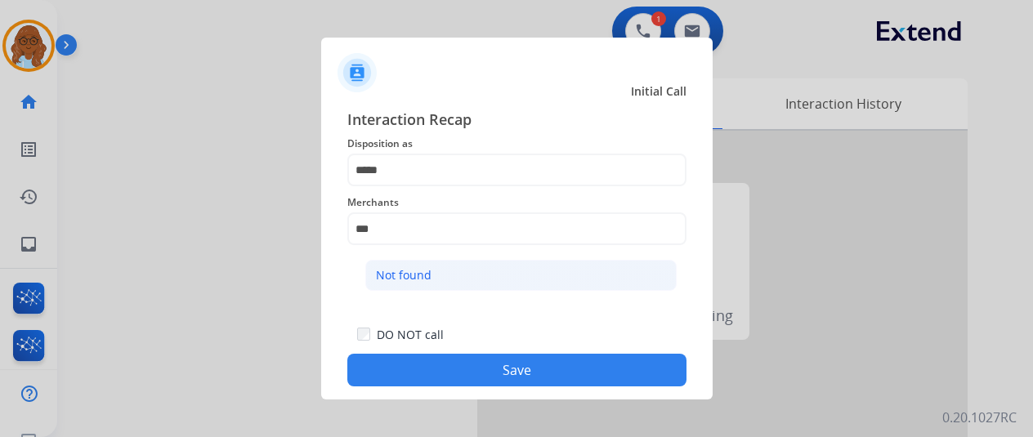
click at [459, 282] on li "Not found" at bounding box center [520, 275] width 311 height 31
type input "*********"
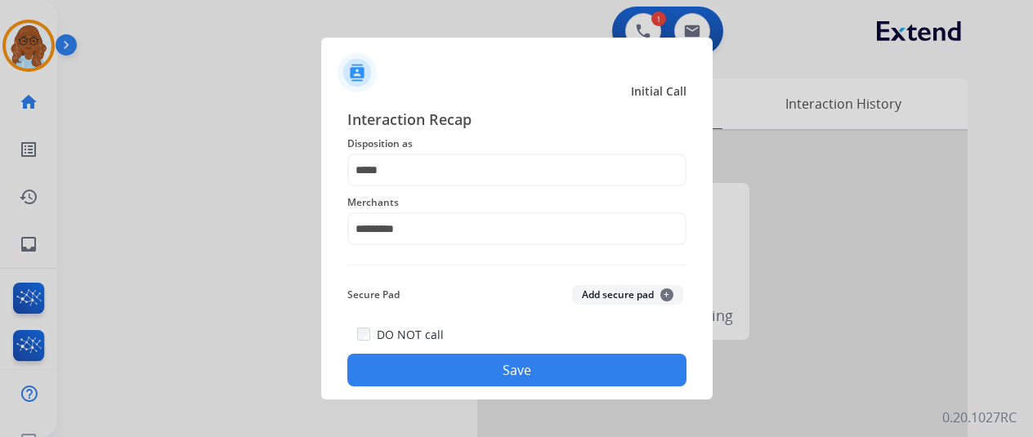
click at [450, 361] on button "Save" at bounding box center [516, 370] width 339 height 33
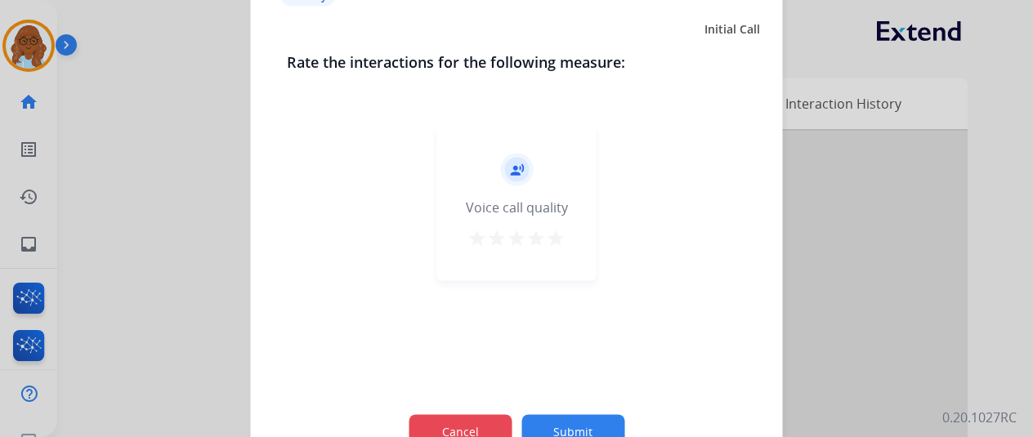
click at [453, 419] on button "Cancel" at bounding box center [460, 431] width 103 height 34
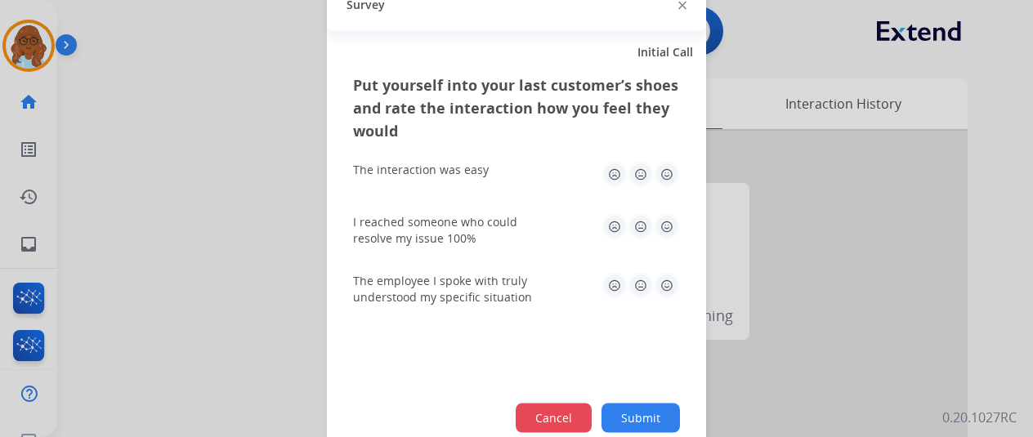
click at [550, 415] on button "Cancel" at bounding box center [554, 417] width 76 height 29
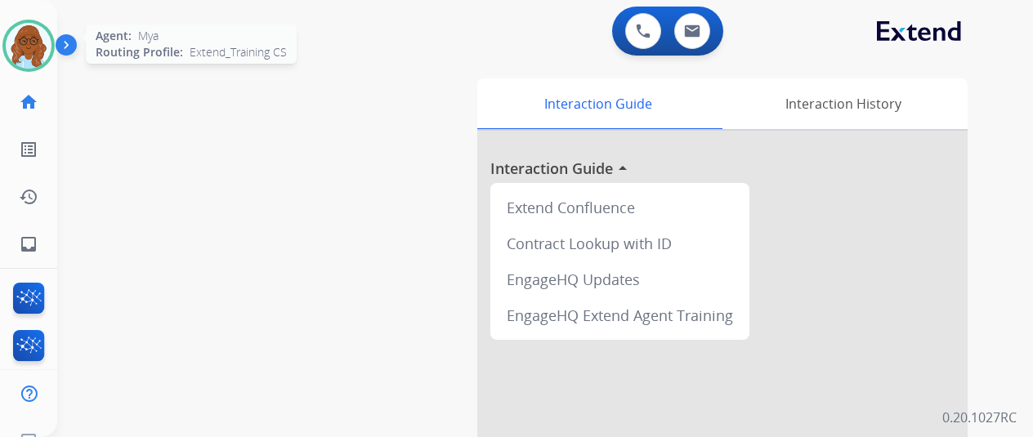
click at [26, 59] on img at bounding box center [29, 46] width 46 height 46
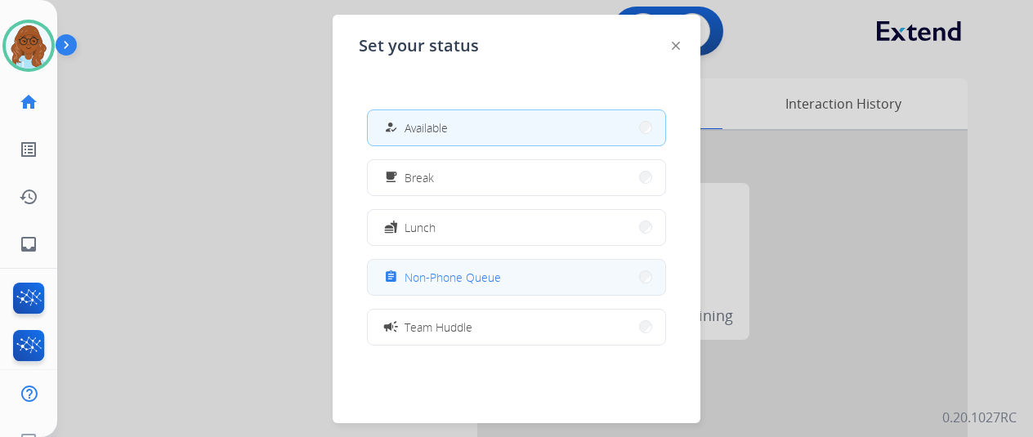
click at [468, 275] on span "Non-Phone Queue" at bounding box center [453, 277] width 96 height 17
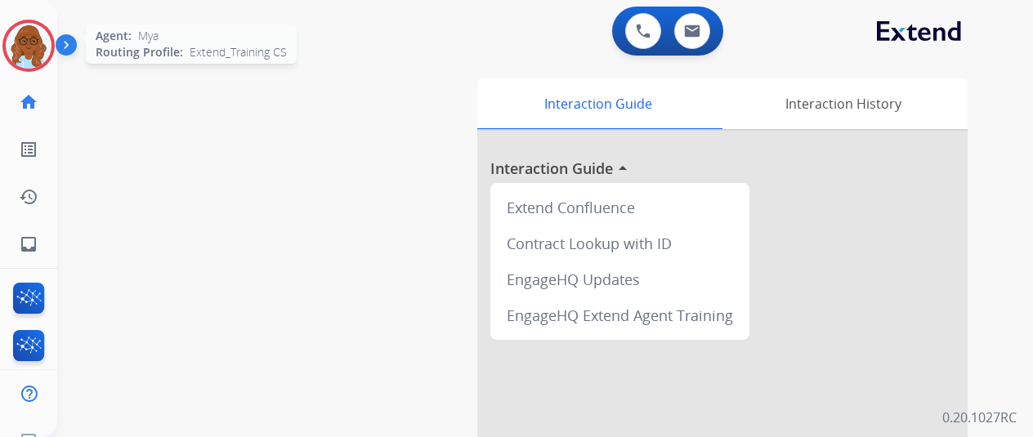
click at [39, 49] on img at bounding box center [29, 46] width 46 height 46
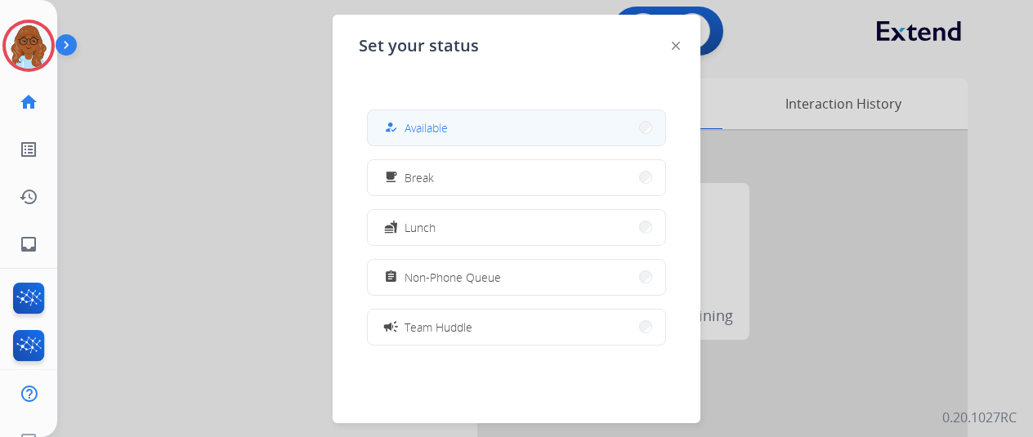
click at [398, 137] on div "how_to_reg" at bounding box center [393, 128] width 24 height 20
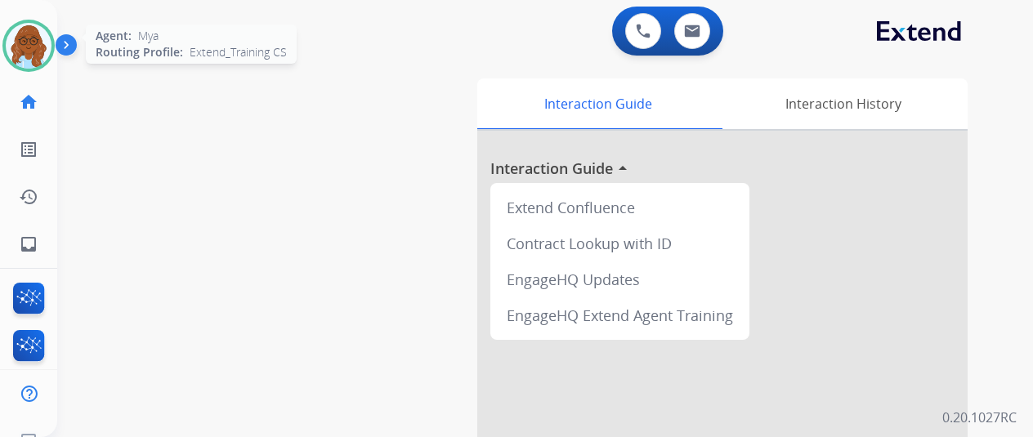
click at [25, 47] on img at bounding box center [29, 46] width 46 height 46
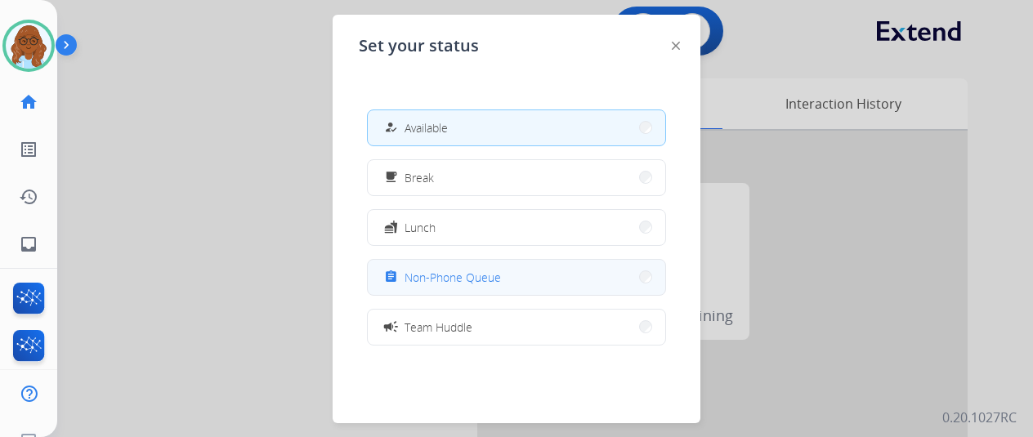
click at [434, 270] on span "Non-Phone Queue" at bounding box center [453, 277] width 96 height 17
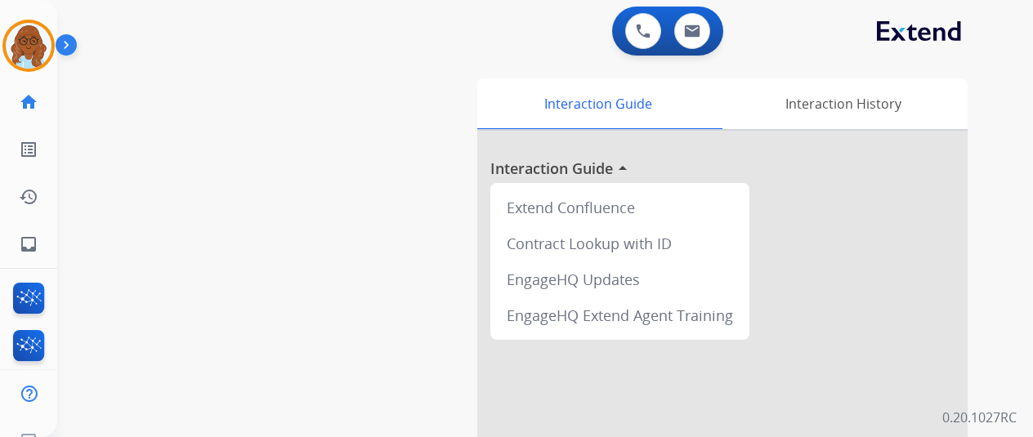
click at [33, 72] on div "Mya Non-Phone Queue Edit Avatar Agent: Mya Routing Profile: Extend_Training CS …" at bounding box center [28, 134] width 57 height 268
click at [33, 59] on img at bounding box center [29, 46] width 46 height 46
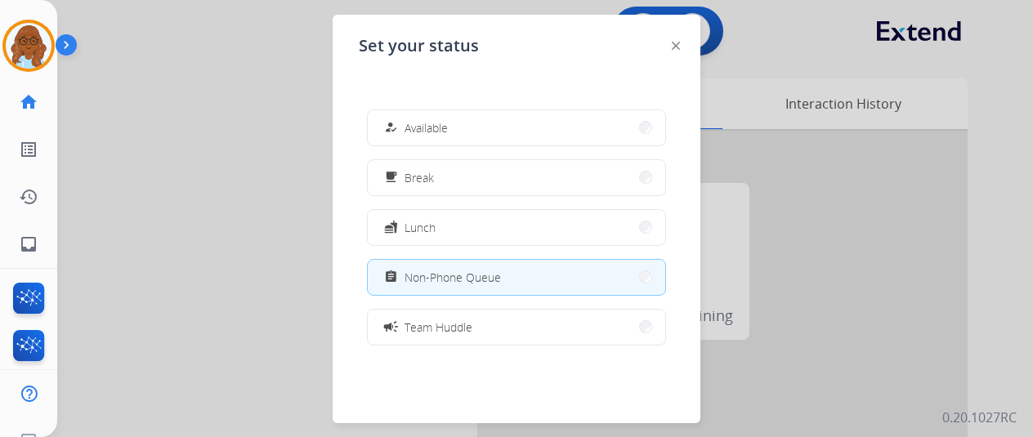
click at [240, 125] on div at bounding box center [516, 218] width 1033 height 437
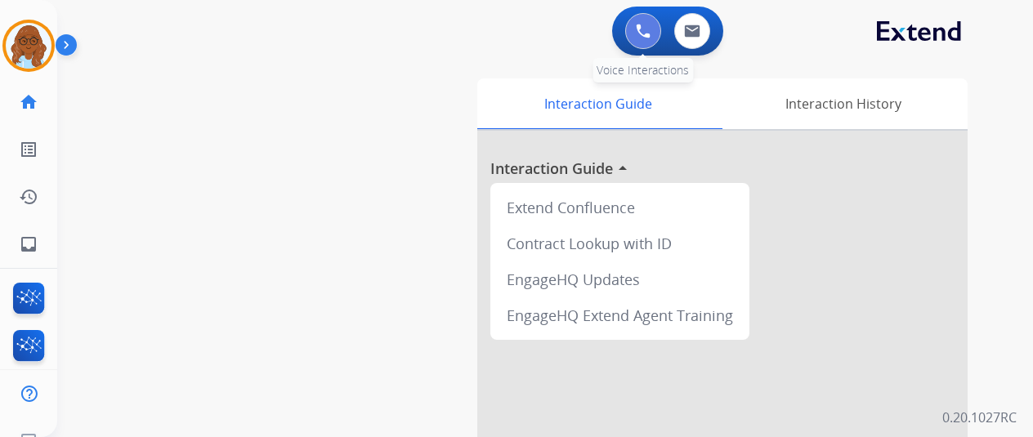
click at [652, 47] on button at bounding box center [643, 31] width 36 height 36
click at [652, 41] on button at bounding box center [643, 31] width 36 height 36
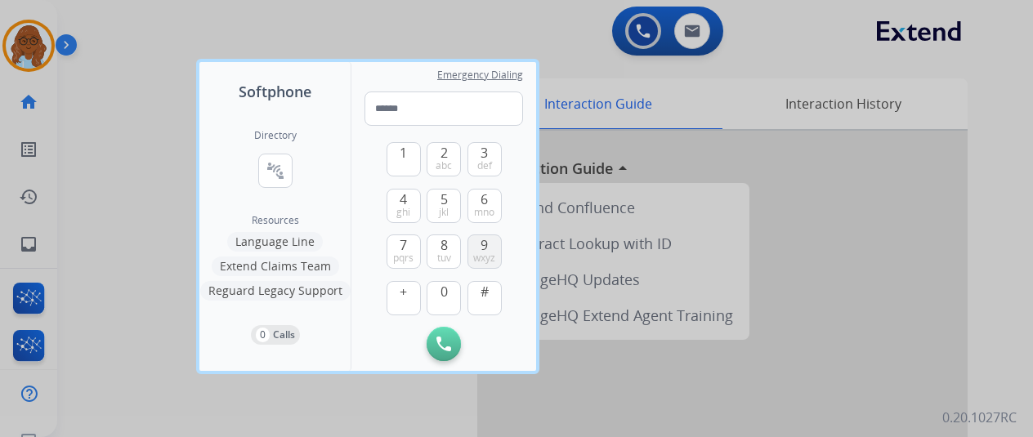
click at [474, 255] on span "wxyz" at bounding box center [484, 258] width 22 height 13
click at [458, 200] on button "5 jkl" at bounding box center [444, 206] width 34 height 34
click at [492, 201] on button "6 mno" at bounding box center [485, 206] width 34 height 34
click at [455, 164] on button "2 abc" at bounding box center [444, 159] width 34 height 34
click at [441, 298] on span "0" at bounding box center [444, 292] width 7 height 20
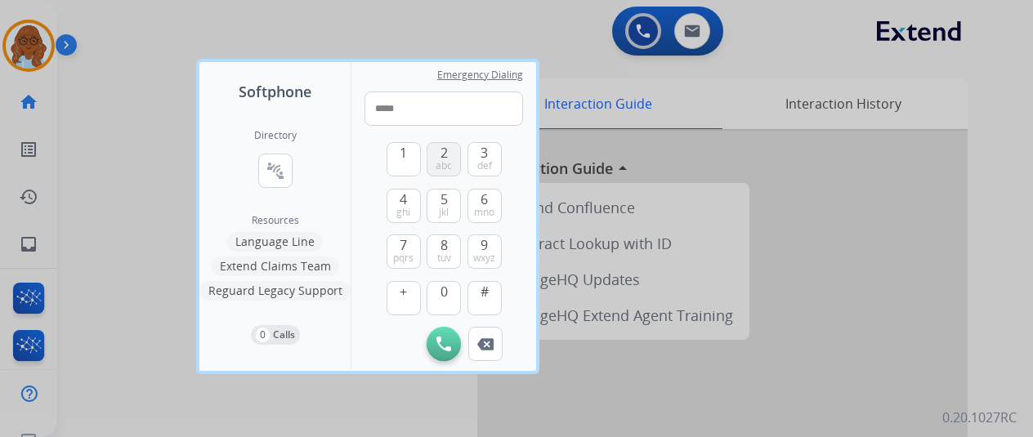
click at [451, 163] on span "abc" at bounding box center [444, 165] width 16 height 13
click at [477, 200] on button "6 mno" at bounding box center [485, 206] width 34 height 34
click at [441, 300] on span "0" at bounding box center [444, 292] width 7 height 20
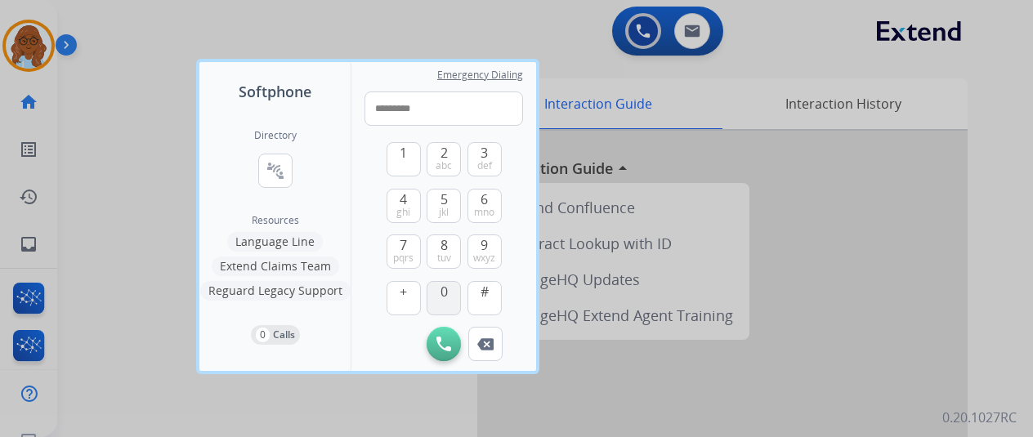
type input "**********"
click at [446, 336] on button "Initiate Call" at bounding box center [444, 344] width 34 height 34
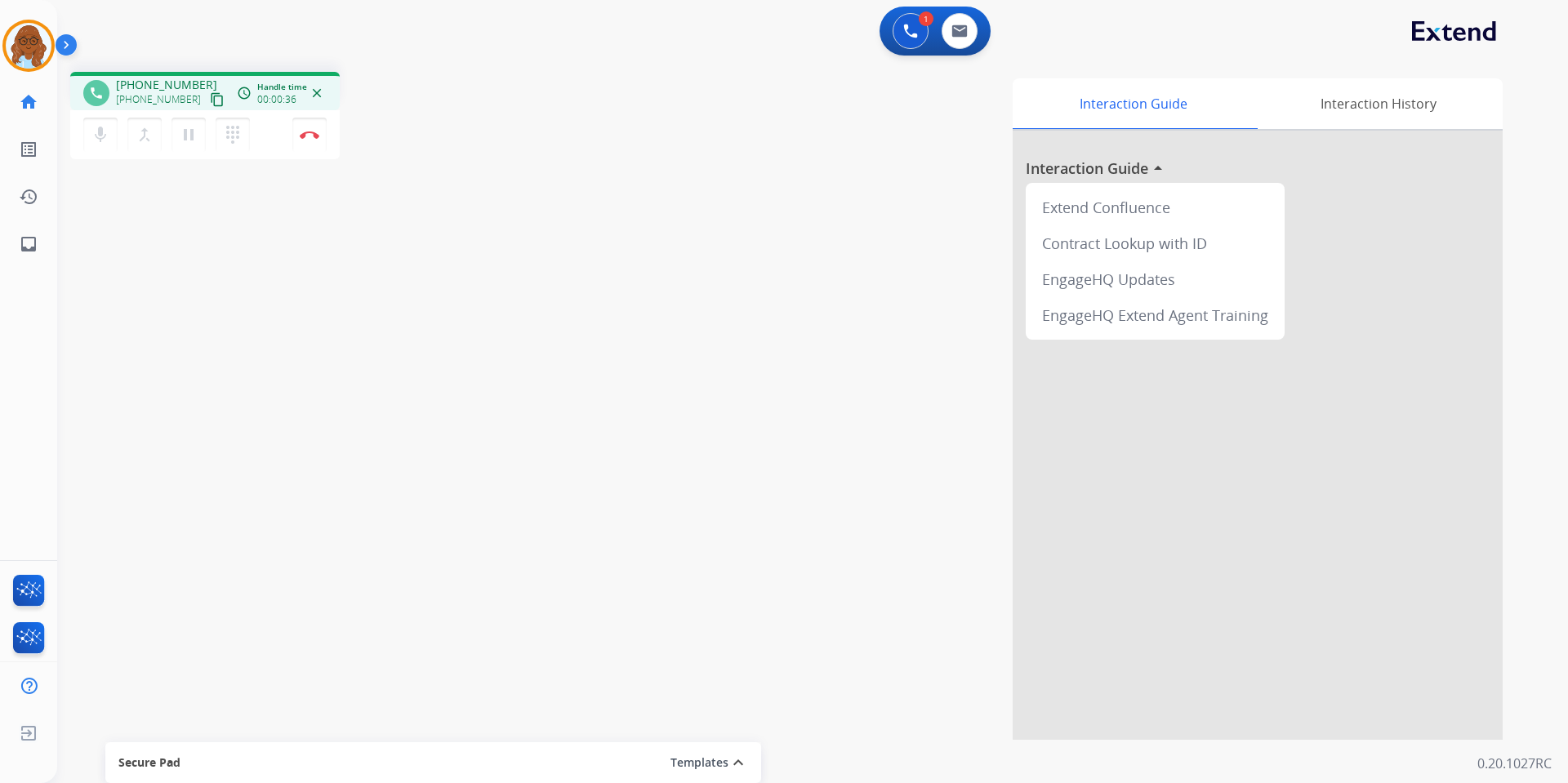
click at [418, 272] on div "phone +19562026600 +19562026600 content_copy access_time Call metrics Queue 00:…" at bounding box center [792, 399] width 1471 height 681
click at [313, 128] on button "Disconnect" at bounding box center [310, 135] width 34 height 34
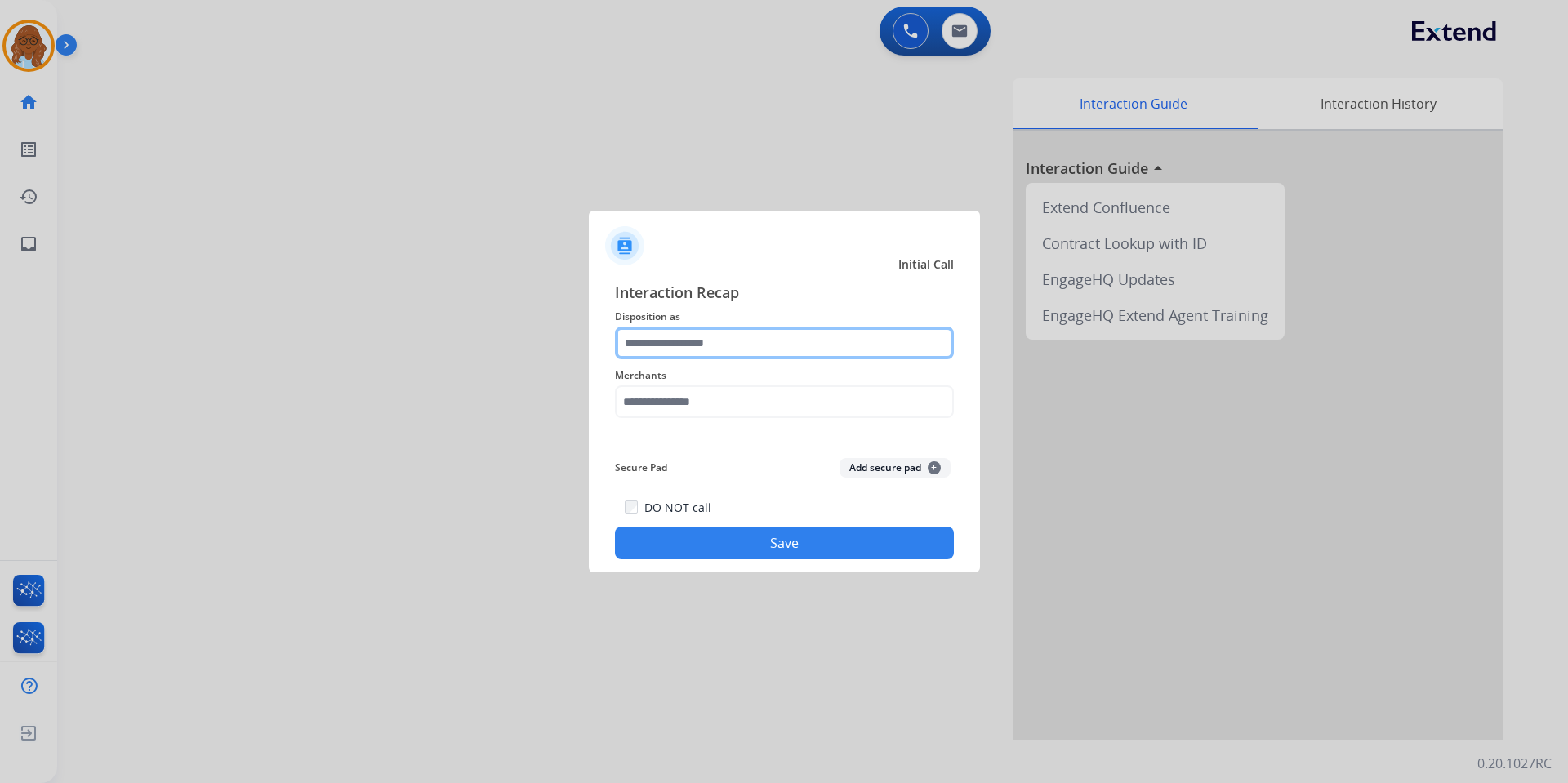
click at [794, 343] on input "text" at bounding box center [784, 343] width 339 height 33
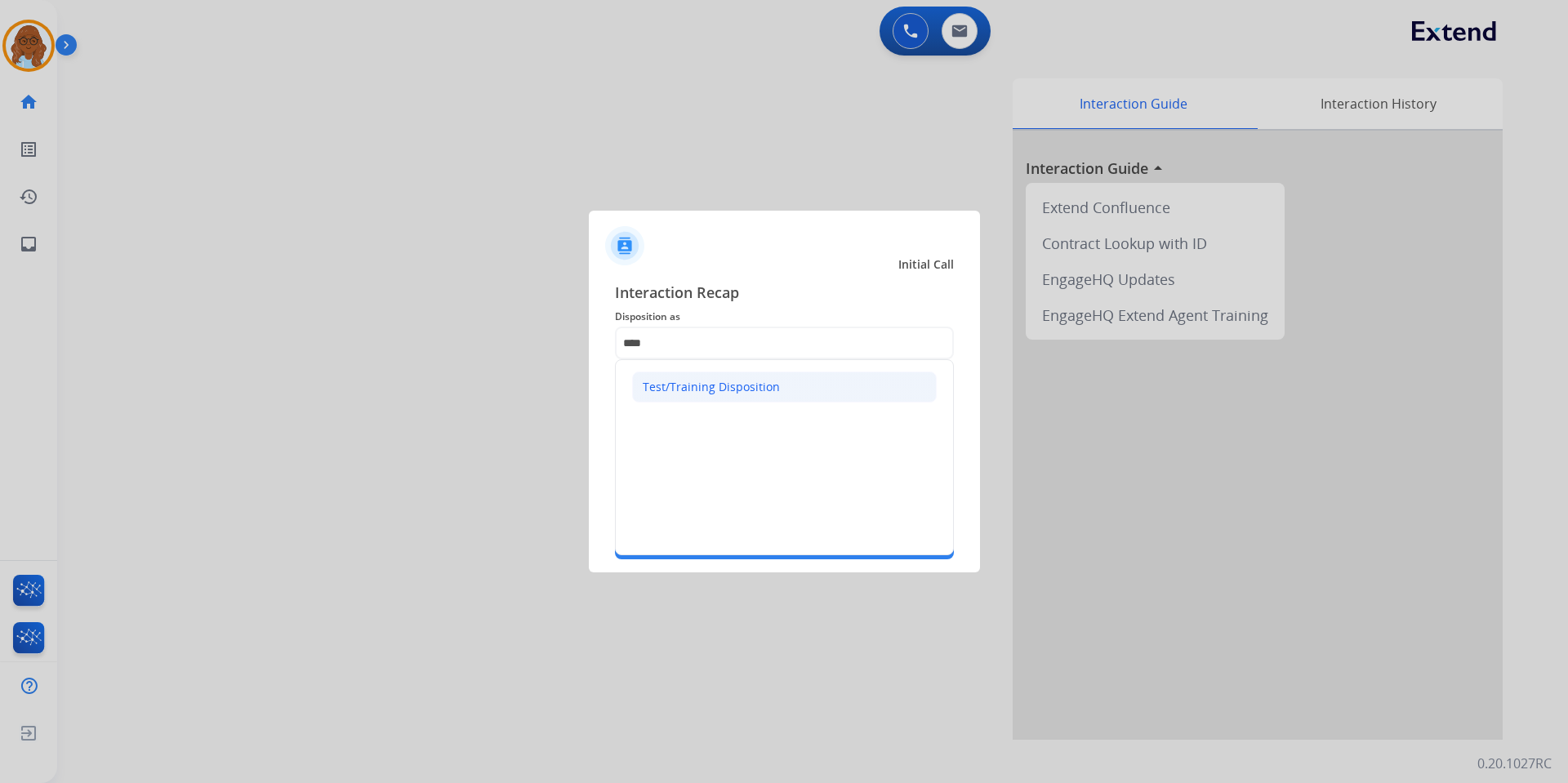
click at [716, 379] on div "Test/Training Disposition" at bounding box center [710, 387] width 137 height 16
type input "**********"
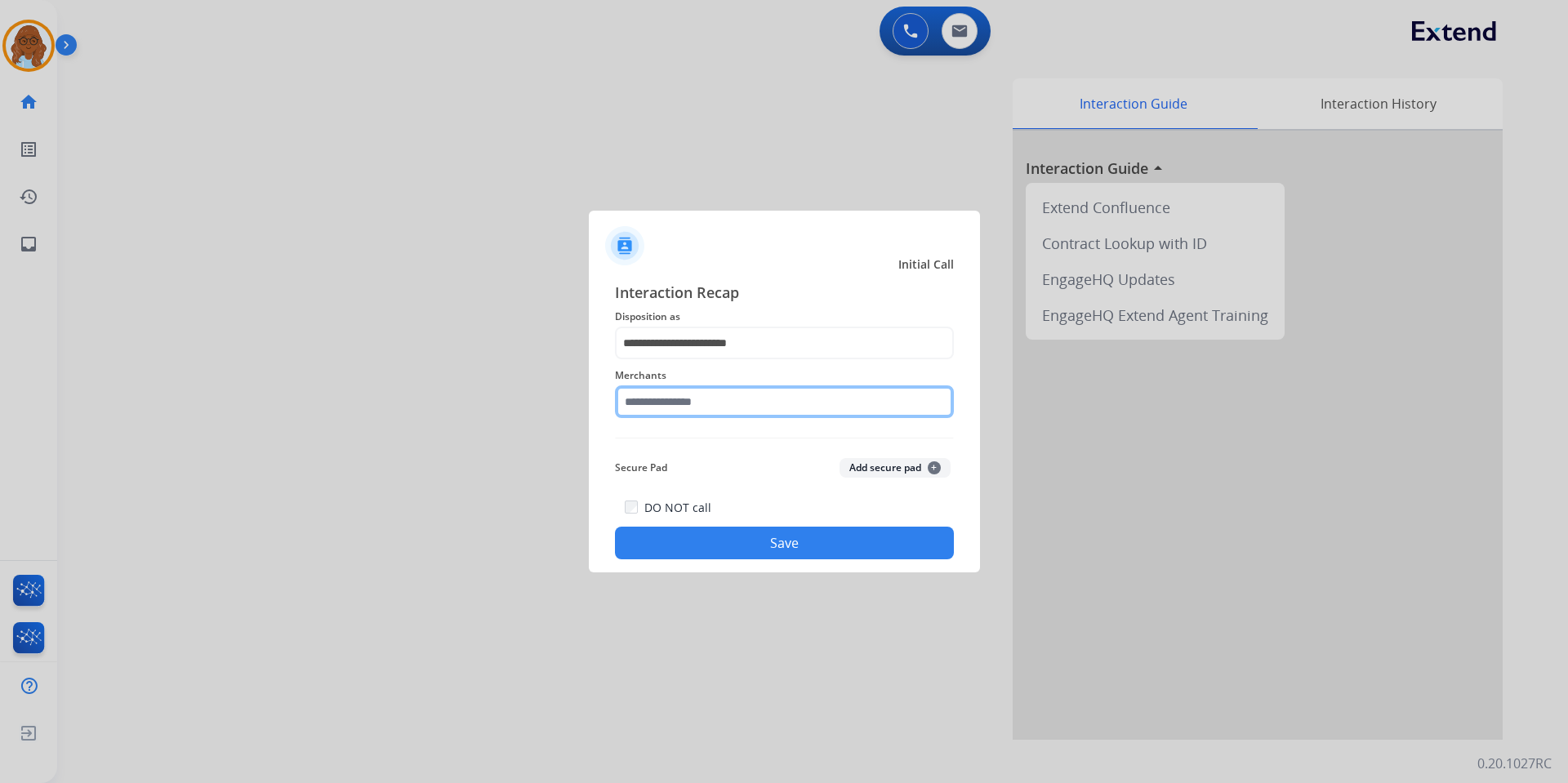
click at [704, 400] on input "text" at bounding box center [784, 401] width 339 height 33
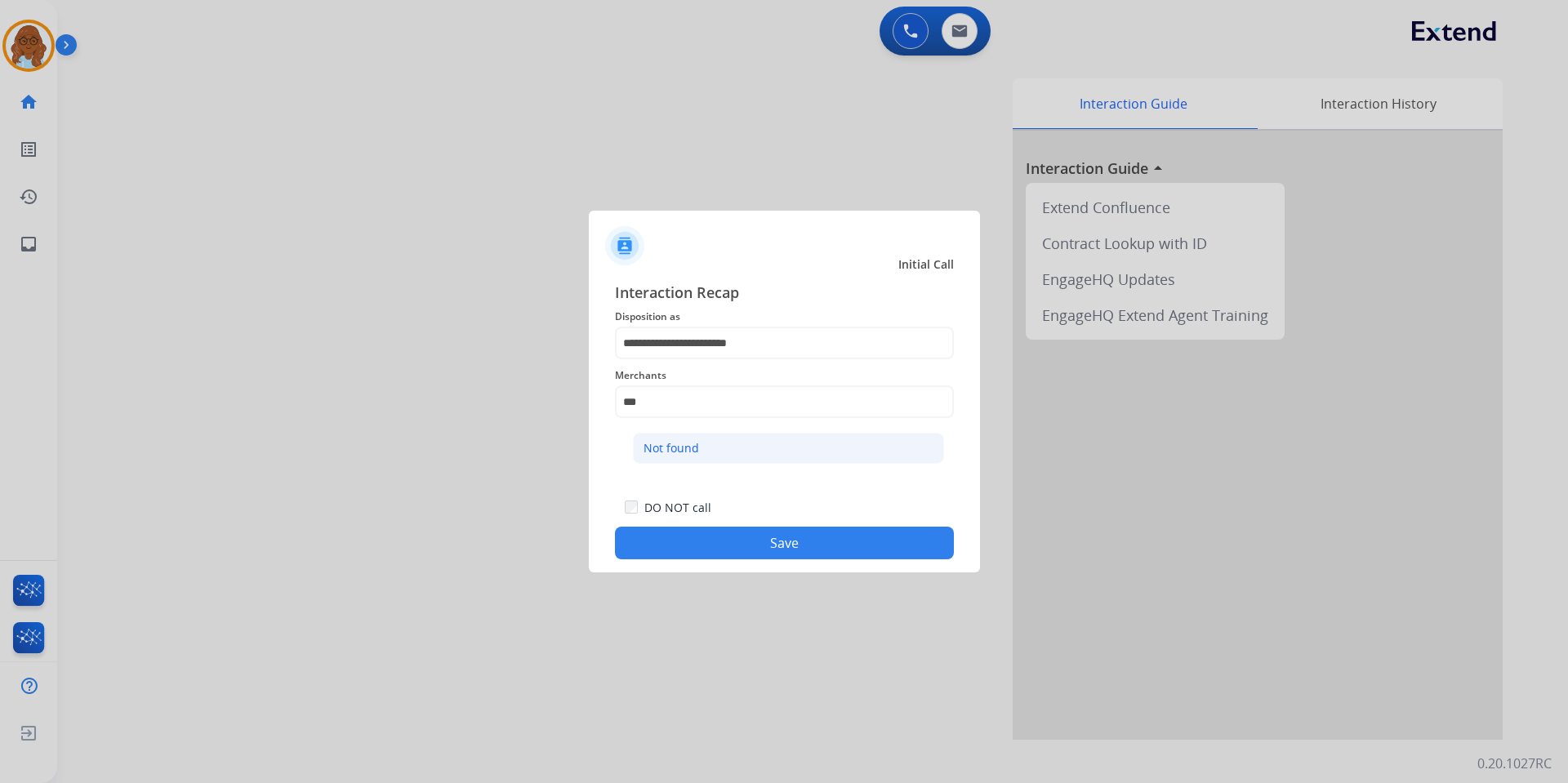
click at [687, 436] on div "Not found" at bounding box center [671, 448] width 56 height 16
type input "*********"
click at [713, 436] on button "Save" at bounding box center [784, 542] width 339 height 33
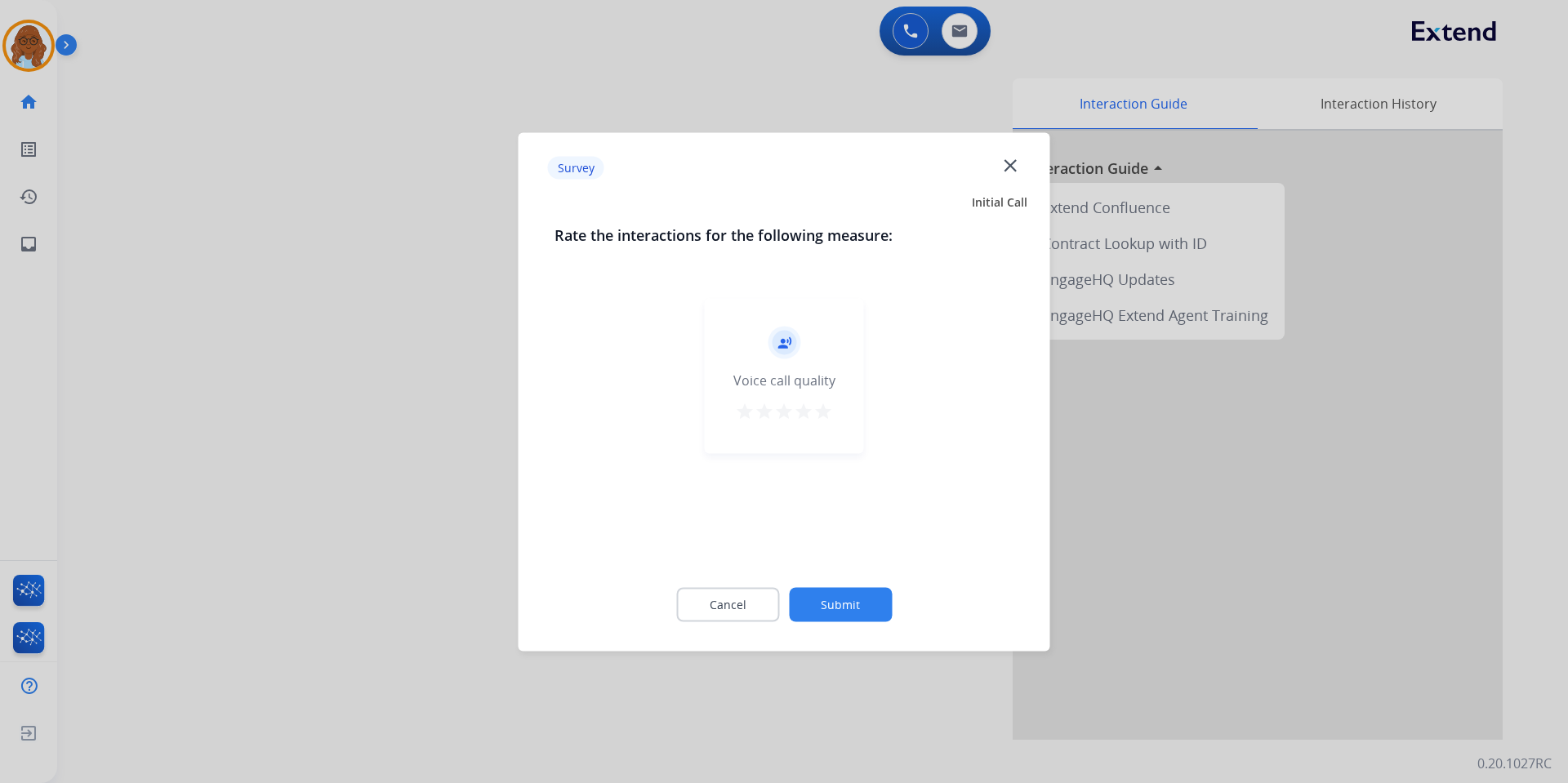
click at [821, 413] on mat-icon "star" at bounding box center [823, 410] width 20 height 20
click at [820, 436] on button "Submit" at bounding box center [840, 604] width 103 height 34
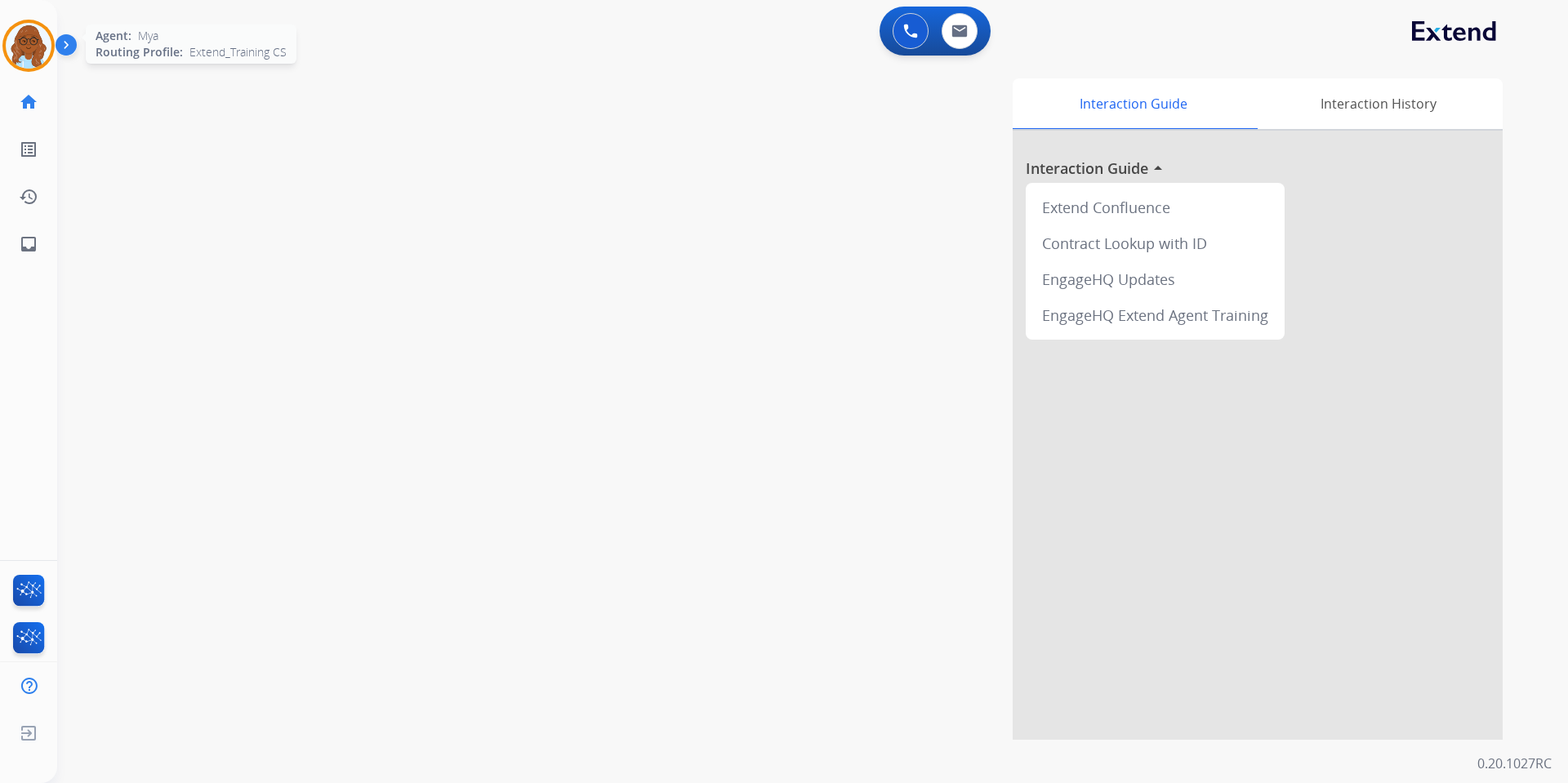
click at [25, 42] on img at bounding box center [29, 46] width 46 height 46
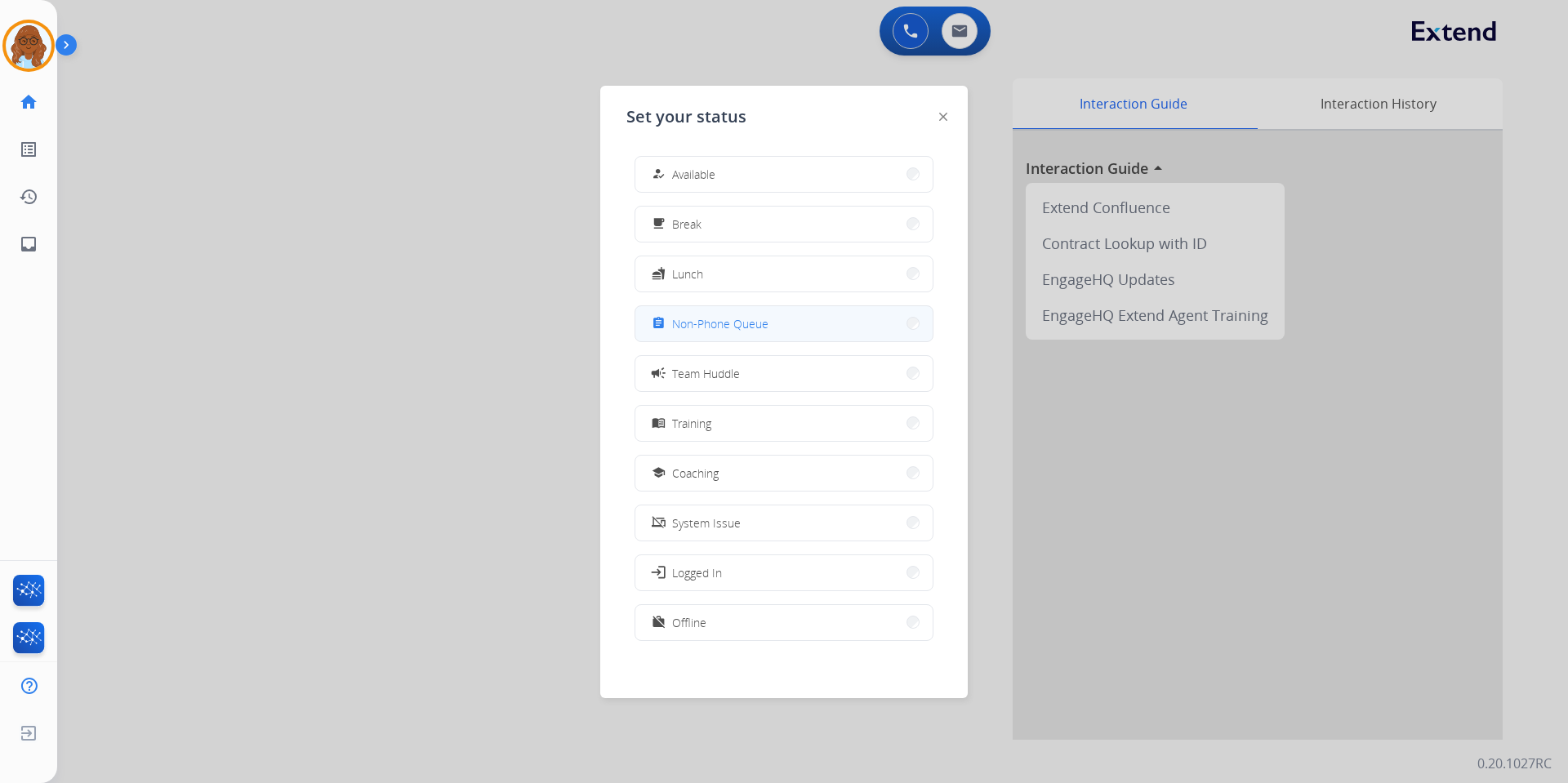
click at [726, 335] on button "assignment Non-Phone Queue" at bounding box center [784, 324] width 298 height 35
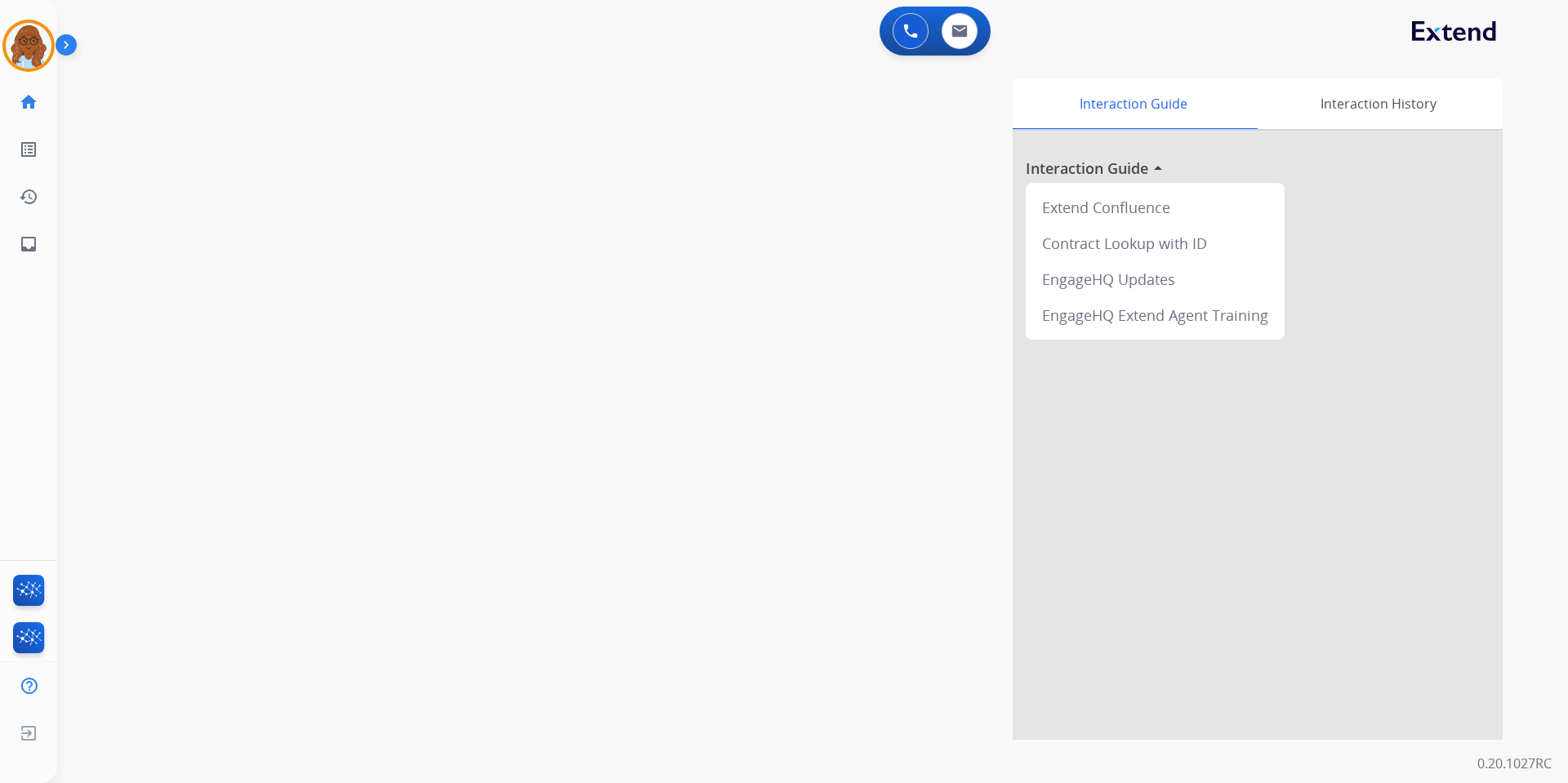
click at [529, 304] on div "swap_horiz Break voice bridge close_fullscreen Connect 3-Way Call merge_type Se…" at bounding box center [792, 399] width 1471 height 681
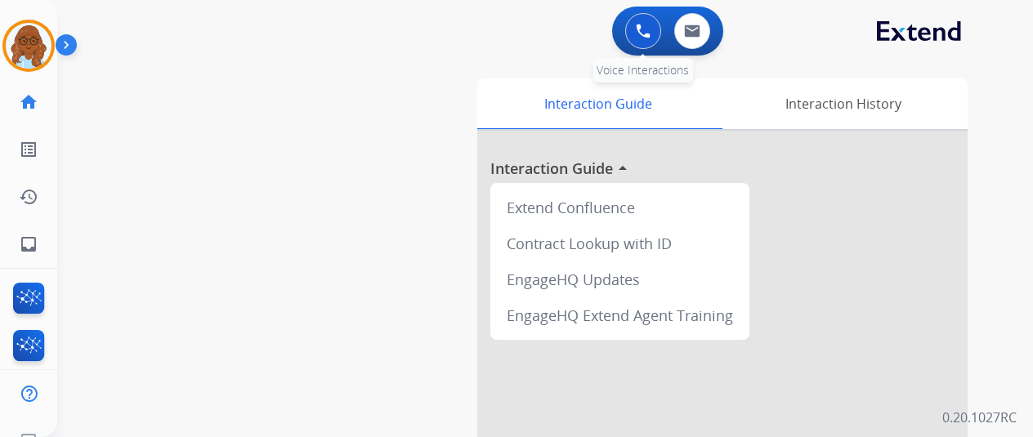
click at [661, 34] on button at bounding box center [643, 31] width 36 height 36
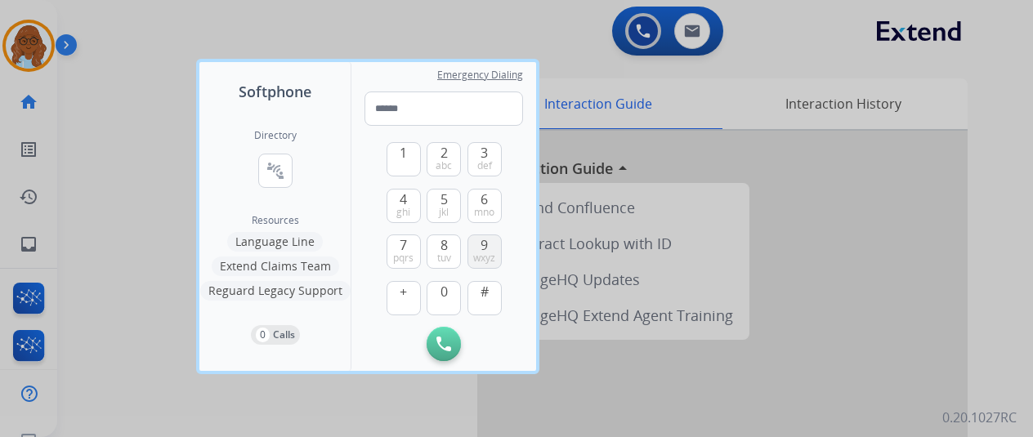
click at [476, 254] on span "wxyz" at bounding box center [484, 258] width 22 height 13
click at [438, 199] on button "5 jkl" at bounding box center [444, 206] width 34 height 34
click at [473, 199] on button "6 mno" at bounding box center [485, 206] width 34 height 34
click at [437, 156] on button "2 abc" at bounding box center [444, 159] width 34 height 34
click at [445, 285] on span "0" at bounding box center [444, 292] width 7 height 20
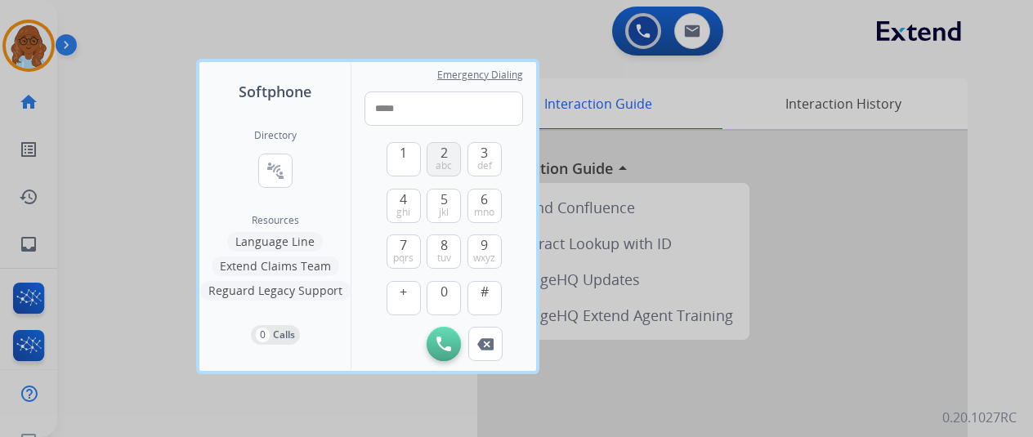
click at [451, 164] on button "2 abc" at bounding box center [444, 159] width 34 height 34
click at [478, 197] on button "6 mno" at bounding box center [485, 206] width 34 height 34
click at [450, 287] on button "0" at bounding box center [444, 298] width 34 height 34
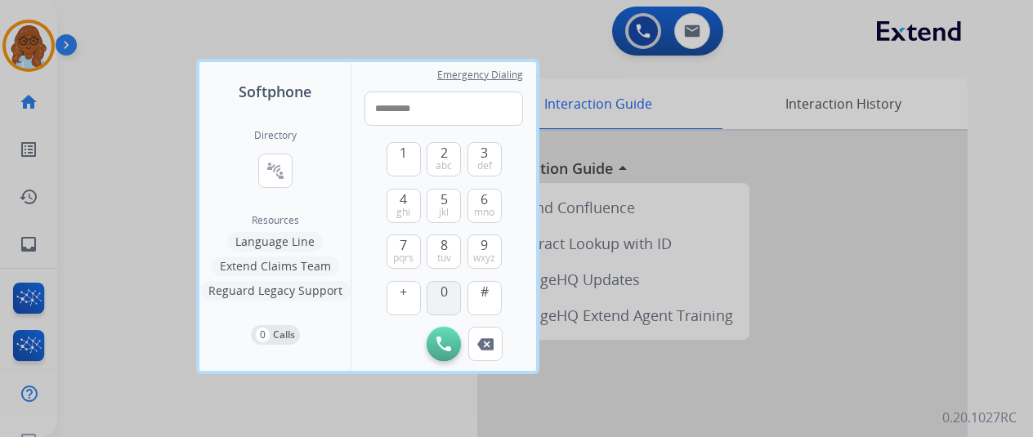
type input "**********"
click at [438, 336] on button "Initiate Call" at bounding box center [444, 344] width 34 height 34
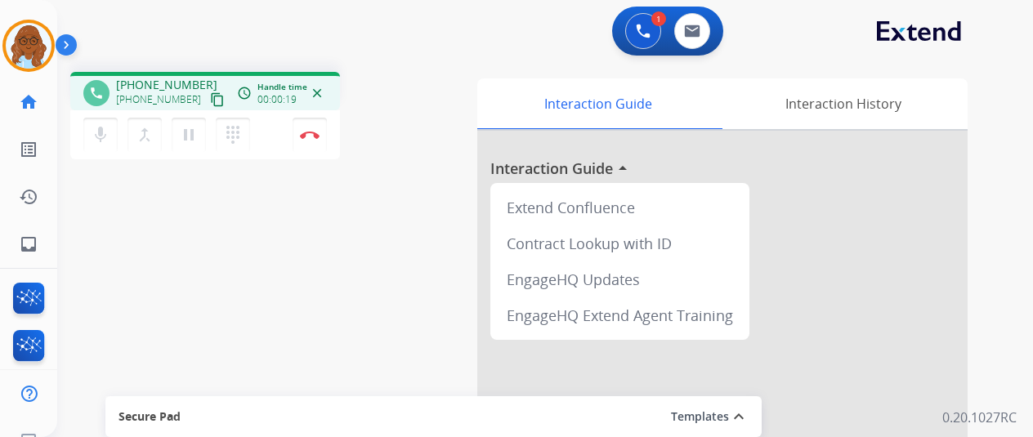
click at [404, 217] on div "phone +19562026600 +19562026600 content_copy access_time Call metrics Queue 00:…" at bounding box center [525, 400] width 937 height 682
click at [320, 136] on button "Disconnect" at bounding box center [310, 135] width 34 height 34
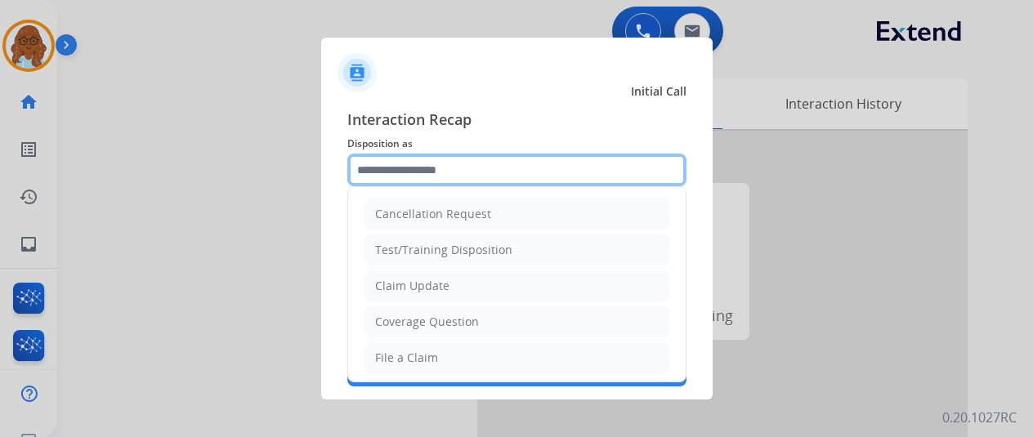
click at [456, 177] on input "text" at bounding box center [516, 170] width 339 height 33
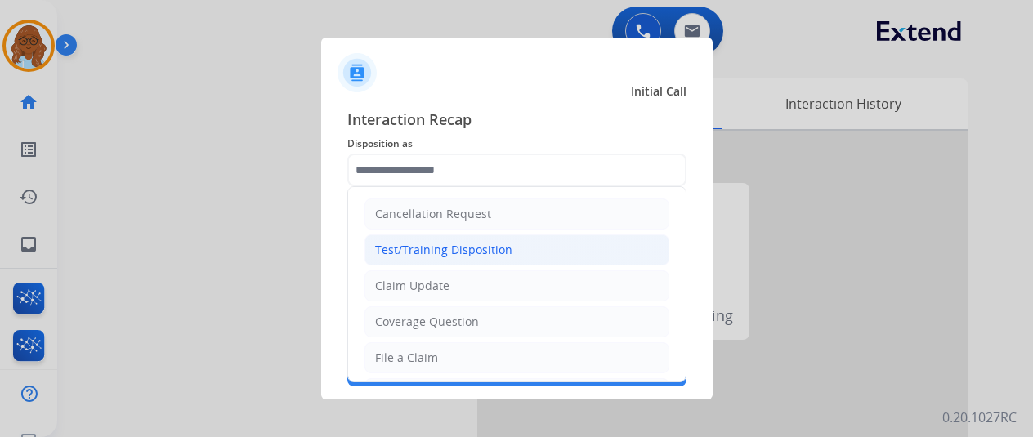
click at [525, 253] on li "Test/Training Disposition" at bounding box center [517, 250] width 305 height 31
type input "**********"
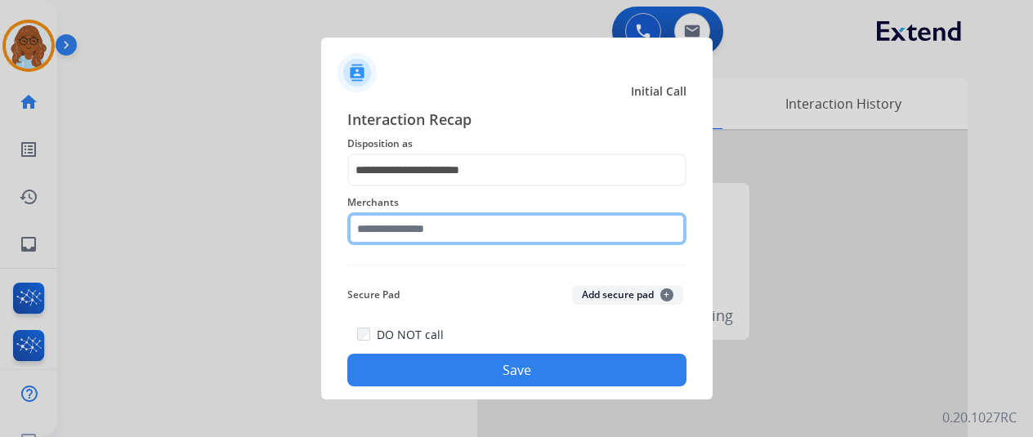
click at [499, 218] on input "text" at bounding box center [516, 229] width 339 height 33
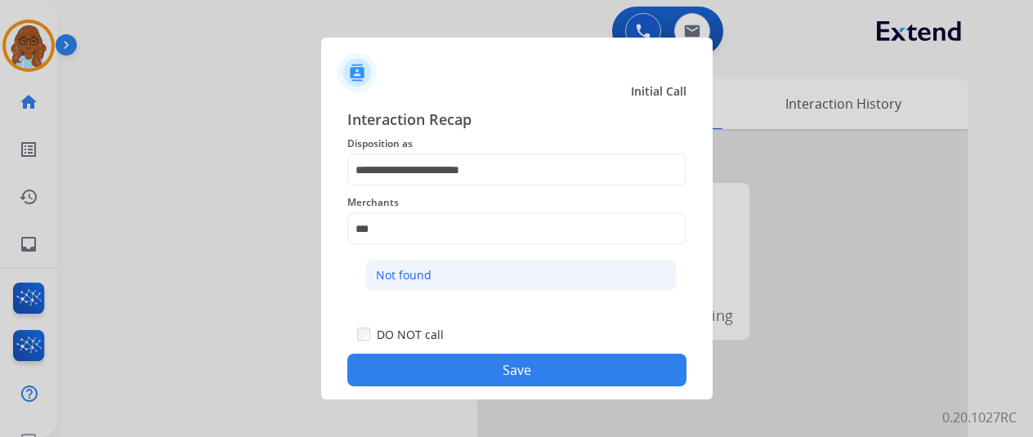
click at [479, 269] on li "Not found" at bounding box center [520, 275] width 311 height 31
type input "*********"
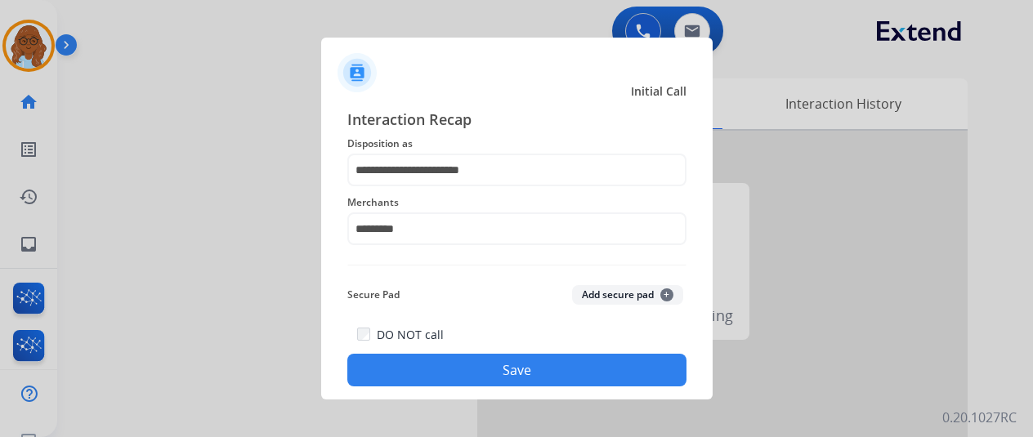
click at [495, 365] on button "Save" at bounding box center [516, 370] width 339 height 33
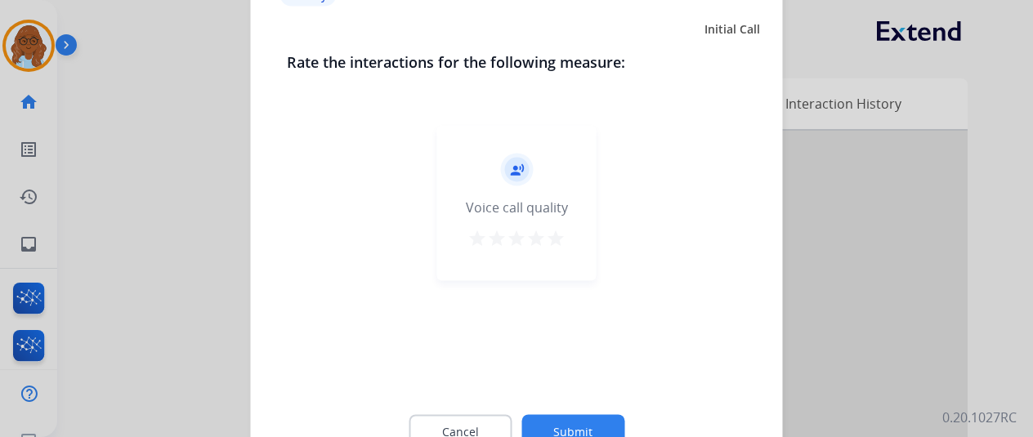
click at [553, 250] on button "star" at bounding box center [556, 240] width 20 height 25
click at [548, 422] on button "Submit" at bounding box center [573, 431] width 103 height 34
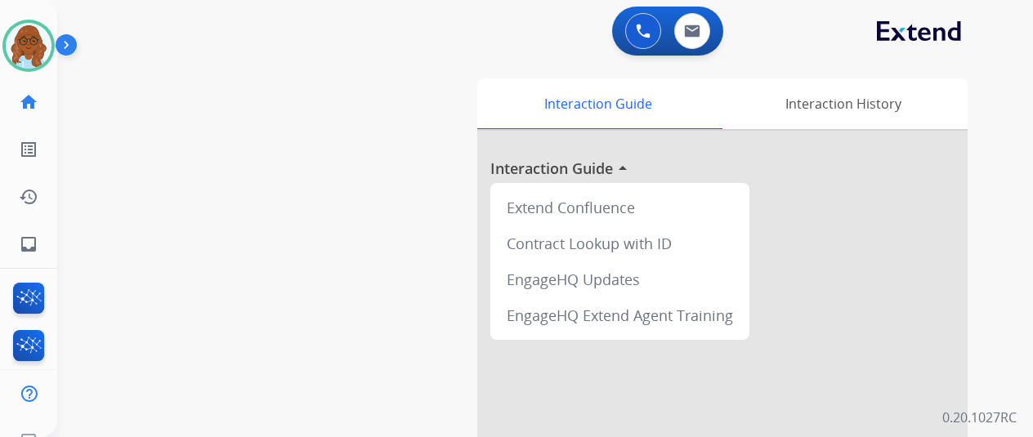
click at [383, 134] on div "swap_horiz Break voice bridge close_fullscreen Connect 3-Way Call merge_type Se…" at bounding box center [525, 400] width 937 height 682
click at [658, 32] on button at bounding box center [643, 31] width 36 height 36
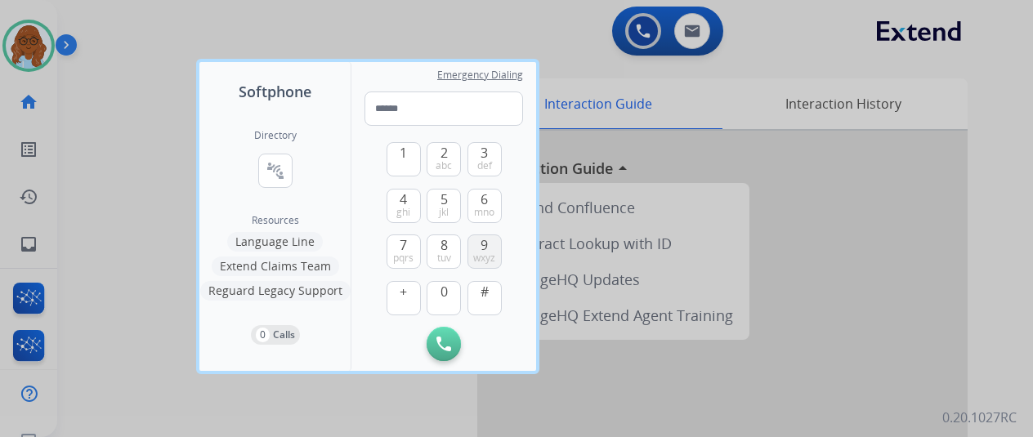
click at [489, 240] on button "9 wxyz" at bounding box center [485, 252] width 34 height 34
click at [454, 209] on button "5 jkl" at bounding box center [444, 206] width 34 height 34
click at [485, 208] on span "mno" at bounding box center [484, 212] width 20 height 13
click at [455, 163] on button "2 abc" at bounding box center [444, 159] width 34 height 34
click at [441, 285] on span "0" at bounding box center [444, 292] width 7 height 20
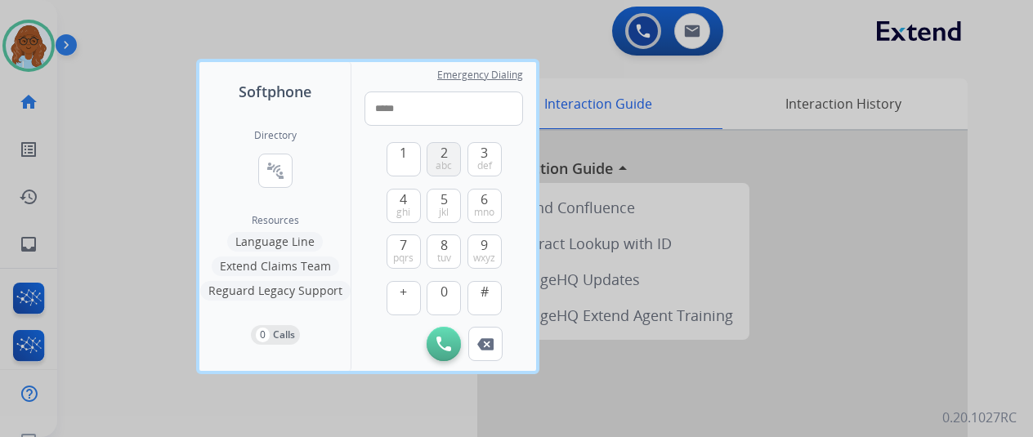
click at [456, 176] on div "2 abc" at bounding box center [444, 159] width 34 height 34
click at [476, 208] on span "mno" at bounding box center [484, 212] width 20 height 13
click at [486, 332] on button "Remove Number" at bounding box center [485, 344] width 34 height 34
click at [453, 168] on button "2 abc" at bounding box center [444, 159] width 34 height 34
click at [475, 218] on span "mno" at bounding box center [484, 212] width 20 height 13
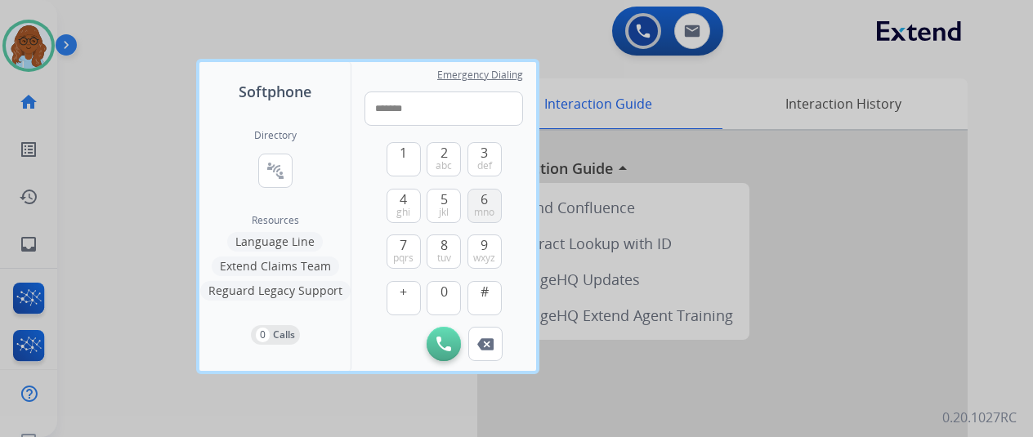
click at [475, 218] on span "mno" at bounding box center [484, 212] width 20 height 13
click at [447, 287] on span "0" at bounding box center [444, 292] width 7 height 20
type input "**********"
click at [438, 343] on img at bounding box center [444, 344] width 15 height 15
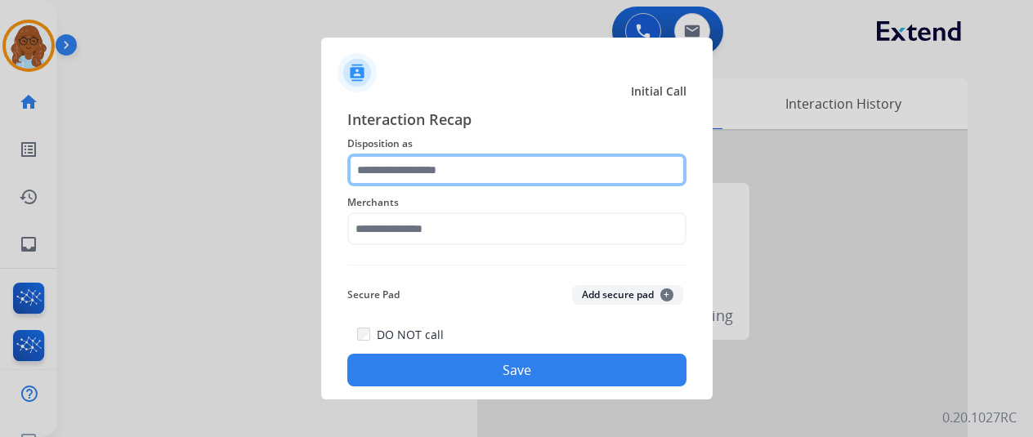
click at [394, 163] on input "text" at bounding box center [516, 170] width 339 height 33
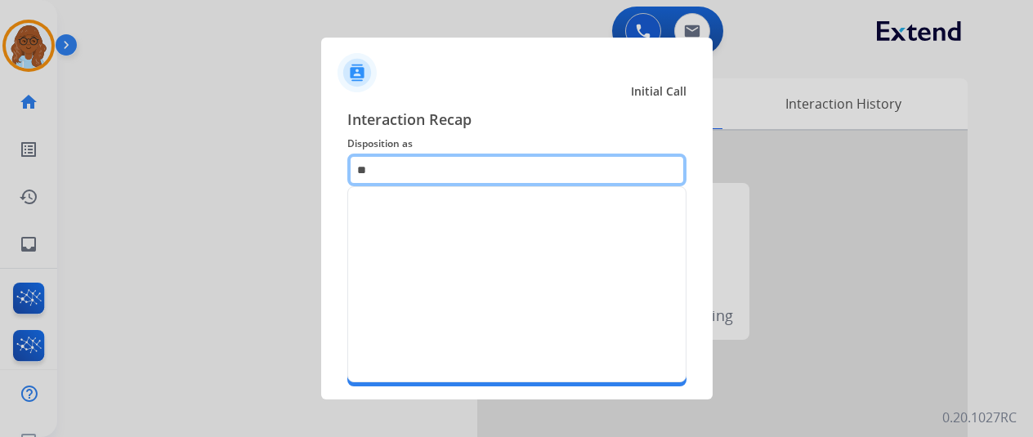
type input "*"
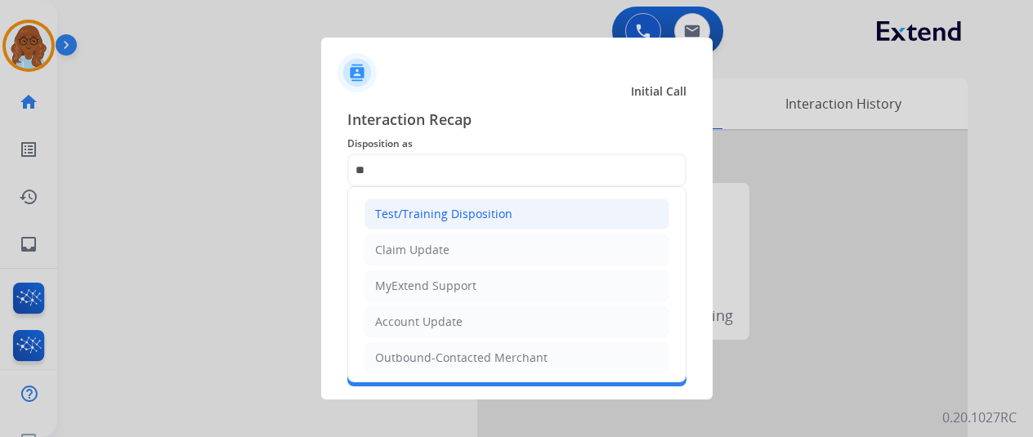
click at [407, 223] on li "Test/Training Disposition" at bounding box center [517, 214] width 305 height 31
type input "**********"
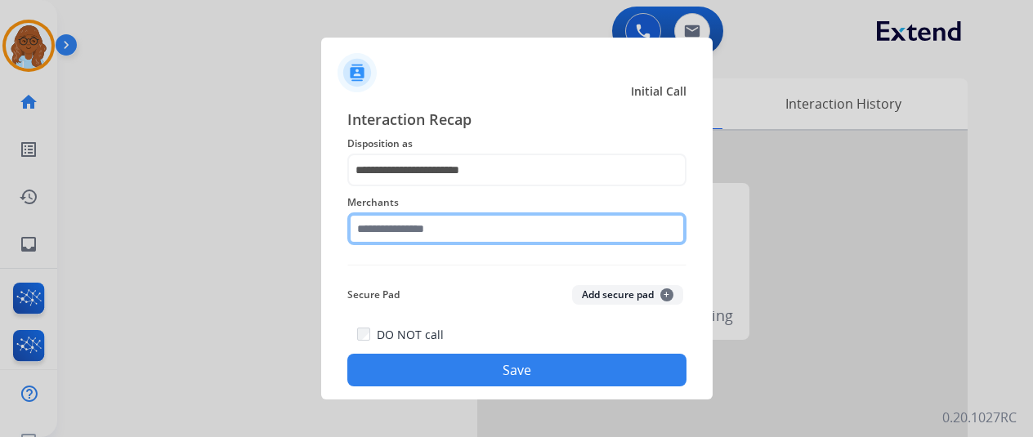
click at [414, 227] on input "text" at bounding box center [516, 229] width 339 height 33
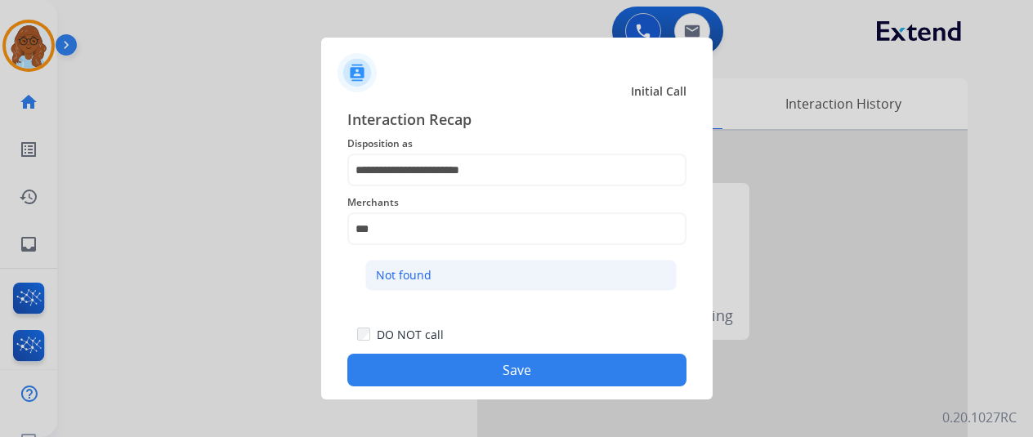
click at [446, 266] on li "Not found" at bounding box center [520, 275] width 311 height 31
type input "*********"
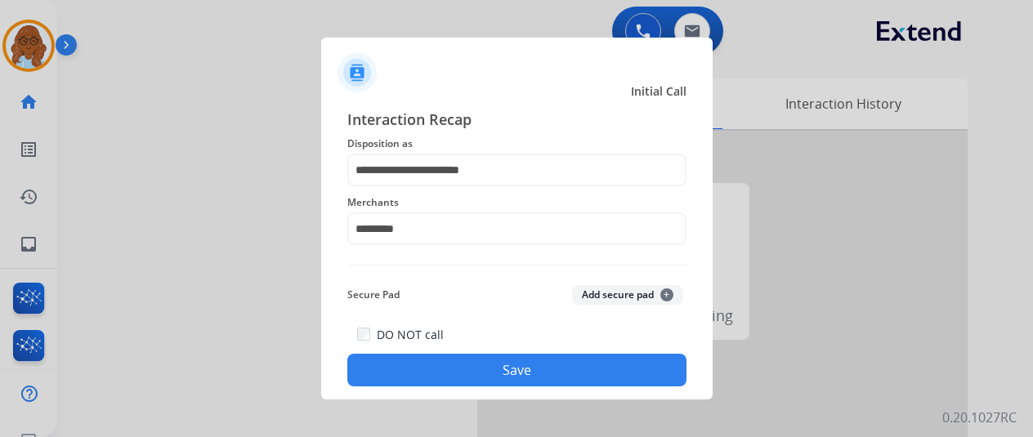
click at [461, 366] on button "Save" at bounding box center [516, 370] width 339 height 33
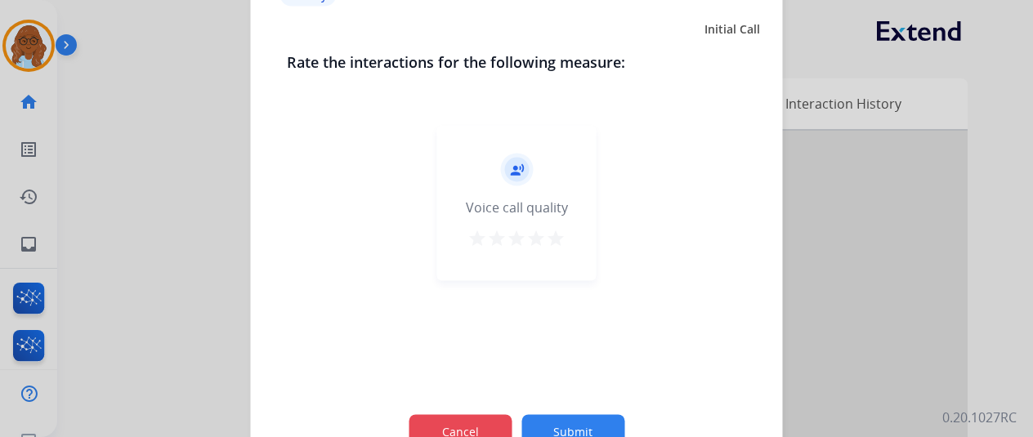
click at [466, 420] on button "Cancel" at bounding box center [460, 431] width 103 height 34
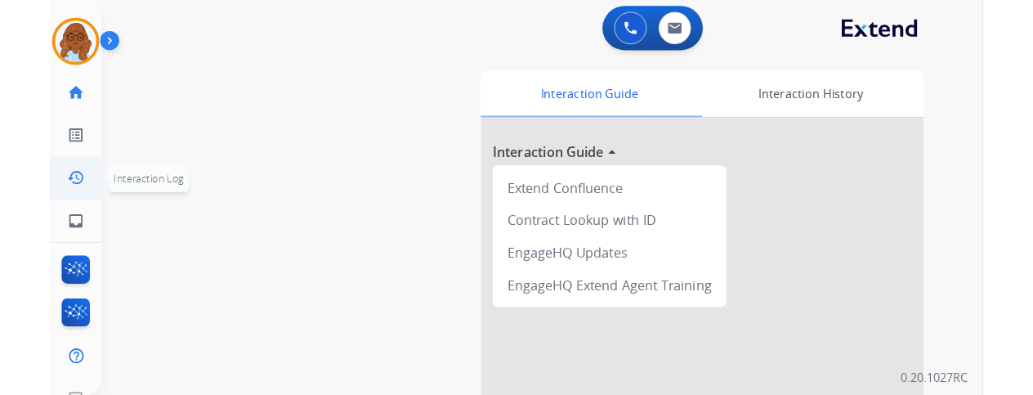
scroll to position [20, 0]
